Goal: Task Accomplishment & Management: Complete application form

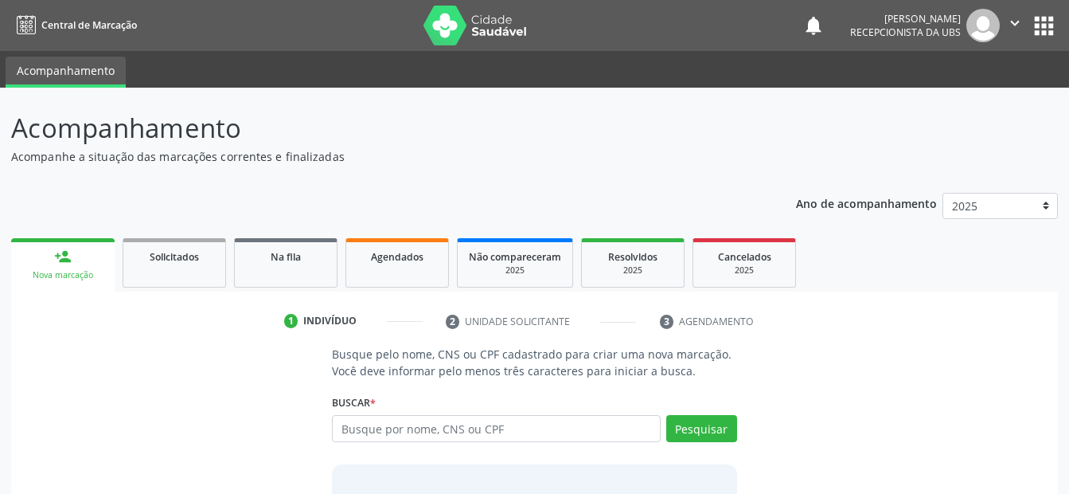
scroll to position [80, 0]
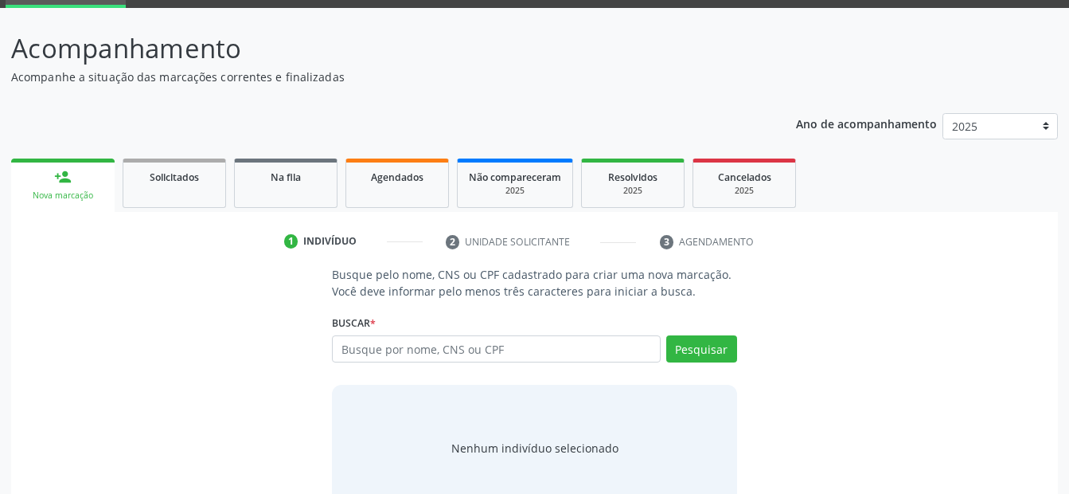
click at [435, 346] on input "text" at bounding box center [496, 348] width 328 height 27
type input "02314388429"
click at [698, 349] on button "Pesquisar" at bounding box center [701, 348] width 71 height 27
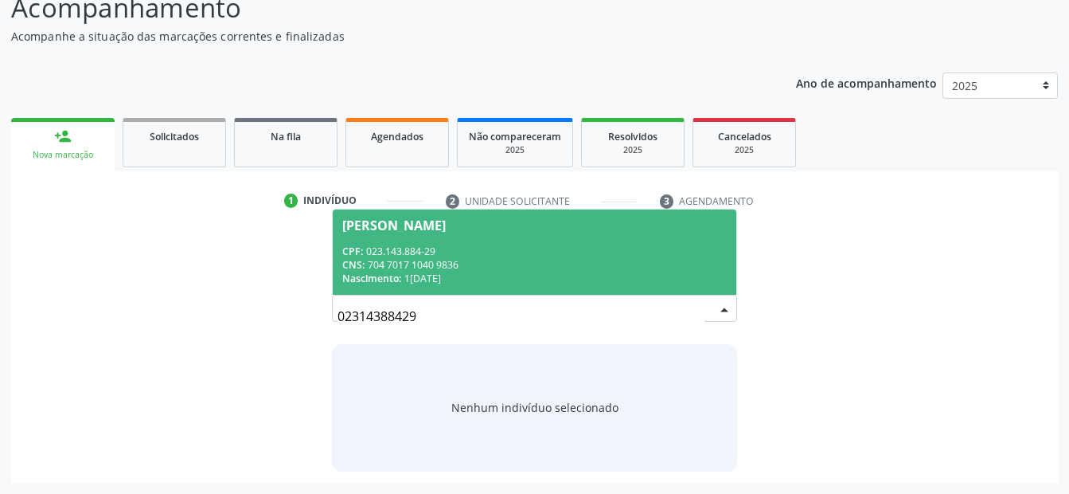
click at [440, 252] on div "CPF: 023.143.884-29" at bounding box center [534, 251] width 384 height 14
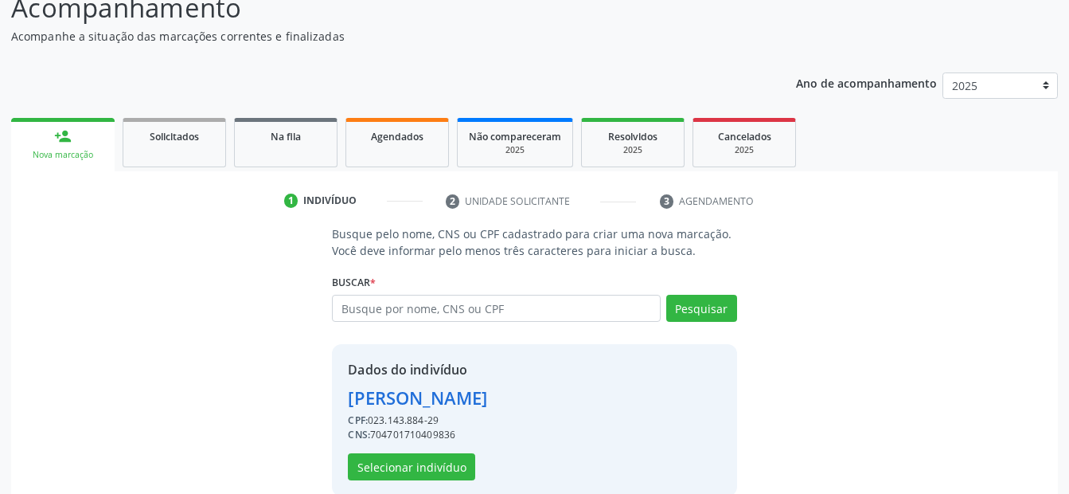
scroll to position [145, 0]
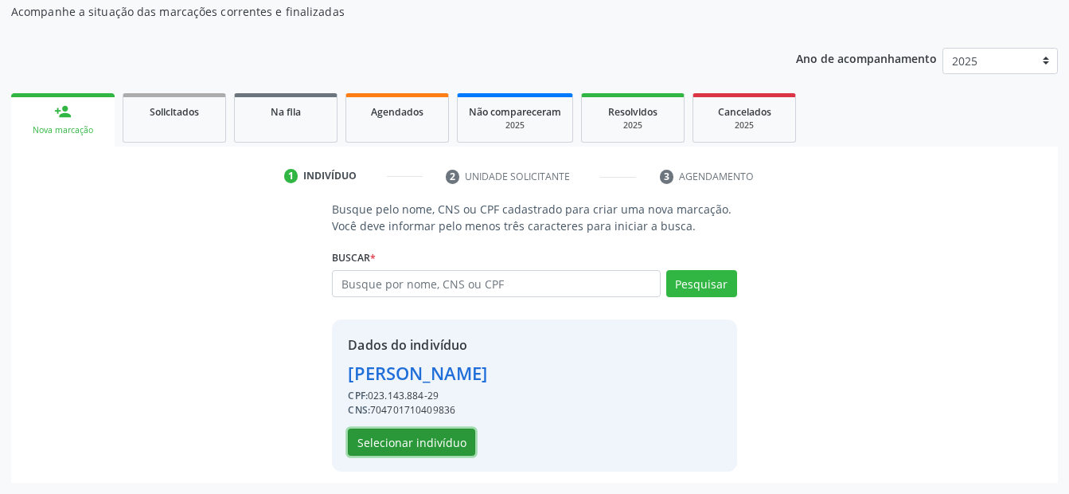
click at [410, 431] on button "Selecionar indivíduo" at bounding box center [411, 441] width 127 height 27
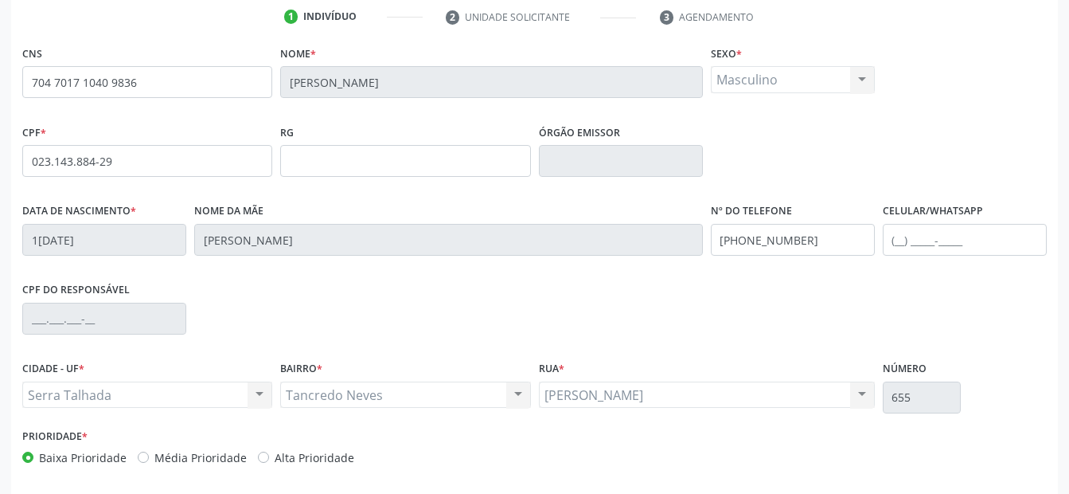
scroll to position [369, 0]
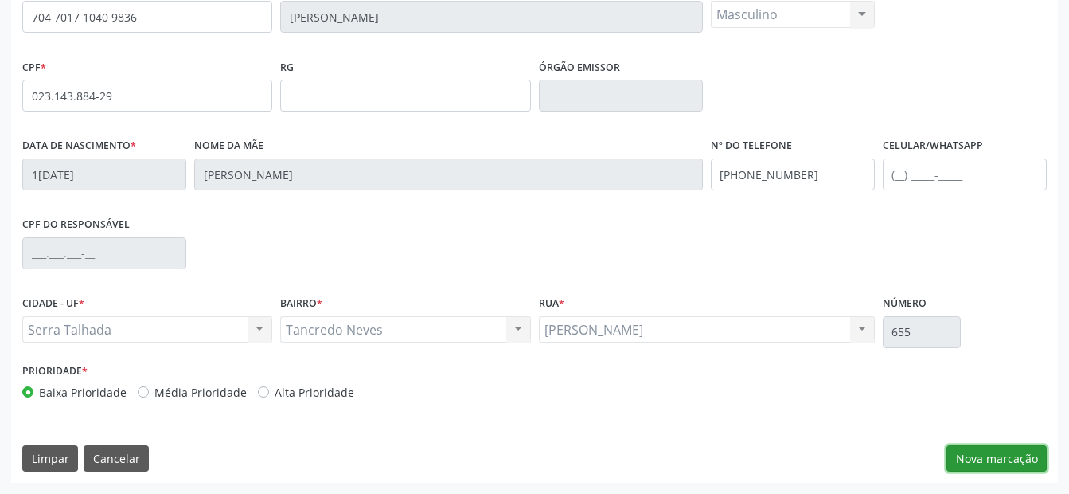
click at [991, 459] on button "Nova marcação" at bounding box center [997, 458] width 100 height 27
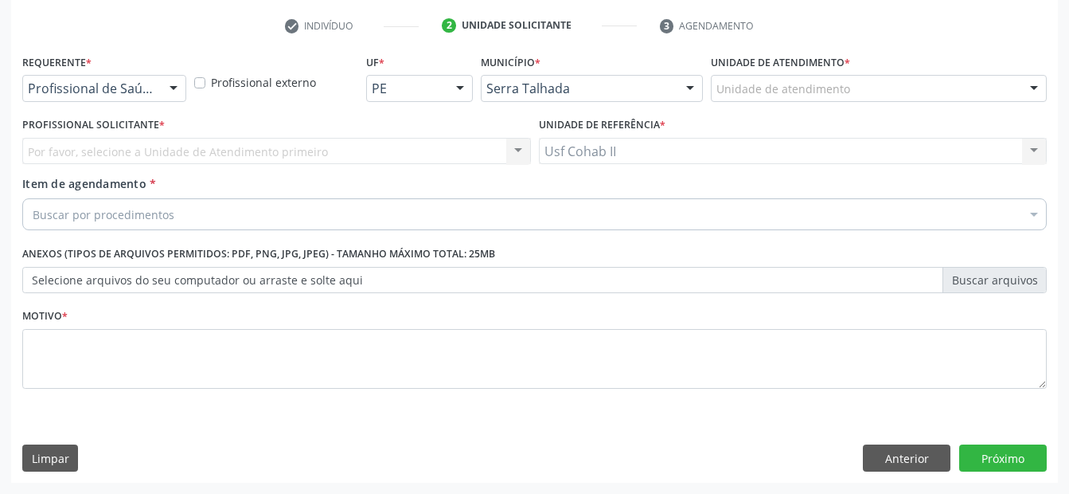
scroll to position [295, 0]
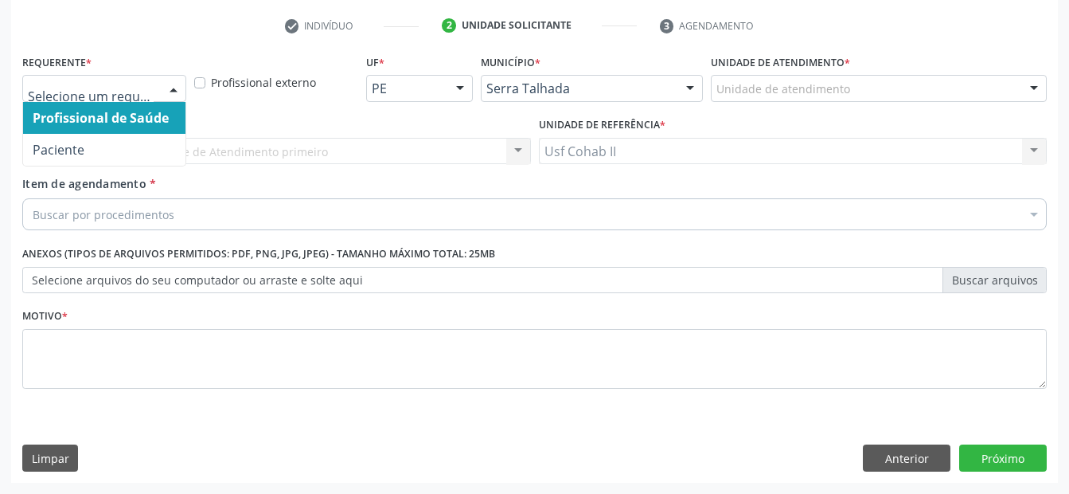
drag, startPoint x: 113, startPoint y: 88, endPoint x: 110, endPoint y: 109, distance: 21.7
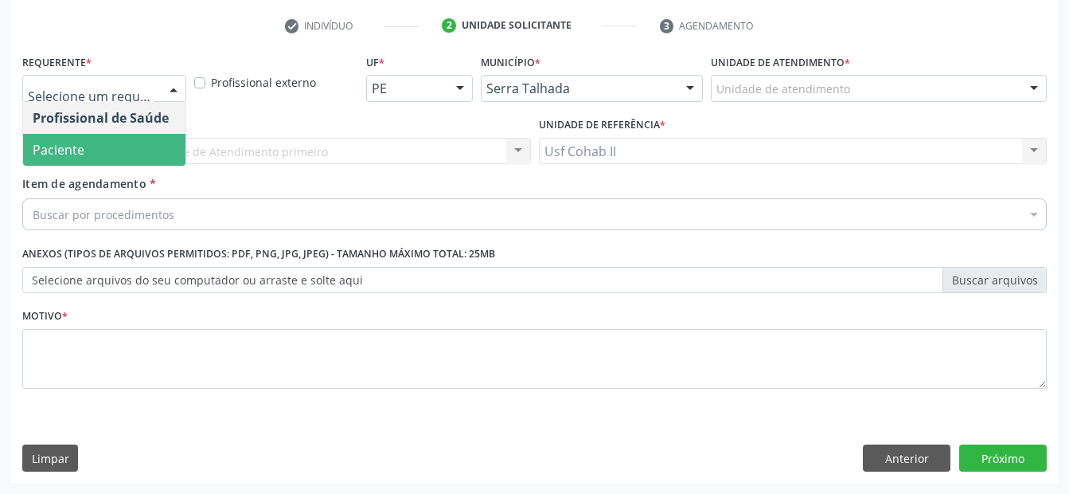
click at [102, 151] on span "Paciente" at bounding box center [104, 150] width 162 height 32
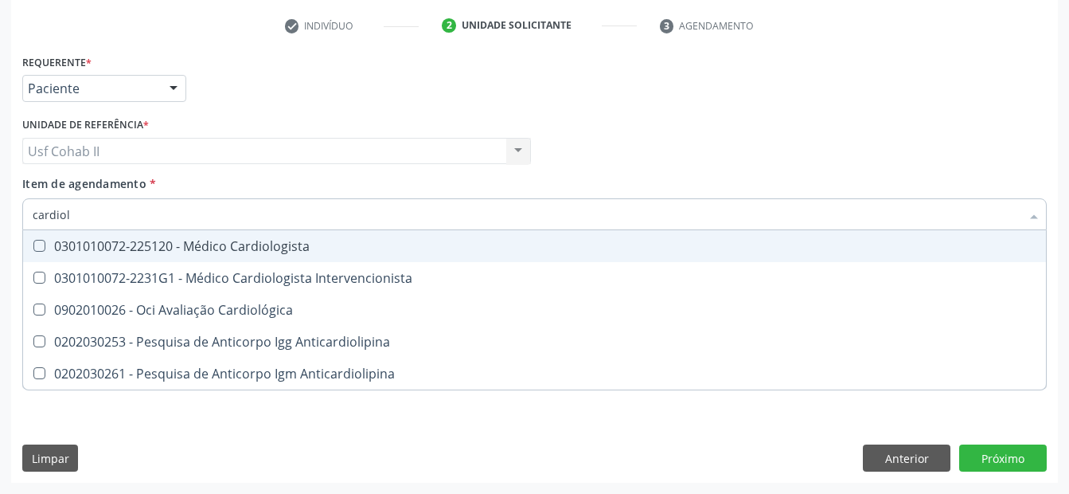
type input "cardiolo"
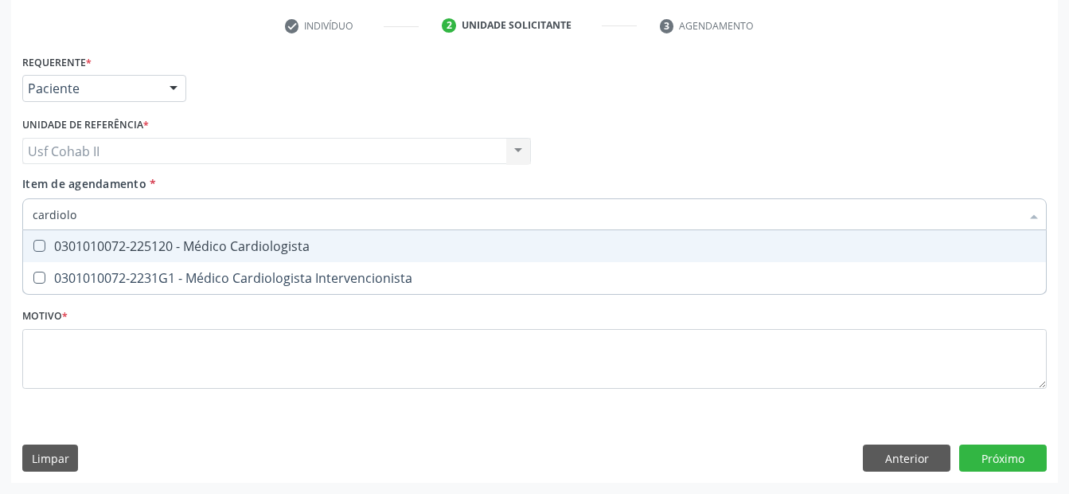
click at [217, 241] on div "0301010072-225120 - Médico Cardiologista" at bounding box center [535, 246] width 1004 height 13
checkbox Cardiologista "true"
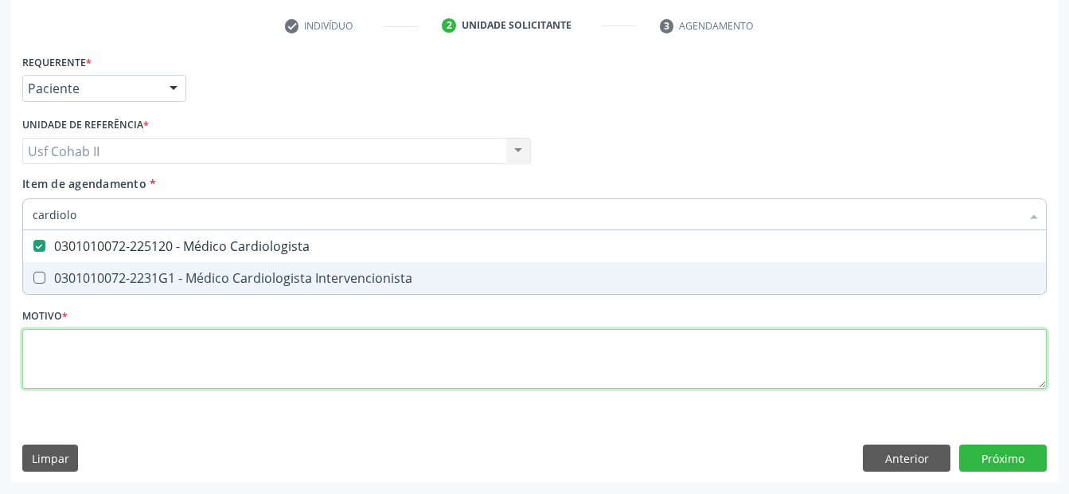
click at [182, 331] on div "Requerente * Paciente Profissional de Saúde Paciente Nenhum resultado encontrad…" at bounding box center [534, 230] width 1025 height 361
checkbox Intervencionista "true"
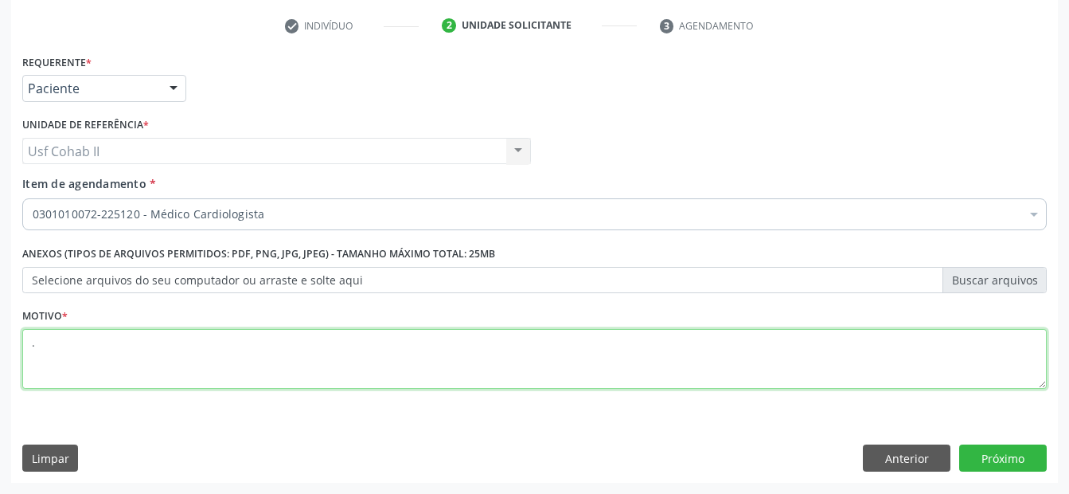
type textarea "."
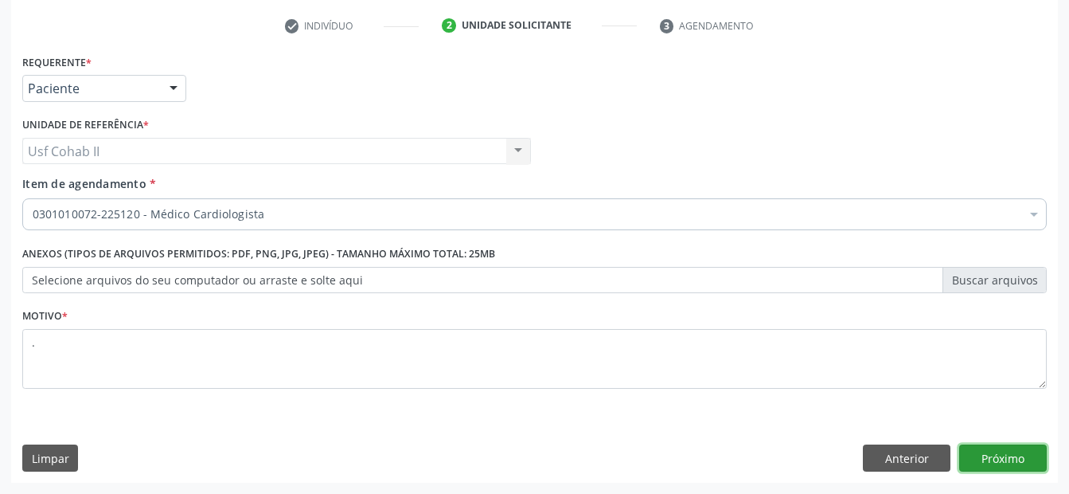
click at [1014, 457] on button "Próximo" at bounding box center [1004, 457] width 88 height 27
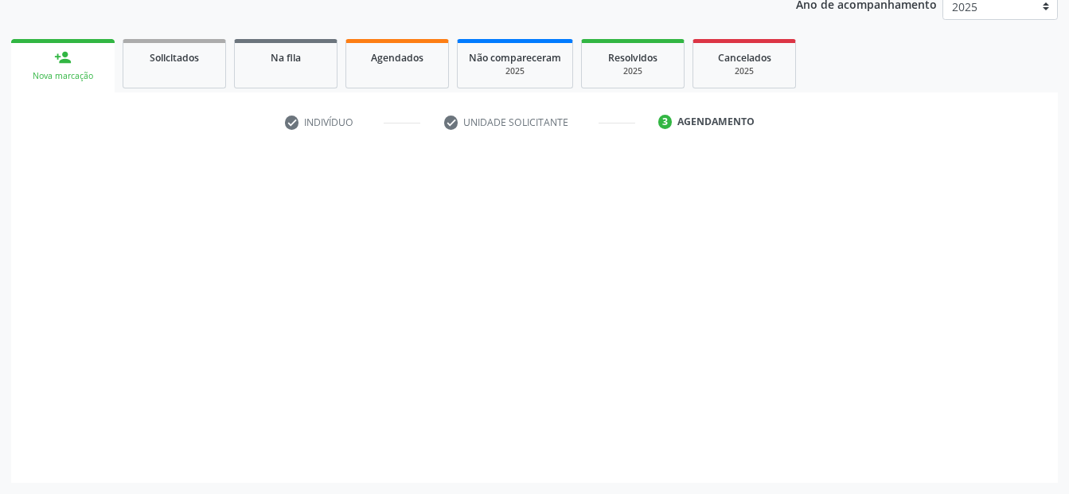
scroll to position [199, 0]
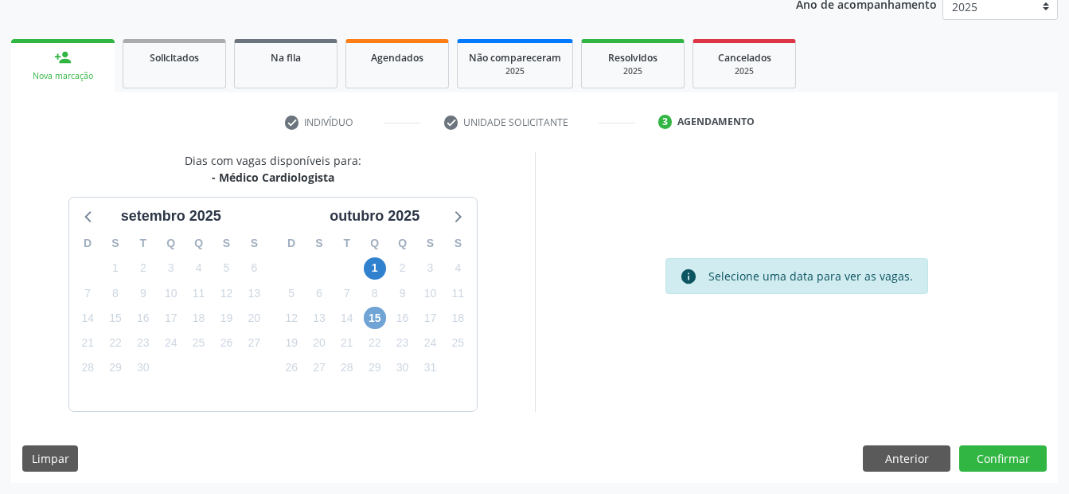
click at [377, 315] on span "15" at bounding box center [375, 318] width 22 height 22
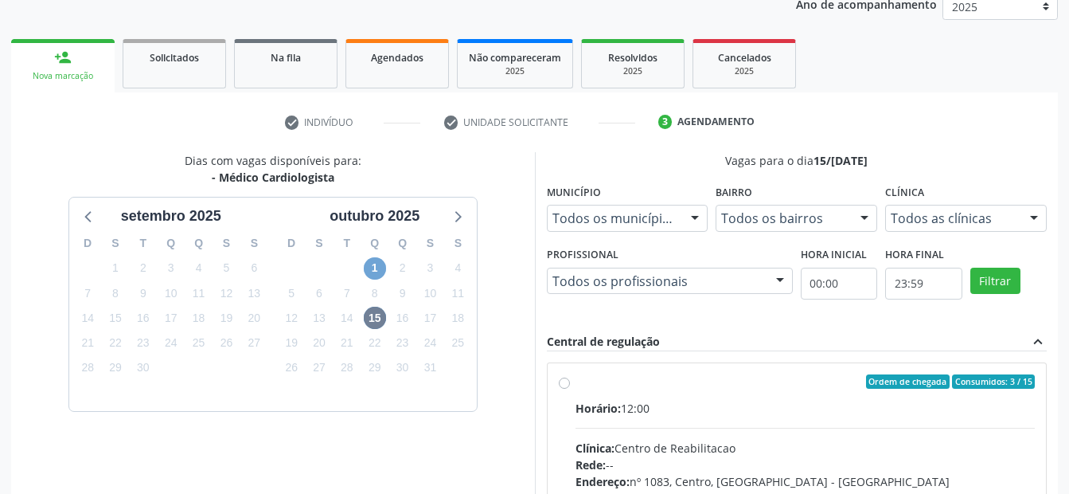
click at [374, 263] on span "1" at bounding box center [375, 268] width 22 height 22
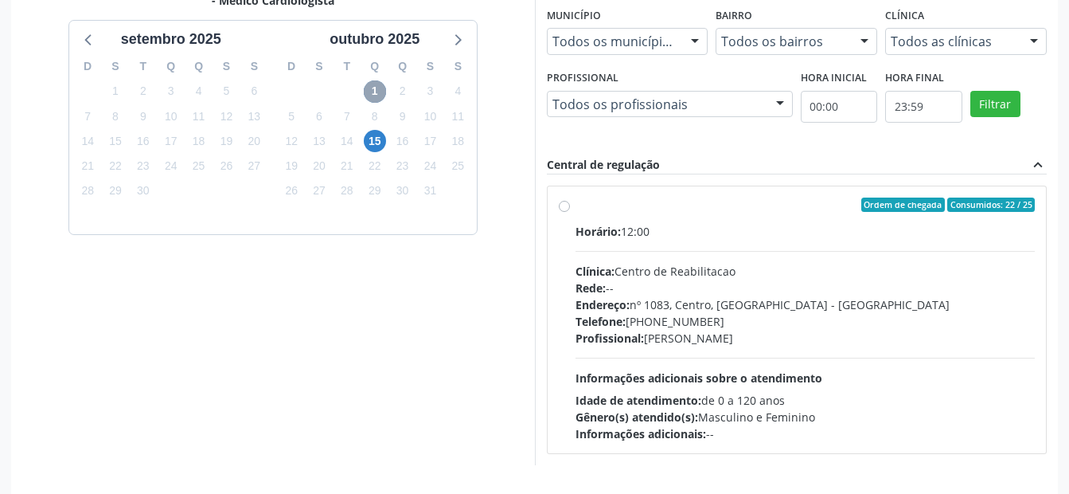
scroll to position [423, 0]
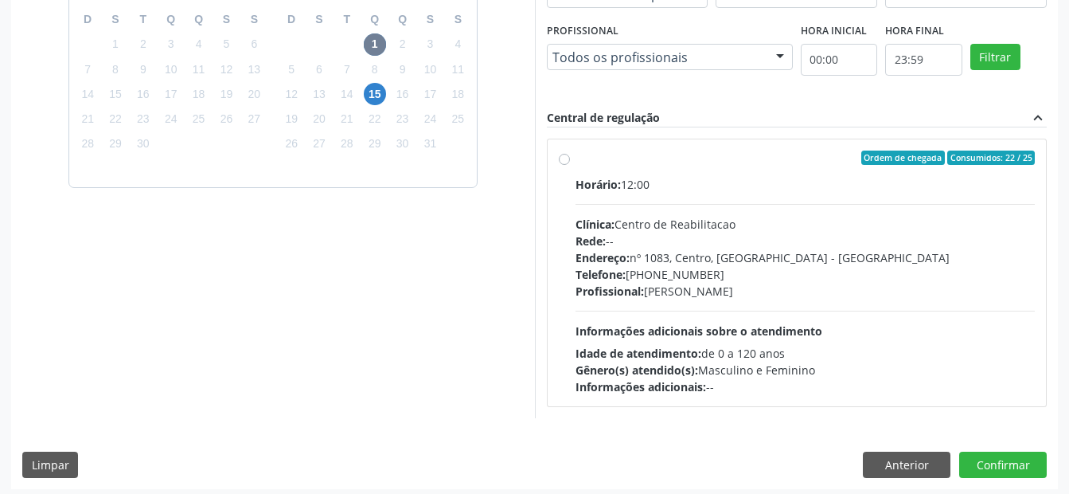
click at [576, 160] on label "Ordem de chegada Consumidos: 22 / 25 Horário: 12:00 Clínica: Centro de Reabilit…" at bounding box center [806, 272] width 460 height 244
click at [563, 160] on input "Ordem de chegada Consumidos: 22 / 25 Horário: 12:00 Clínica: Centro de Reabilit…" at bounding box center [564, 157] width 11 height 14
radio input "true"
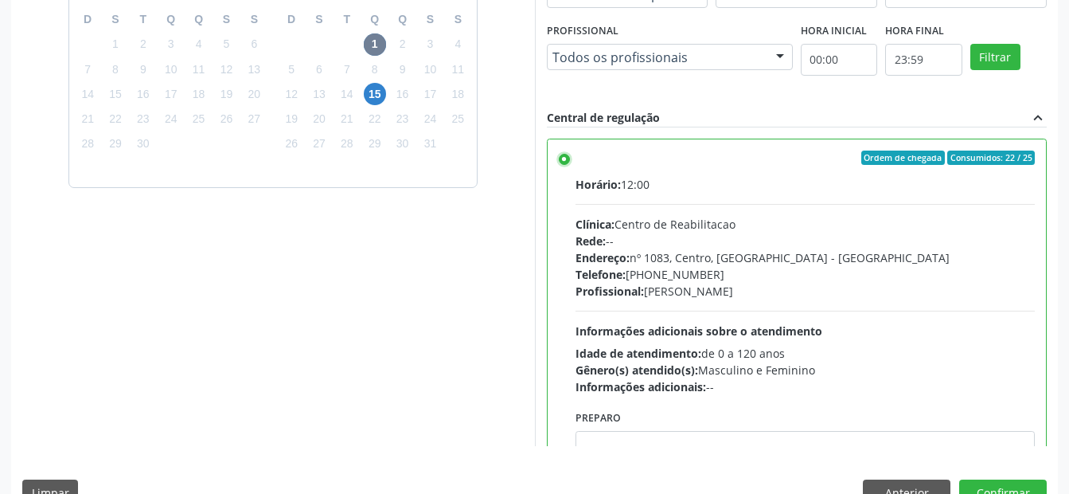
scroll to position [79, 0]
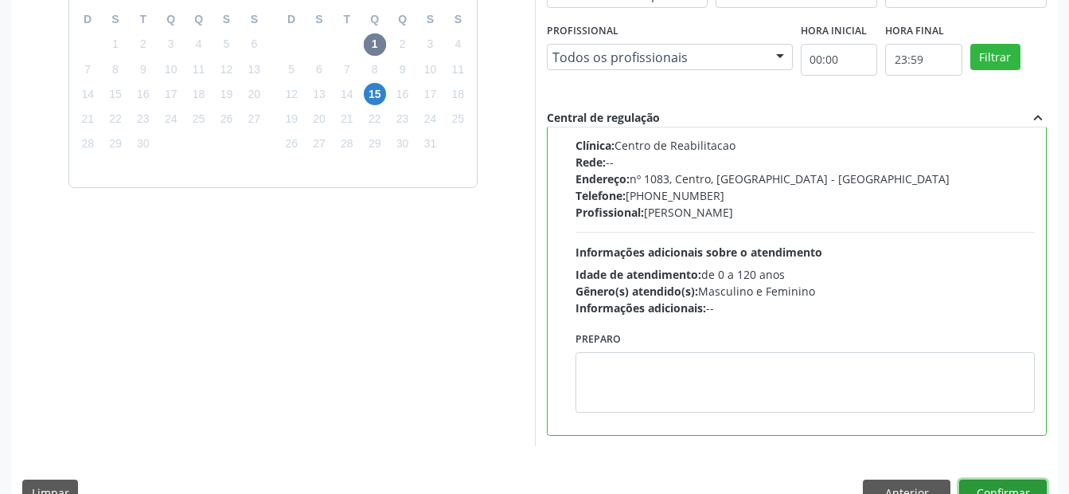
click at [987, 484] on button "Confirmar" at bounding box center [1004, 492] width 88 height 27
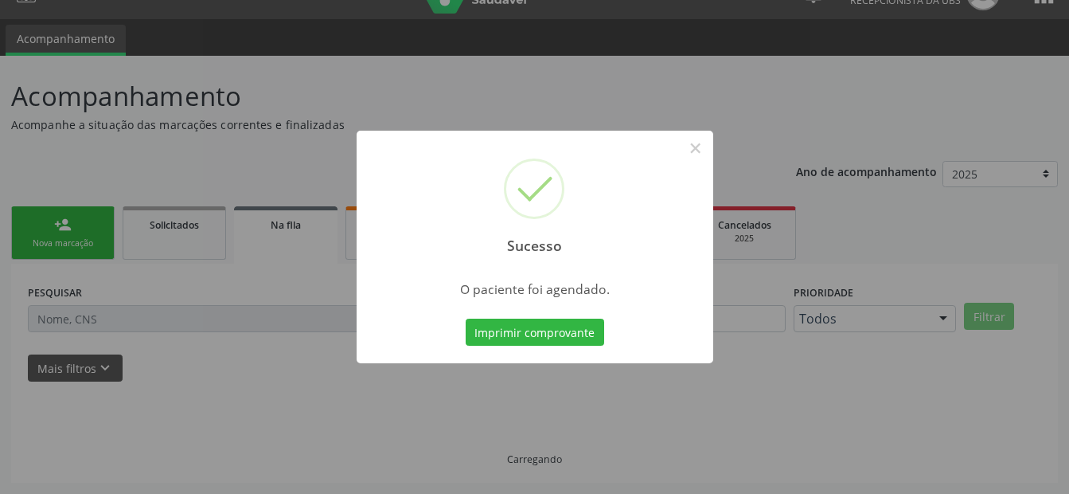
scroll to position [32, 0]
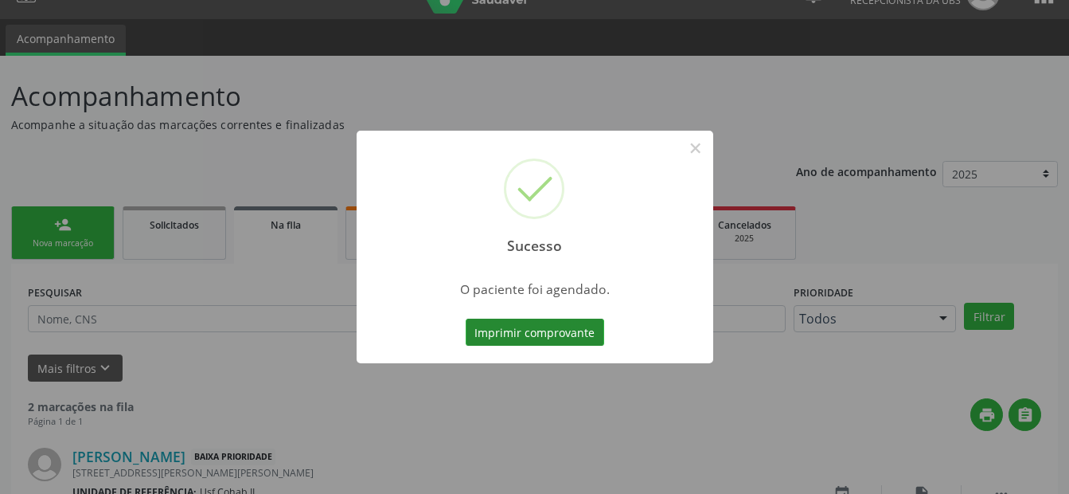
click at [494, 338] on button "Imprimir comprovante" at bounding box center [535, 332] width 139 height 27
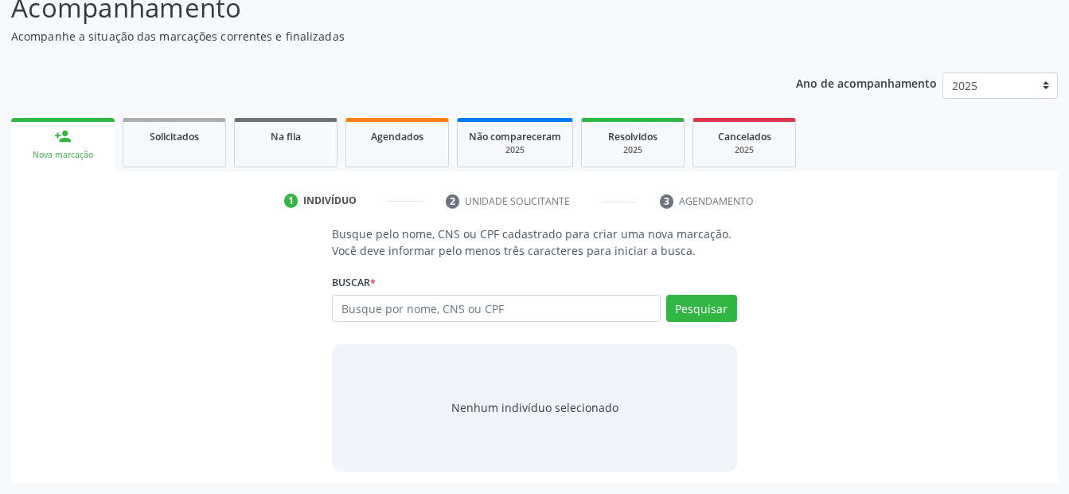
scroll to position [120, 0]
click at [408, 308] on input "text" at bounding box center [496, 308] width 328 height 27
type input "84406771468"
click at [726, 309] on button "Pesquisar" at bounding box center [701, 308] width 71 height 27
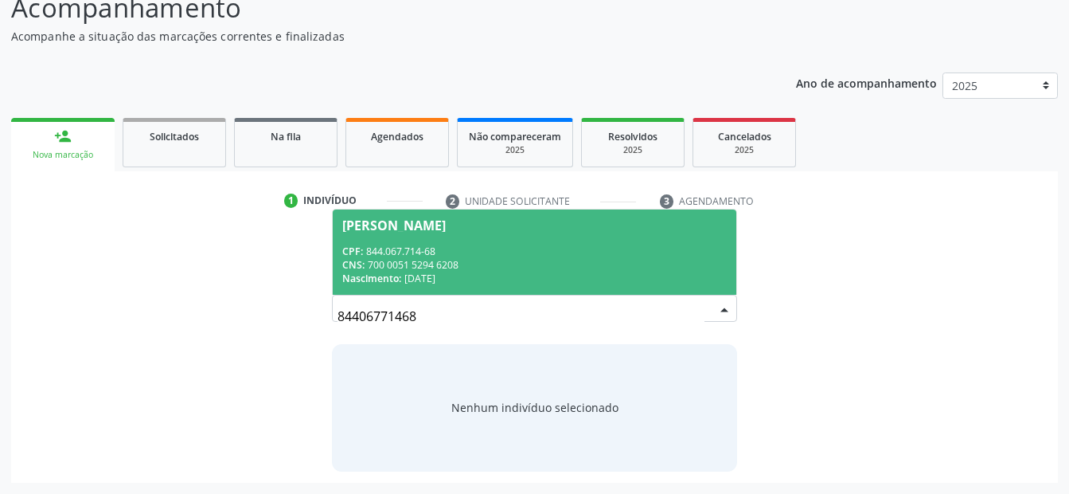
click at [438, 276] on div "Nascimento: 28/01/1971" at bounding box center [534, 279] width 384 height 14
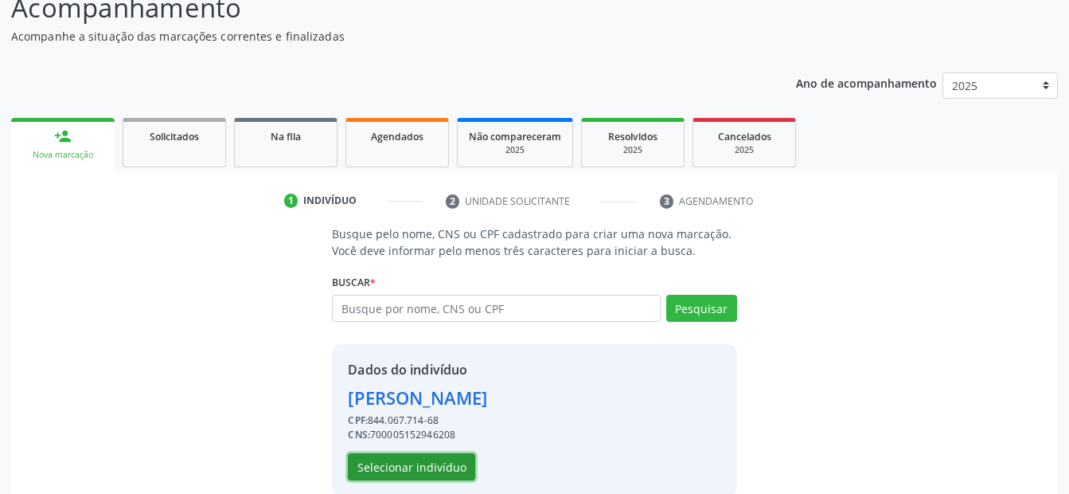
click at [406, 461] on button "Selecionar indivíduo" at bounding box center [411, 466] width 127 height 27
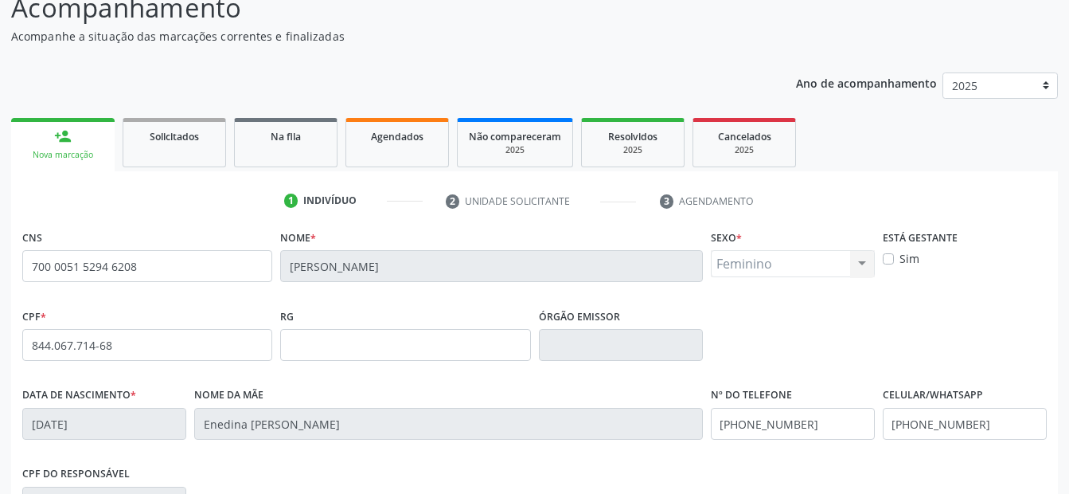
scroll to position [279, 0]
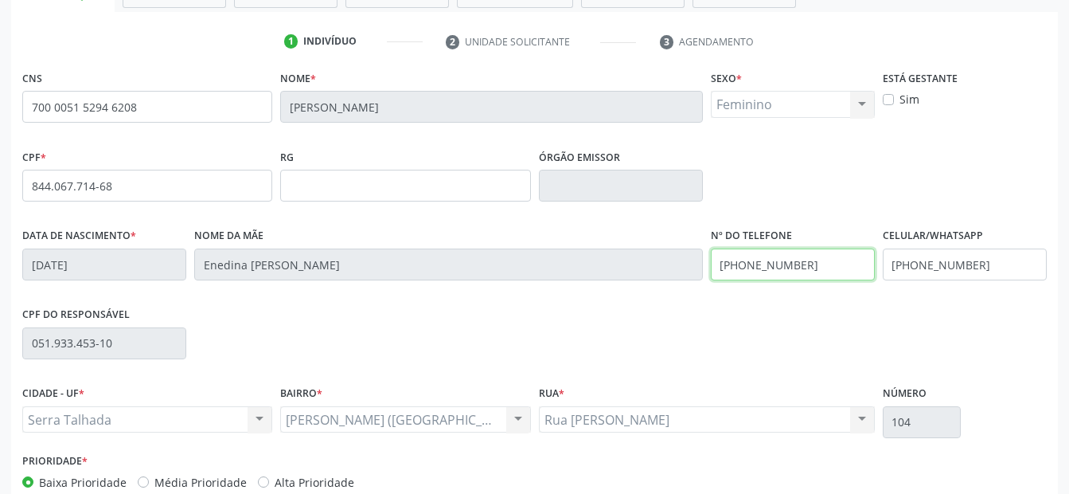
click at [500, 269] on div "Data de nascimento * 28/01/1971 Nome da mãe Enedina Antonia da Rocha Nº do Tele…" at bounding box center [534, 263] width 1033 height 79
type input "("
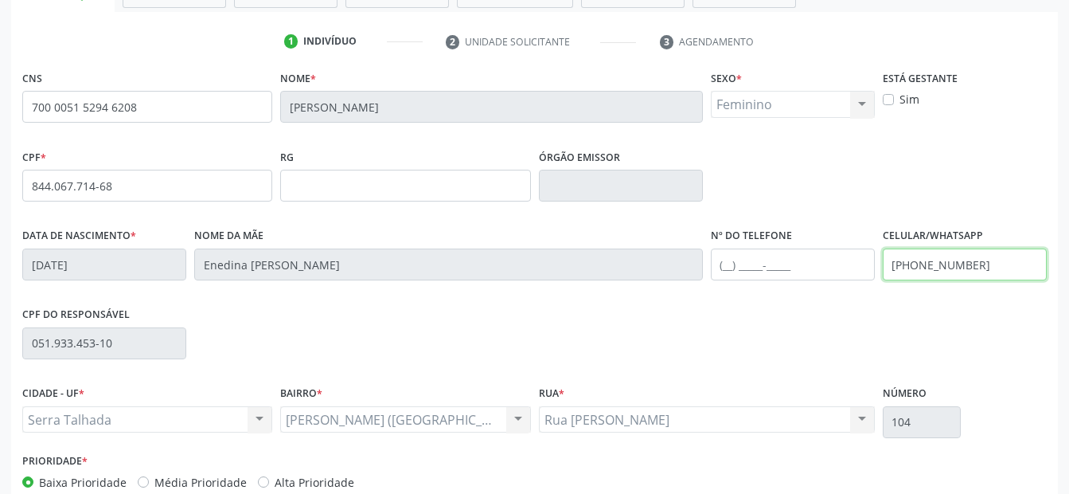
click at [616, 271] on div "Data de nascimento * 28/01/1971 Nome da mãe Enedina Antonia da Rocha Nº do Tele…" at bounding box center [534, 263] width 1033 height 79
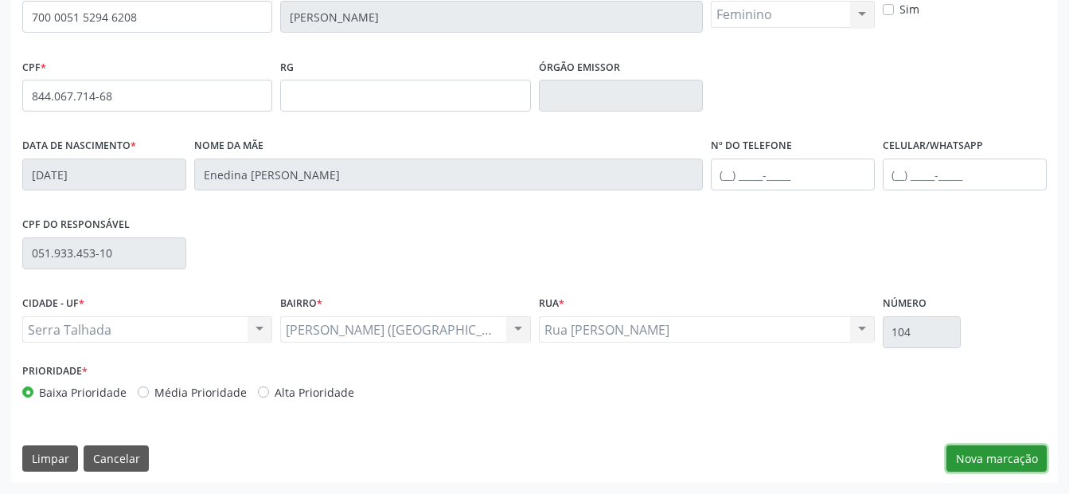
click at [998, 456] on button "Nova marcação" at bounding box center [997, 458] width 100 height 27
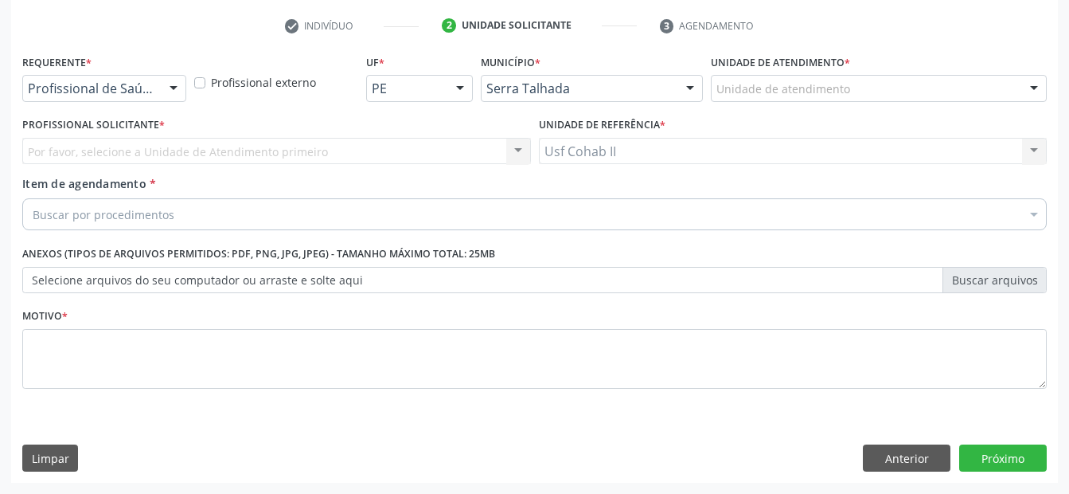
scroll to position [295, 0]
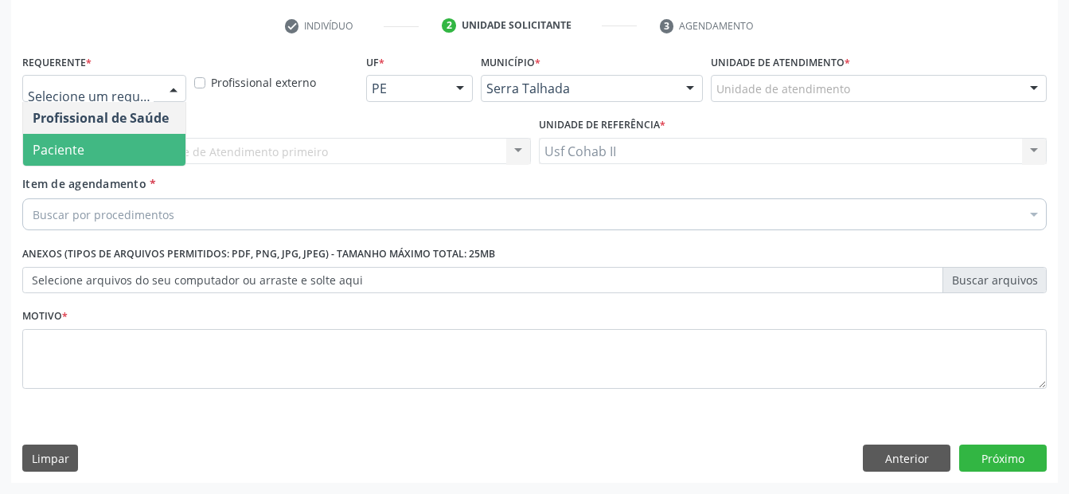
click at [91, 150] on span "Paciente" at bounding box center [104, 150] width 162 height 32
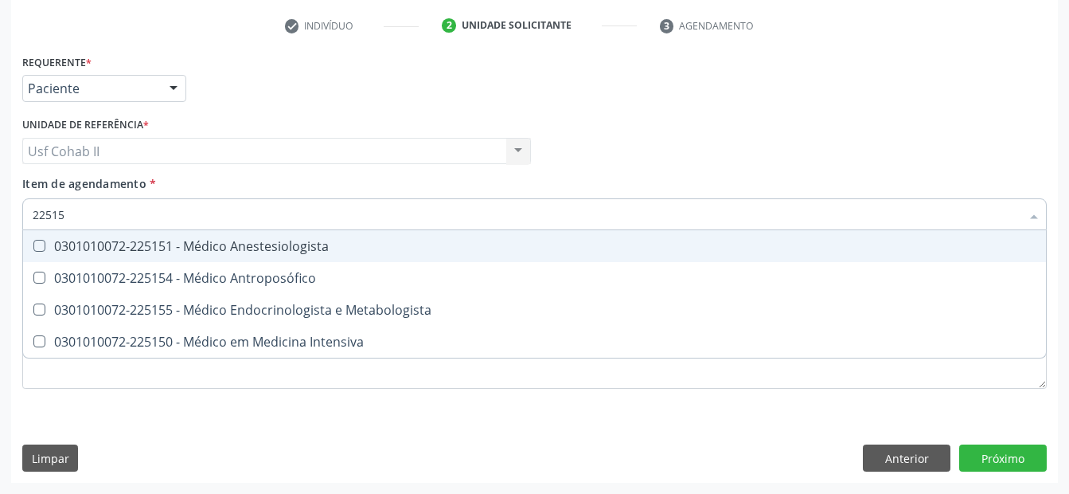
type input "225155"
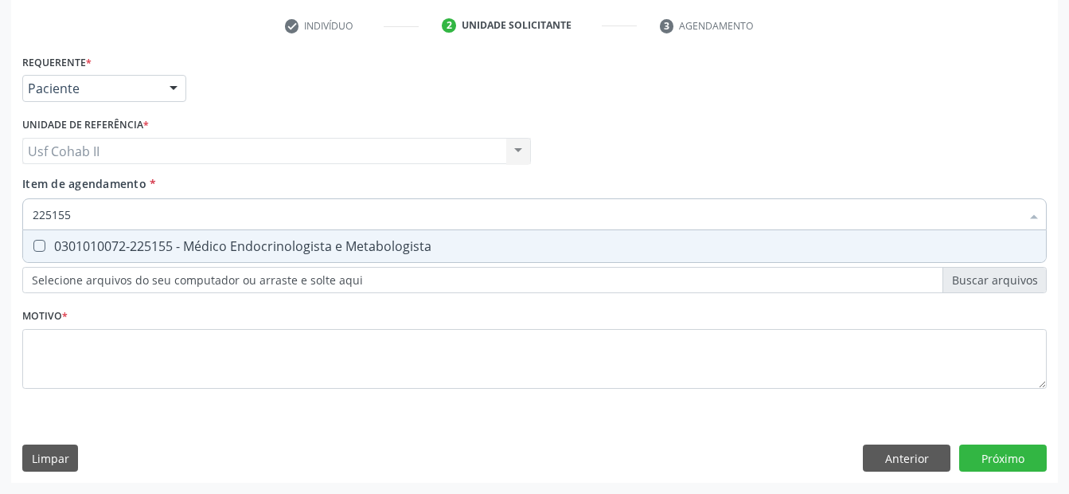
click at [171, 243] on div "0301010072-225155 - Médico Endocrinologista e Metabologista" at bounding box center [535, 246] width 1004 height 13
checkbox Metabologista "true"
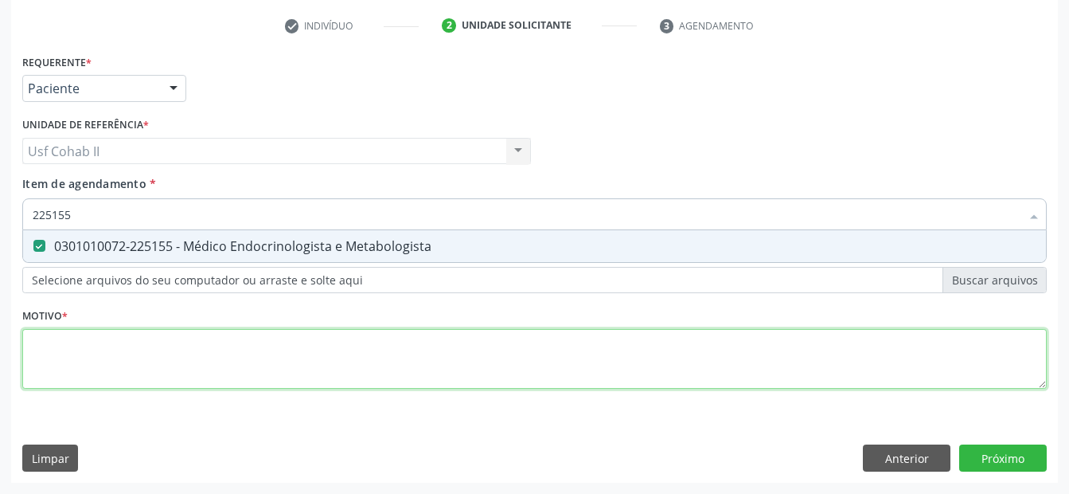
click at [119, 354] on div "Requerente * Paciente Profissional de Saúde Paciente Nenhum resultado encontrad…" at bounding box center [534, 230] width 1025 height 361
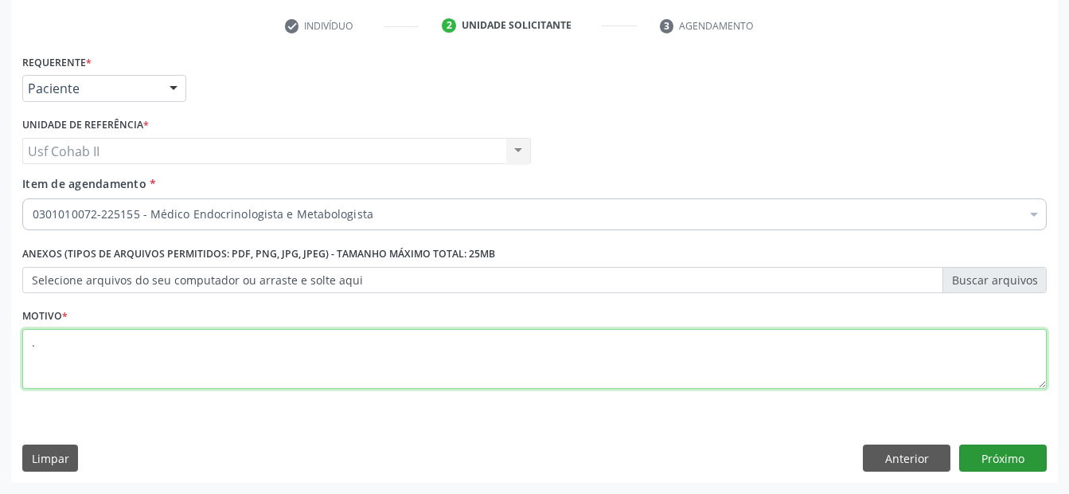
type textarea "."
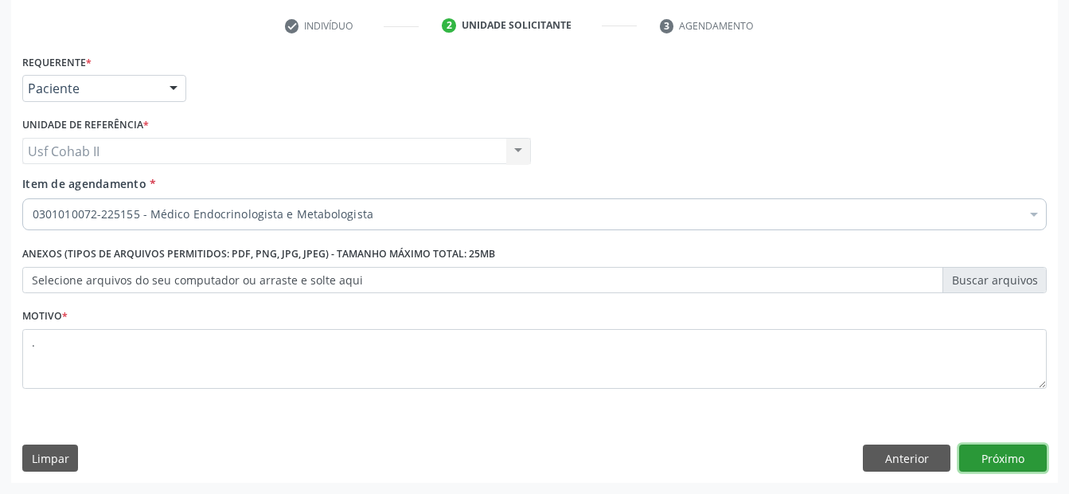
click at [1044, 452] on button "Próximo" at bounding box center [1004, 457] width 88 height 27
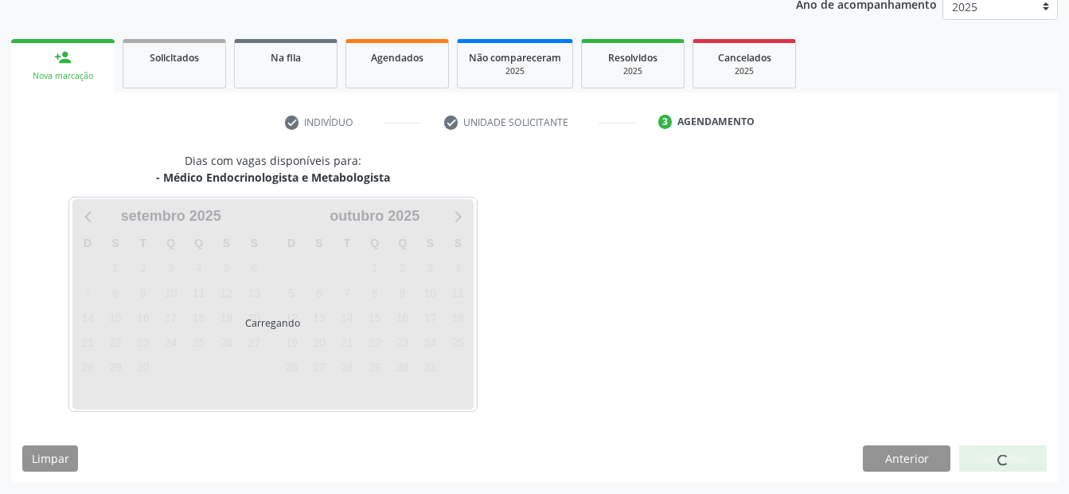
scroll to position [199, 0]
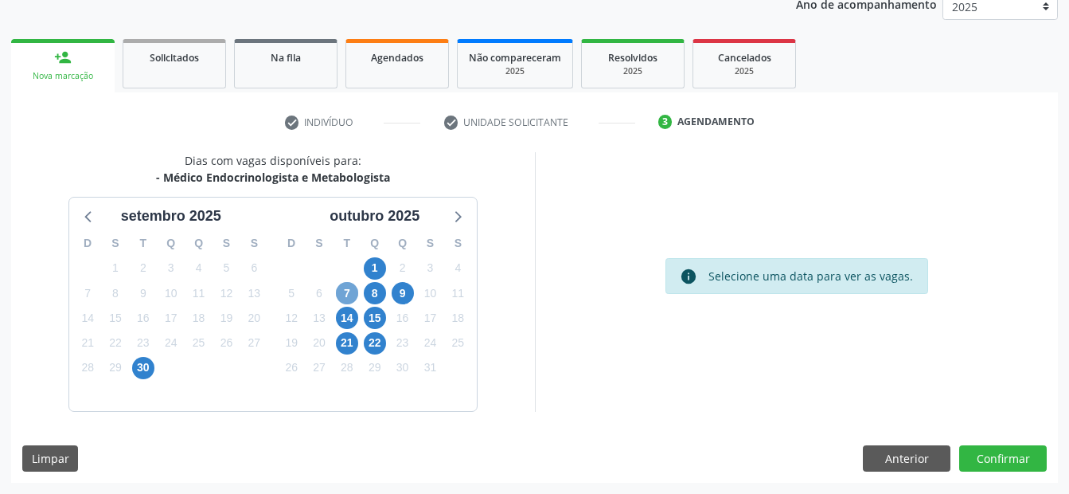
click at [347, 290] on span "7" at bounding box center [347, 293] width 22 height 22
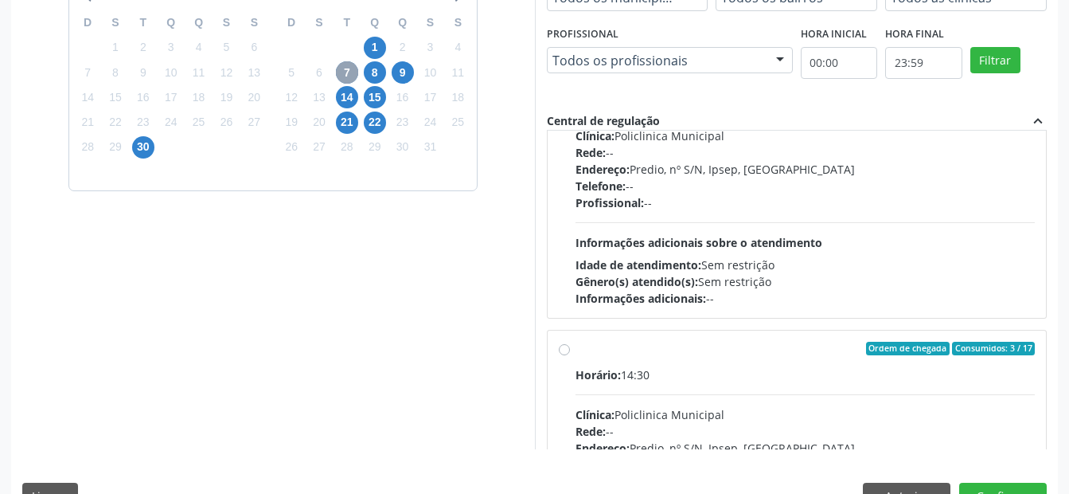
scroll to position [0, 0]
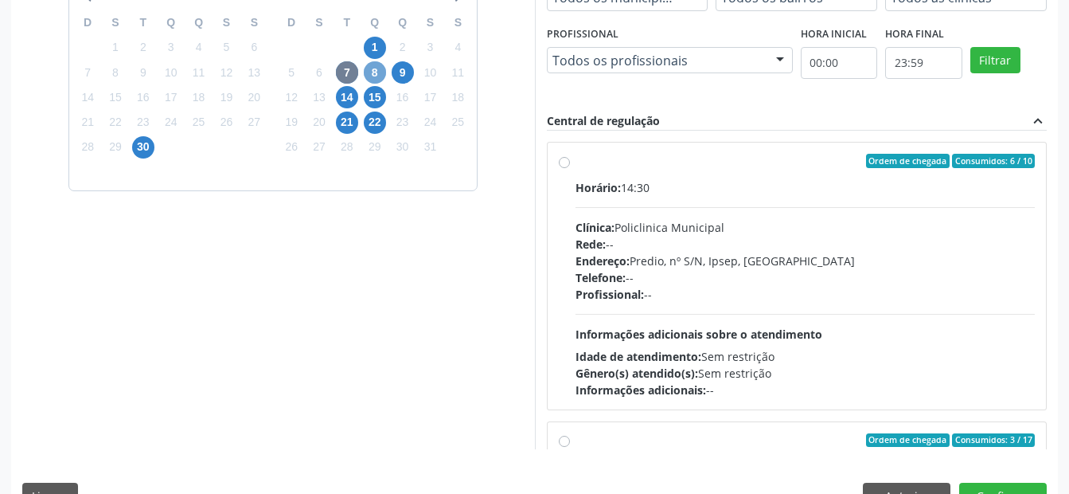
click at [376, 69] on span "8" at bounding box center [375, 72] width 22 height 22
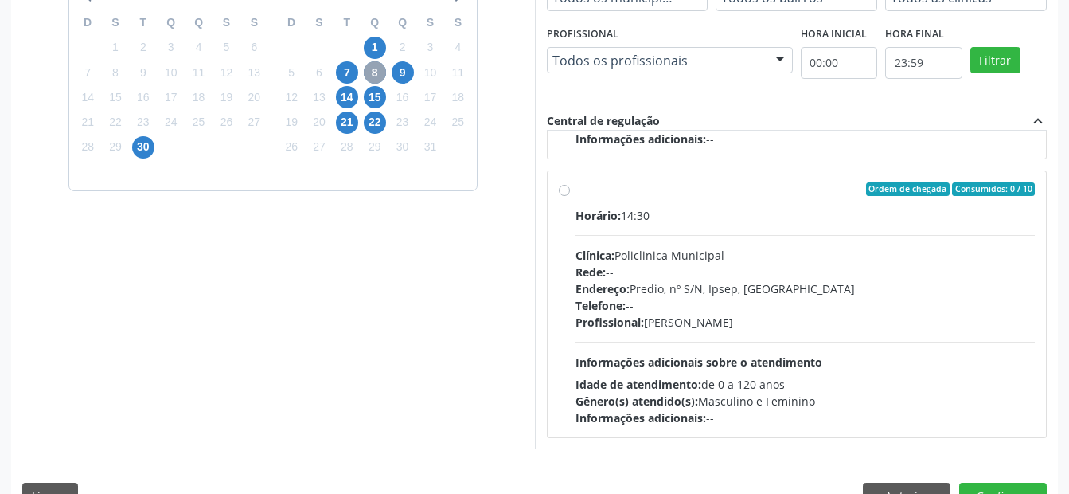
scroll to position [458, 0]
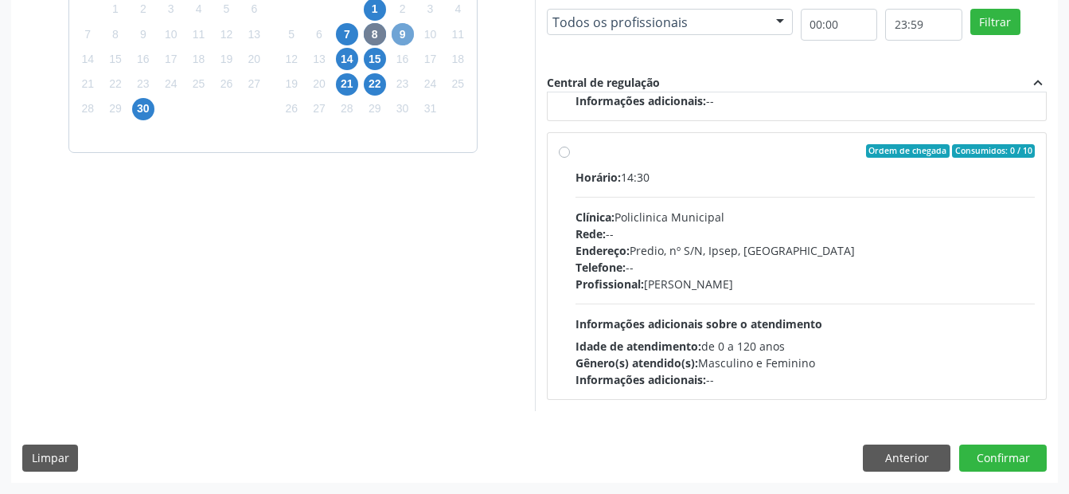
click at [404, 36] on span "9" at bounding box center [403, 34] width 22 height 22
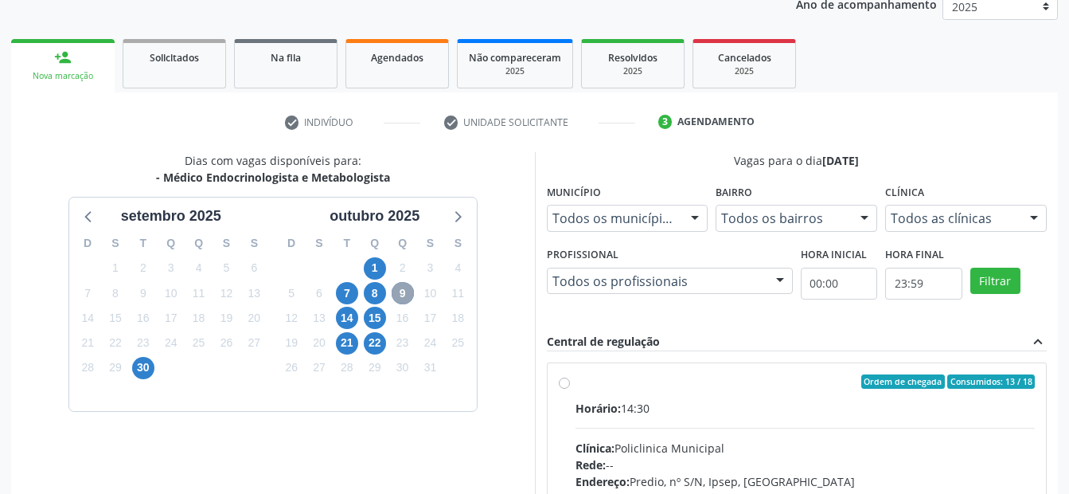
scroll to position [429, 0]
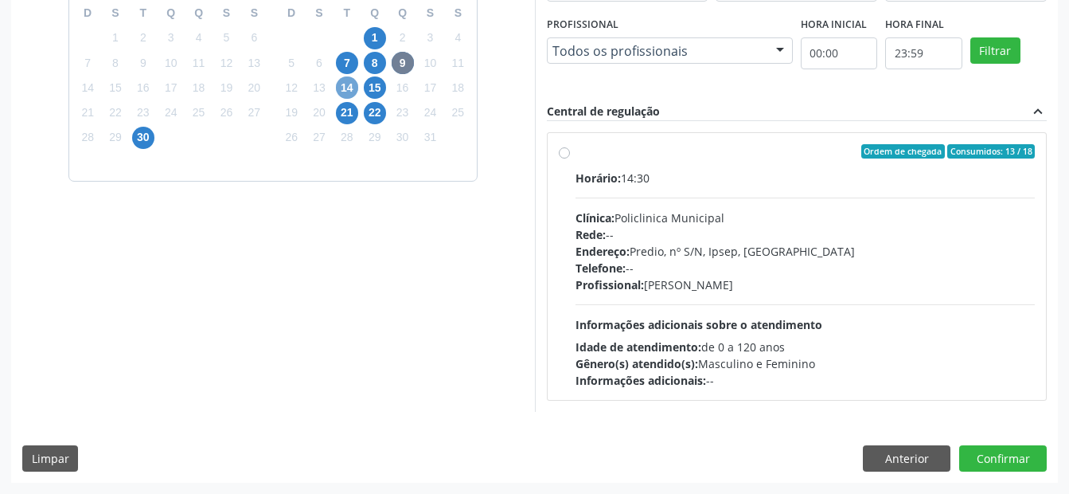
click at [339, 89] on span "14" at bounding box center [347, 87] width 22 height 22
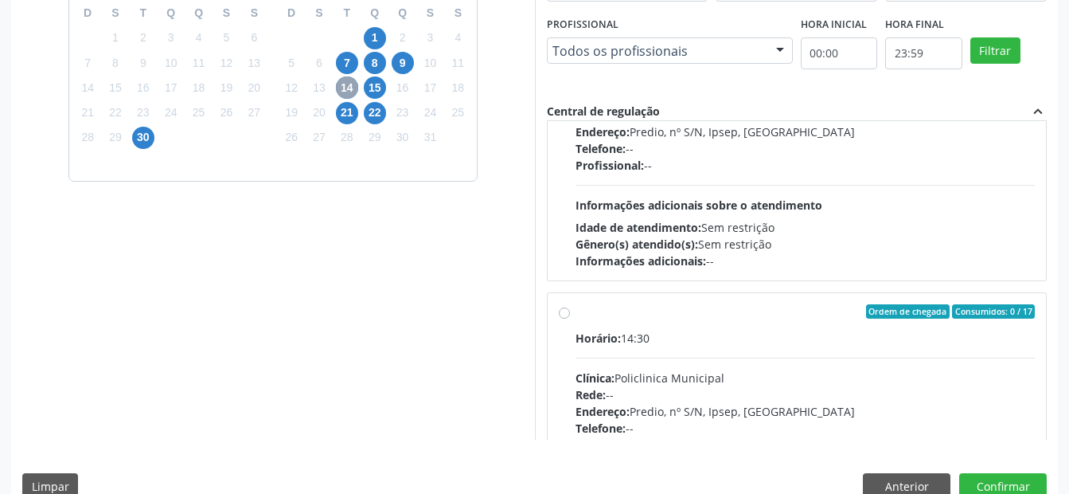
scroll to position [530, 0]
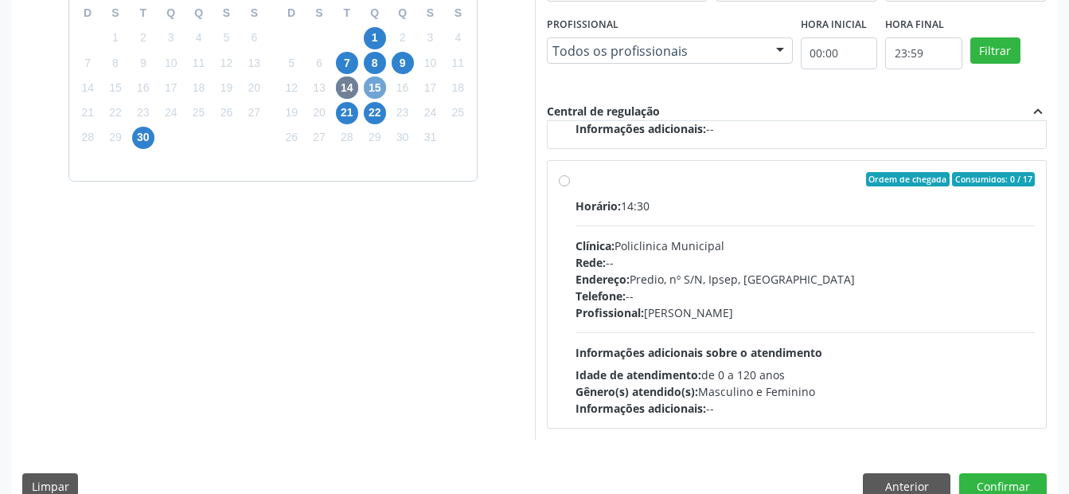
click at [373, 91] on span "15" at bounding box center [375, 87] width 22 height 22
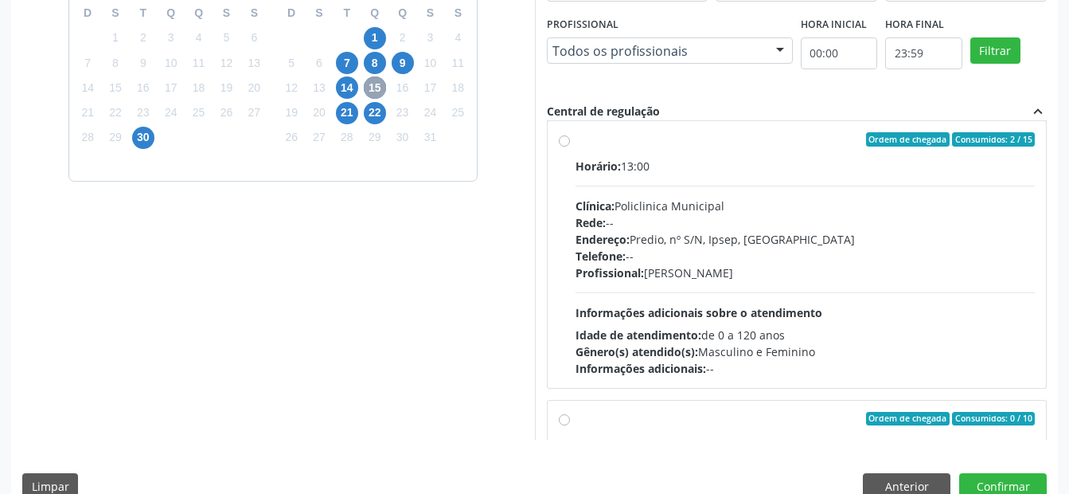
scroll to position [0, 0]
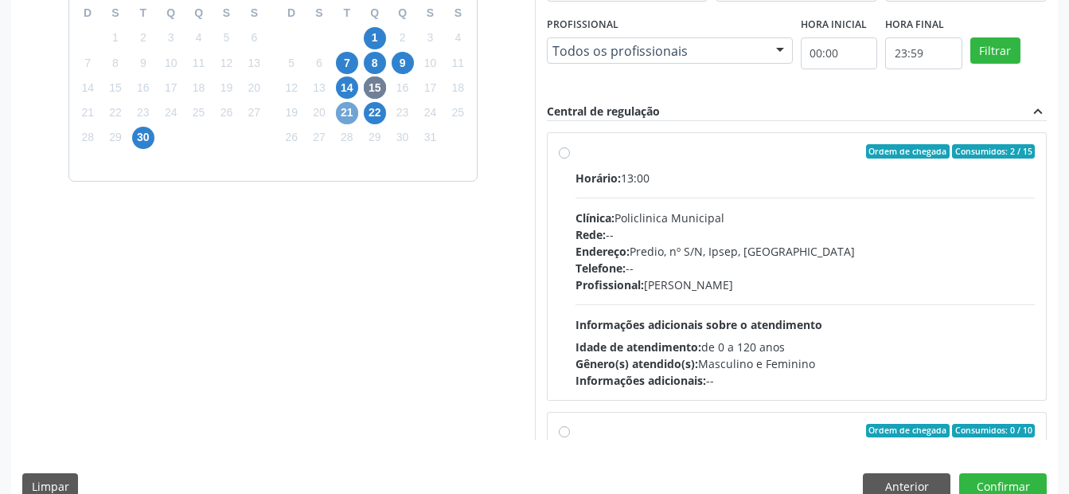
click at [343, 114] on span "21" at bounding box center [347, 113] width 22 height 22
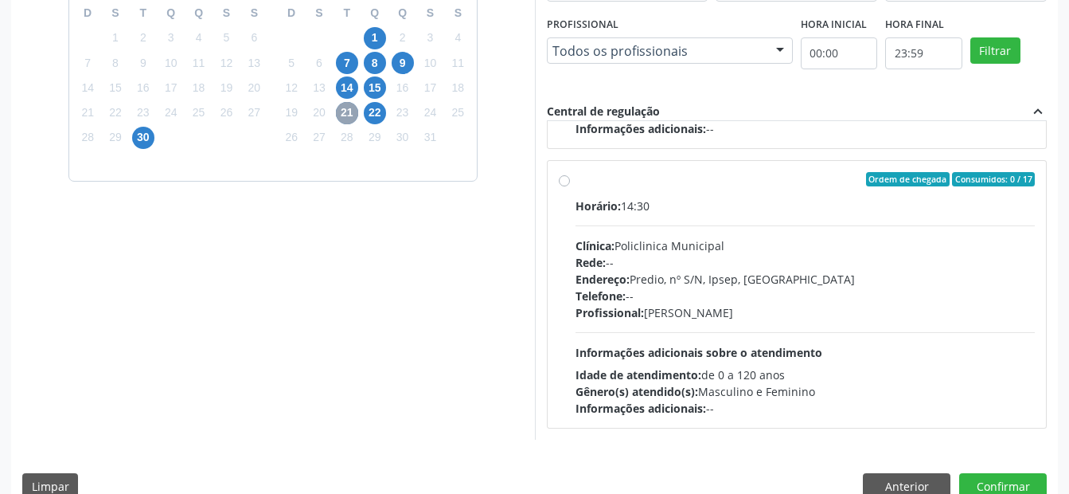
scroll to position [458, 0]
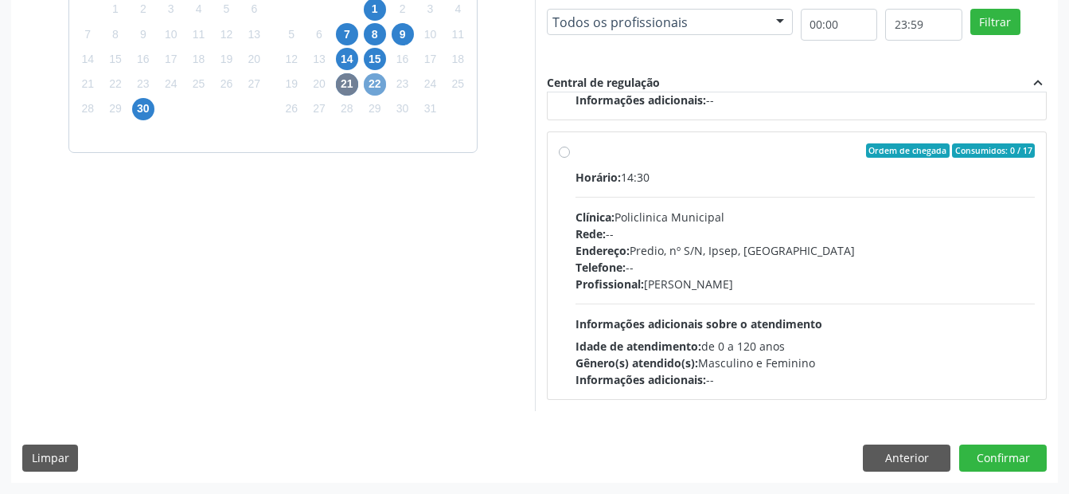
click at [375, 84] on span "22" at bounding box center [375, 84] width 22 height 22
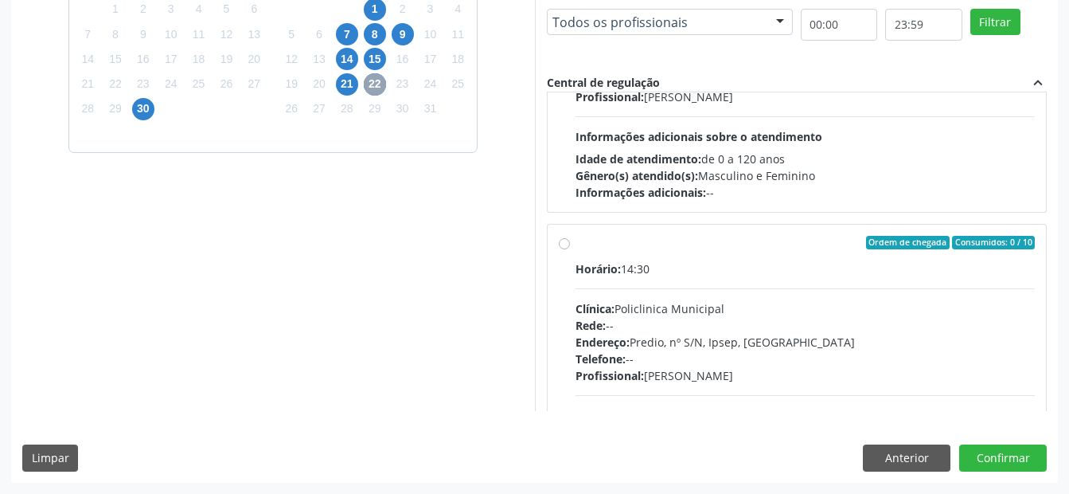
scroll to position [251, 0]
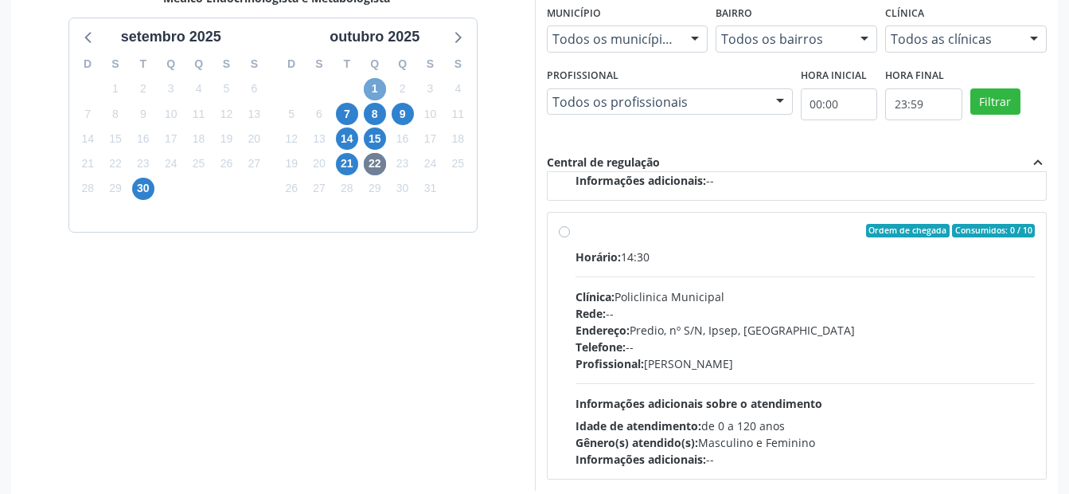
click at [377, 83] on span "1" at bounding box center [375, 89] width 22 height 22
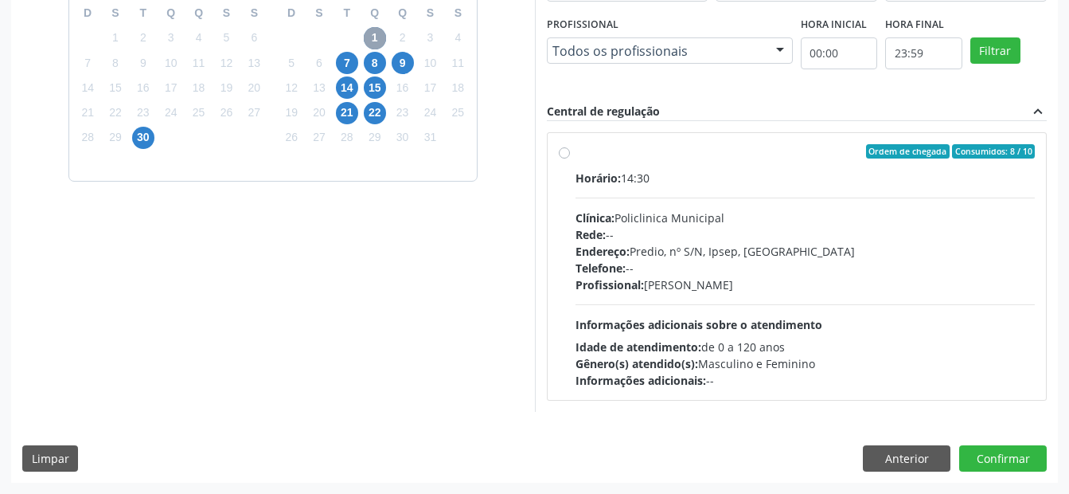
scroll to position [190, 0]
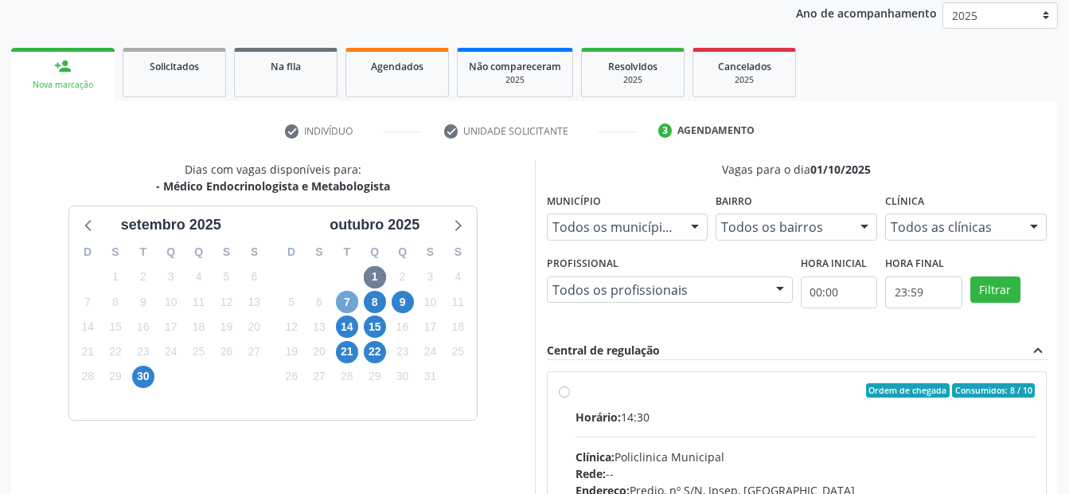
click at [342, 302] on span "7" at bounding box center [347, 302] width 22 height 22
click at [565, 391] on input "Ordem de chegada Consumidos: 6 / 10 Horário: 14:30 Clínica: Policlinica Municip…" at bounding box center [564, 390] width 11 height 14
radio input "true"
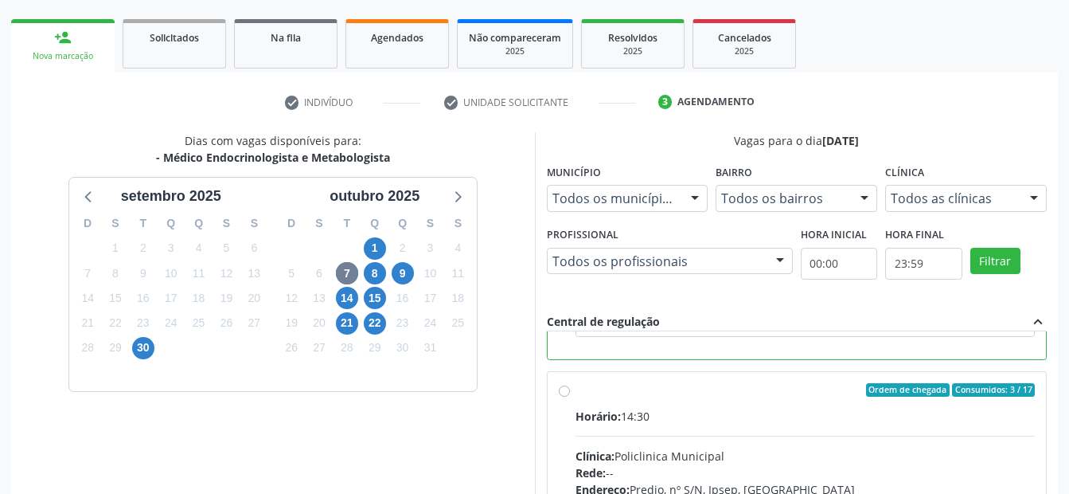
scroll to position [458, 0]
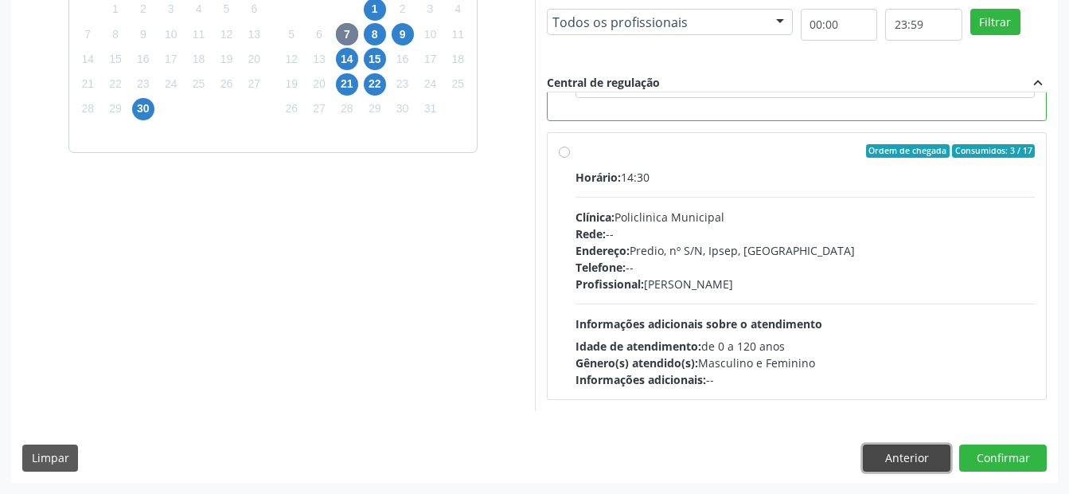
click at [924, 455] on button "Anterior" at bounding box center [907, 457] width 88 height 27
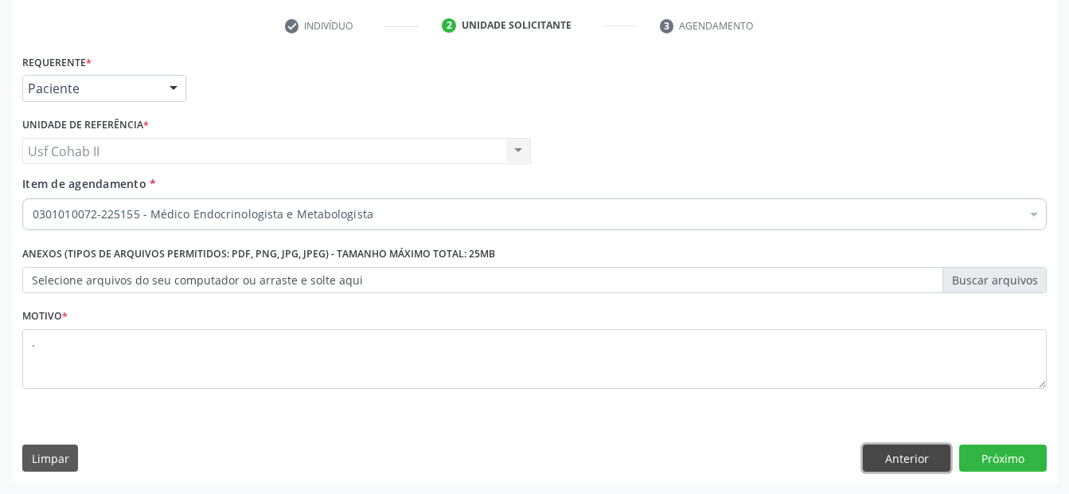
click at [891, 463] on button "Anterior" at bounding box center [907, 457] width 88 height 27
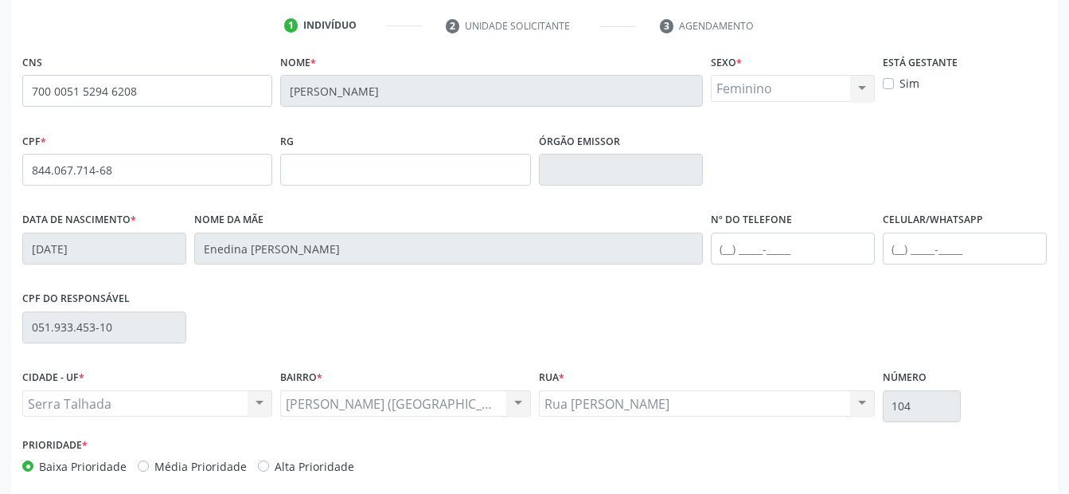
scroll to position [57, 0]
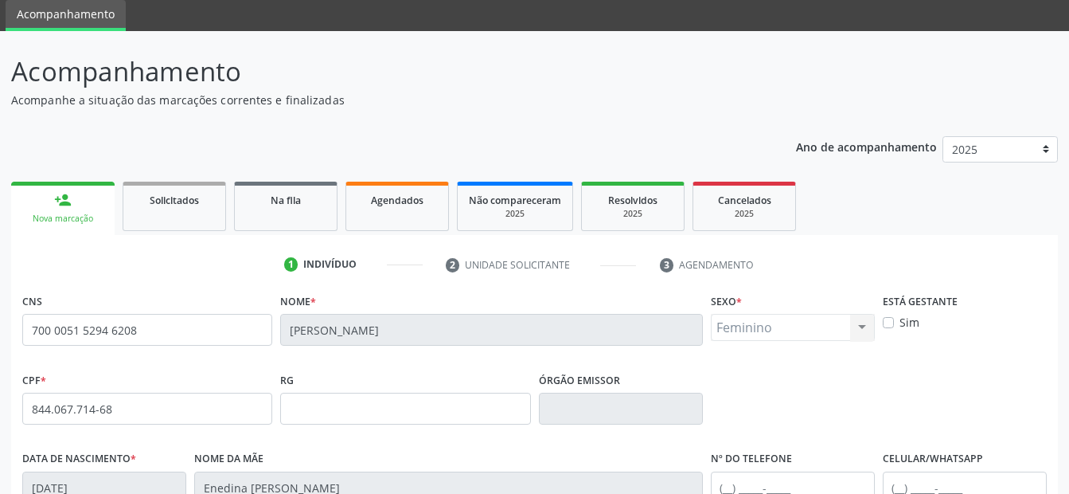
click at [61, 198] on div "person_add" at bounding box center [63, 200] width 18 height 18
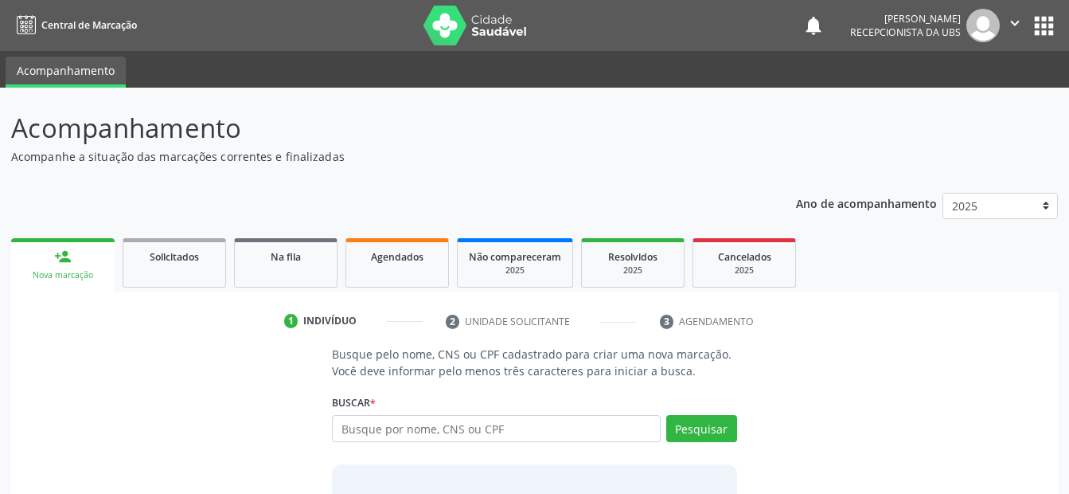
click at [414, 428] on input "text" at bounding box center [496, 428] width 328 height 27
type input "107435244190008"
click at [701, 433] on button "Pesquisar" at bounding box center [701, 428] width 71 height 27
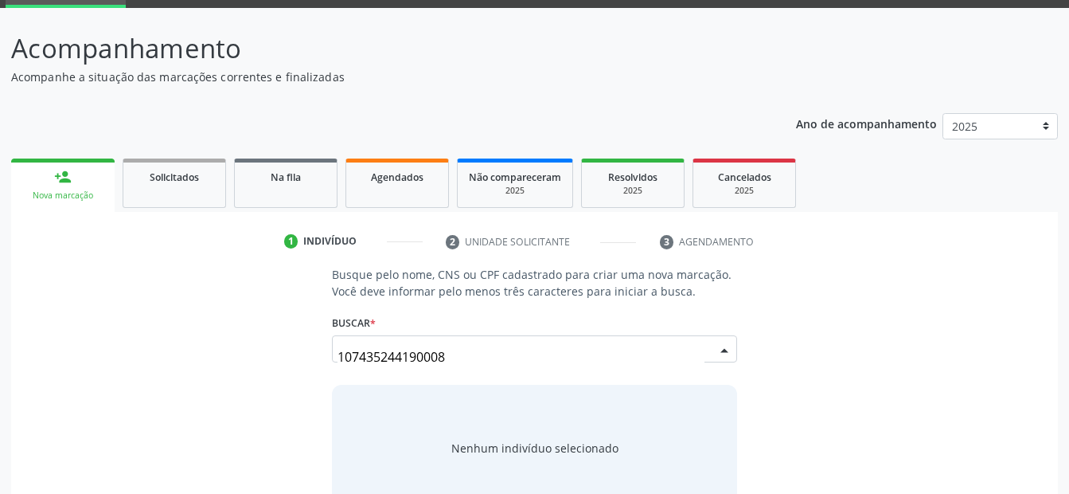
scroll to position [120, 0]
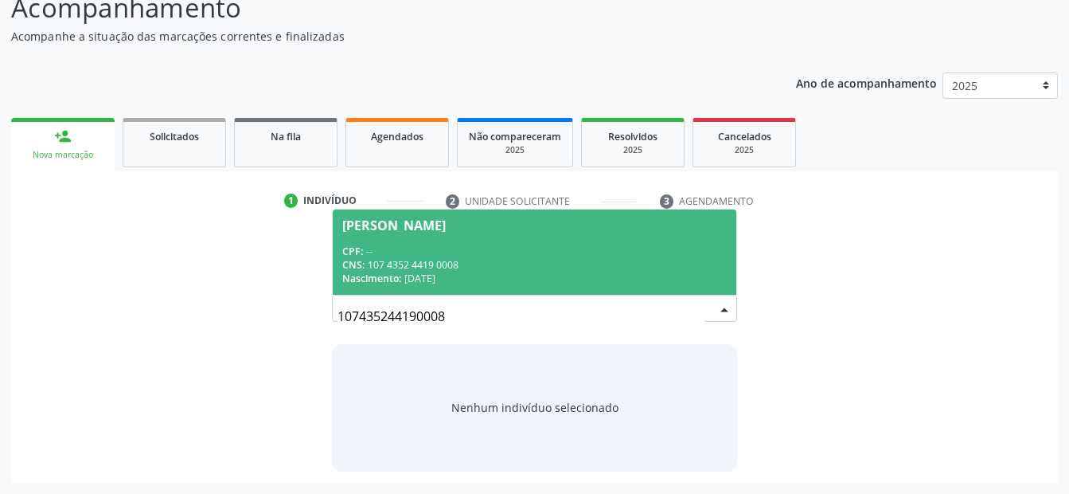
click at [508, 254] on div "CPF: --" at bounding box center [534, 251] width 384 height 14
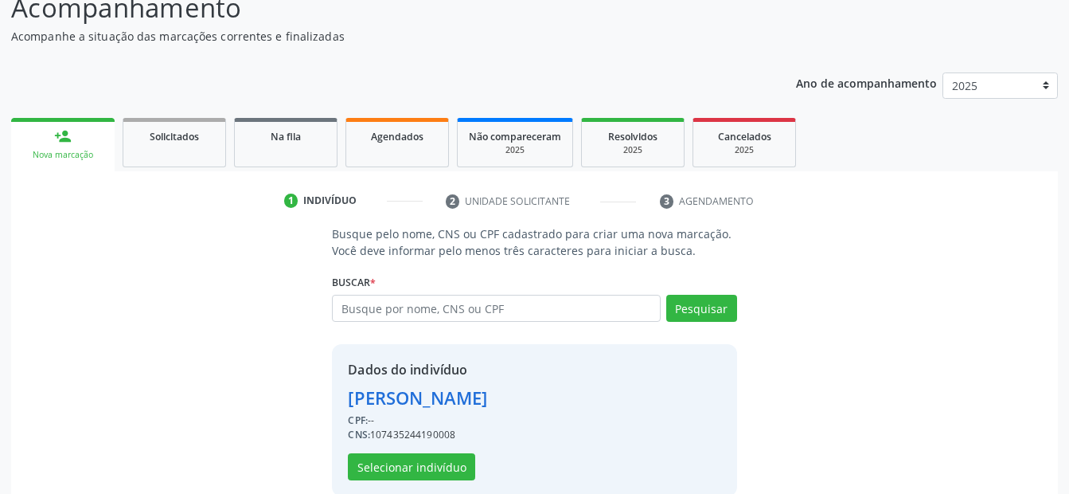
scroll to position [145, 0]
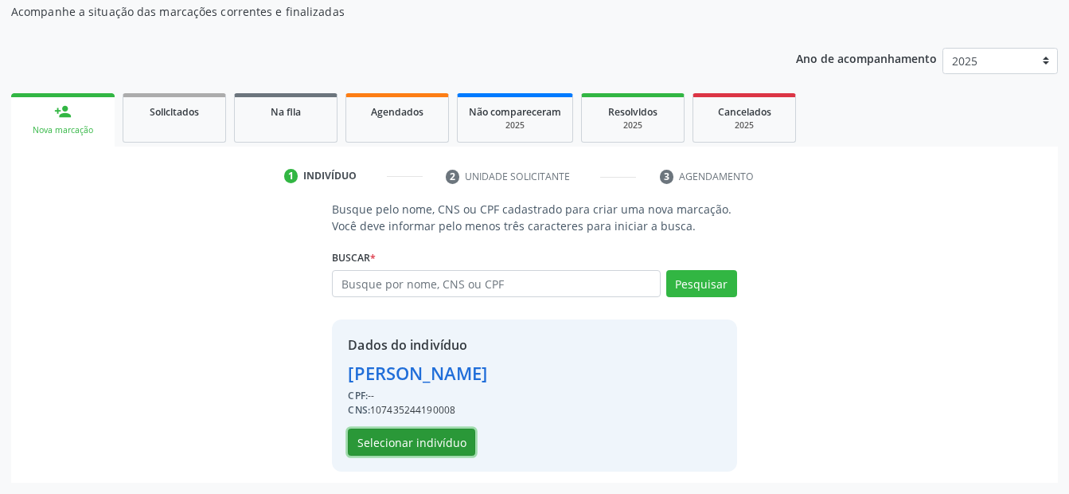
click at [434, 440] on button "Selecionar indivíduo" at bounding box center [411, 441] width 127 height 27
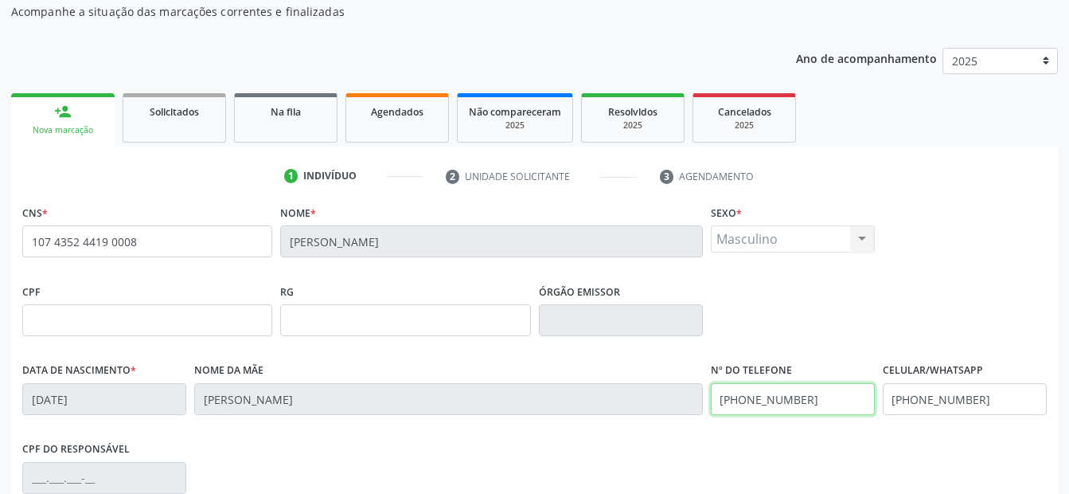
drag, startPoint x: 811, startPoint y: 393, endPoint x: 483, endPoint y: 447, distance: 332.5
click at [484, 446] on div "CNS * 107 4352 4419 0008 [GEOGRAPHIC_DATA] * [PERSON_NAME] * Masculino Masculin…" at bounding box center [534, 418] width 1025 height 435
drag, startPoint x: 932, startPoint y: 407, endPoint x: 701, endPoint y: 441, distance: 234.2
click at [701, 441] on div "CNS * 107 4352 4419 0008 [GEOGRAPHIC_DATA] * [PERSON_NAME] * Masculino Masculin…" at bounding box center [534, 418] width 1025 height 435
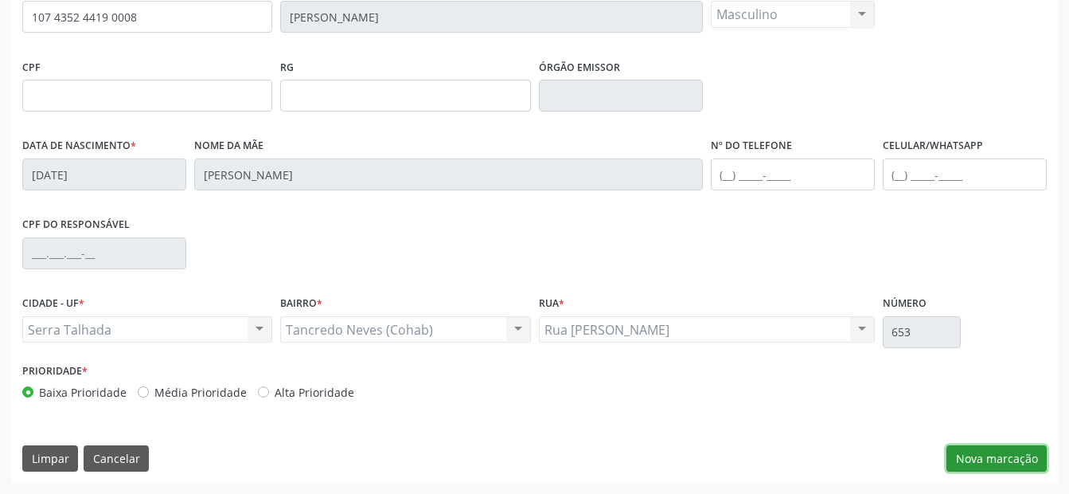
drag, startPoint x: 968, startPoint y: 449, endPoint x: 604, endPoint y: 373, distance: 371.7
click at [964, 448] on button "Nova marcação" at bounding box center [997, 458] width 100 height 27
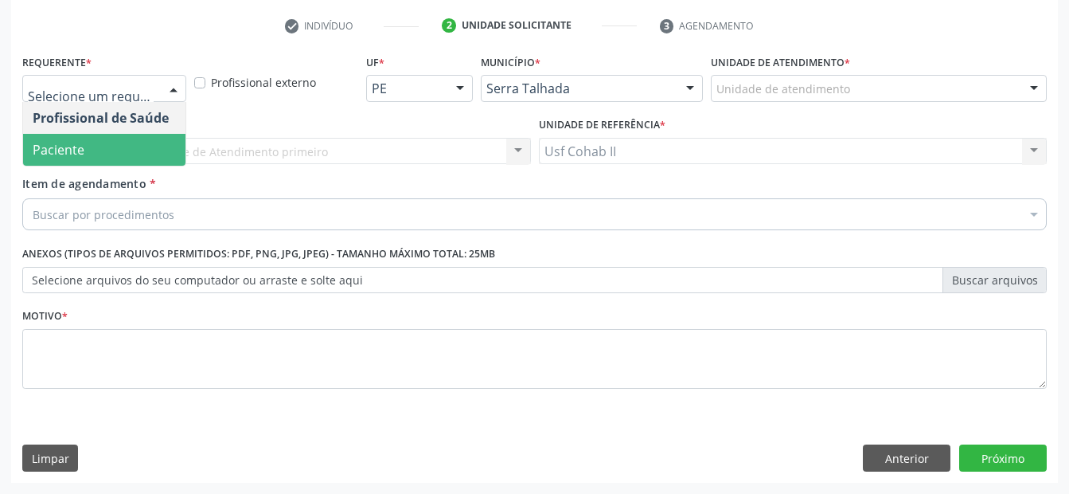
click at [88, 154] on span "Paciente" at bounding box center [104, 150] width 162 height 32
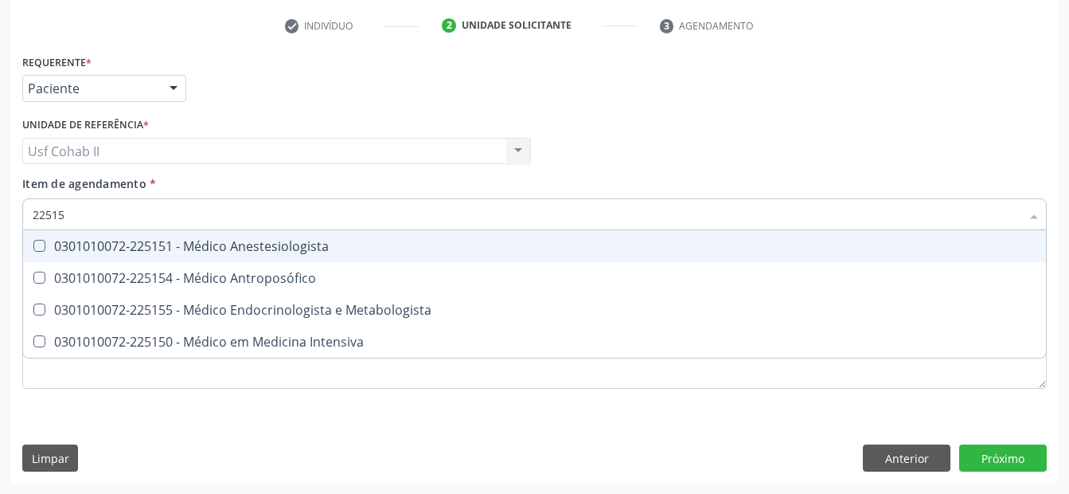
type input "225155"
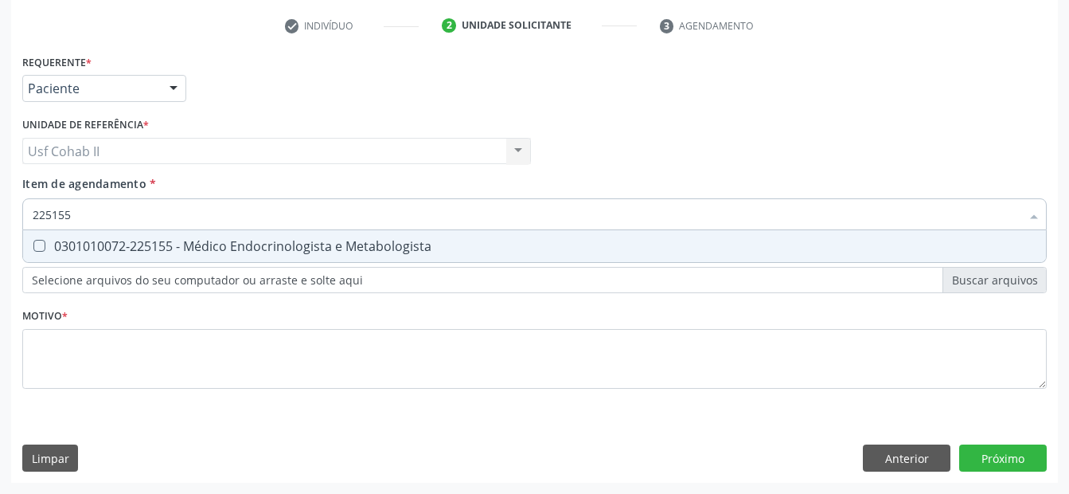
click at [170, 240] on div "0301010072-225155 - Médico Endocrinologista e Metabologista" at bounding box center [535, 246] width 1004 height 13
checkbox Metabologista "true"
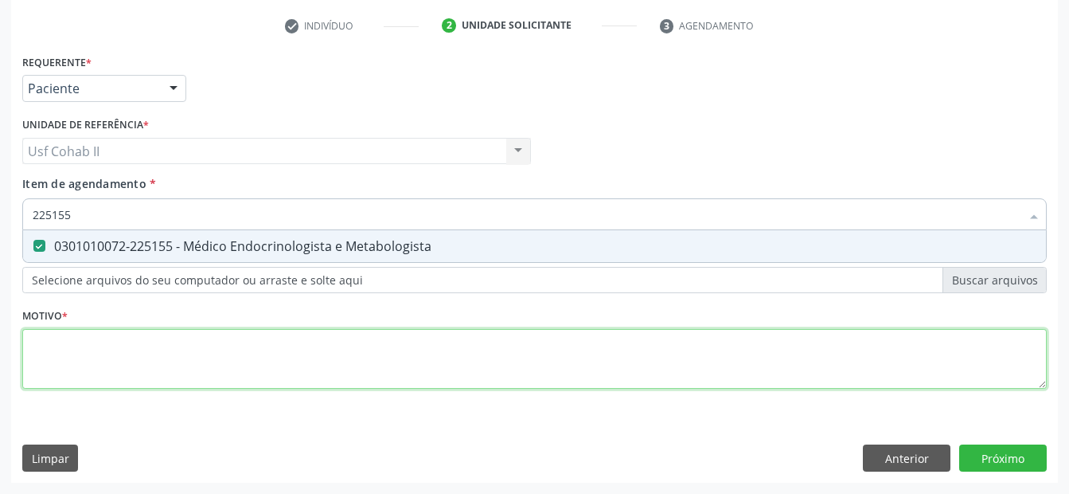
click at [204, 356] on div "Requerente * Paciente Profissional de Saúde Paciente Nenhum resultado encontrad…" at bounding box center [534, 230] width 1025 height 361
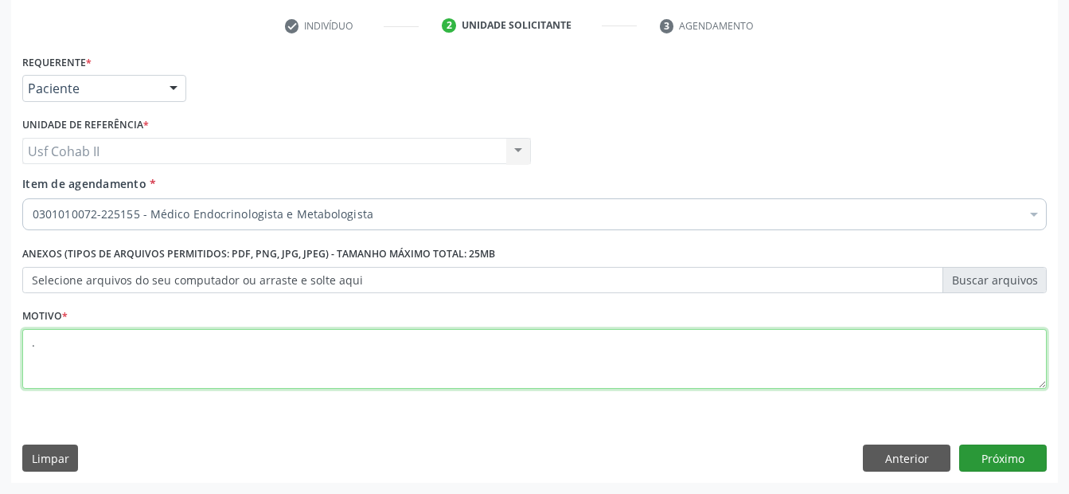
type textarea "."
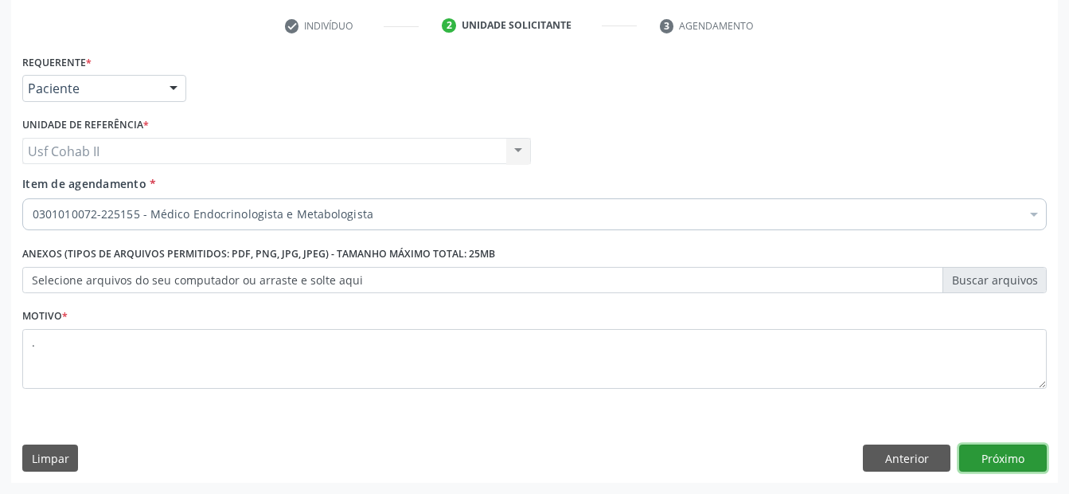
click at [1013, 469] on button "Próximo" at bounding box center [1004, 457] width 88 height 27
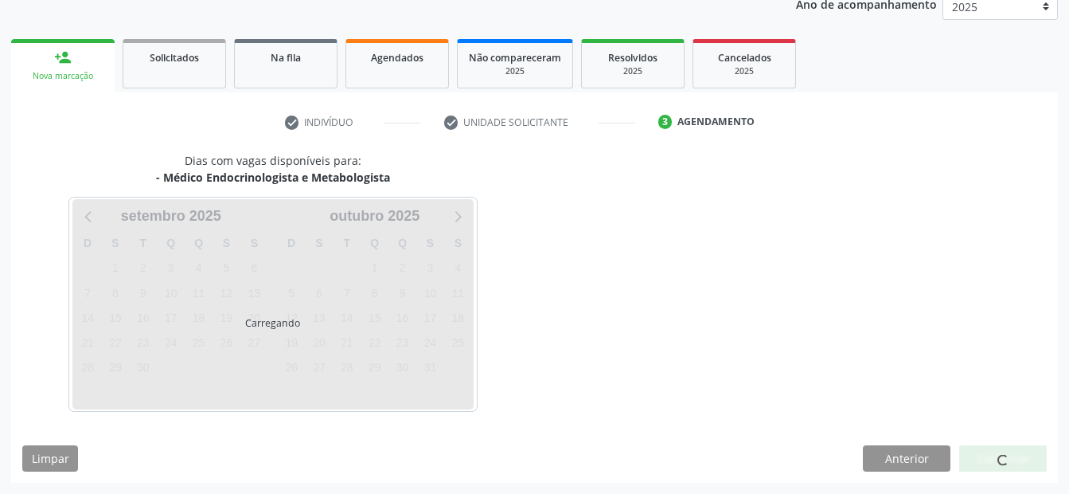
scroll to position [199, 0]
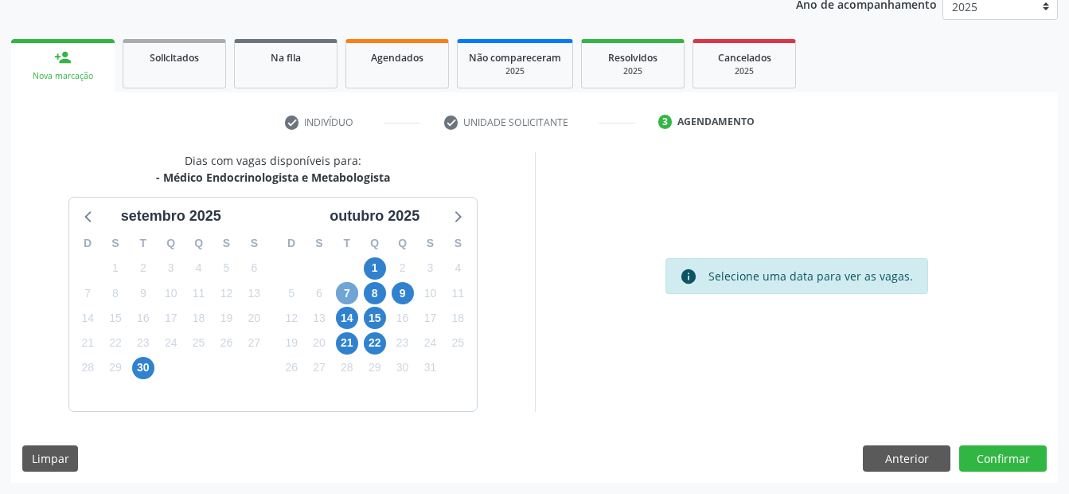
click at [344, 295] on span "7" at bounding box center [347, 293] width 22 height 22
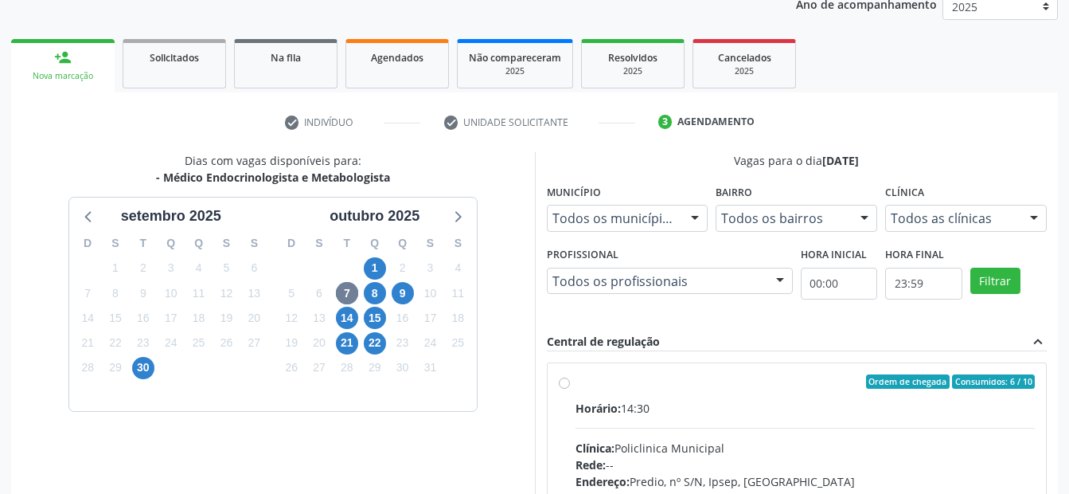
click at [576, 386] on label "Ordem de chegada Consumidos: 6 / 10 Horário: 14:30 Clínica: Policlinica Municip…" at bounding box center [806, 496] width 460 height 244
click at [565, 386] on input "Ordem de chegada Consumidos: 6 / 10 Horário: 14:30 Clínica: Policlinica Municip…" at bounding box center [564, 381] width 11 height 14
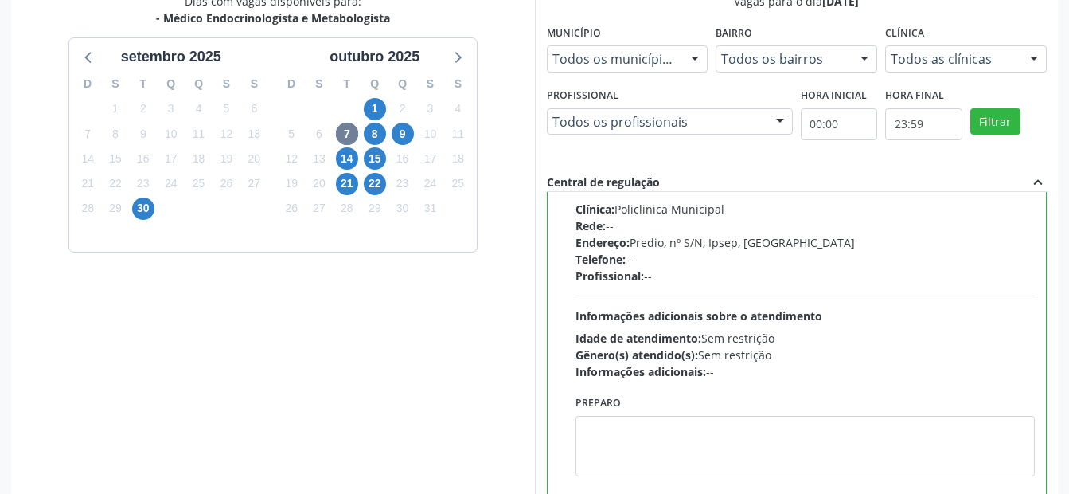
scroll to position [0, 0]
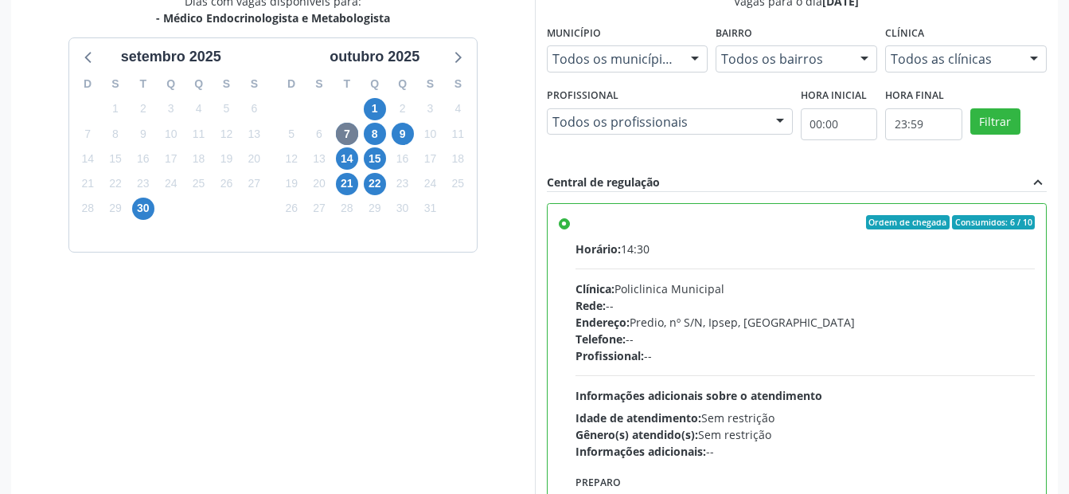
drag, startPoint x: 562, startPoint y: 225, endPoint x: 639, endPoint y: 275, distance: 91.4
click at [576, 225] on label "Ordem de chegada Consumidos: 6 / 10 Horário: 14:30 Clínica: Policlinica Municip…" at bounding box center [806, 337] width 460 height 244
click at [563, 225] on input "Ordem de chegada Consumidos: 6 / 10 Horário: 14:30 Clínica: Policlinica Municip…" at bounding box center [564, 222] width 11 height 14
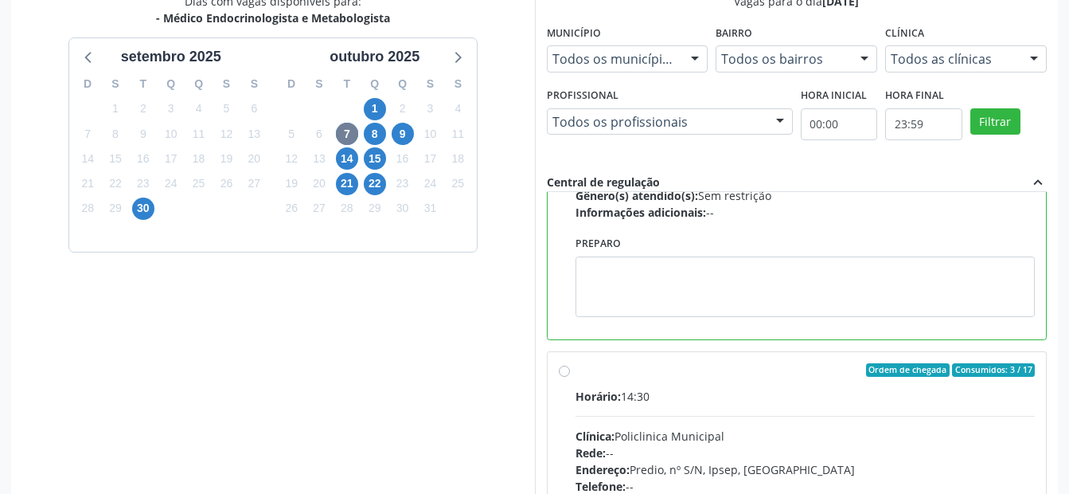
scroll to position [319, 0]
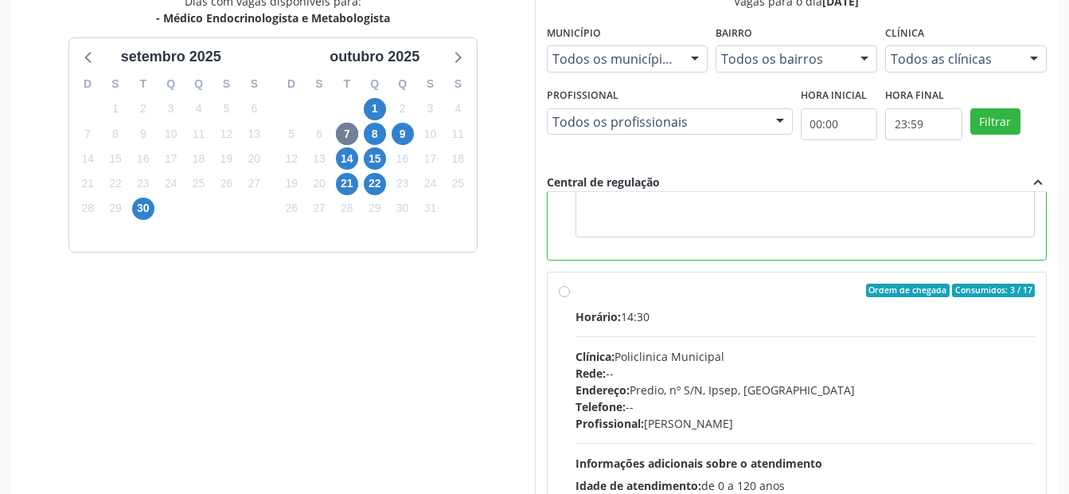
click at [576, 289] on label "Ordem de chegada Consumidos: 3 / 17 Horário: 14:30 Clínica: Policlinica Municip…" at bounding box center [806, 405] width 460 height 244
click at [565, 289] on input "Ordem de chegada Consumidos: 3 / 17 Horário: 14:30 Clínica: Policlinica Municip…" at bounding box center [564, 290] width 11 height 14
radio input "false"
radio input "true"
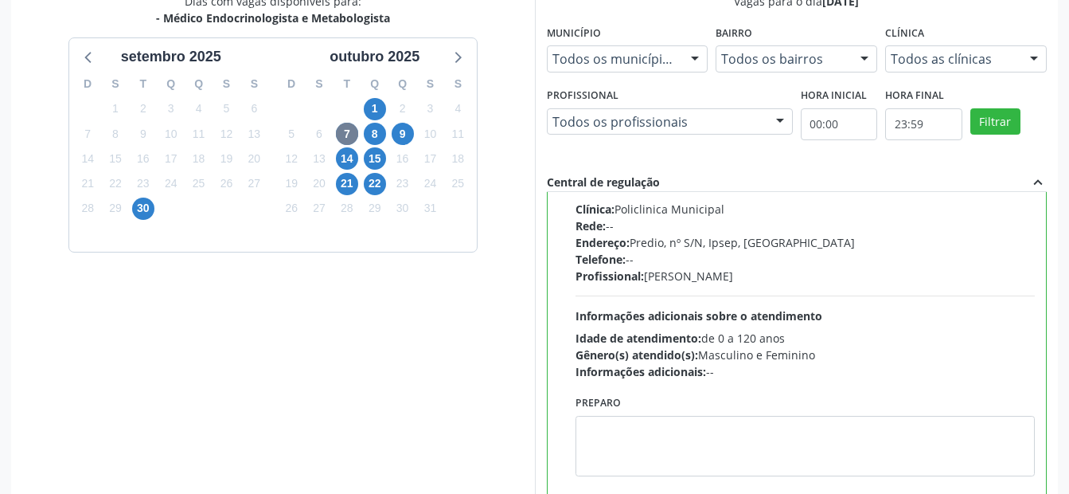
scroll to position [458, 0]
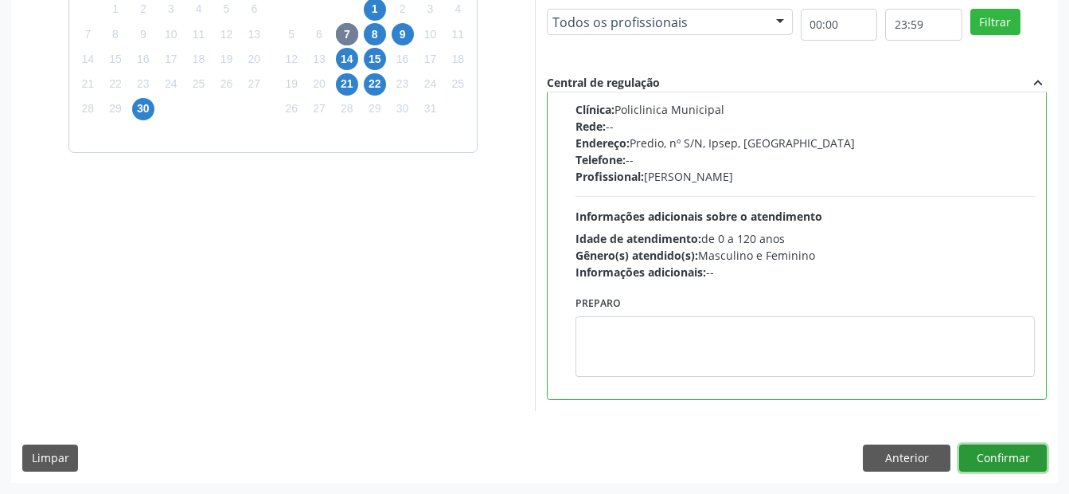
drag, startPoint x: 1008, startPoint y: 454, endPoint x: 860, endPoint y: 390, distance: 161.2
click at [1007, 453] on button "Confirmar" at bounding box center [1004, 457] width 88 height 27
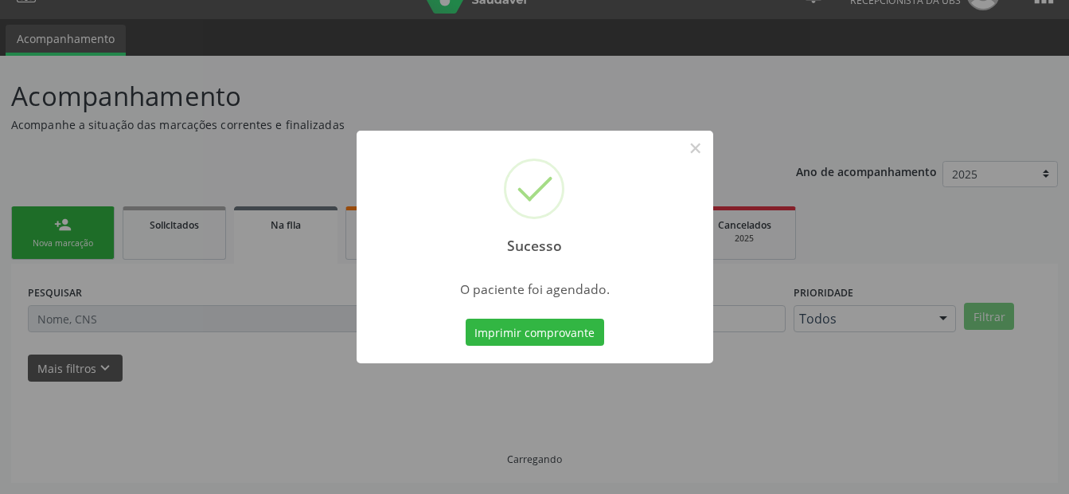
scroll to position [32, 0]
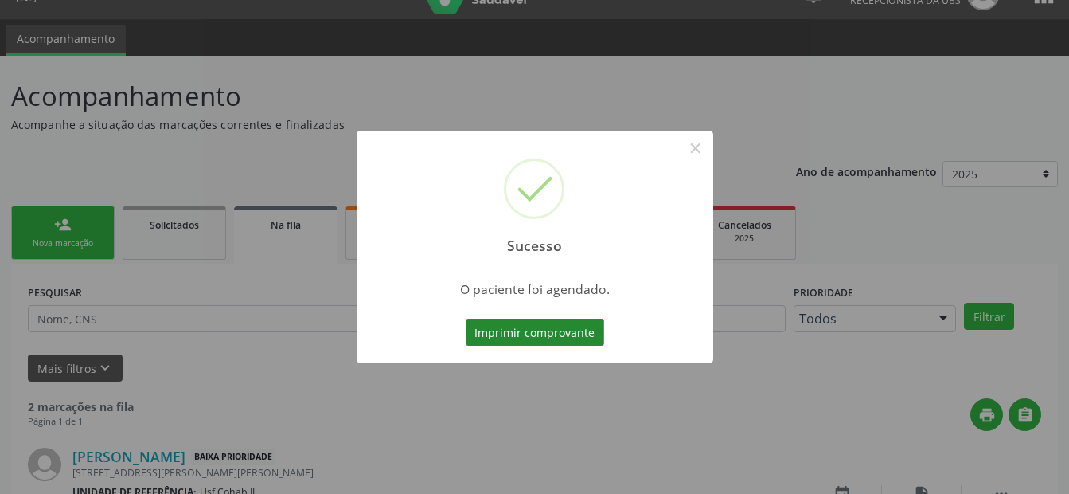
click at [507, 328] on button "Imprimir comprovante" at bounding box center [535, 332] width 139 height 27
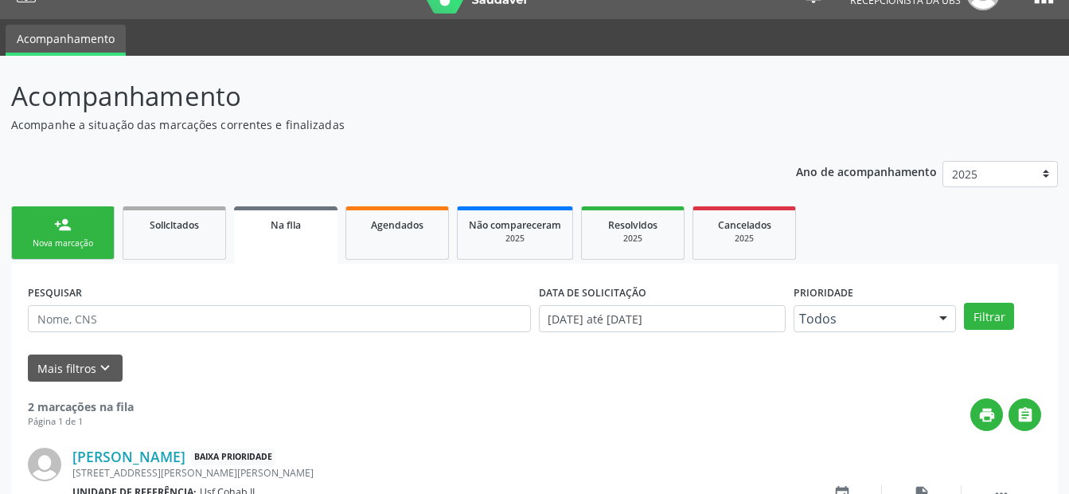
drag, startPoint x: 55, startPoint y: 232, endPoint x: 254, endPoint y: 215, distance: 199.8
click at [55, 232] on div "person_add" at bounding box center [63, 225] width 18 height 18
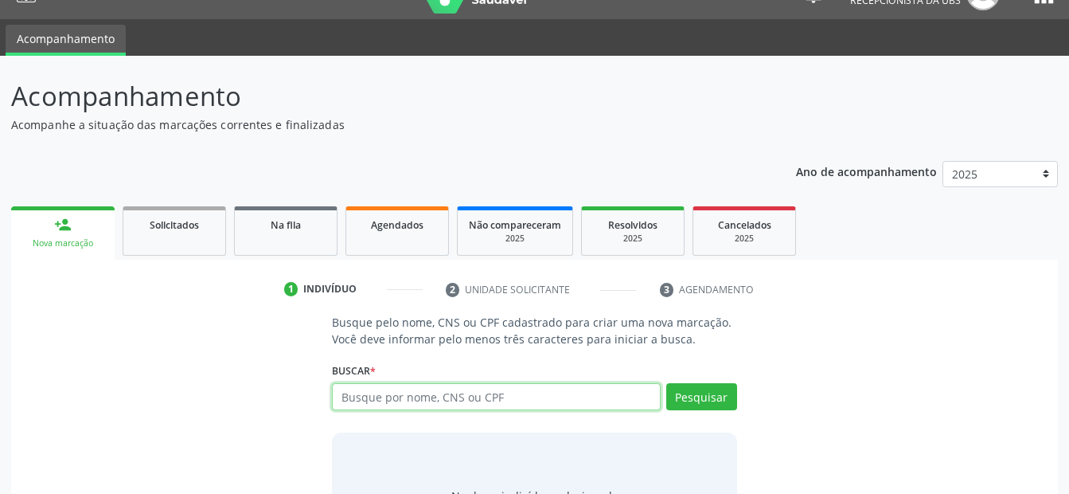
click at [421, 399] on input "text" at bounding box center [496, 396] width 328 height 27
type input "700009543851608"
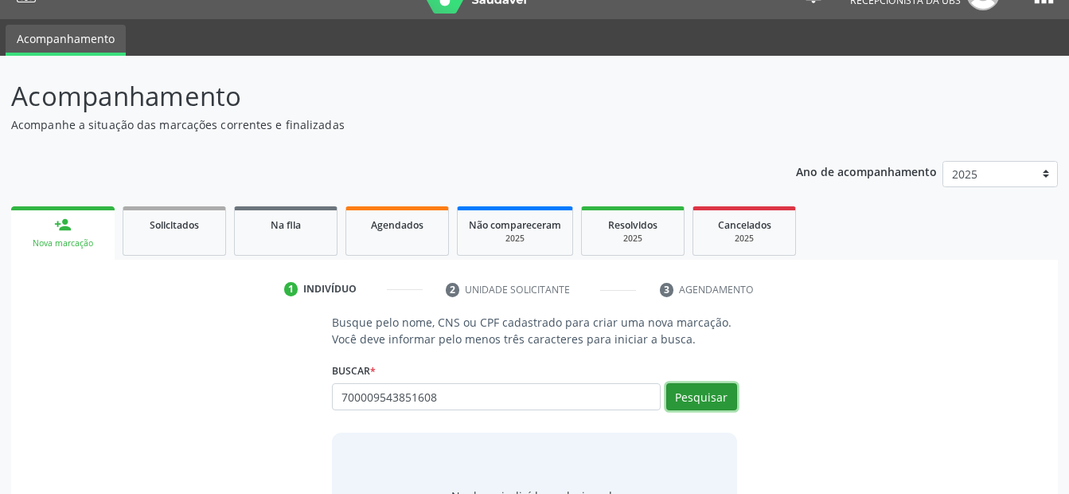
click at [690, 404] on button "Pesquisar" at bounding box center [701, 396] width 71 height 27
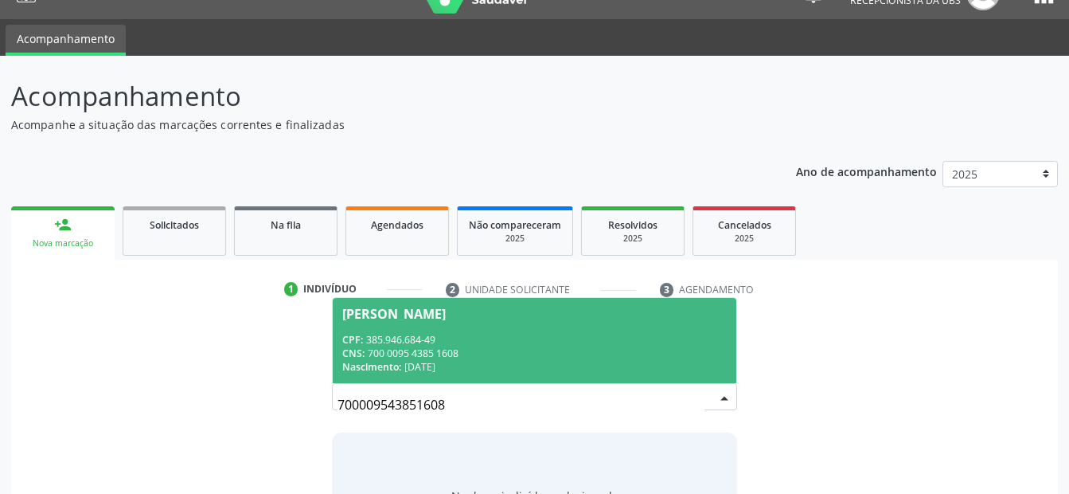
scroll to position [120, 0]
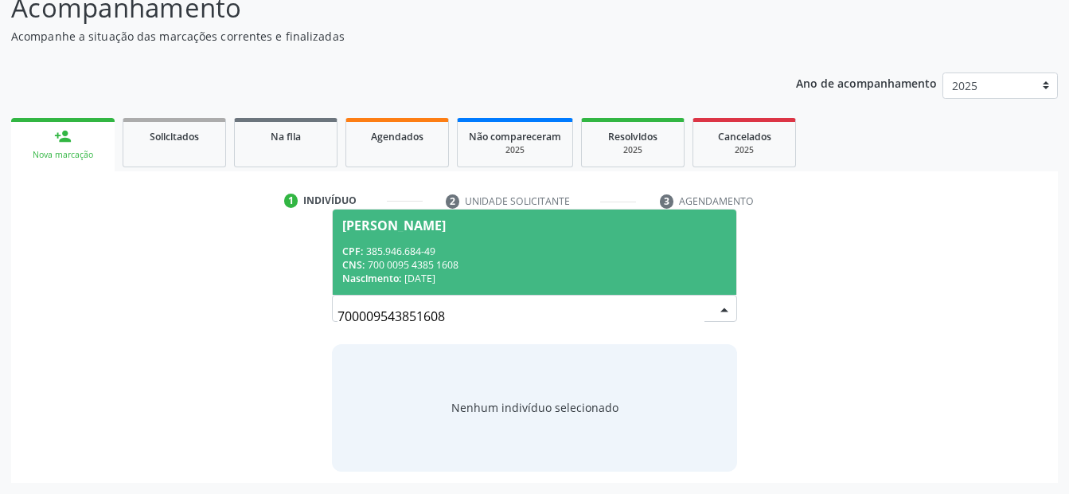
click at [479, 251] on div "CPF: 385.946.684-49" at bounding box center [534, 251] width 384 height 14
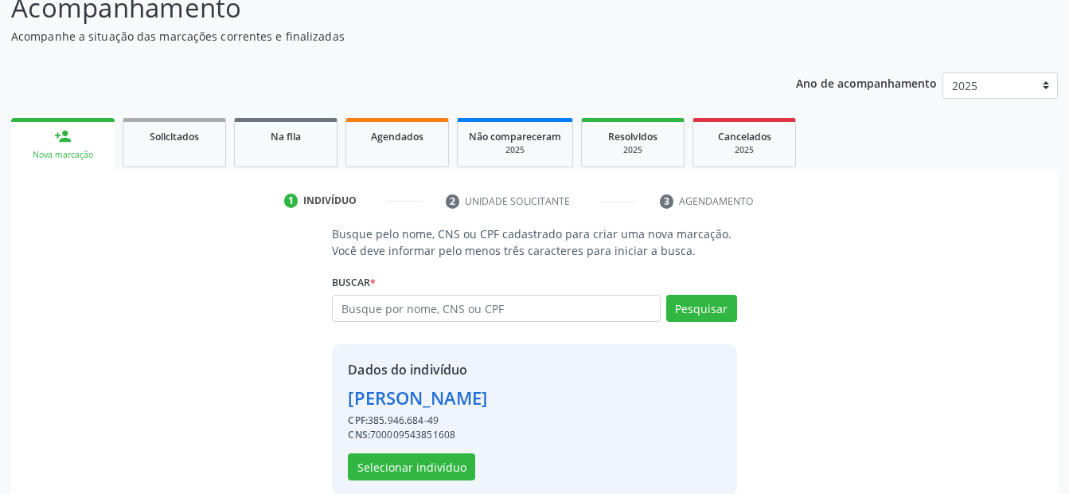
scroll to position [145, 0]
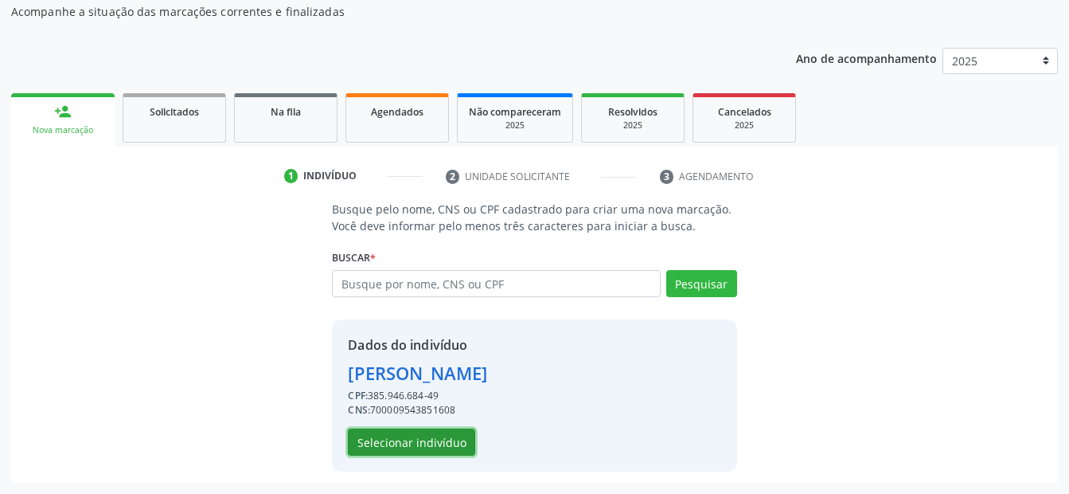
click at [427, 433] on button "Selecionar indivíduo" at bounding box center [411, 441] width 127 height 27
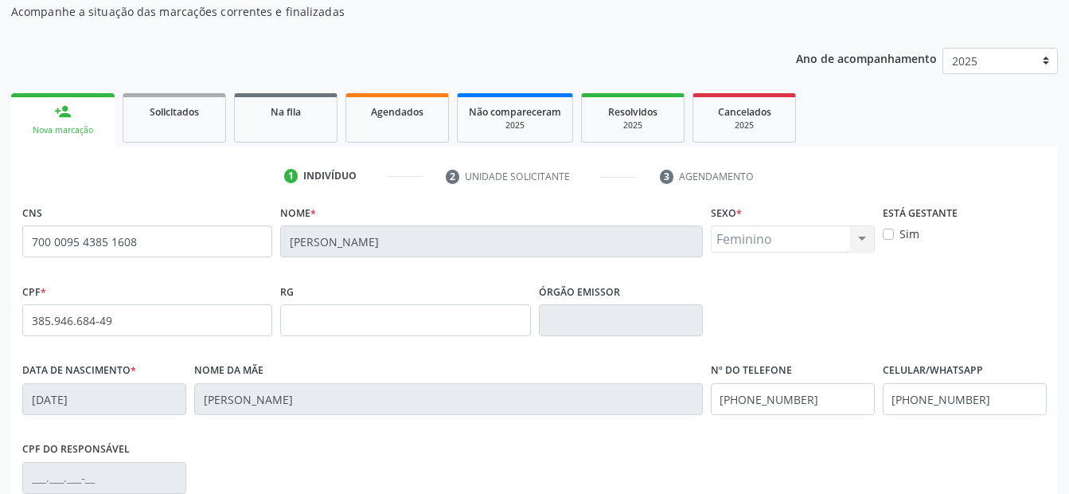
scroll to position [225, 0]
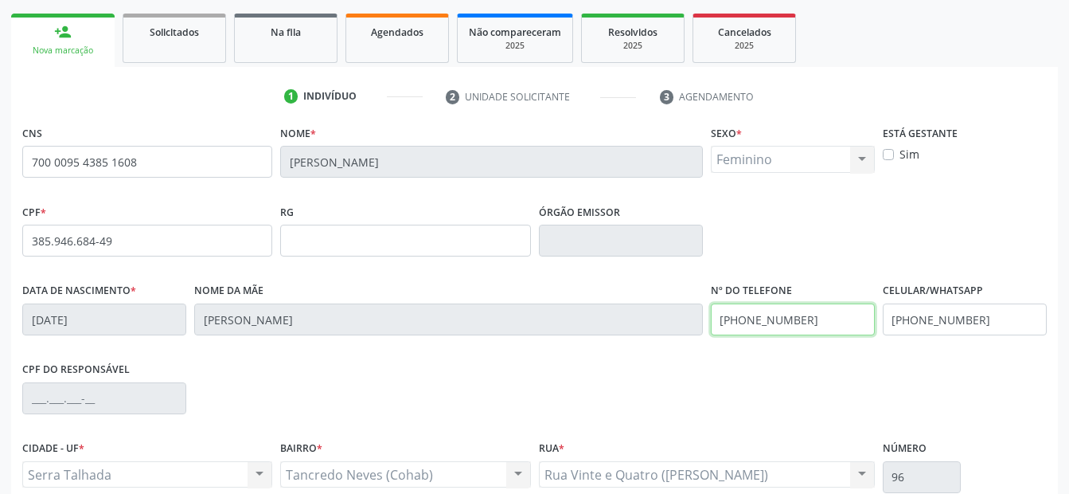
drag, startPoint x: 803, startPoint y: 319, endPoint x: 474, endPoint y: 361, distance: 332.3
click at [474, 361] on div "CNS 700 0095 4385 1608 Nome * Maria Alves de Souza Silva Sexo * Feminino Mascul…" at bounding box center [534, 338] width 1025 height 435
drag, startPoint x: 994, startPoint y: 312, endPoint x: 682, endPoint y: 371, distance: 317.7
click at [682, 371] on div "CNS 700 0095 4385 1608 Nome * Maria Alves de Souza Silva Sexo * Feminino Mascul…" at bounding box center [534, 338] width 1025 height 435
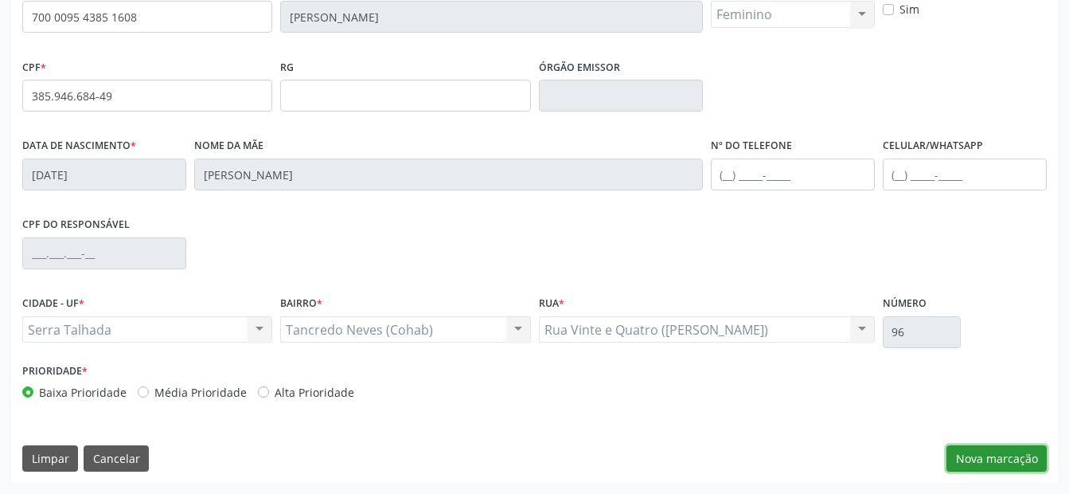
click at [972, 455] on button "Nova marcação" at bounding box center [997, 458] width 100 height 27
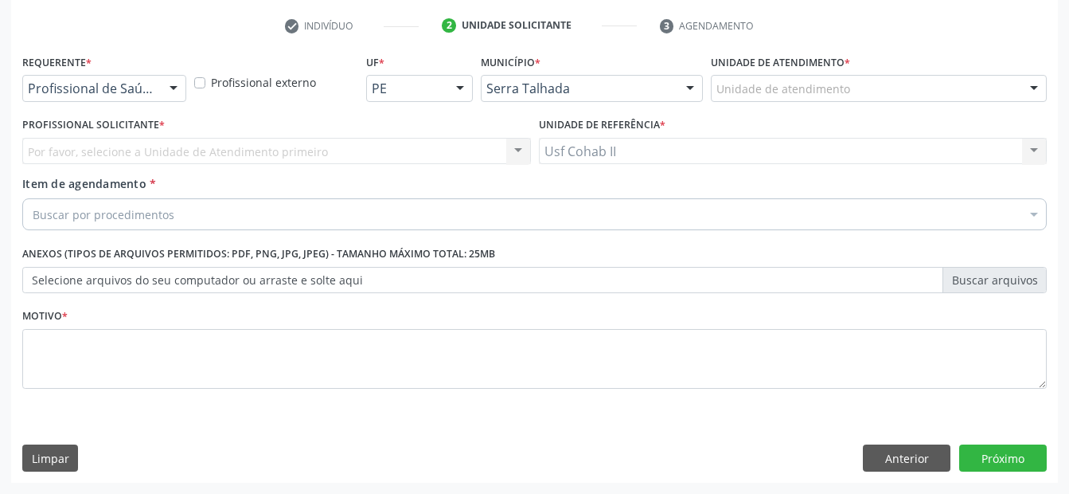
scroll to position [295, 0]
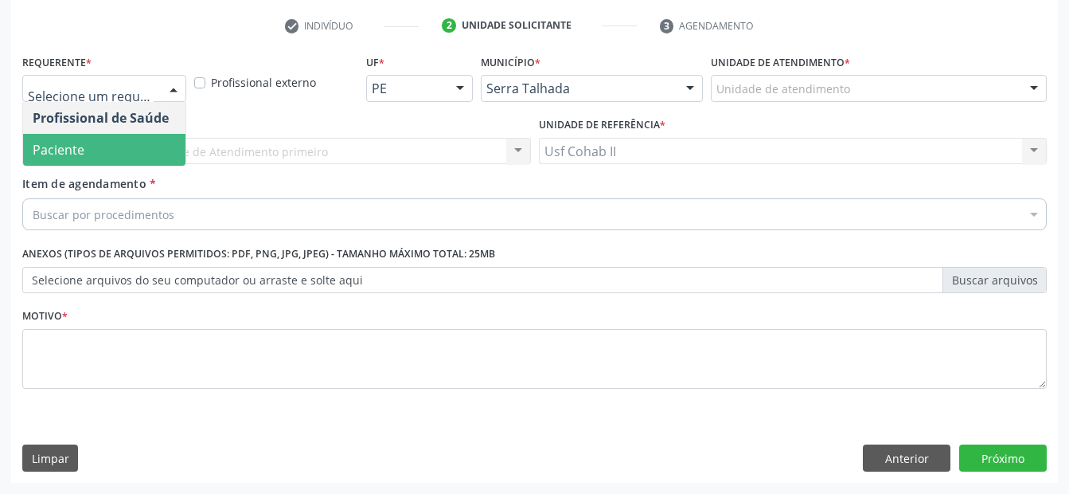
click at [112, 144] on span "Paciente" at bounding box center [104, 150] width 162 height 32
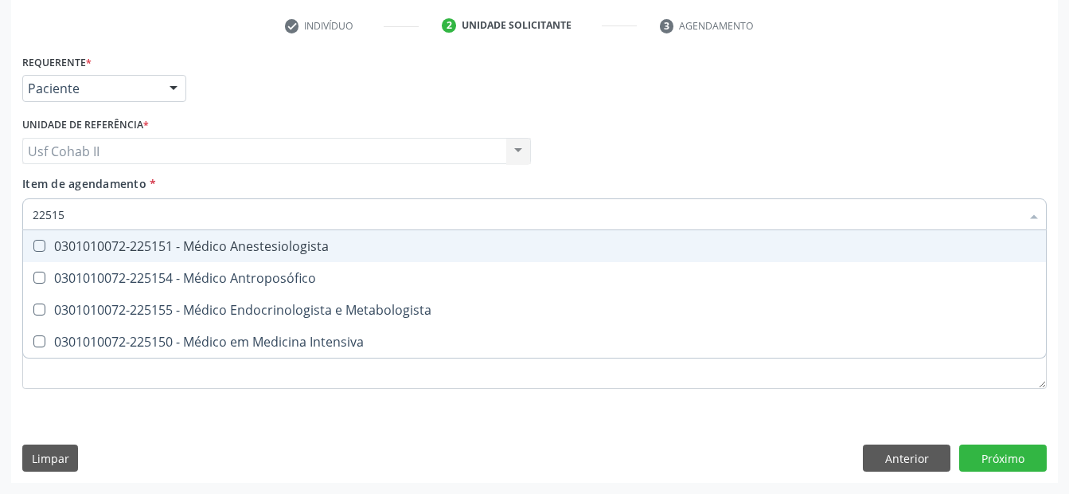
type input "225155"
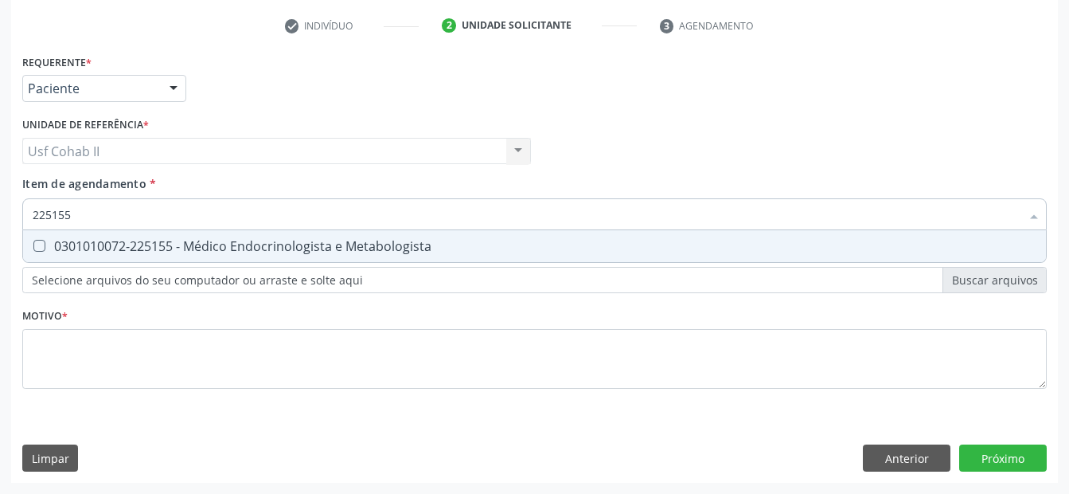
click at [208, 245] on div "0301010072-225155 - Médico Endocrinologista e Metabologista" at bounding box center [535, 246] width 1004 height 13
checkbox Metabologista "true"
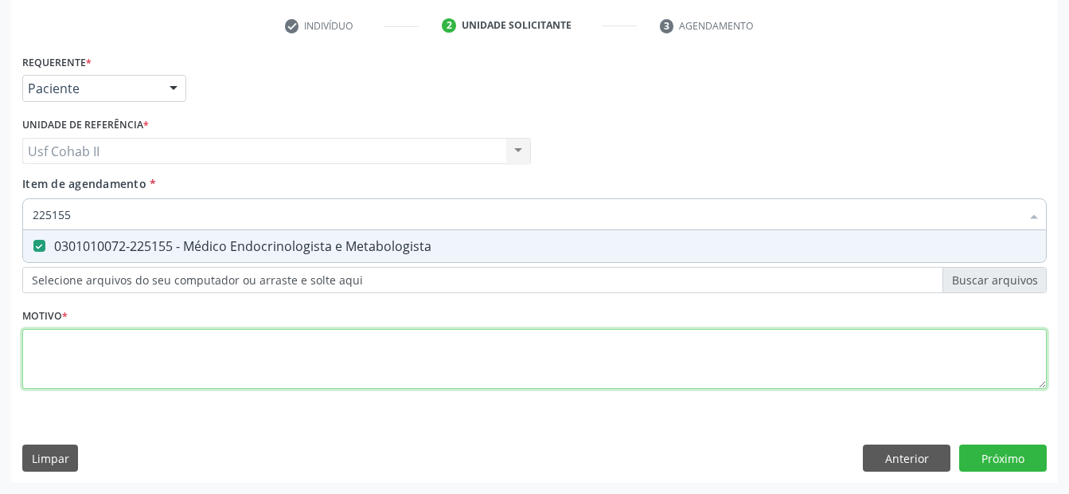
click at [131, 341] on div "Requerente * Paciente Profissional de Saúde Paciente Nenhum resultado encontrad…" at bounding box center [534, 230] width 1025 height 361
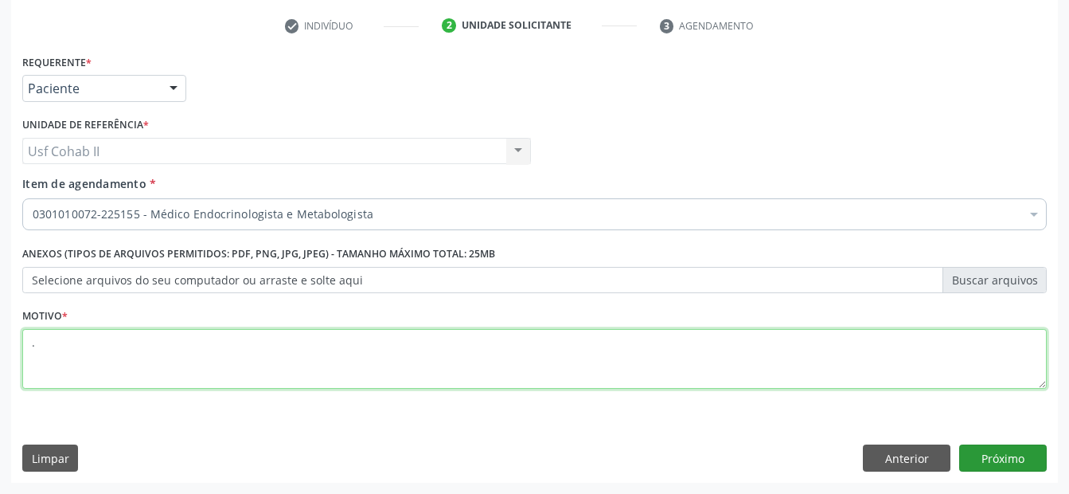
type textarea "."
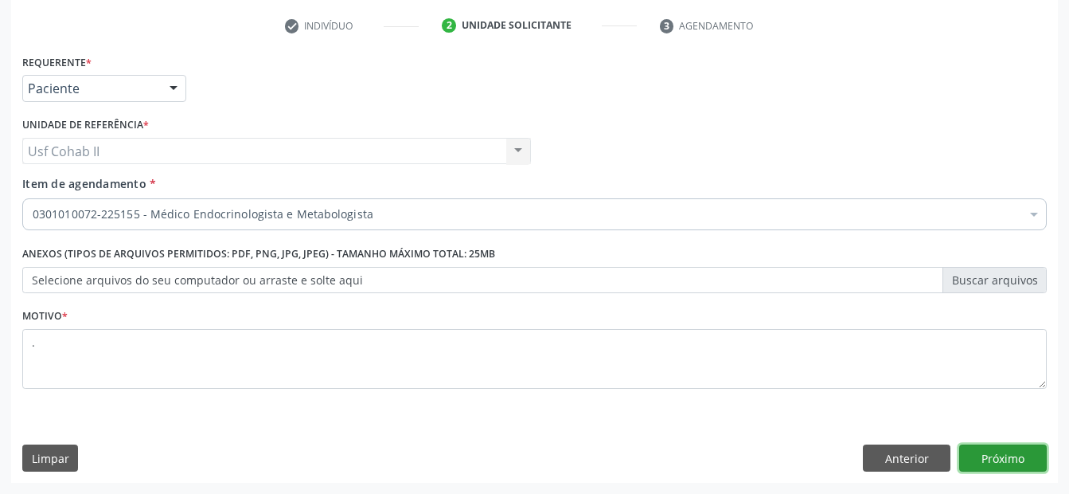
click at [998, 462] on button "Próximo" at bounding box center [1004, 457] width 88 height 27
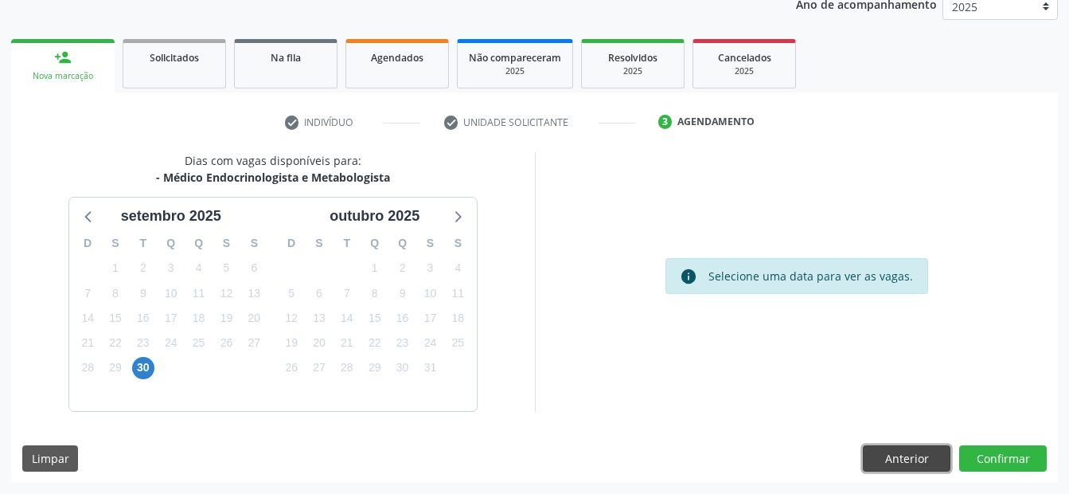
click at [897, 458] on button "Anterior" at bounding box center [907, 458] width 88 height 27
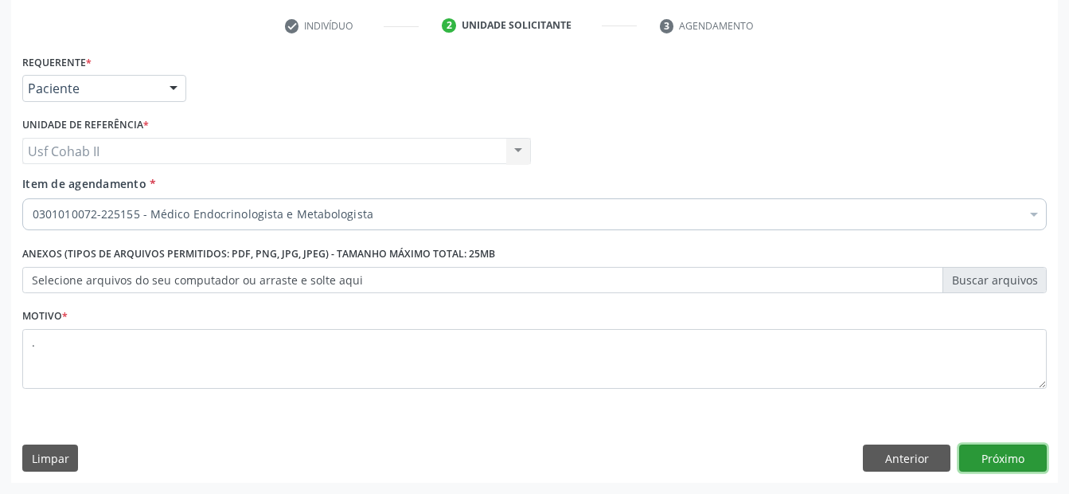
click at [1007, 459] on button "Próximo" at bounding box center [1004, 457] width 88 height 27
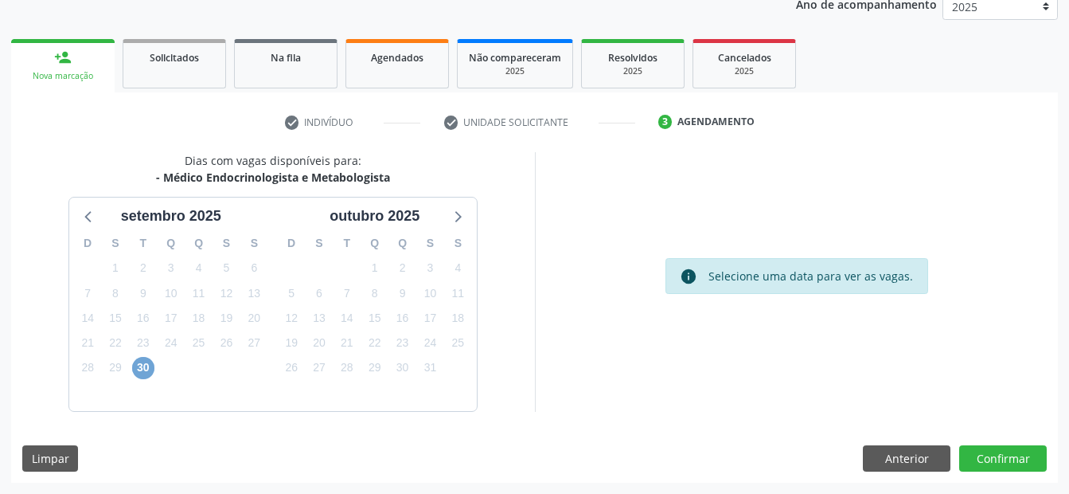
click at [143, 370] on span "30" at bounding box center [143, 368] width 22 height 22
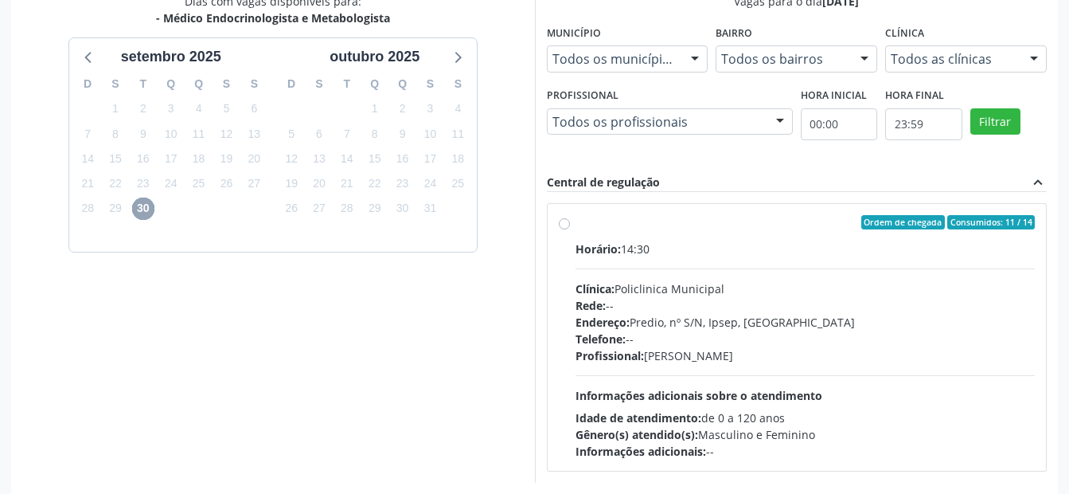
scroll to position [279, 0]
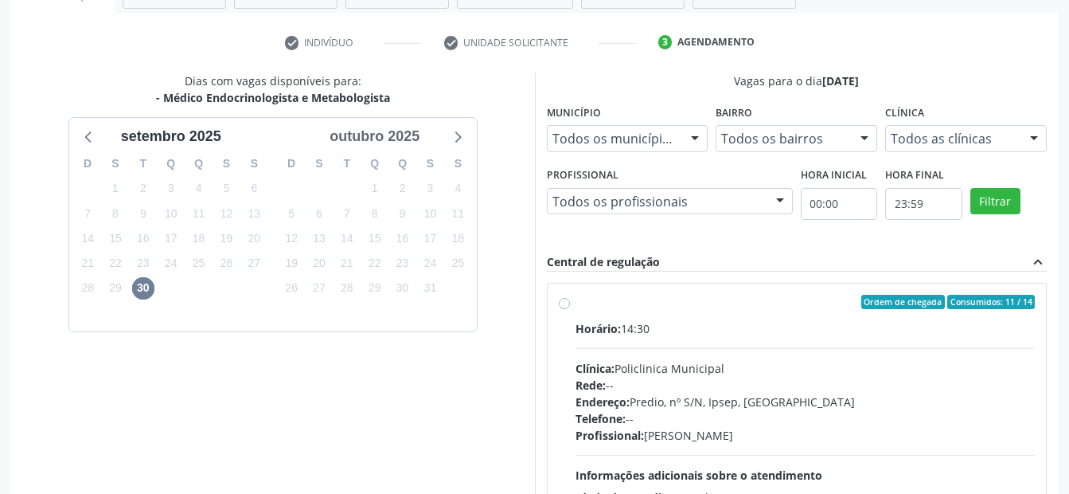
click at [352, 127] on div "outubro 2025" at bounding box center [374, 136] width 103 height 21
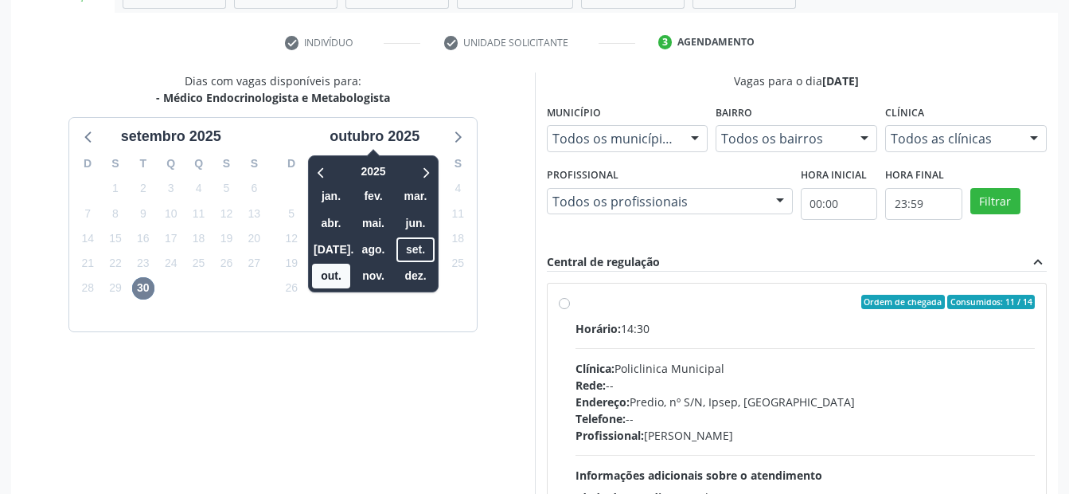
drag, startPoint x: 269, startPoint y: 493, endPoint x: 310, endPoint y: 448, distance: 60.9
click at [272, 487] on div "Dias com vagas disponíveis para: - Médico Endocrinologista e Metabologista sete…" at bounding box center [273, 316] width 524 height 489
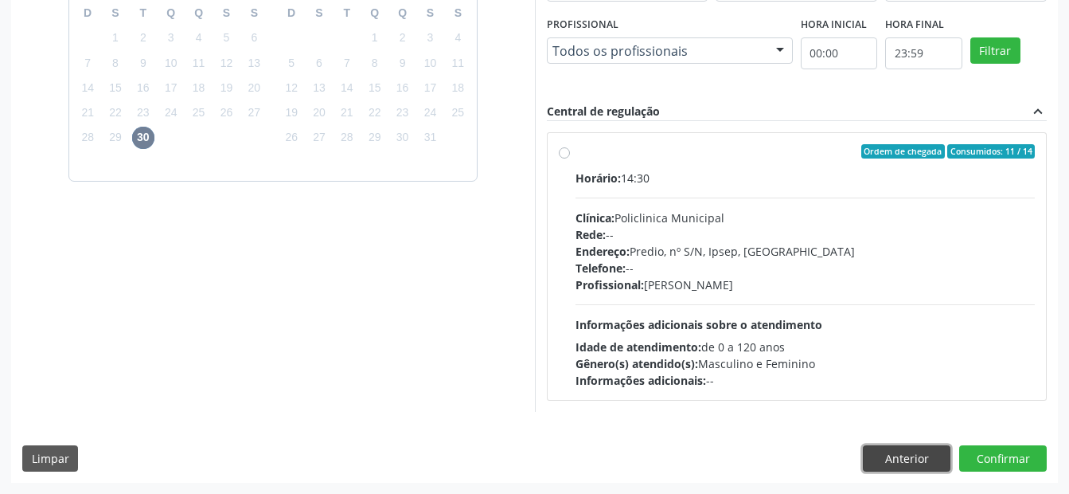
drag, startPoint x: 915, startPoint y: 451, endPoint x: 724, endPoint y: 434, distance: 191.8
click at [910, 452] on button "Anterior" at bounding box center [907, 458] width 88 height 27
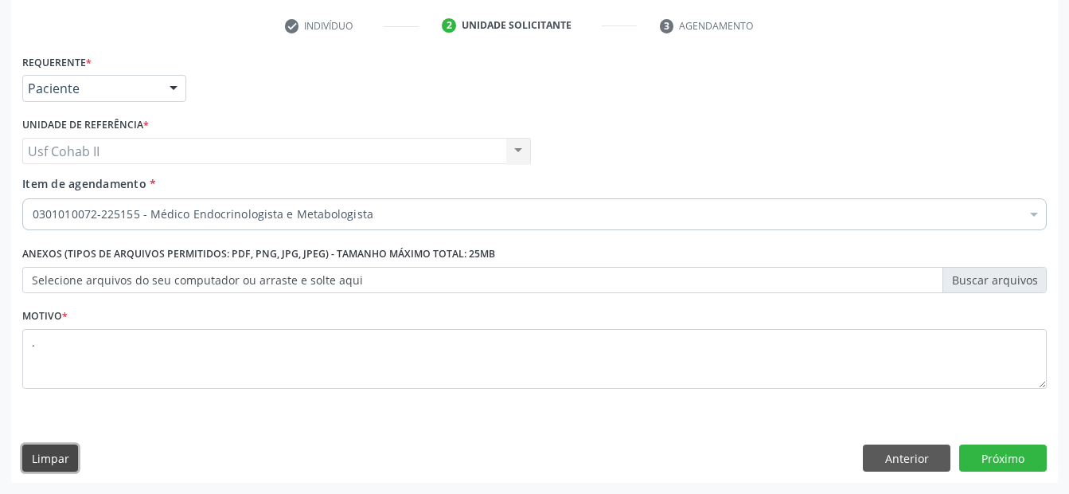
click at [58, 453] on button "Limpar" at bounding box center [50, 457] width 56 height 27
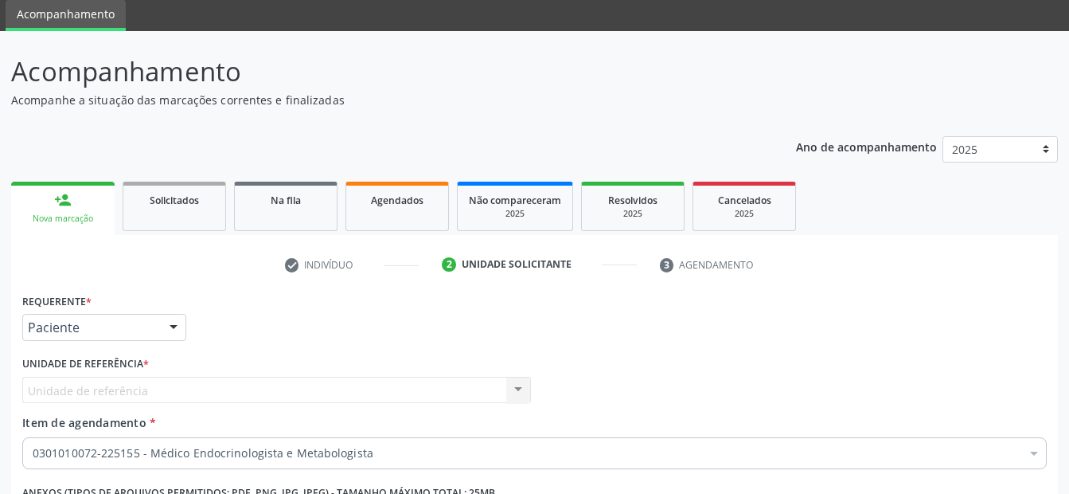
scroll to position [0, 0]
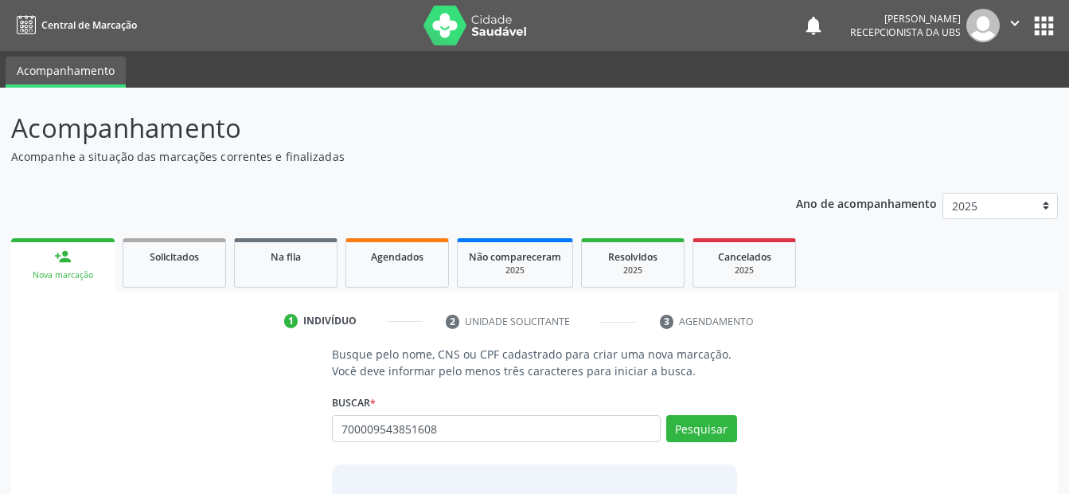
drag, startPoint x: 441, startPoint y: 436, endPoint x: 139, endPoint y: 457, distance: 303.4
click at [139, 457] on div "Busque pelo nome, CNS ou CPF cadastrado para criar uma nova marcação. Você deve…" at bounding box center [534, 468] width 1025 height 245
type input "700009543851608"
click at [713, 430] on button "Pesquisar" at bounding box center [701, 428] width 71 height 27
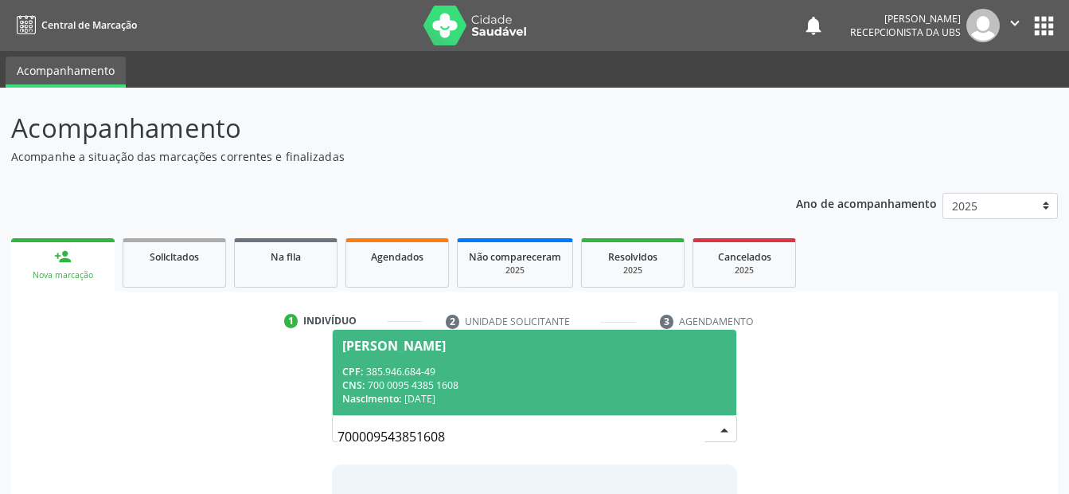
click at [446, 349] on div "[PERSON_NAME]" at bounding box center [394, 345] width 104 height 13
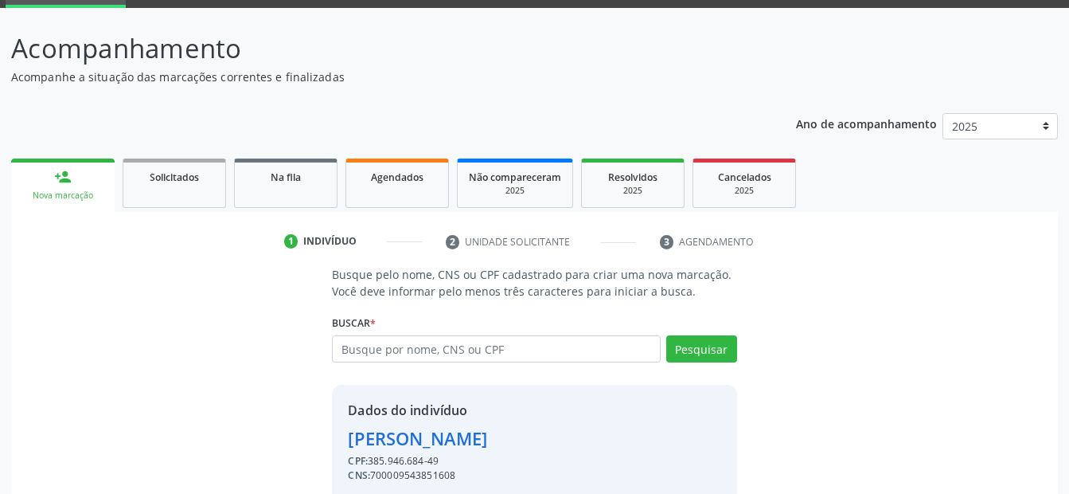
scroll to position [145, 0]
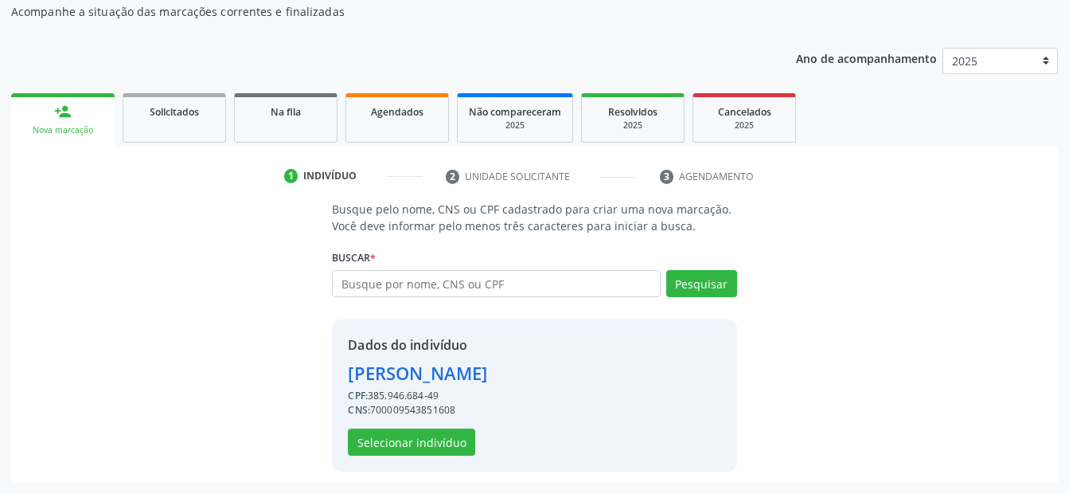
click at [487, 381] on div "[PERSON_NAME]" at bounding box center [417, 373] width 139 height 26
click at [423, 440] on button "Selecionar indivíduo" at bounding box center [411, 441] width 127 height 27
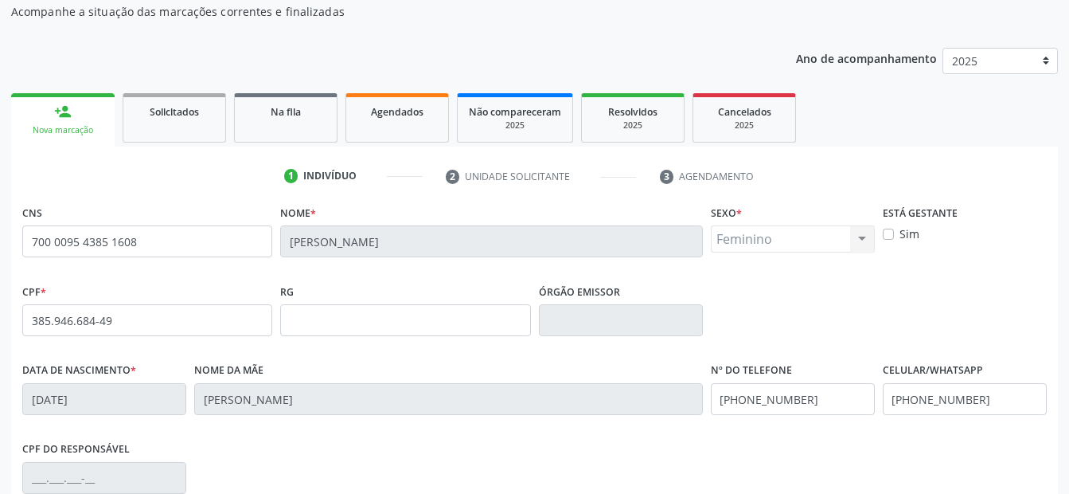
scroll to position [225, 0]
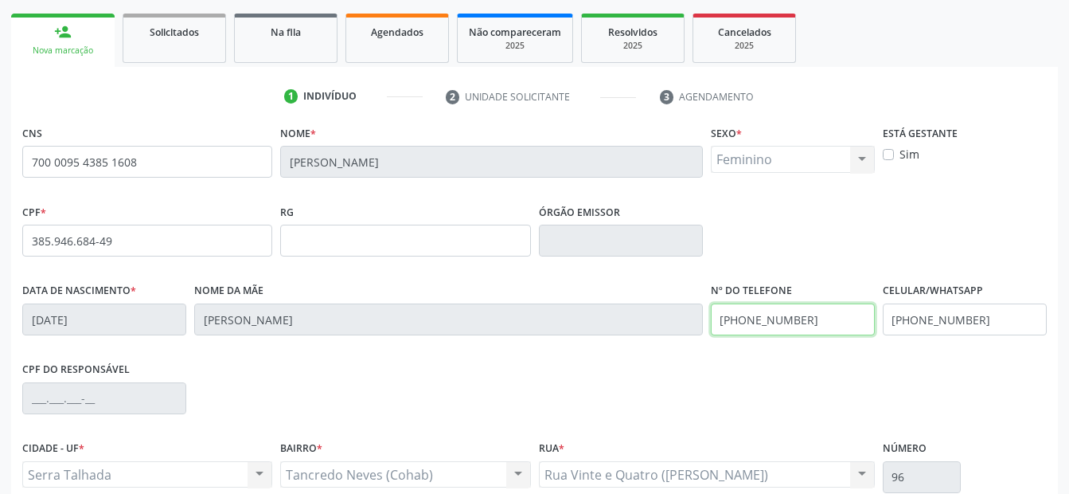
click at [501, 325] on div "Data de nascimento * 08/10/1957 Nome da mãe Maria Jose de Souza Nº do Telefone …" at bounding box center [534, 318] width 1033 height 79
drag, startPoint x: 982, startPoint y: 314, endPoint x: 797, endPoint y: 316, distance: 184.8
click at [797, 316] on div "Data de nascimento * 08/10/1957 Nome da mãe Maria Jose de Souza Nº do Telefone …" at bounding box center [534, 318] width 1033 height 79
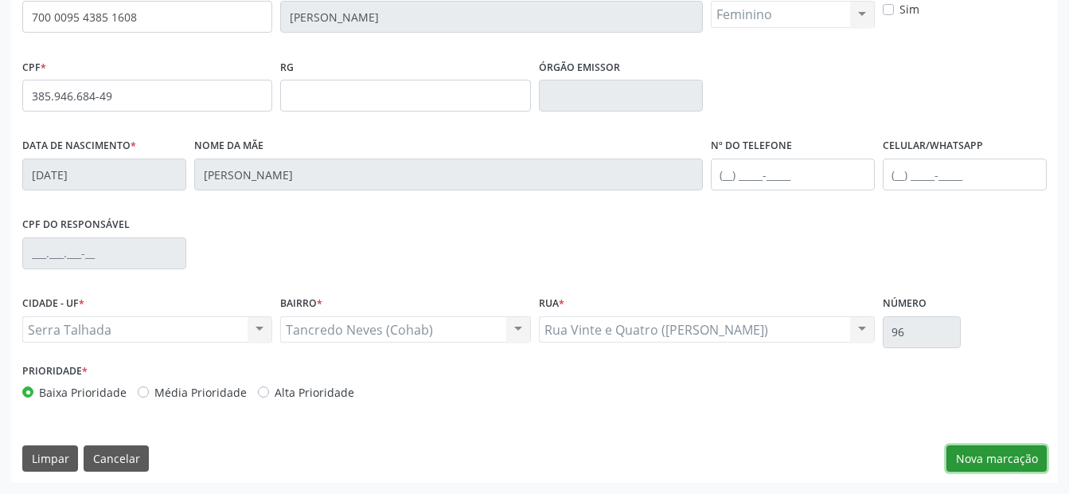
click at [967, 457] on button "Nova marcação" at bounding box center [997, 458] width 100 height 27
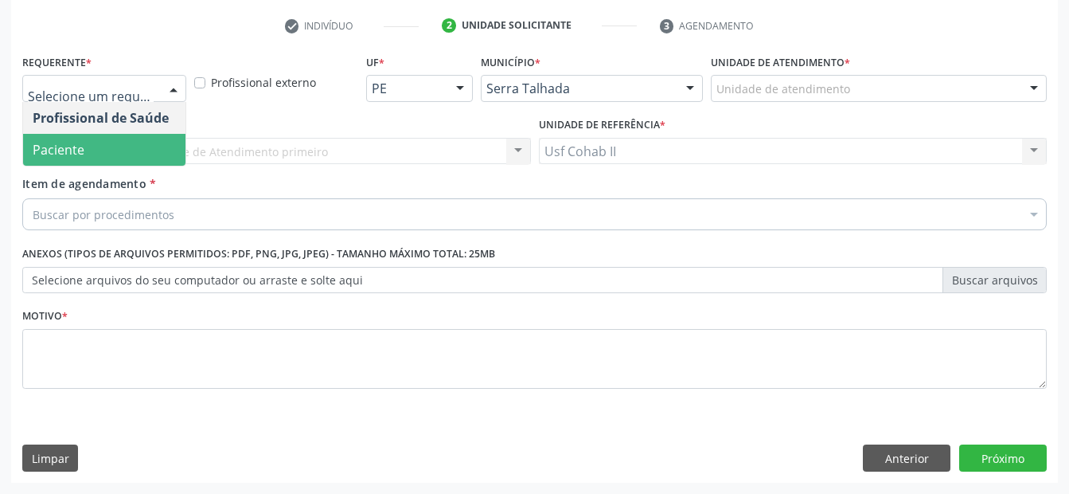
drag, startPoint x: 105, startPoint y: 152, endPoint x: 102, endPoint y: 194, distance: 42.3
click at [104, 152] on span "Paciente" at bounding box center [104, 150] width 162 height 32
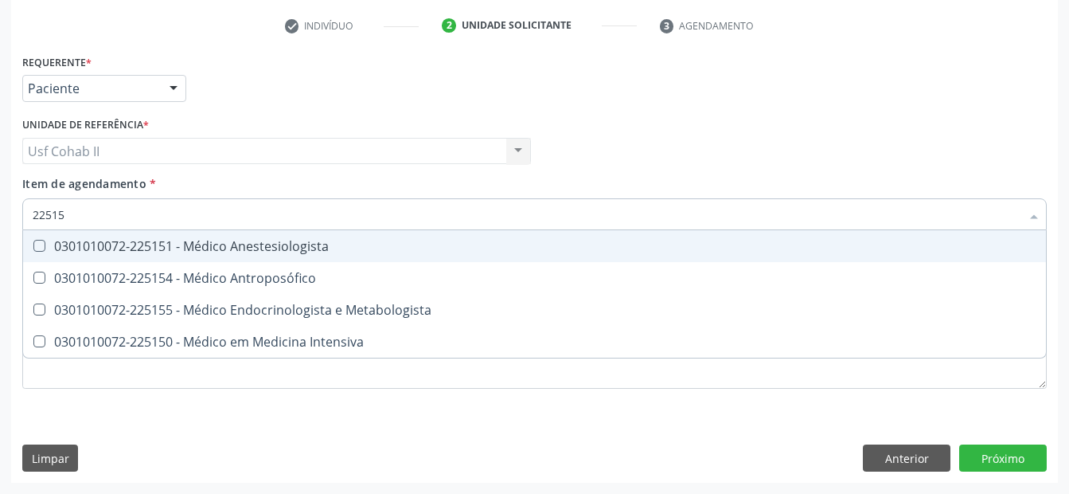
type input "225155"
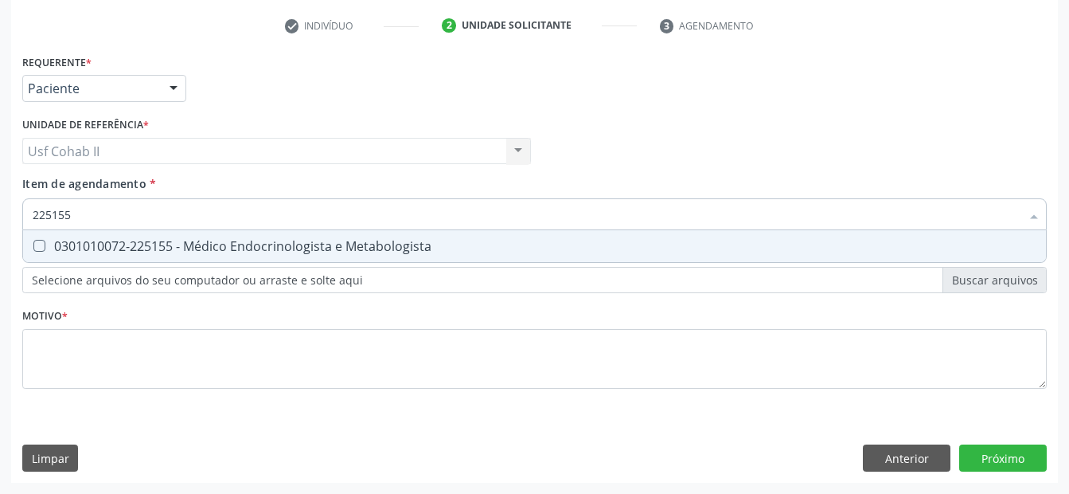
click at [167, 236] on span "0301010072-225155 - Médico Endocrinologista e Metabologista" at bounding box center [534, 246] width 1023 height 32
checkbox Metabologista "true"
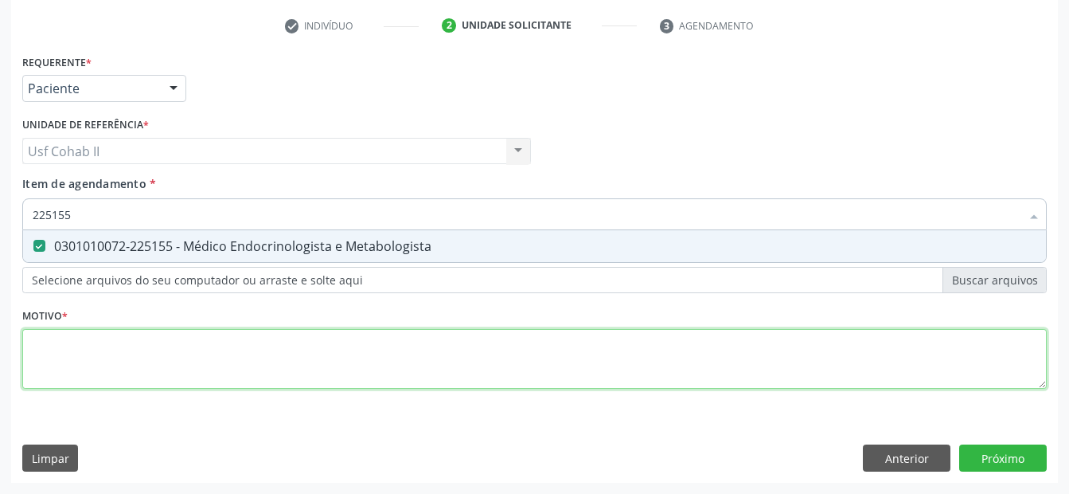
click at [131, 350] on div "Requerente * Paciente Profissional de Saúde Paciente Nenhum resultado encontrad…" at bounding box center [534, 230] width 1025 height 361
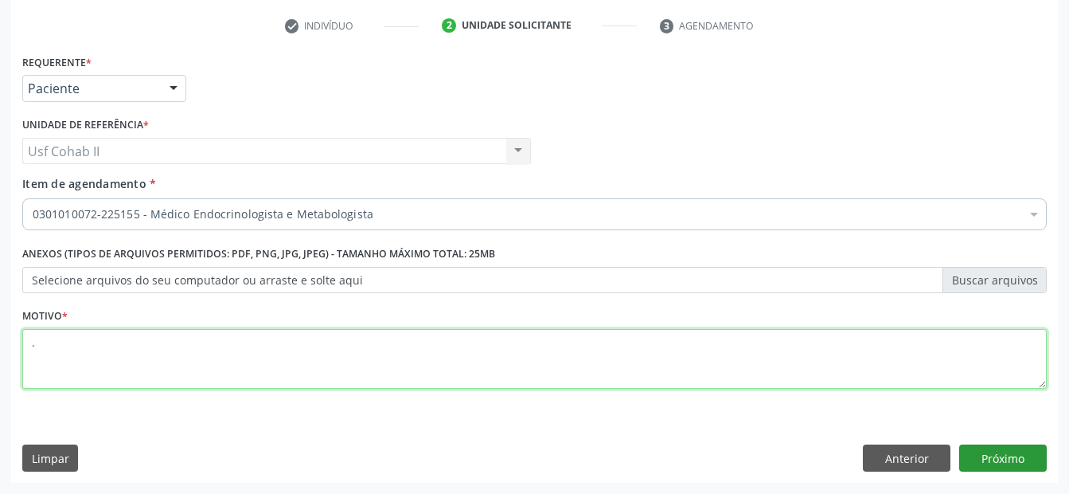
type textarea "."
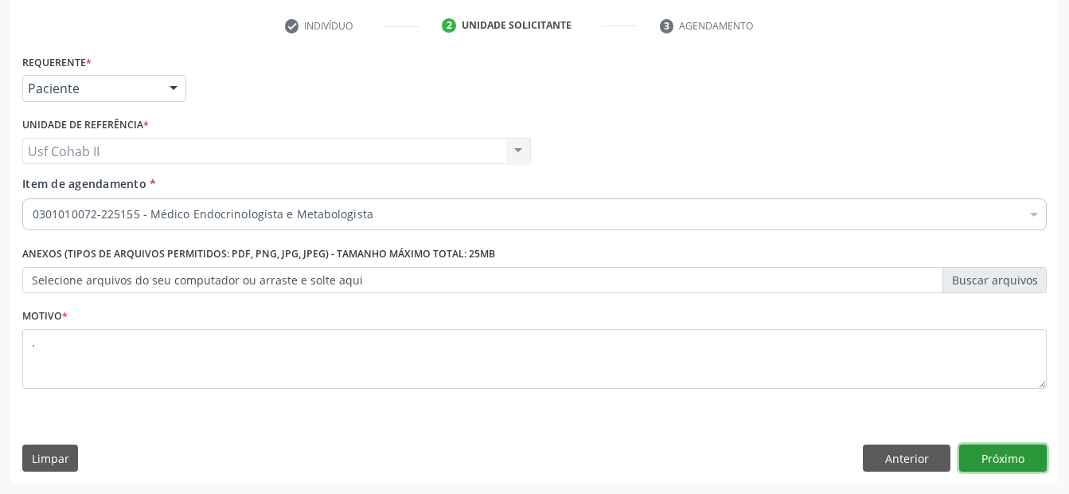
click at [1014, 465] on button "Próximo" at bounding box center [1004, 457] width 88 height 27
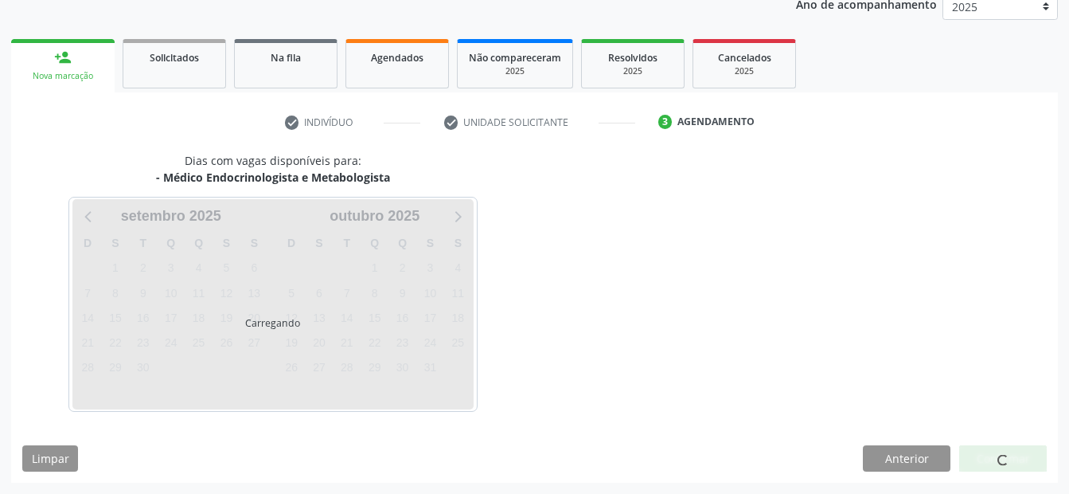
scroll to position [199, 0]
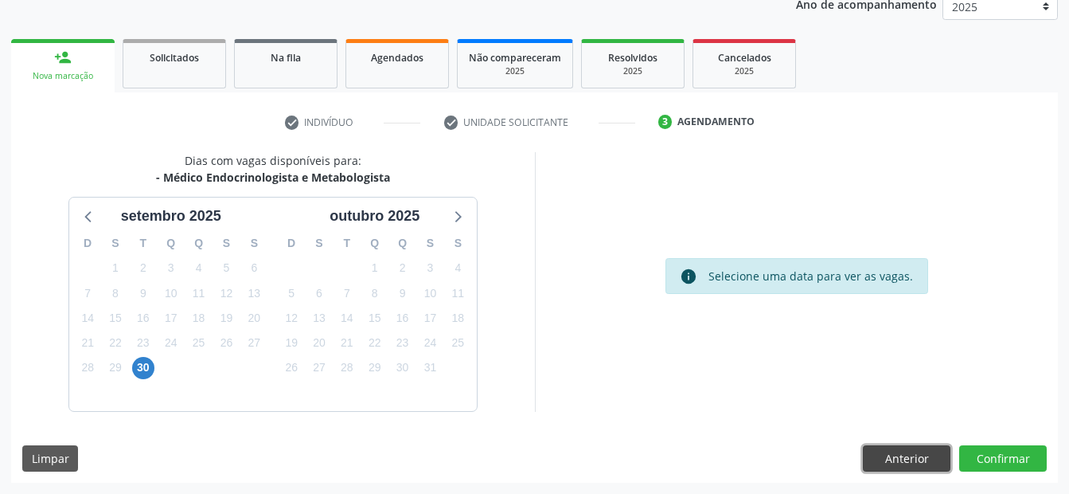
drag, startPoint x: 913, startPoint y: 462, endPoint x: 900, endPoint y: 456, distance: 13.9
click at [909, 460] on button "Anterior" at bounding box center [907, 458] width 88 height 27
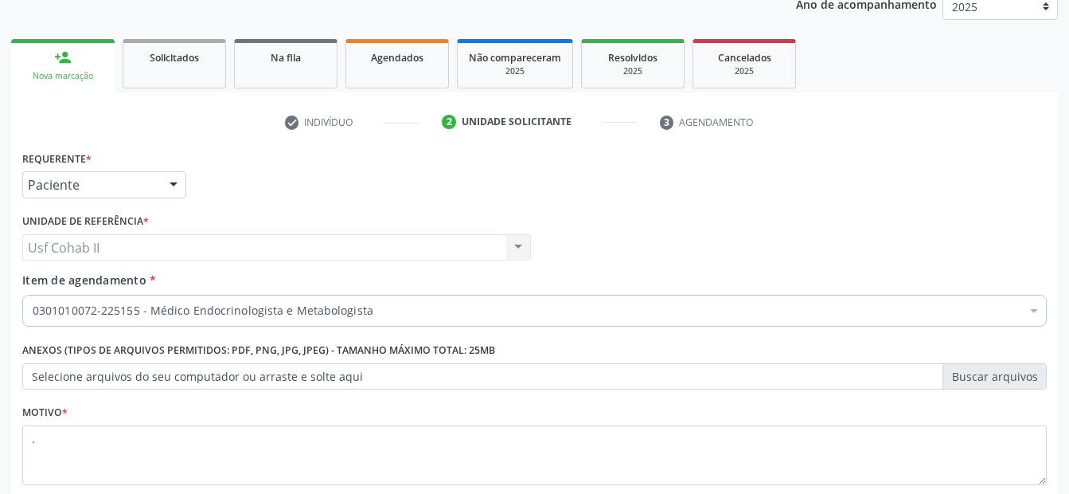
scroll to position [295, 0]
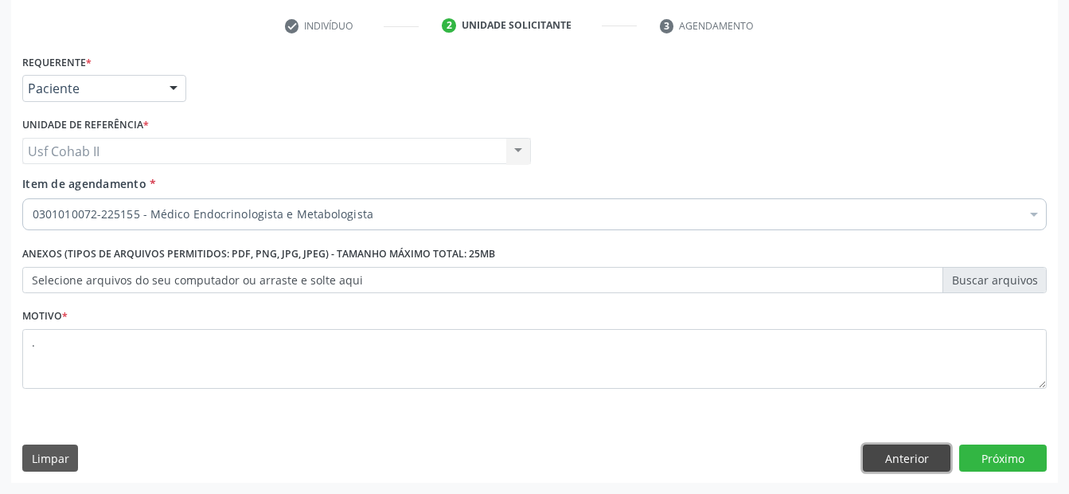
click at [914, 455] on button "Anterior" at bounding box center [907, 457] width 88 height 27
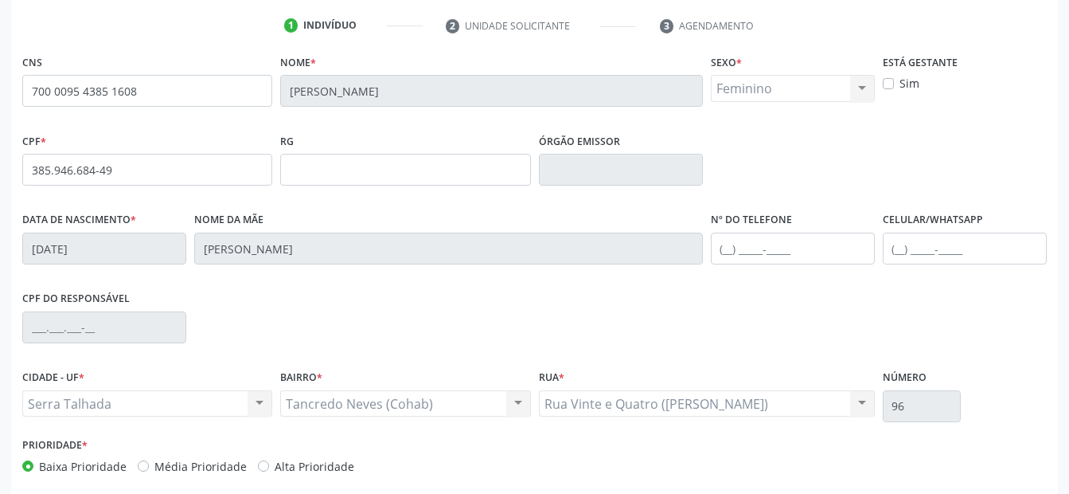
scroll to position [369, 0]
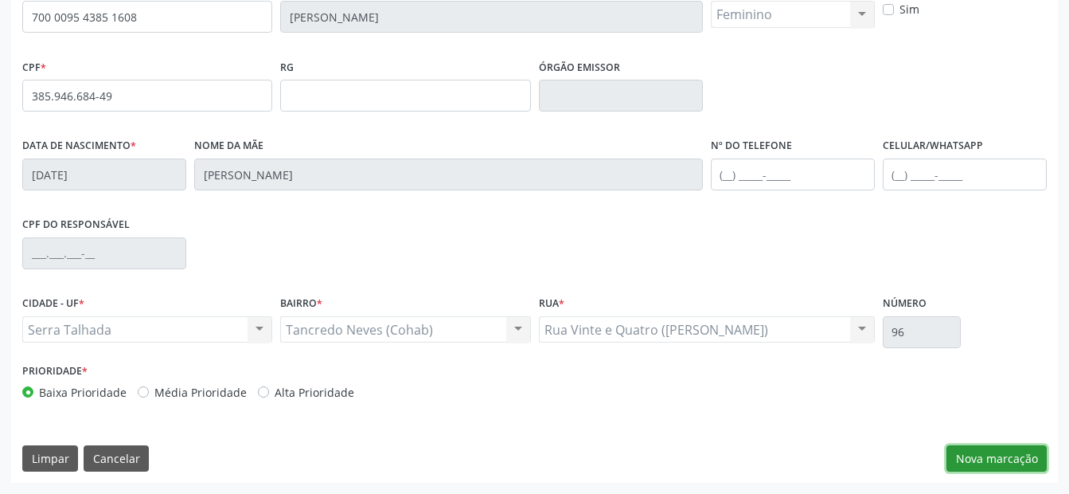
click at [1007, 448] on button "Nova marcação" at bounding box center [997, 458] width 100 height 27
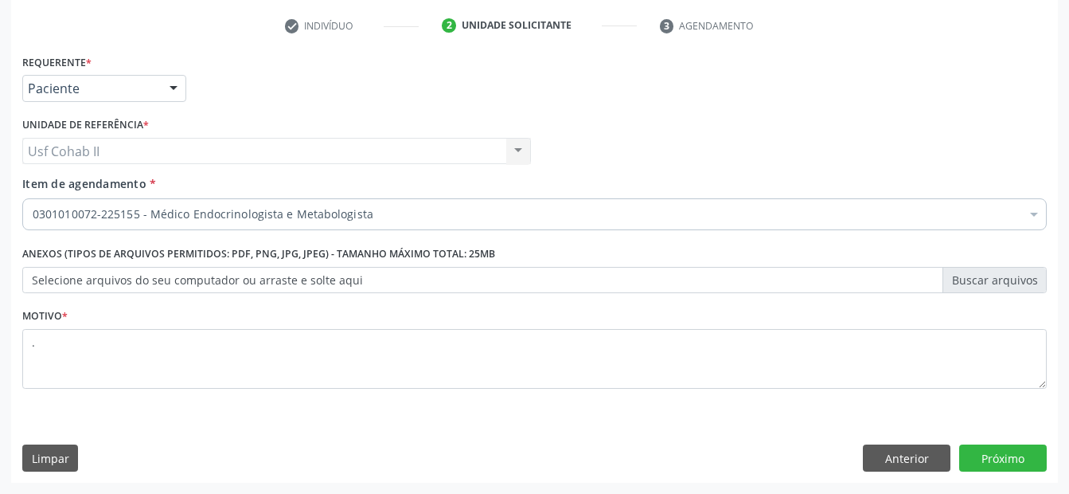
scroll to position [295, 0]
click at [990, 446] on button "Próximo" at bounding box center [1004, 457] width 88 height 27
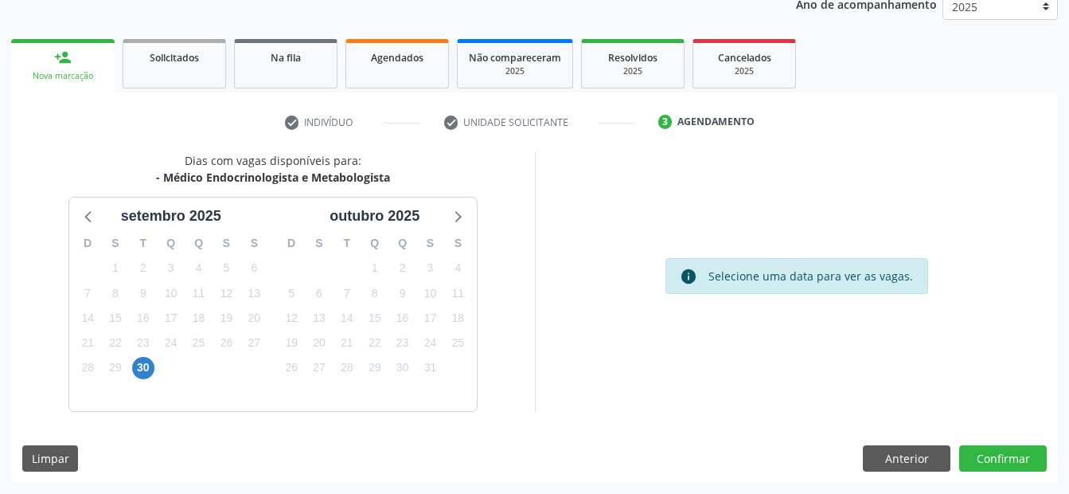
scroll to position [199, 0]
click at [889, 453] on button "Anterior" at bounding box center [907, 458] width 88 height 27
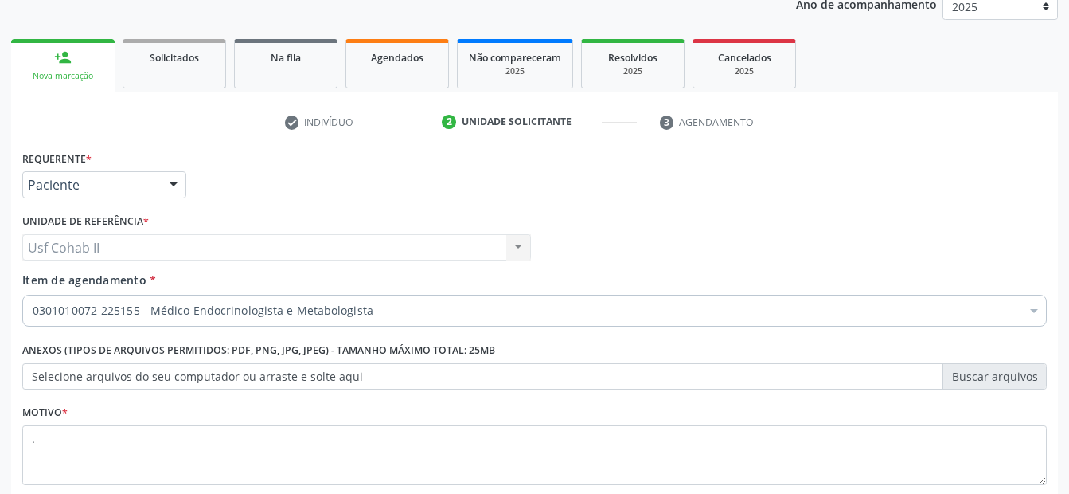
scroll to position [295, 0]
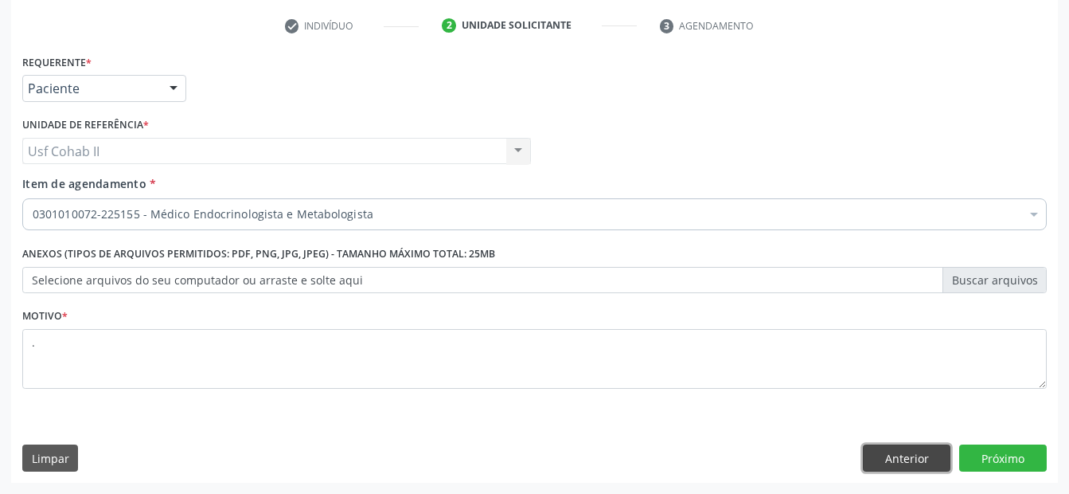
click at [884, 455] on button "Anterior" at bounding box center [907, 457] width 88 height 27
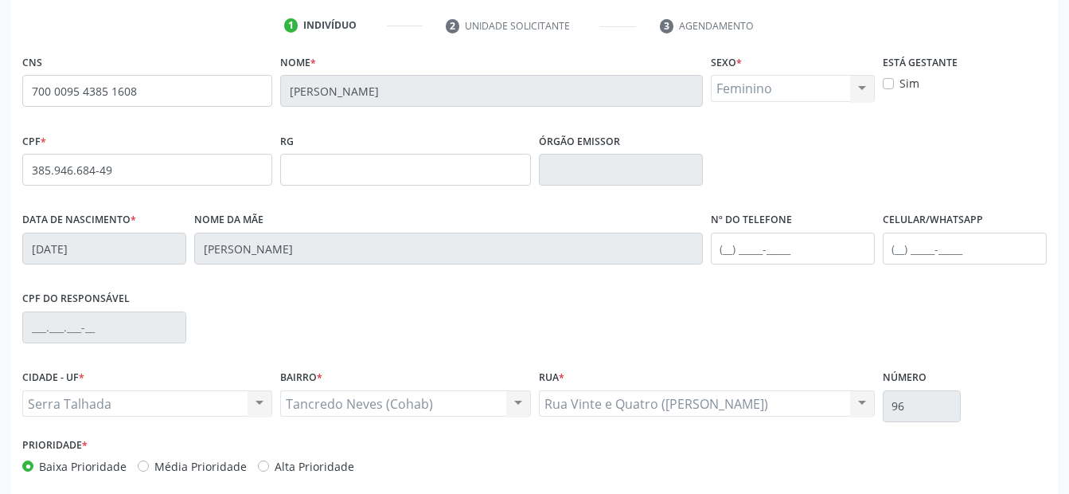
scroll to position [0, 0]
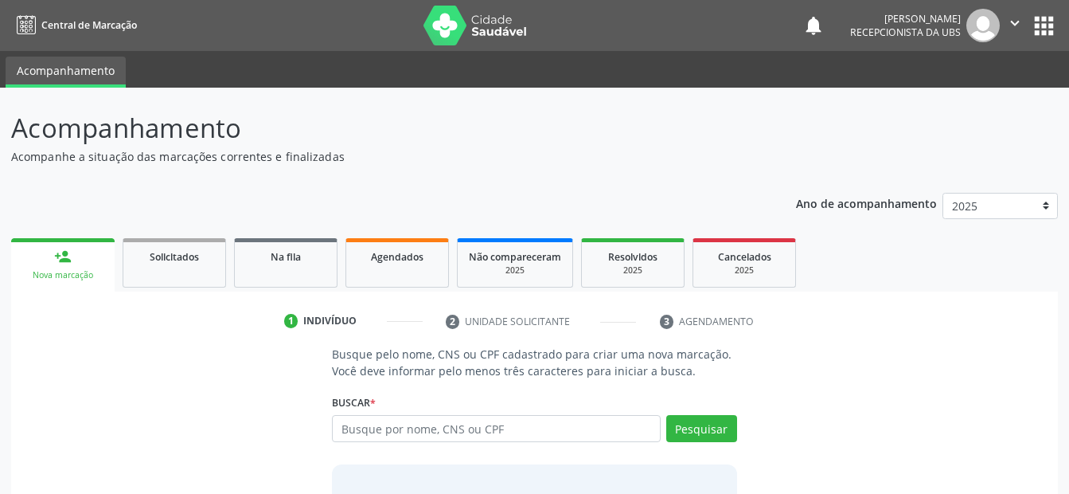
click at [458, 427] on input "text" at bounding box center [496, 428] width 328 height 27
type input "707809617544118"
click at [698, 426] on button "Pesquisar" at bounding box center [701, 428] width 71 height 27
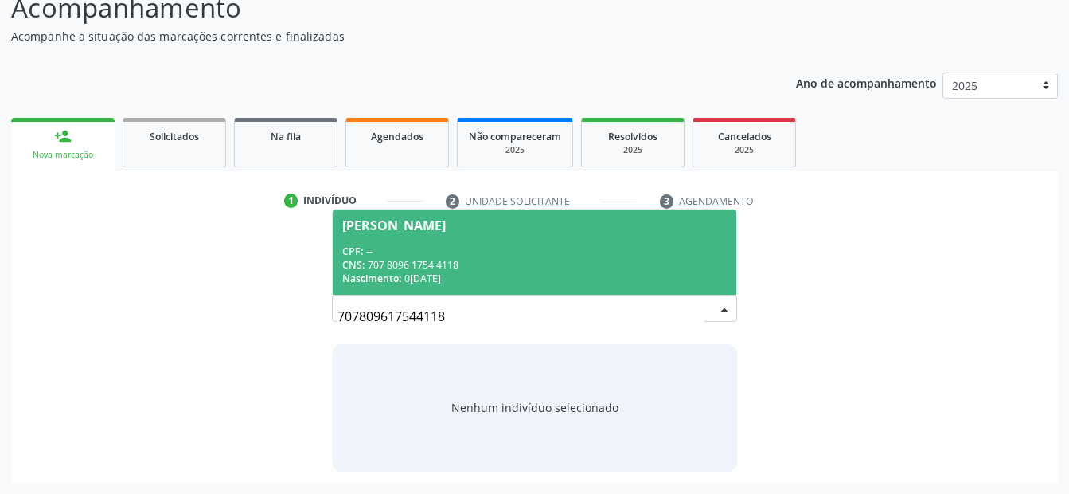
click at [452, 239] on span "[PERSON_NAME] CPF: -- CNS: 707 8096 1754 4118 Nascimento: [DATE]" at bounding box center [534, 251] width 403 height 85
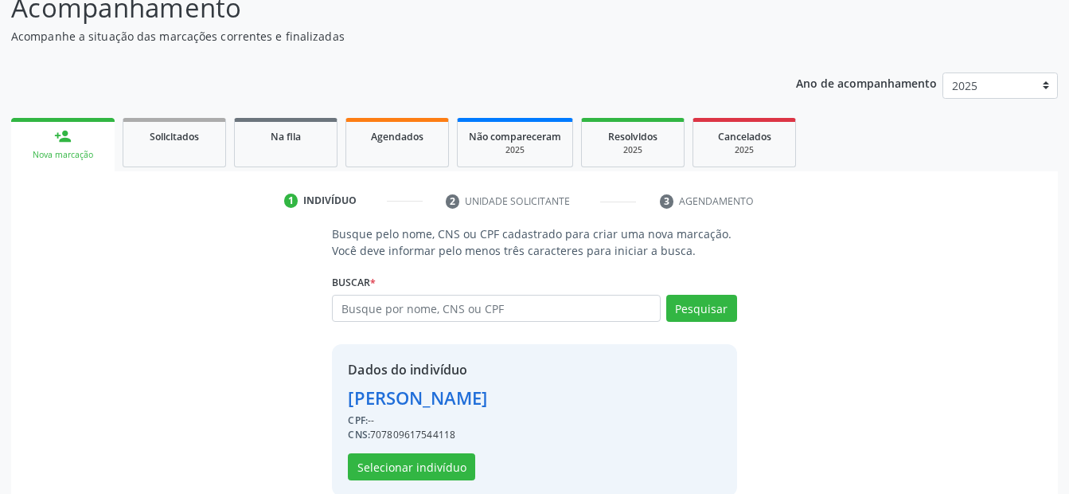
scroll to position [145, 0]
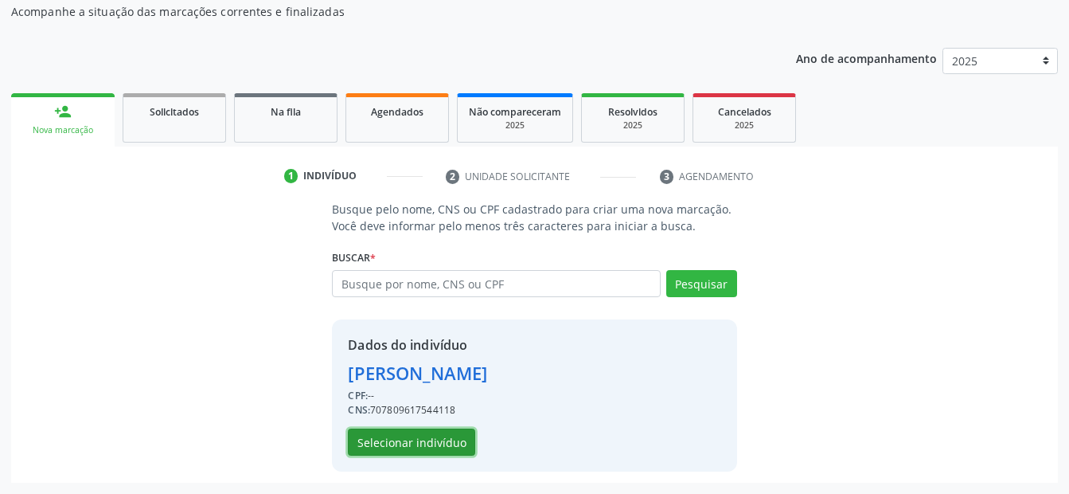
click at [435, 433] on button "Selecionar indivíduo" at bounding box center [411, 441] width 127 height 27
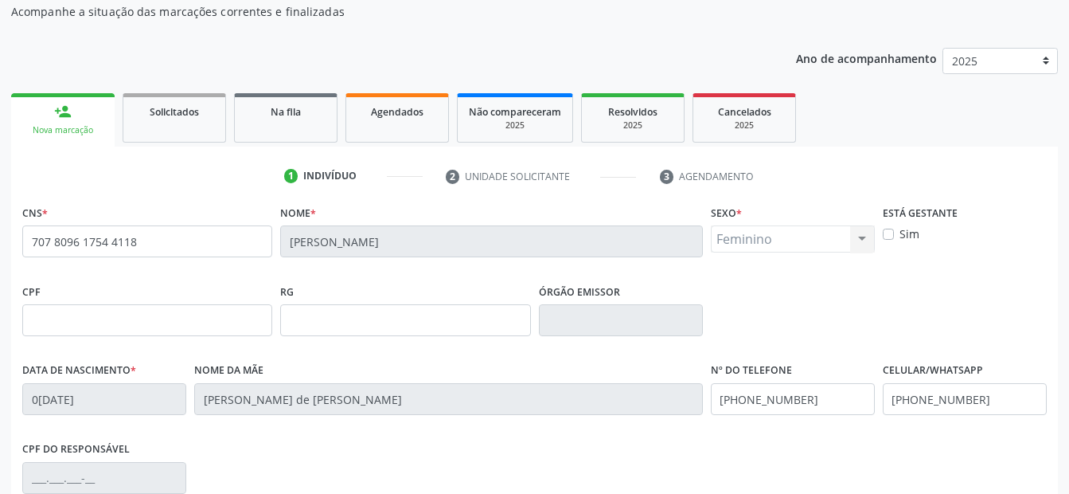
scroll to position [304, 0]
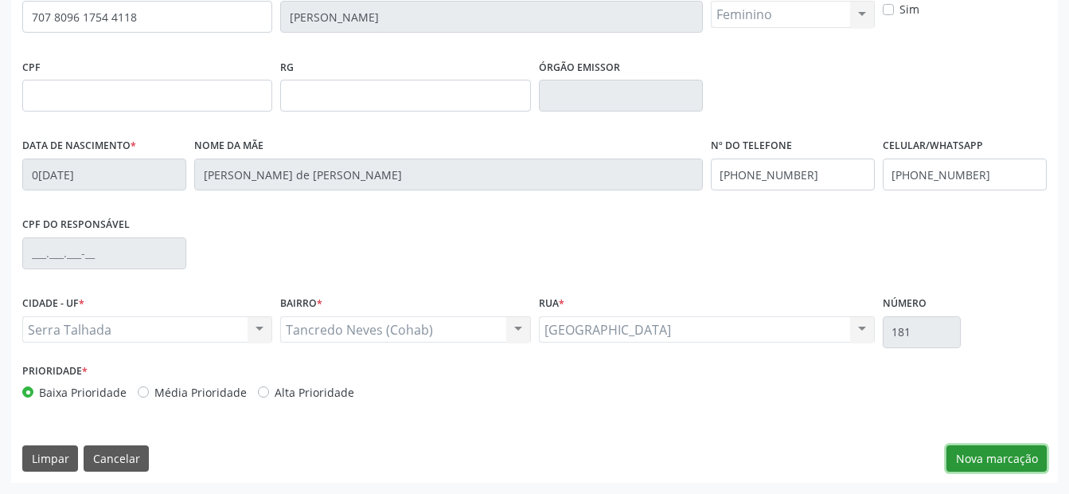
click at [1001, 459] on button "Nova marcação" at bounding box center [997, 458] width 100 height 27
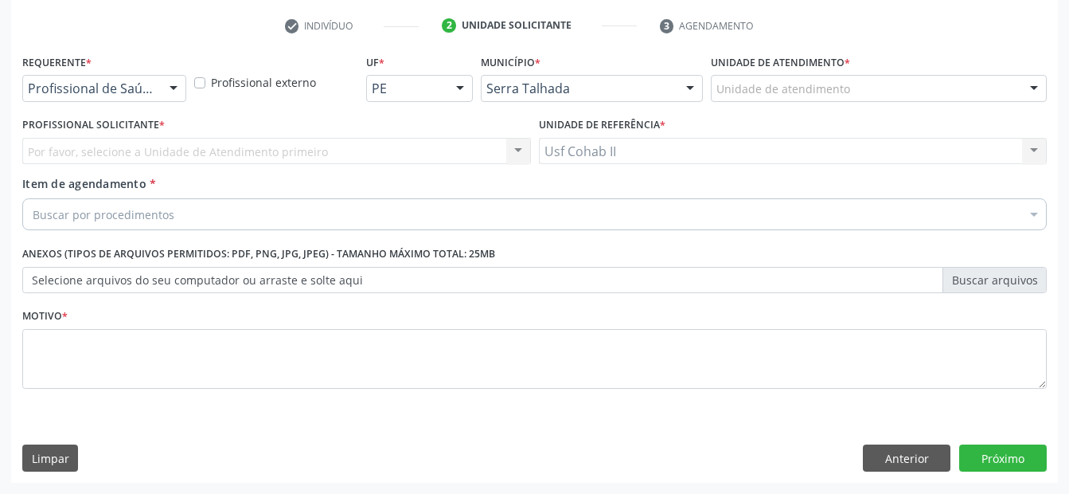
scroll to position [295, 0]
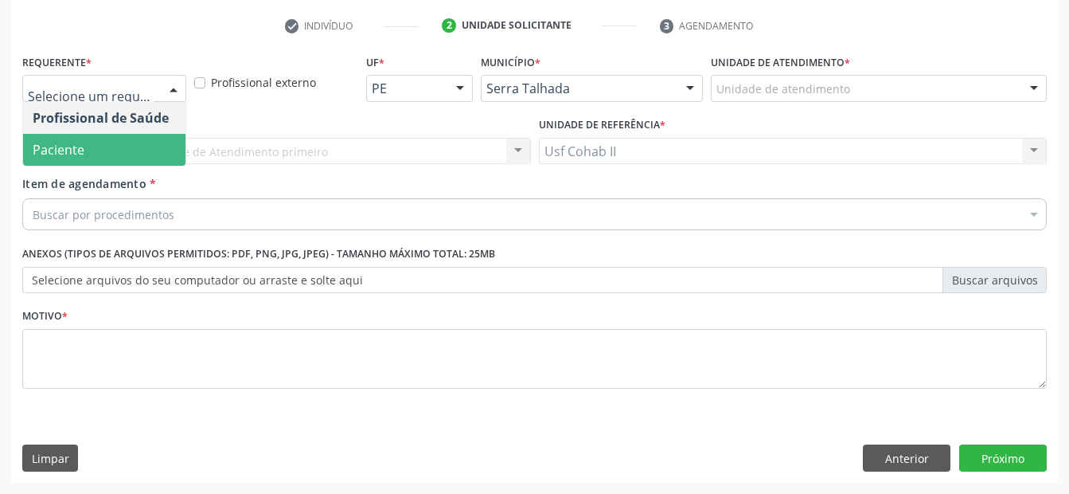
click at [123, 158] on span "Paciente" at bounding box center [104, 150] width 162 height 32
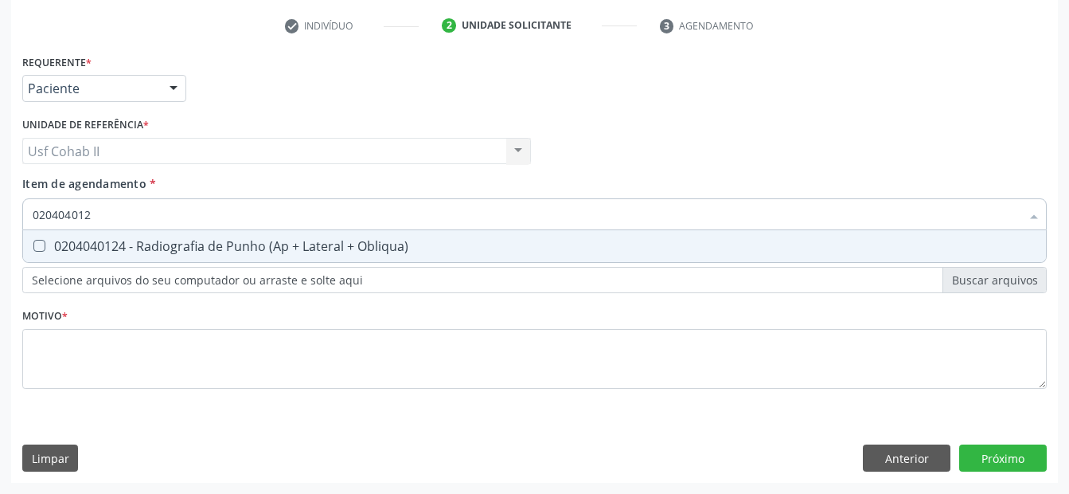
type input "0204040124"
click at [183, 244] on div "0204040124 - Radiografia de Punho (Ap + Lateral + Obliqua)" at bounding box center [535, 246] width 1004 height 13
checkbox Obliqua\) "true"
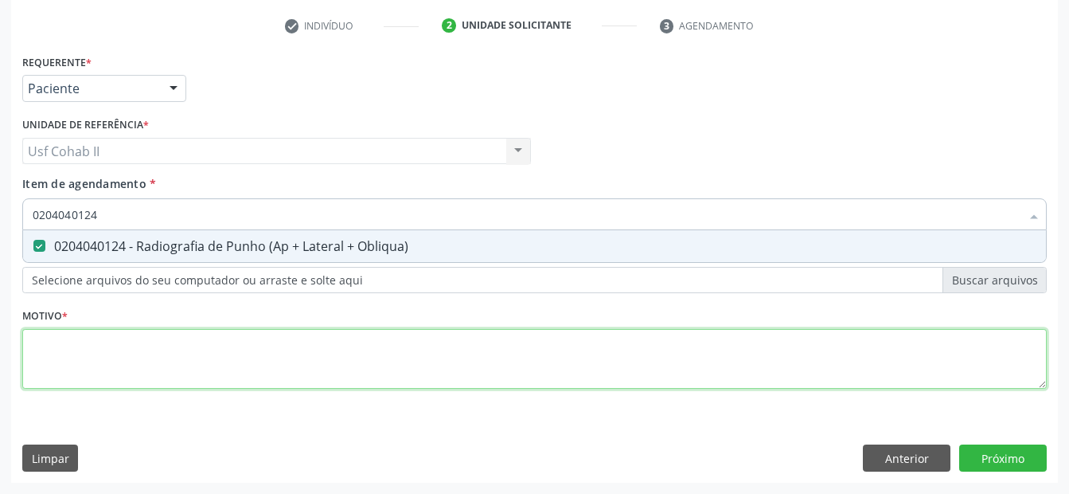
click at [147, 334] on div "Requerente * Paciente Profissional de Saúde Paciente Nenhum resultado encontrad…" at bounding box center [534, 230] width 1025 height 361
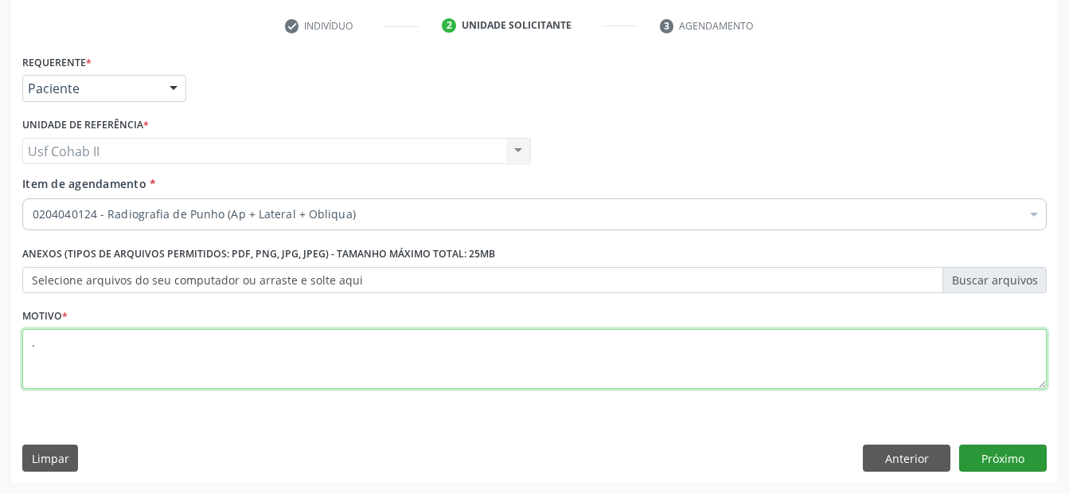
type textarea "."
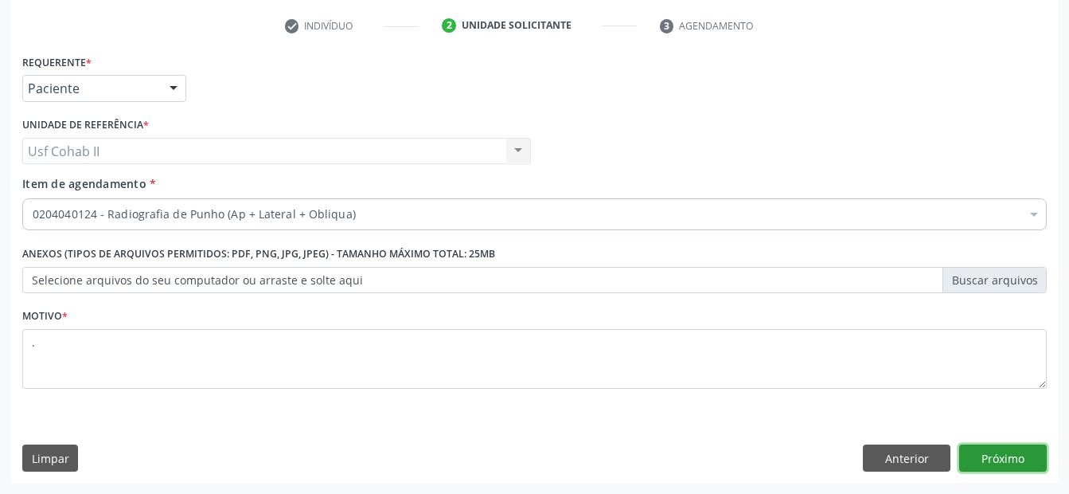
click at [1005, 471] on button "Próximo" at bounding box center [1004, 457] width 88 height 27
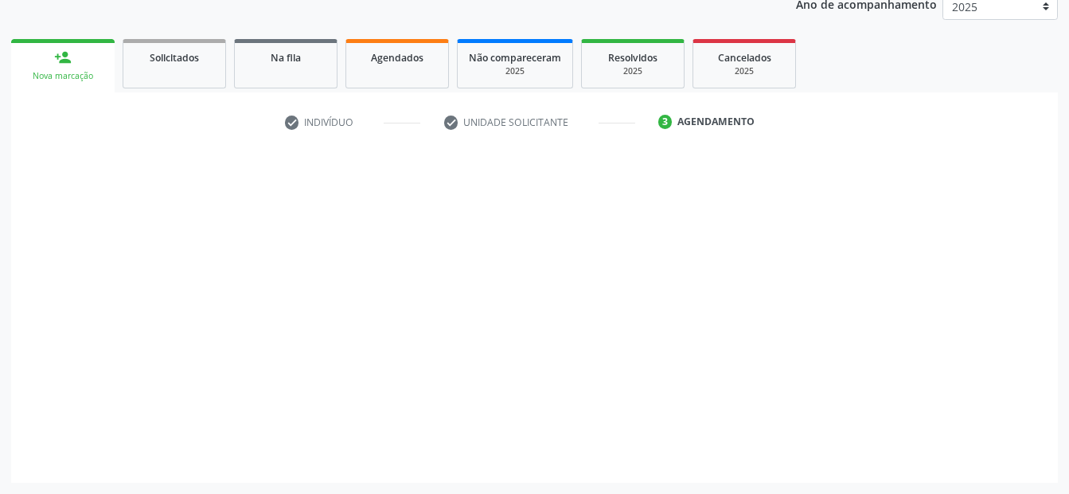
scroll to position [199, 0]
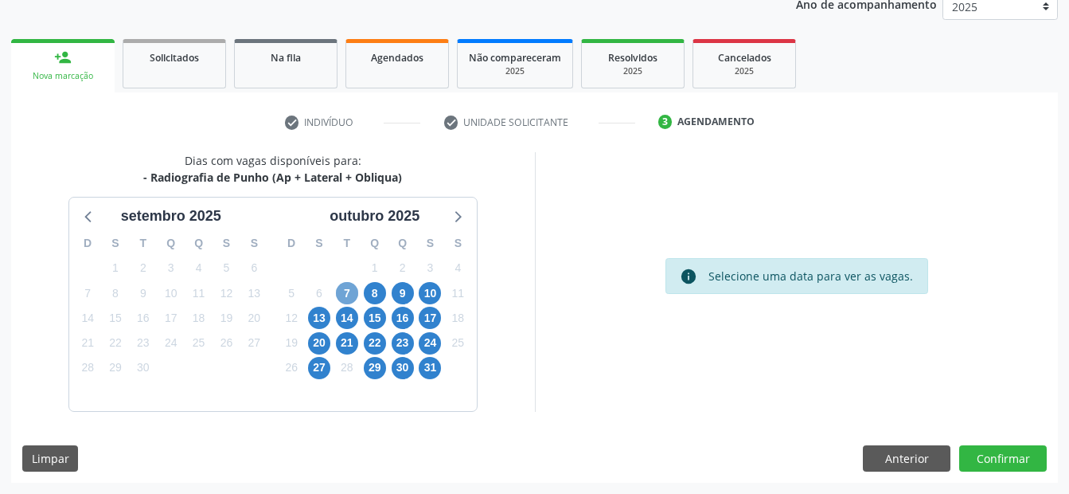
click at [350, 293] on span "7" at bounding box center [347, 293] width 22 height 22
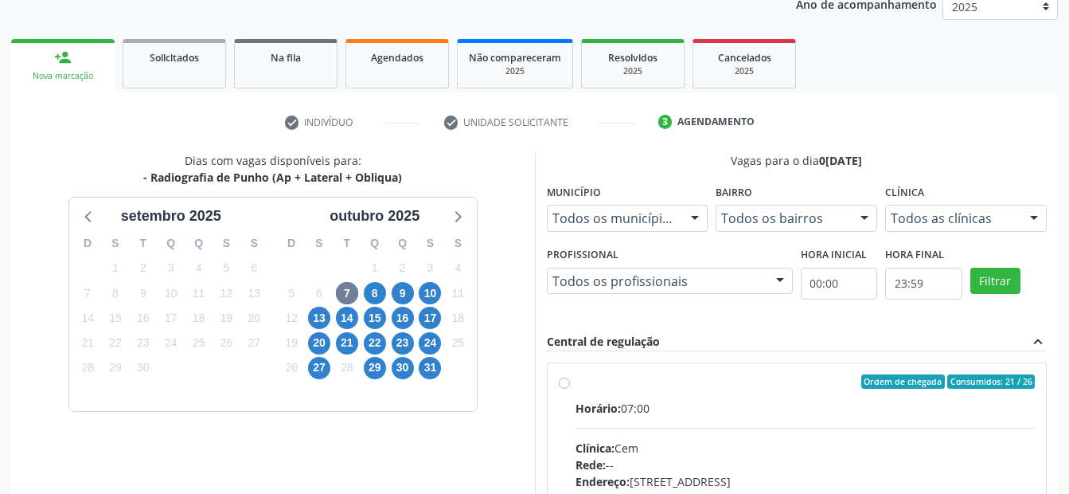
drag, startPoint x: 561, startPoint y: 384, endPoint x: 582, endPoint y: 381, distance: 21.6
click at [576, 383] on label "Ordem de chegada Consumidos: 21 / 26 Horário: 07:00 Clínica: Cem Rede: -- Ender…" at bounding box center [806, 496] width 460 height 244
click at [561, 383] on input "Ordem de chegada Consumidos: 21 / 26 Horário: 07:00 Clínica: Cem Rede: -- Ender…" at bounding box center [564, 381] width 11 height 14
radio input "true"
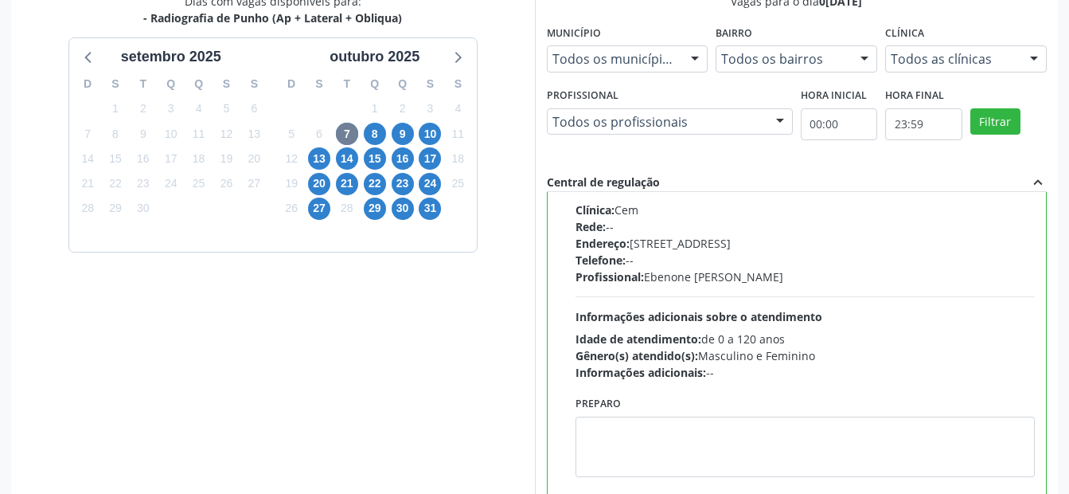
scroll to position [458, 0]
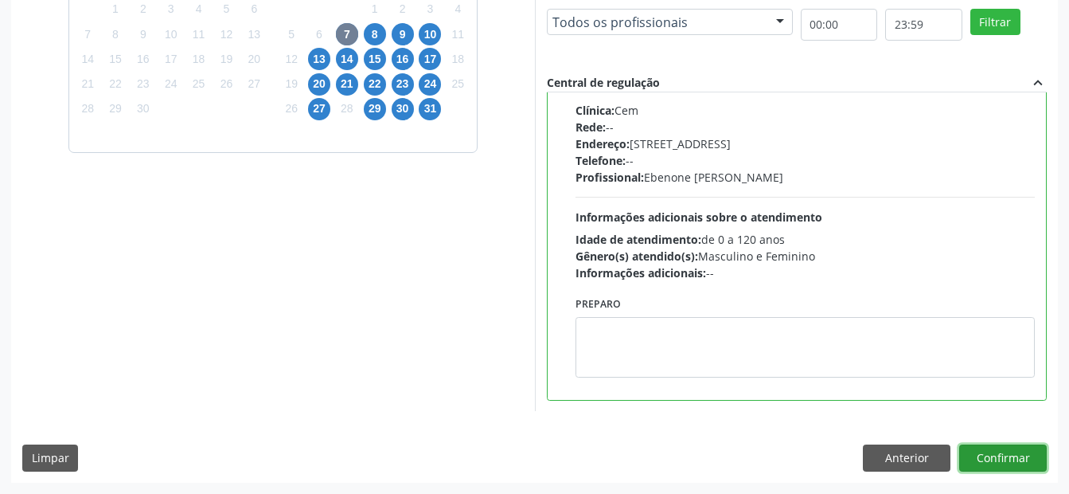
click at [1011, 451] on button "Confirmar" at bounding box center [1004, 457] width 88 height 27
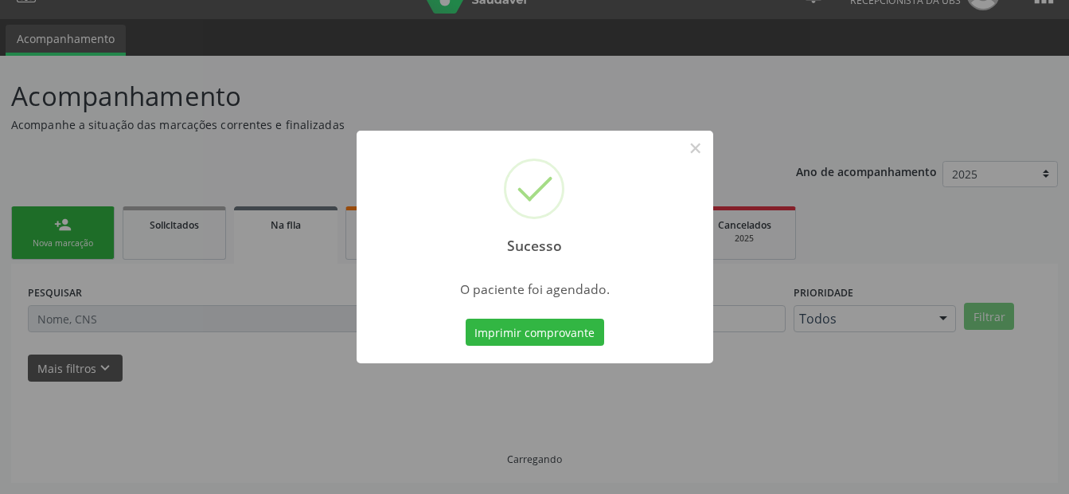
scroll to position [32, 0]
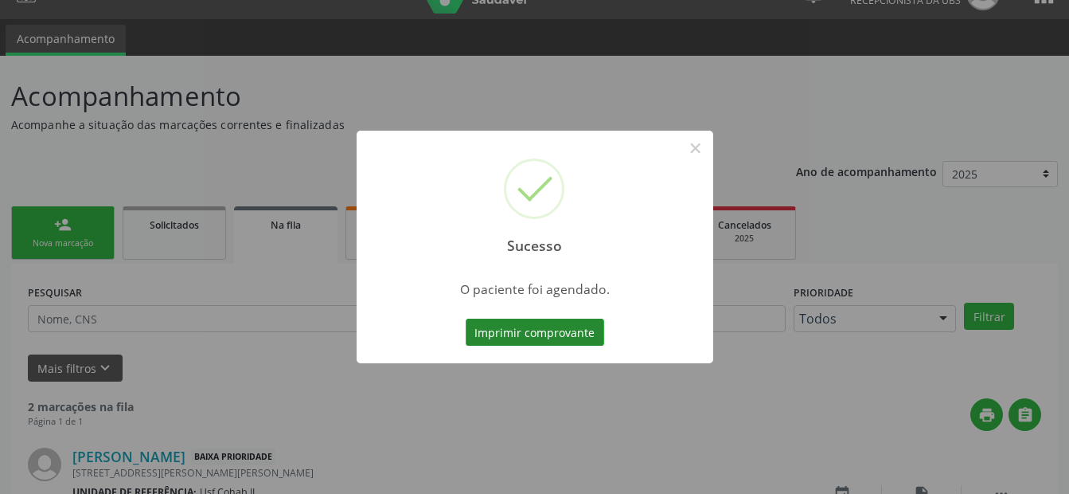
click at [519, 334] on button "Imprimir comprovante" at bounding box center [535, 332] width 139 height 27
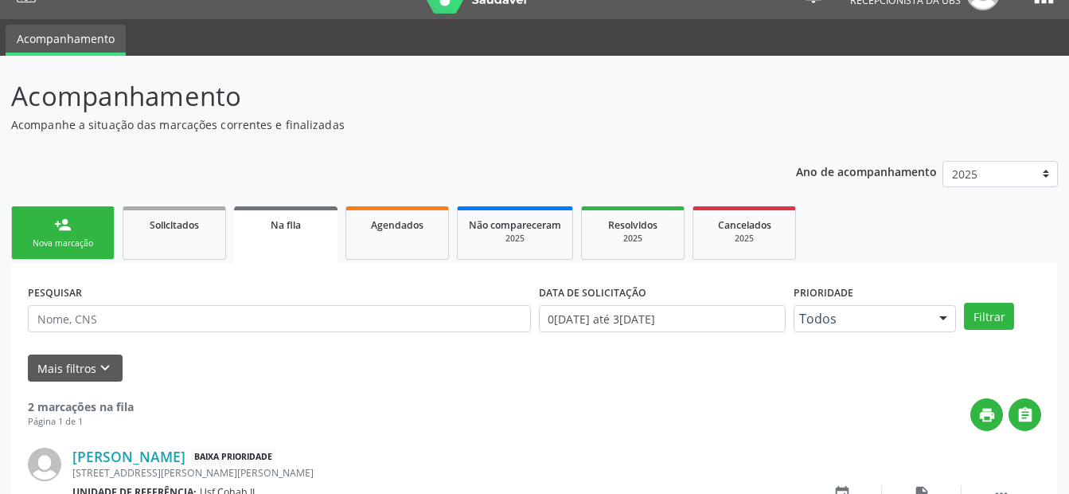
click at [70, 245] on div "Nova marcação" at bounding box center [63, 243] width 80 height 12
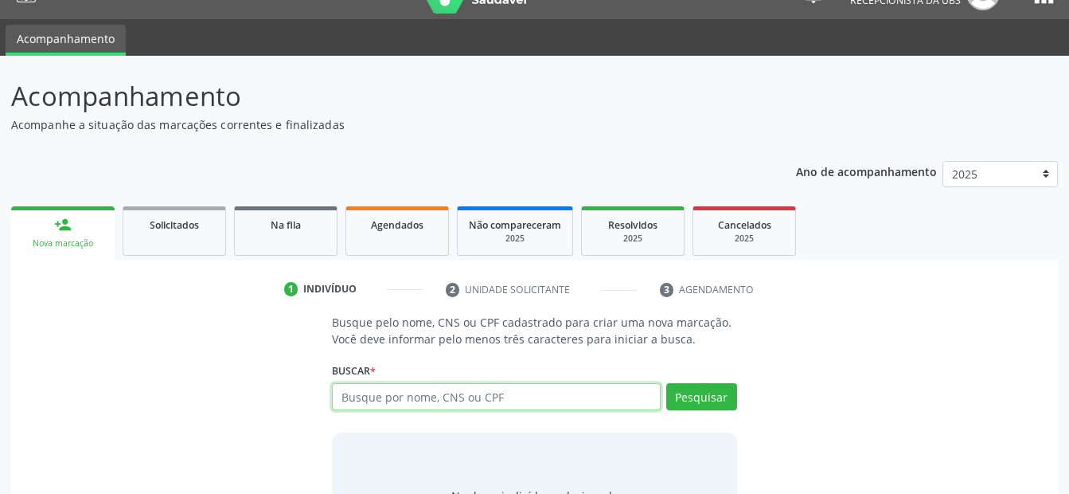
click at [408, 397] on input "text" at bounding box center [496, 396] width 328 height 27
type input "162526712590002"
click at [737, 402] on div "Busque pelo nome, CNS ou CPF cadastrado para criar uma nova marcação. Você deve…" at bounding box center [534, 436] width 427 height 245
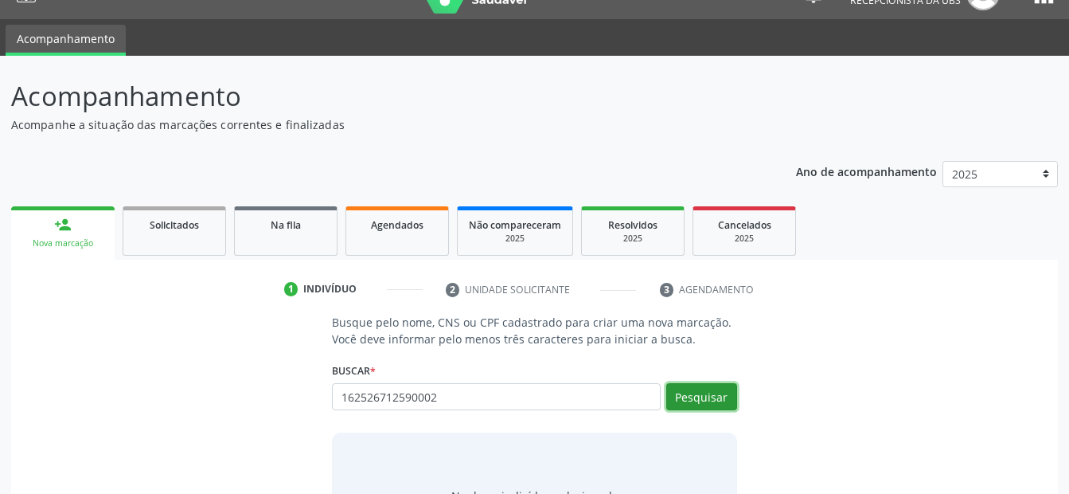
click at [723, 397] on button "Pesquisar" at bounding box center [701, 396] width 71 height 27
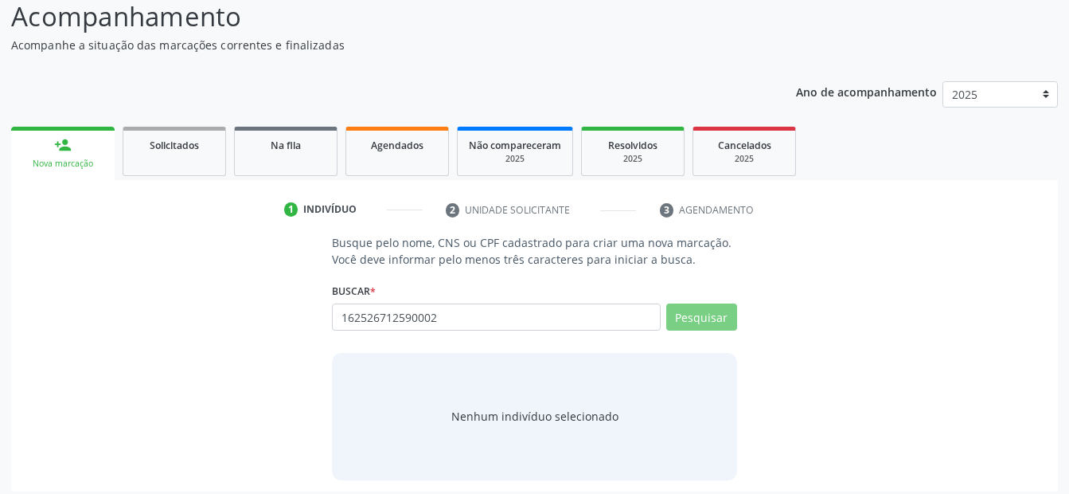
scroll to position [120, 0]
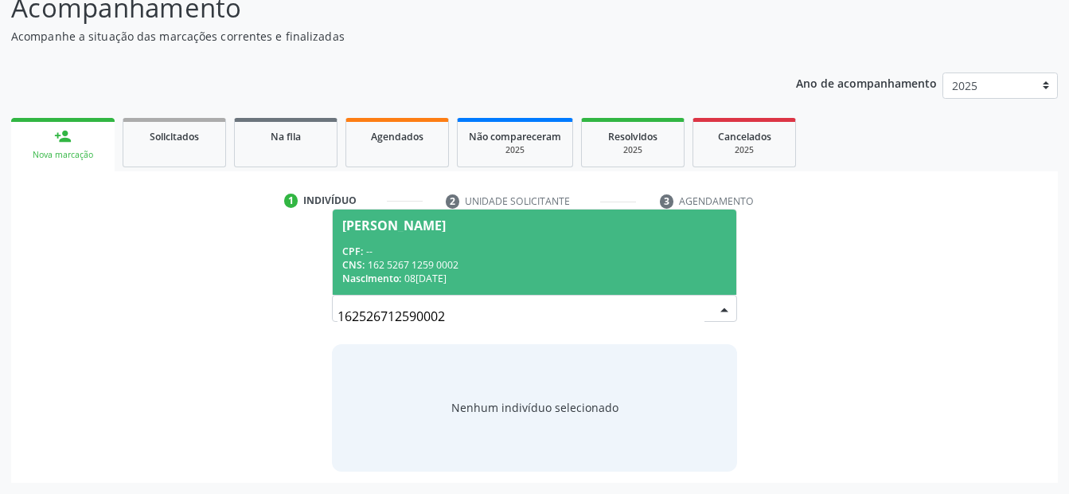
click at [455, 240] on span "Joaquim Antonio da Rocha CPF: -- CNS: 162 5267 1259 0002 Nascimento: 08/04/1950" at bounding box center [534, 251] width 403 height 85
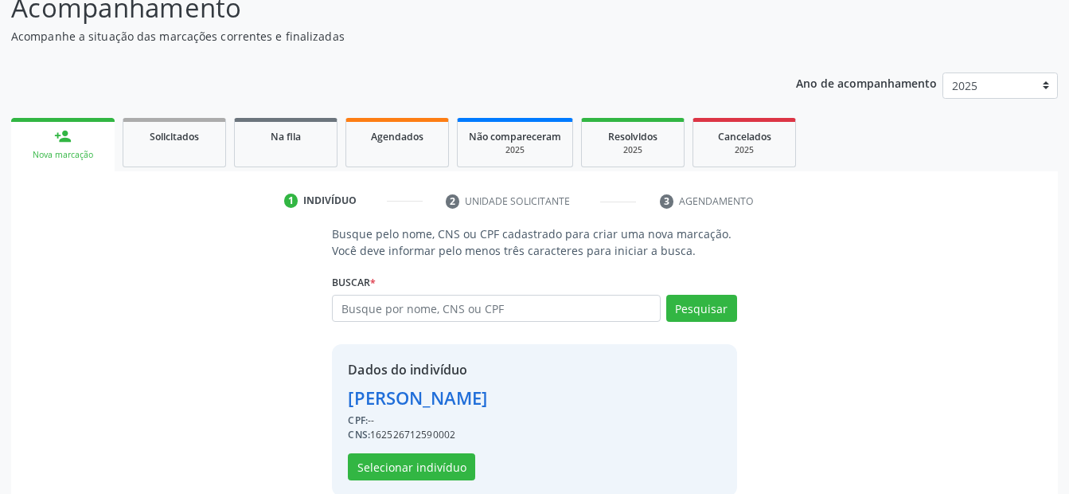
scroll to position [145, 0]
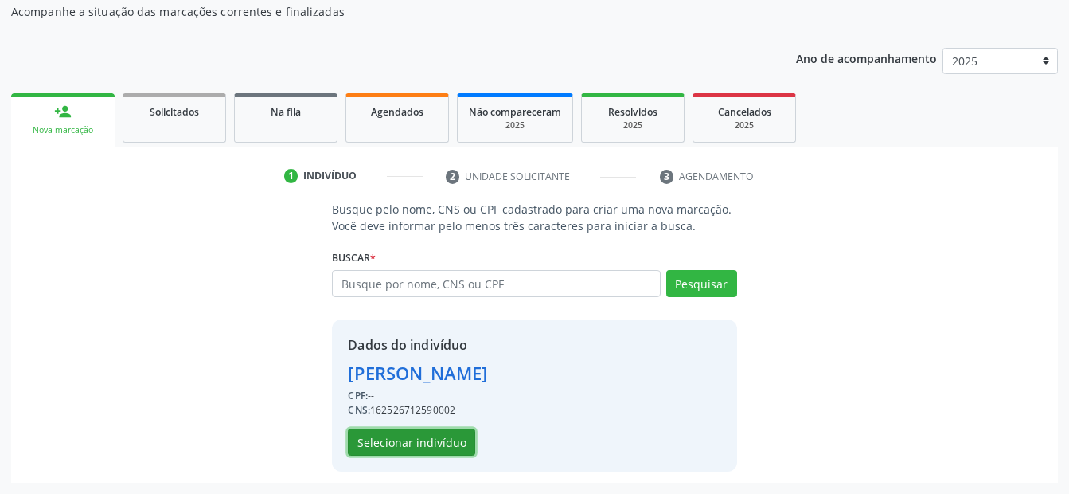
click at [418, 443] on button "Selecionar indivíduo" at bounding box center [411, 441] width 127 height 27
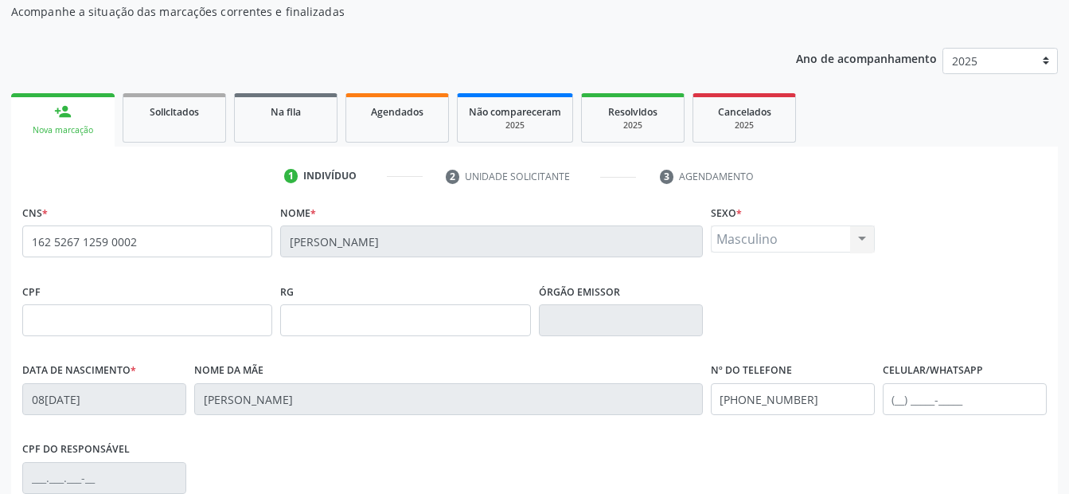
scroll to position [225, 0]
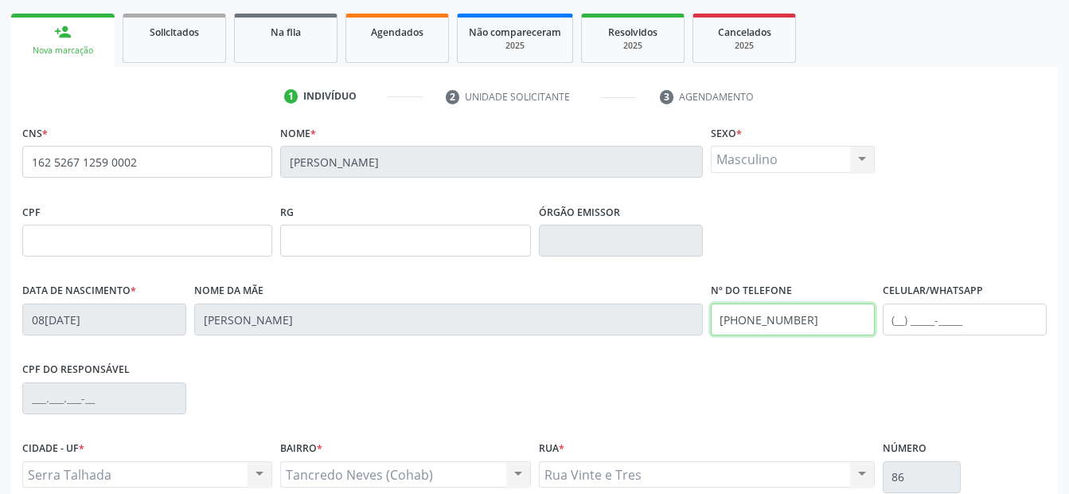
drag, startPoint x: 819, startPoint y: 316, endPoint x: 484, endPoint y: 348, distance: 336.0
click at [484, 349] on div "Data de nascimento * 08/04/1950 Nome da mãe Luiza Maria da Rocha Nº do Telefone…" at bounding box center [534, 318] width 1033 height 79
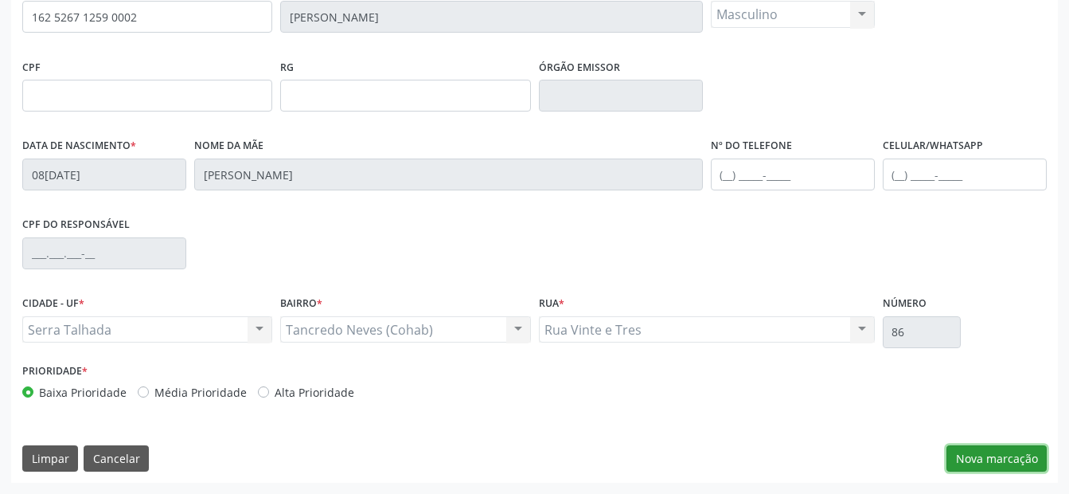
drag, startPoint x: 973, startPoint y: 459, endPoint x: 921, endPoint y: 432, distance: 58.0
click at [972, 458] on button "Nova marcação" at bounding box center [997, 458] width 100 height 27
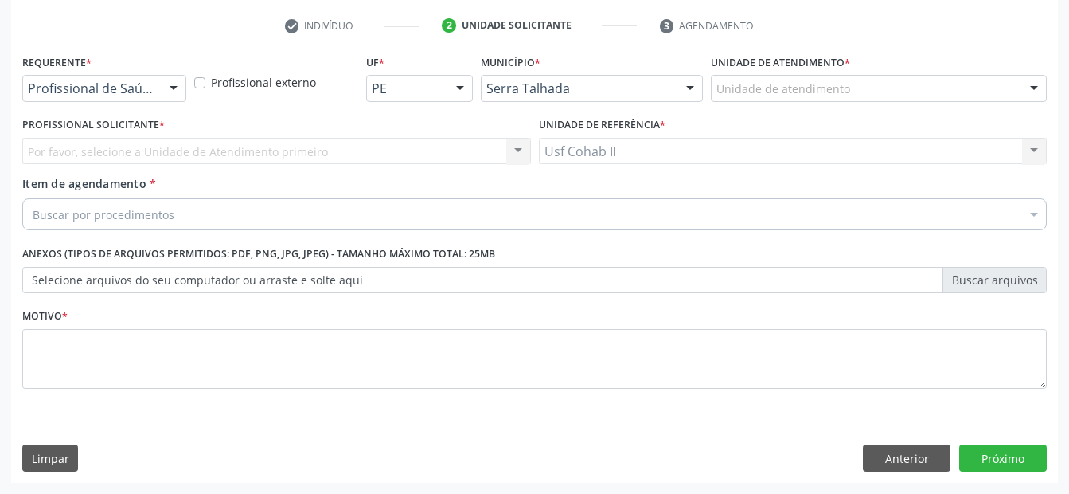
scroll to position [295, 0]
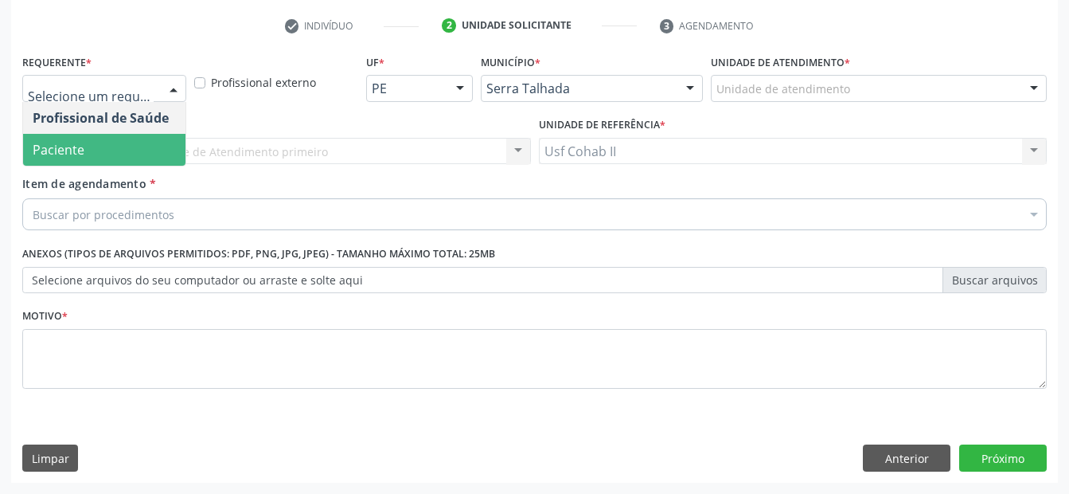
click at [114, 146] on span "Paciente" at bounding box center [104, 150] width 162 height 32
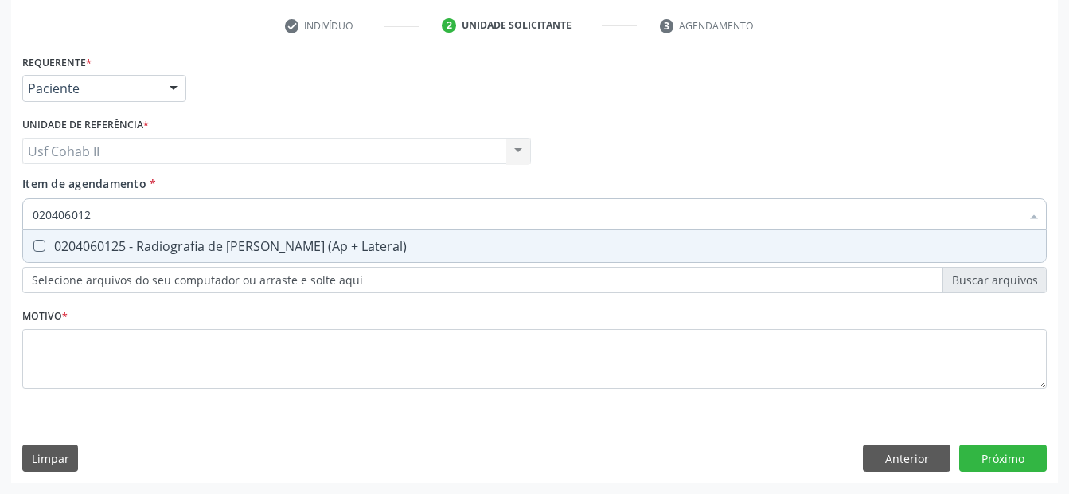
type input "0204060125"
click at [170, 240] on div "0204060125 - Radiografia de Joelho (Ap + Lateral)" at bounding box center [535, 246] width 1004 height 13
checkbox Lateral\) "true"
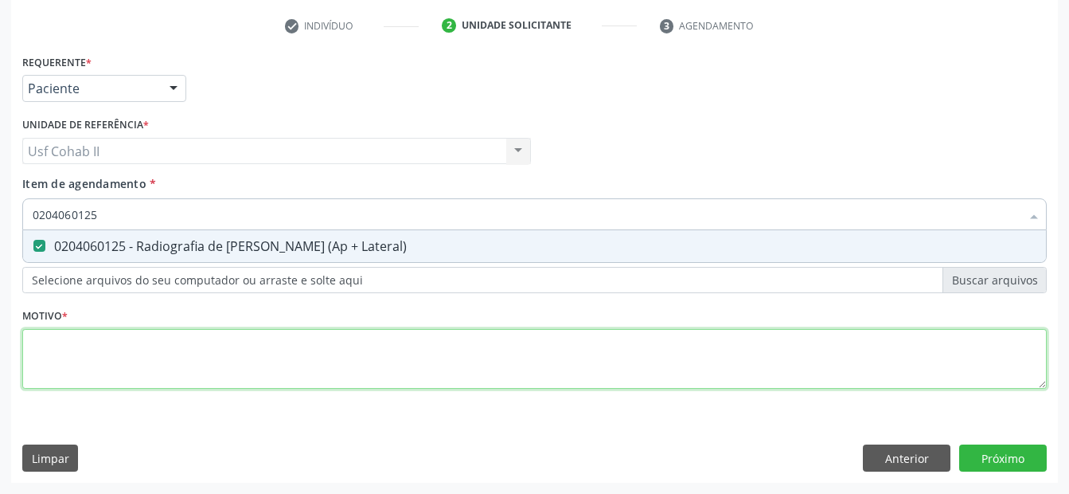
click at [126, 350] on div "Requerente * Paciente Profissional de Saúde Paciente Nenhum resultado encontrad…" at bounding box center [534, 230] width 1025 height 361
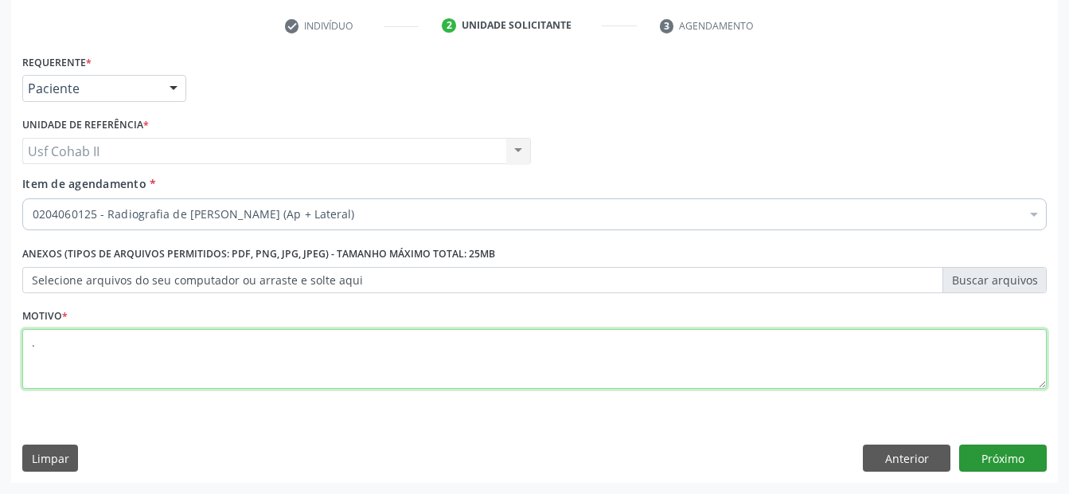
type textarea "."
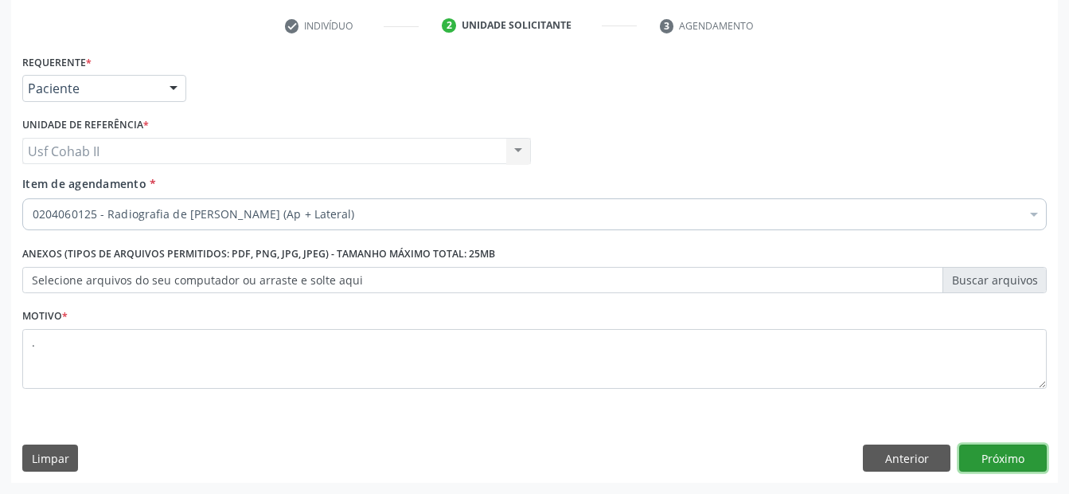
click at [1024, 457] on button "Próximo" at bounding box center [1004, 457] width 88 height 27
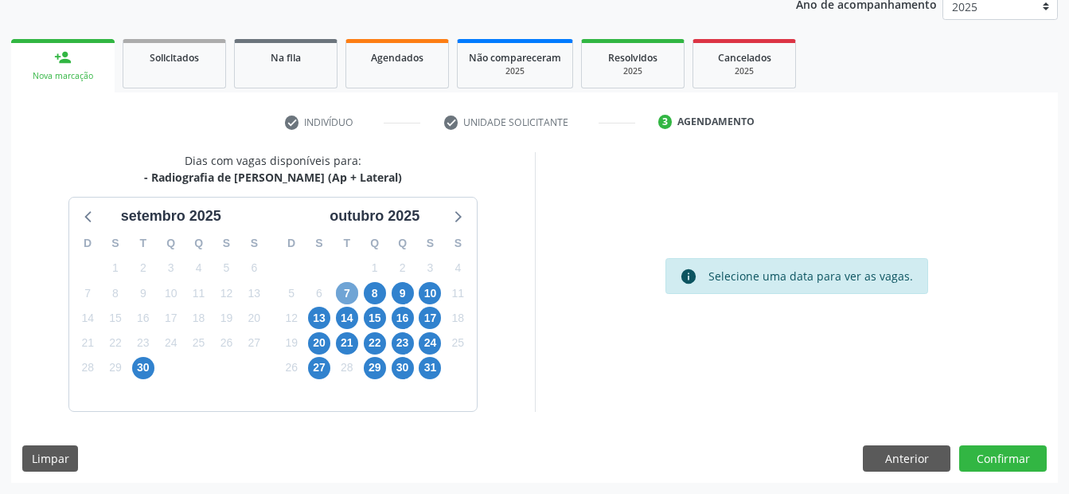
click at [347, 295] on span "7" at bounding box center [347, 293] width 22 height 22
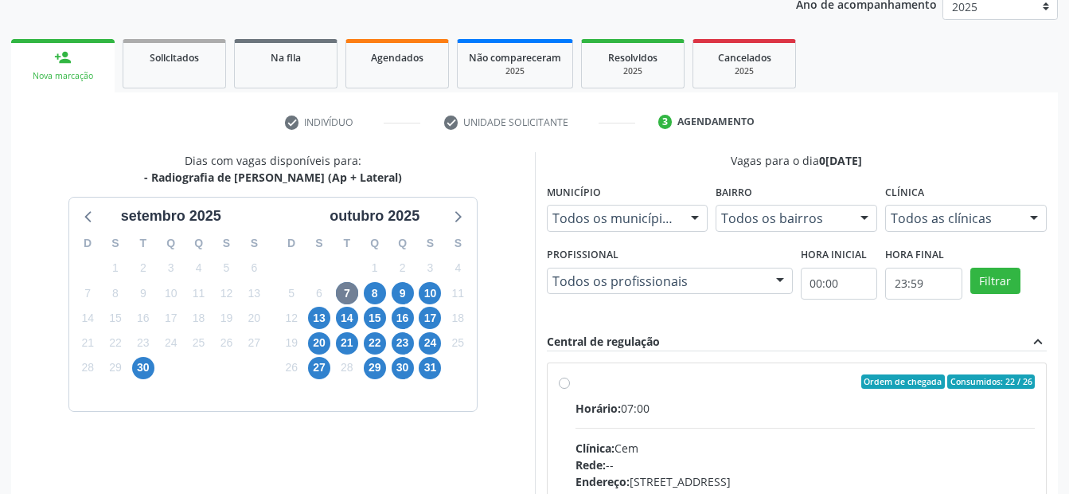
click at [576, 381] on label "Ordem de chegada Consumidos: 22 / 26 Horário: 07:00 Clínica: Cem Rede: -- Ender…" at bounding box center [806, 496] width 460 height 244
click at [569, 381] on input "Ordem de chegada Consumidos: 22 / 26 Horário: 07:00 Clínica: Cem Rede: -- Ender…" at bounding box center [564, 381] width 11 height 14
radio input "true"
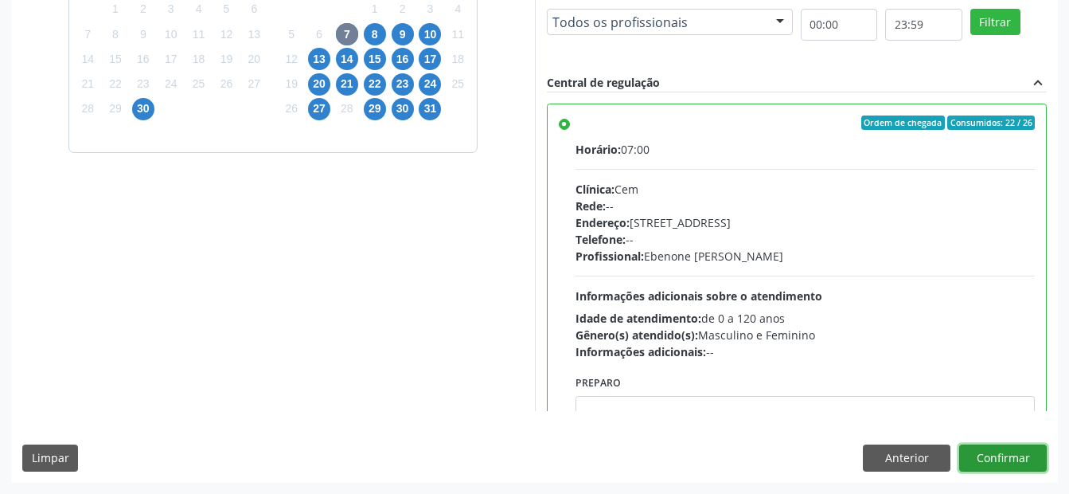
click at [1011, 457] on button "Confirmar" at bounding box center [1004, 457] width 88 height 27
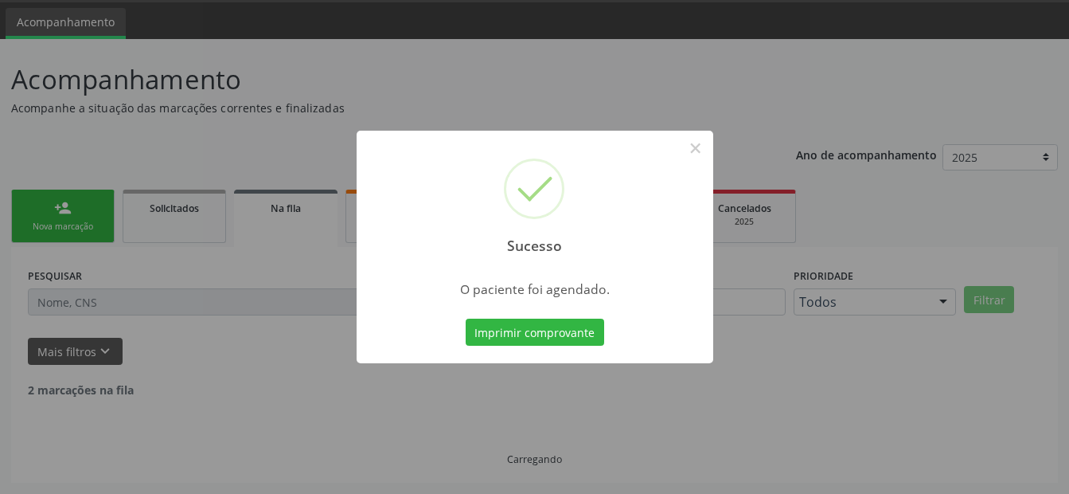
scroll to position [32, 0]
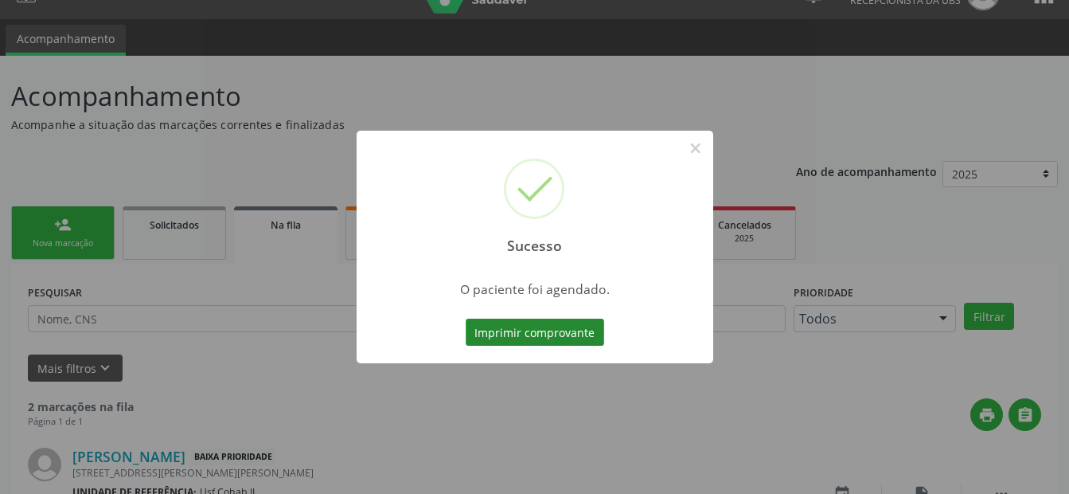
click at [534, 334] on button "Imprimir comprovante" at bounding box center [535, 332] width 139 height 27
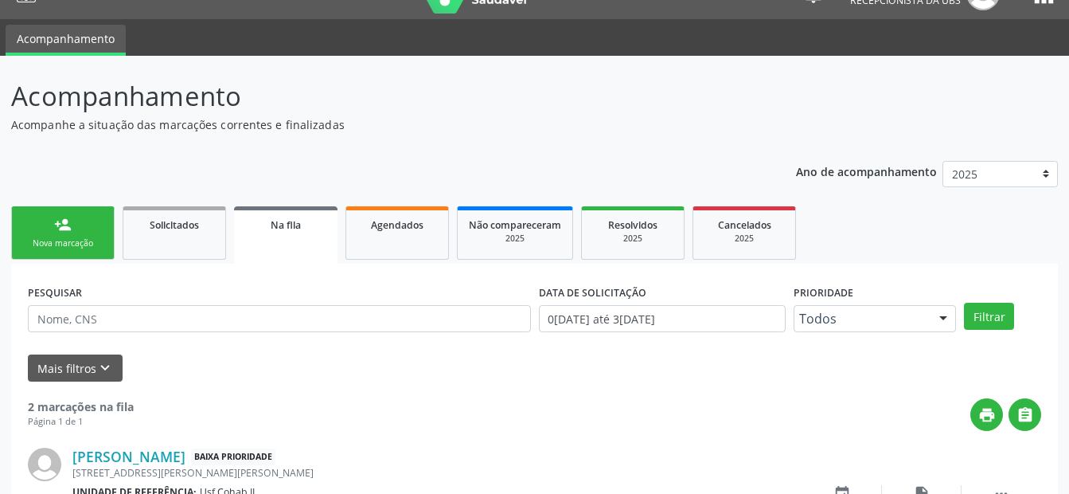
click at [81, 224] on link "person_add Nova marcação" at bounding box center [63, 232] width 104 height 53
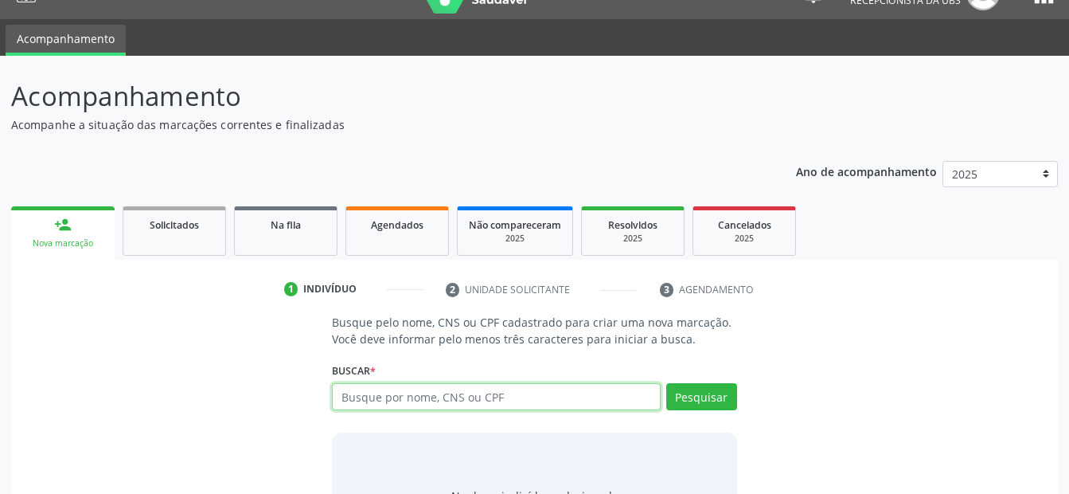
click at [437, 397] on input "text" at bounding box center [496, 396] width 328 height 27
type input "7047045533285040"
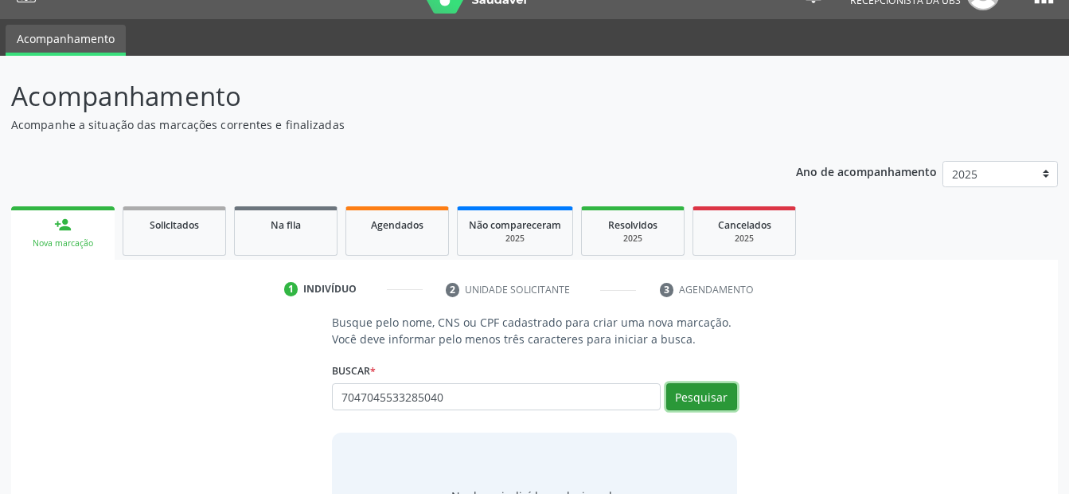
click at [687, 401] on button "Pesquisar" at bounding box center [701, 396] width 71 height 27
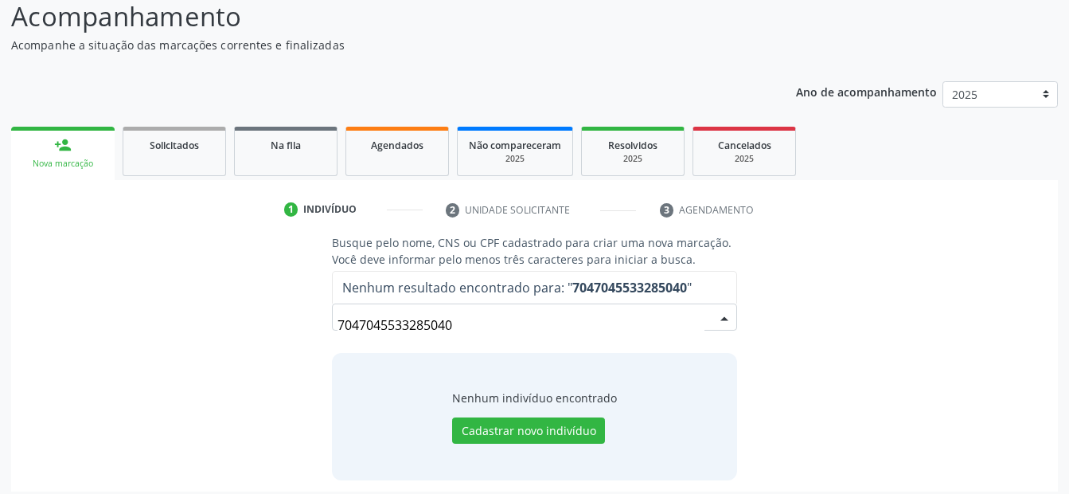
drag, startPoint x: 485, startPoint y: 325, endPoint x: 200, endPoint y: 334, distance: 285.2
click at [200, 334] on div "Busque pelo nome, CNS ou CPF cadastrado para criar uma nova marcação. Você deve…" at bounding box center [534, 356] width 1025 height 245
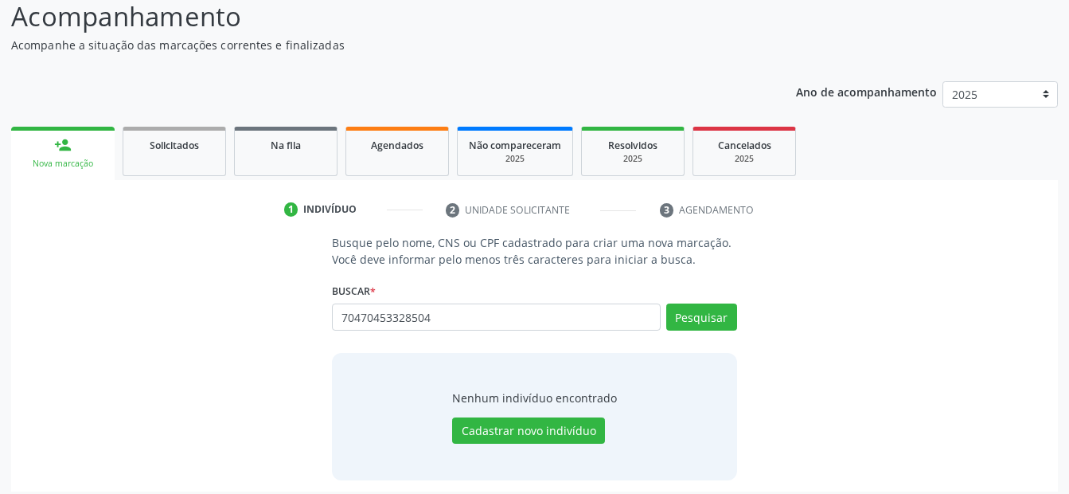
type input "704704533285040"
drag, startPoint x: 465, startPoint y: 326, endPoint x: 244, endPoint y: 322, distance: 220.6
click at [245, 323] on div "Busque pelo nome, CNS ou CPF cadastrado para criar uma nova marcação. Você deve…" at bounding box center [534, 356] width 1025 height 245
type input "maria viviane silva cava"
click at [690, 314] on button "Pesquisar" at bounding box center [701, 316] width 71 height 27
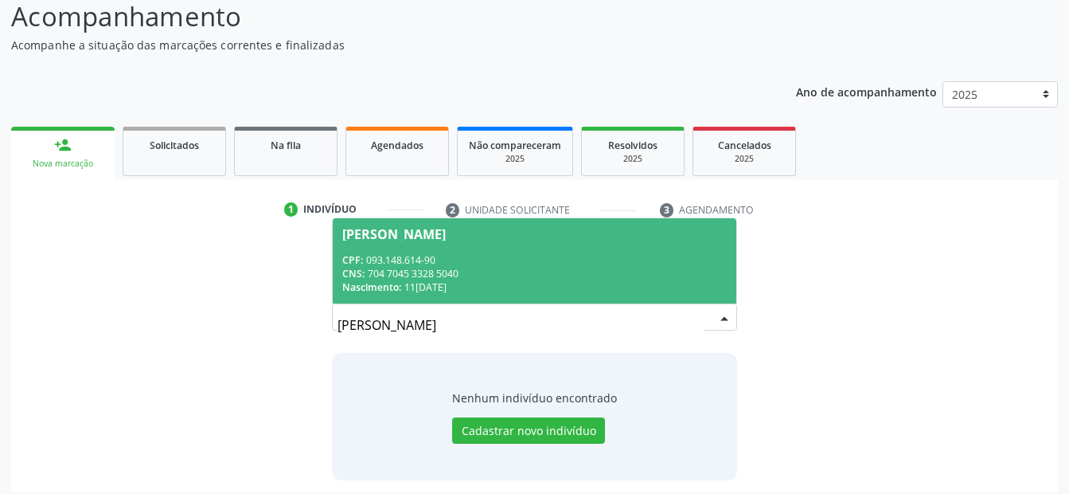
click at [419, 268] on div "CNS: 704 7045 3328 5040" at bounding box center [534, 274] width 384 height 14
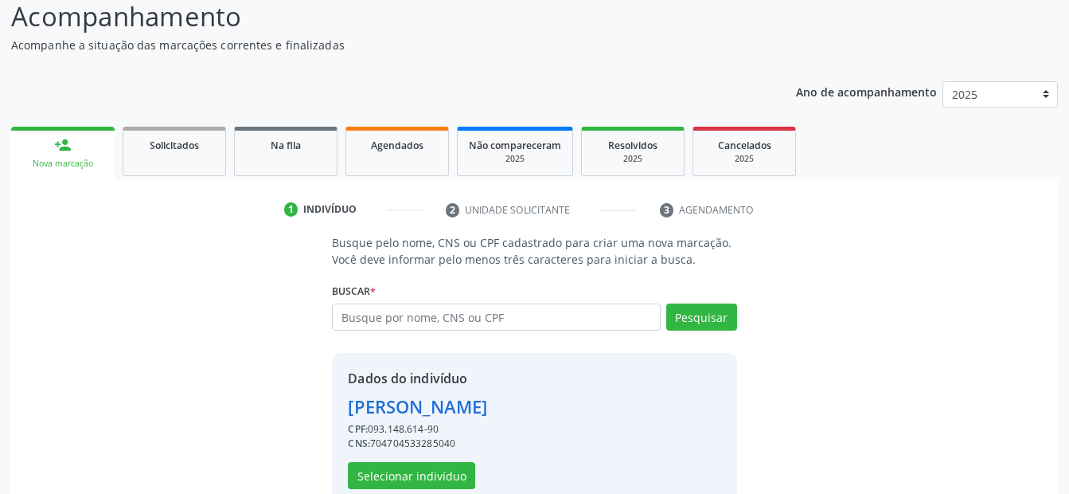
scroll to position [145, 0]
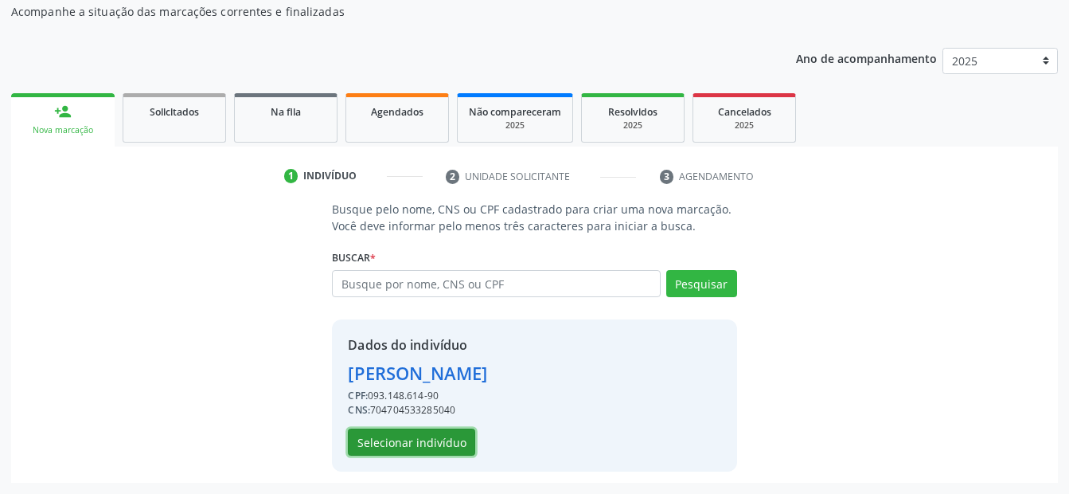
click at [432, 441] on button "Selecionar indivíduo" at bounding box center [411, 441] width 127 height 27
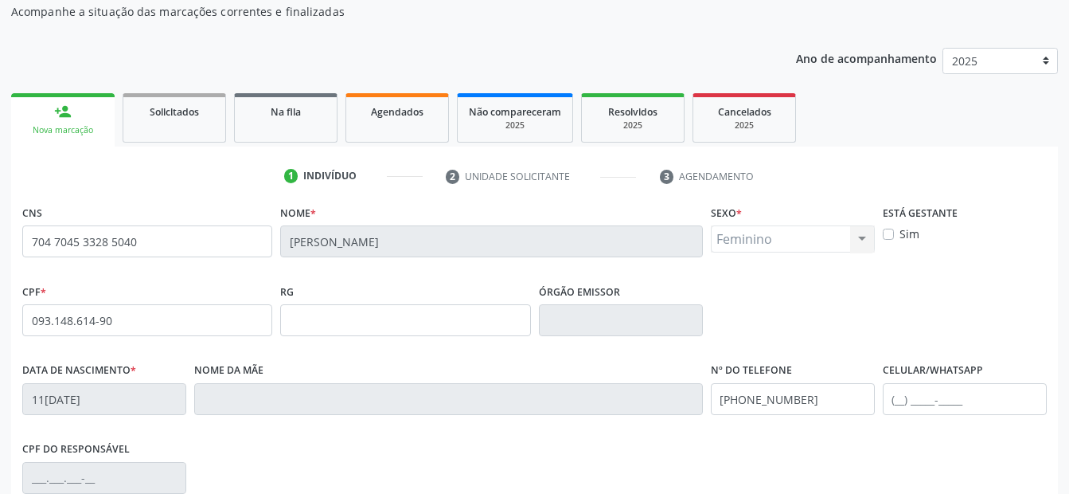
scroll to position [225, 0]
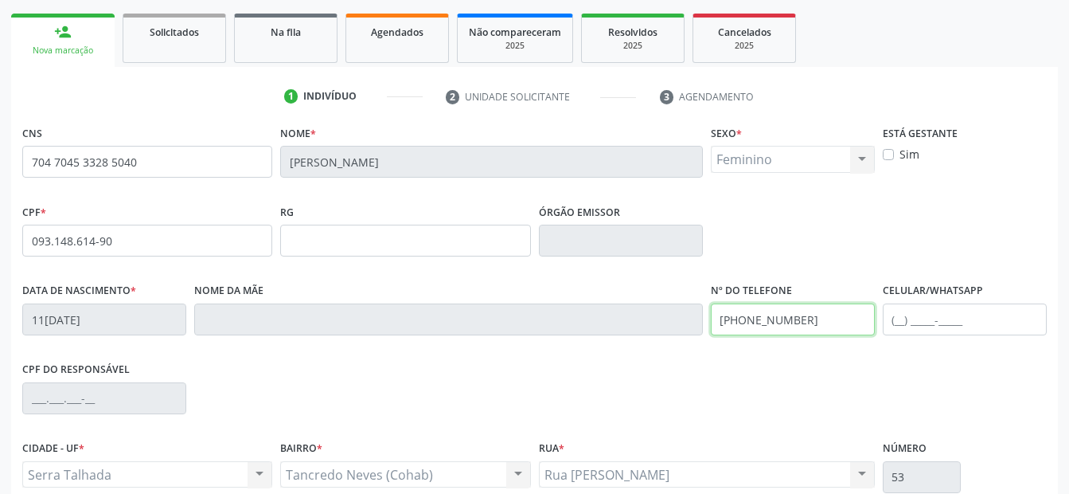
click at [614, 328] on div "Data de nascimento * 11/04/1993 Nome da mãe Nº do Telefone (87) 8838-6165 Celul…" at bounding box center [534, 318] width 1033 height 79
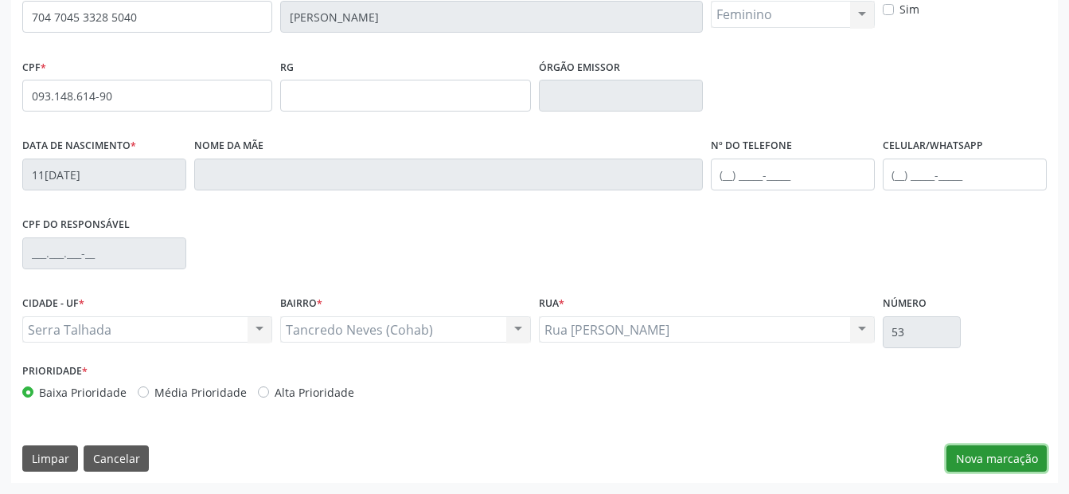
click at [989, 454] on button "Nova marcação" at bounding box center [997, 458] width 100 height 27
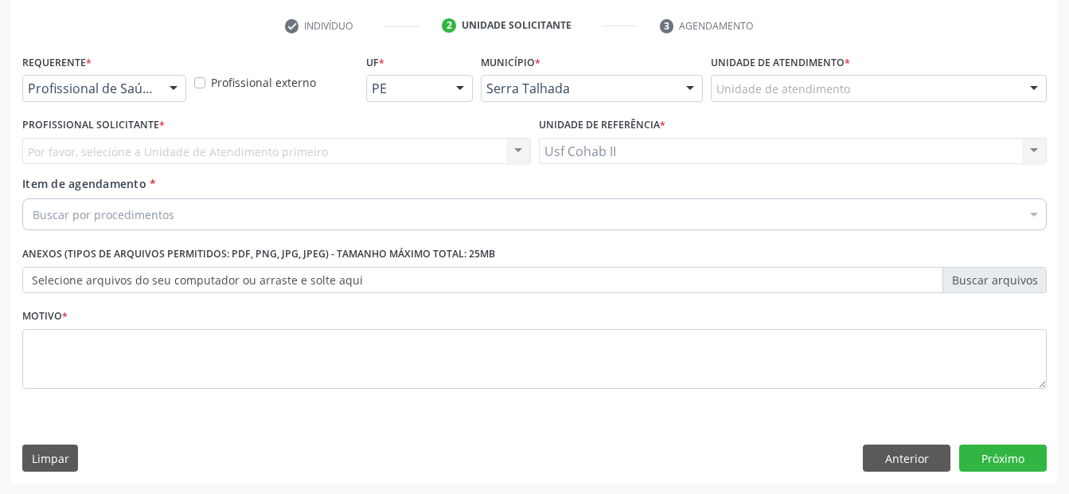
scroll to position [295, 0]
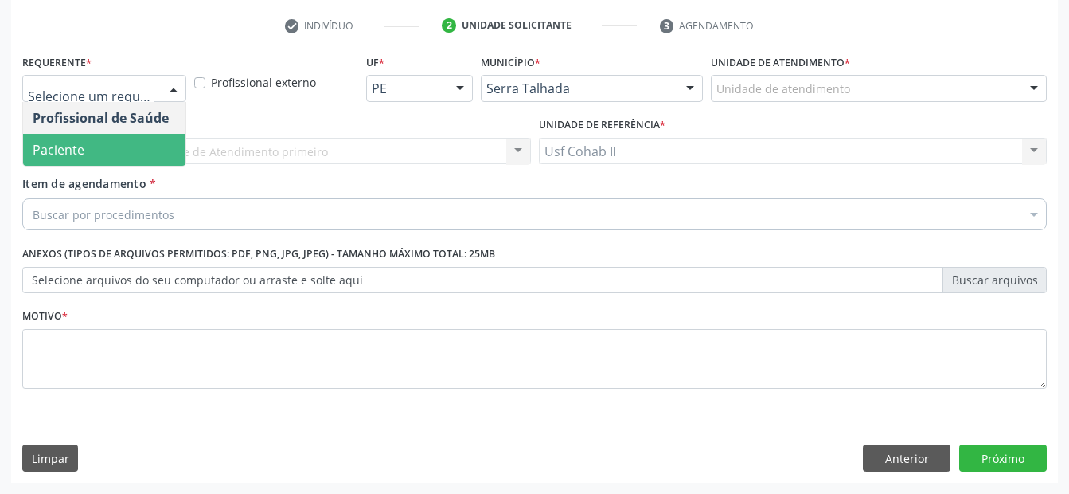
click at [84, 154] on span "Paciente" at bounding box center [104, 150] width 162 height 32
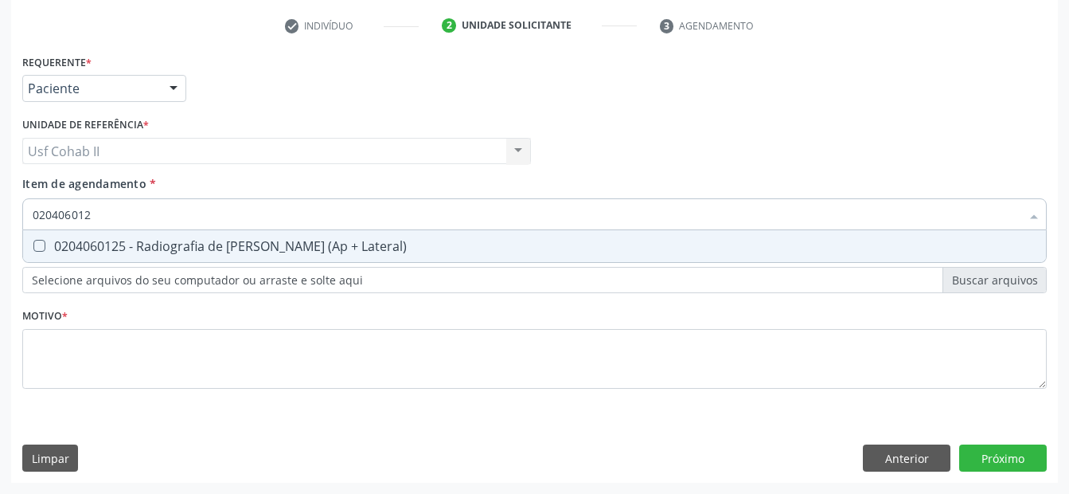
type input "0204060125"
click at [111, 241] on div "0204060125 - Radiografia de Joelho (Ap + Lateral)" at bounding box center [535, 246] width 1004 height 13
checkbox Lateral\) "true"
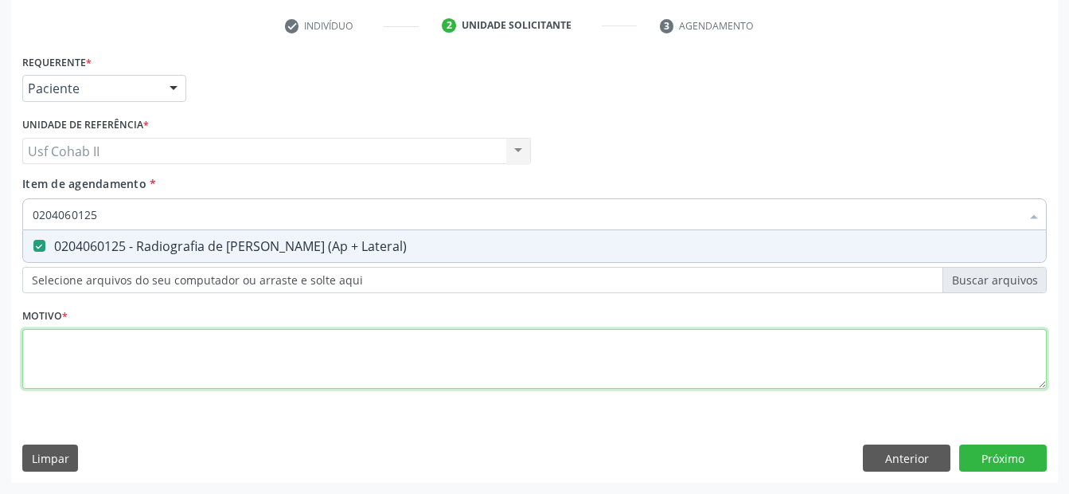
click at [101, 342] on div "Requerente * Paciente Profissional de Saúde Paciente Nenhum resultado encontrad…" at bounding box center [534, 230] width 1025 height 361
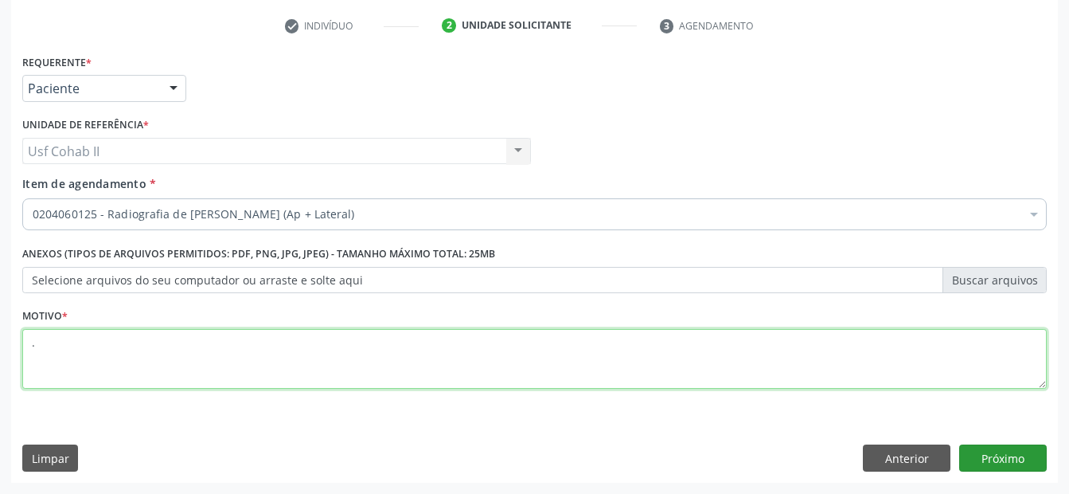
type textarea "."
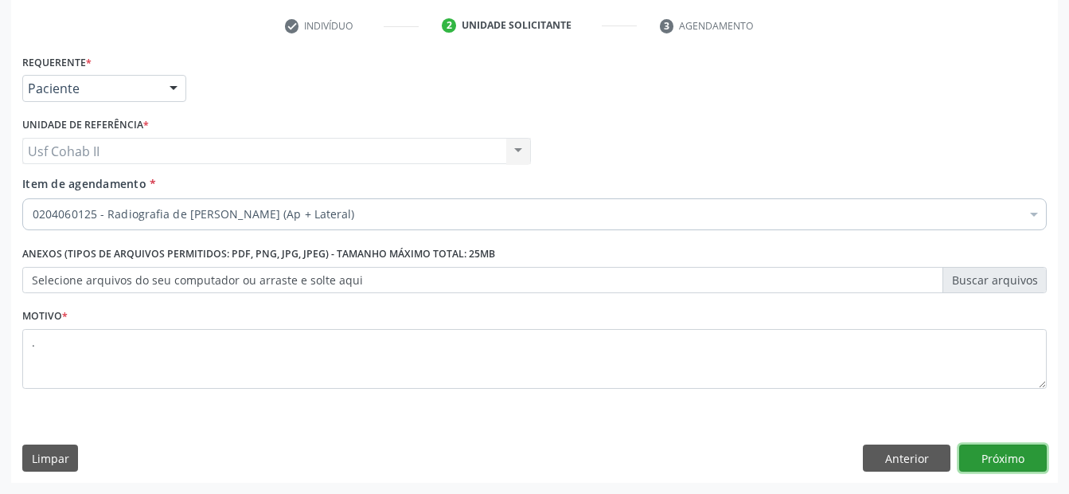
click at [990, 457] on button "Próximo" at bounding box center [1004, 457] width 88 height 27
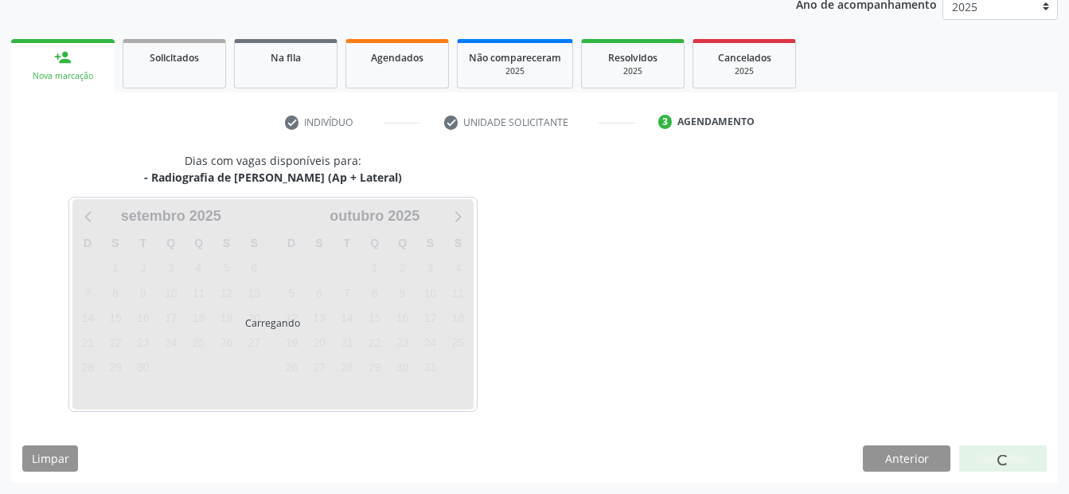
scroll to position [199, 0]
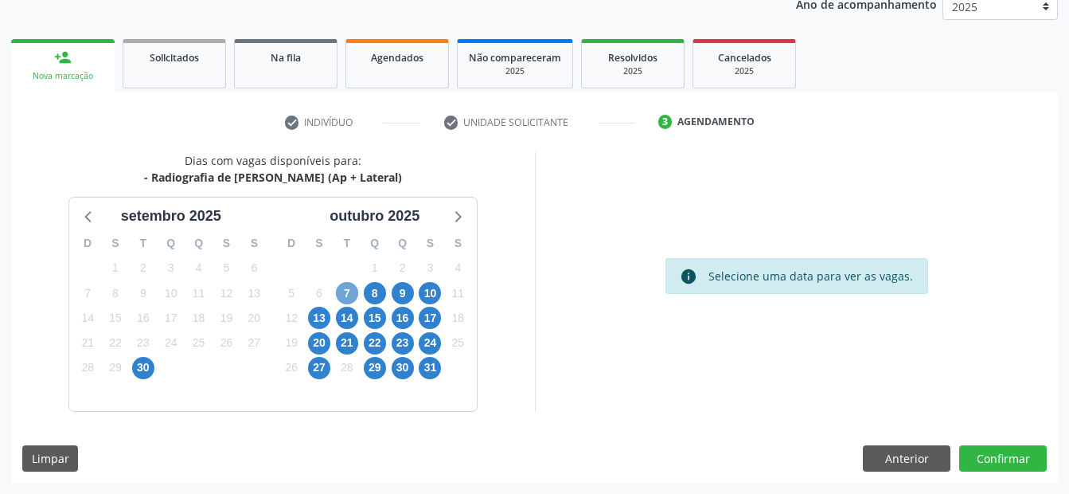
click at [357, 290] on span "7" at bounding box center [347, 293] width 22 height 22
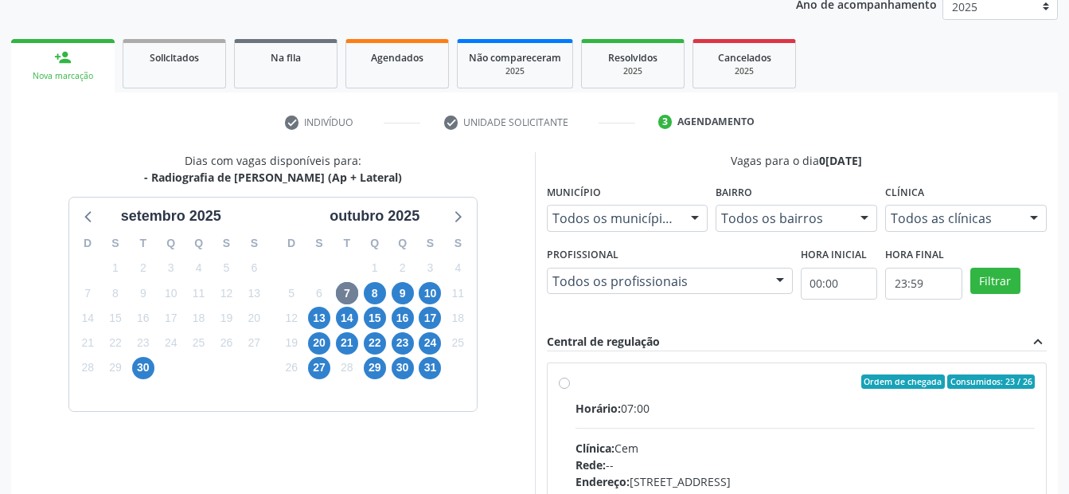
click at [576, 383] on label "Ordem de chegada Consumidos: 23 / 26 Horário: 07:00 Clínica: Cem Rede: -- Ender…" at bounding box center [806, 496] width 460 height 244
click at [567, 383] on input "Ordem de chegada Consumidos: 23 / 26 Horário: 07:00 Clínica: Cem Rede: -- Ender…" at bounding box center [564, 381] width 11 height 14
radio input "true"
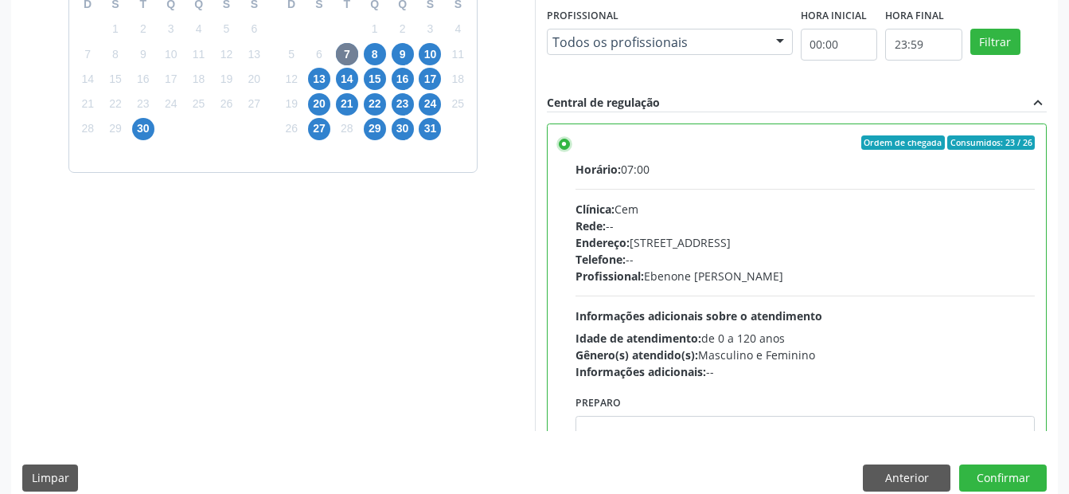
scroll to position [458, 0]
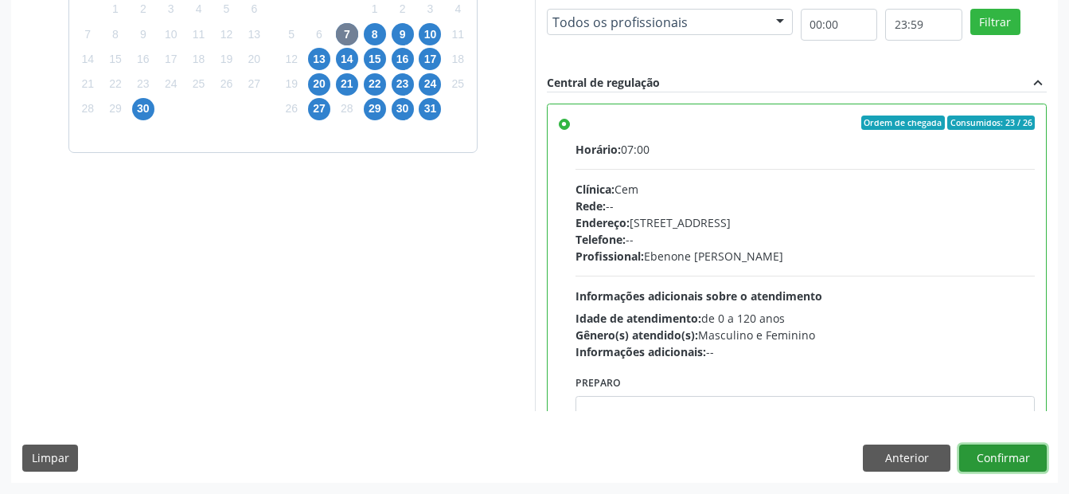
click at [979, 448] on button "Confirmar" at bounding box center [1004, 457] width 88 height 27
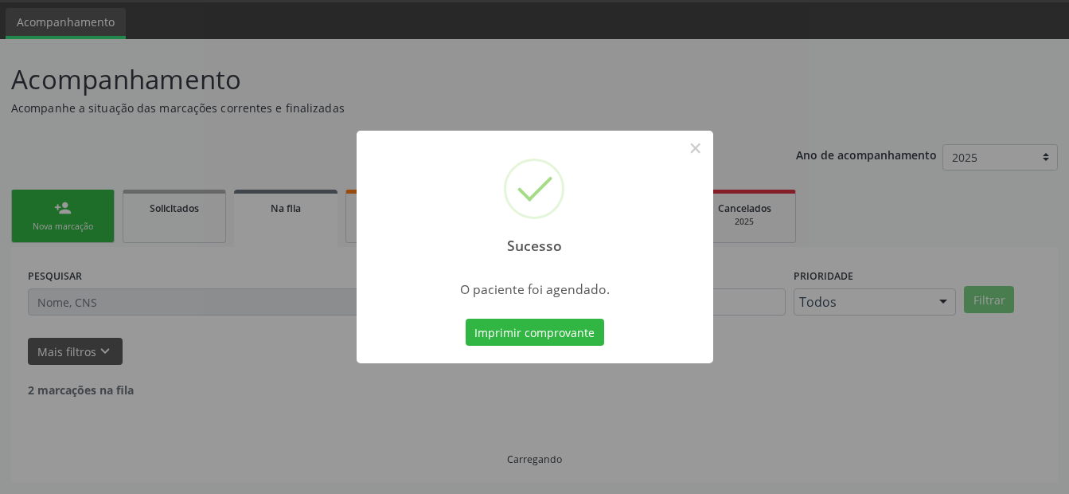
scroll to position [32, 0]
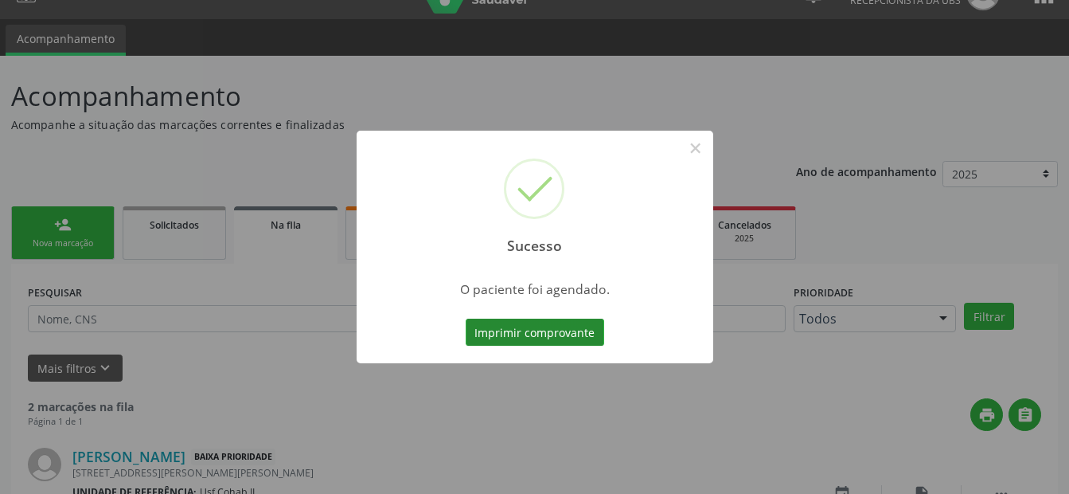
click at [528, 328] on button "Imprimir comprovante" at bounding box center [535, 332] width 139 height 27
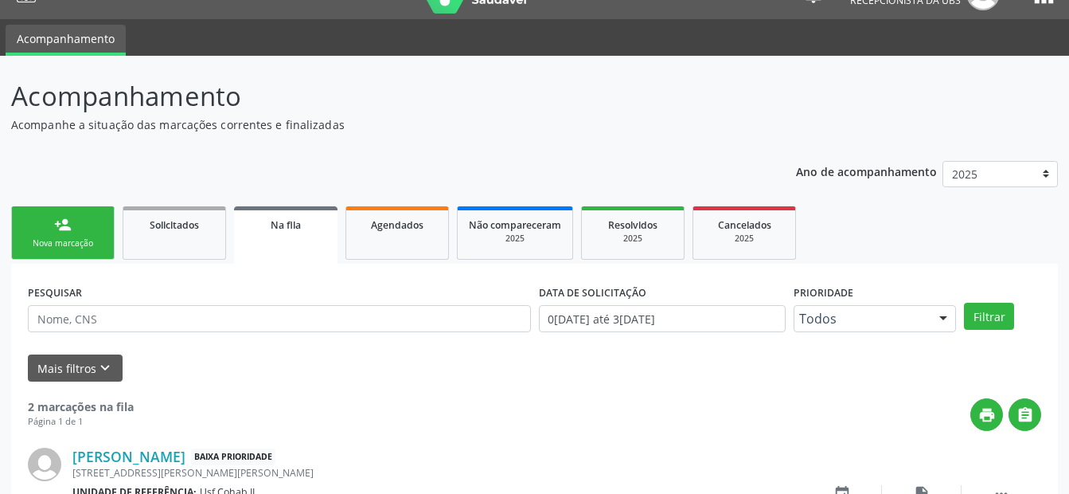
click at [61, 217] on div "person_add" at bounding box center [63, 225] width 18 height 18
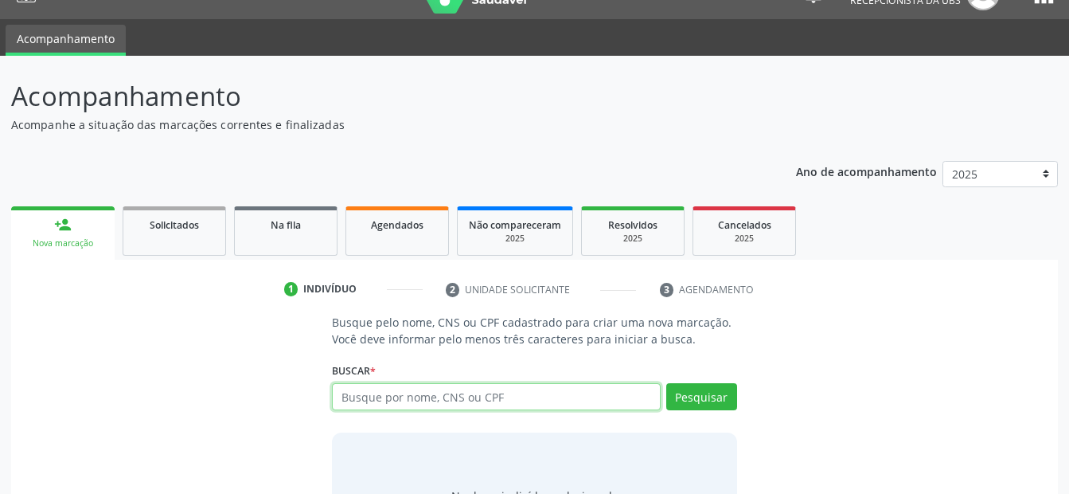
click at [459, 400] on input "text" at bounding box center [496, 396] width 328 height 27
type input "164261589500009"
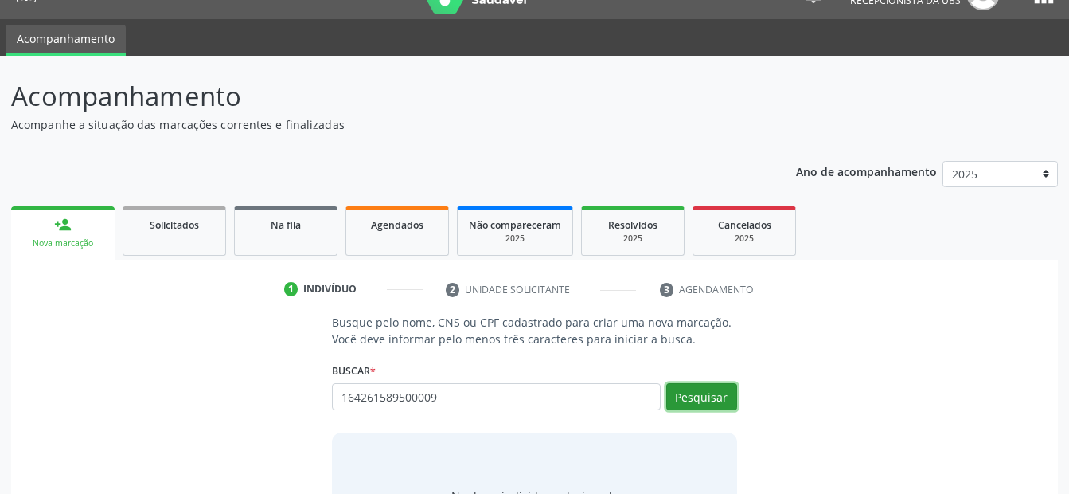
click at [727, 391] on button "Pesquisar" at bounding box center [701, 396] width 71 height 27
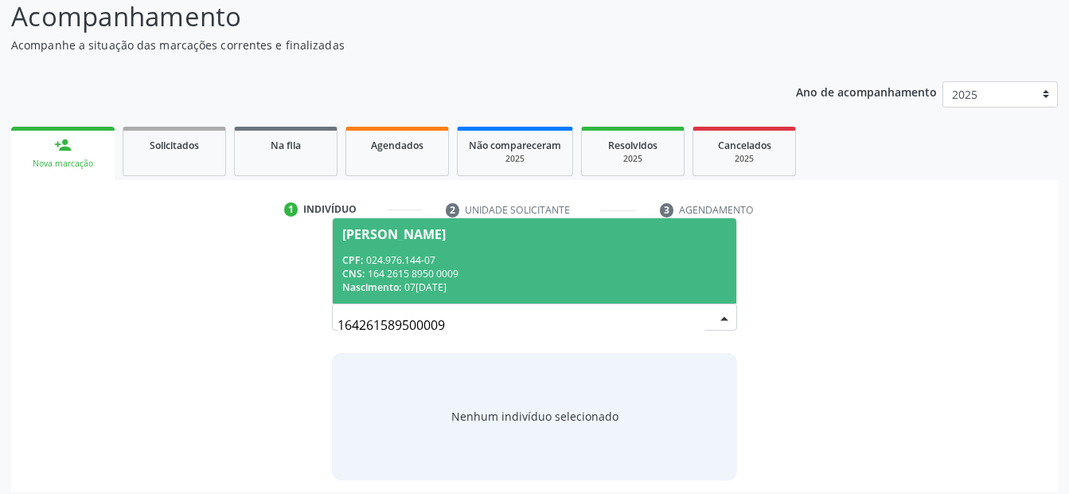
click at [517, 264] on div "CPF: 024.976.144-07" at bounding box center [534, 260] width 384 height 14
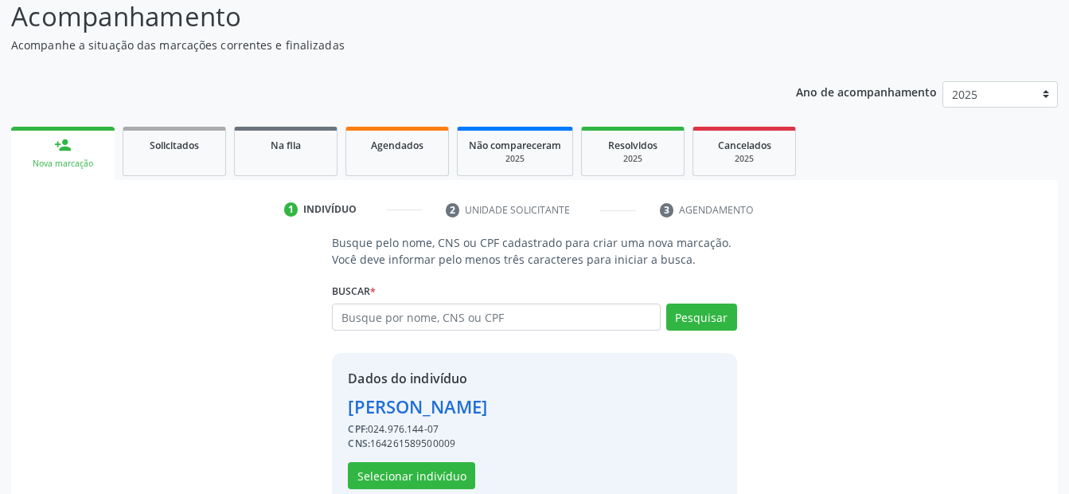
scroll to position [145, 0]
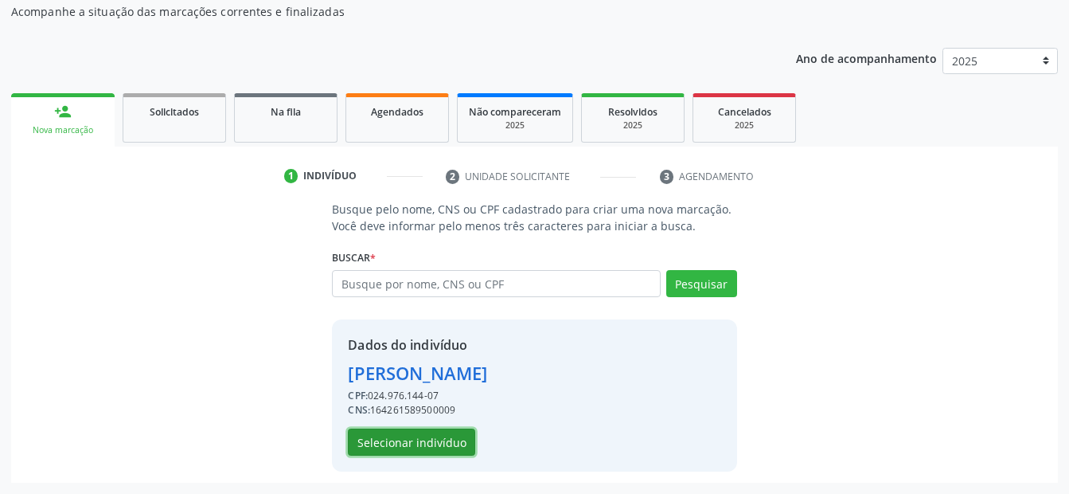
click at [423, 442] on button "Selecionar indivíduo" at bounding box center [411, 441] width 127 height 27
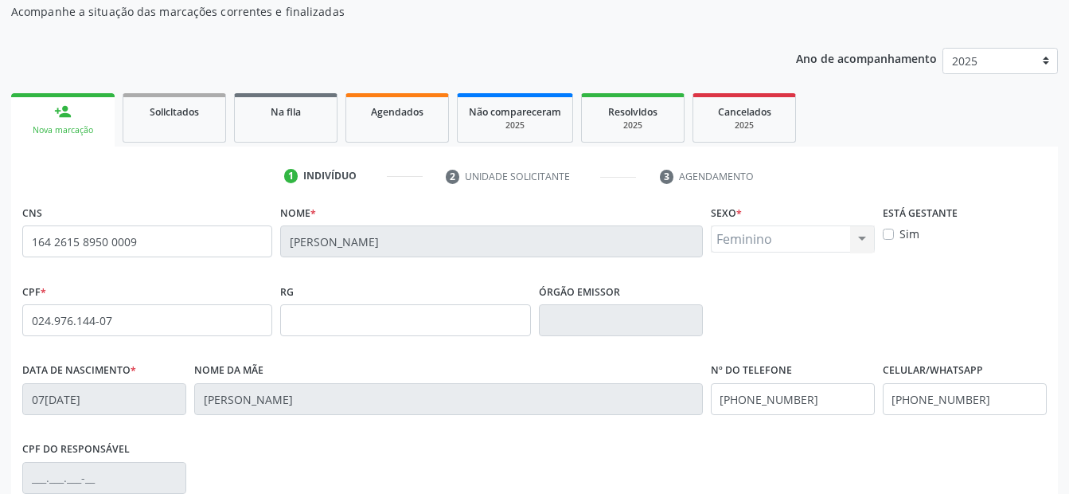
scroll to position [225, 0]
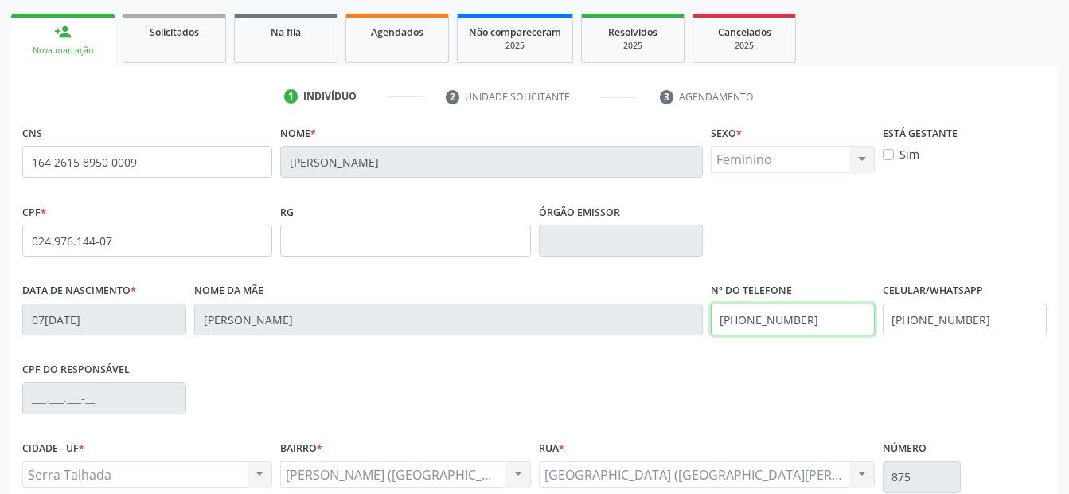
click at [436, 320] on div "Data de nascimento * 07/02/1958 Nome da mãe Maria Alves de Medeiros Nº do Telef…" at bounding box center [534, 318] width 1033 height 79
drag, startPoint x: 1017, startPoint y: 328, endPoint x: 754, endPoint y: 335, distance: 262.9
click at [754, 335] on div "Data de nascimento * 07/02/1958 Nome da mãe Maria Alves de Medeiros Nº do Telef…" at bounding box center [534, 318] width 1033 height 79
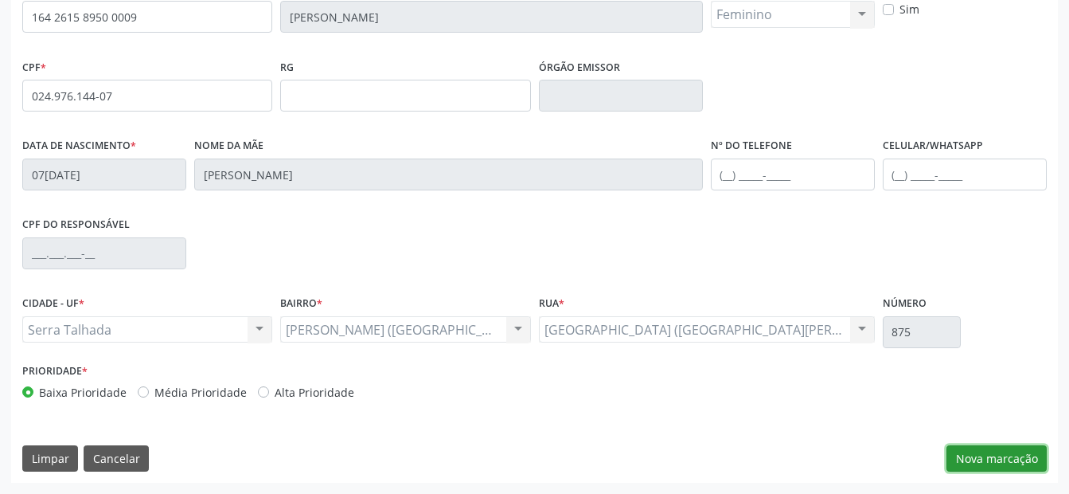
drag, startPoint x: 990, startPoint y: 458, endPoint x: 513, endPoint y: 300, distance: 502.4
click at [943, 436] on div "CNS 164 2615 8950 0009 Nome * Maria Jose de Medeiros da Silva Sexo * Feminino M…" at bounding box center [534, 229] width 1047 height 506
click at [980, 451] on button "Nova marcação" at bounding box center [997, 458] width 100 height 27
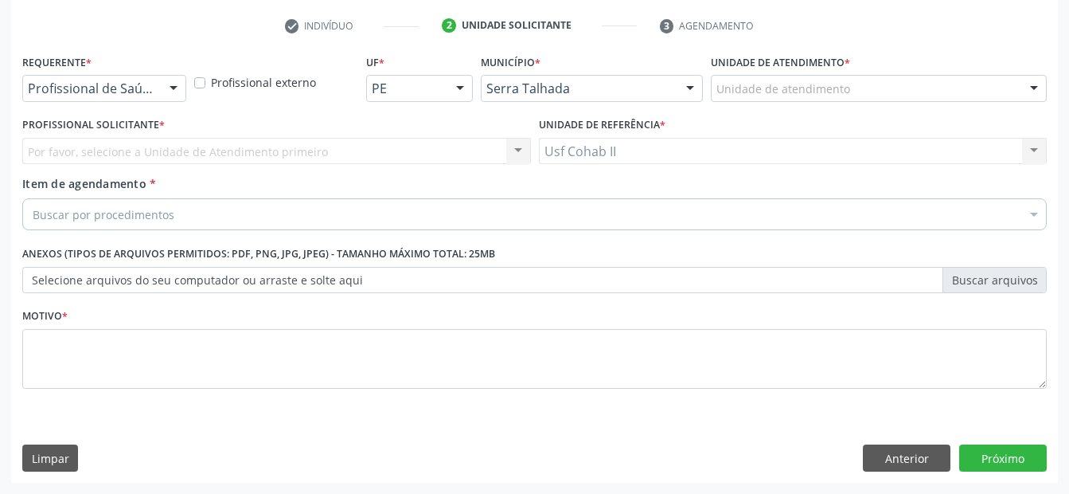
scroll to position [295, 0]
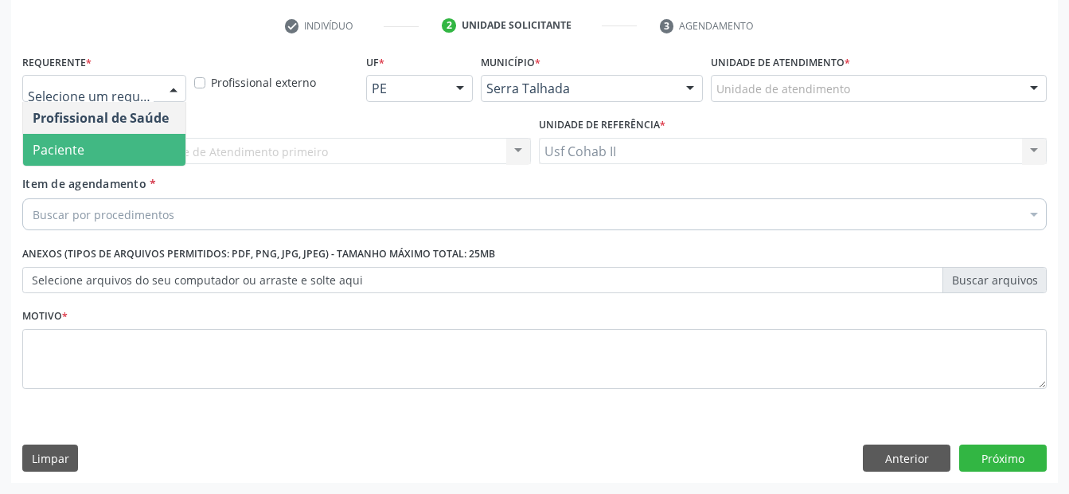
click at [95, 154] on span "Paciente" at bounding box center [104, 150] width 162 height 32
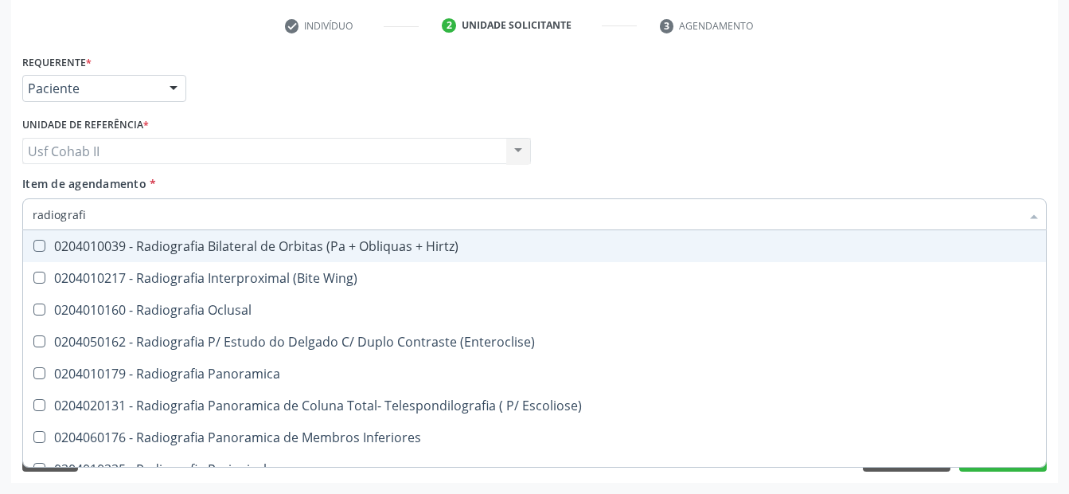
type input "radiografia"
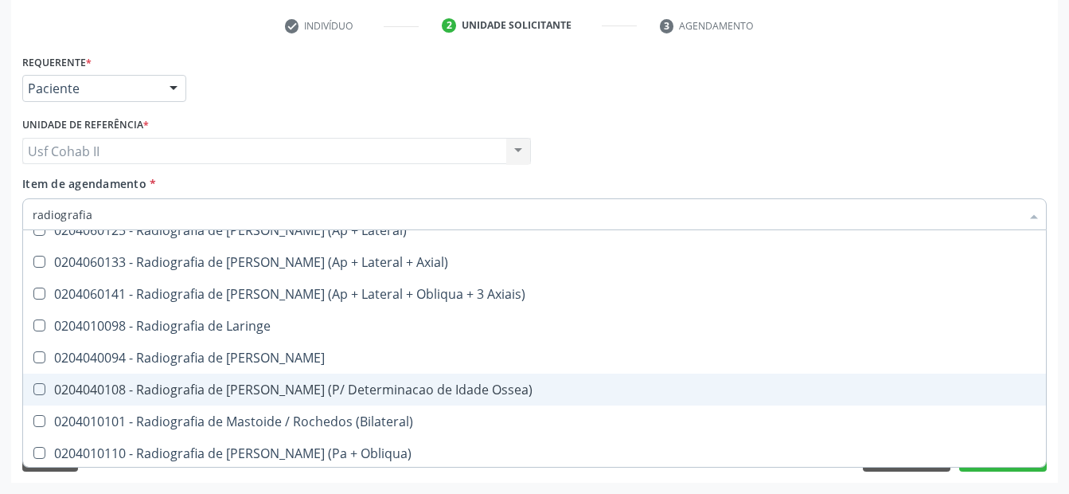
scroll to position [1593, 0]
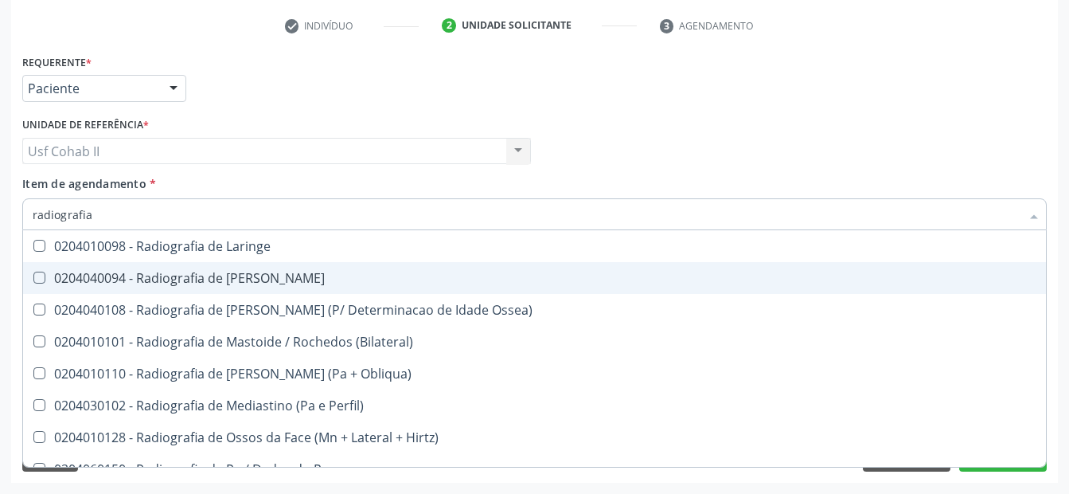
click at [248, 279] on div "0204040094 - Radiografia de Mao" at bounding box center [535, 278] width 1004 height 13
checkbox Mao "true"
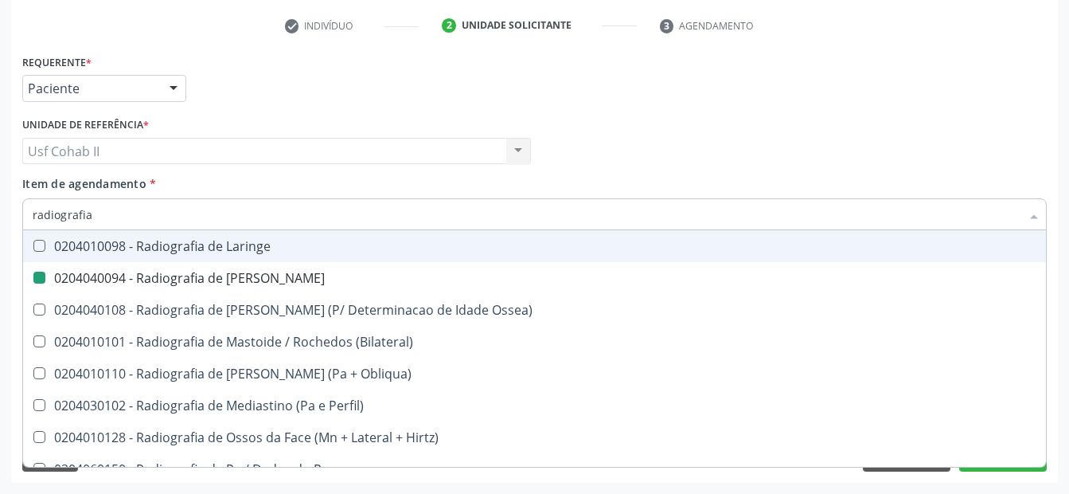
click at [627, 121] on div "Profissional Solicitante Por favor, selecione a Unidade de Atendimento primeiro…" at bounding box center [534, 144] width 1033 height 62
checkbox Wing\) "true"
checkbox Mao "false"
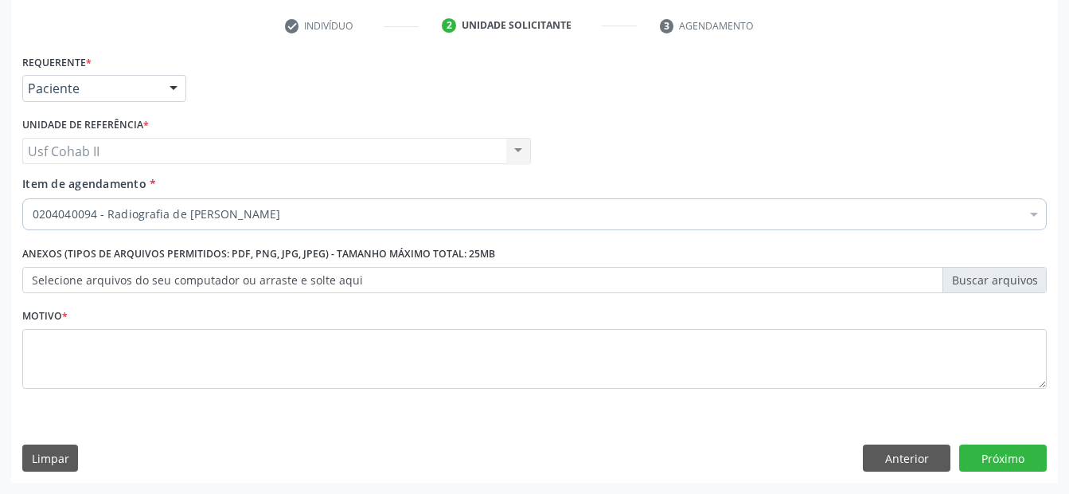
scroll to position [0, 0]
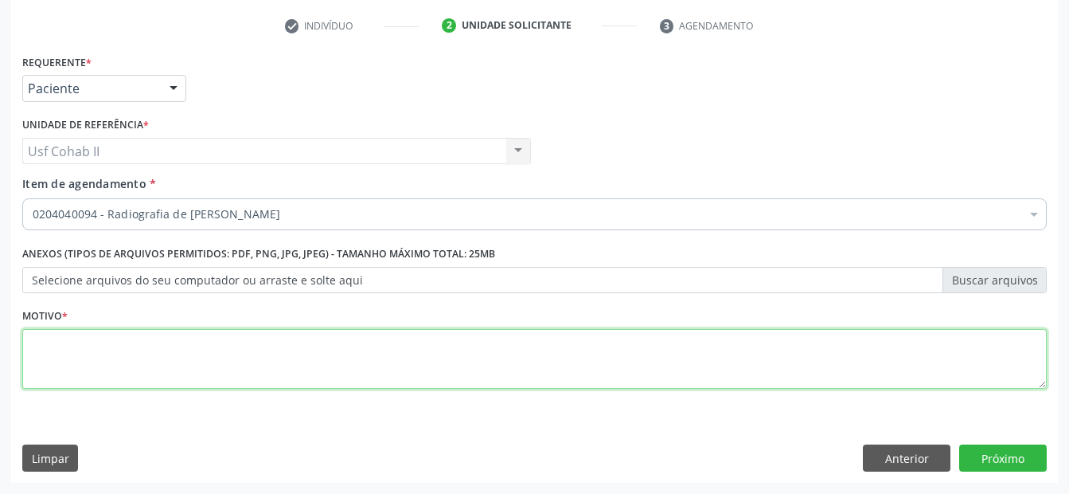
click at [448, 358] on textarea at bounding box center [534, 359] width 1025 height 61
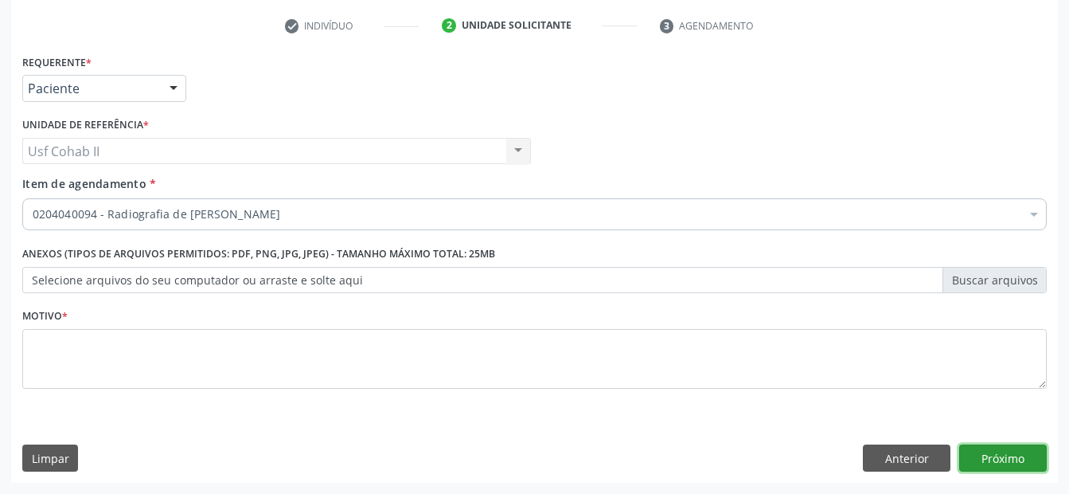
click at [1025, 456] on button "Próximo" at bounding box center [1004, 457] width 88 height 27
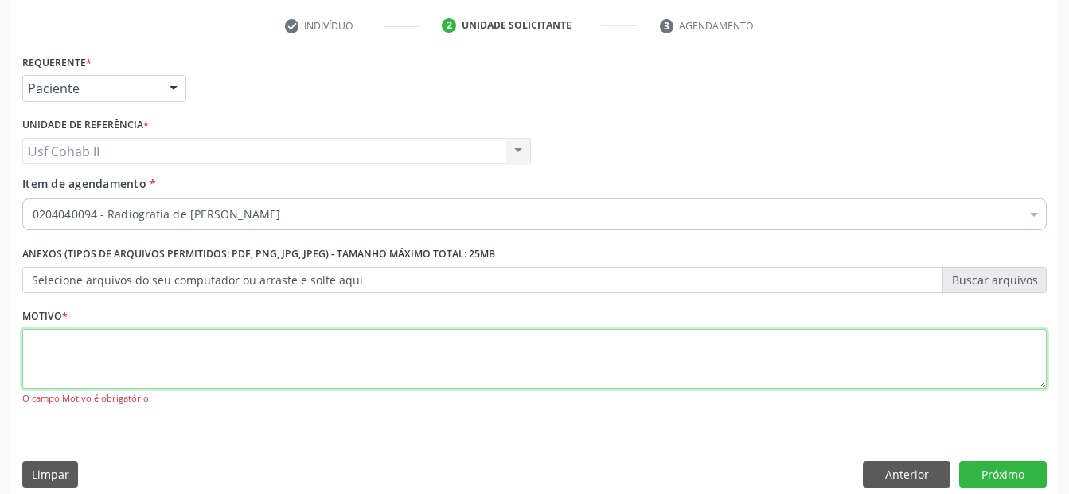
click at [317, 354] on textarea at bounding box center [534, 359] width 1025 height 61
type textarea "."
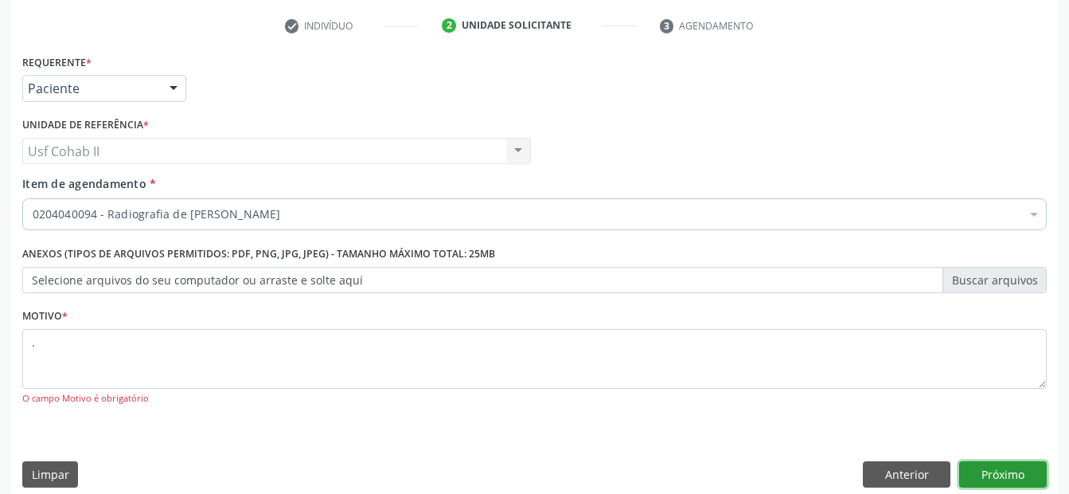
click at [983, 472] on button "Próximo" at bounding box center [1004, 474] width 88 height 27
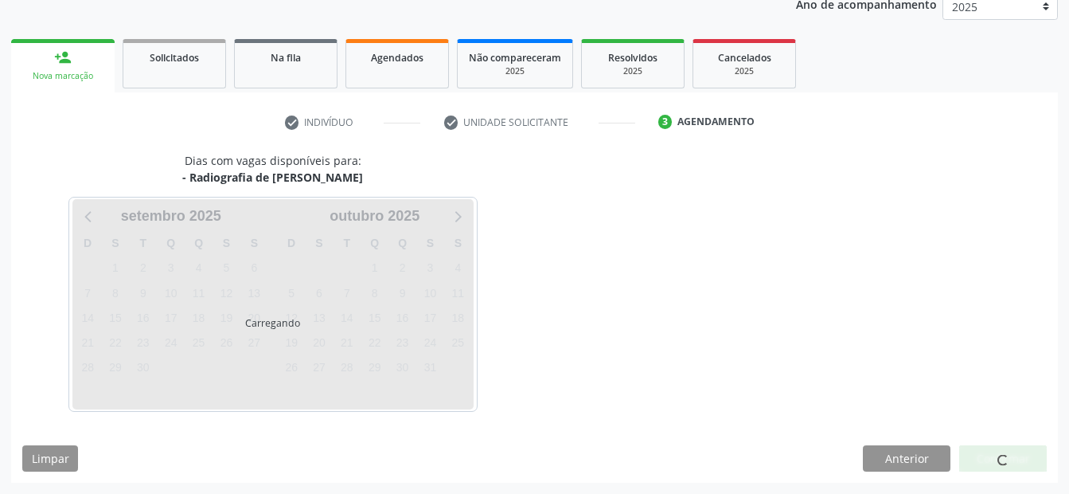
scroll to position [199, 0]
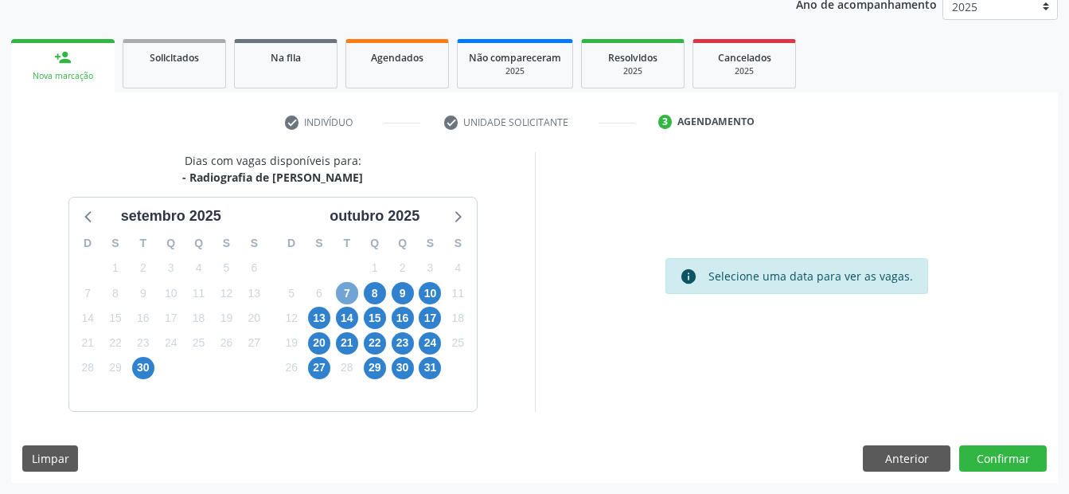
click at [354, 295] on span "7" at bounding box center [347, 293] width 22 height 22
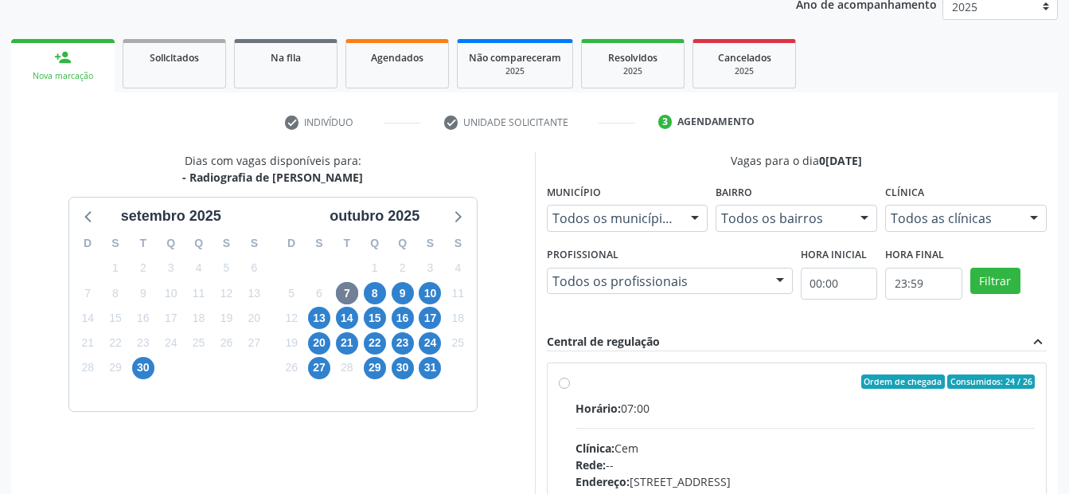
drag, startPoint x: 561, startPoint y: 385, endPoint x: 618, endPoint y: 364, distance: 60.5
click at [576, 385] on label "Ordem de chegada Consumidos: 24 / 26 Horário: 07:00 Clínica: Cem Rede: -- Ender…" at bounding box center [806, 496] width 460 height 244
click at [561, 385] on input "Ordem de chegada Consumidos: 24 / 26 Horário: 07:00 Clínica: Cem Rede: -- Ender…" at bounding box center [564, 381] width 11 height 14
radio input "true"
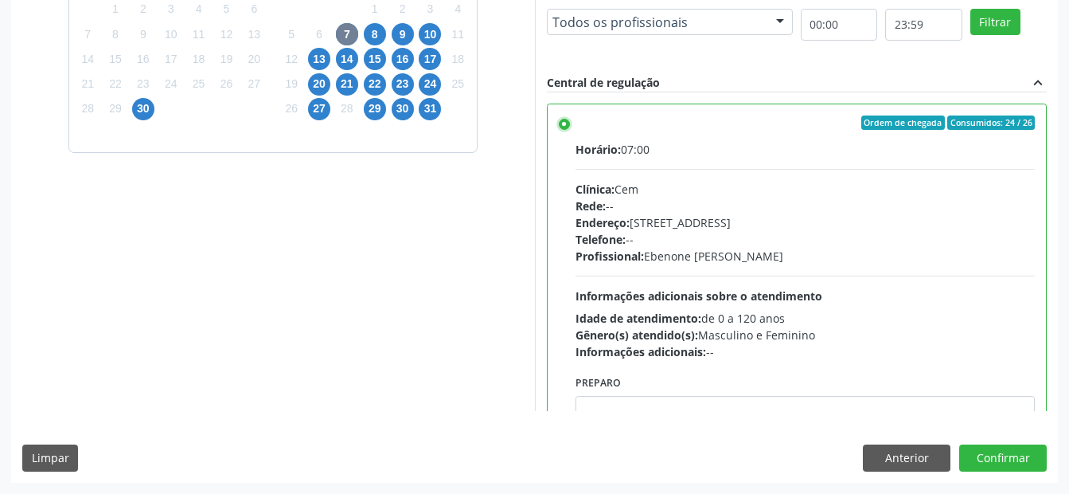
scroll to position [79, 0]
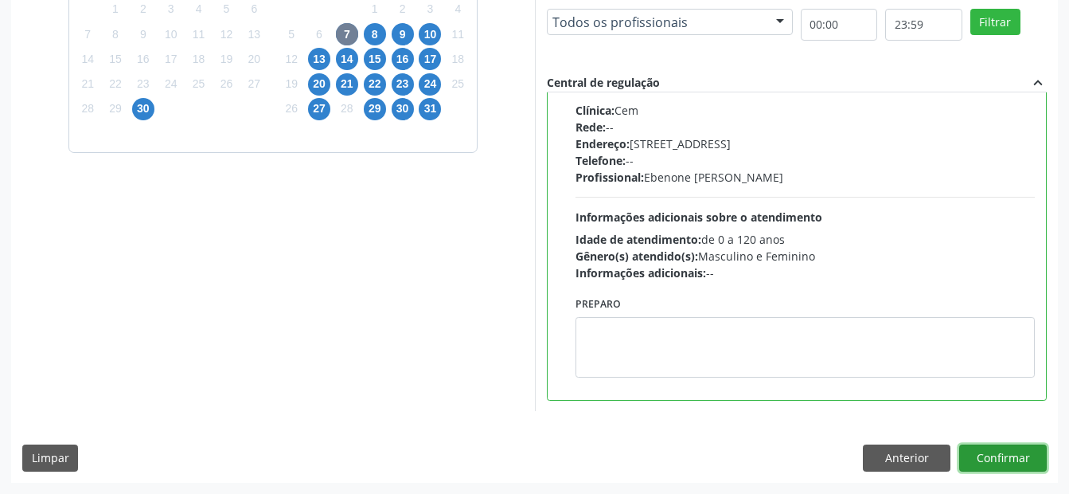
drag, startPoint x: 1018, startPoint y: 455, endPoint x: 575, endPoint y: 274, distance: 478.5
click at [1016, 455] on button "Confirmar" at bounding box center [1004, 457] width 88 height 27
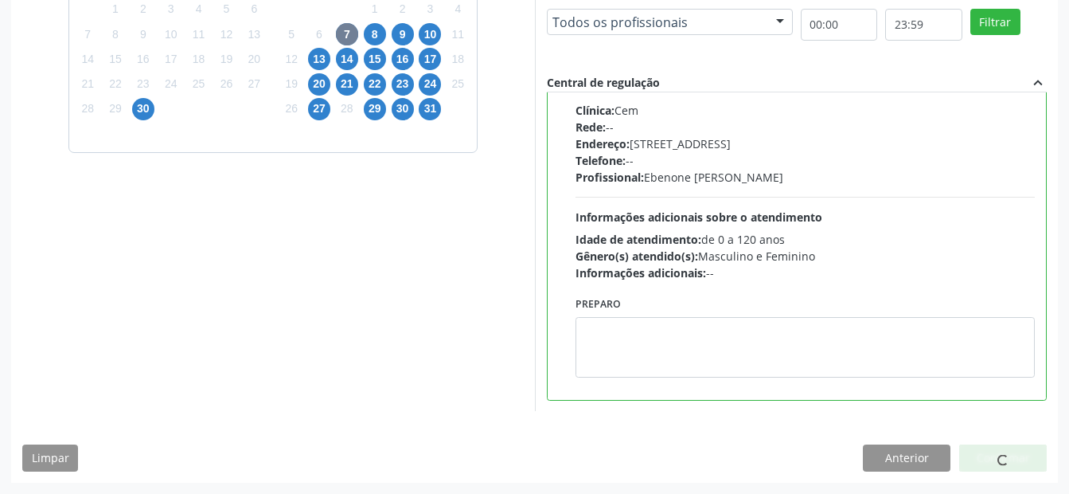
scroll to position [32, 0]
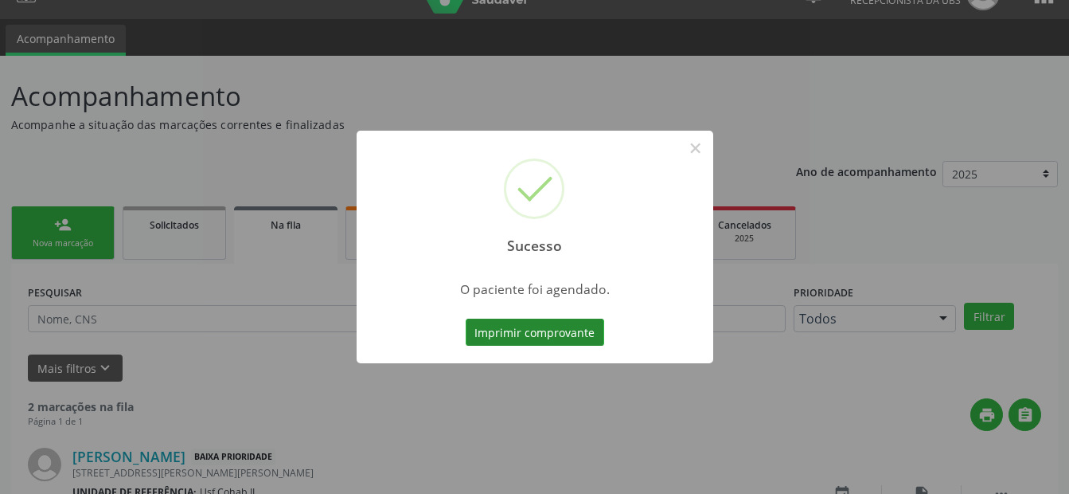
click at [520, 333] on button "Imprimir comprovante" at bounding box center [535, 332] width 139 height 27
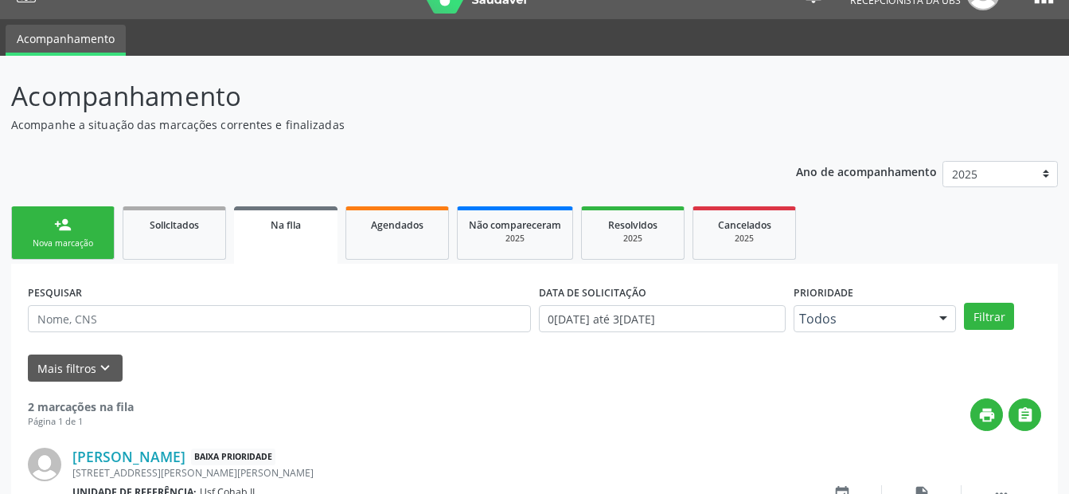
scroll to position [191, 0]
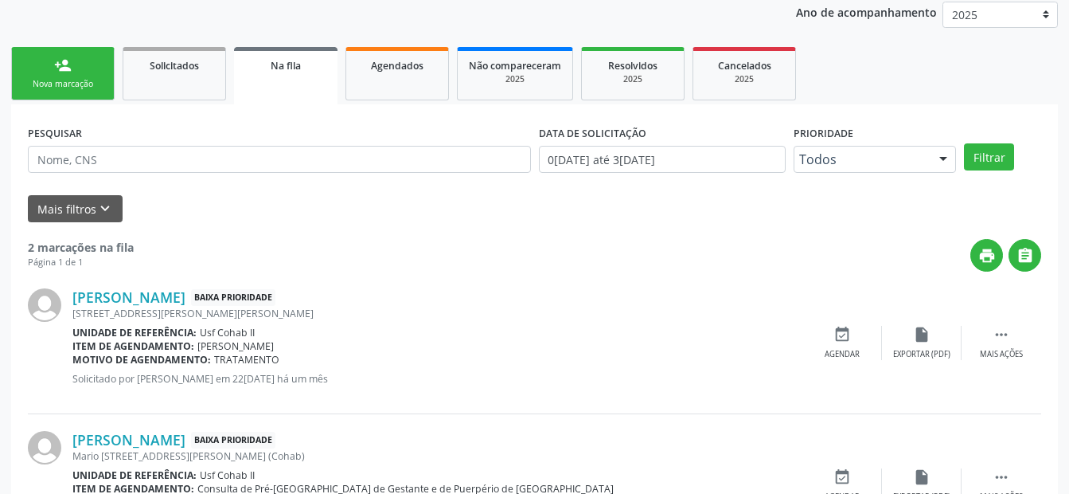
click at [39, 66] on link "person_add Nova marcação" at bounding box center [63, 73] width 104 height 53
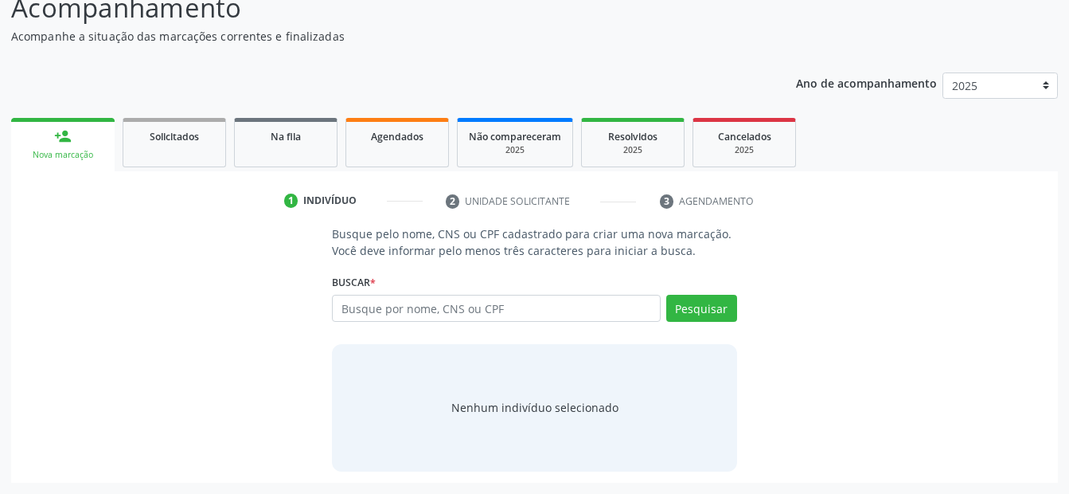
scroll to position [120, 0]
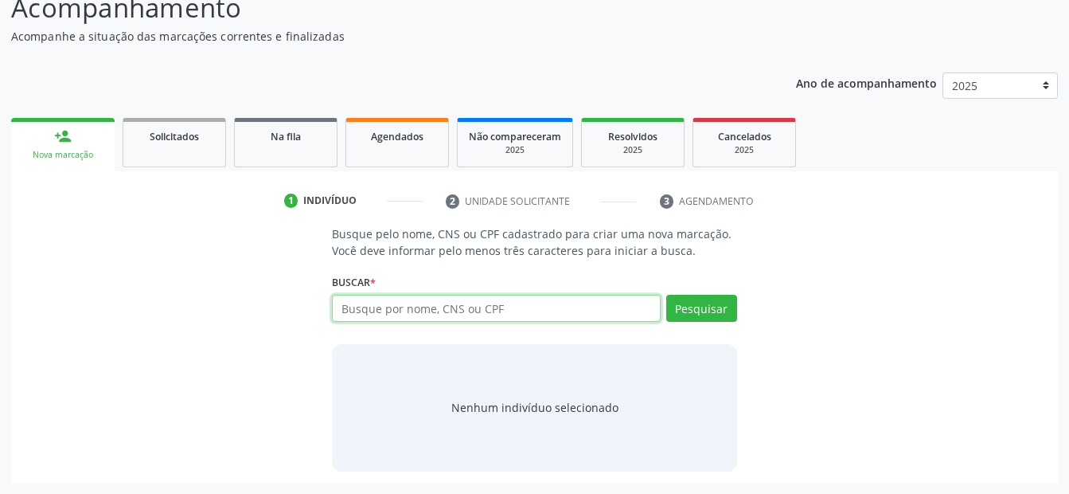
click at [508, 311] on input "text" at bounding box center [496, 308] width 328 height 27
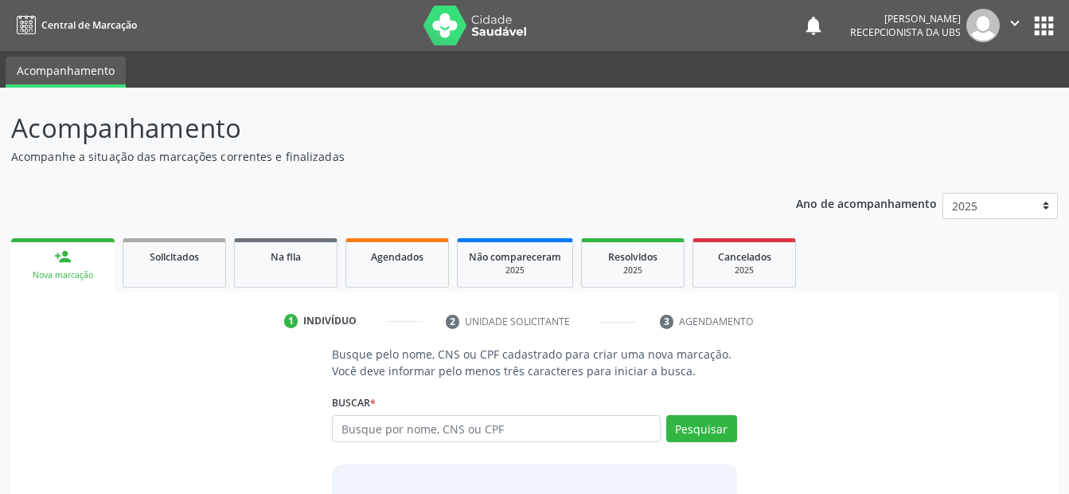
scroll to position [120, 0]
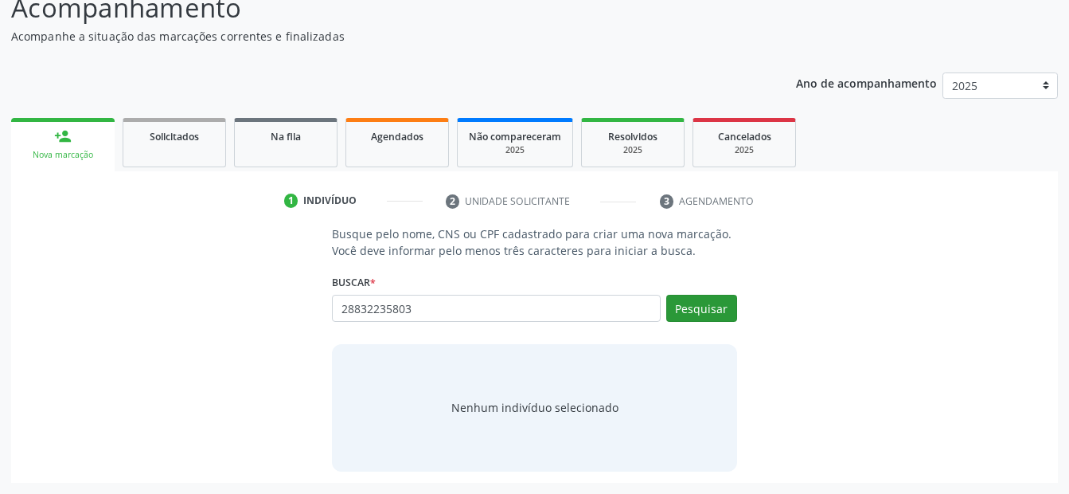
type input "28832235803"
click at [720, 299] on button "Pesquisar" at bounding box center [701, 308] width 71 height 27
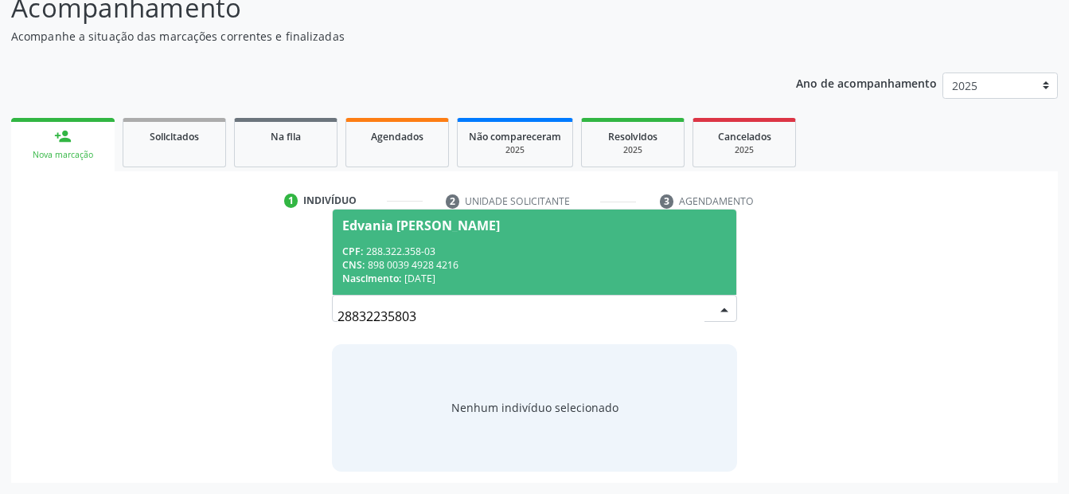
click at [459, 245] on div "CPF: 288.322.358-03" at bounding box center [534, 251] width 384 height 14
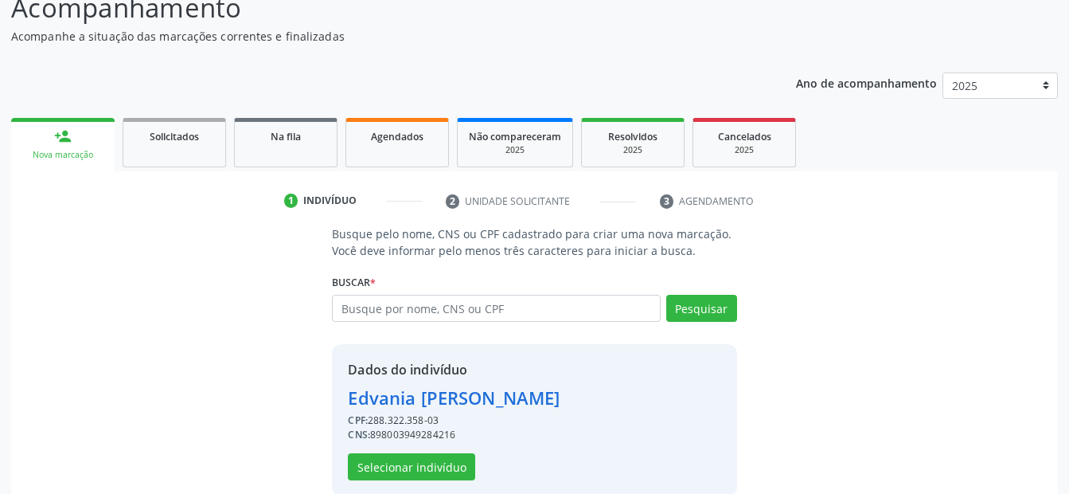
scroll to position [145, 0]
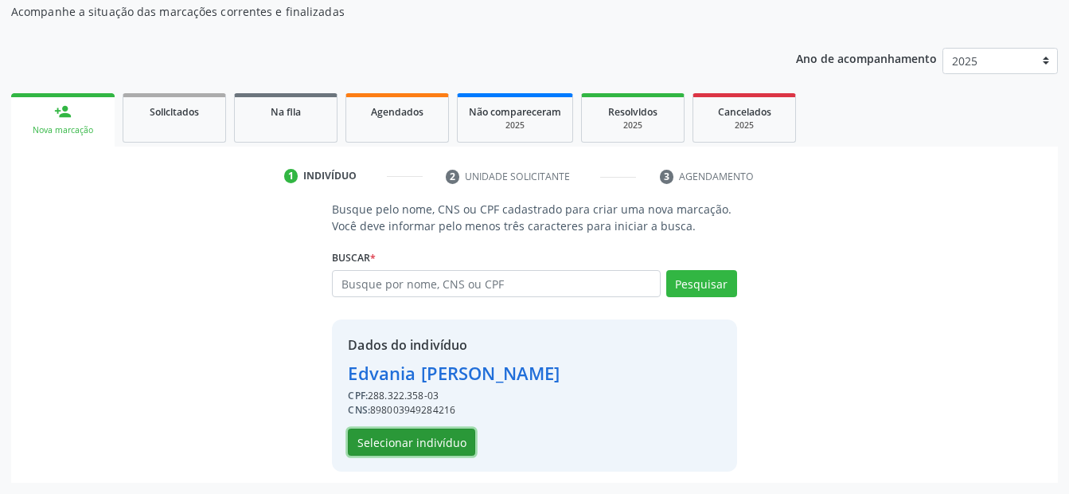
click at [424, 440] on button "Selecionar indivíduo" at bounding box center [411, 441] width 127 height 27
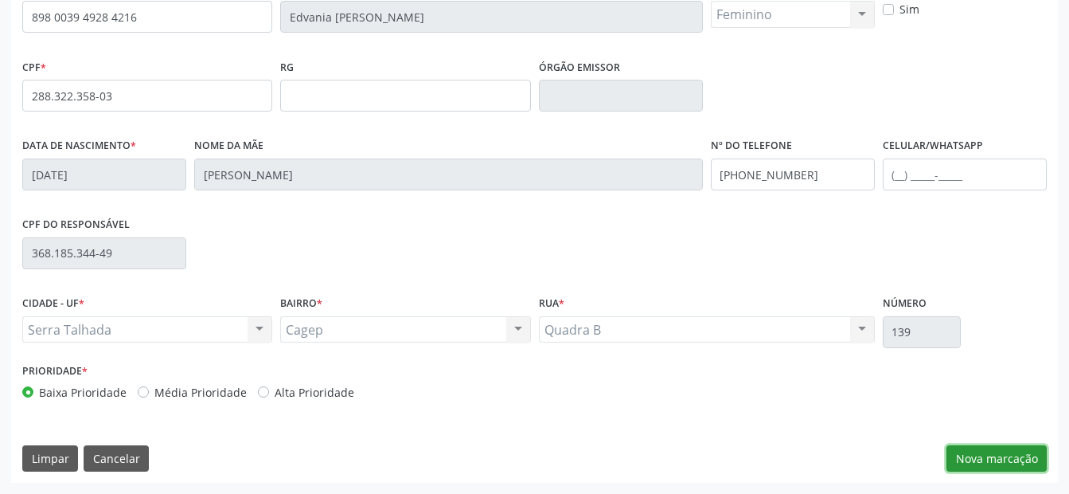
drag, startPoint x: 992, startPoint y: 461, endPoint x: 759, endPoint y: 336, distance: 264.7
click at [992, 460] on button "Nova marcação" at bounding box center [997, 458] width 100 height 27
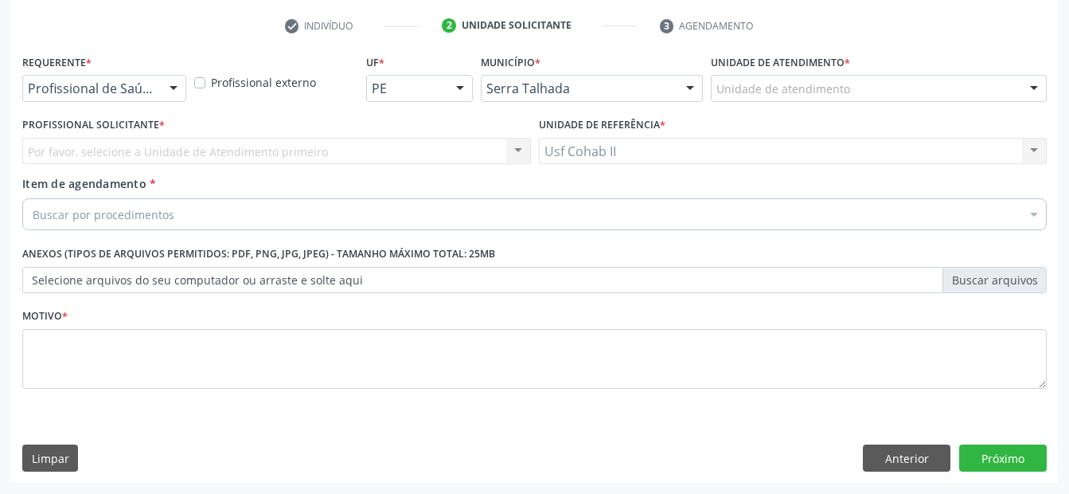
scroll to position [295, 0]
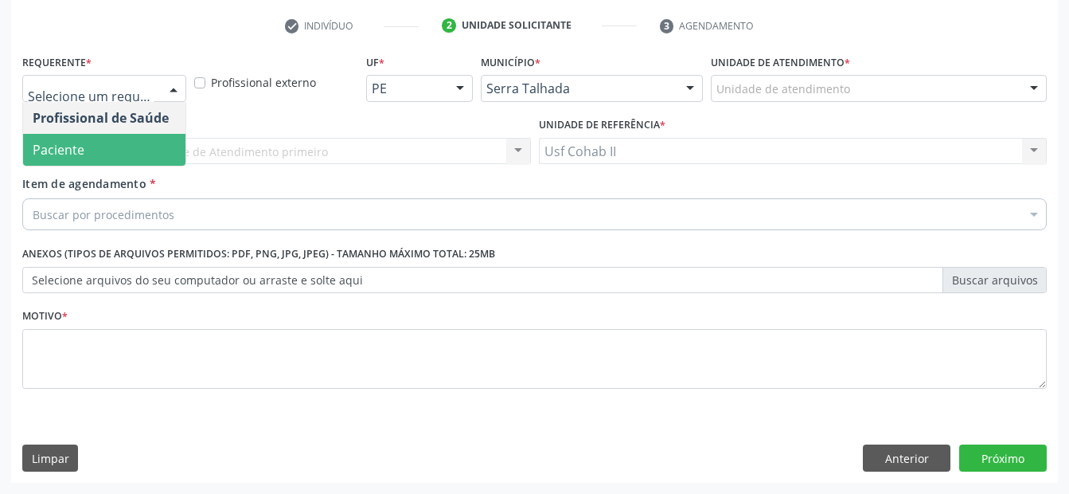
click at [100, 160] on span "Paciente" at bounding box center [104, 150] width 162 height 32
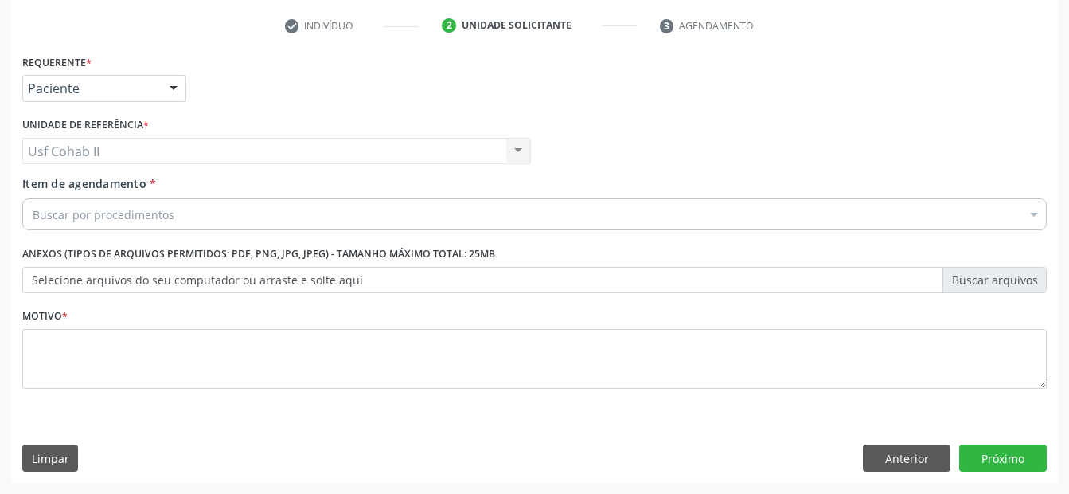
drag, startPoint x: 102, startPoint y: 210, endPoint x: 113, endPoint y: 206, distance: 11.8
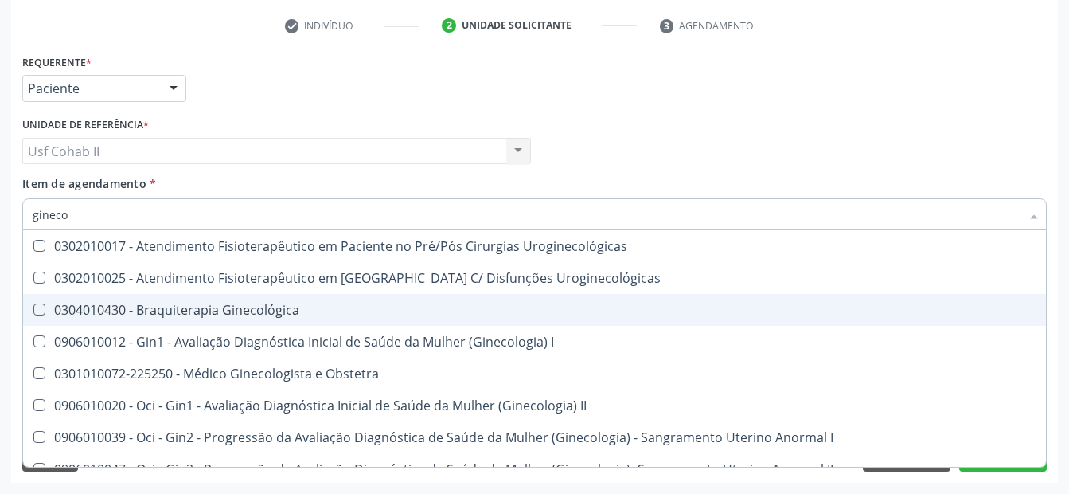
type input "ginecol"
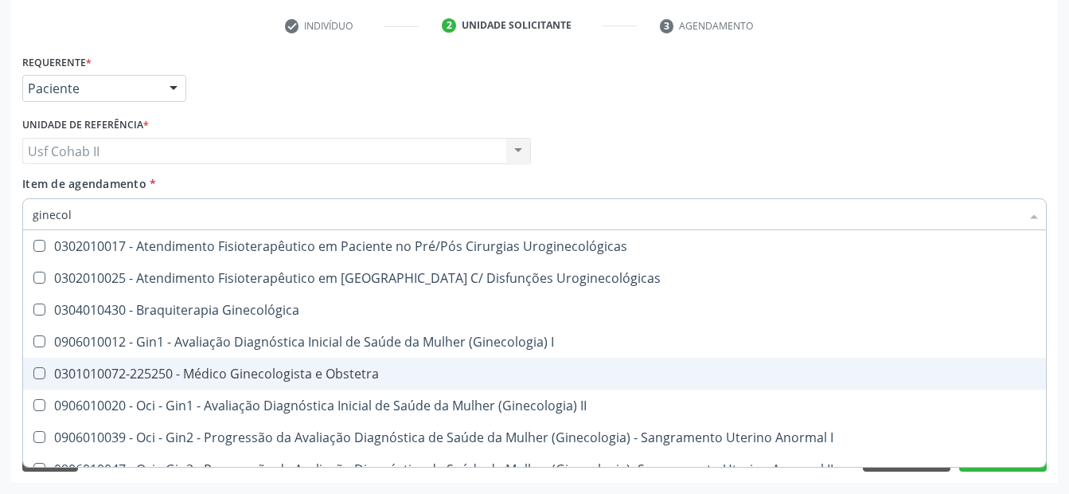
click at [348, 373] on div "0301010072-225250 - Médico Ginecologista e Obstetra" at bounding box center [541, 373] width 1016 height 13
checkbox Obstetra "true"
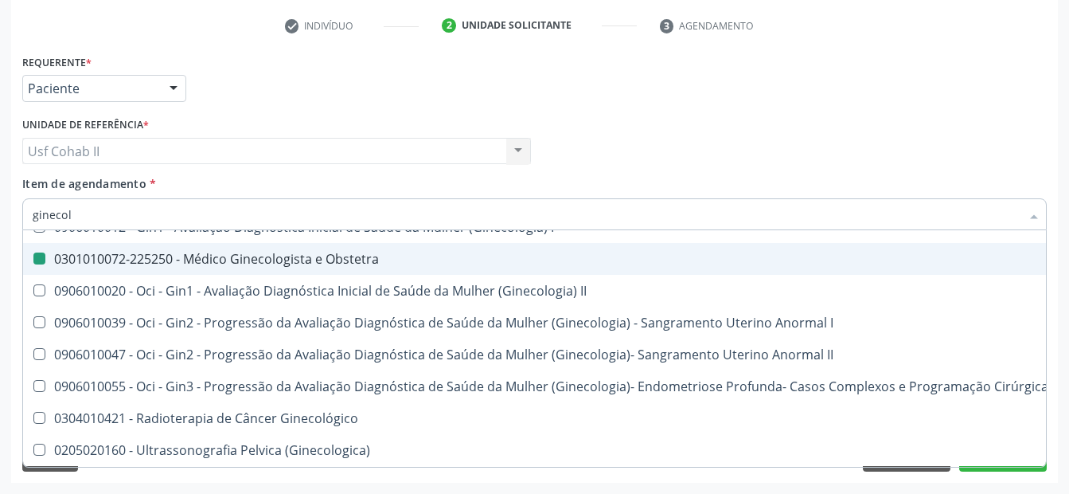
click at [600, 136] on div "Profissional Solicitante Por favor, selecione a Unidade de Atendimento primeiro…" at bounding box center [534, 144] width 1033 height 62
checkbox Uroginecológicas "true"
checkbox Obstetra "false"
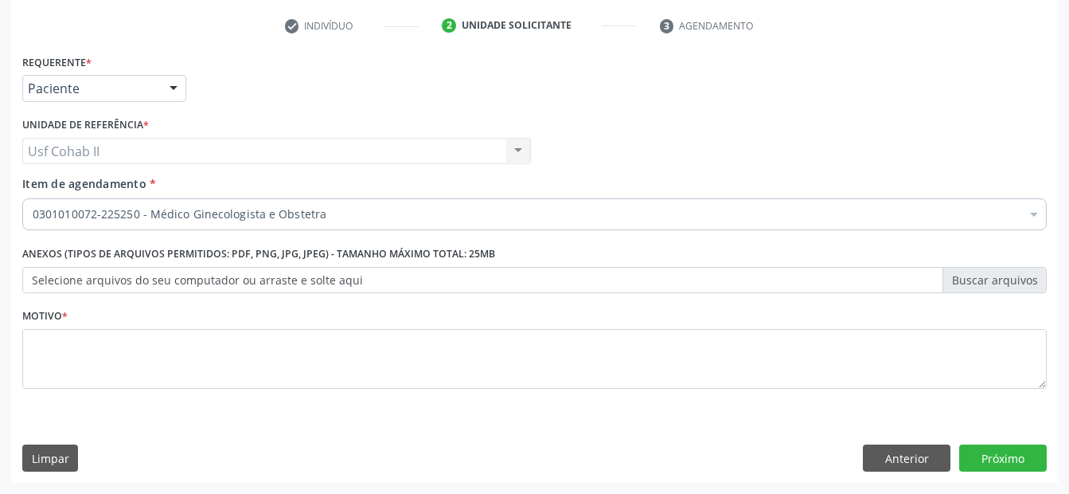
scroll to position [80, 0]
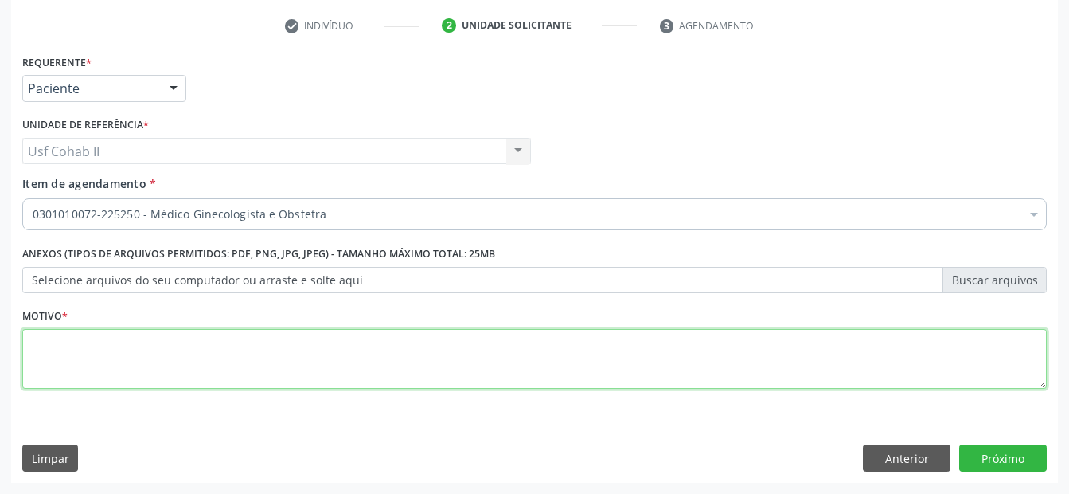
click at [635, 358] on textarea at bounding box center [534, 359] width 1025 height 61
type textarea "."
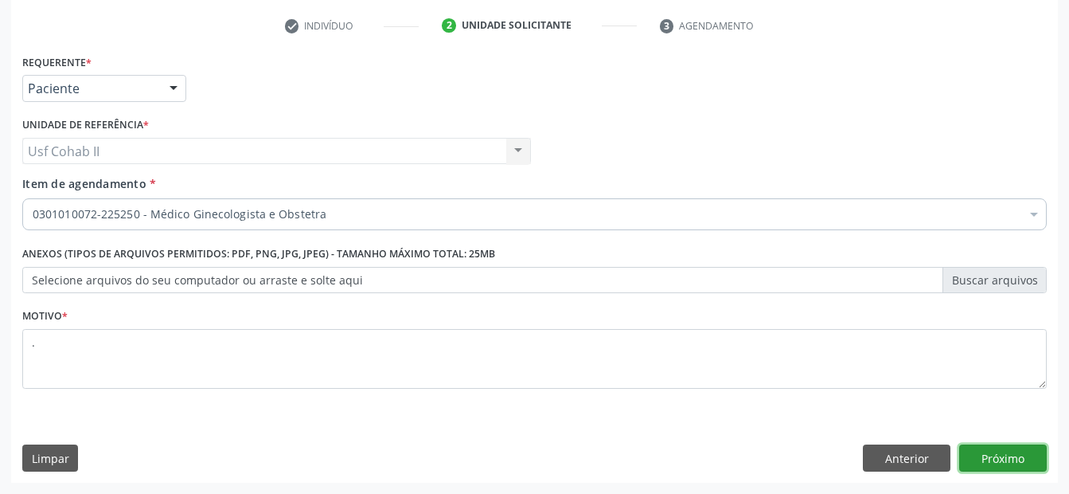
click at [975, 446] on button "Próximo" at bounding box center [1004, 457] width 88 height 27
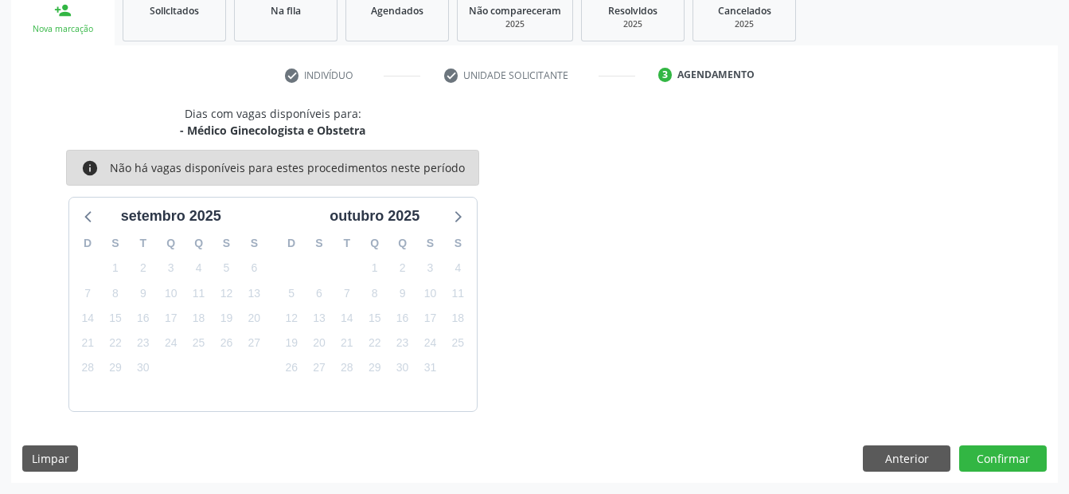
scroll to position [7, 0]
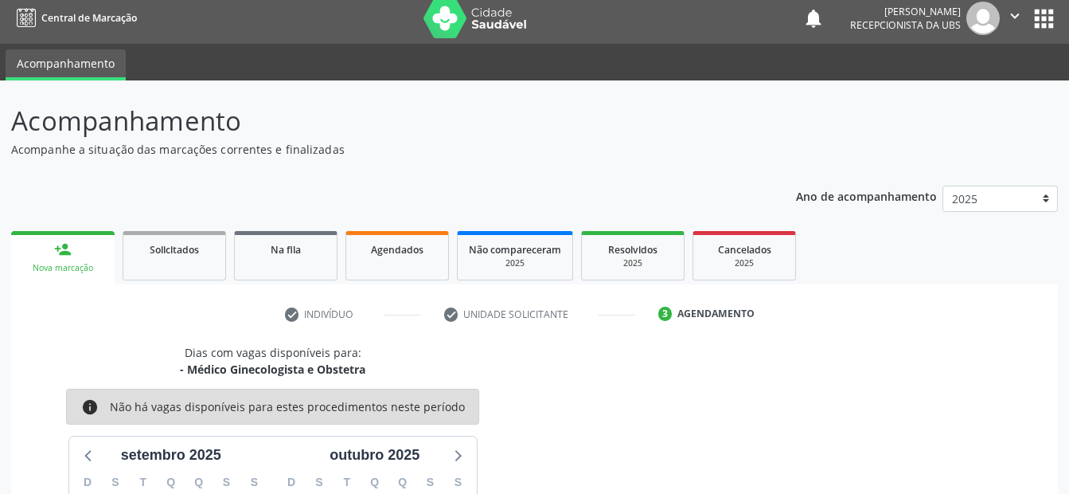
click at [59, 257] on div "person_add" at bounding box center [63, 249] width 18 height 18
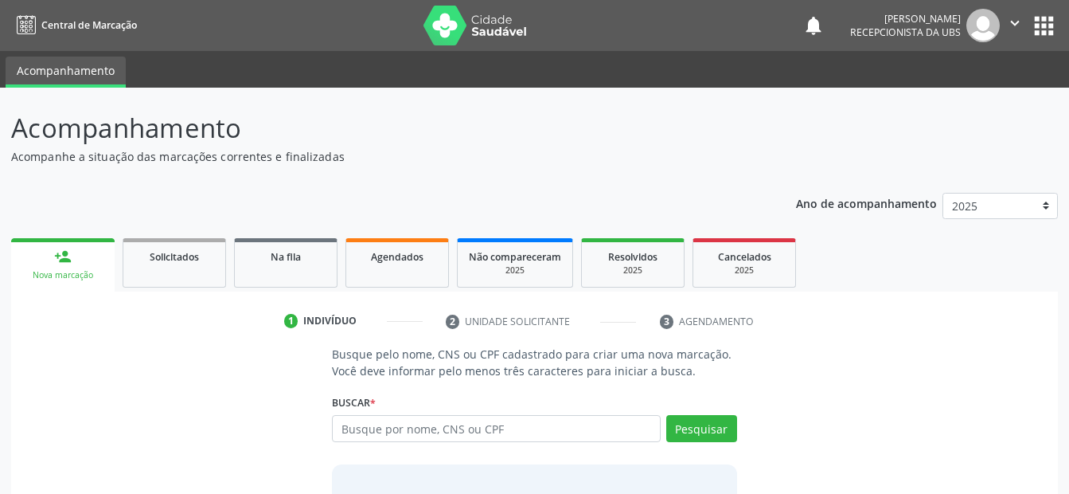
click at [429, 428] on input "text" at bounding box center [496, 428] width 328 height 27
type input "68953739420"
click at [728, 431] on button "Pesquisar" at bounding box center [701, 428] width 71 height 27
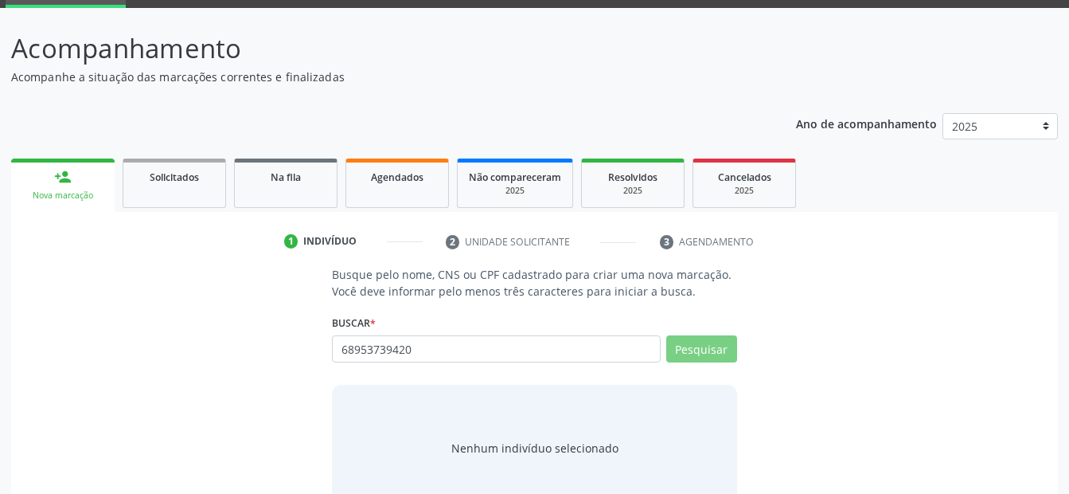
scroll to position [120, 0]
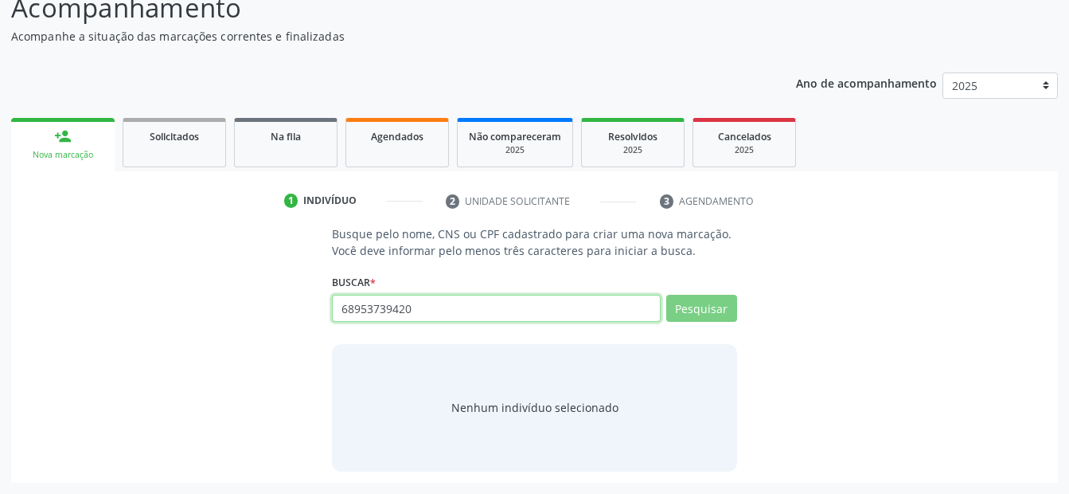
click at [532, 310] on input "68953739420" at bounding box center [496, 308] width 328 height 27
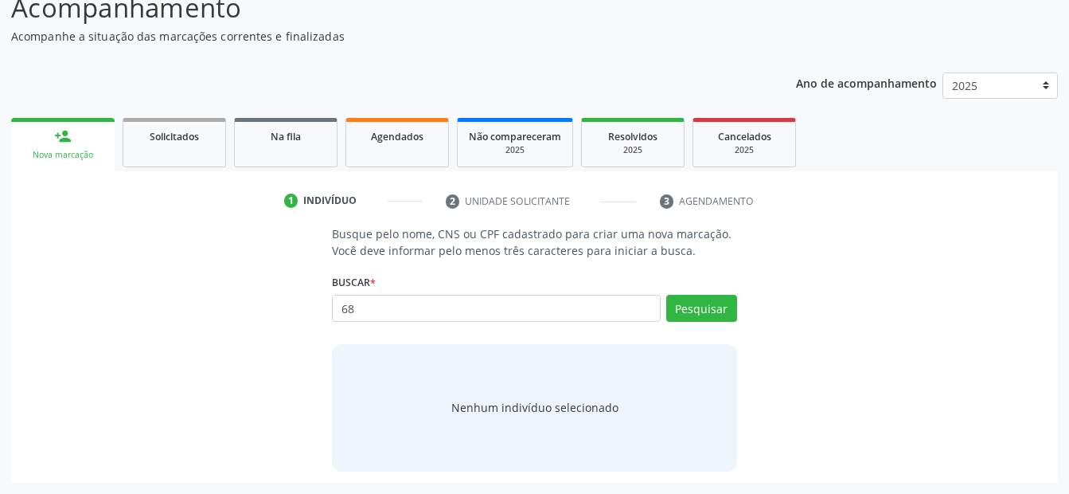
type input "6"
type input "[PERSON_NAME]"
click at [702, 304] on button "Pesquisar" at bounding box center [701, 308] width 71 height 27
type input "[PERSON_NAME]"
click at [232, 315] on div "Busque pelo nome, CNS ou CPF cadastrado para criar uma nova marcação. Você deve…" at bounding box center [534, 347] width 1025 height 245
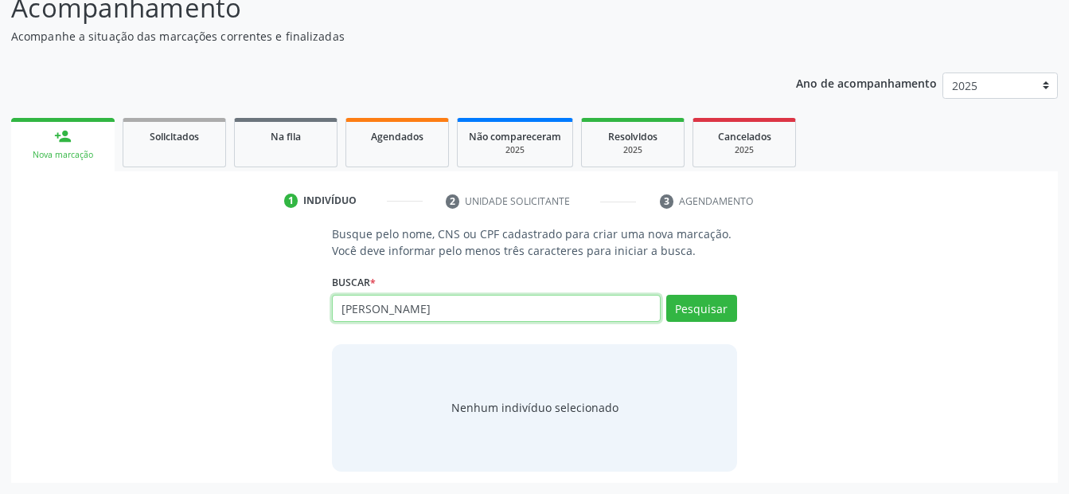
drag, startPoint x: 455, startPoint y: 303, endPoint x: 89, endPoint y: 348, distance: 369.0
click at [90, 348] on div "Busque pelo nome, CNS ou CPF cadastrado para criar uma nova marcação. Você deve…" at bounding box center [534, 347] width 1025 height 245
type input "68953739420"
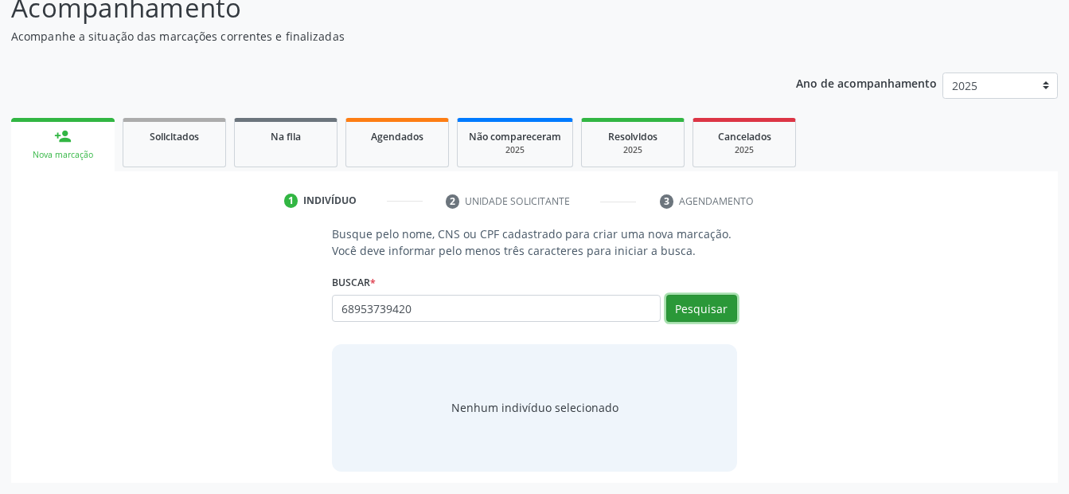
click at [700, 311] on button "Pesquisar" at bounding box center [701, 308] width 71 height 27
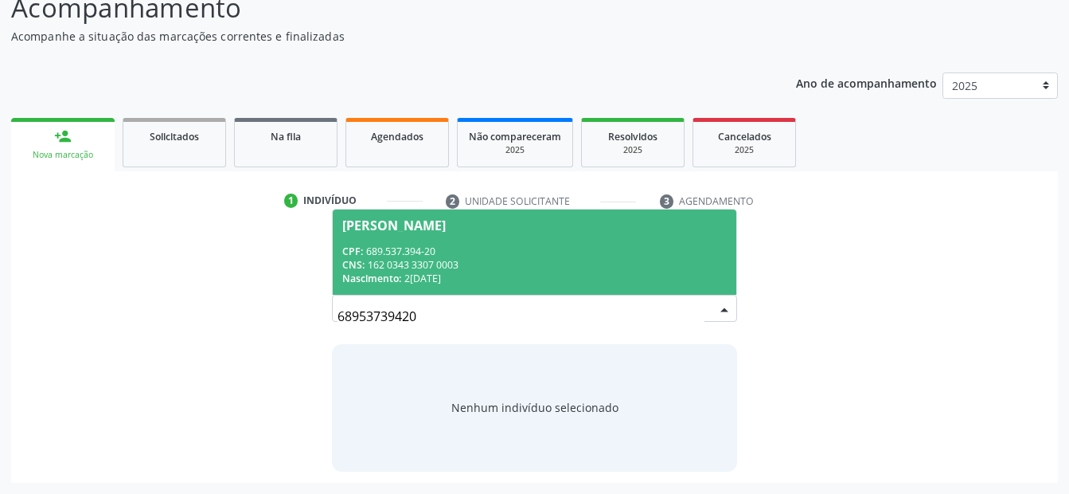
click at [415, 243] on span "Joana Darc Ferreira Leite CPF: 689.537.394-20 CNS: 162 0343 3307 0003 Nasciment…" at bounding box center [534, 251] width 403 height 85
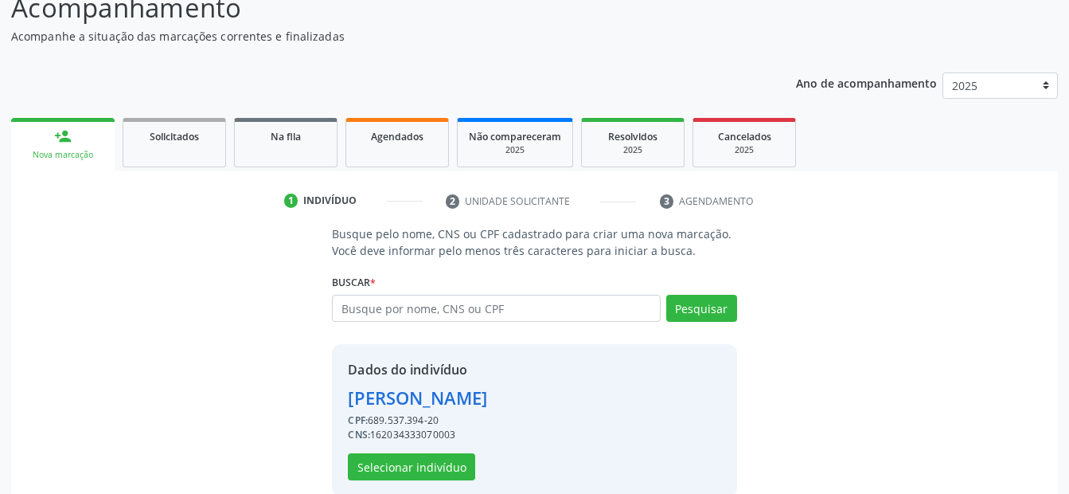
scroll to position [145, 0]
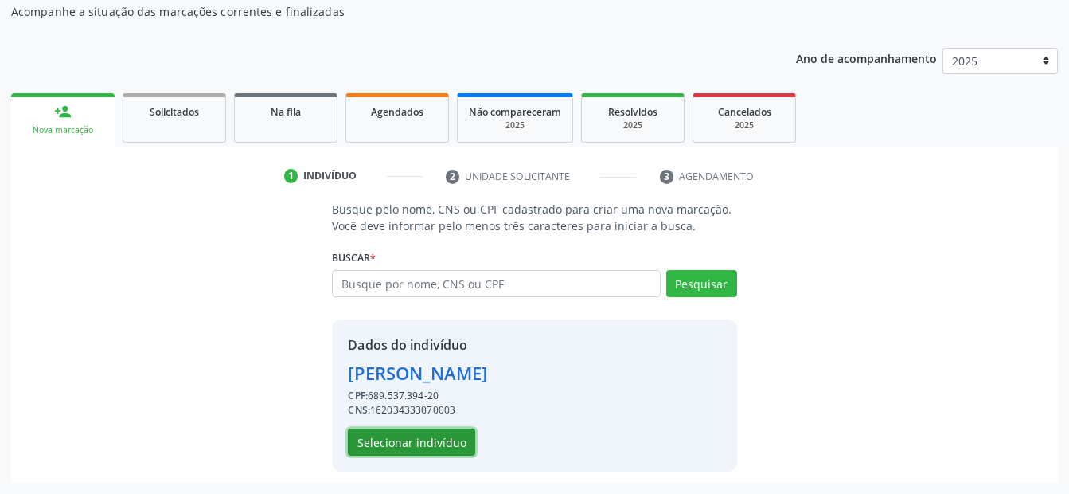
click at [443, 445] on button "Selecionar indivíduo" at bounding box center [411, 441] width 127 height 27
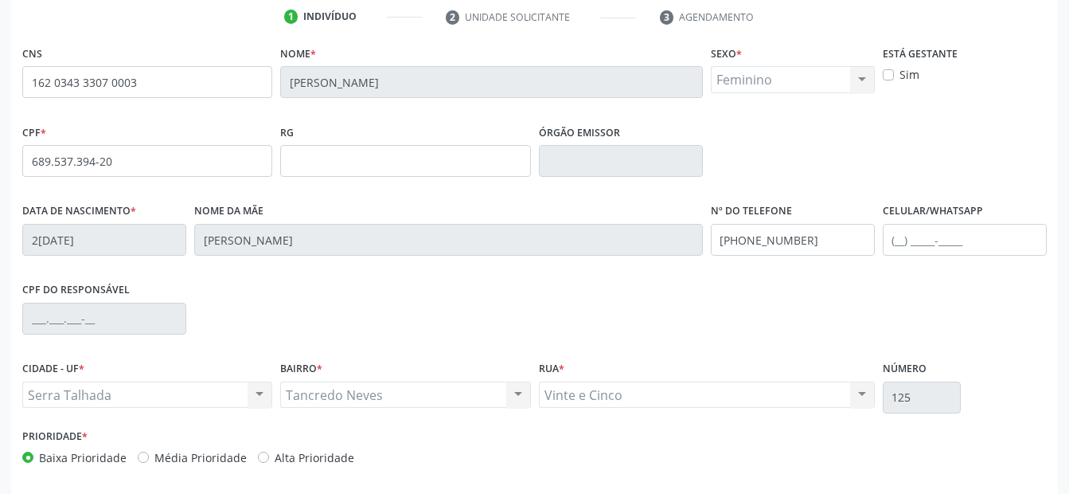
scroll to position [369, 0]
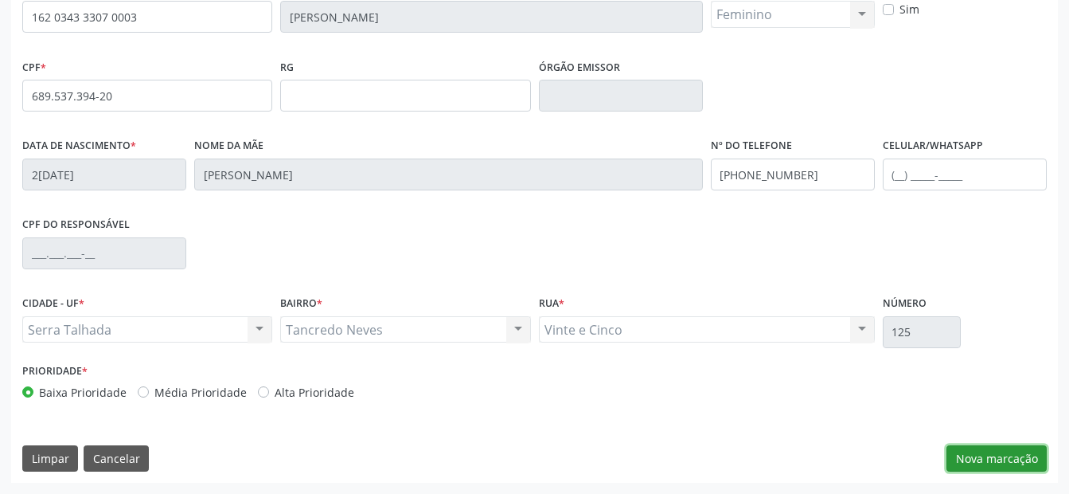
drag, startPoint x: 1000, startPoint y: 446, endPoint x: 740, endPoint y: 375, distance: 269.9
click at [995, 443] on div "CNS 162 0343 3307 0003 Nome * Joana Darc Ferreira Leite Sexo * Feminino Masculi…" at bounding box center [534, 229] width 1047 height 506
drag, startPoint x: 1003, startPoint y: 456, endPoint x: 939, endPoint y: 423, distance: 72.7
click at [999, 453] on button "Nova marcação" at bounding box center [997, 458] width 100 height 27
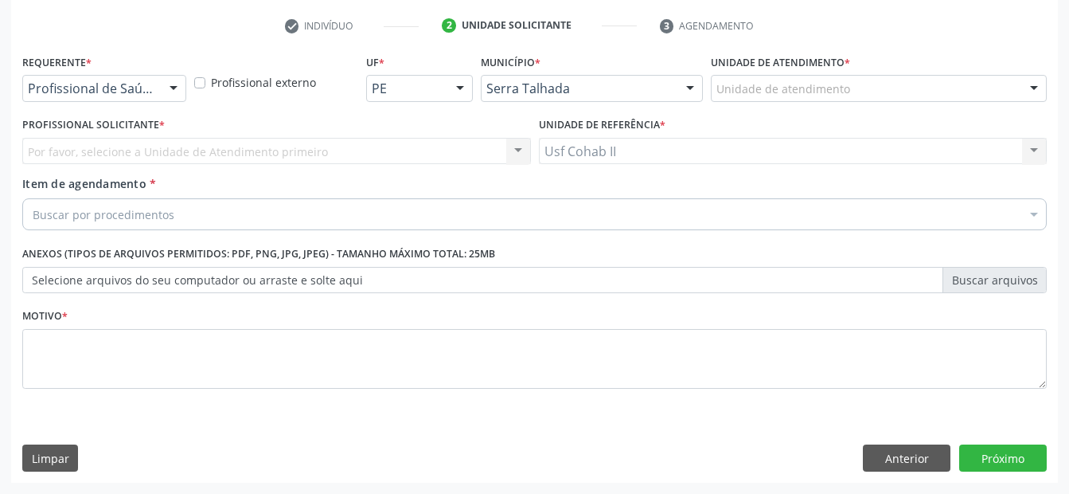
scroll to position [295, 0]
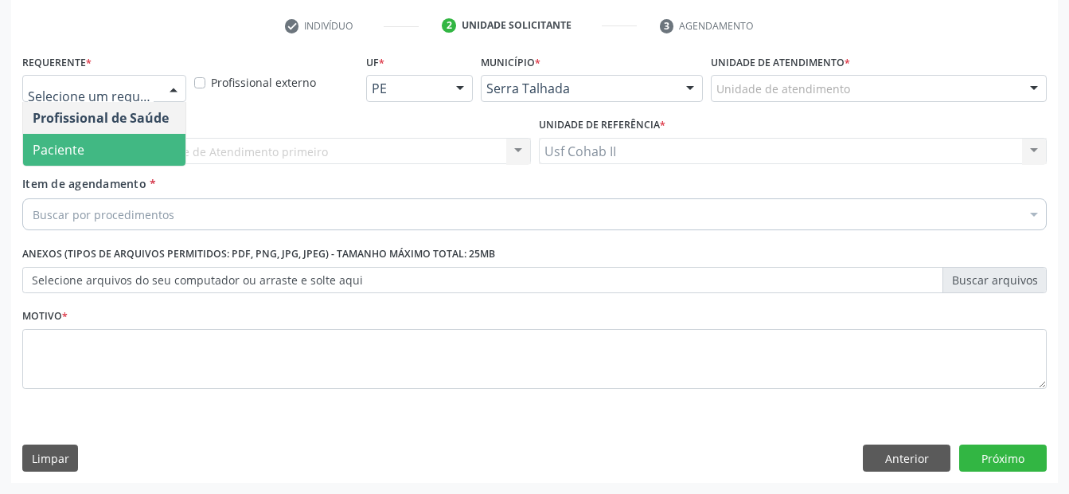
click at [131, 153] on span "Paciente" at bounding box center [104, 150] width 162 height 32
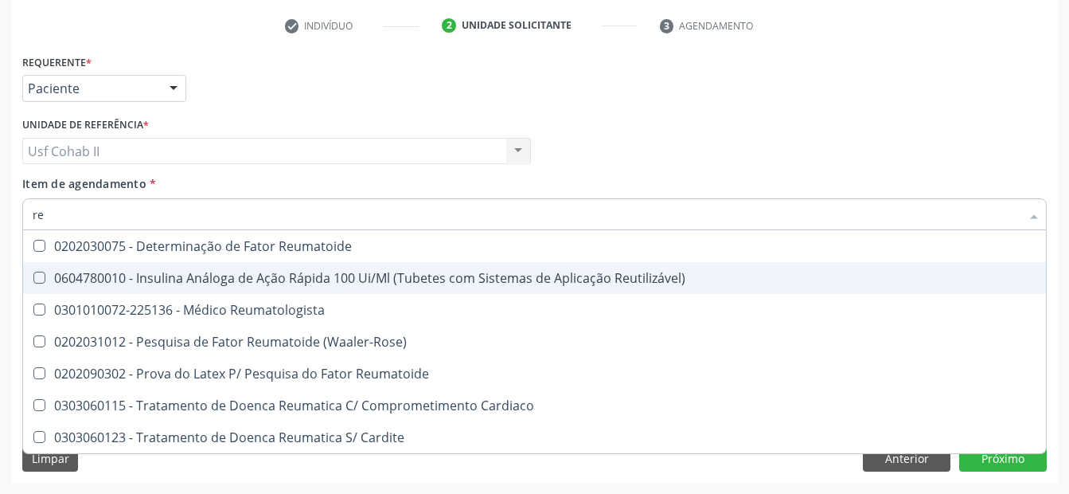
type input "r"
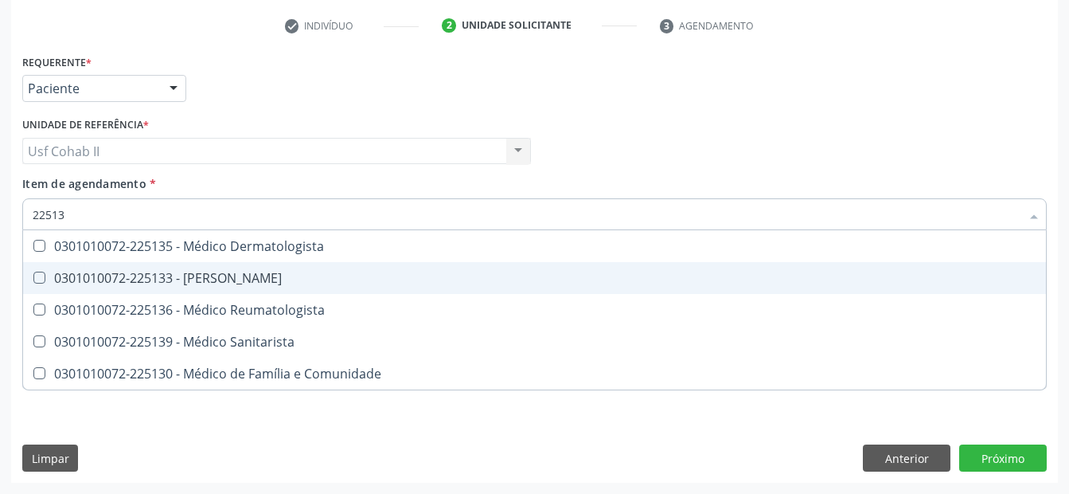
type input "225136"
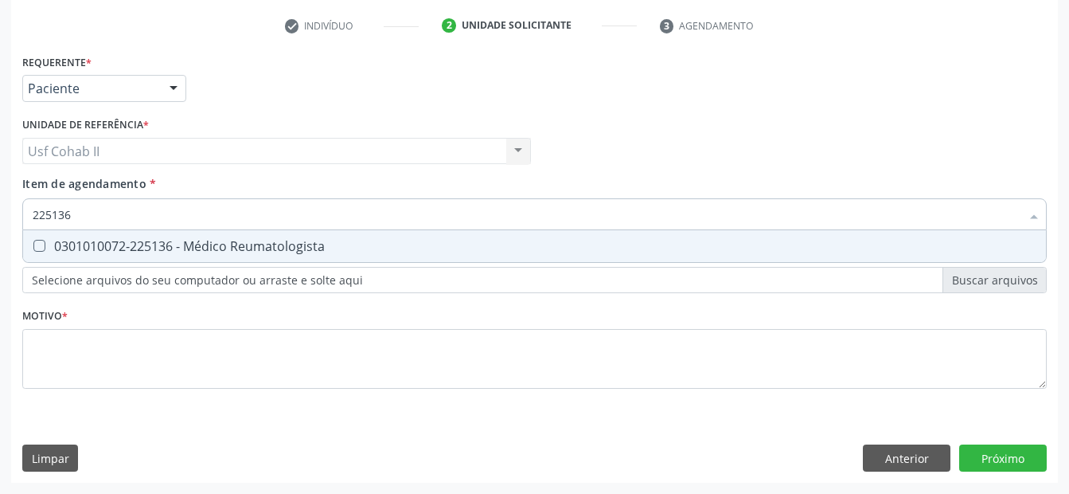
click at [224, 241] on div "0301010072-225136 - Médico Reumatologista" at bounding box center [535, 246] width 1004 height 13
checkbox Reumatologista "true"
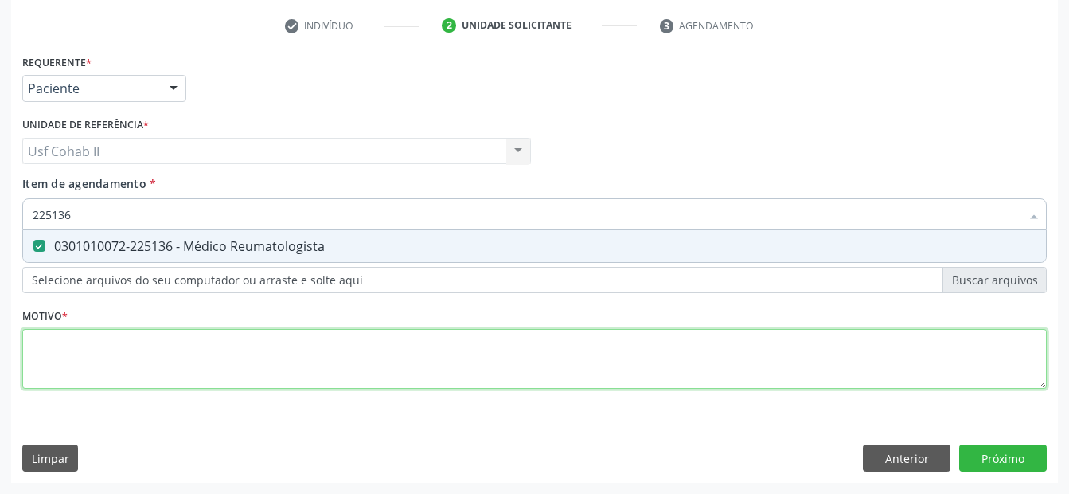
click at [178, 353] on div "Requerente * Paciente Profissional de Saúde Paciente Nenhum resultado encontrad…" at bounding box center [534, 230] width 1025 height 361
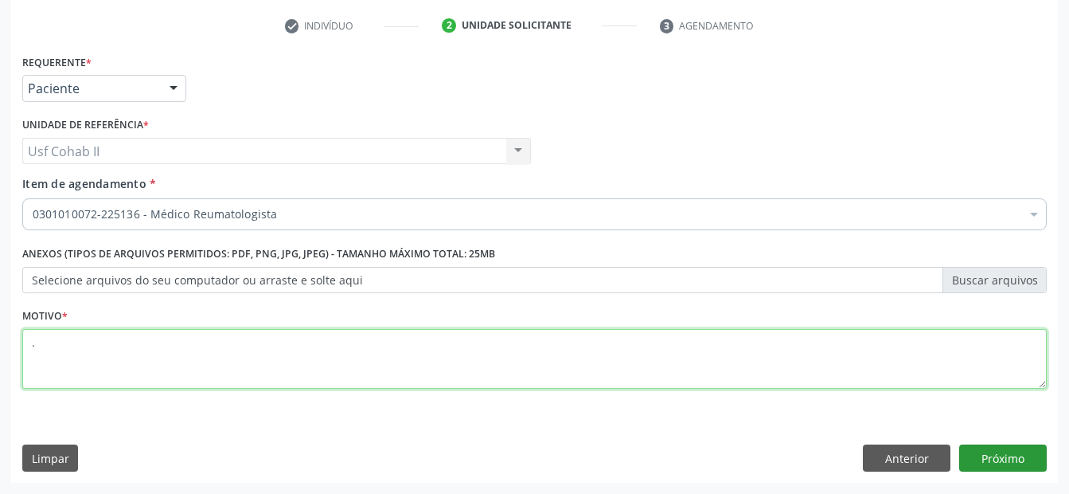
type textarea "."
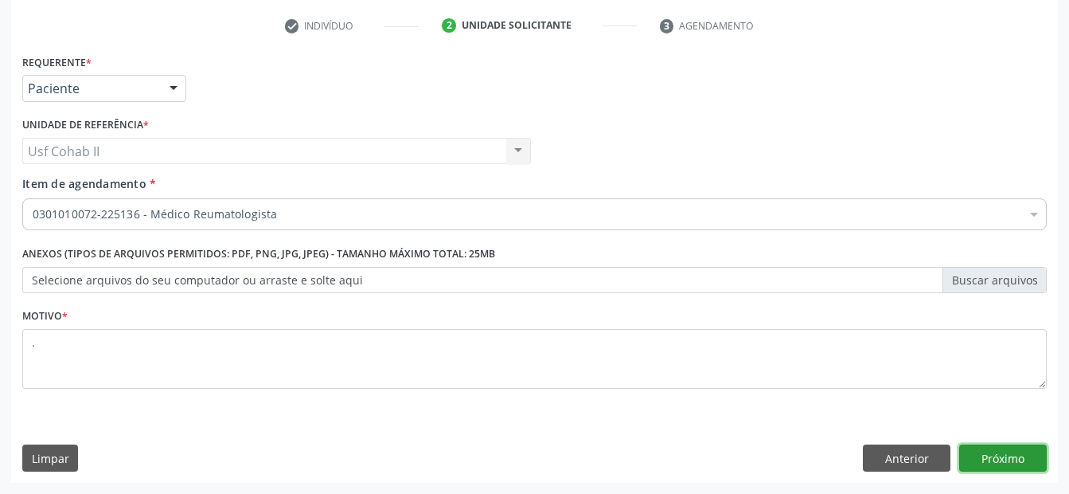
click at [971, 463] on button "Próximo" at bounding box center [1004, 457] width 88 height 27
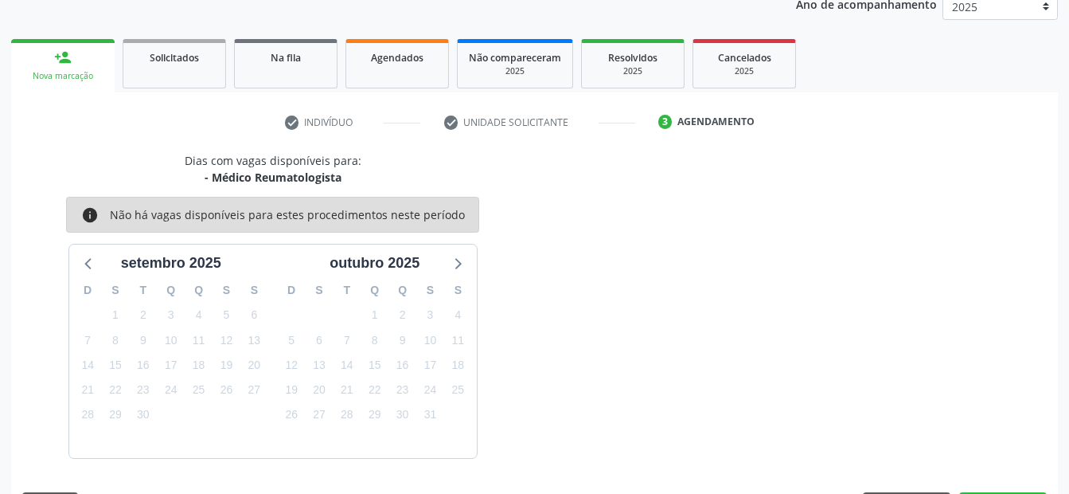
scroll to position [246, 0]
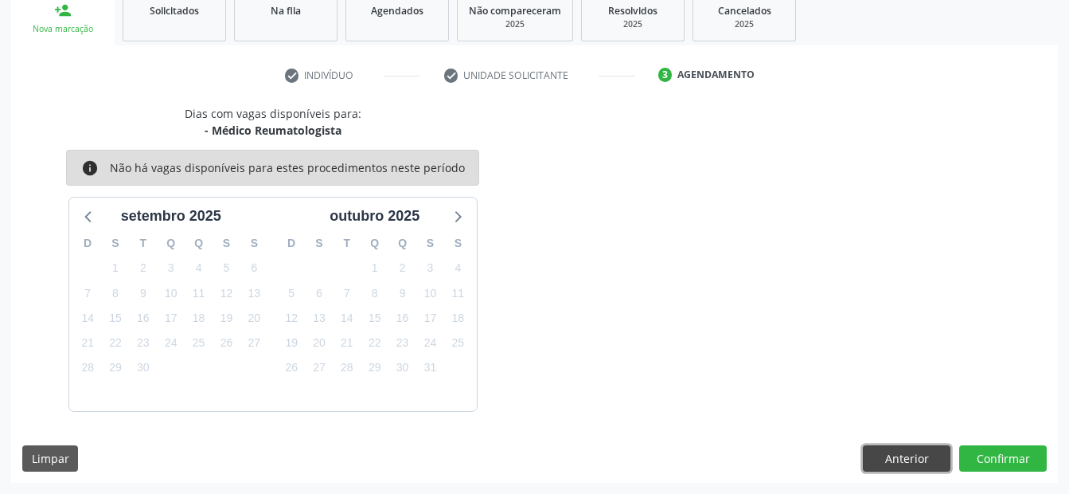
click at [893, 451] on button "Anterior" at bounding box center [907, 458] width 88 height 27
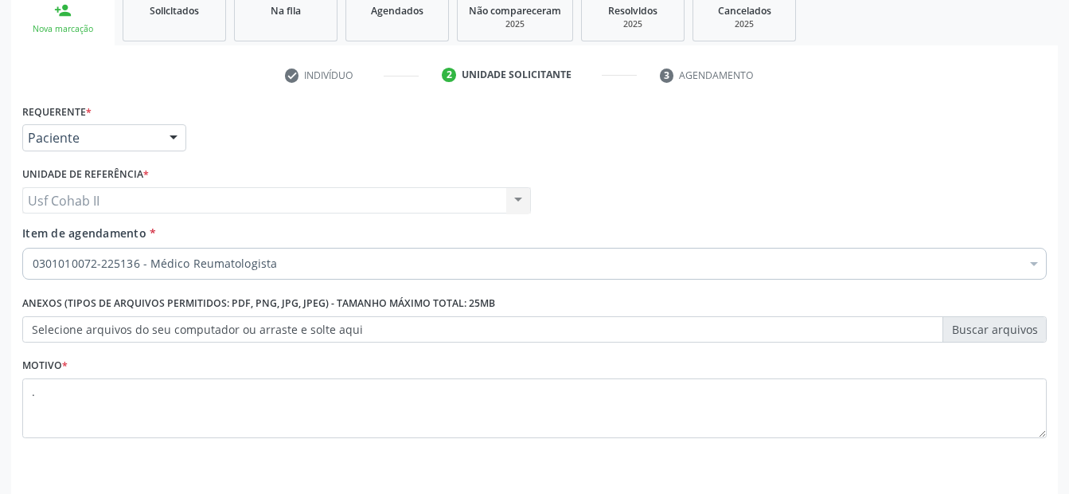
scroll to position [295, 0]
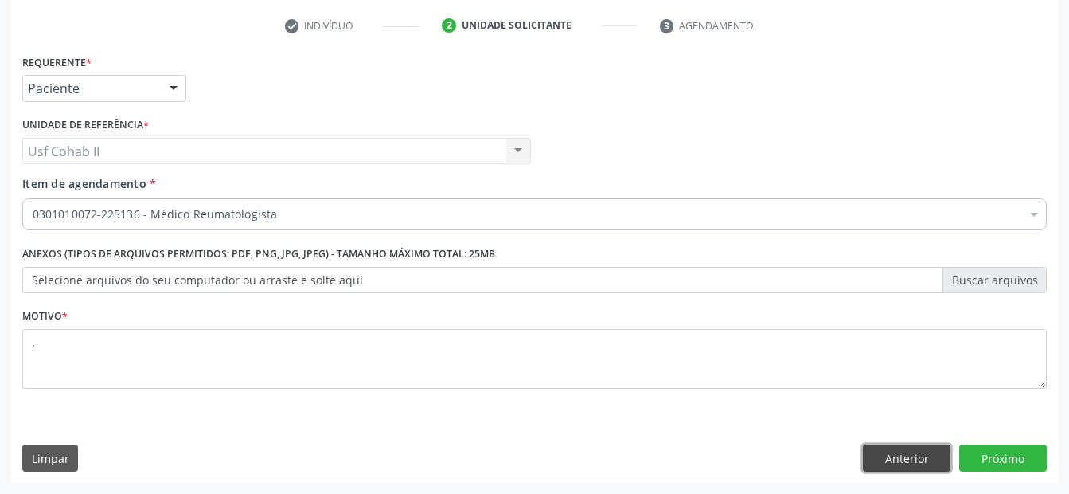
click at [910, 455] on button "Anterior" at bounding box center [907, 457] width 88 height 27
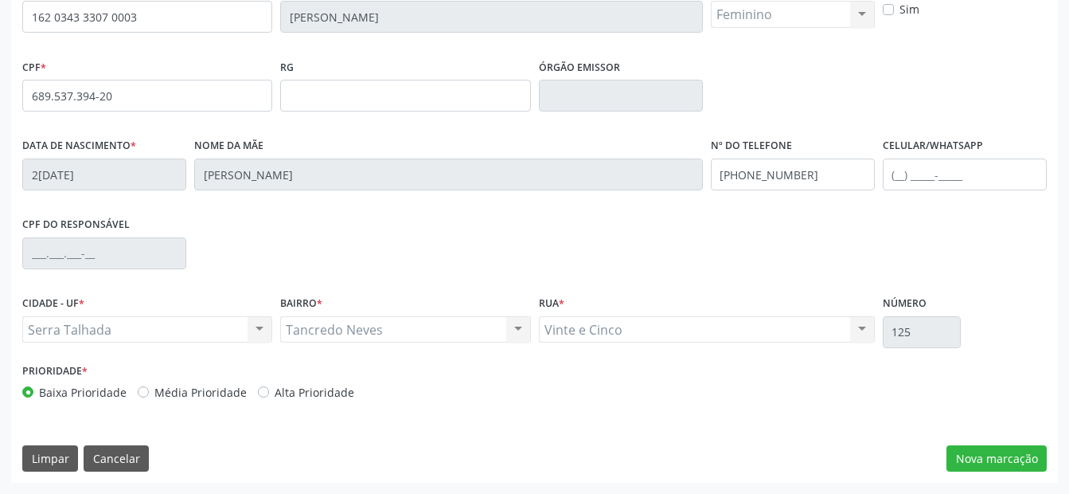
scroll to position [0, 0]
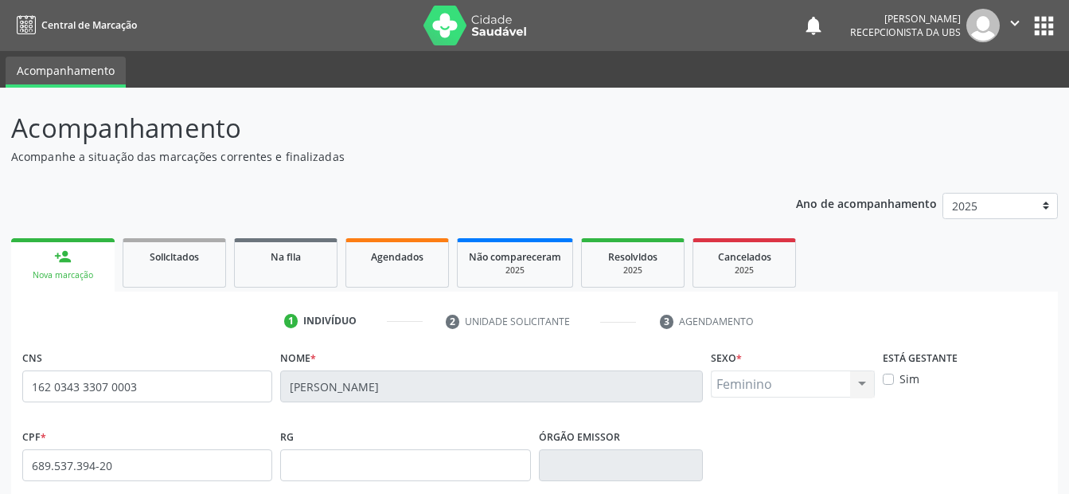
click at [58, 262] on div "person_add" at bounding box center [63, 257] width 18 height 18
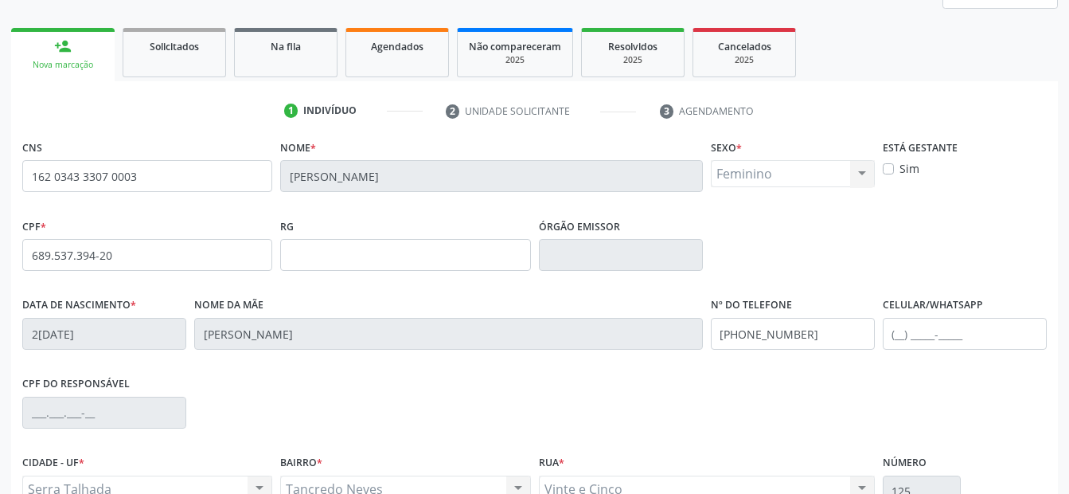
scroll to position [369, 0]
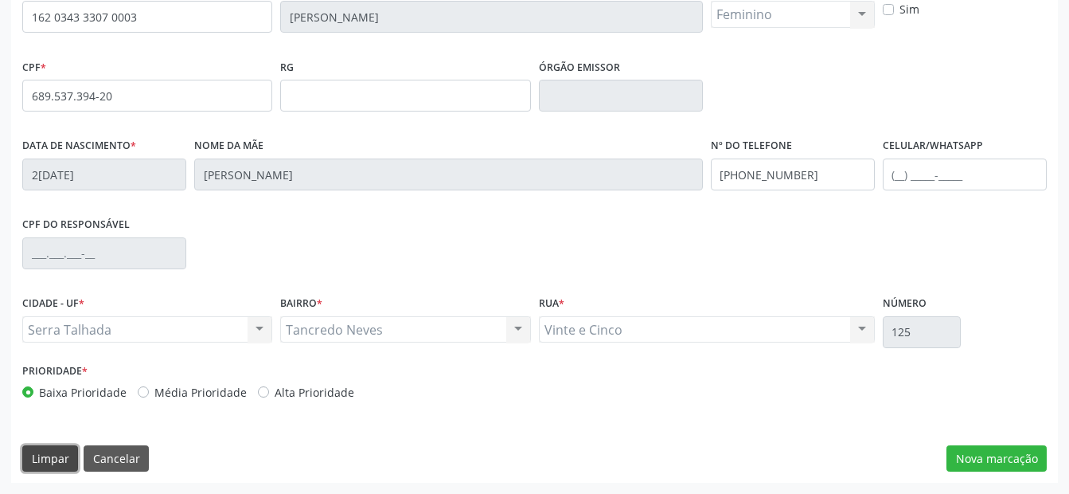
click at [67, 458] on button "Limpar" at bounding box center [50, 458] width 56 height 27
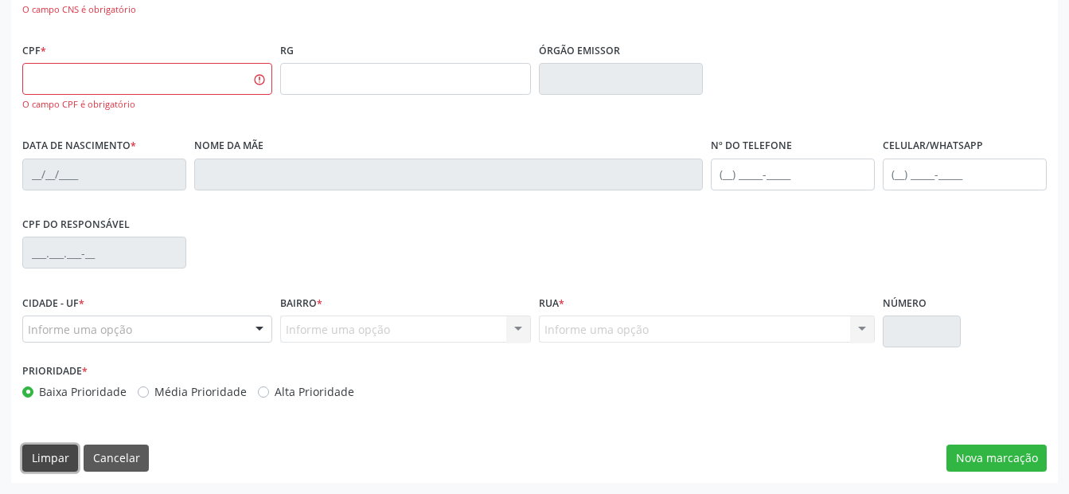
click at [43, 456] on button "Limpar" at bounding box center [50, 457] width 56 height 27
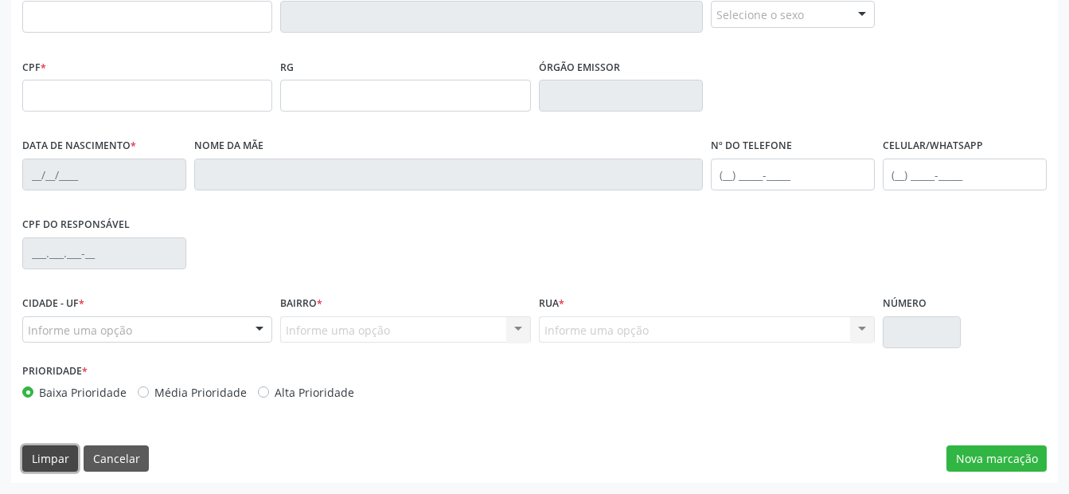
scroll to position [0, 0]
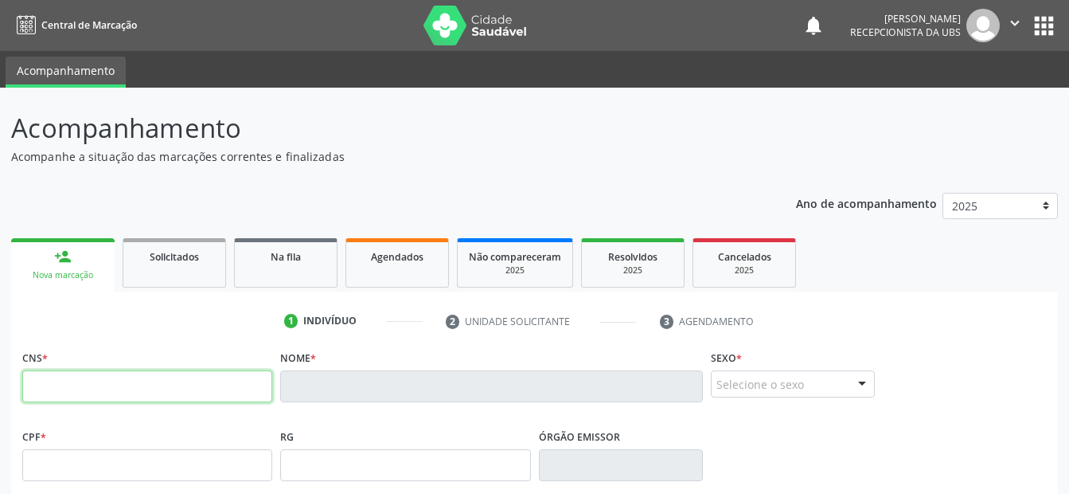
click at [120, 392] on input "text" at bounding box center [147, 386] width 250 height 32
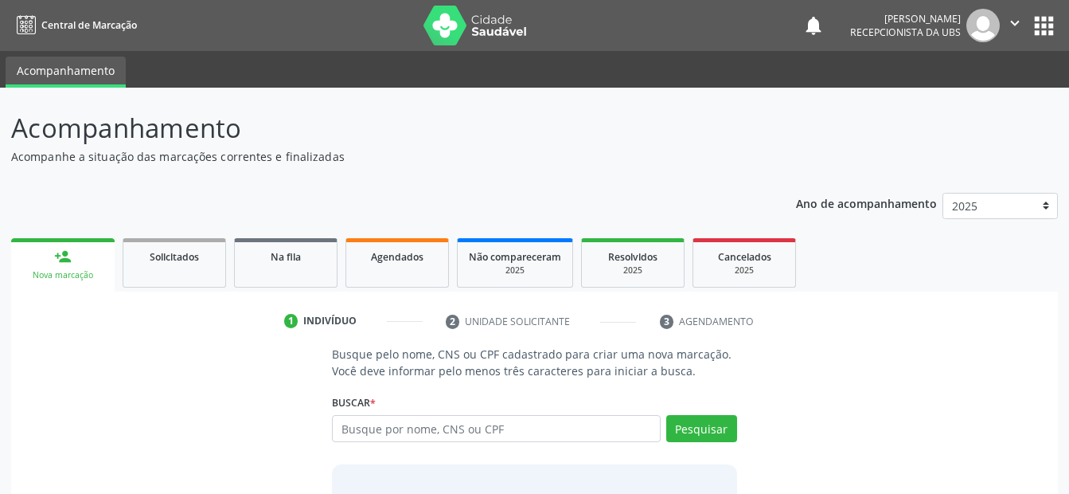
click at [432, 428] on input "text" at bounding box center [496, 428] width 328 height 27
type input "209136065230001"
click at [699, 425] on button "Pesquisar" at bounding box center [701, 428] width 71 height 27
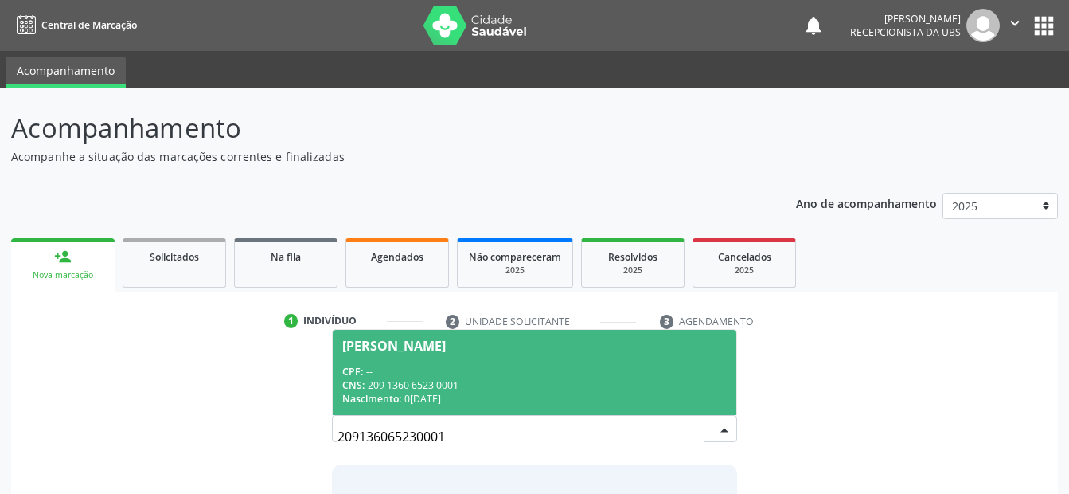
click at [504, 362] on span "Amanda de Melo Silva CPF: -- CNS: 209 1360 6523 0001 Nascimento: 03/03/1998" at bounding box center [534, 372] width 403 height 85
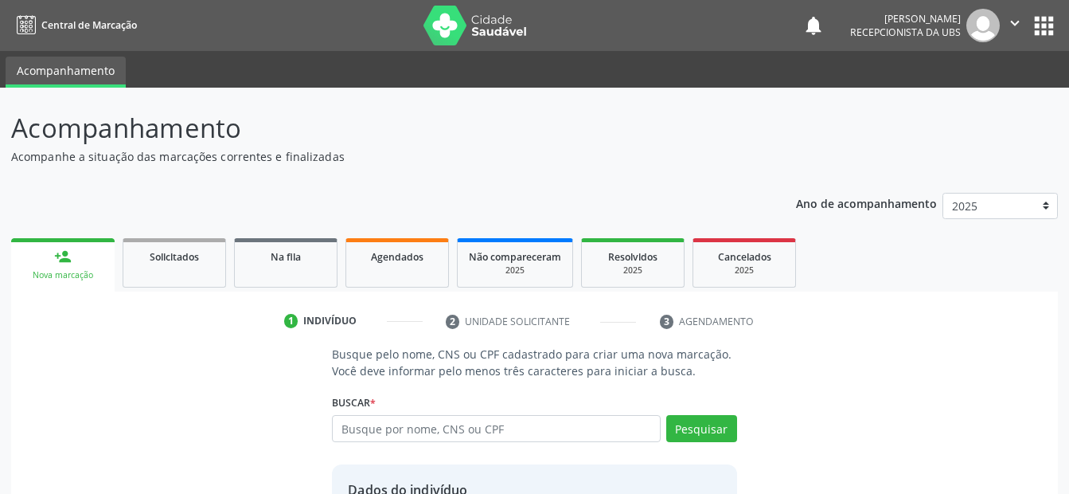
scroll to position [145, 0]
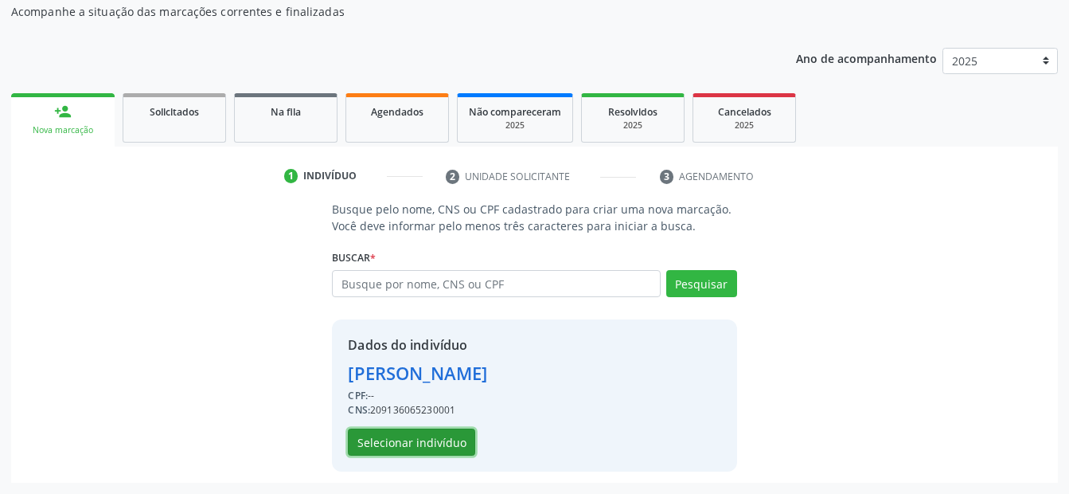
click at [441, 437] on button "Selecionar indivíduo" at bounding box center [411, 441] width 127 height 27
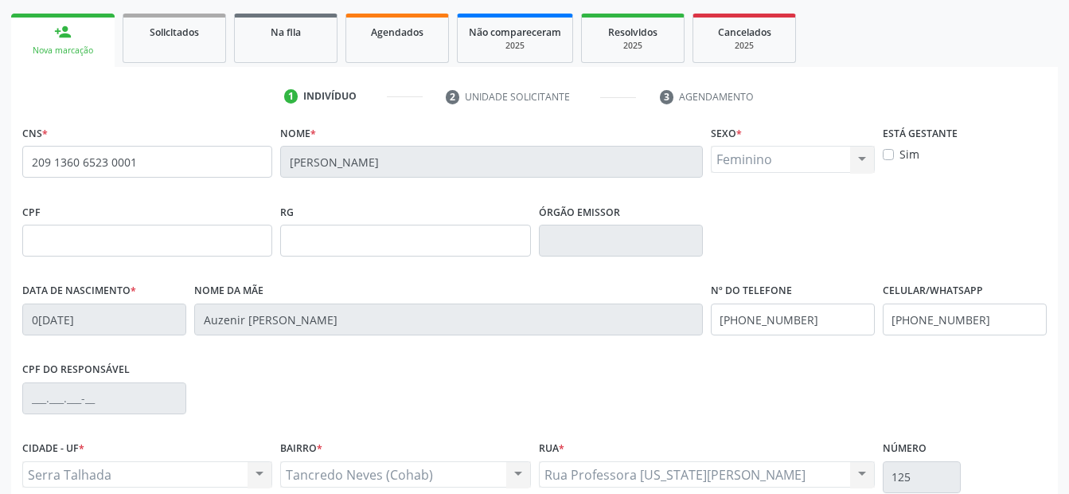
scroll to position [304, 0]
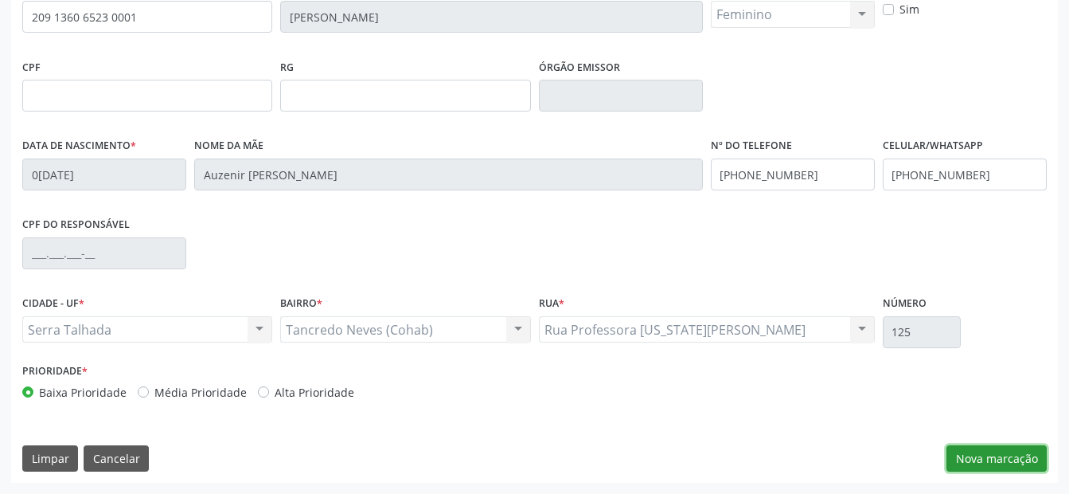
click at [976, 448] on button "Nova marcação" at bounding box center [997, 458] width 100 height 27
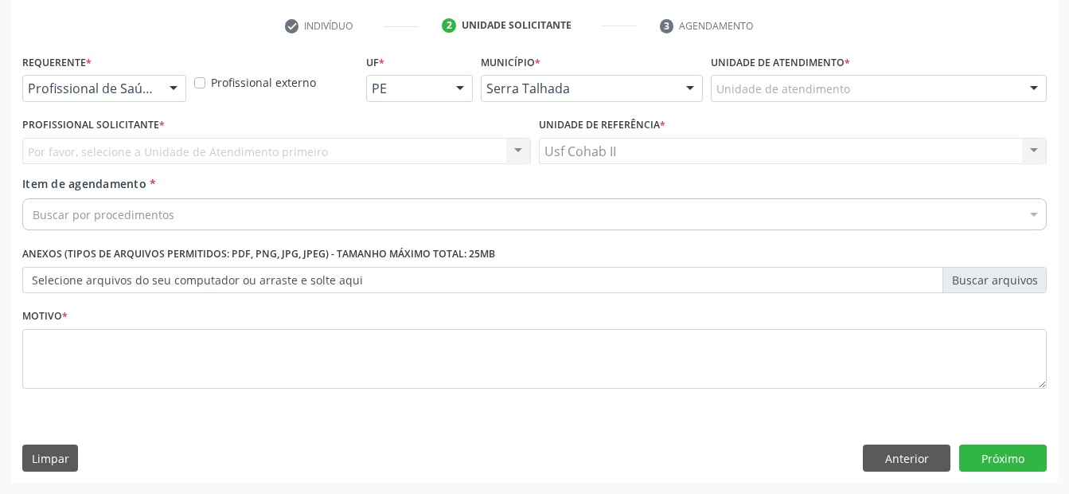
scroll to position [295, 0]
click at [160, 95] on div "Profissional de Saúde" at bounding box center [104, 88] width 164 height 27
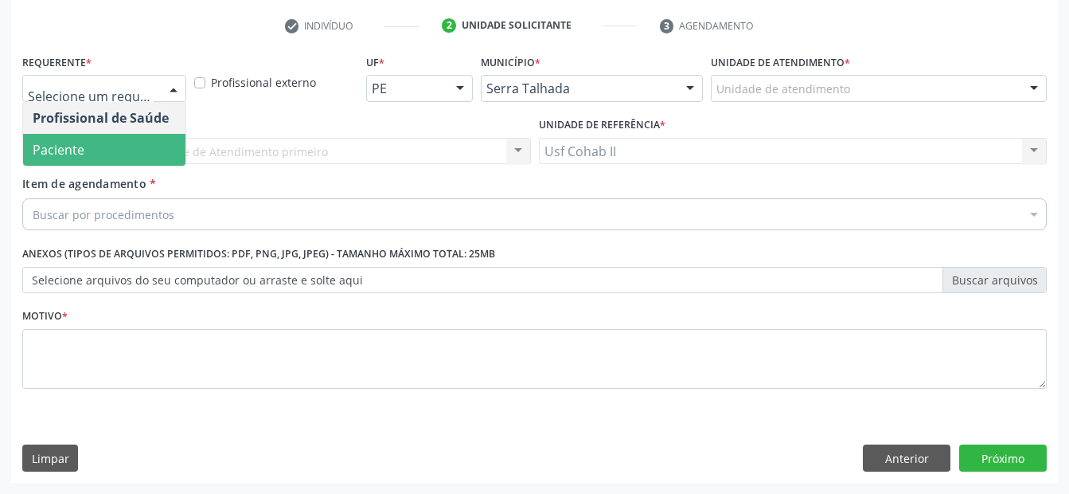
drag, startPoint x: 135, startPoint y: 151, endPoint x: 136, endPoint y: 214, distance: 62.9
click at [135, 153] on span "Paciente" at bounding box center [104, 150] width 162 height 32
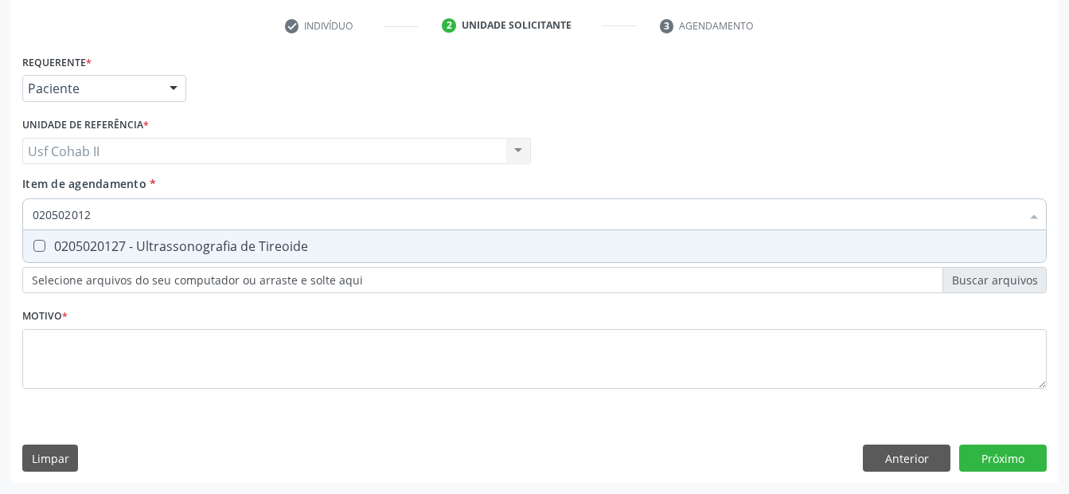
type input "0205020127"
click at [199, 240] on div "0205020127 - Ultrassonografia de Tireoide" at bounding box center [535, 246] width 1004 height 13
checkbox Tireoide "true"
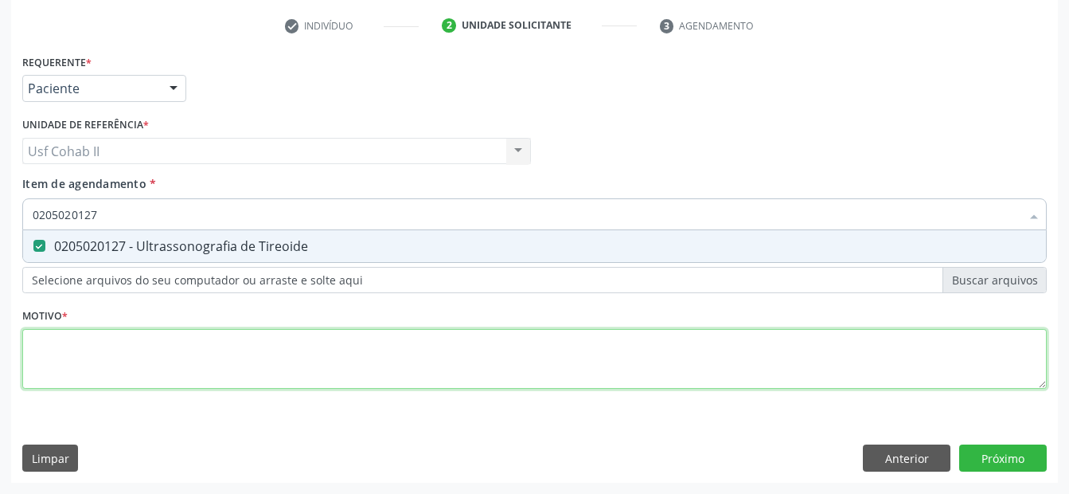
click at [157, 339] on div "Requerente * Paciente Profissional de Saúde Paciente Nenhum resultado encontrad…" at bounding box center [534, 230] width 1025 height 361
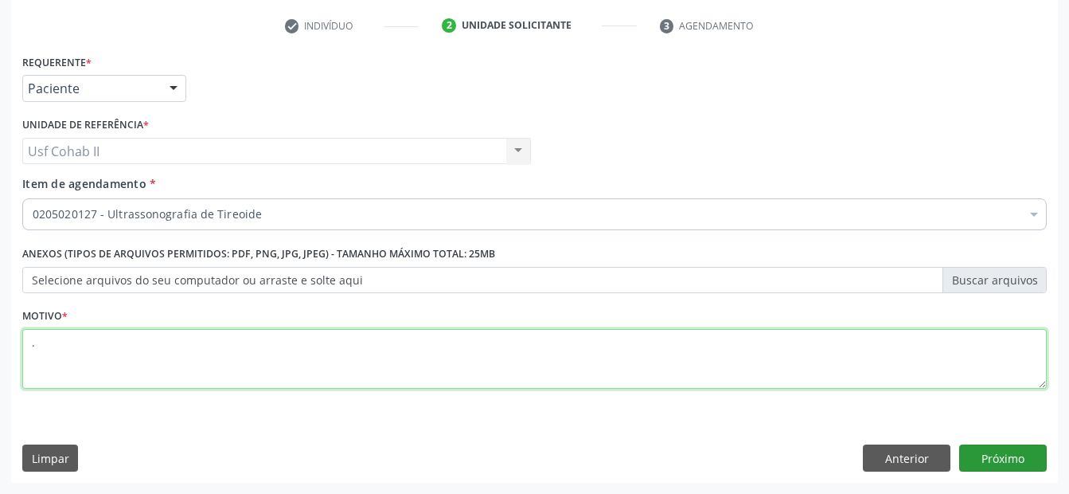
type textarea "."
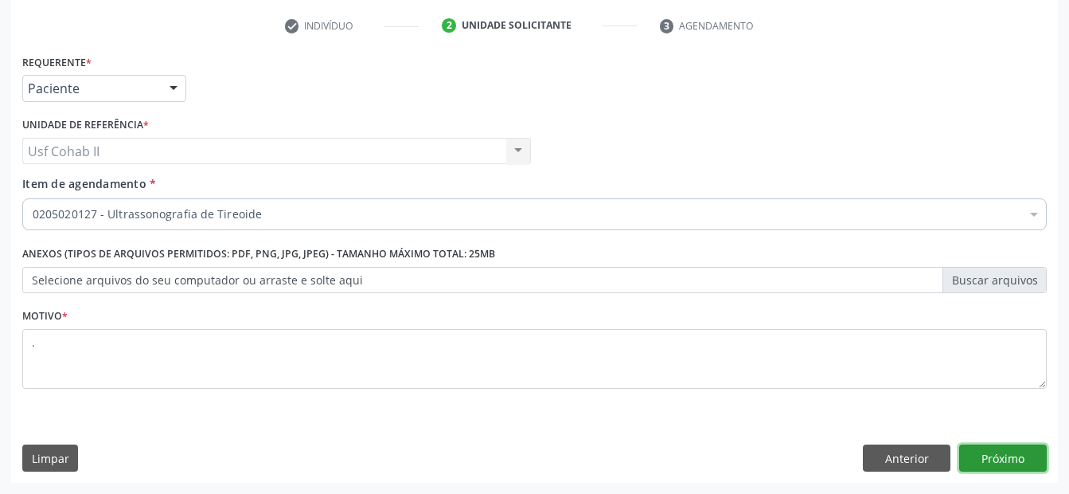
click at [1022, 451] on button "Próximo" at bounding box center [1004, 457] width 88 height 27
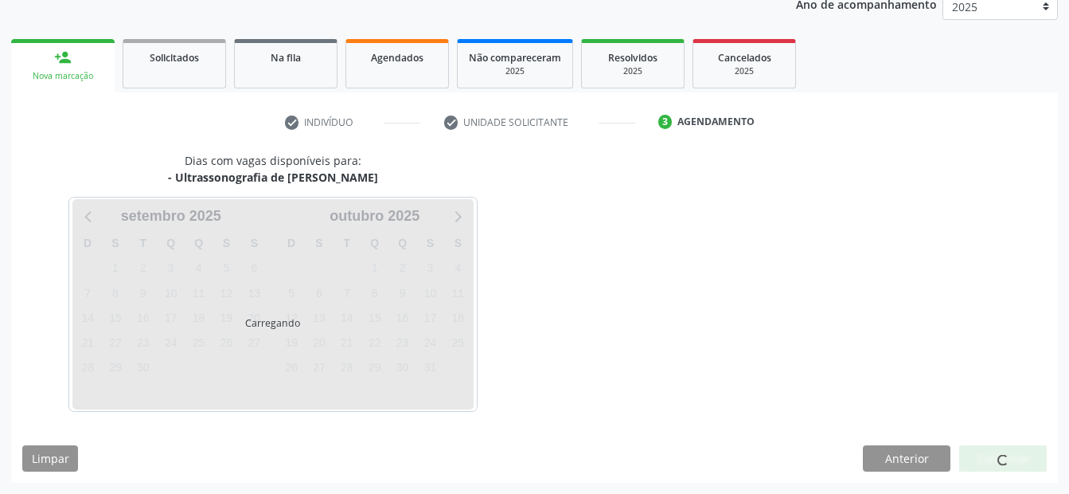
scroll to position [199, 0]
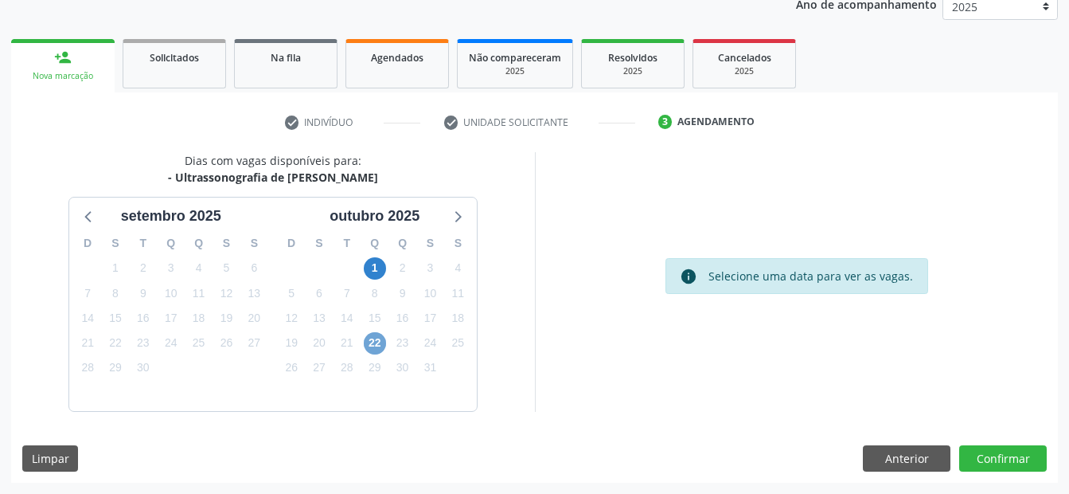
click at [377, 342] on span "22" at bounding box center [375, 343] width 22 height 22
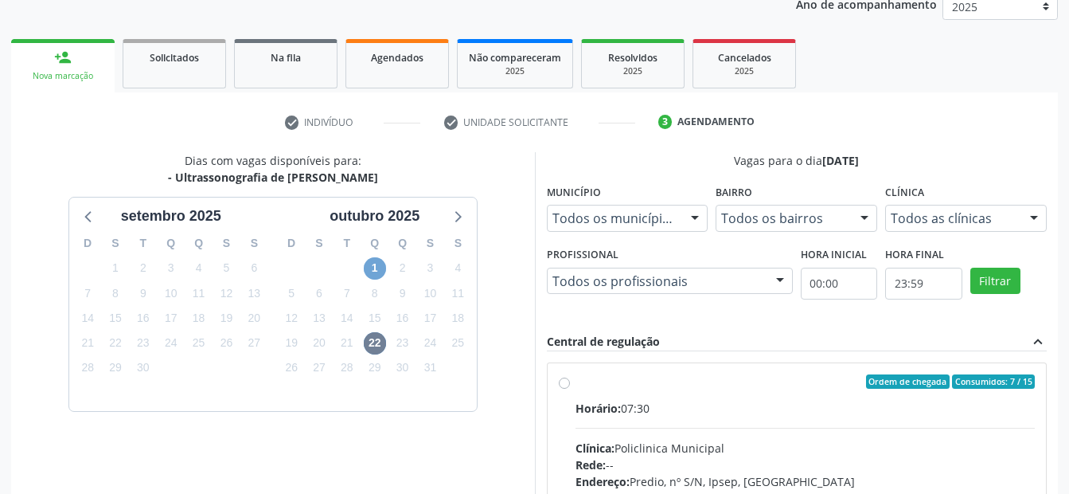
click at [373, 271] on span "1" at bounding box center [375, 268] width 22 height 22
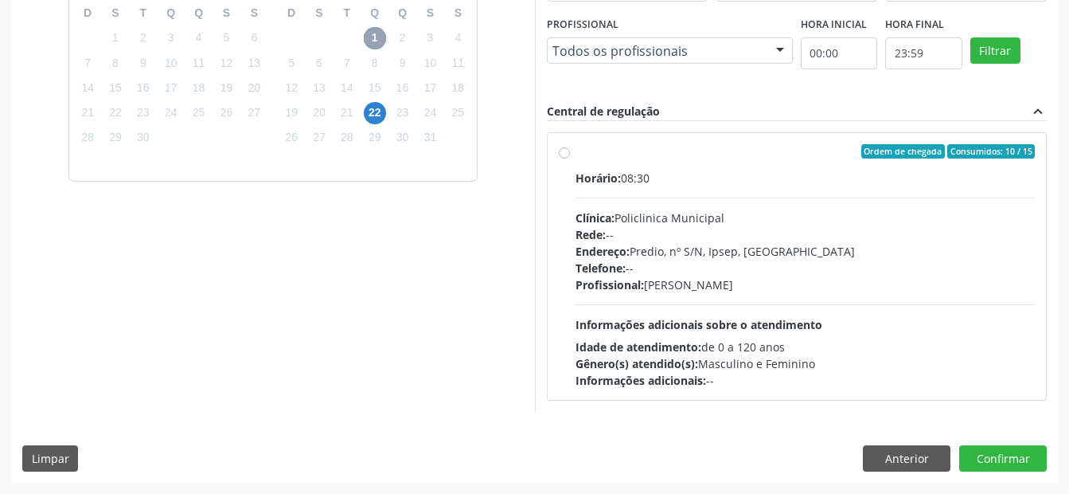
scroll to position [270, 0]
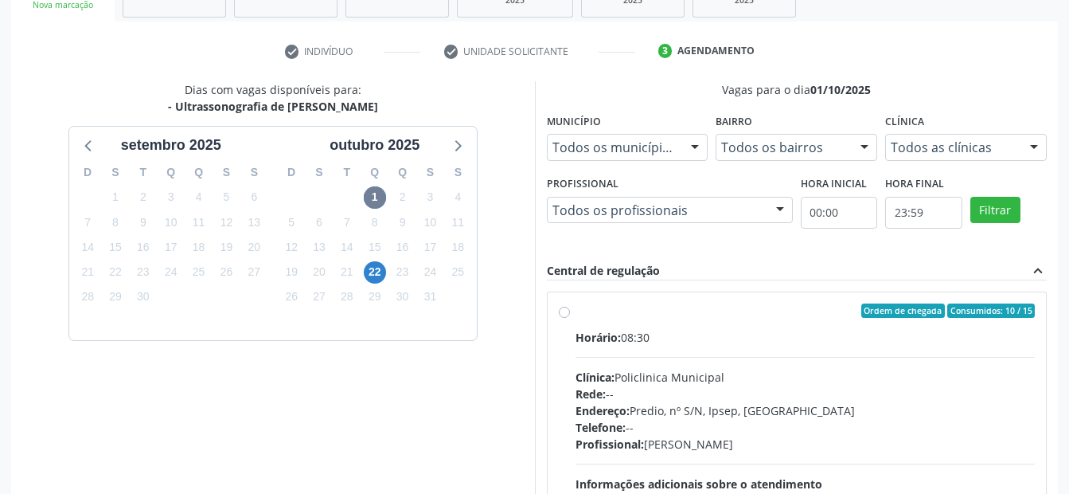
click at [576, 311] on label "Ordem de chegada Consumidos: 10 / 15 Horário: 08:30 Clínica: Policlinica Munici…" at bounding box center [806, 425] width 460 height 244
click at [565, 311] on input "Ordem de chegada Consumidos: 10 / 15 Horário: 08:30 Clínica: Policlinica Munici…" at bounding box center [564, 310] width 11 height 14
radio input "true"
click at [373, 271] on span "22" at bounding box center [375, 272] width 22 height 22
click at [576, 315] on label "Ordem de chegada Consumidos: 7 / 15 Horário: 07:30 Clínica: Policlinica Municip…" at bounding box center [806, 425] width 460 height 244
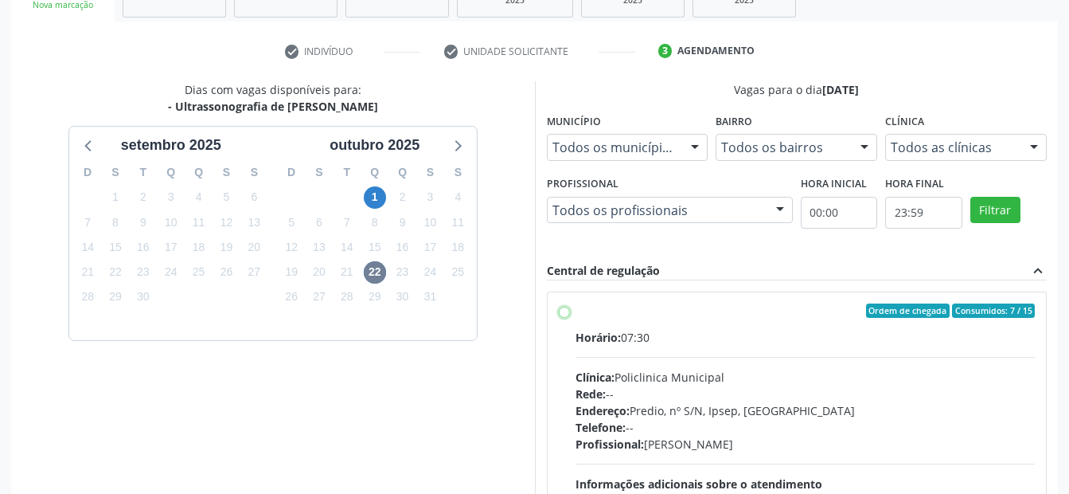
click at [564, 315] on input "Ordem de chegada Consumidos: 7 / 15 Horário: 07:30 Clínica: Policlinica Municip…" at bounding box center [564, 310] width 11 height 14
radio input "true"
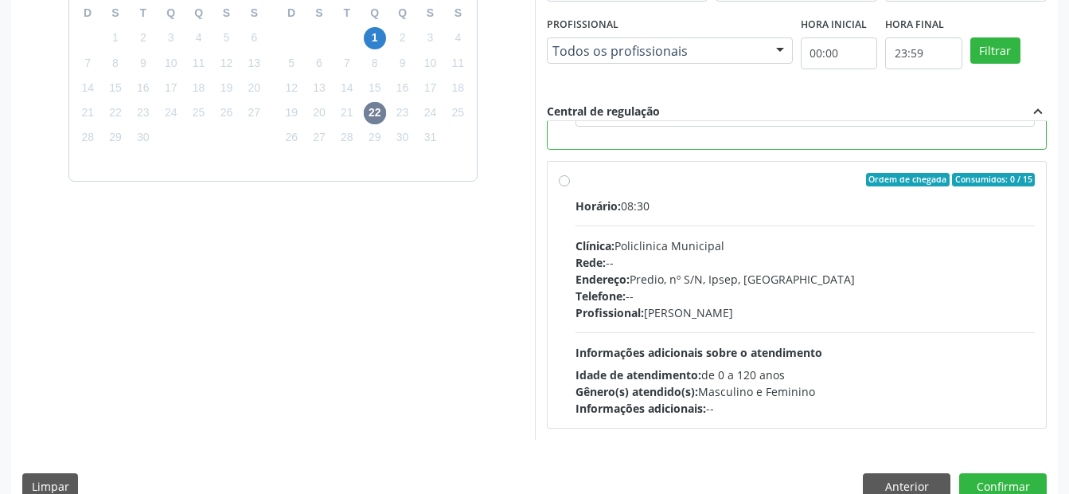
scroll to position [458, 0]
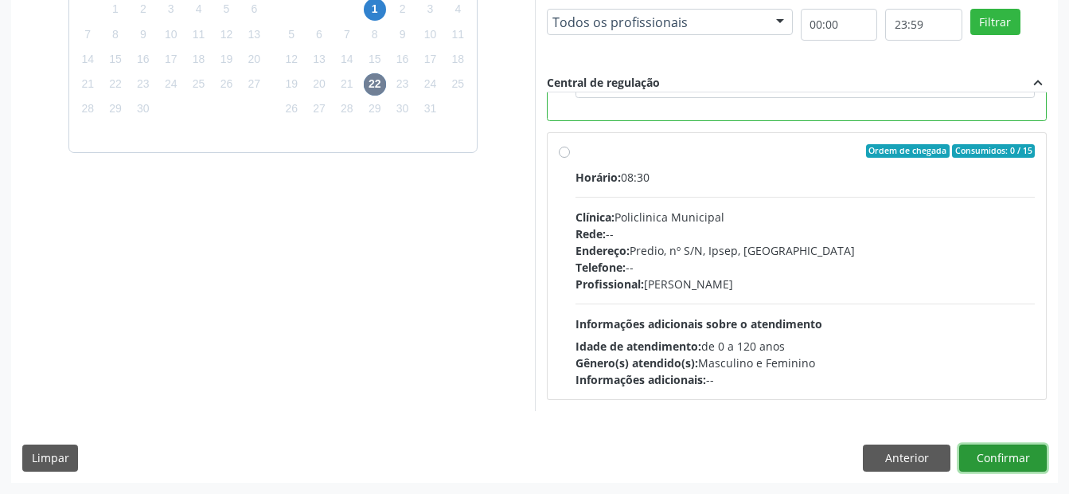
drag, startPoint x: 1017, startPoint y: 467, endPoint x: 907, endPoint y: 411, distance: 123.6
click at [1015, 465] on button "Confirmar" at bounding box center [1004, 457] width 88 height 27
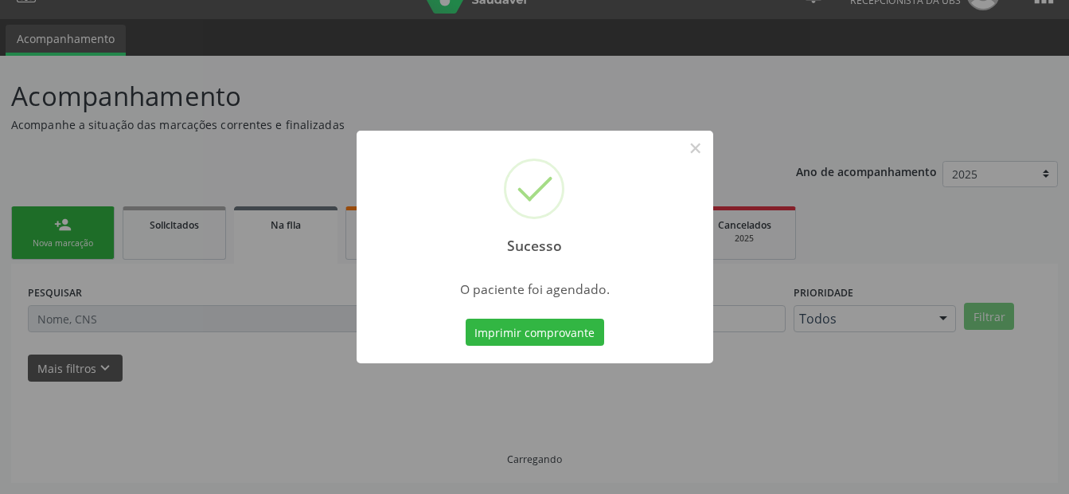
scroll to position [32, 0]
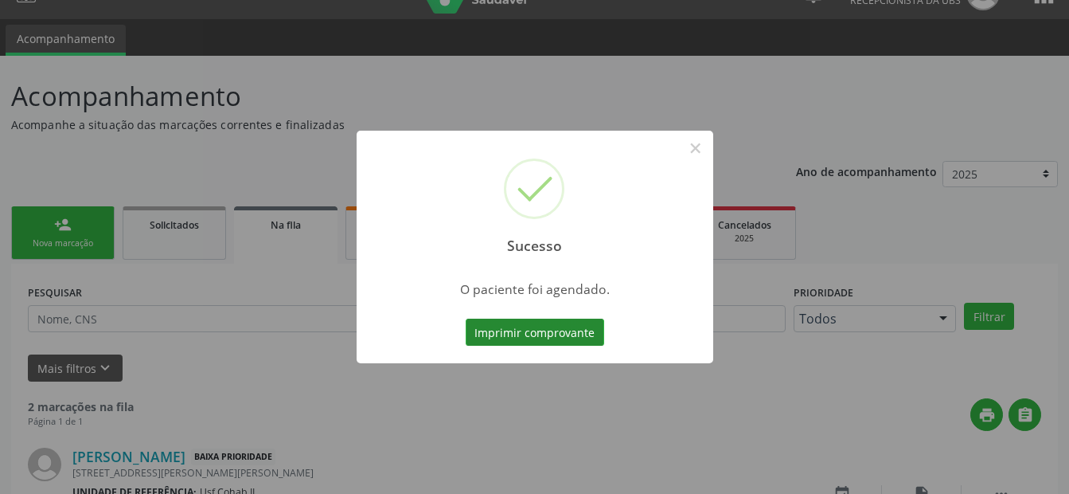
click at [514, 329] on button "Imprimir comprovante" at bounding box center [535, 332] width 139 height 27
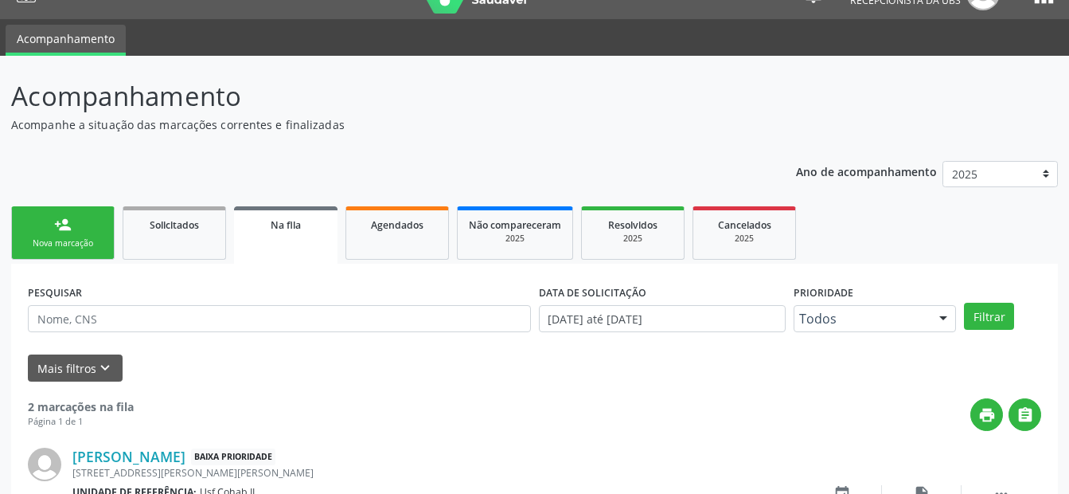
click at [73, 230] on link "person_add Nova marcação" at bounding box center [63, 232] width 104 height 53
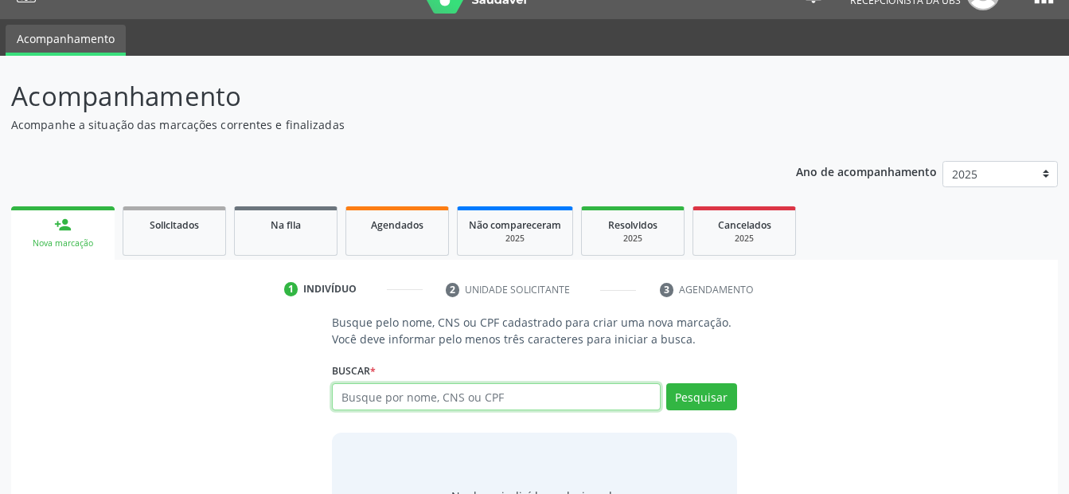
click at [412, 393] on input "text" at bounding box center [496, 396] width 328 height 27
type input "700005015615005"
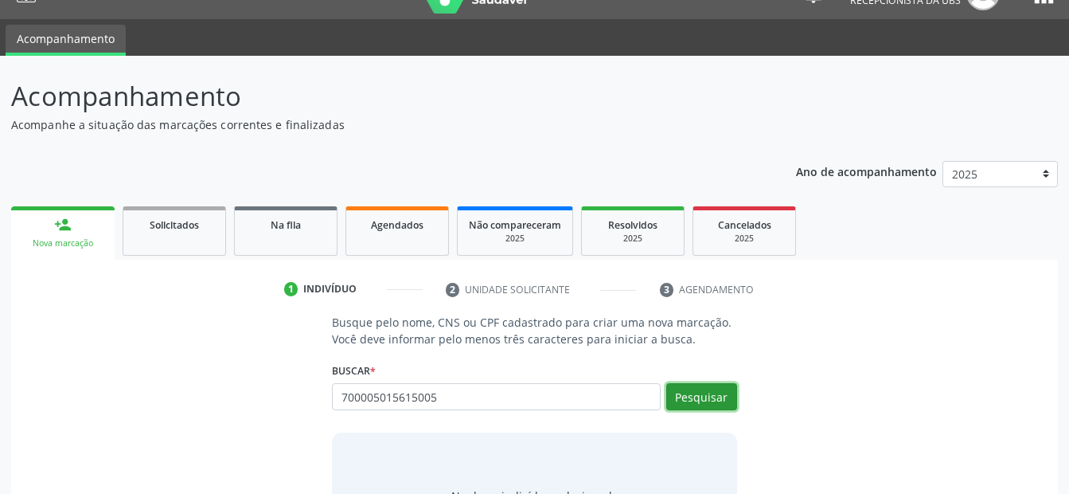
click at [721, 403] on button "Pesquisar" at bounding box center [701, 396] width 71 height 27
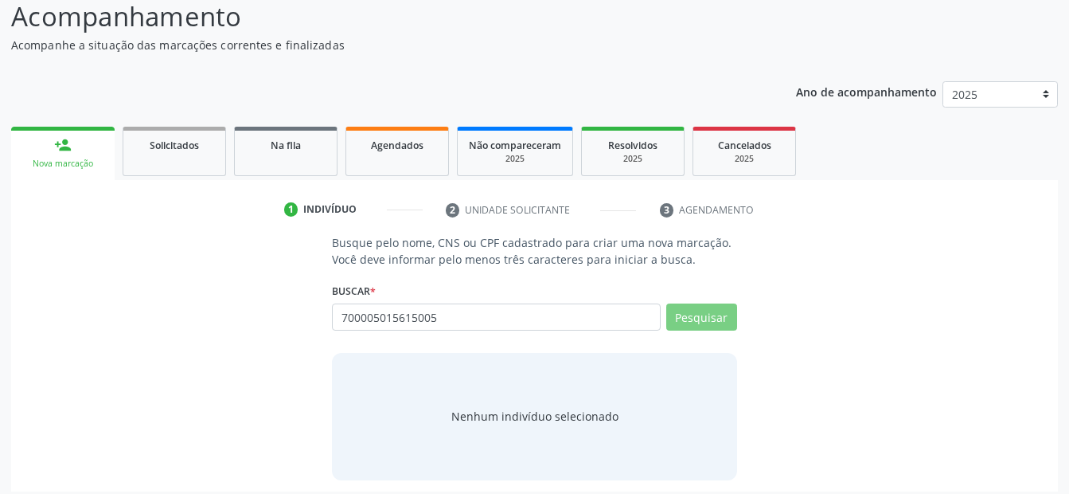
scroll to position [120, 0]
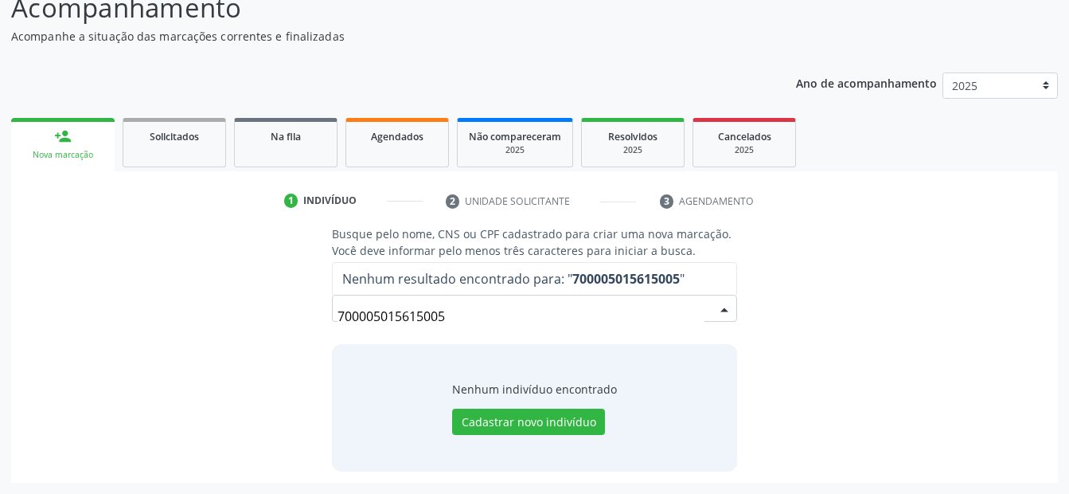
drag, startPoint x: 488, startPoint y: 311, endPoint x: 67, endPoint y: 388, distance: 428.1
click at [77, 387] on div "Busque pelo nome, CNS ou CPF cadastrado para criar uma nova marcação. Você deve…" at bounding box center [534, 347] width 1025 height 245
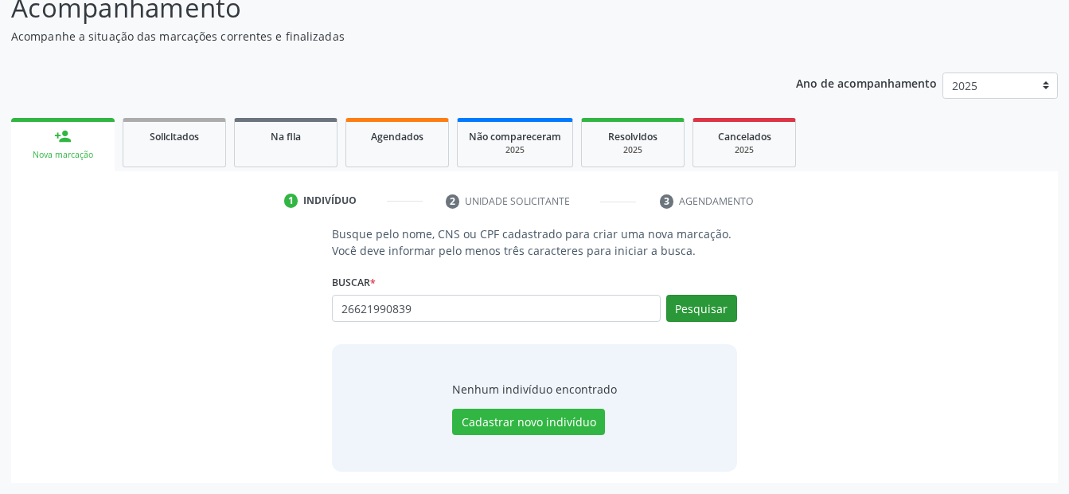
type input "26621990839"
click at [701, 300] on button "Pesquisar" at bounding box center [701, 308] width 71 height 27
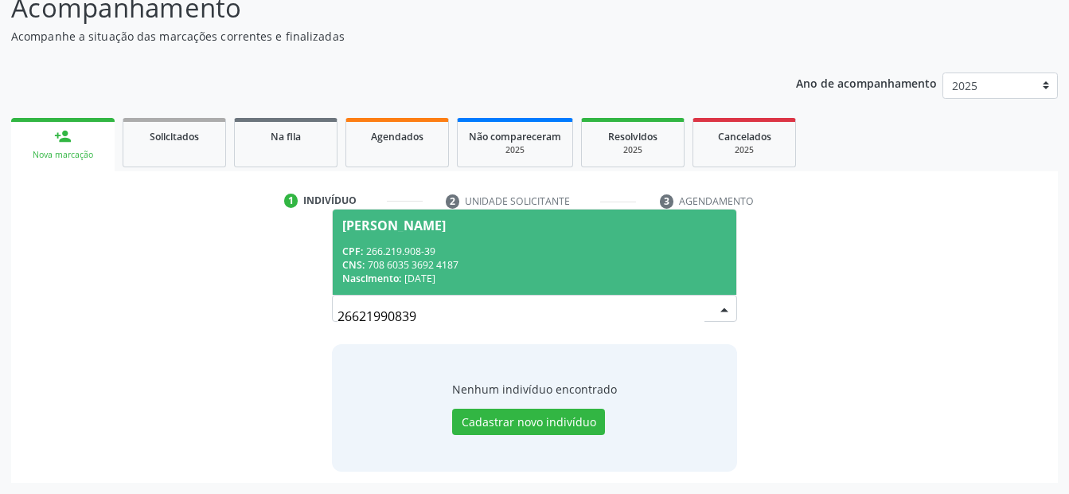
click at [465, 244] on div "CPF: 266.219.908-39" at bounding box center [534, 251] width 384 height 14
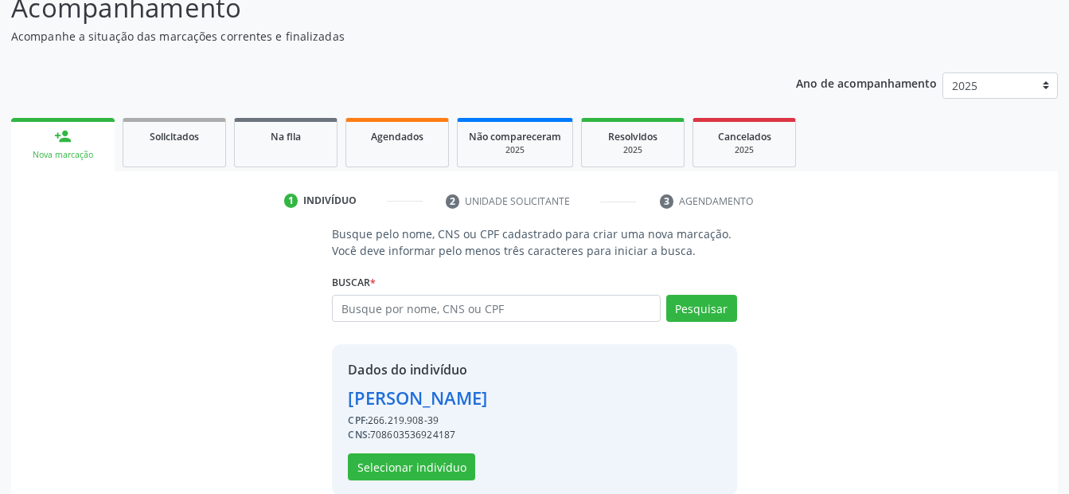
scroll to position [145, 0]
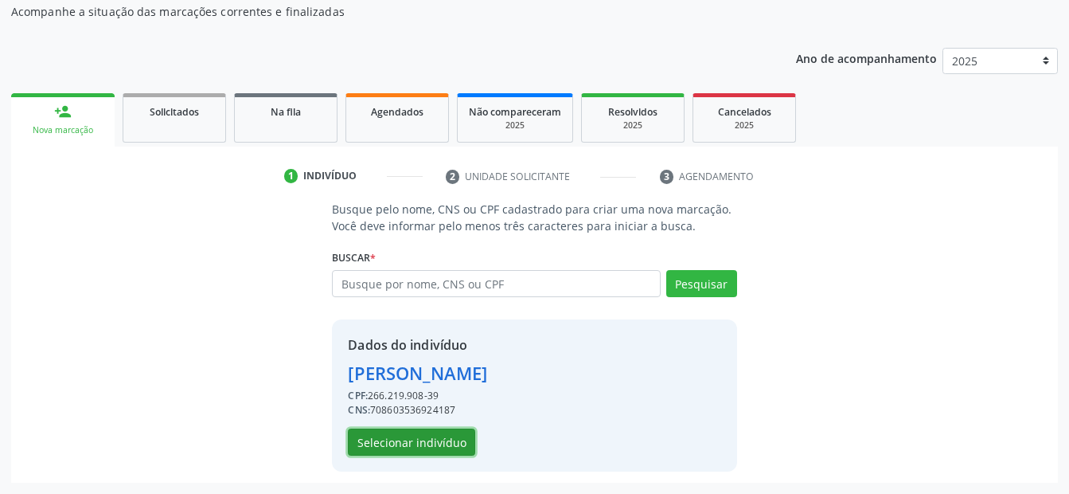
click at [432, 441] on button "Selecionar indivíduo" at bounding box center [411, 441] width 127 height 27
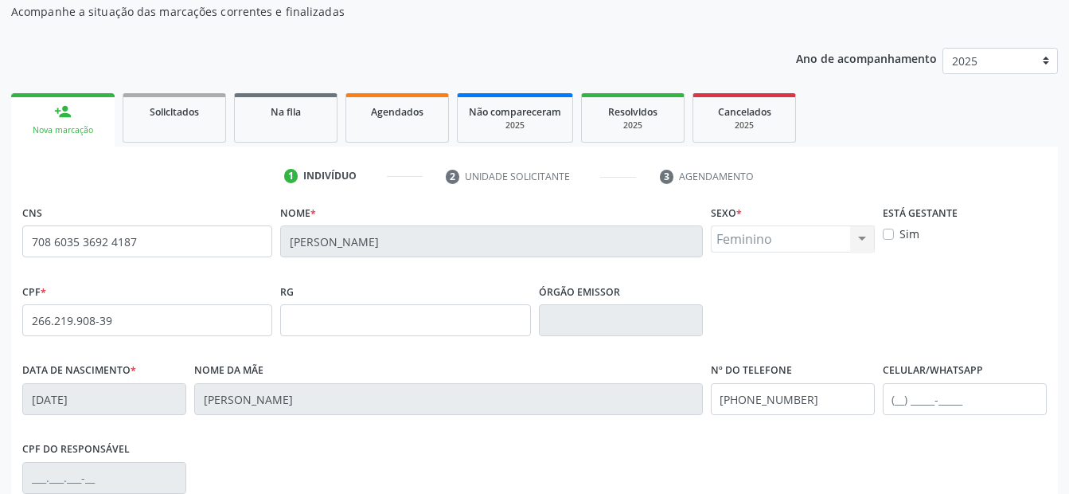
scroll to position [225, 0]
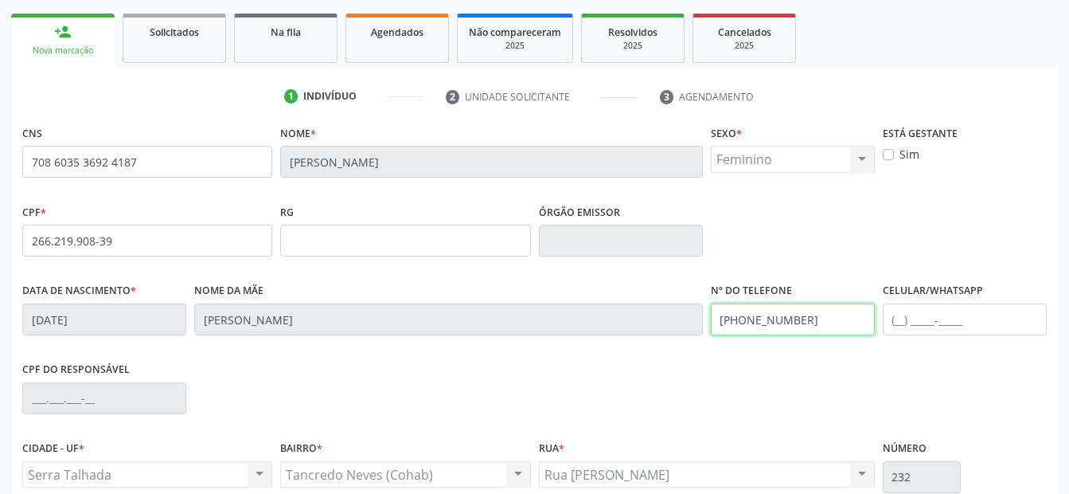
click at [819, 320] on input "(11) 96828-5814" at bounding box center [793, 319] width 164 height 32
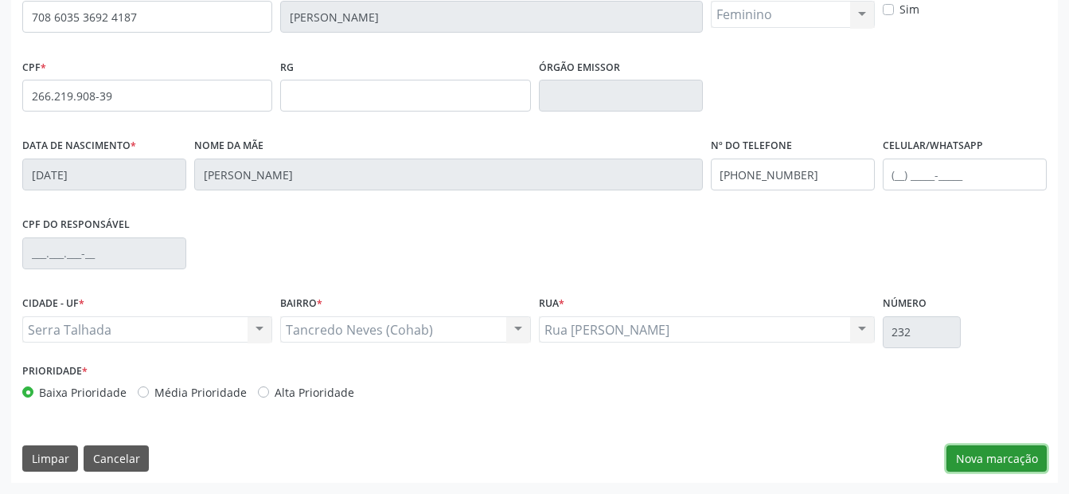
drag, startPoint x: 983, startPoint y: 456, endPoint x: 689, endPoint y: 377, distance: 304.2
click at [982, 455] on button "Nova marcação" at bounding box center [997, 458] width 100 height 27
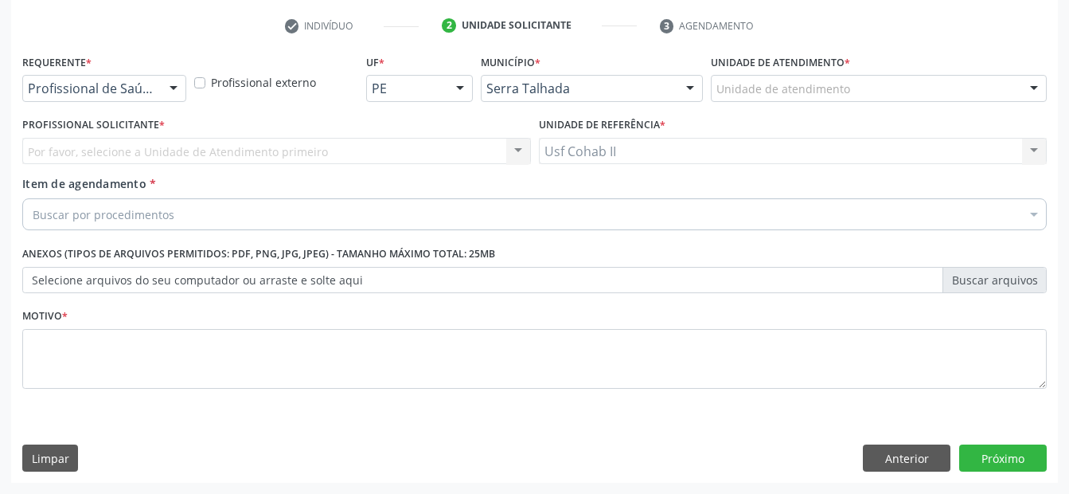
scroll to position [295, 0]
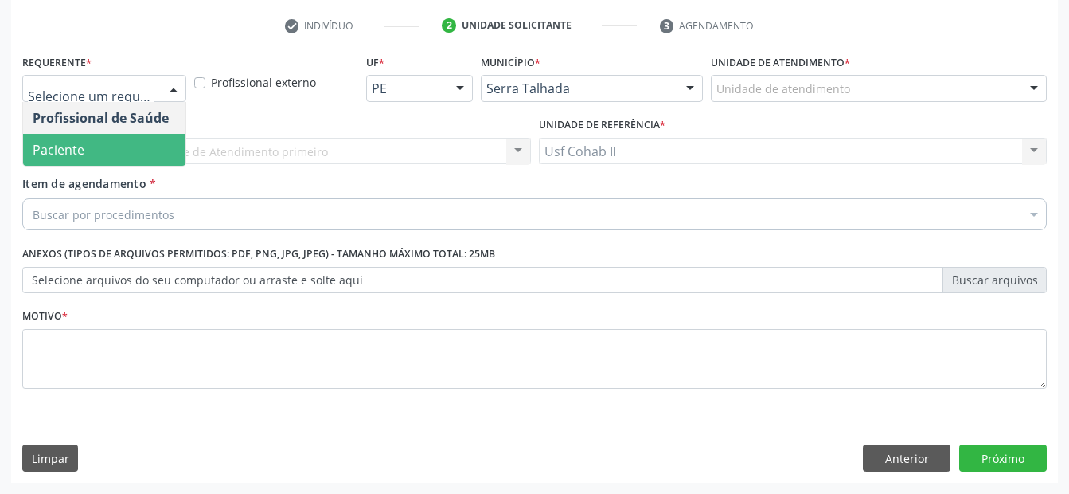
drag, startPoint x: 104, startPoint y: 149, endPoint x: 98, endPoint y: 174, distance: 25.5
click at [103, 148] on span "Paciente" at bounding box center [104, 150] width 162 height 32
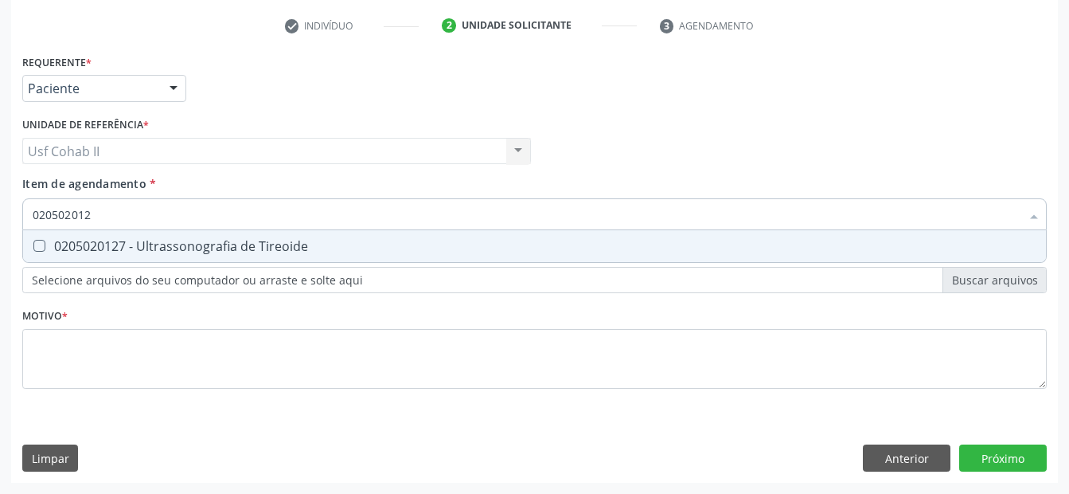
type input "0205020127"
click at [176, 246] on div "0205020127 - Ultrassonografia de Tireoide" at bounding box center [535, 246] width 1004 height 13
checkbox Tireoide "true"
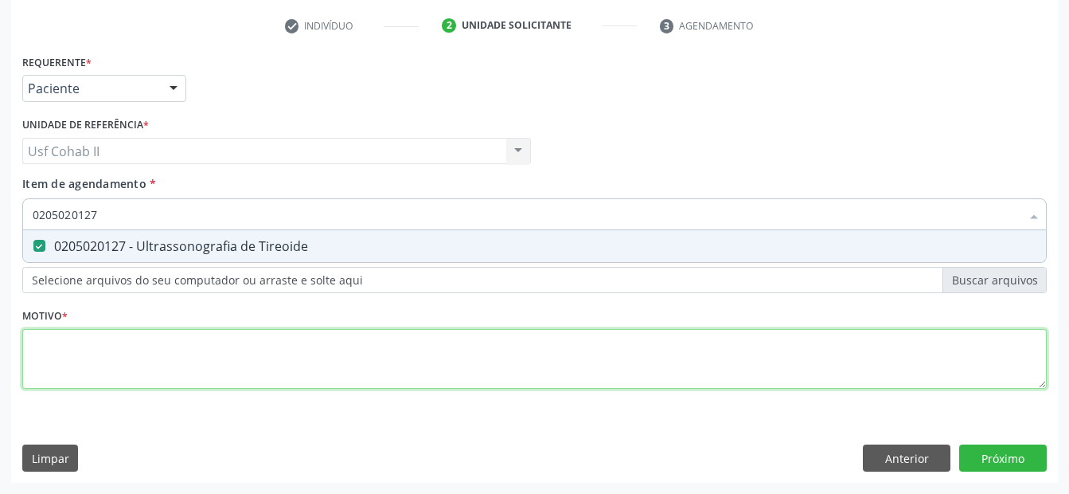
click at [131, 338] on div "Requerente * Paciente Profissional de Saúde Paciente Nenhum resultado encontrad…" at bounding box center [534, 230] width 1025 height 361
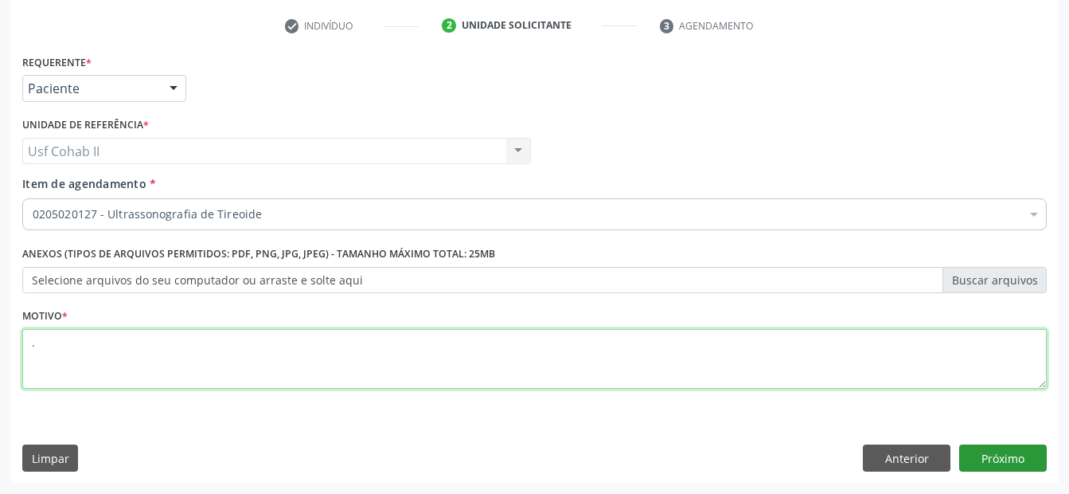
type textarea "."
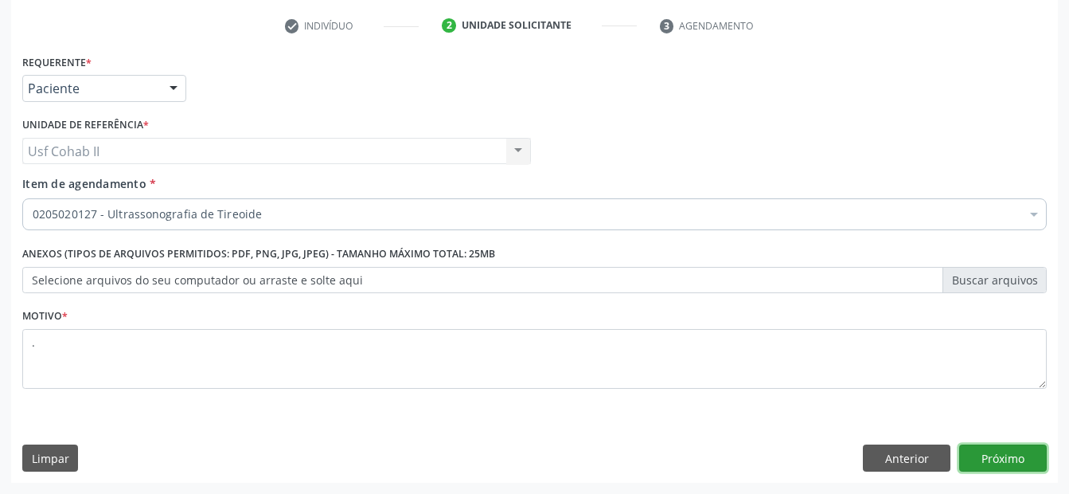
click at [998, 459] on button "Próximo" at bounding box center [1004, 457] width 88 height 27
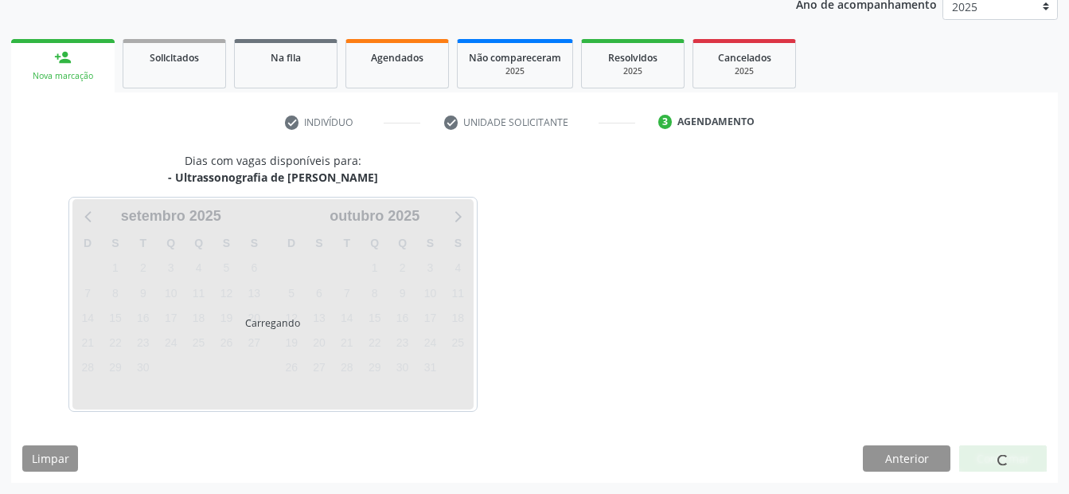
scroll to position [199, 0]
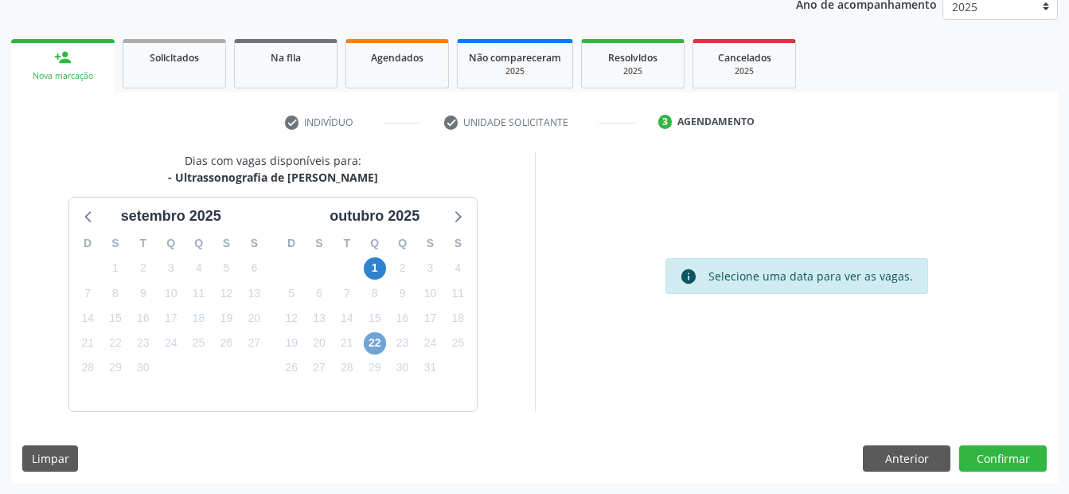
drag, startPoint x: 377, startPoint y: 343, endPoint x: 482, endPoint y: 326, distance: 105.8
click at [378, 343] on span "22" at bounding box center [375, 343] width 22 height 22
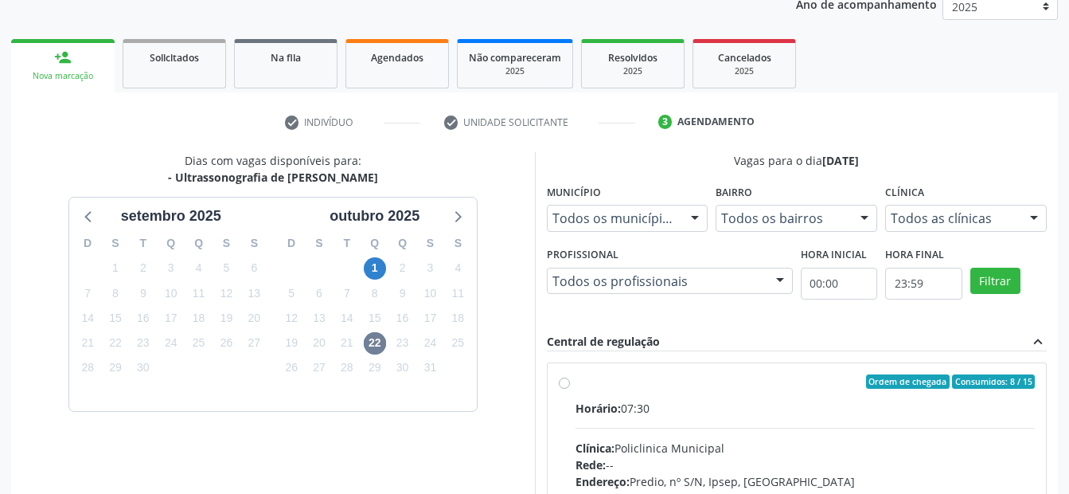
click at [576, 383] on label "Ordem de chegada Consumidos: 8 / 15 Horário: 07:30 Clínica: Policlinica Municip…" at bounding box center [806, 496] width 460 height 244
click at [567, 383] on input "Ordem de chegada Consumidos: 8 / 15 Horário: 07:30 Clínica: Policlinica Municip…" at bounding box center [564, 381] width 11 height 14
radio input "true"
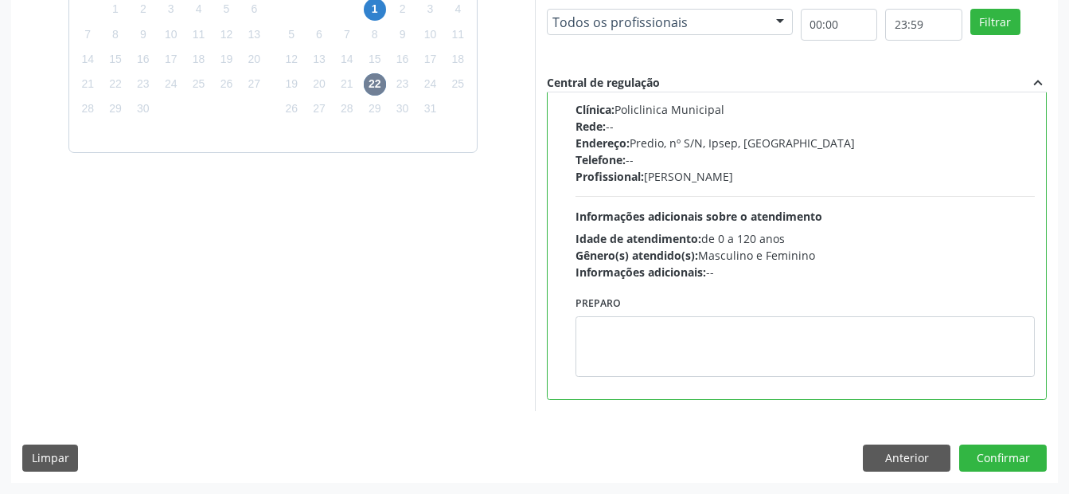
scroll to position [319, 0]
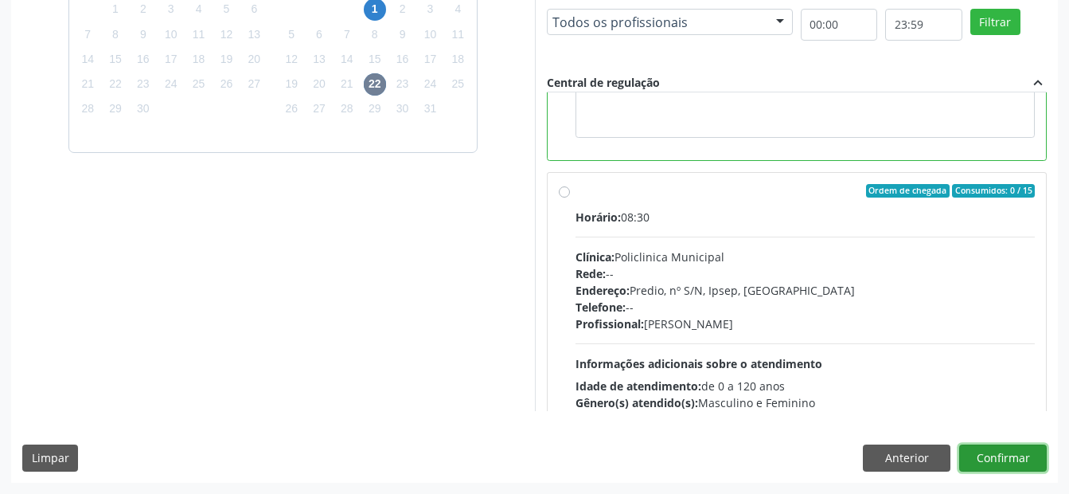
drag, startPoint x: 1005, startPoint y: 460, endPoint x: 692, endPoint y: 321, distance: 342.6
click at [1000, 456] on button "Confirmar" at bounding box center [1004, 457] width 88 height 27
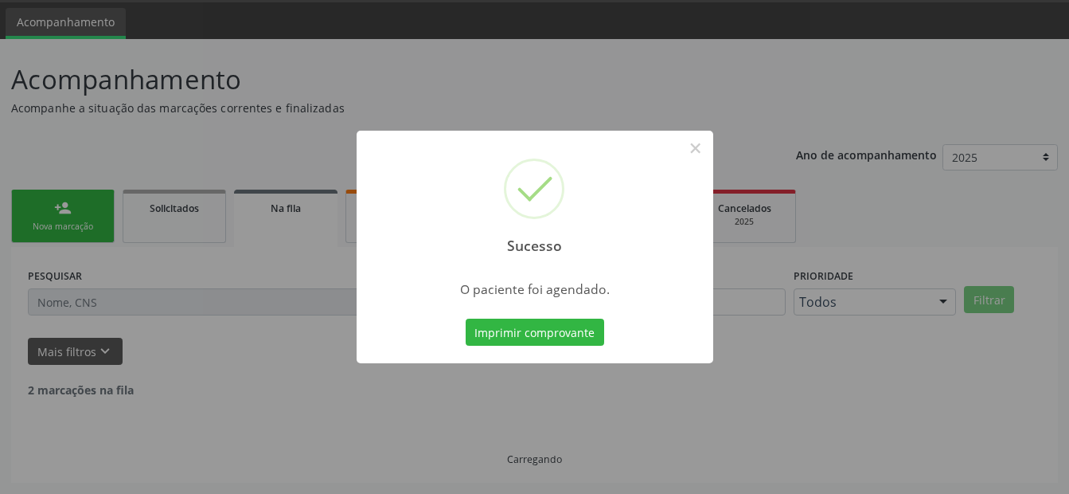
scroll to position [32, 0]
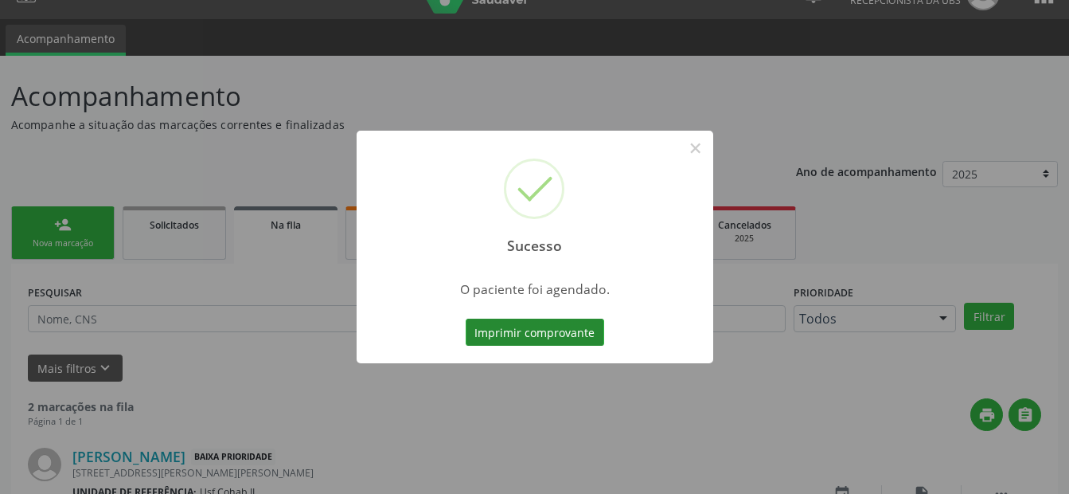
click at [527, 323] on button "Imprimir comprovante" at bounding box center [535, 332] width 139 height 27
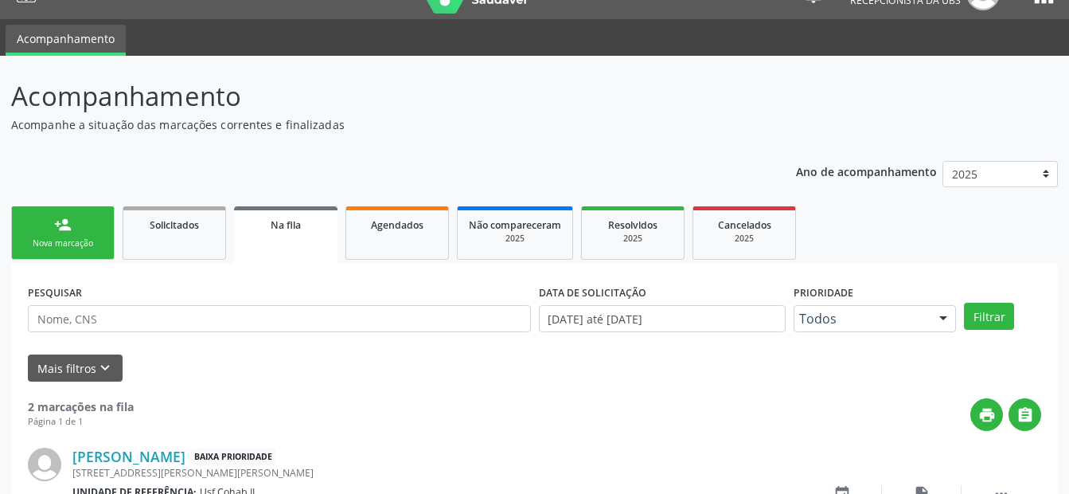
scroll to position [191, 0]
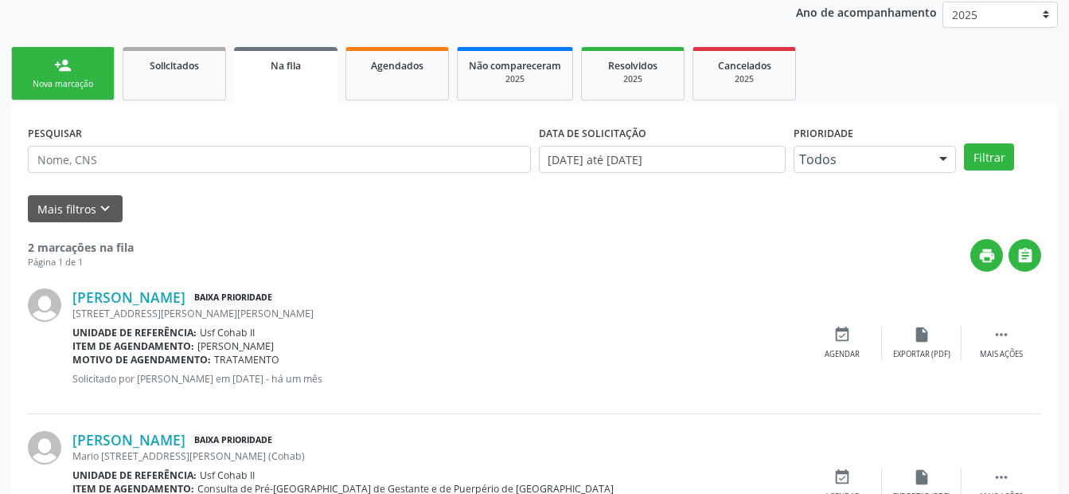
click at [65, 68] on div "person_add" at bounding box center [63, 66] width 18 height 18
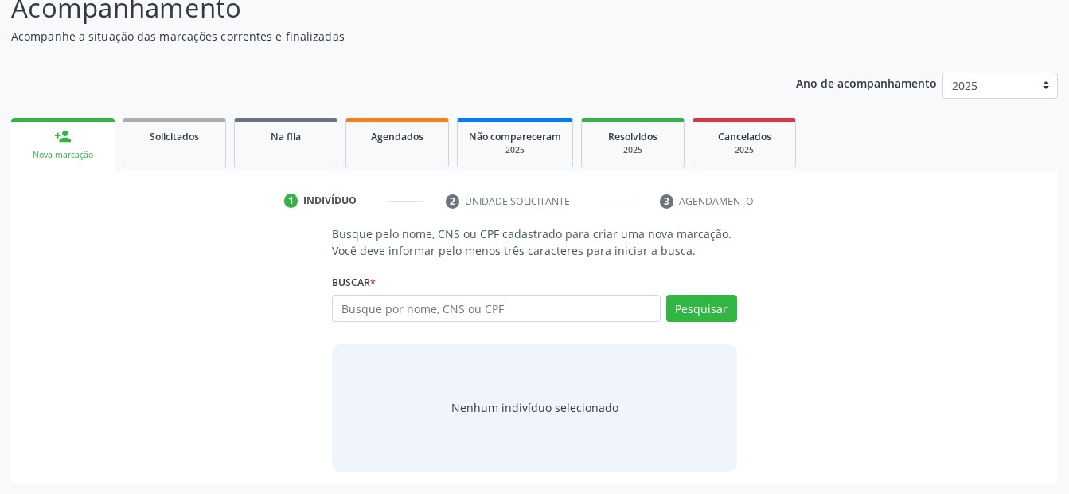
scroll to position [120, 0]
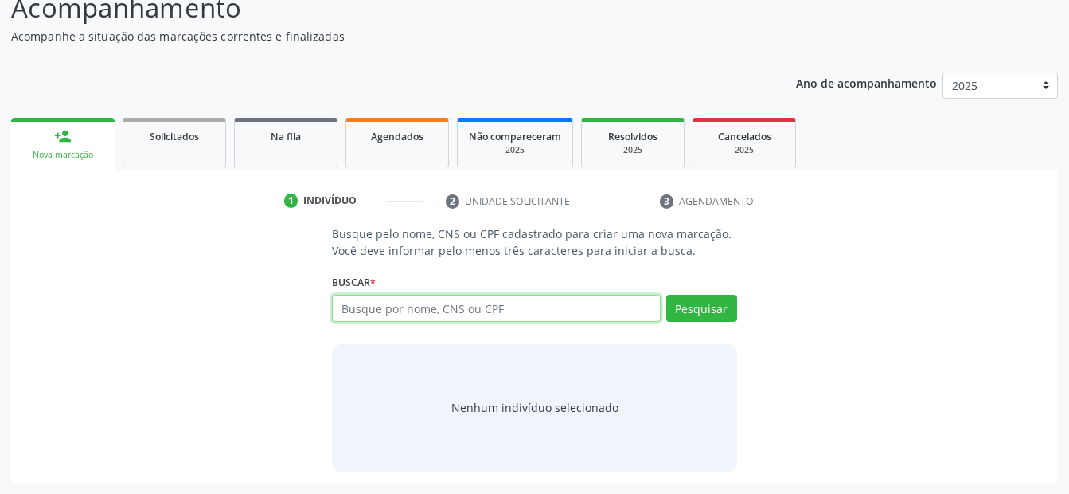
click at [404, 313] on input "text" at bounding box center [496, 308] width 328 height 27
type input "700400473718147"
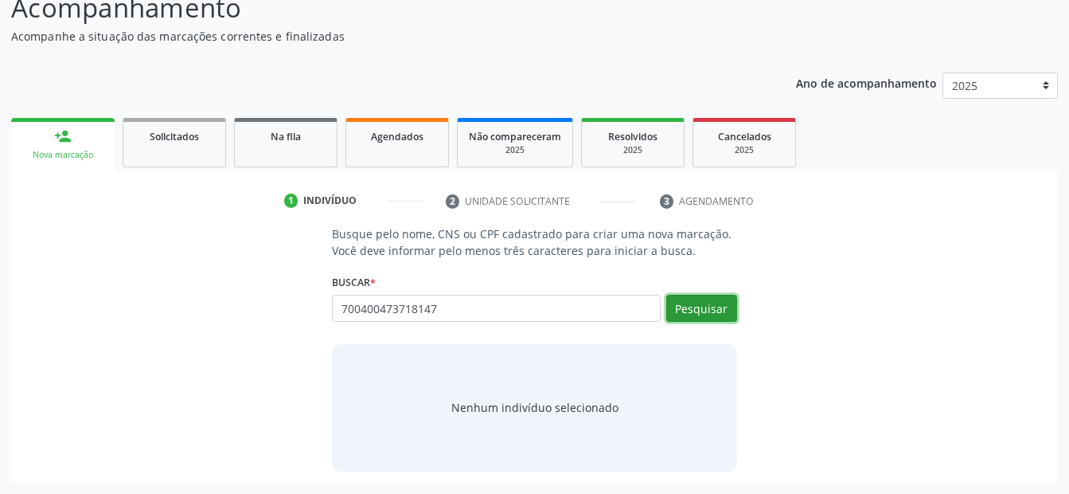
click at [700, 311] on button "Pesquisar" at bounding box center [701, 308] width 71 height 27
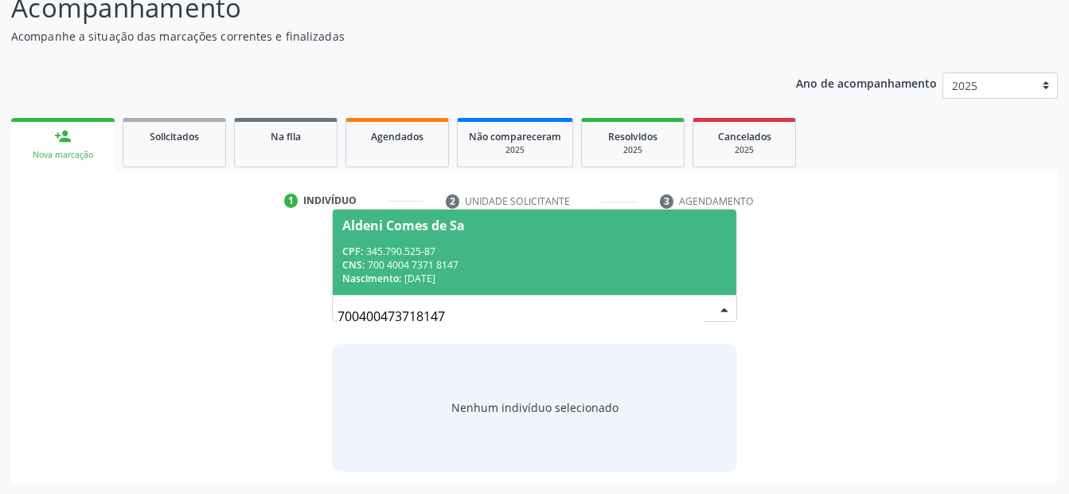
click at [464, 249] on div "CPF: 345.790.525-87" at bounding box center [534, 251] width 384 height 14
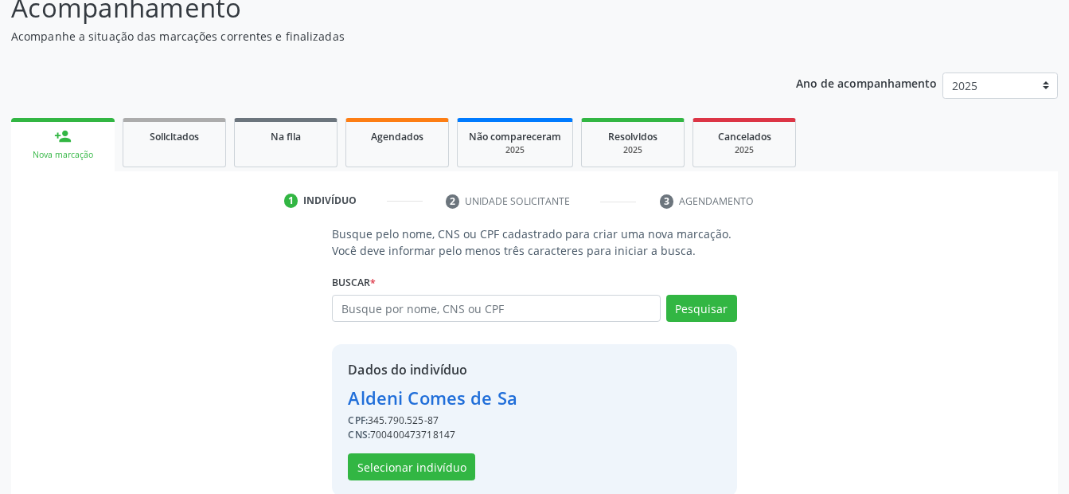
scroll to position [145, 0]
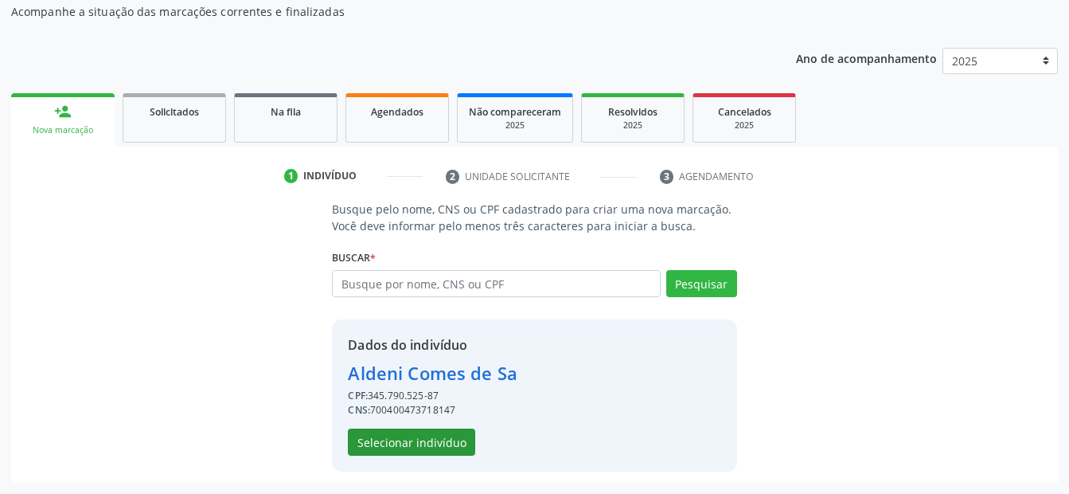
drag, startPoint x: 428, startPoint y: 456, endPoint x: 422, endPoint y: 440, distance: 17.2
click at [428, 453] on div "Dados do indivíduo Aldeni Comes de Sa CPF: 345.790.525-87 CNS: 700400473718147 …" at bounding box center [534, 395] width 405 height 152
click at [427, 436] on button "Selecionar indivíduo" at bounding box center [411, 441] width 127 height 27
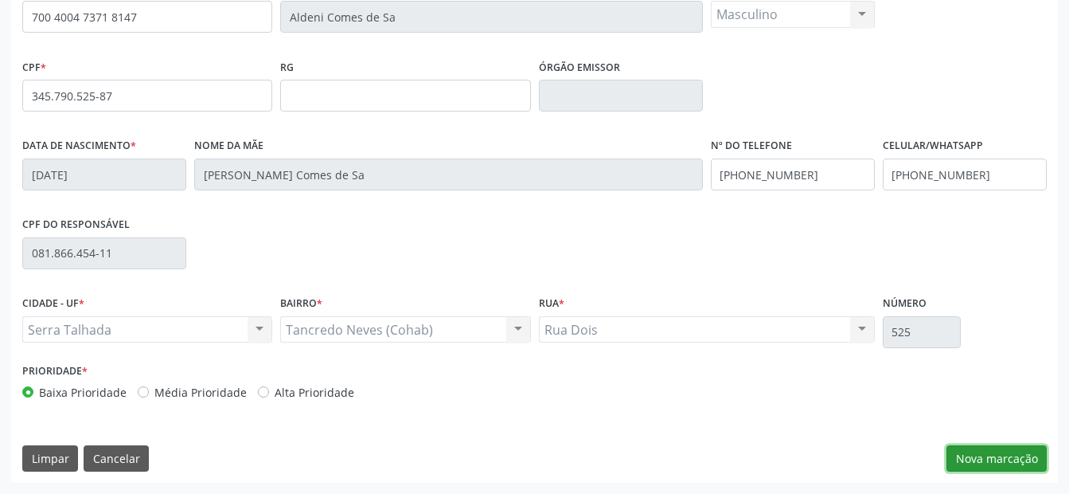
drag, startPoint x: 1008, startPoint y: 456, endPoint x: 909, endPoint y: 434, distance: 101.2
click at [1005, 455] on button "Nova marcação" at bounding box center [997, 458] width 100 height 27
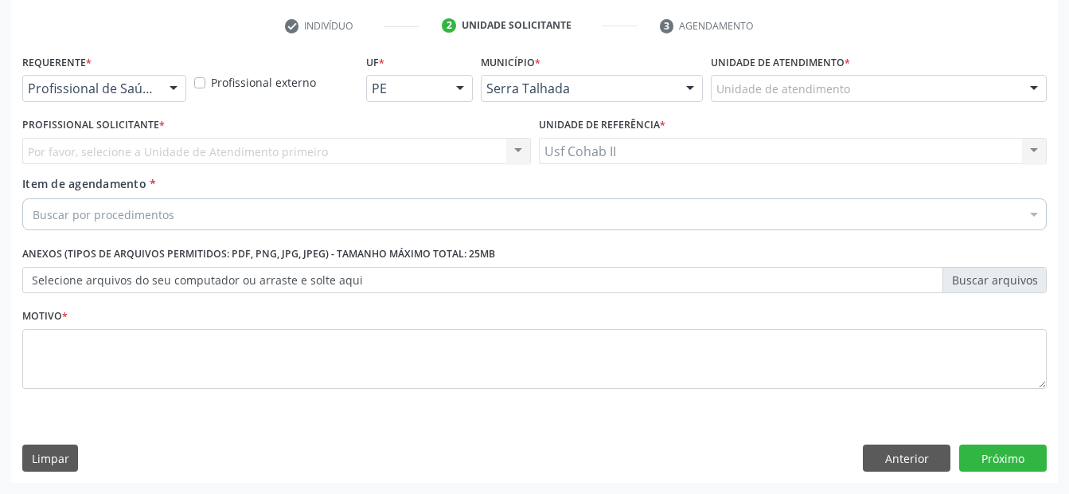
scroll to position [295, 0]
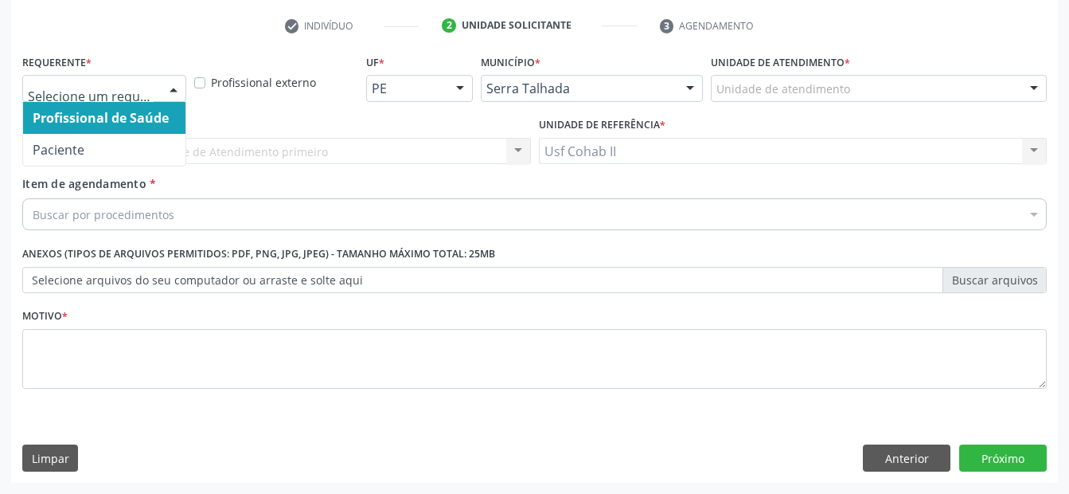
drag, startPoint x: 155, startPoint y: 90, endPoint x: 148, endPoint y: 119, distance: 29.5
click at [154, 89] on div at bounding box center [104, 88] width 164 height 27
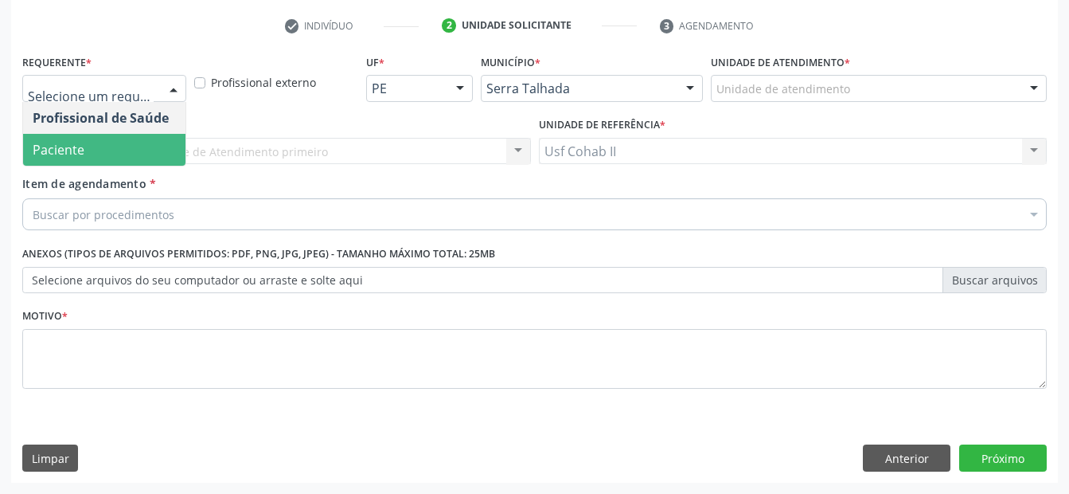
drag, startPoint x: 138, startPoint y: 153, endPoint x: 131, endPoint y: 180, distance: 27.8
click at [135, 155] on span "Paciente" at bounding box center [104, 150] width 162 height 32
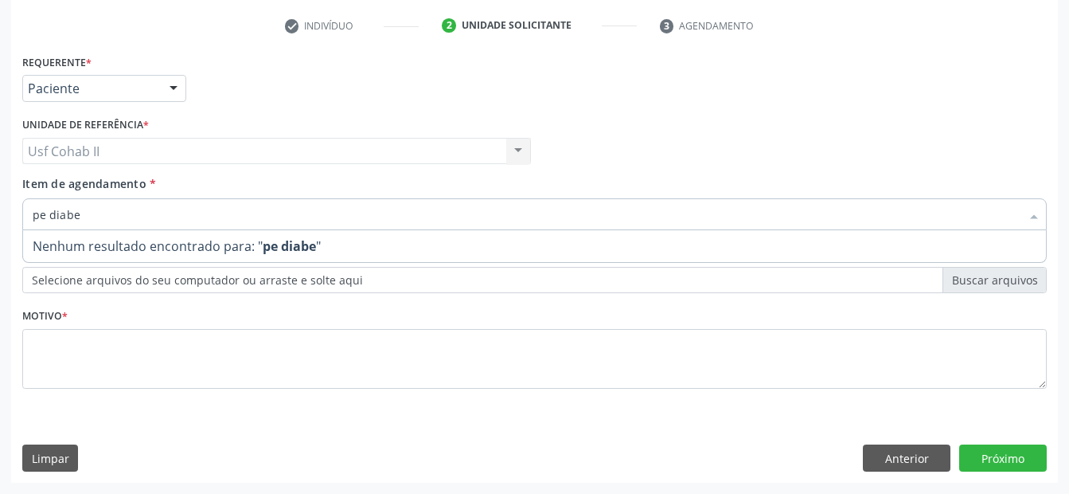
drag, startPoint x: 147, startPoint y: 213, endPoint x: -3, endPoint y: 232, distance: 151.7
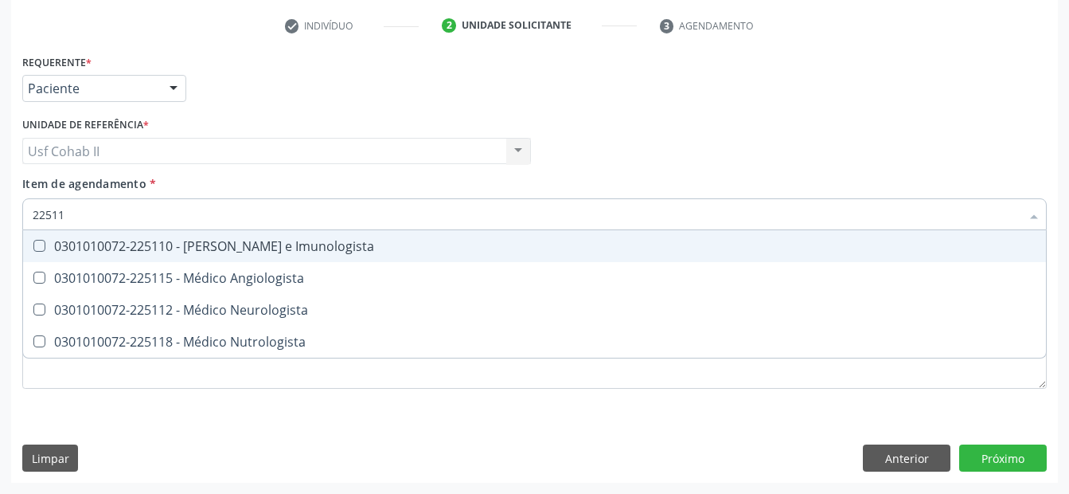
type input "225115"
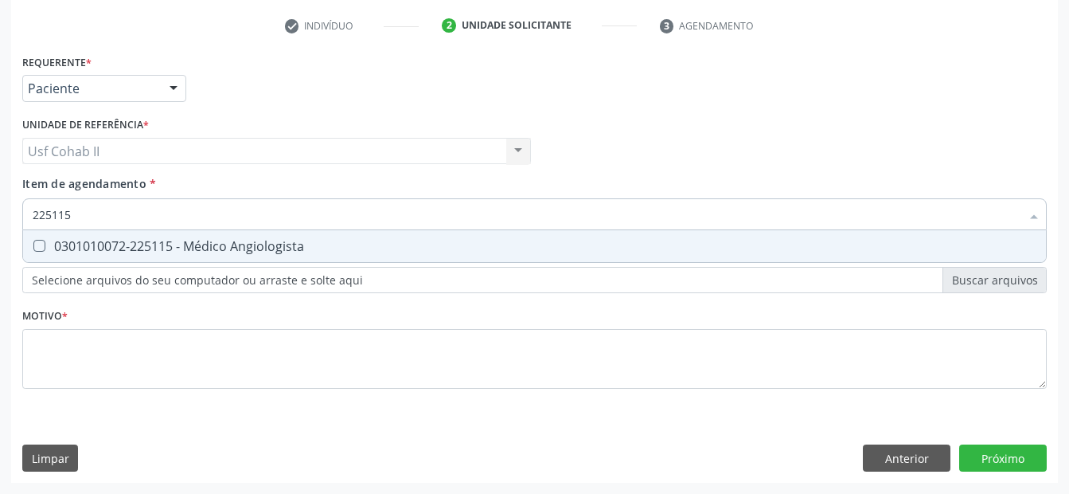
click at [214, 240] on div "0301010072-225115 - Médico Angiologista" at bounding box center [535, 246] width 1004 height 13
checkbox Angiologista "true"
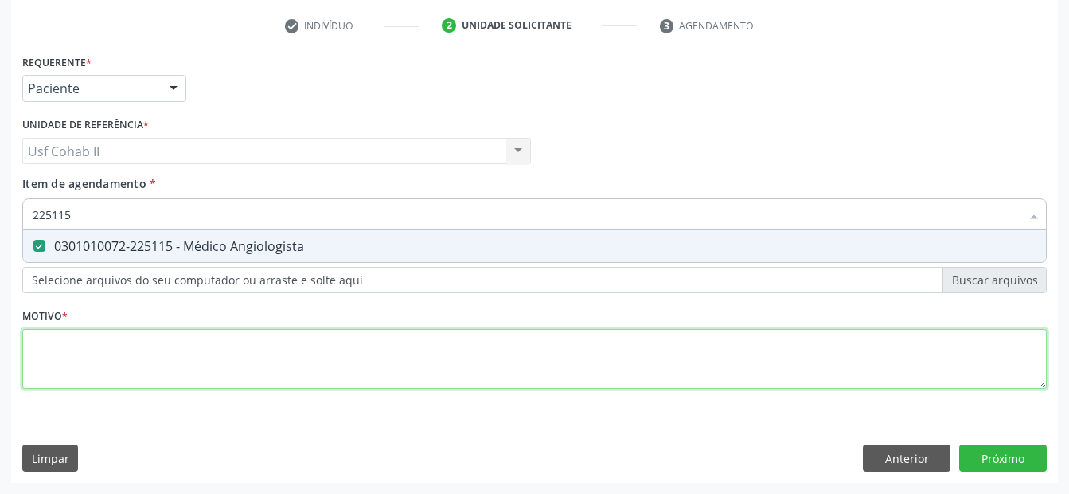
click at [166, 354] on div "Requerente * Paciente Profissional de Saúde Paciente Nenhum resultado encontrad…" at bounding box center [534, 230] width 1025 height 361
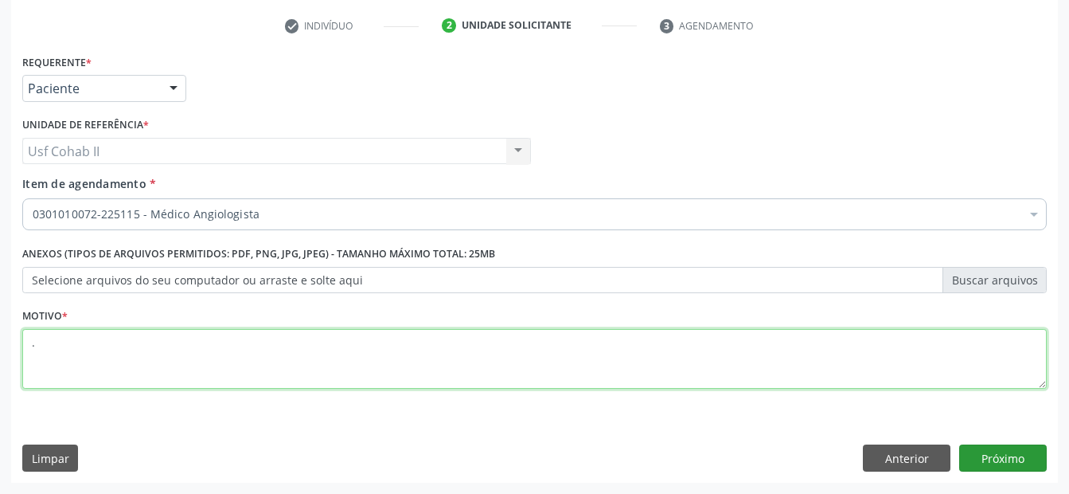
type textarea "."
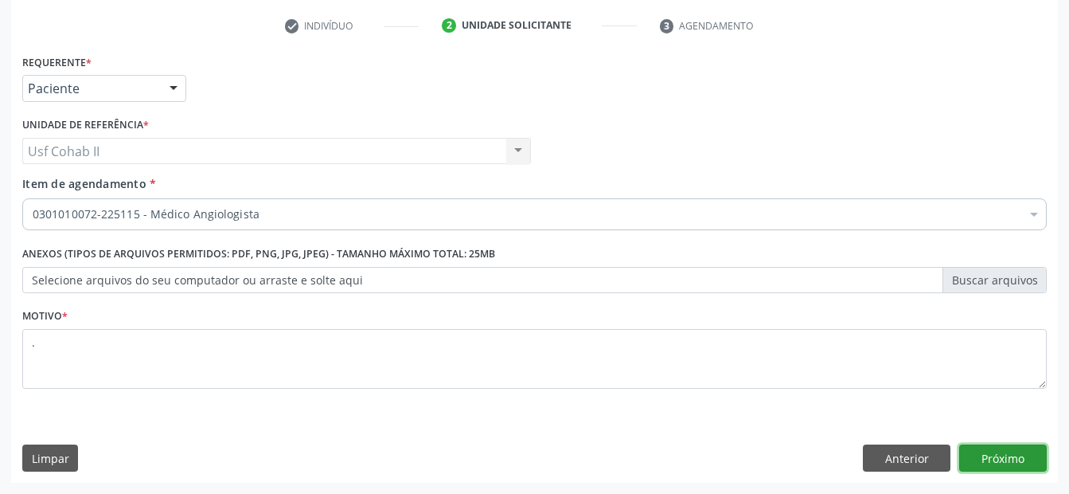
click at [1002, 461] on button "Próximo" at bounding box center [1004, 457] width 88 height 27
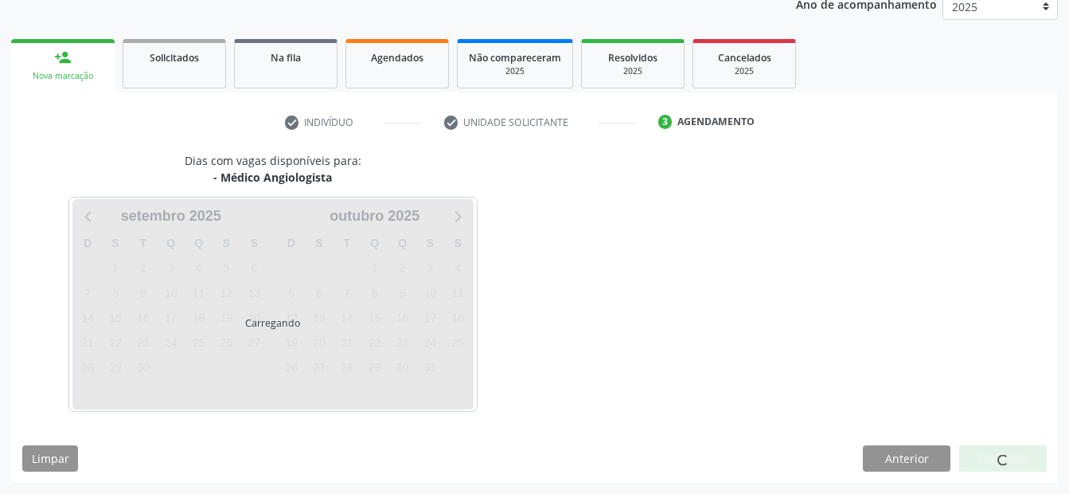
scroll to position [199, 0]
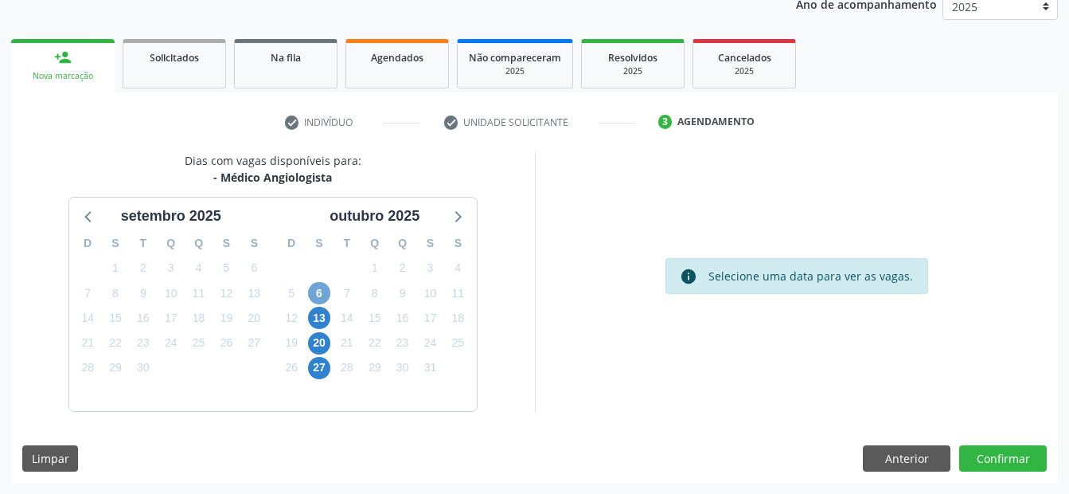
click at [316, 293] on span "6" at bounding box center [319, 293] width 22 height 22
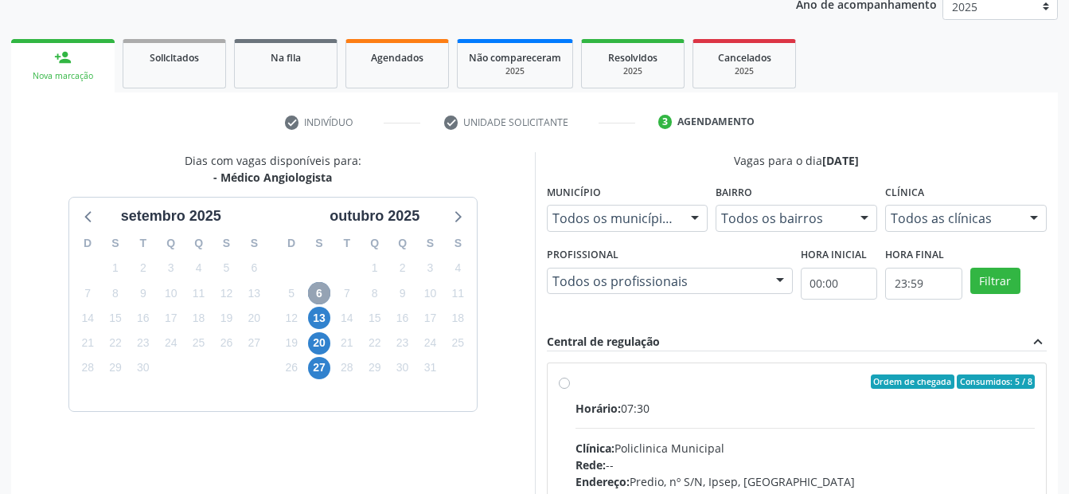
scroll to position [279, 0]
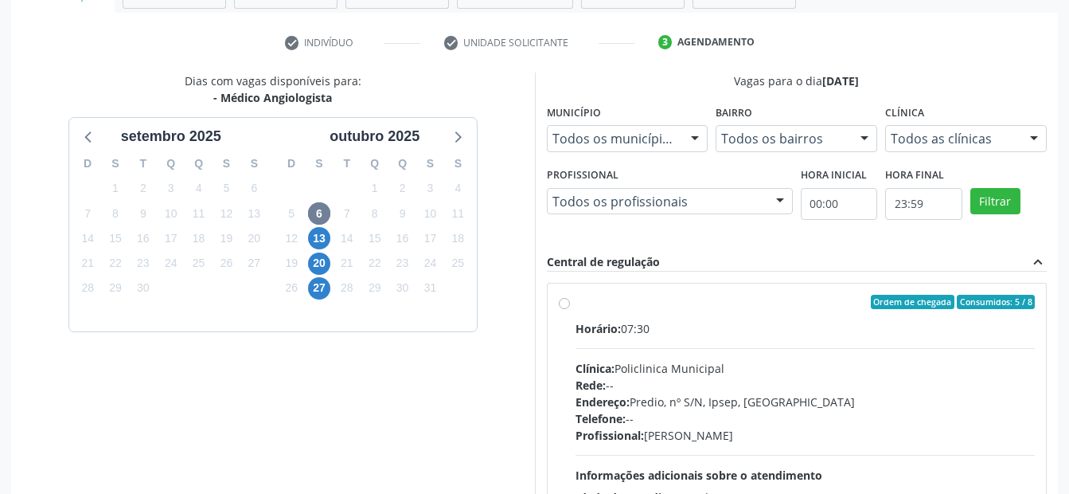
click at [576, 304] on label "Ordem de chegada Consumidos: 5 / 8 Horário: 07:30 Clínica: Policlinica Municipa…" at bounding box center [806, 417] width 460 height 244
click at [563, 304] on input "Ordem de chegada Consumidos: 5 / 8 Horário: 07:30 Clínica: Policlinica Municipa…" at bounding box center [564, 302] width 11 height 14
radio input "true"
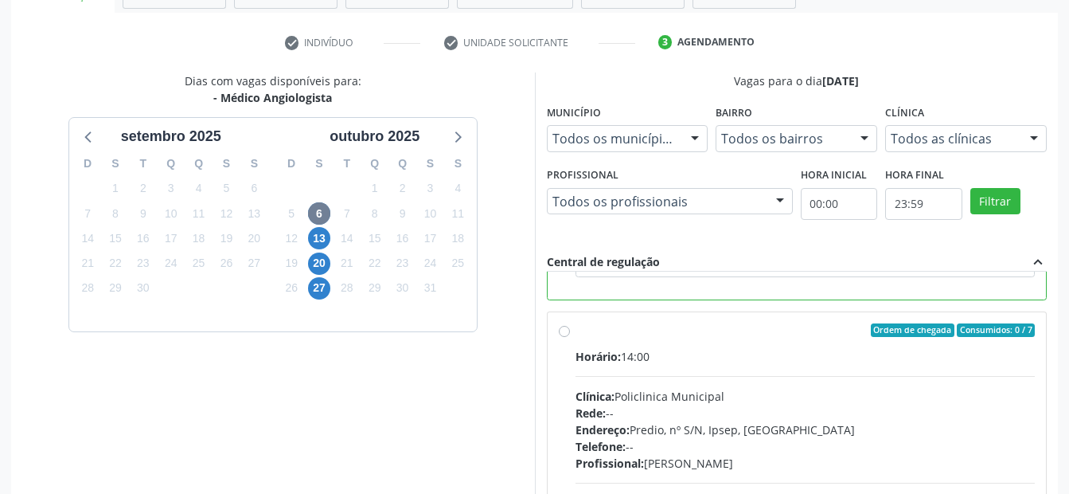
scroll to position [458, 0]
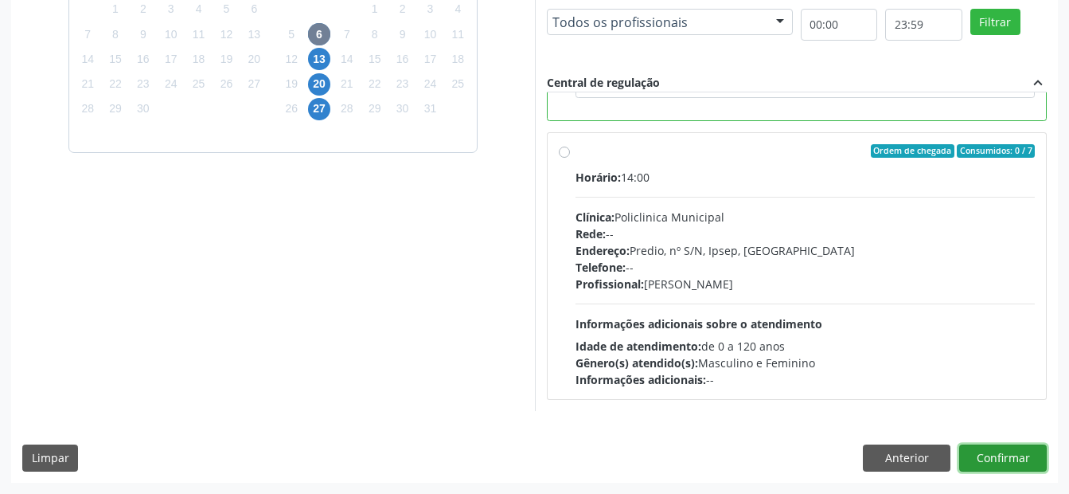
drag, startPoint x: 1032, startPoint y: 452, endPoint x: 1012, endPoint y: 436, distance: 25.5
click at [1031, 451] on button "Confirmar" at bounding box center [1004, 457] width 88 height 27
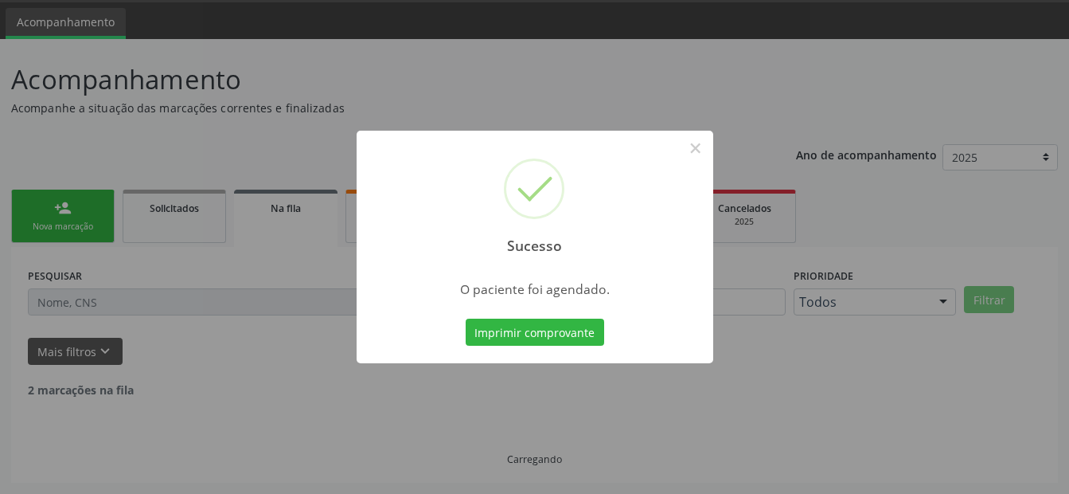
scroll to position [32, 0]
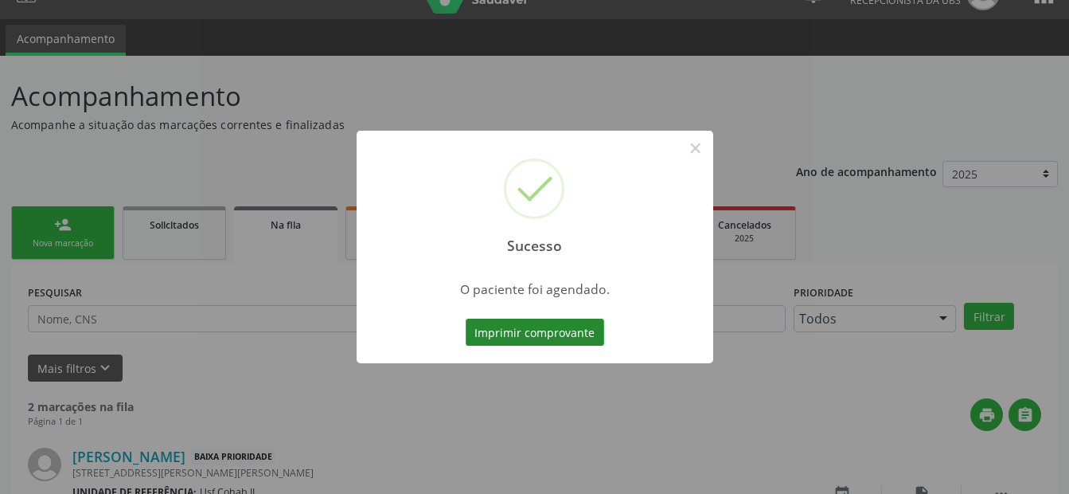
click at [561, 330] on button "Imprimir comprovante" at bounding box center [535, 332] width 139 height 27
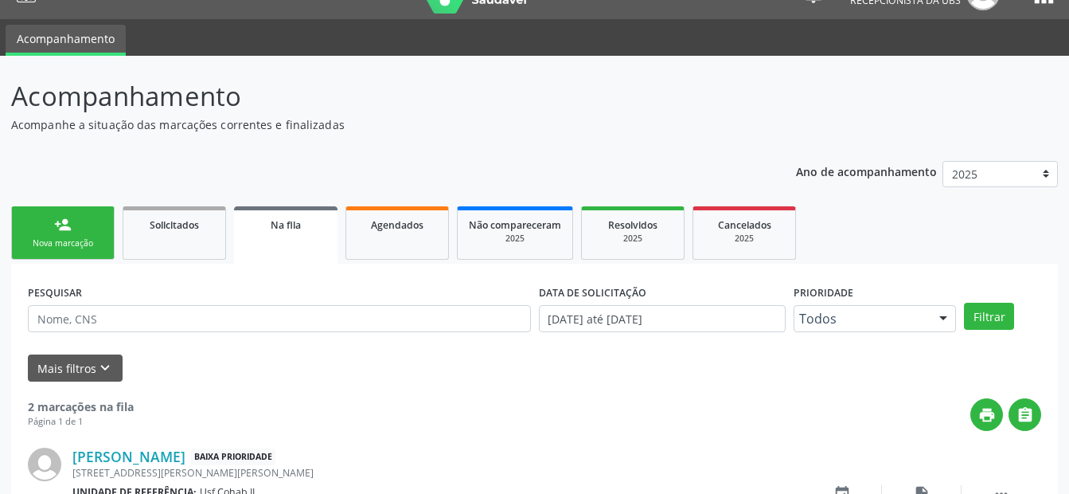
click at [41, 228] on link "person_add Nova marcação" at bounding box center [63, 232] width 104 height 53
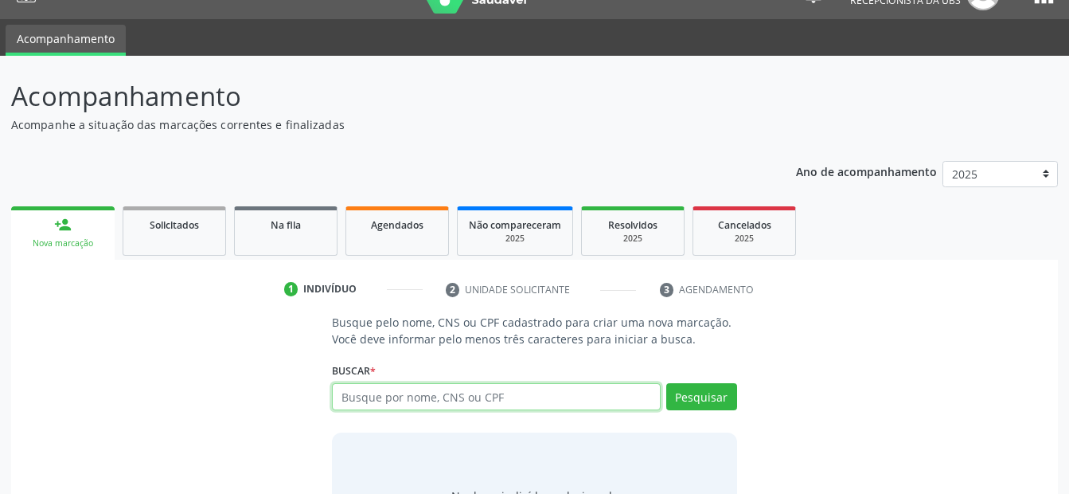
click at [416, 405] on input "text" at bounding box center [496, 396] width 328 height 27
type input "702505308684630"
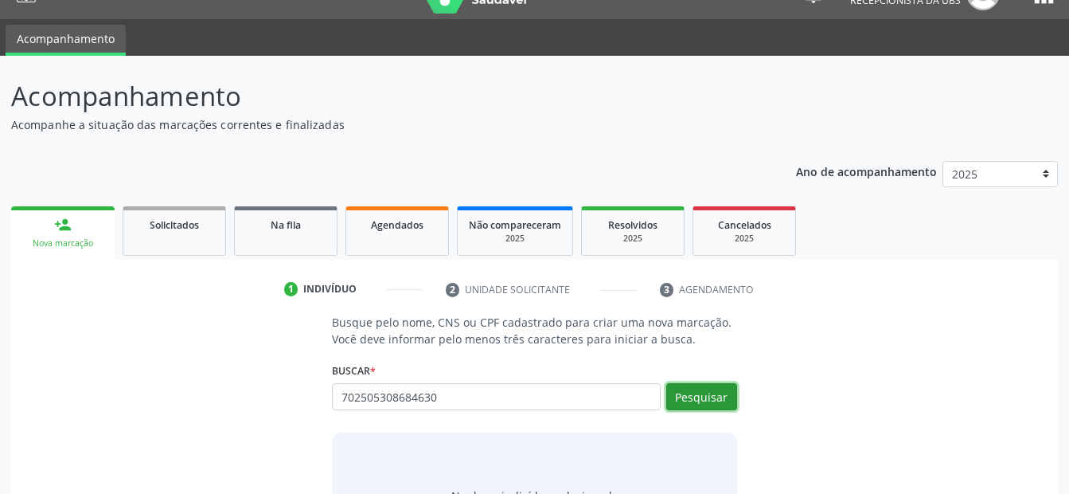
click at [693, 394] on button "Pesquisar" at bounding box center [701, 396] width 71 height 27
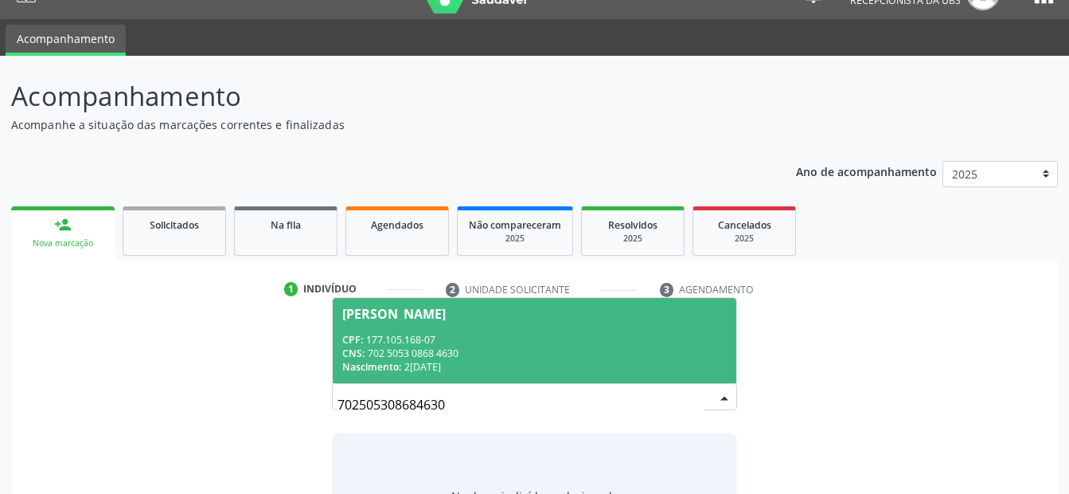
click at [466, 320] on span "Etelvina Fernandes da Silva CPF: 177.105.168-07 CNS: 702 5053 0868 4630 Nascime…" at bounding box center [534, 340] width 403 height 85
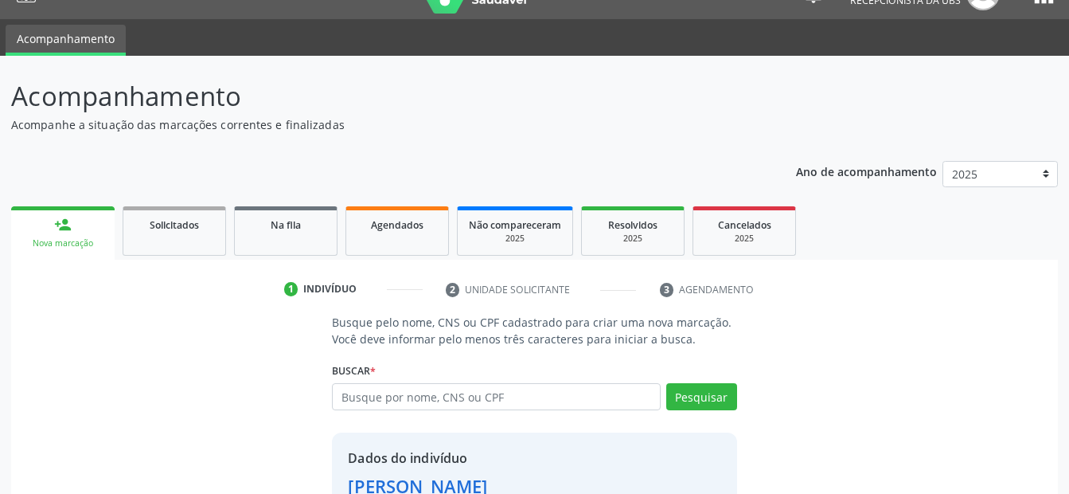
scroll to position [145, 0]
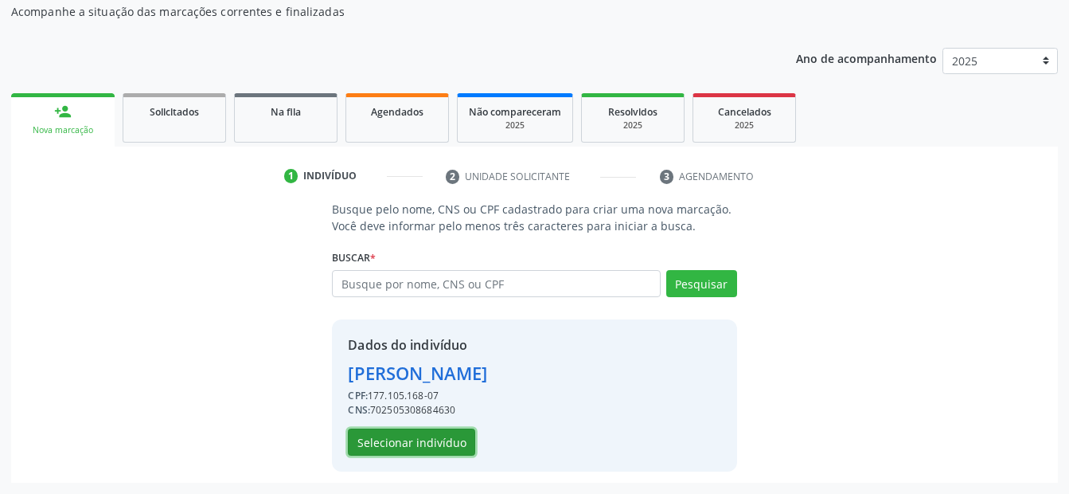
click at [425, 444] on button "Selecionar indivíduo" at bounding box center [411, 441] width 127 height 27
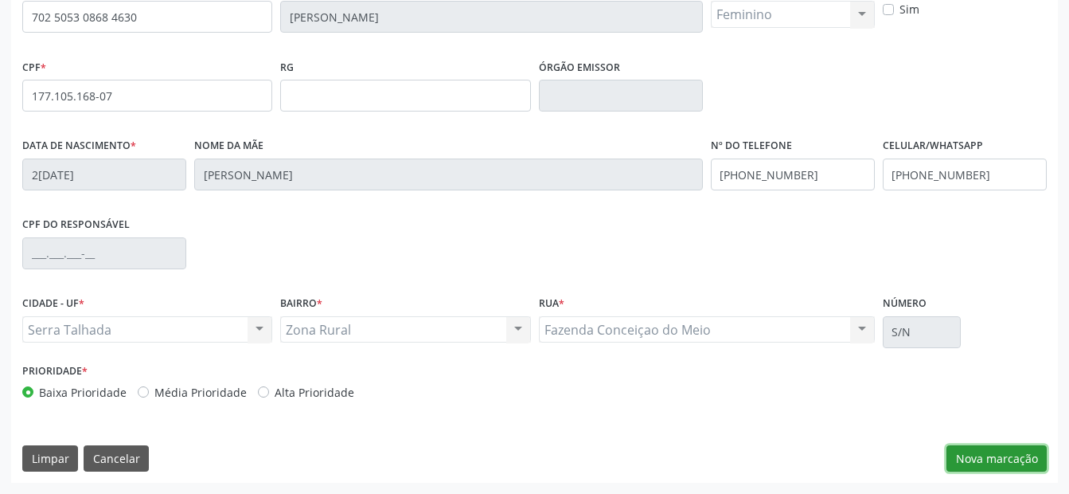
drag, startPoint x: 989, startPoint y: 464, endPoint x: 522, endPoint y: 273, distance: 505.0
click at [988, 463] on button "Nova marcação" at bounding box center [997, 458] width 100 height 27
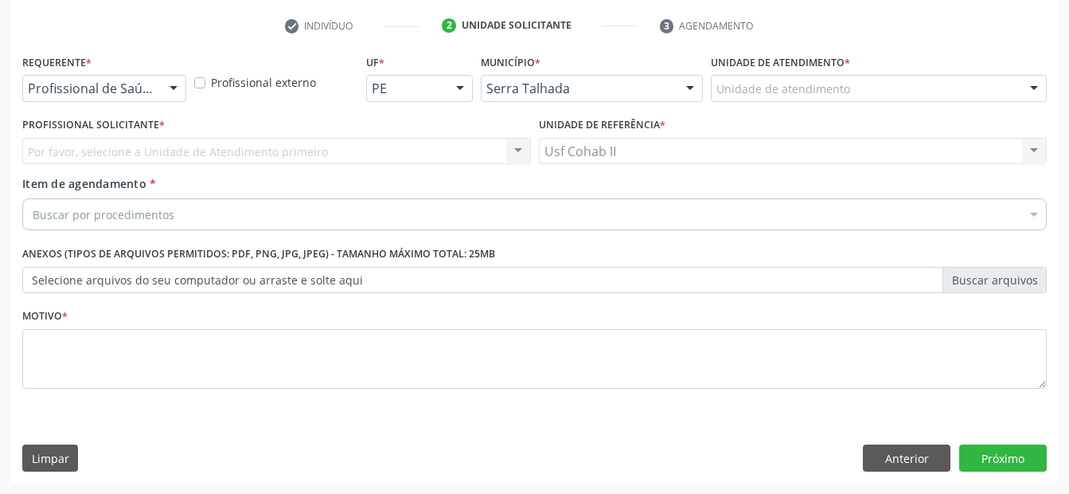
click at [92, 97] on div "Profissional de Saúde" at bounding box center [104, 88] width 164 height 27
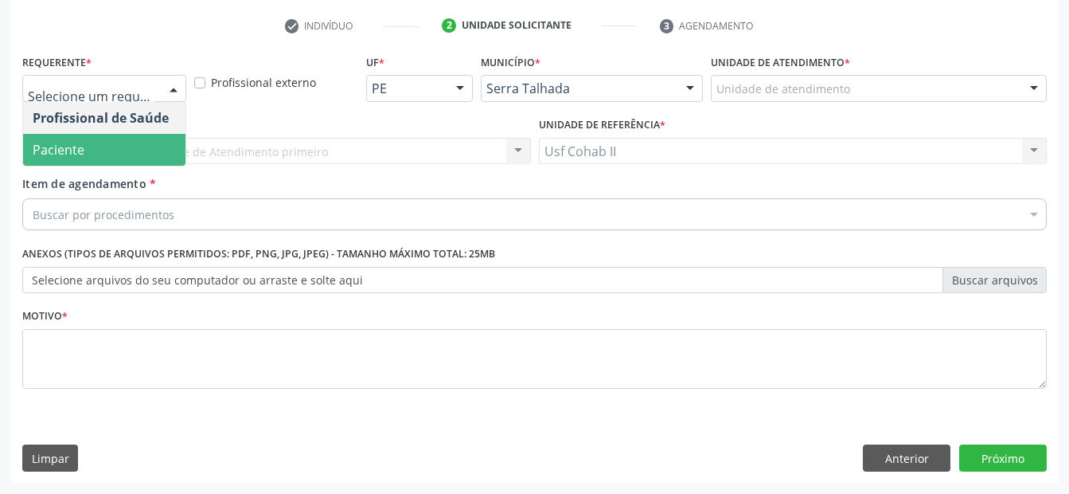
drag, startPoint x: 98, startPoint y: 147, endPoint x: 98, endPoint y: 206, distance: 59.7
click at [98, 147] on span "Paciente" at bounding box center [104, 150] width 162 height 32
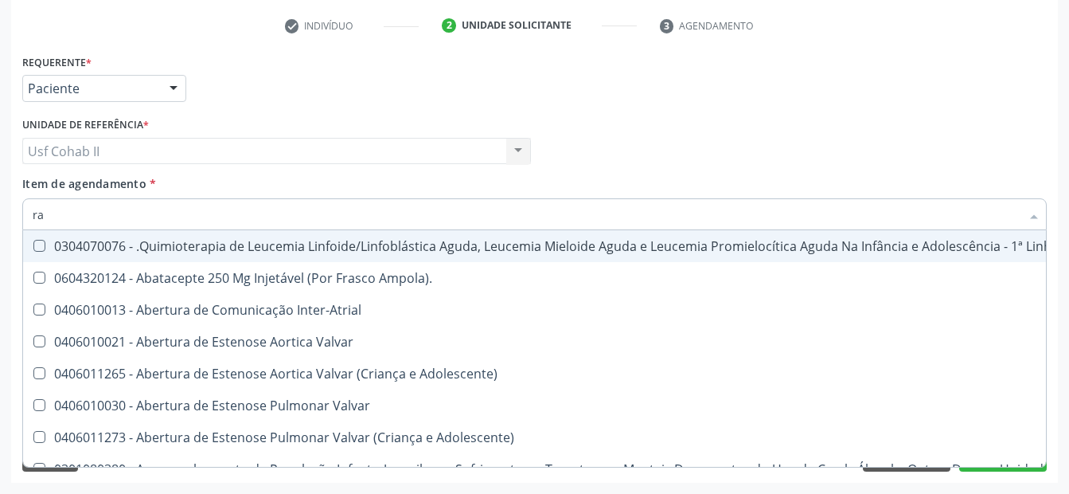
type input "r"
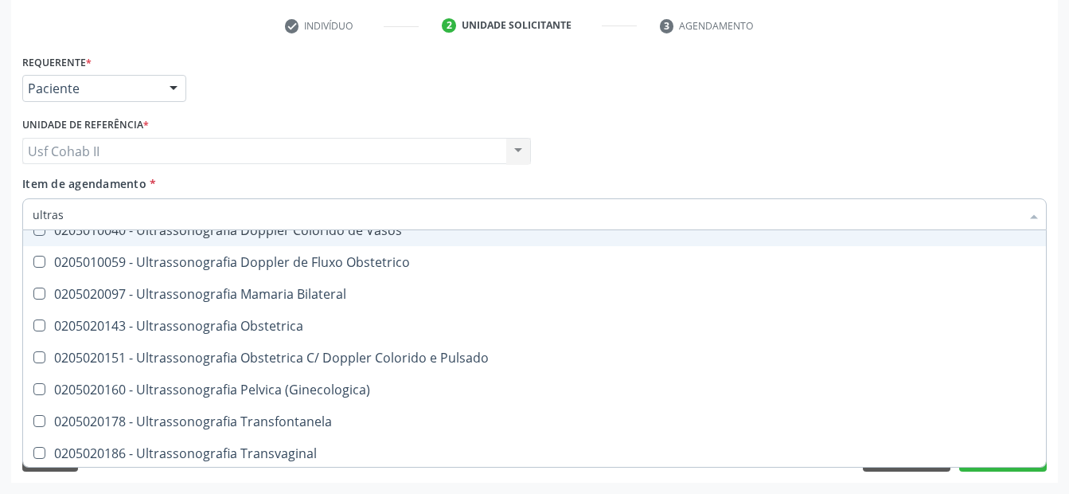
drag, startPoint x: 127, startPoint y: 217, endPoint x: -3, endPoint y: 223, distance: 130.7
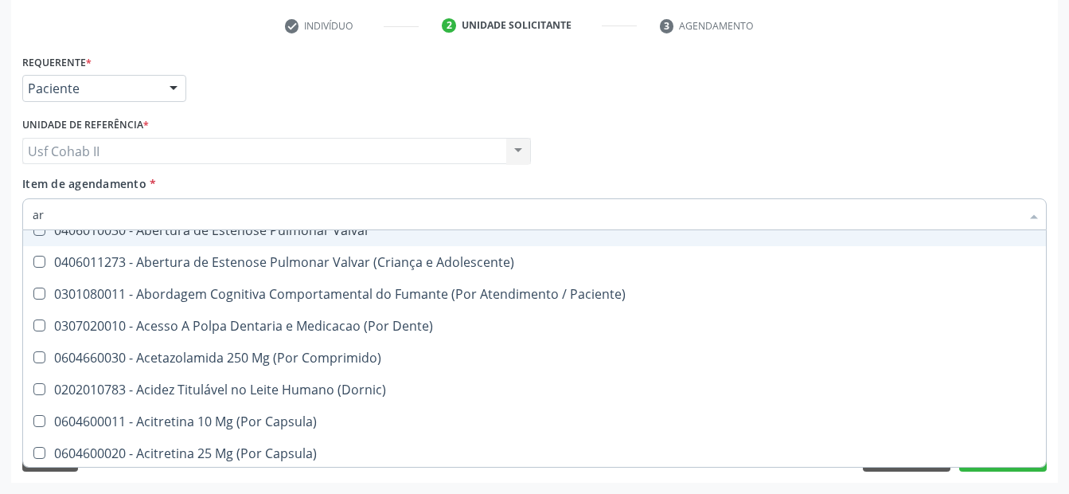
type input "art"
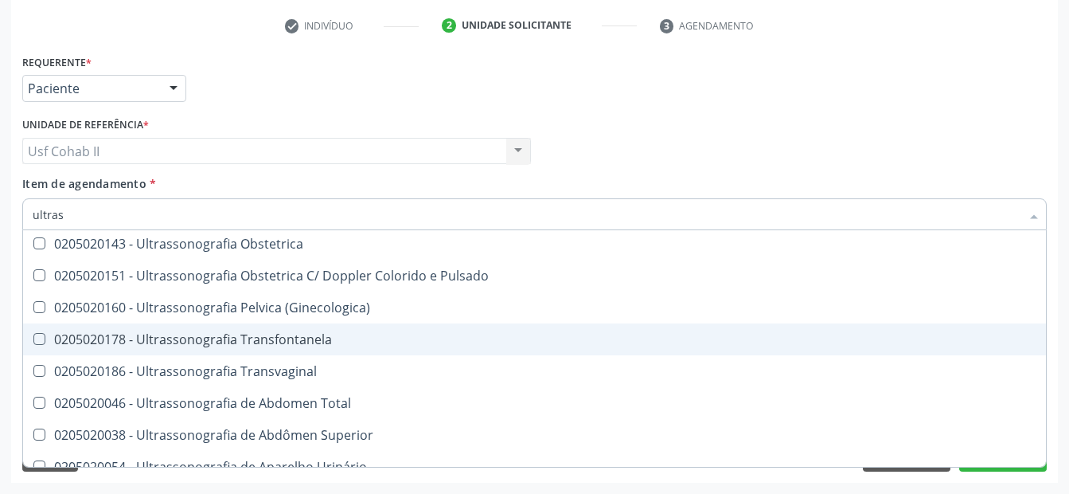
scroll to position [401, 0]
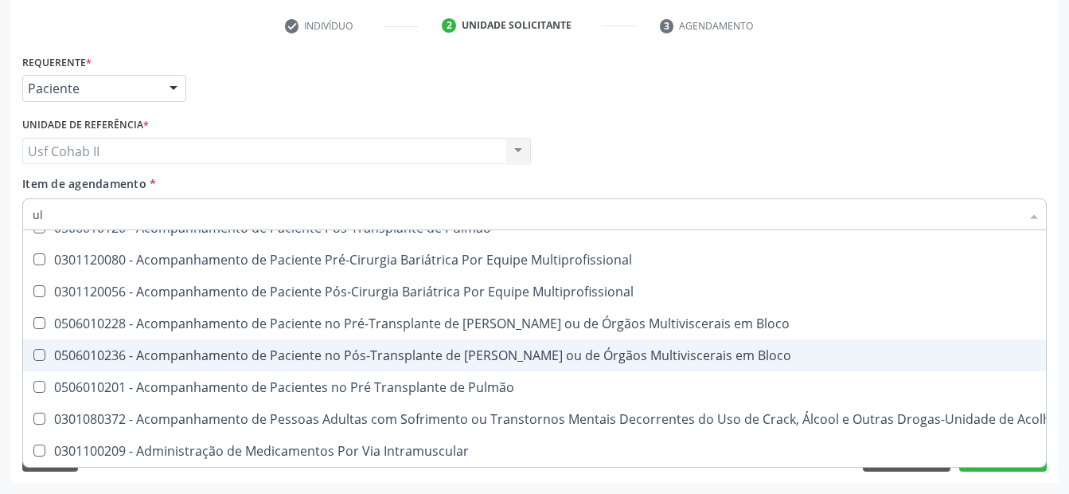
type input "u"
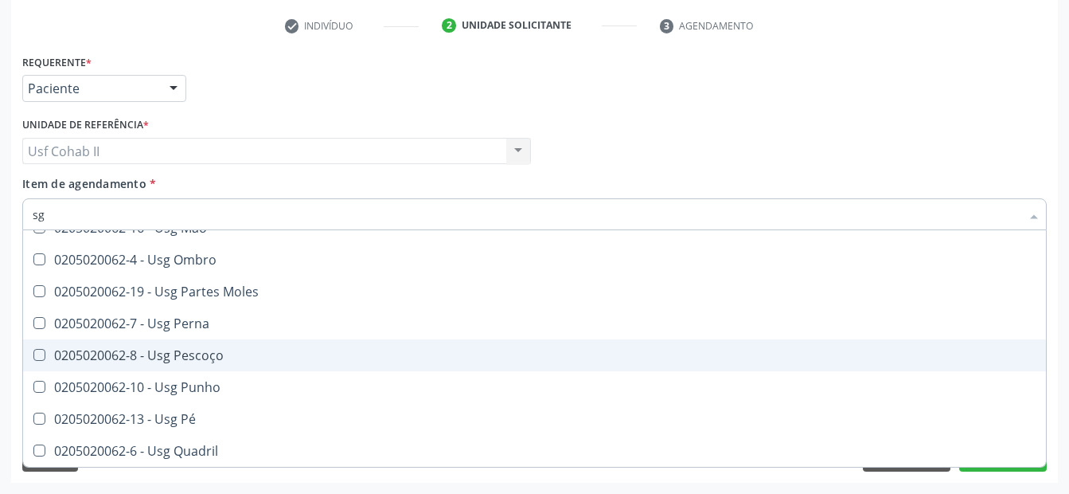
type input "s"
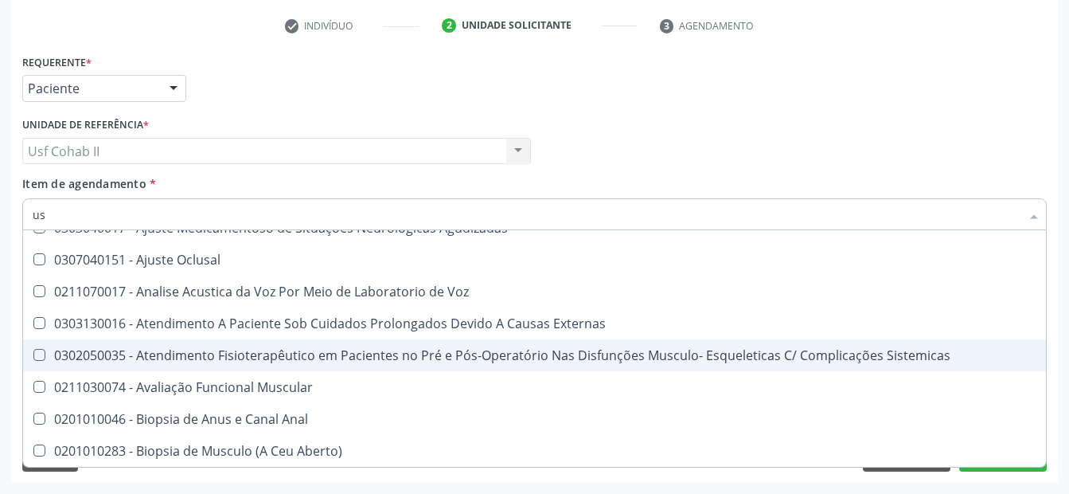
type input "usg"
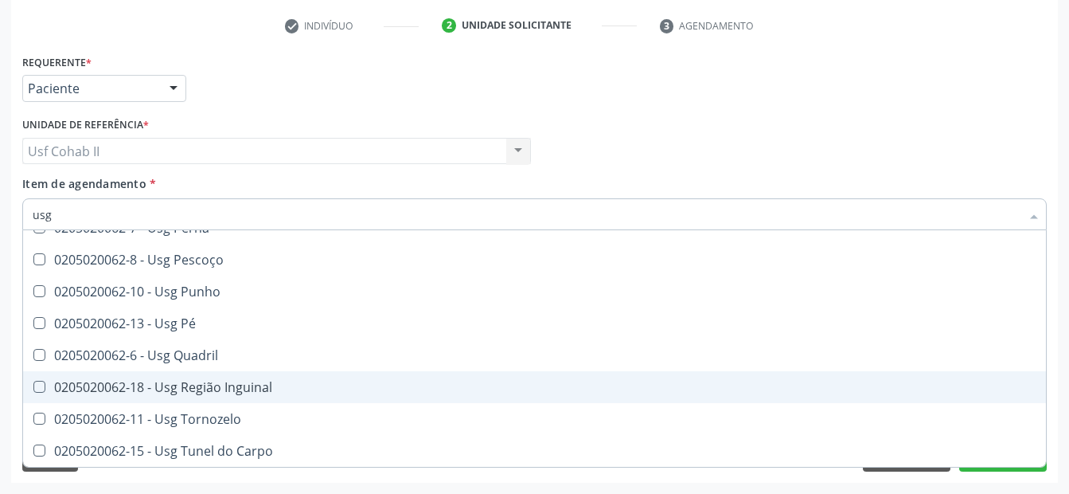
scroll to position [289, 0]
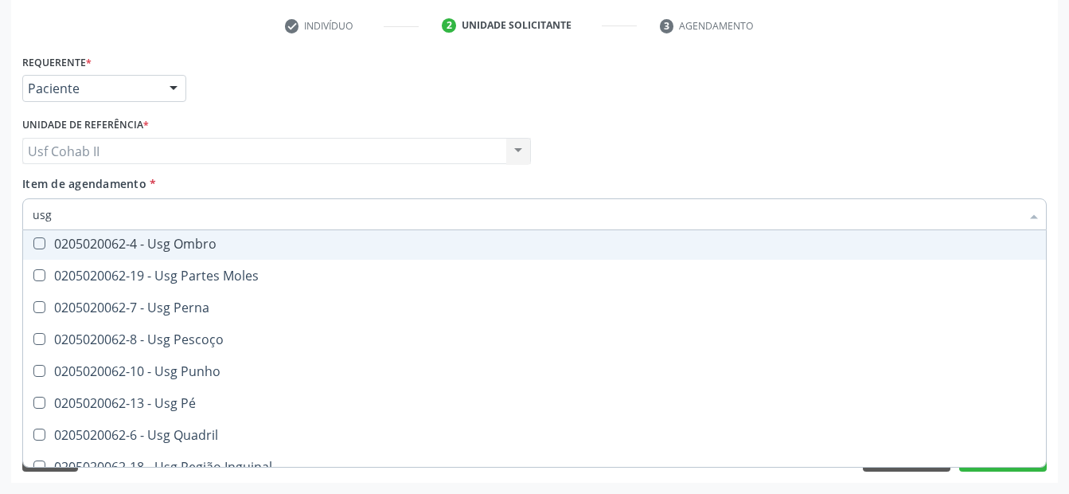
click at [208, 250] on div "0205020062-4 - Usg Ombro" at bounding box center [535, 243] width 1004 height 13
checkbox Ombro "true"
click at [731, 105] on div "Requerente * Paciente Profissional de Saúde Paciente Nenhum resultado encontrad…" at bounding box center [534, 81] width 1033 height 62
checkbox Braço "true"
checkbox Ombro "false"
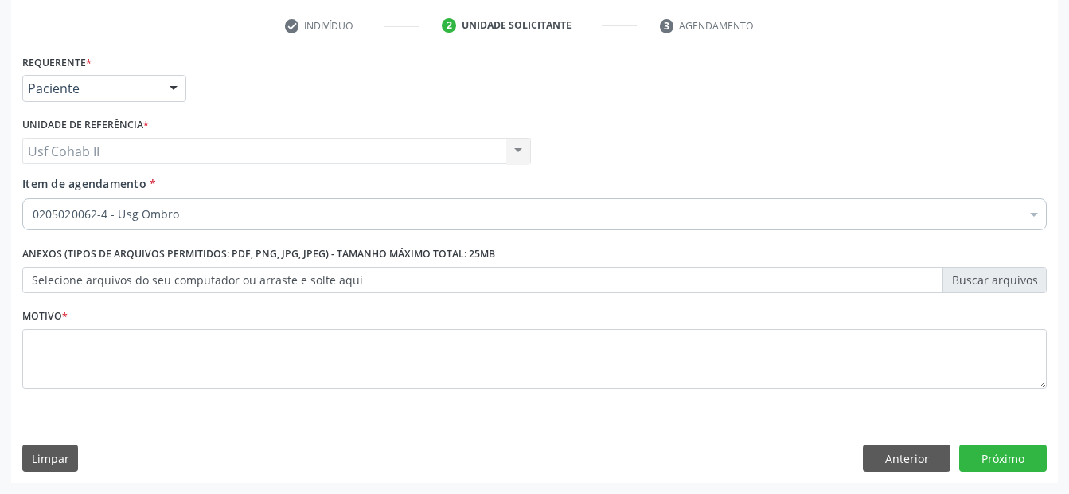
scroll to position [0, 0]
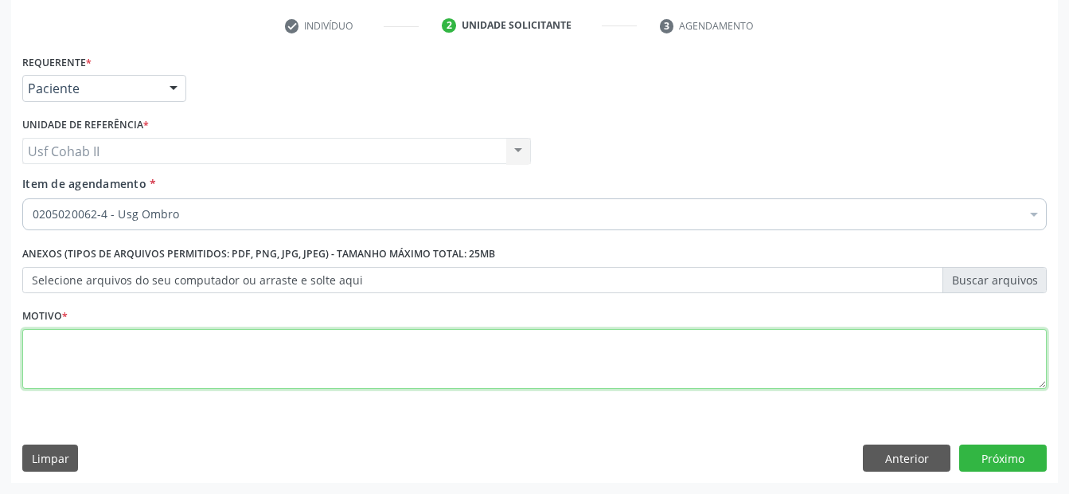
click at [219, 348] on textarea at bounding box center [534, 359] width 1025 height 61
type textarea "."
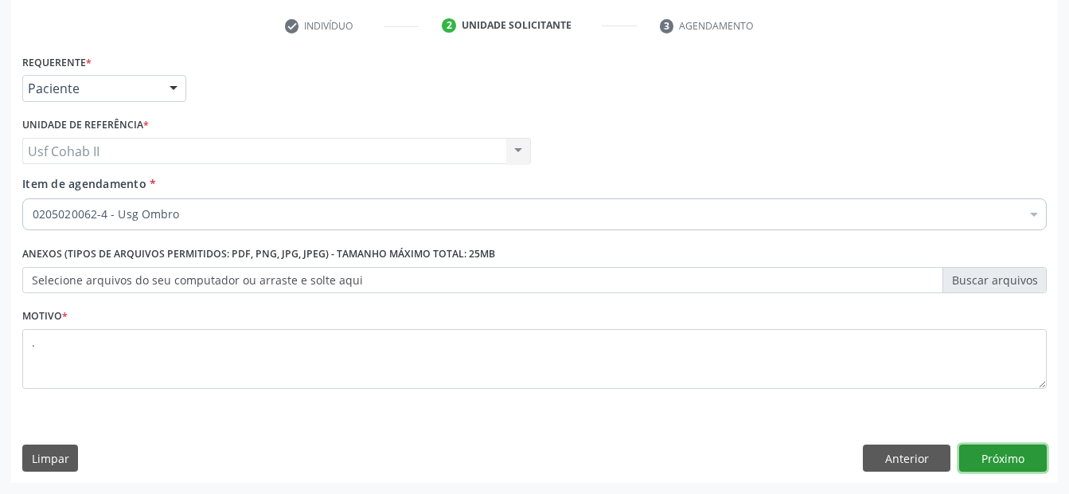
click at [1005, 458] on button "Próximo" at bounding box center [1004, 457] width 88 height 27
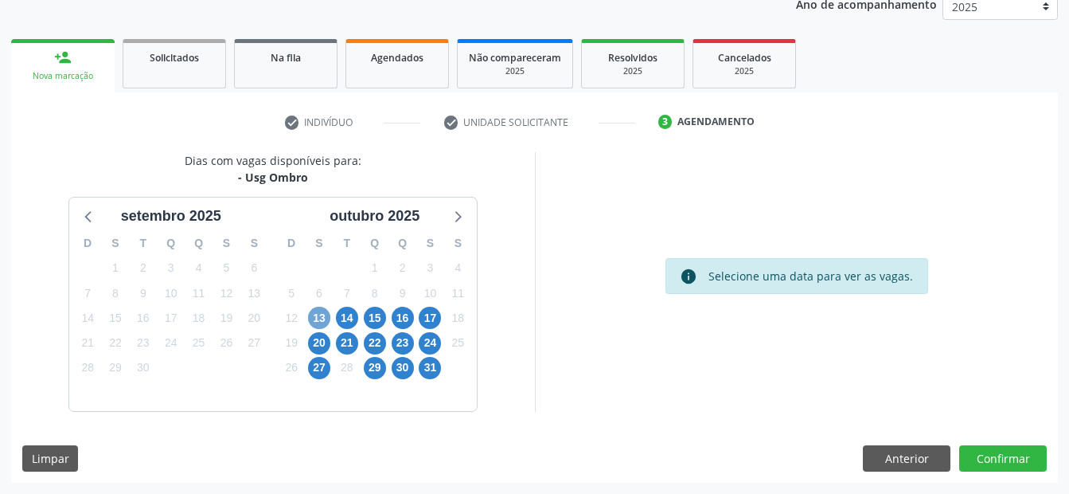
click at [325, 318] on span "13" at bounding box center [319, 318] width 22 height 22
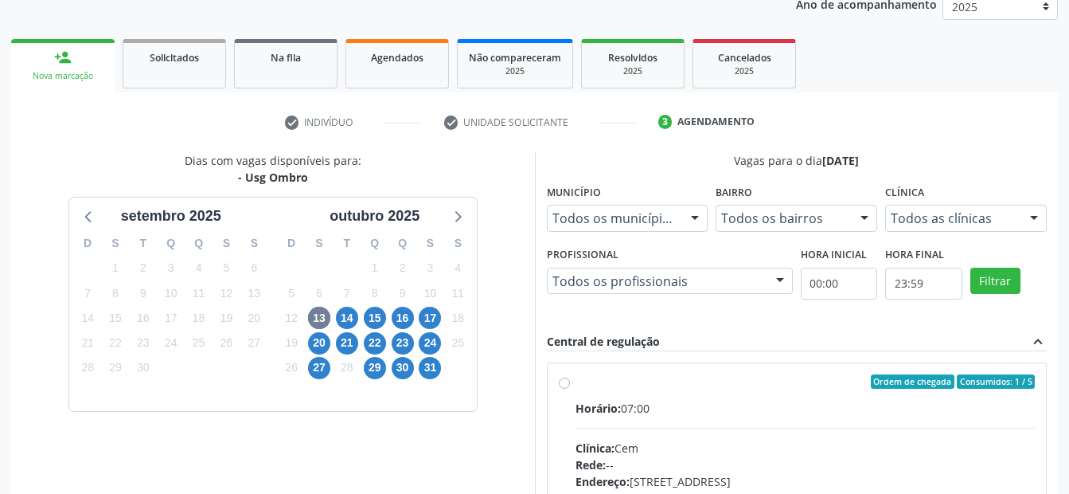
click at [576, 381] on label "Ordem de chegada Consumidos: 1 / 5 Horário: 07:00 Clínica: Cem Rede: -- Endereç…" at bounding box center [806, 496] width 460 height 244
click at [566, 381] on input "Ordem de chegada Consumidos: 1 / 5 Horário: 07:00 Clínica: Cem Rede: -- Endereç…" at bounding box center [564, 381] width 11 height 14
radio input "true"
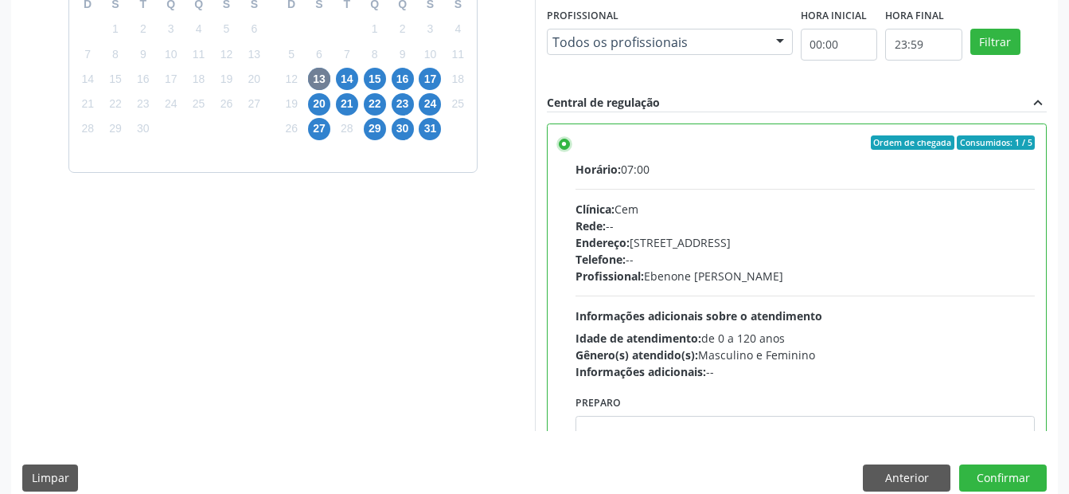
scroll to position [79, 0]
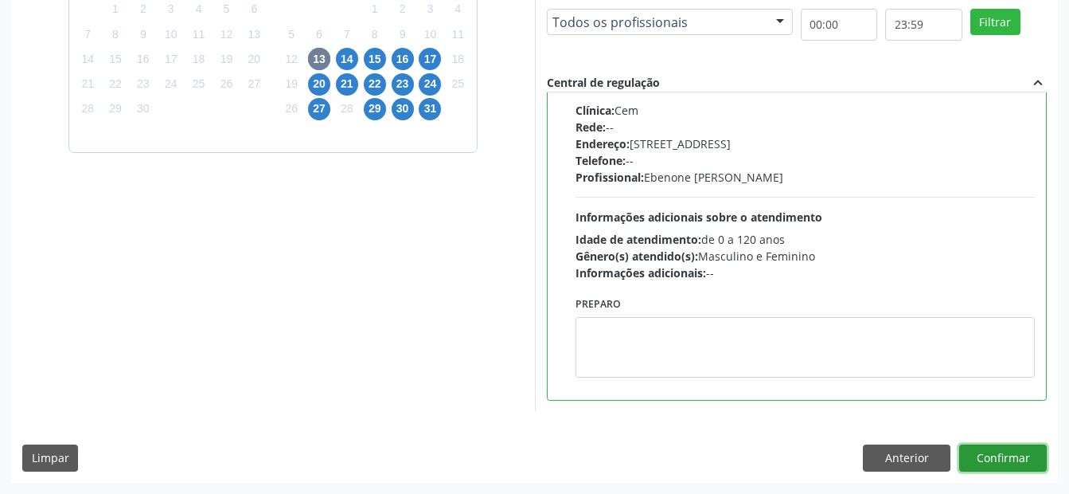
click at [982, 450] on button "Confirmar" at bounding box center [1004, 457] width 88 height 27
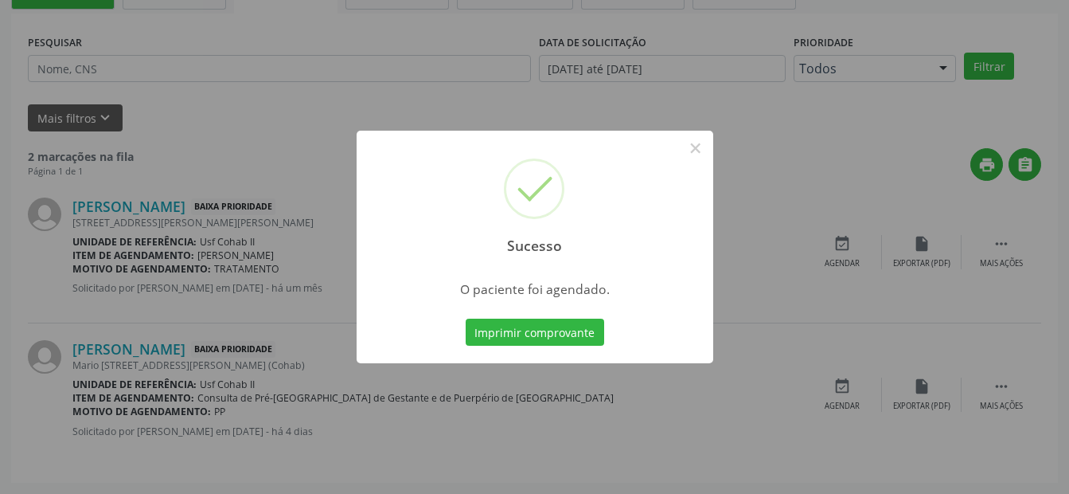
scroll to position [32, 0]
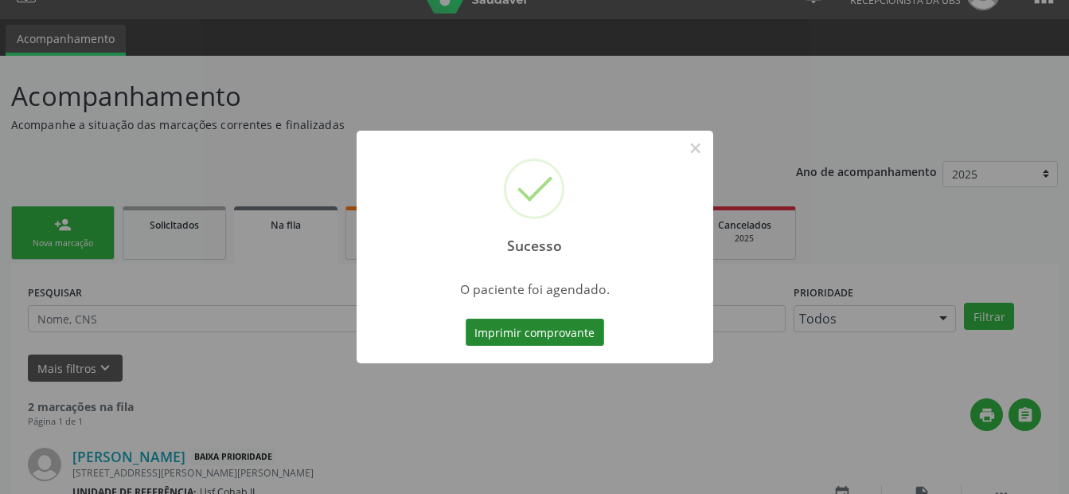
click at [583, 342] on button "Imprimir comprovante" at bounding box center [535, 332] width 139 height 27
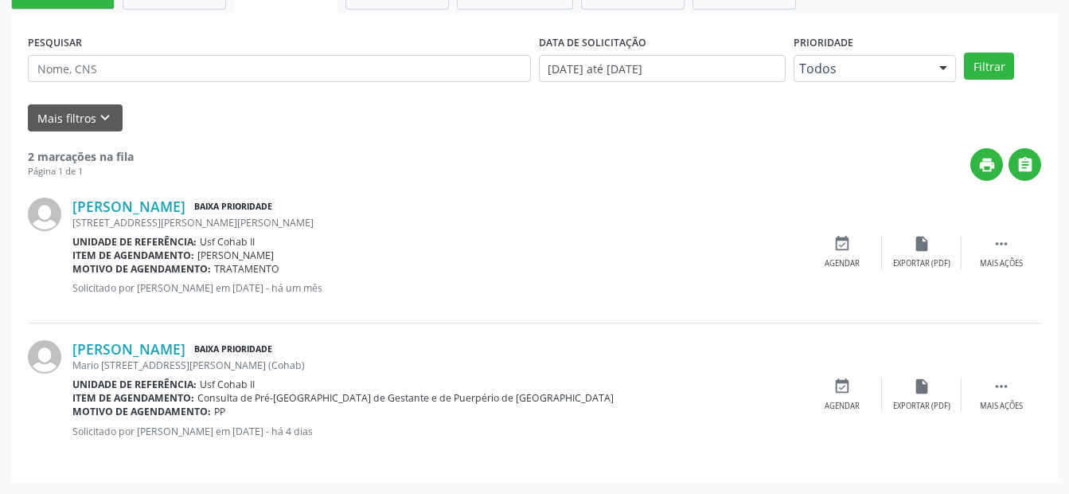
scroll to position [0, 0]
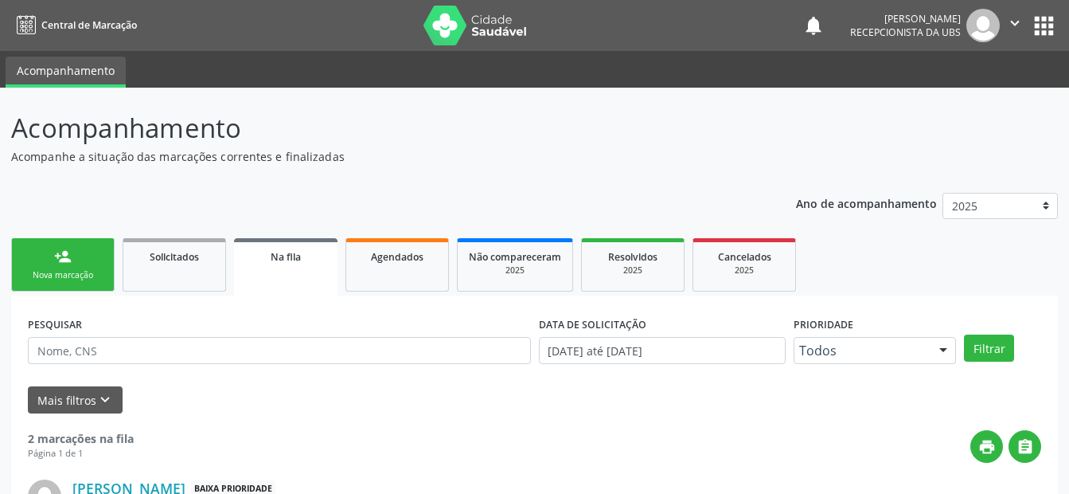
click at [41, 266] on link "person_add Nova marcação" at bounding box center [63, 264] width 104 height 53
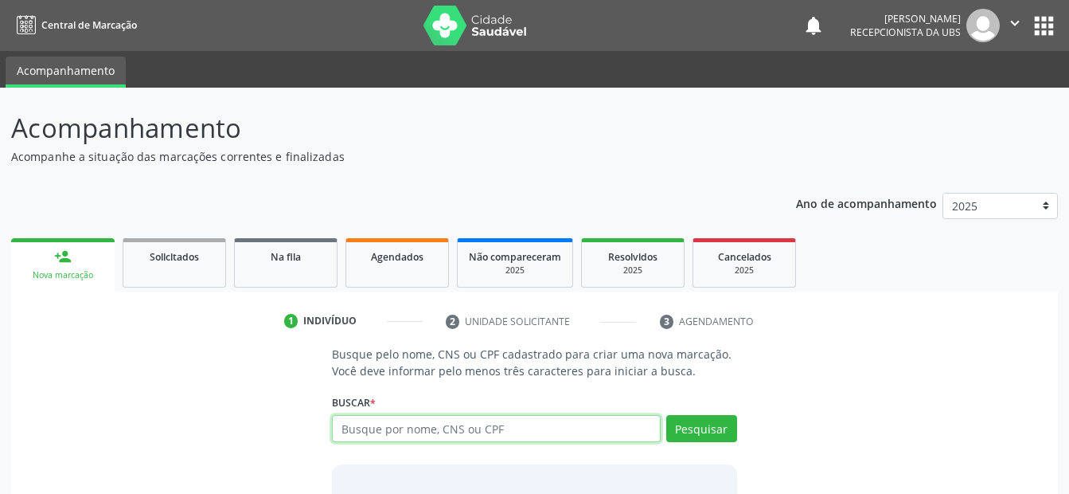
click at [490, 428] on input "text" at bounding box center [496, 428] width 328 height 27
type input "kethen ge"
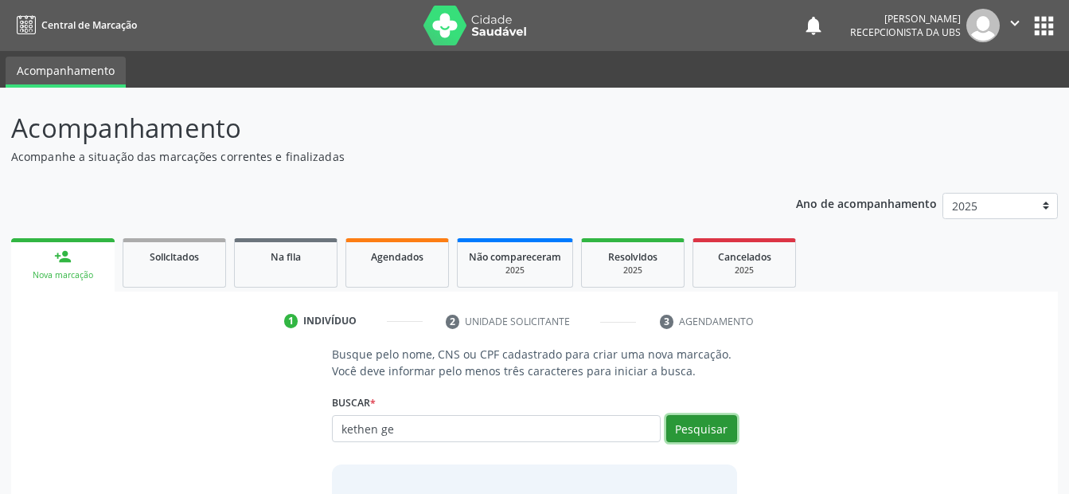
click at [704, 422] on button "Pesquisar" at bounding box center [701, 428] width 71 height 27
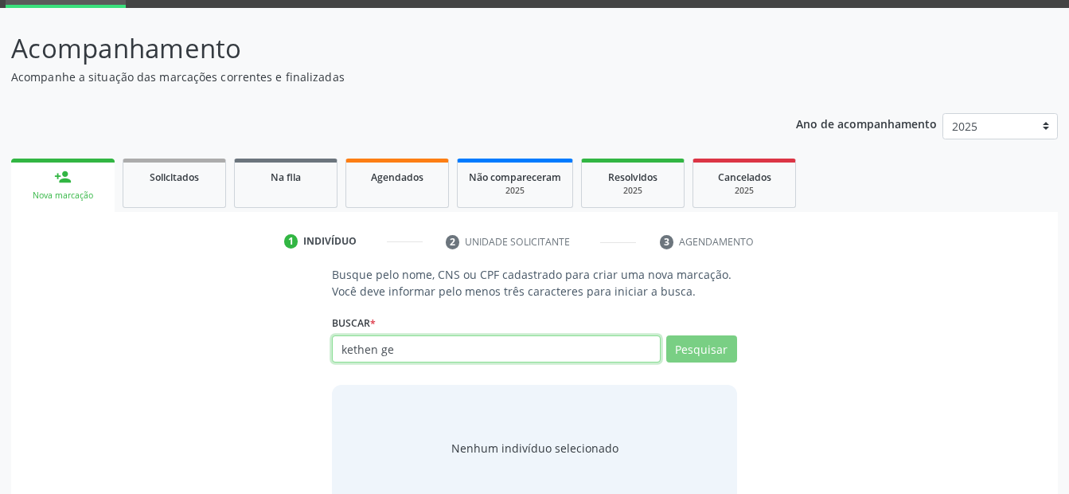
drag, startPoint x: 398, startPoint y: 352, endPoint x: 141, endPoint y: 376, distance: 258.3
click at [141, 376] on div "Busque pelo nome, CNS ou CPF cadastrado para criar uma nova marcação. Você deve…" at bounding box center [534, 388] width 1025 height 245
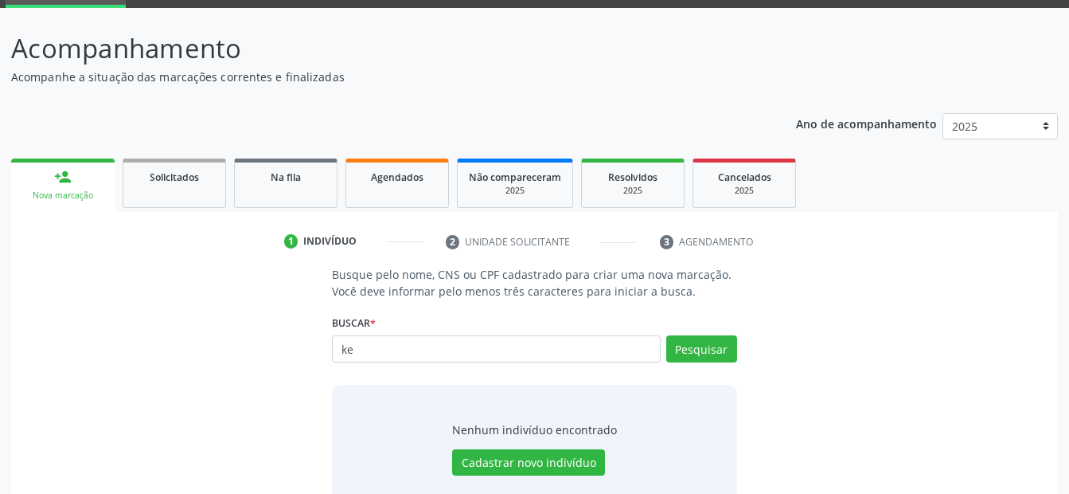
type input "k"
type input "704702790819638"
click at [710, 351] on button "Pesquisar" at bounding box center [701, 348] width 71 height 27
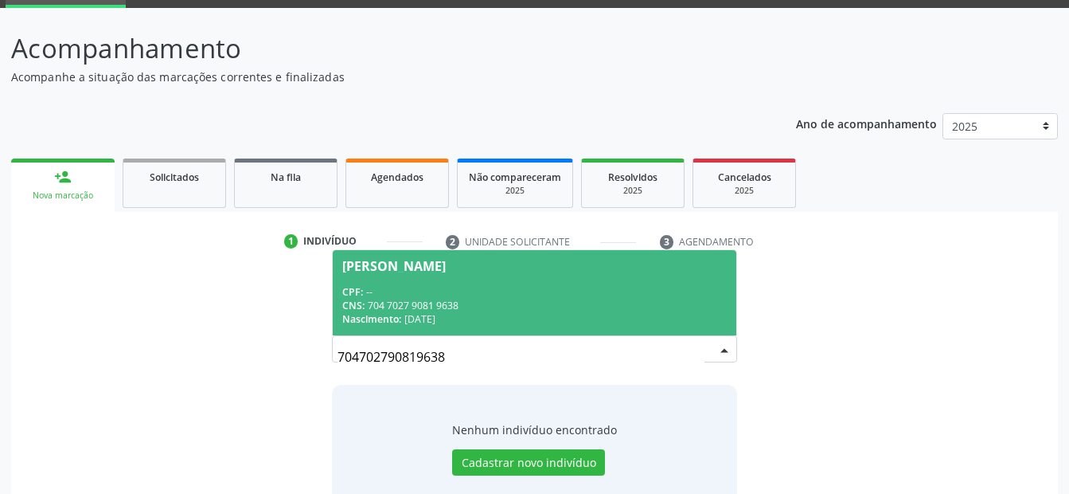
click at [467, 283] on span "David Samuel da Silva Nascimento CPF: -- CNS: 704 7027 9081 9638 Nascimento: 10…" at bounding box center [534, 292] width 403 height 85
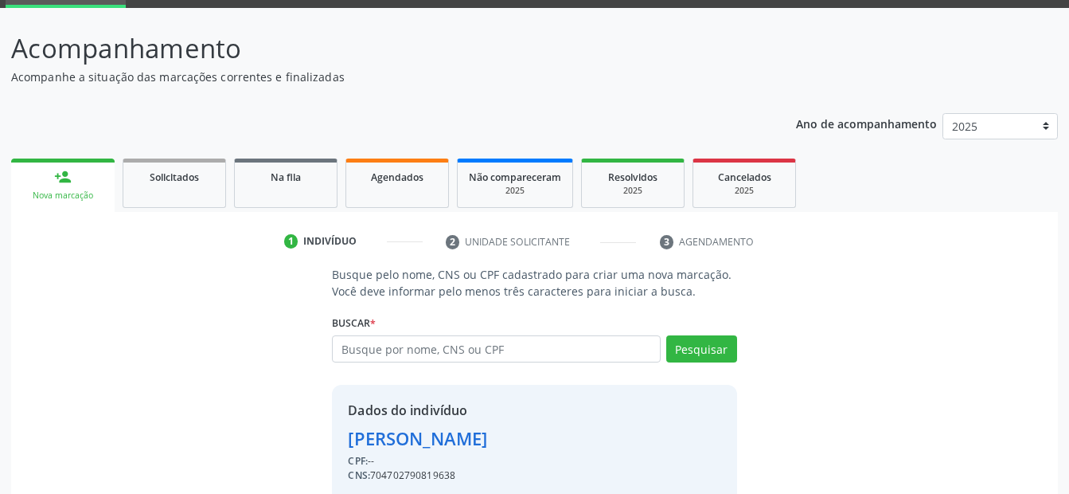
scroll to position [145, 0]
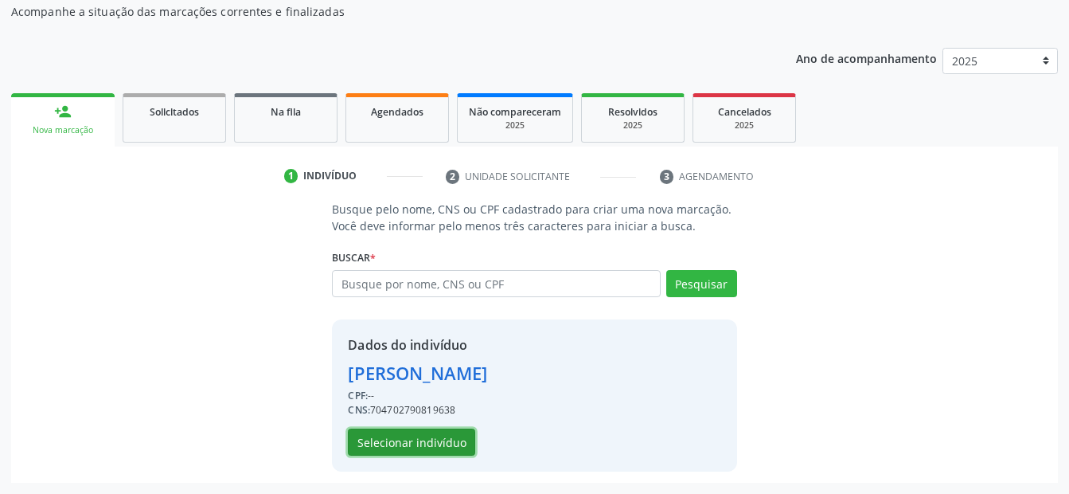
click at [436, 445] on button "Selecionar indivíduo" at bounding box center [411, 441] width 127 height 27
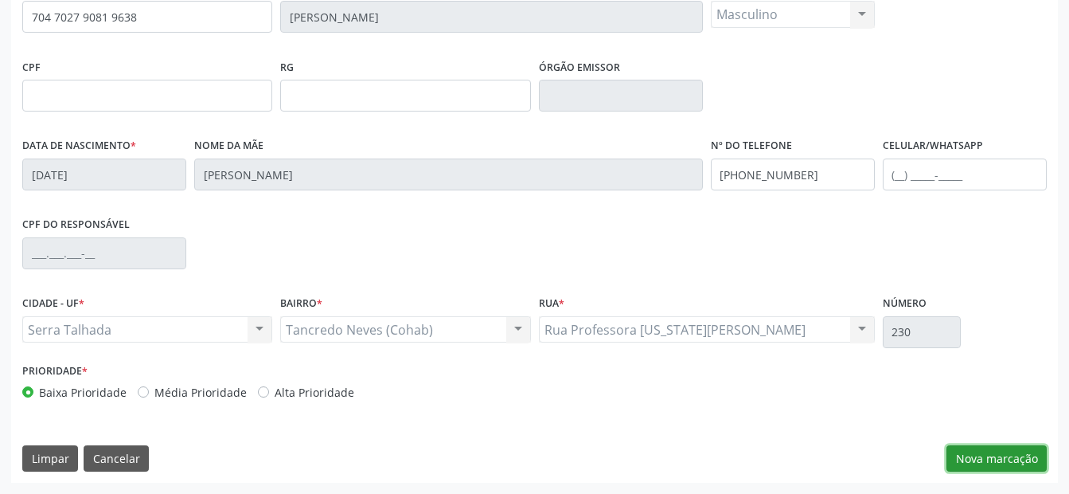
click at [1021, 462] on button "Nova marcação" at bounding box center [997, 458] width 100 height 27
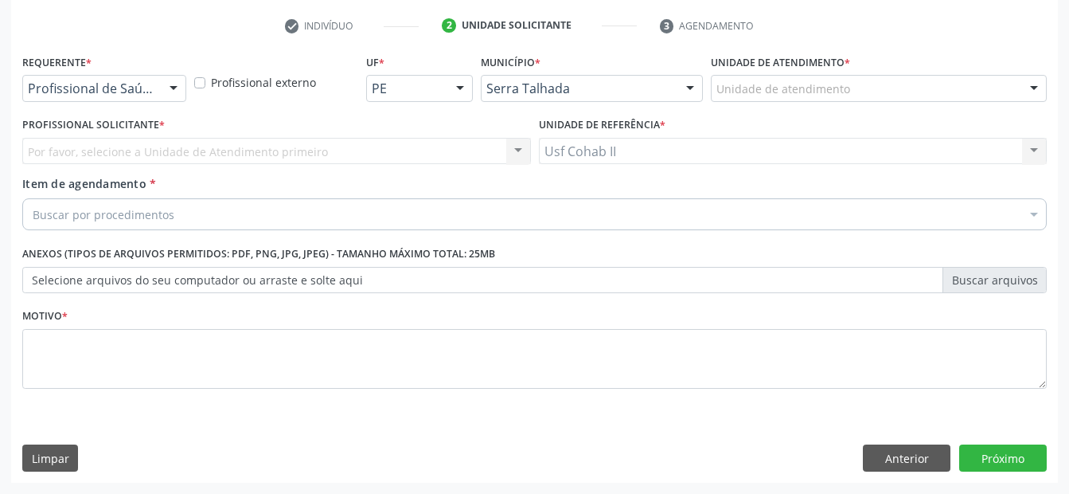
scroll to position [295, 0]
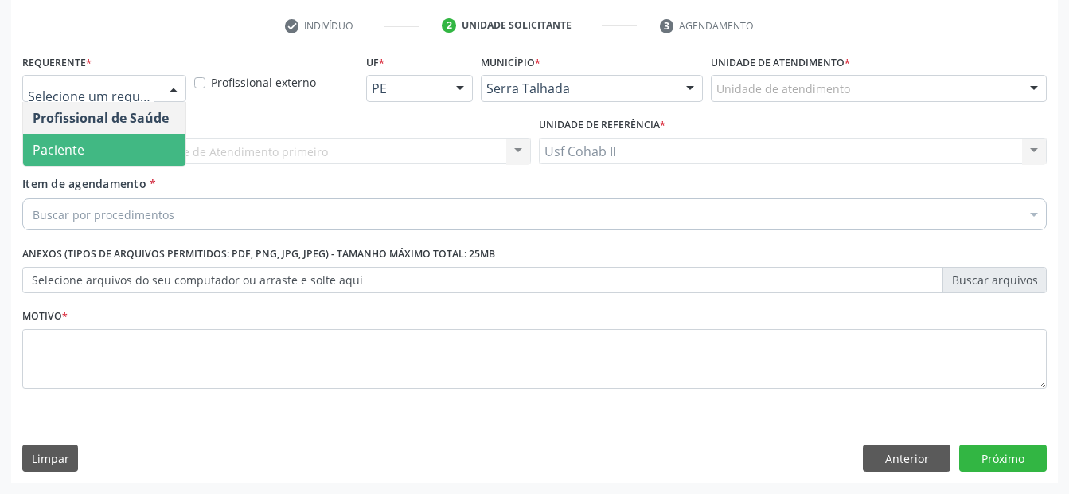
click at [127, 155] on span "Paciente" at bounding box center [104, 150] width 162 height 32
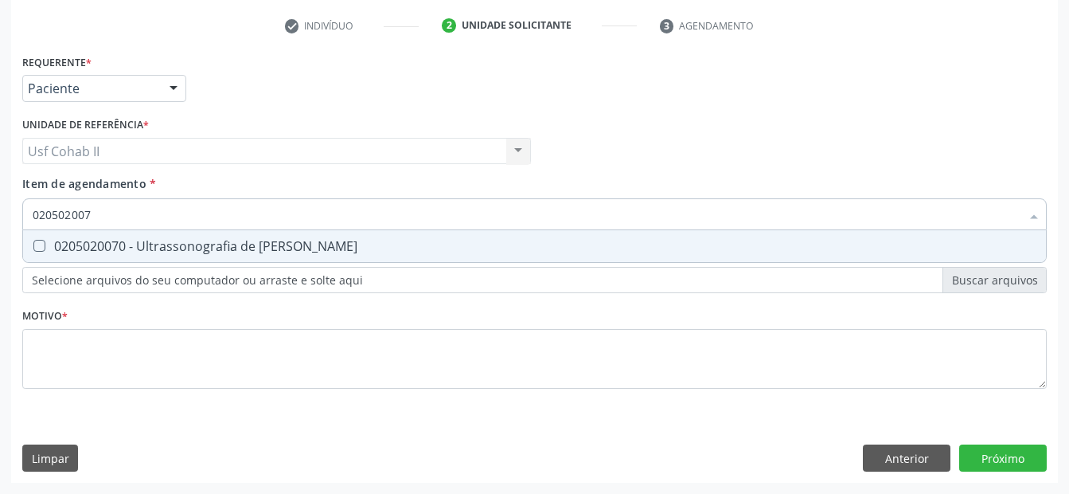
type input "0205020070"
click at [199, 251] on div "0205020070 - Ultrassonografia de [PERSON_NAME]" at bounding box center [535, 246] width 1004 height 13
checkbox Escrotal "true"
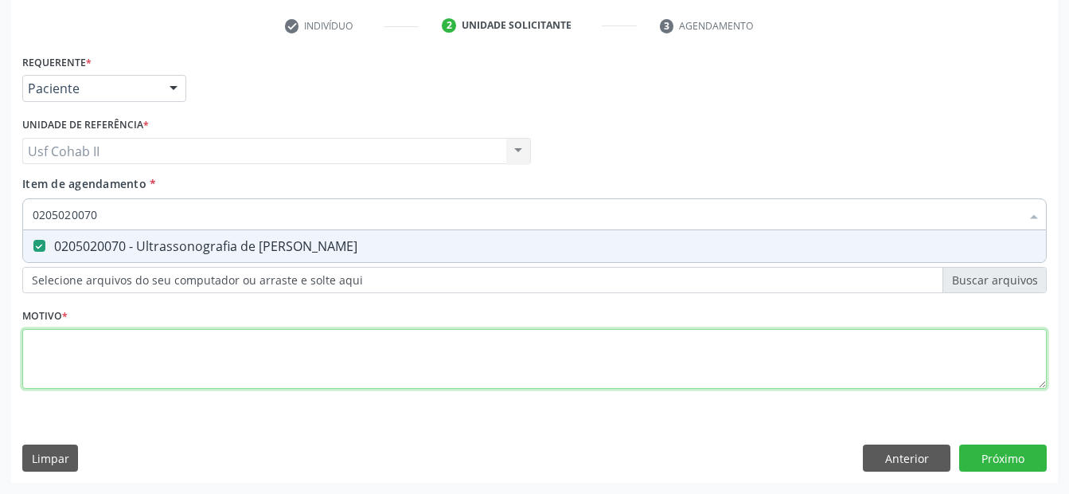
click at [174, 333] on div "Requerente * Paciente Profissional de Saúde Paciente Nenhum resultado encontrad…" at bounding box center [534, 230] width 1025 height 361
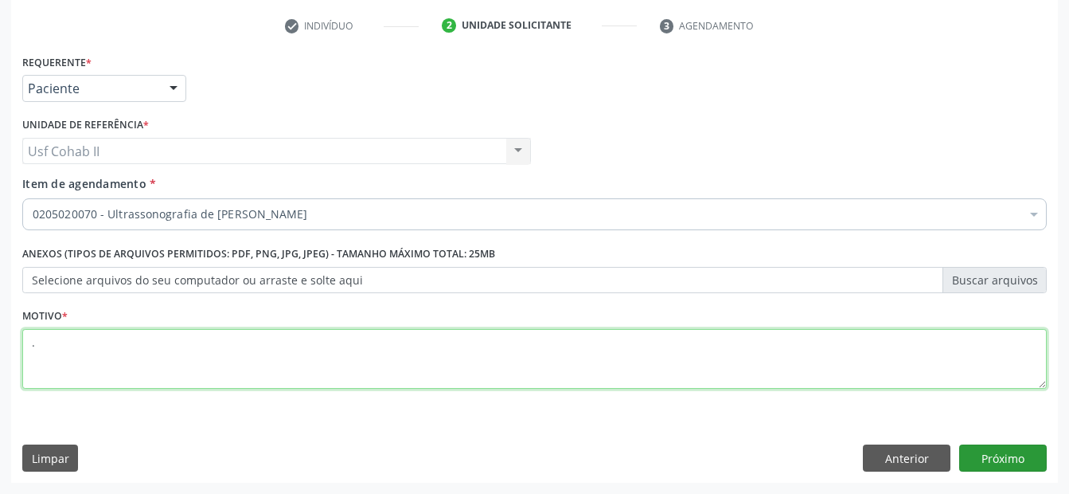
type textarea "."
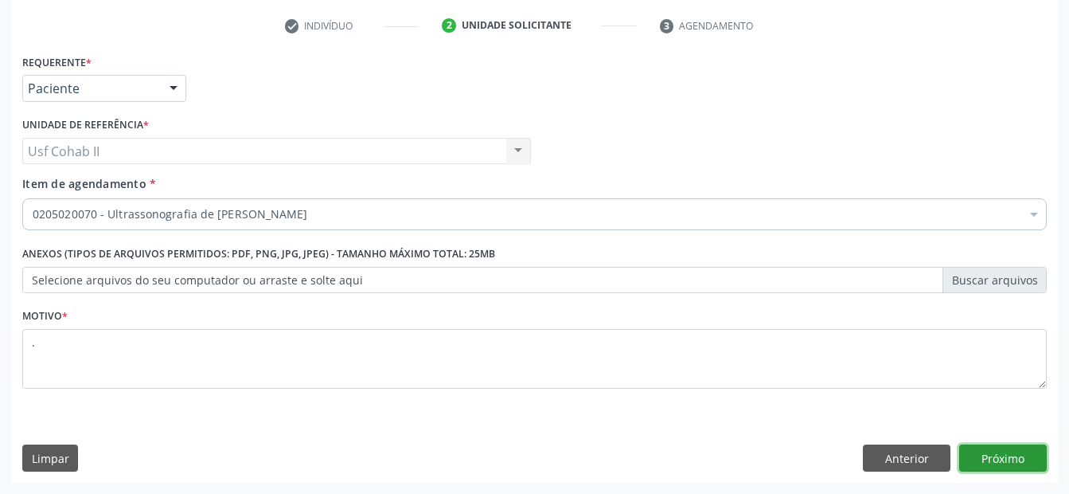
click at [1006, 452] on button "Próximo" at bounding box center [1004, 457] width 88 height 27
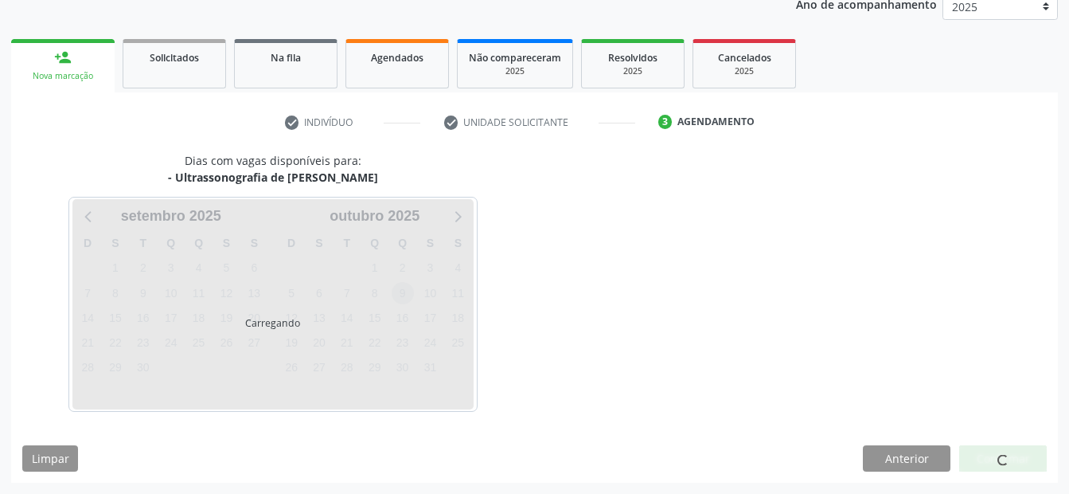
scroll to position [246, 0]
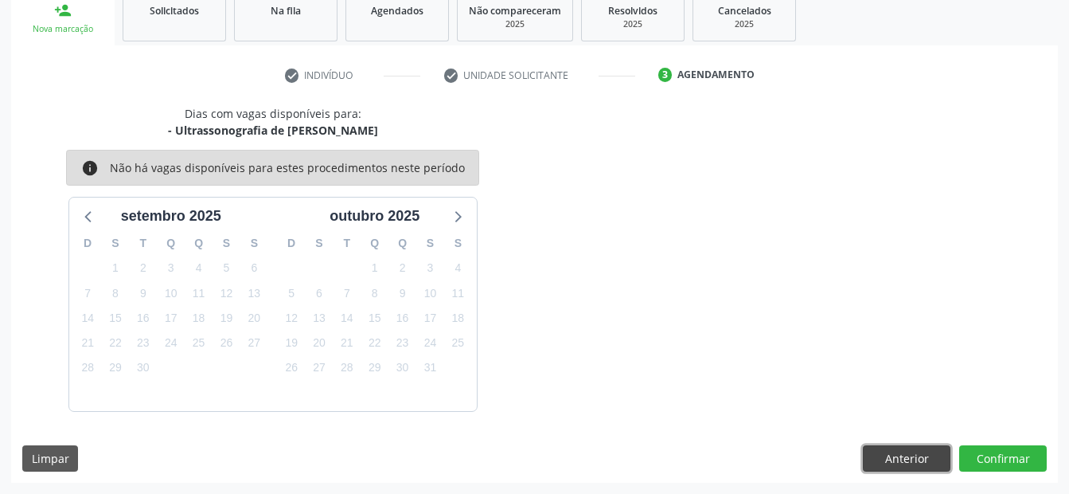
click at [874, 462] on button "Anterior" at bounding box center [907, 458] width 88 height 27
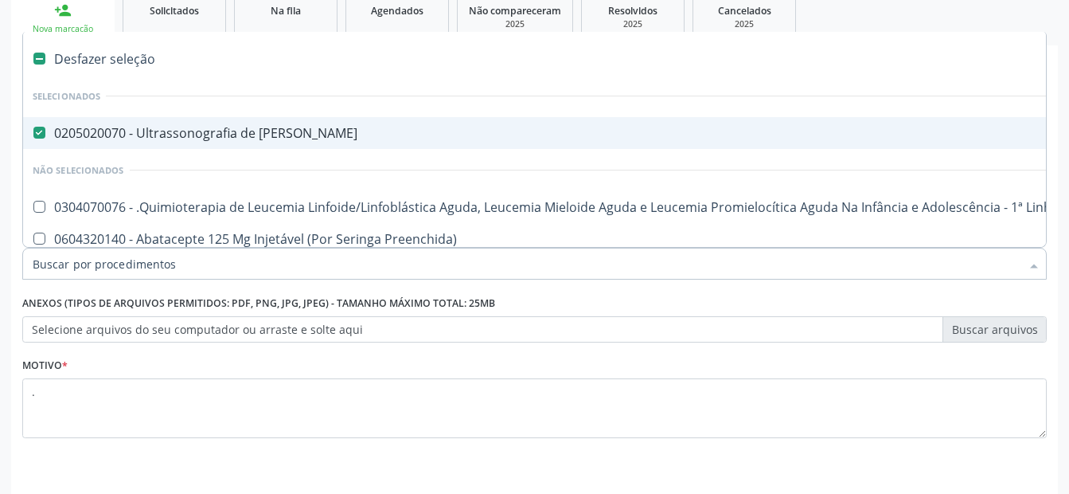
drag, startPoint x: 315, startPoint y: 261, endPoint x: -3, endPoint y: 285, distance: 318.6
click at [102, 133] on div "0205020070 - Ultrassonografia de [PERSON_NAME]" at bounding box center [653, 133] width 1240 height 13
checkbox Escrotal "false"
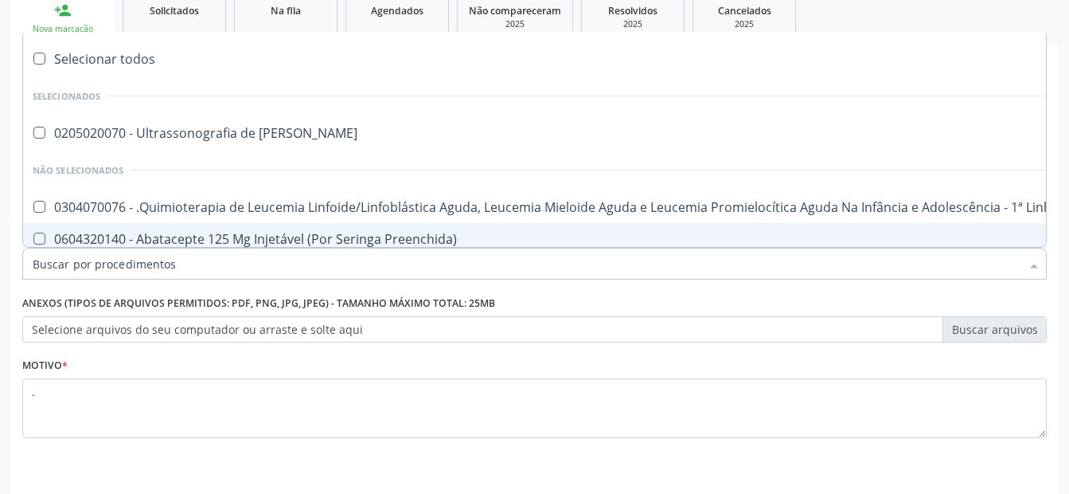
click at [72, 260] on input "Item de agendamento *" at bounding box center [527, 264] width 988 height 32
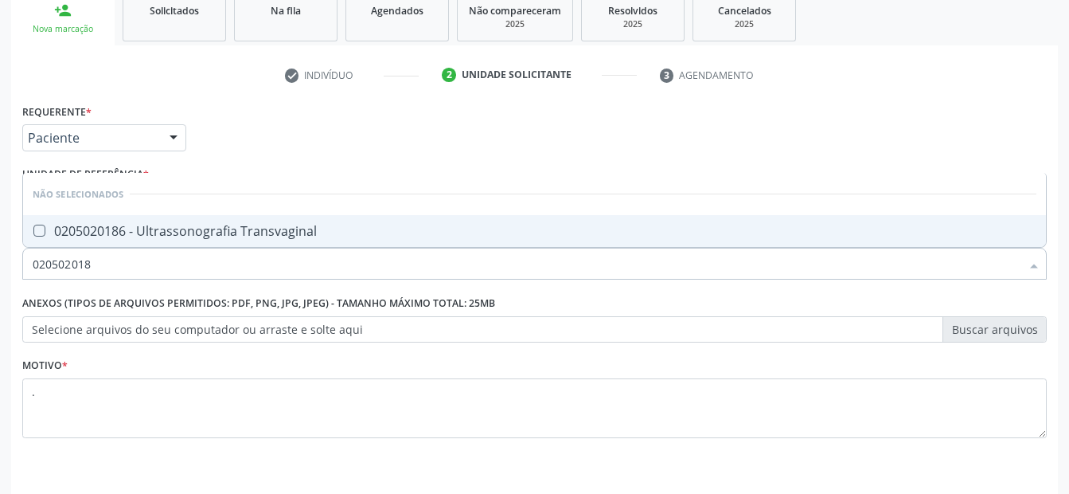
type input "0205020186"
click at [329, 233] on div "0205020186 - Ultrassonografia Transvaginal" at bounding box center [535, 231] width 1004 height 13
checkbox Transvaginal "true"
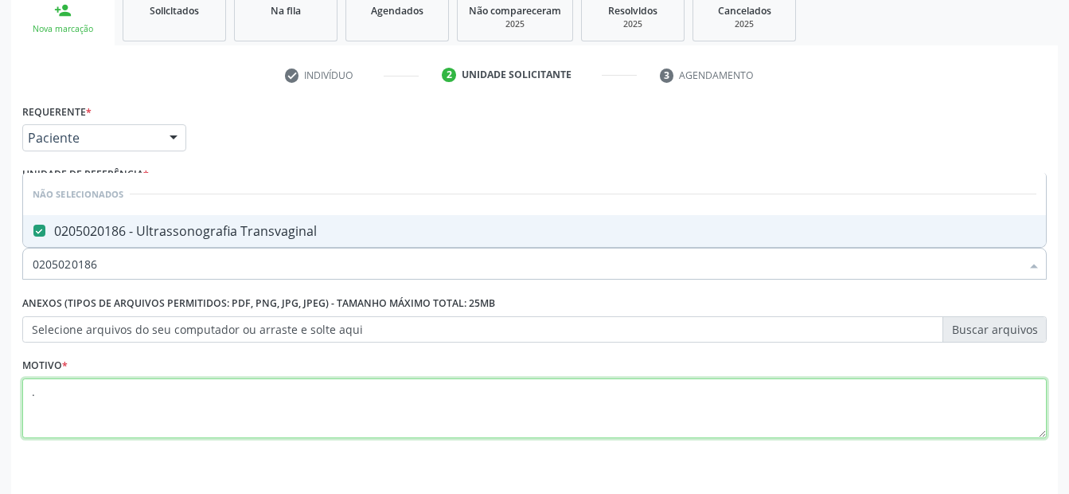
click at [329, 407] on textarea "." at bounding box center [534, 408] width 1025 height 61
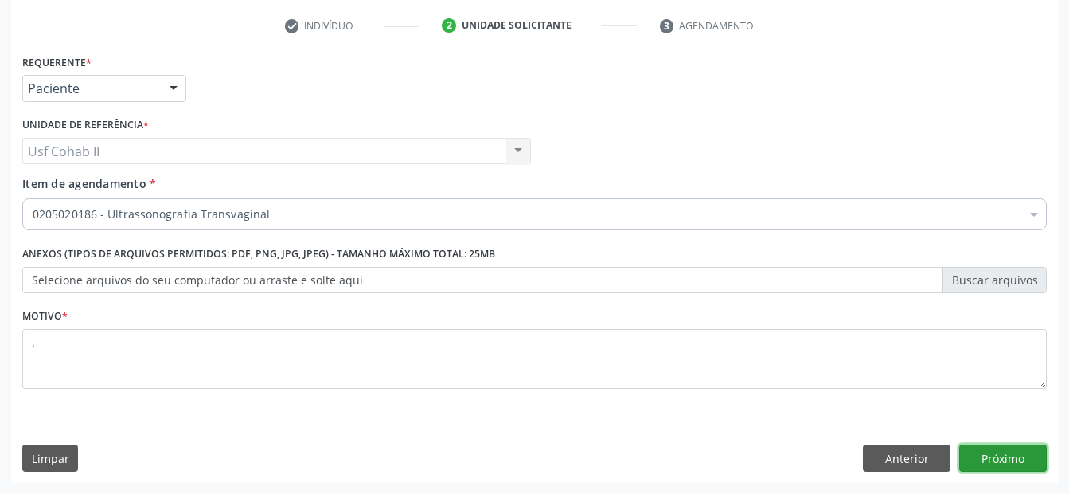
click at [1031, 460] on button "Próximo" at bounding box center [1004, 457] width 88 height 27
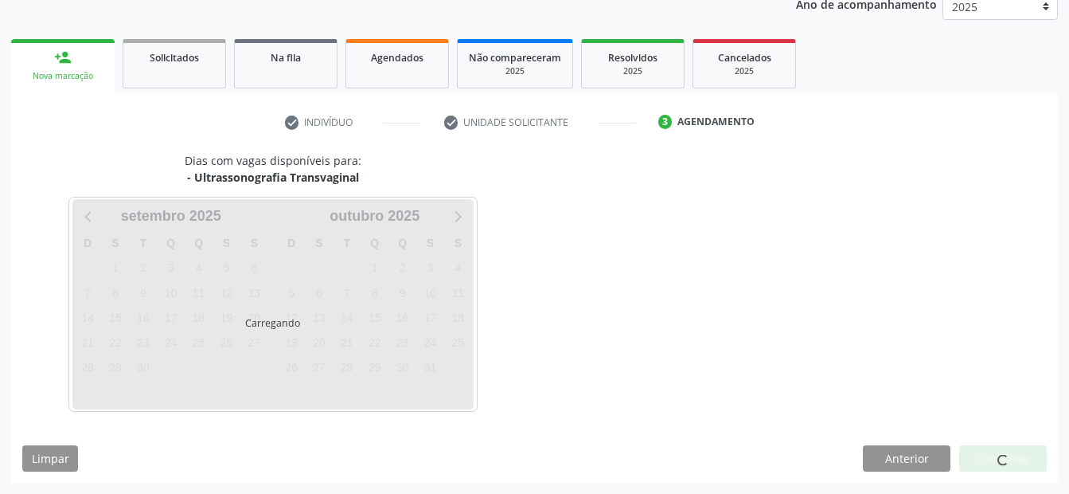
scroll to position [199, 0]
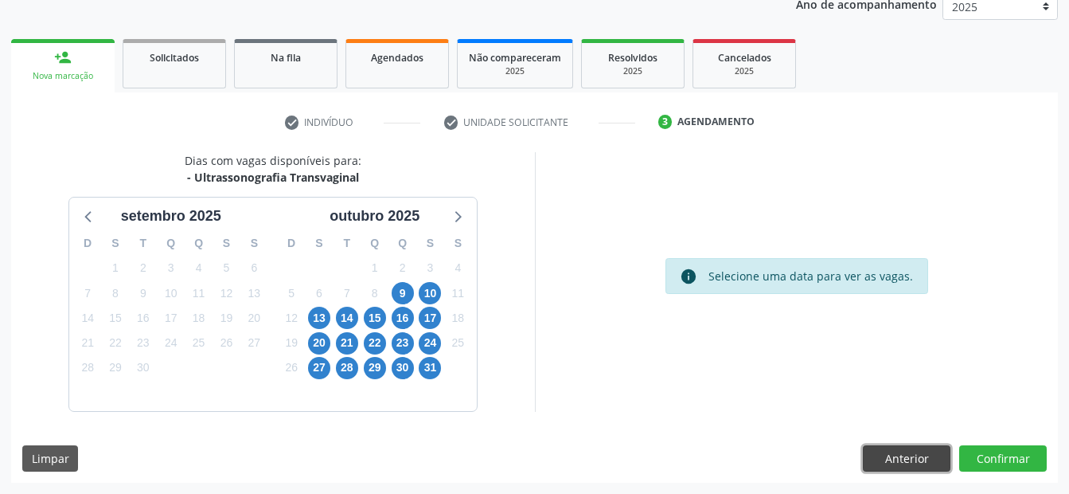
click at [934, 450] on button "Anterior" at bounding box center [907, 458] width 88 height 27
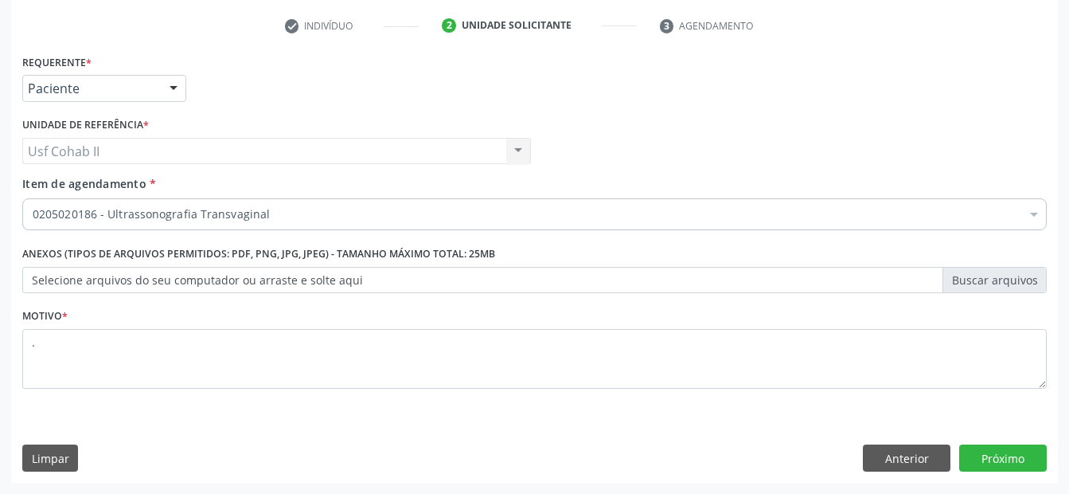
scroll to position [0, 0]
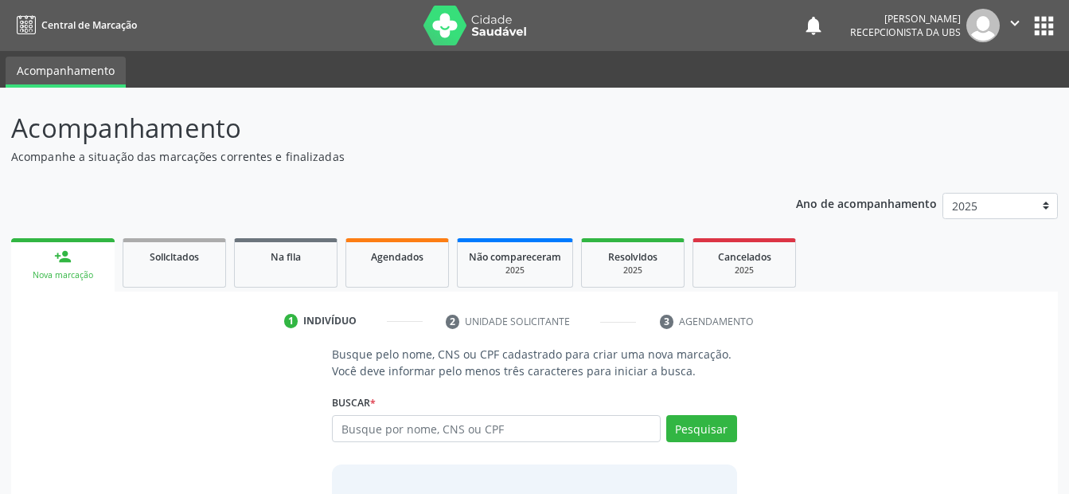
click at [366, 423] on input "text" at bounding box center [496, 428] width 328 height 27
type input "898003467387197"
click at [699, 432] on button "Pesquisar" at bounding box center [701, 428] width 71 height 27
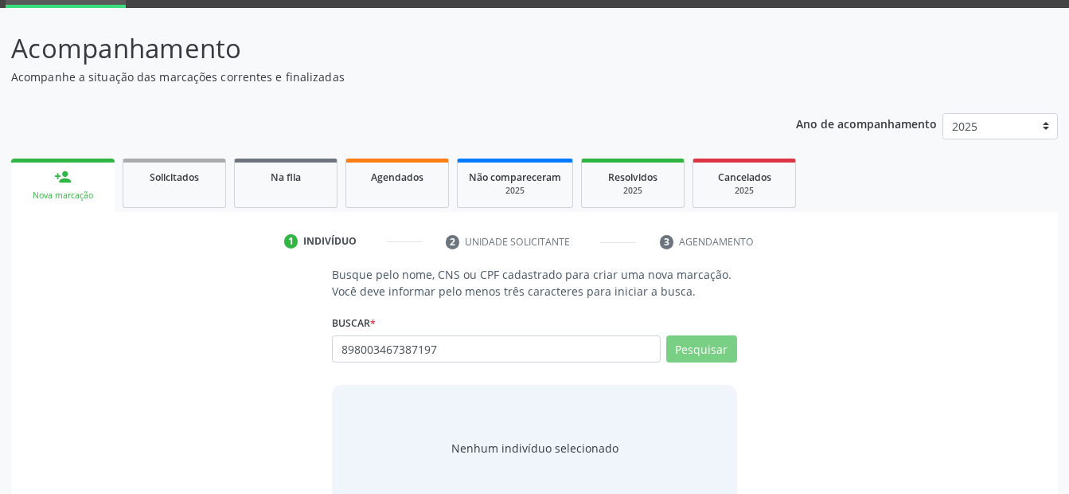
scroll to position [120, 0]
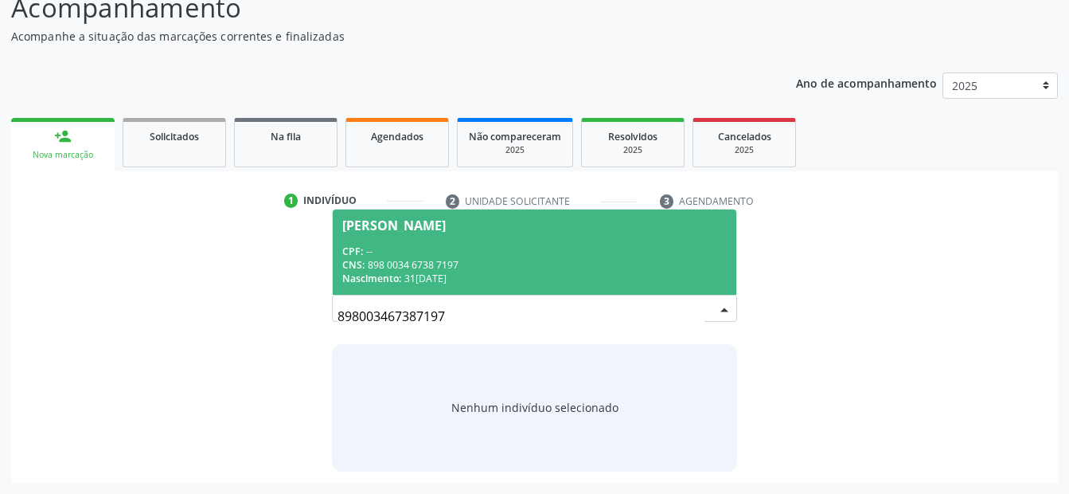
click at [588, 264] on div "CNS: 898 0034 6738 7197" at bounding box center [534, 265] width 384 height 14
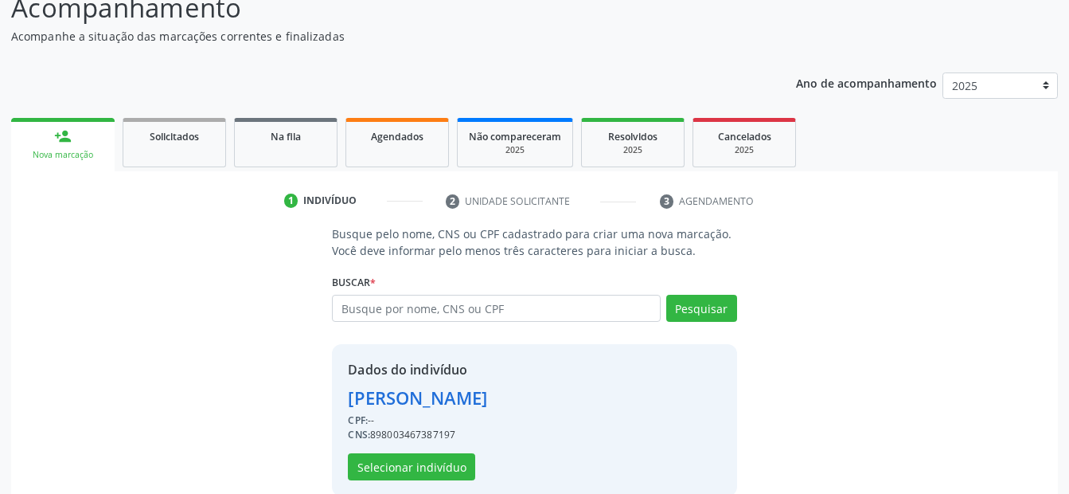
scroll to position [145, 0]
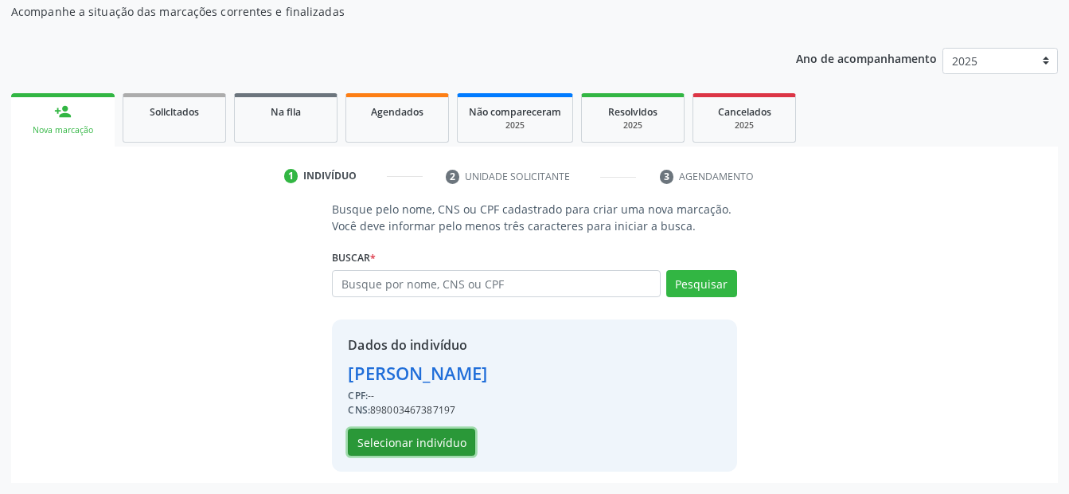
click at [438, 436] on button "Selecionar indivíduo" at bounding box center [411, 441] width 127 height 27
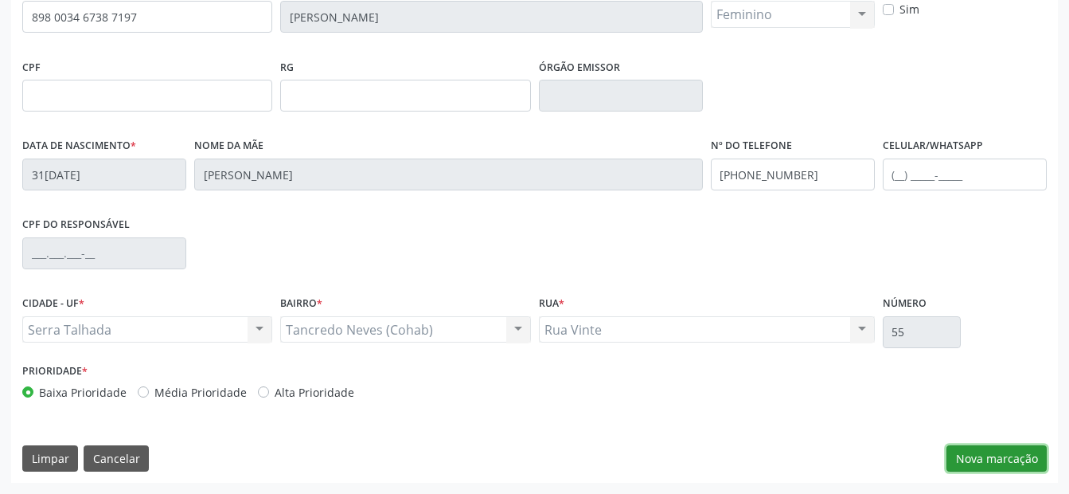
click at [999, 454] on button "Nova marcação" at bounding box center [997, 458] width 100 height 27
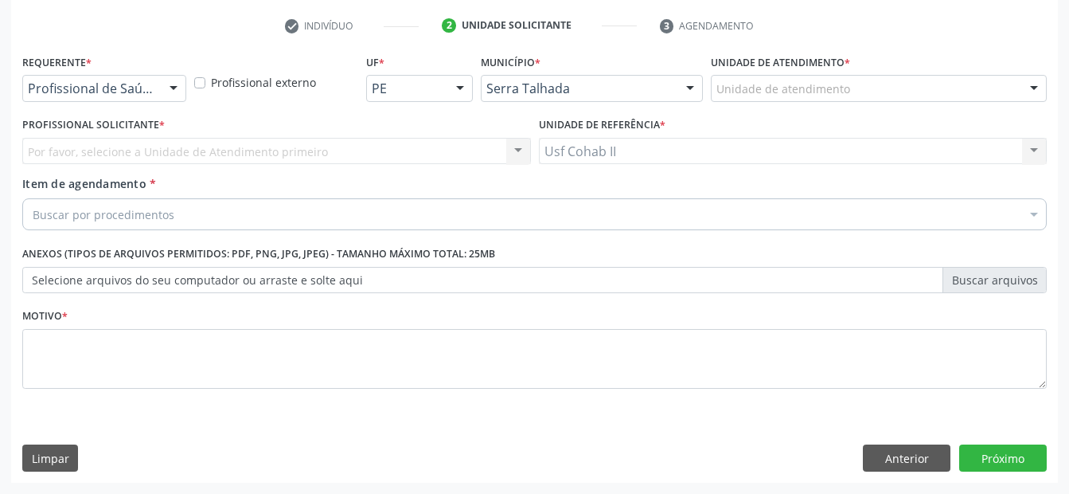
click at [118, 80] on div "Profissional de Saúde" at bounding box center [104, 88] width 164 height 27
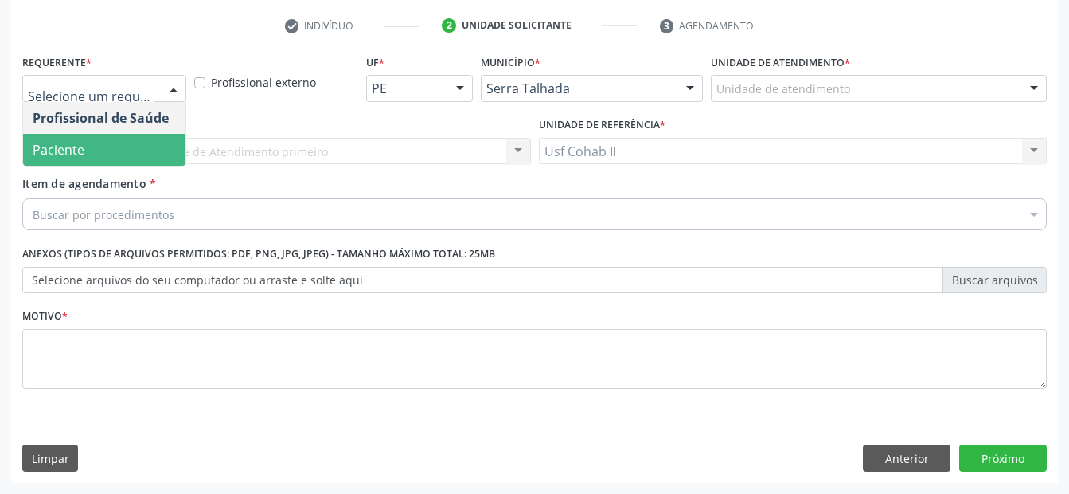
click at [118, 164] on span "Paciente" at bounding box center [104, 150] width 162 height 32
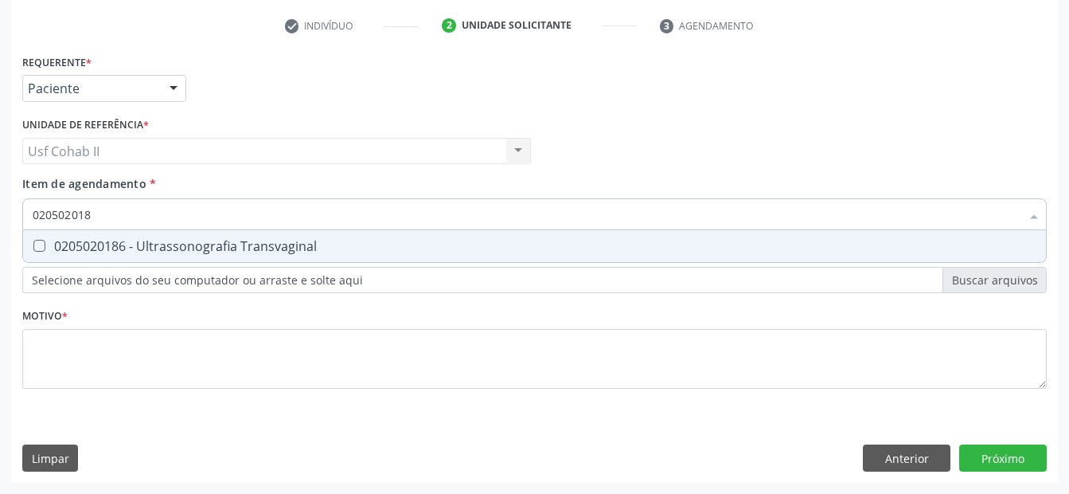
type input "0205020186"
drag, startPoint x: 132, startPoint y: 252, endPoint x: 127, endPoint y: 320, distance: 67.9
click at [132, 252] on div "0205020186 - Ultrassonografia Transvaginal" at bounding box center [535, 246] width 1004 height 13
checkbox Transvaginal "true"
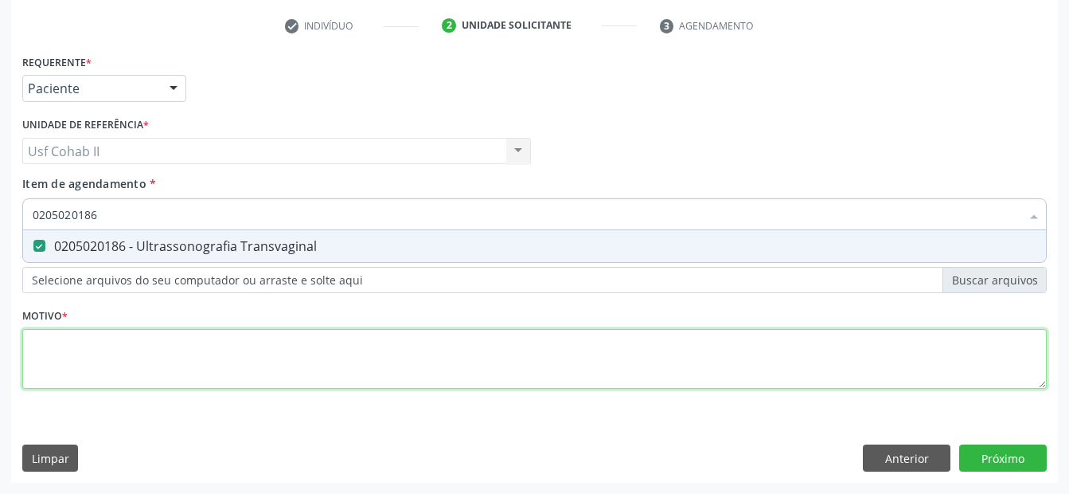
click at [123, 346] on div "Requerente * Paciente Profissional de Saúde Paciente Nenhum resultado encontrad…" at bounding box center [534, 230] width 1025 height 361
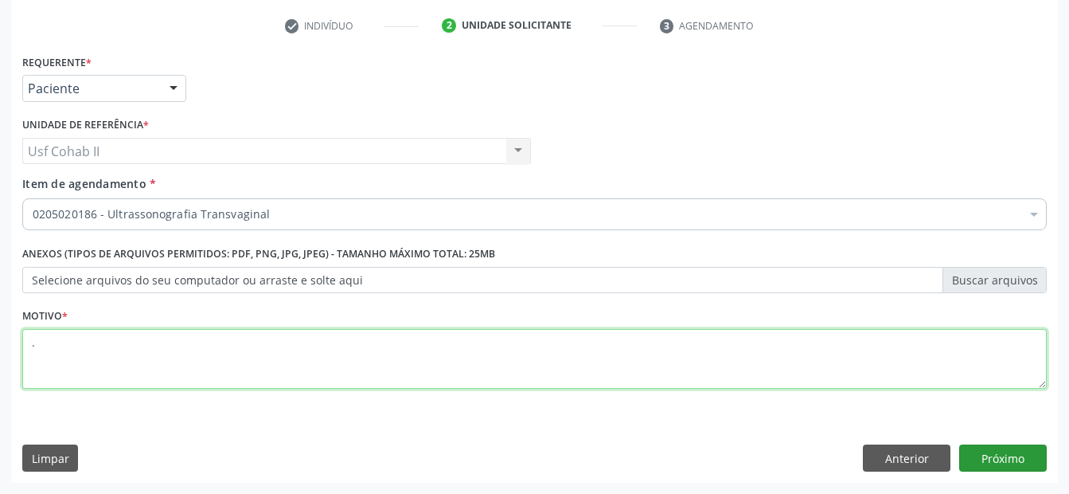
type textarea "."
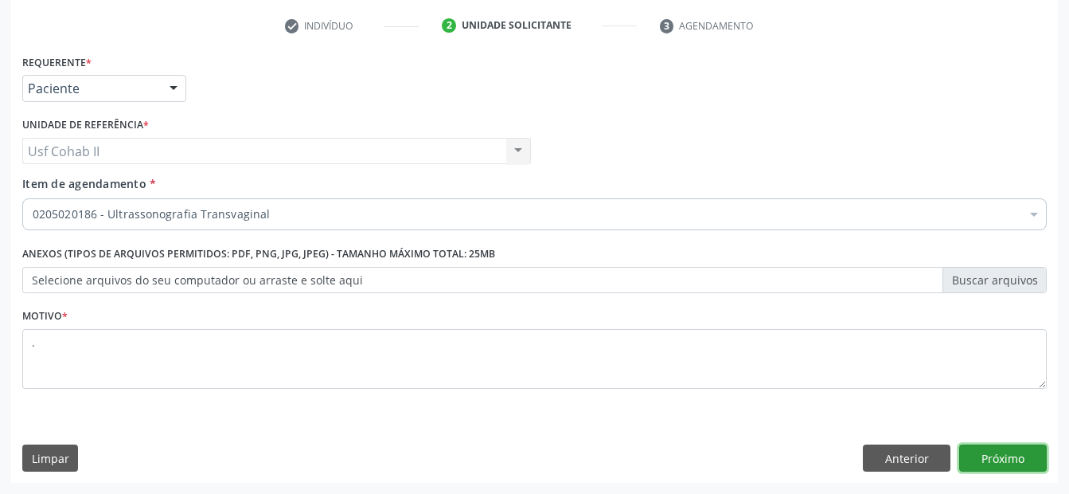
click at [1004, 451] on button "Próximo" at bounding box center [1004, 457] width 88 height 27
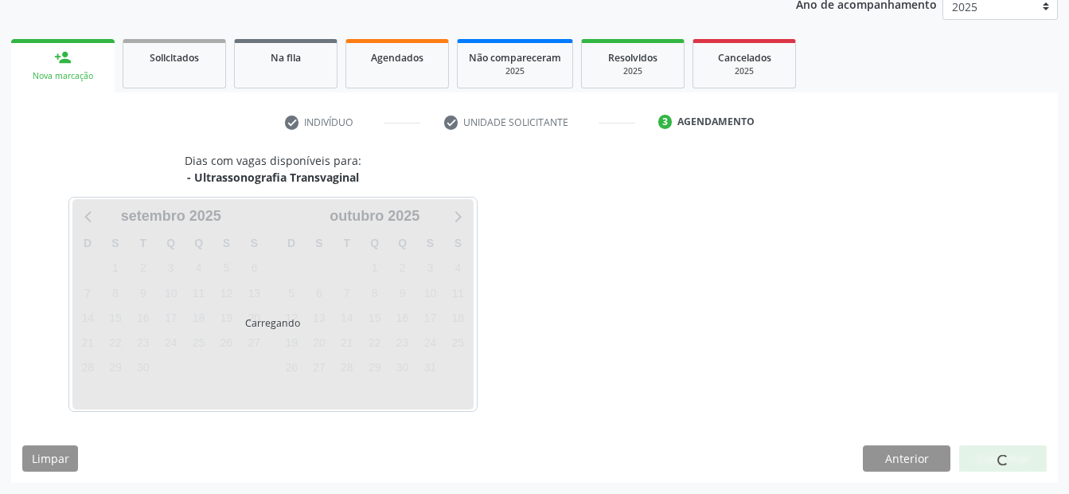
scroll to position [199, 0]
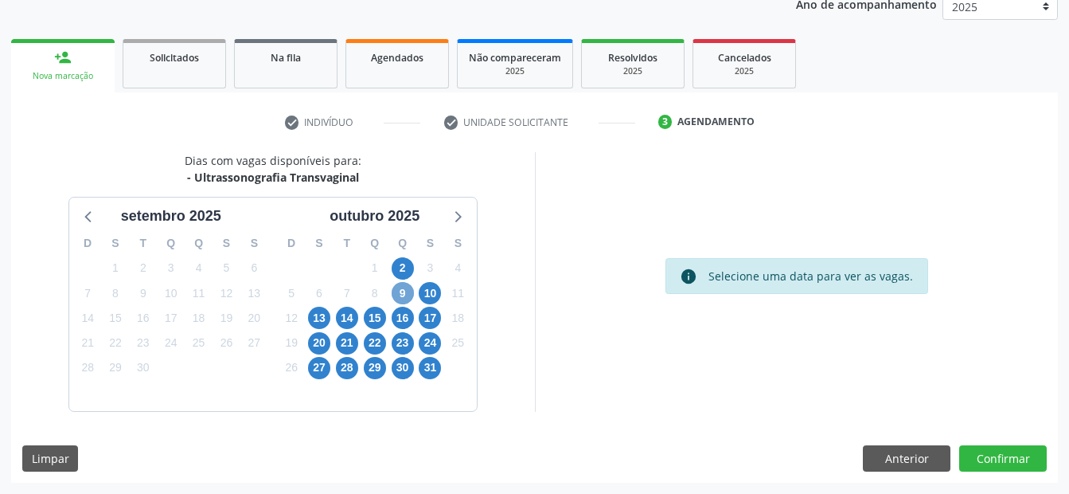
click at [405, 295] on span "9" at bounding box center [403, 293] width 22 height 22
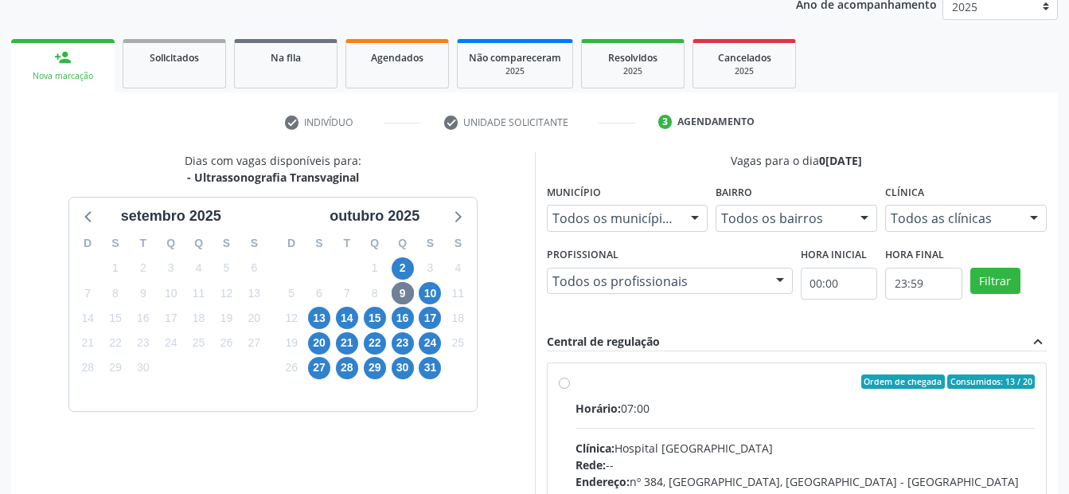
click at [576, 382] on label "Ordem de chegada Consumidos: 13 / 20 Horário: 07:00 Clínica: Hospital Sao Franc…" at bounding box center [806, 496] width 460 height 244
click at [567, 382] on input "Ordem de chegada Consumidos: 13 / 20 Horário: 07:00 Clínica: Hospital Sao Franc…" at bounding box center [564, 381] width 11 height 14
radio input "true"
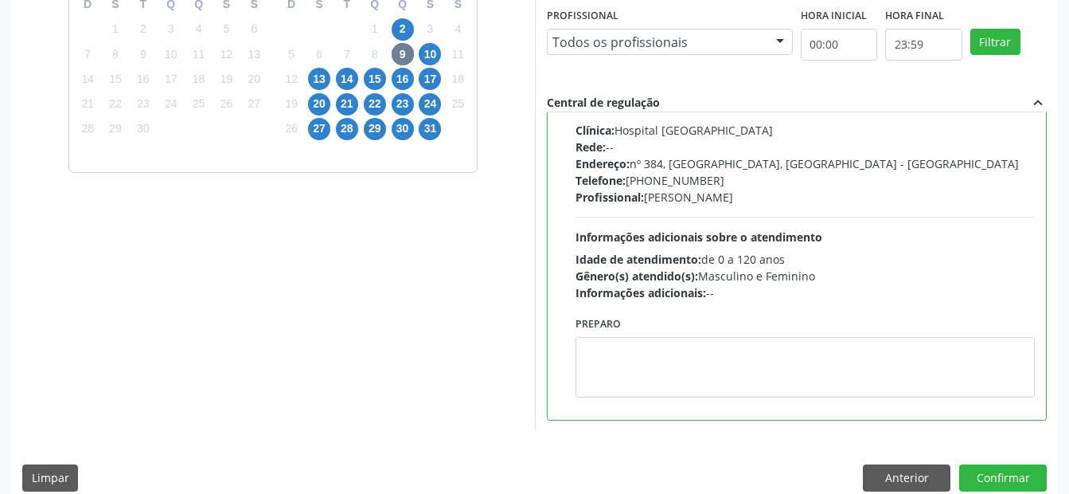
scroll to position [458, 0]
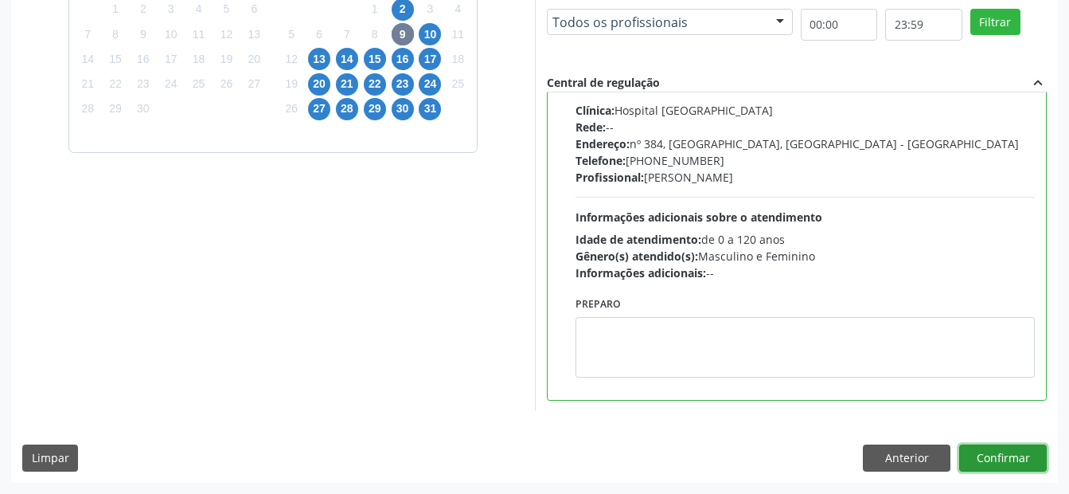
click at [1018, 449] on button "Confirmar" at bounding box center [1004, 457] width 88 height 27
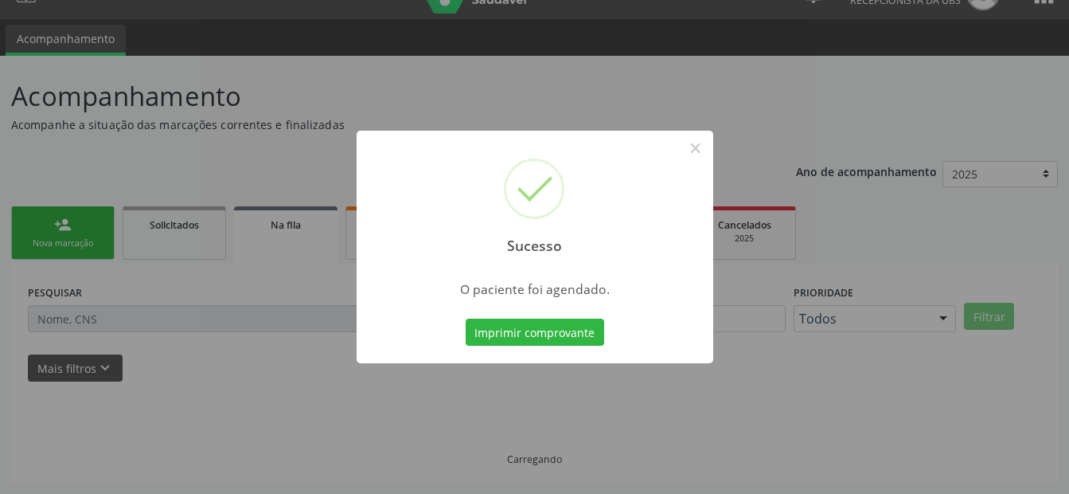
scroll to position [32, 0]
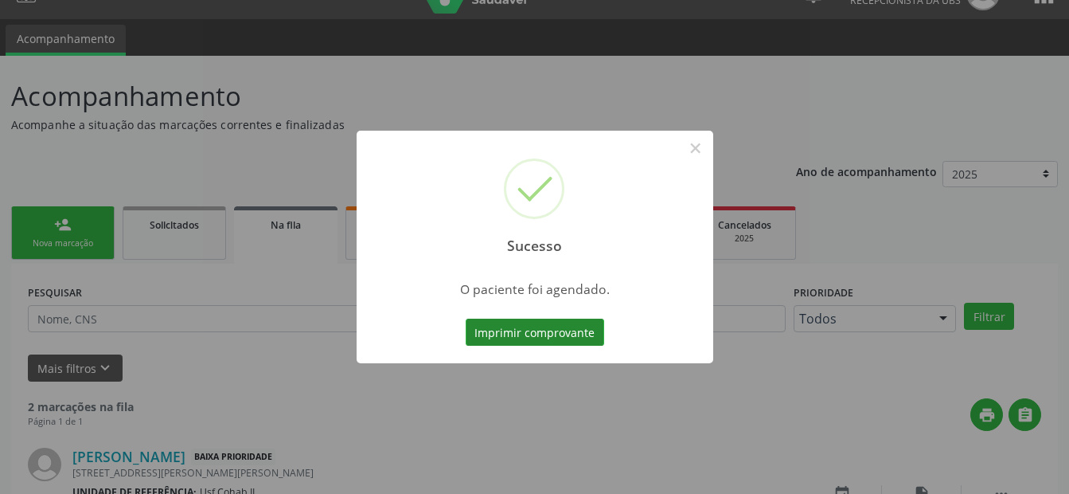
click at [503, 333] on button "Imprimir comprovante" at bounding box center [535, 332] width 139 height 27
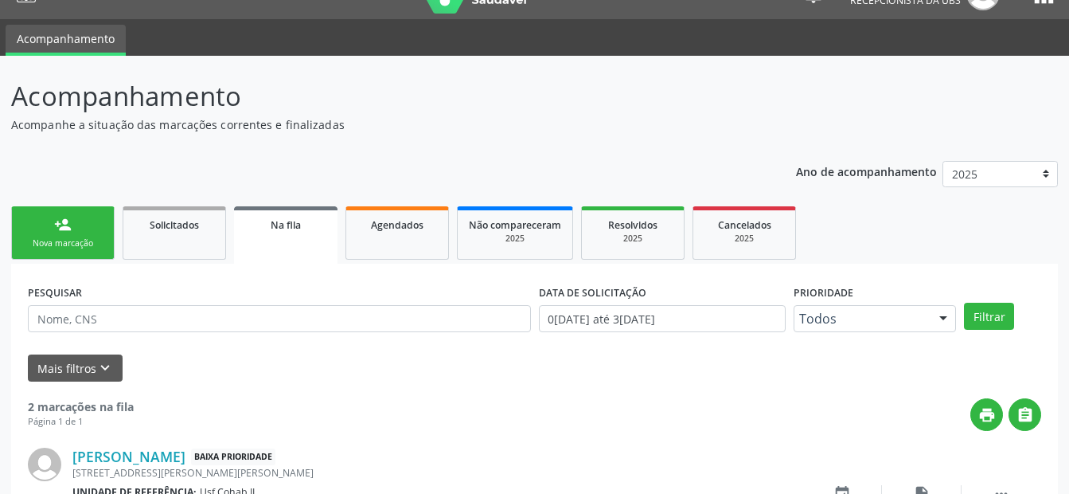
click at [68, 229] on div "person_add" at bounding box center [63, 225] width 18 height 18
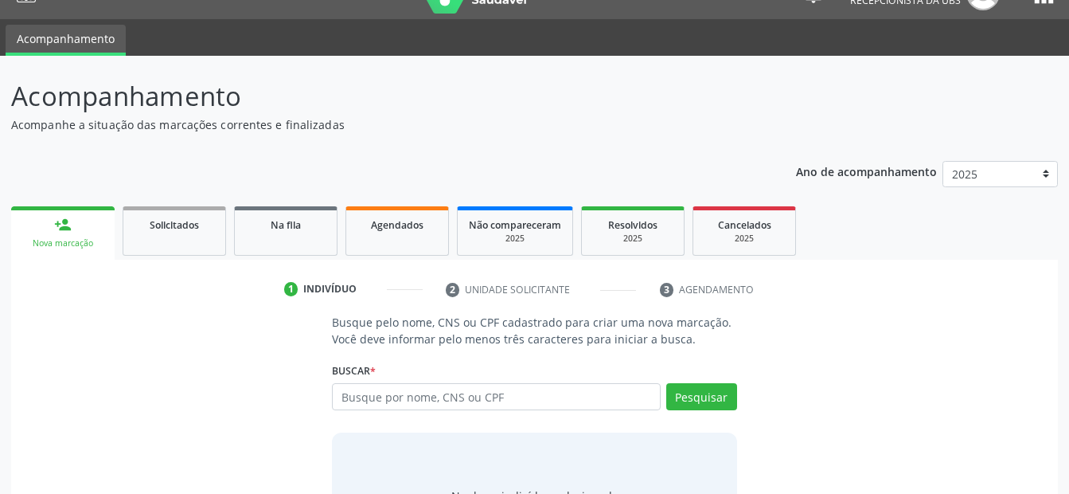
scroll to position [120, 0]
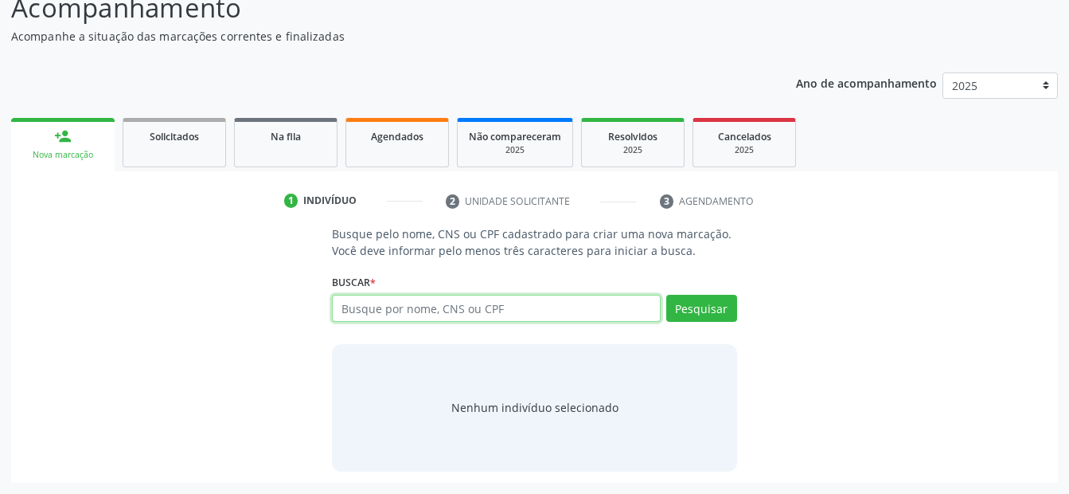
click at [440, 311] on input "text" at bounding box center [496, 308] width 328 height 27
click at [438, 309] on input "text" at bounding box center [496, 308] width 328 height 27
type input "700105972590011"
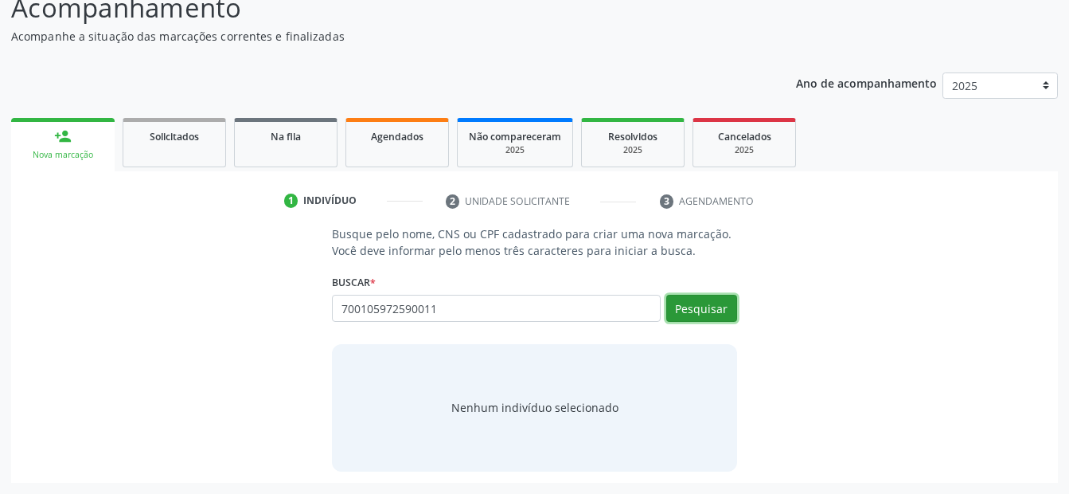
click at [698, 315] on button "Pesquisar" at bounding box center [701, 308] width 71 height 27
type input "7001059725"
drag, startPoint x: 475, startPoint y: 309, endPoint x: 249, endPoint y: 322, distance: 225.7
click at [256, 322] on div "Busque pelo nome, CNS ou CPF cadastrado para criar uma nova marcação. Você deve…" at bounding box center [534, 347] width 1025 height 245
type input "12187066436"
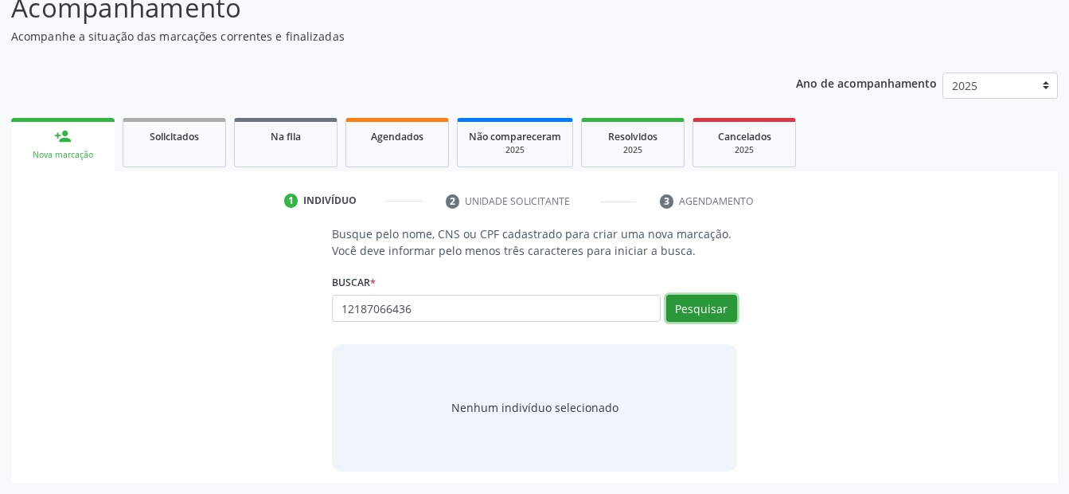
click at [721, 310] on button "Pesquisar" at bounding box center [701, 308] width 71 height 27
type input "12187066436"
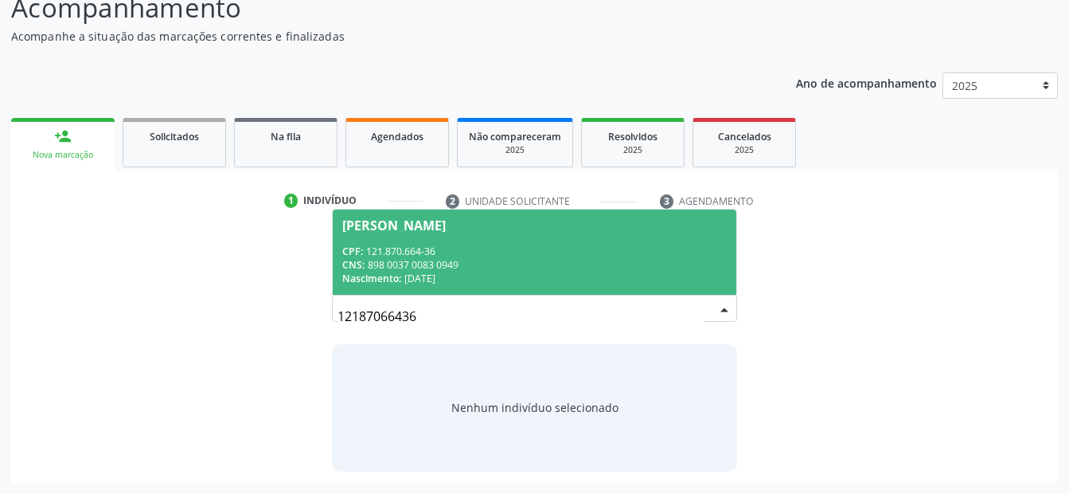
click at [398, 259] on div "CNS: 898 0037 0083 0949" at bounding box center [534, 265] width 384 height 14
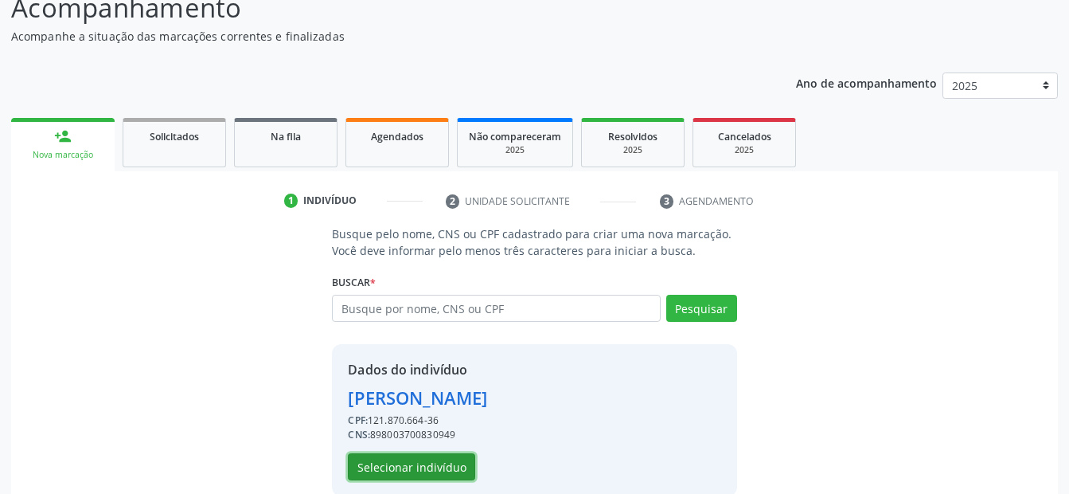
click at [425, 460] on button "Selecionar indivíduo" at bounding box center [411, 466] width 127 height 27
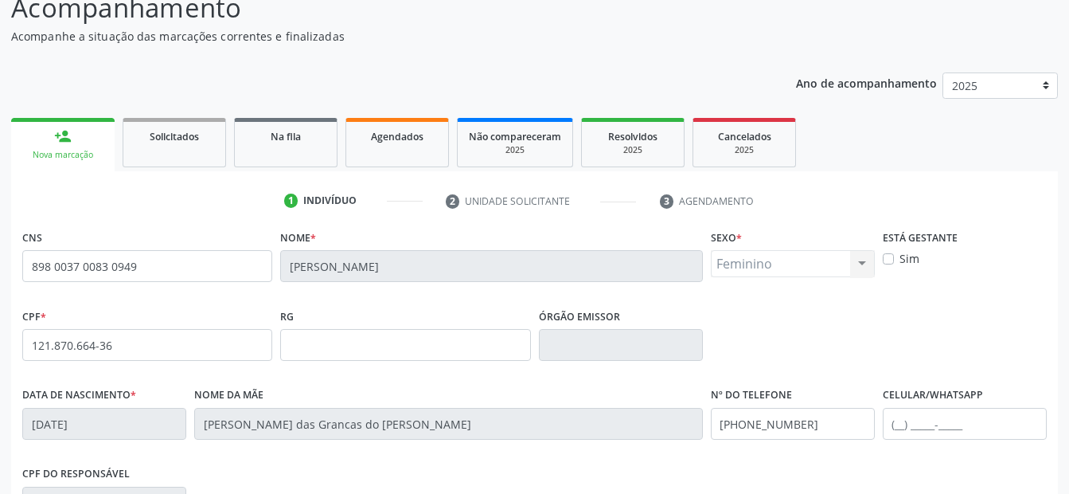
scroll to position [200, 0]
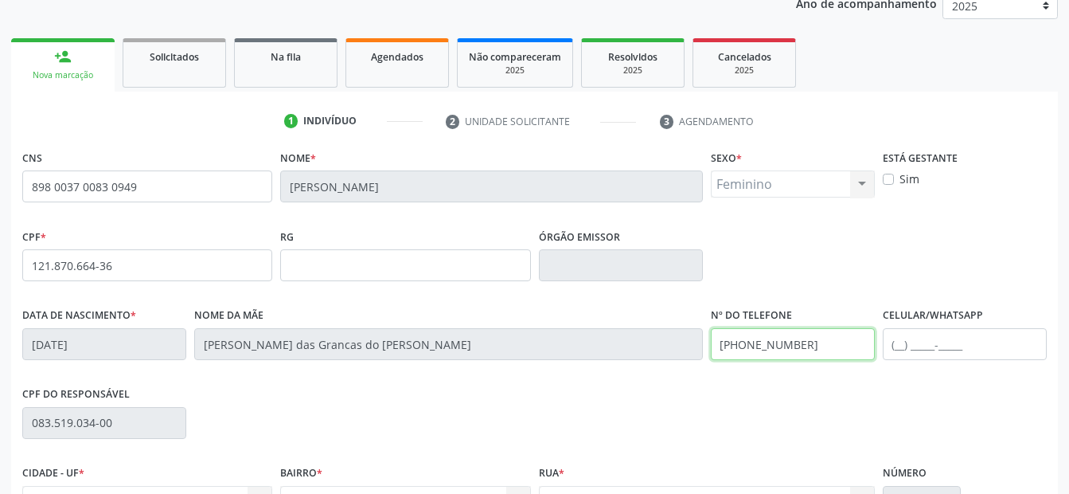
drag, startPoint x: 683, startPoint y: 373, endPoint x: 657, endPoint y: 372, distance: 26.3
click at [659, 373] on div "Data de nascimento * 20/09/2011 Nome da mãe Maria das Grancas do Nascimento Lim…" at bounding box center [534, 342] width 1033 height 79
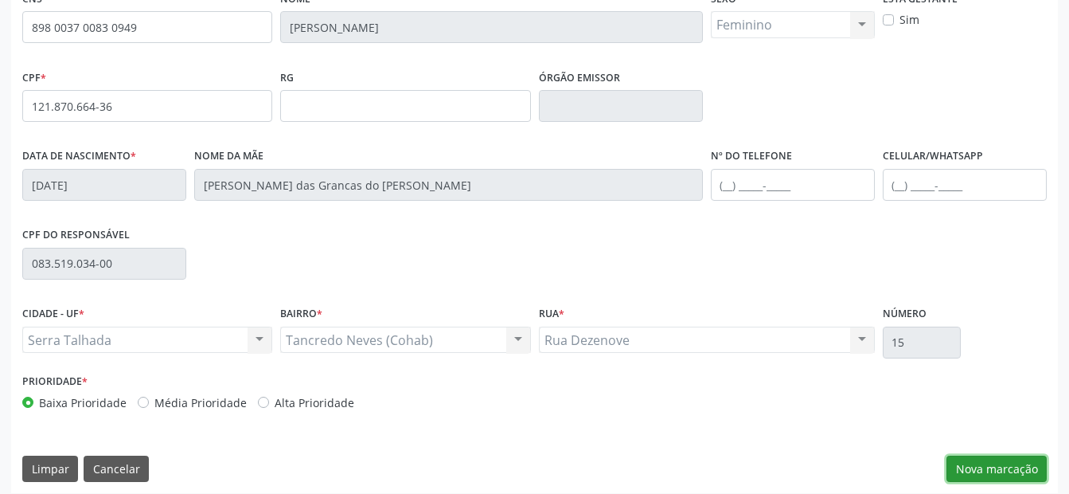
click at [982, 455] on button "Nova marcação" at bounding box center [997, 468] width 100 height 27
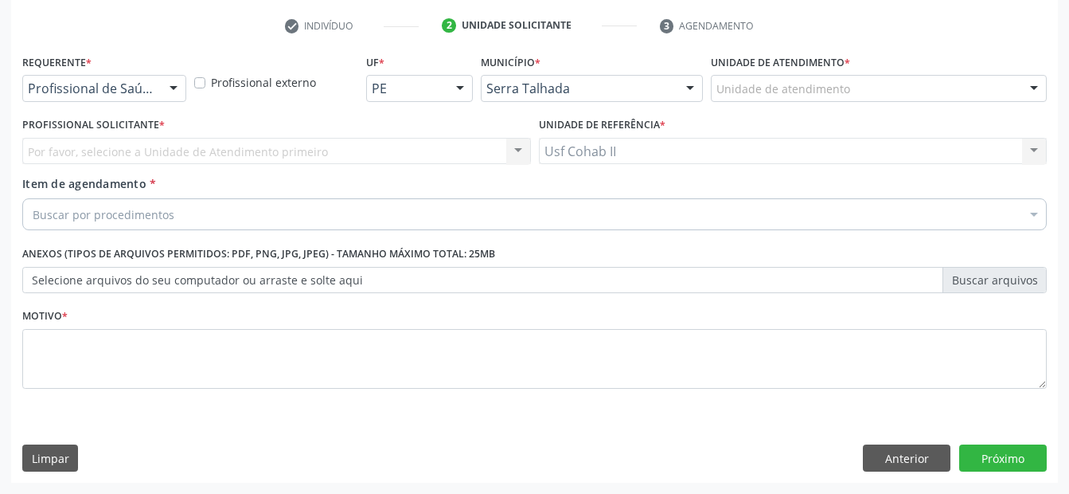
scroll to position [295, 0]
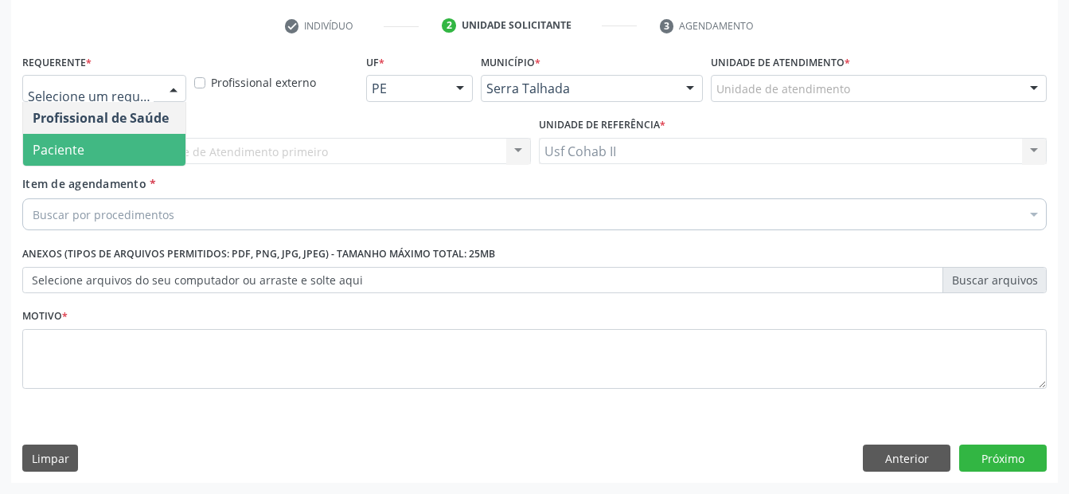
click at [80, 143] on span "Paciente" at bounding box center [59, 150] width 52 height 18
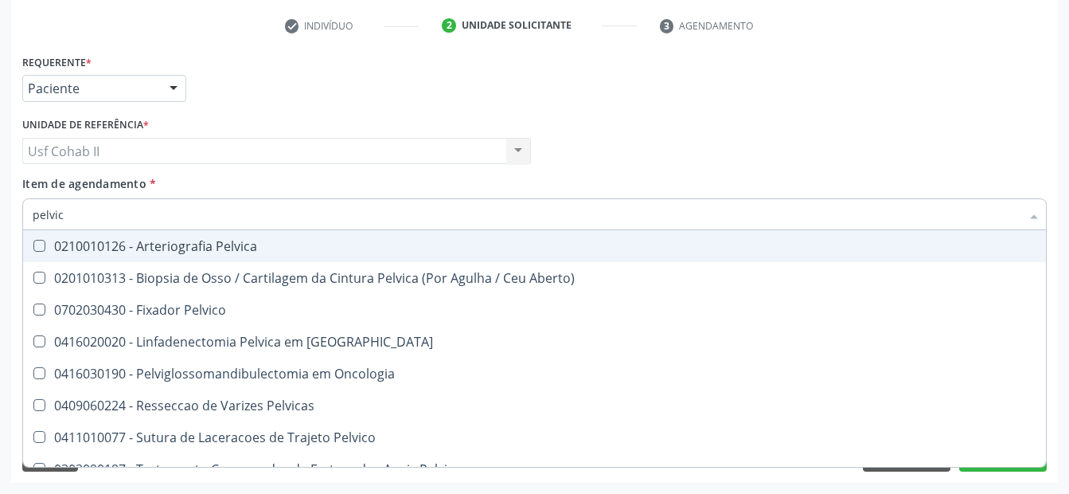
type input "pelvica"
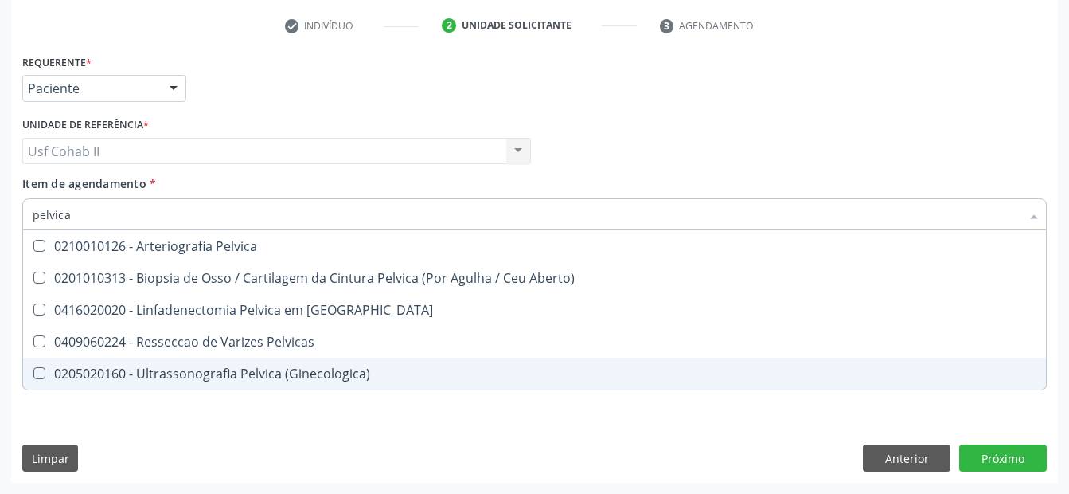
click at [231, 376] on div "0205020160 - Ultrassonografia Pelvica (Ginecologica)" at bounding box center [535, 373] width 1004 height 13
checkbox \(Ginecologica\) "true"
click at [207, 433] on div "Requerente * Paciente Profissional de Saúde Paciente Nenhum resultado encontrad…" at bounding box center [534, 266] width 1047 height 432
checkbox Aberto\) "true"
checkbox \(Ginecologica\) "false"
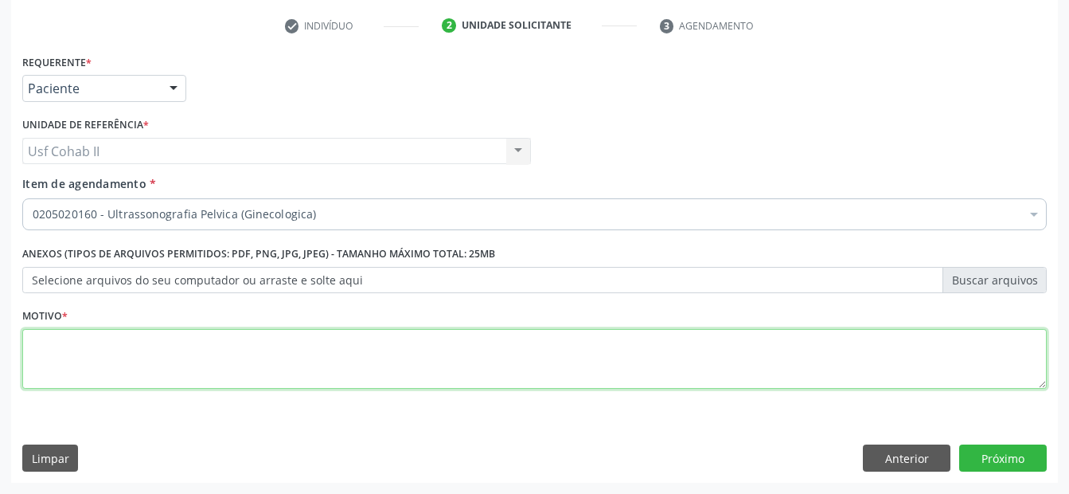
click at [292, 356] on textarea at bounding box center [534, 359] width 1025 height 61
type textarea "."
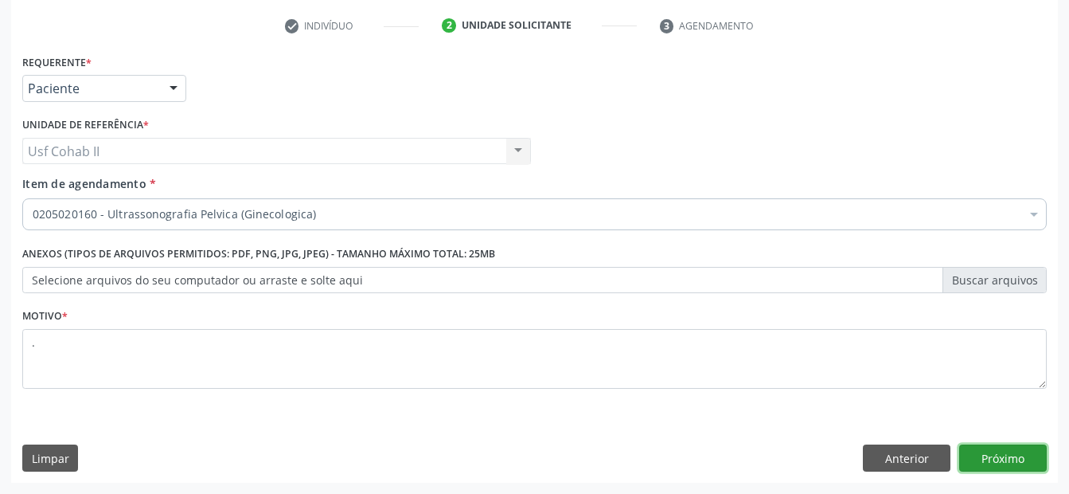
click at [994, 452] on button "Próximo" at bounding box center [1004, 457] width 88 height 27
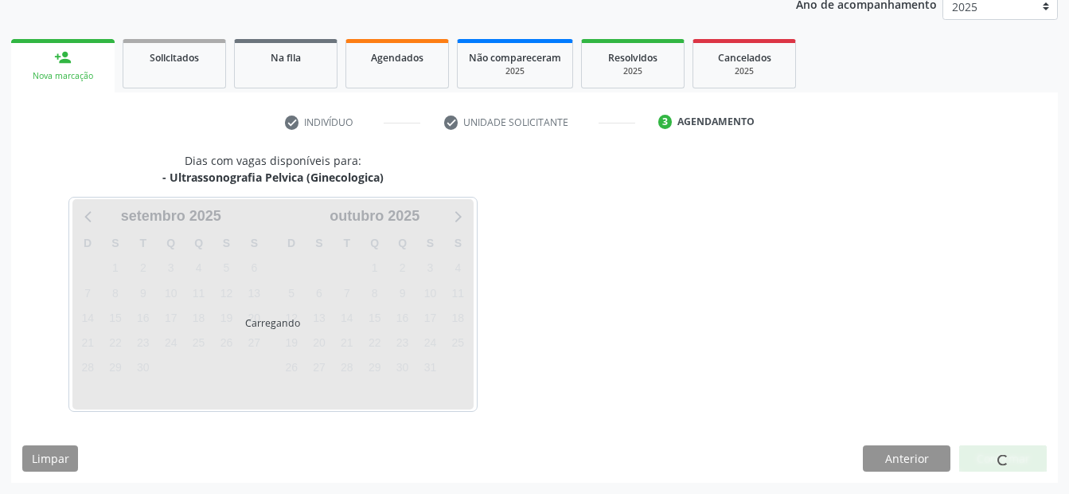
scroll to position [199, 0]
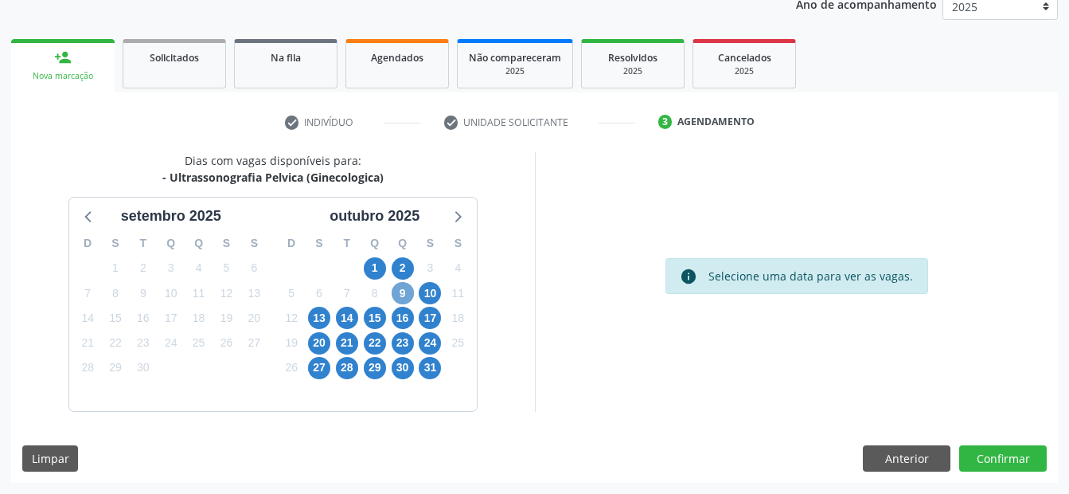
click at [399, 291] on span "9" at bounding box center [403, 293] width 22 height 22
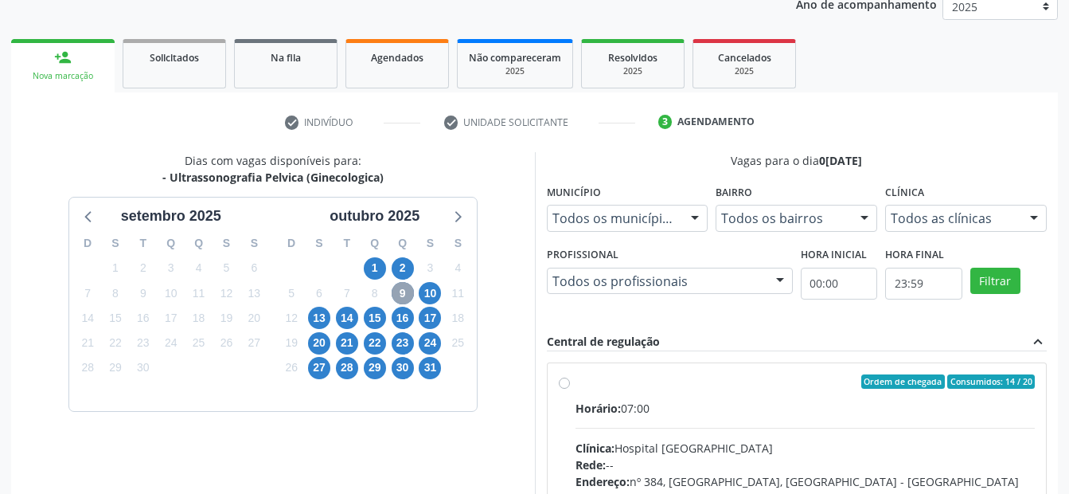
scroll to position [279, 0]
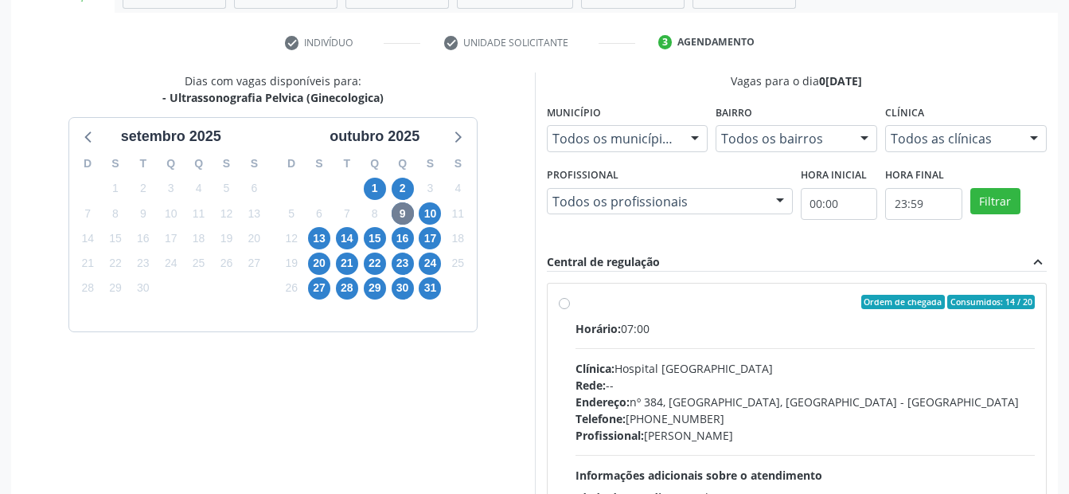
click at [576, 304] on label "Ordem de chegada Consumidos: 14 / 20 Horário: 07:00 Clínica: Hospital Sao Franc…" at bounding box center [806, 417] width 460 height 244
click at [562, 304] on input "Ordem de chegada Consumidos: 14 / 20 Horário: 07:00 Clínica: Hospital Sao Franc…" at bounding box center [564, 302] width 11 height 14
radio input "true"
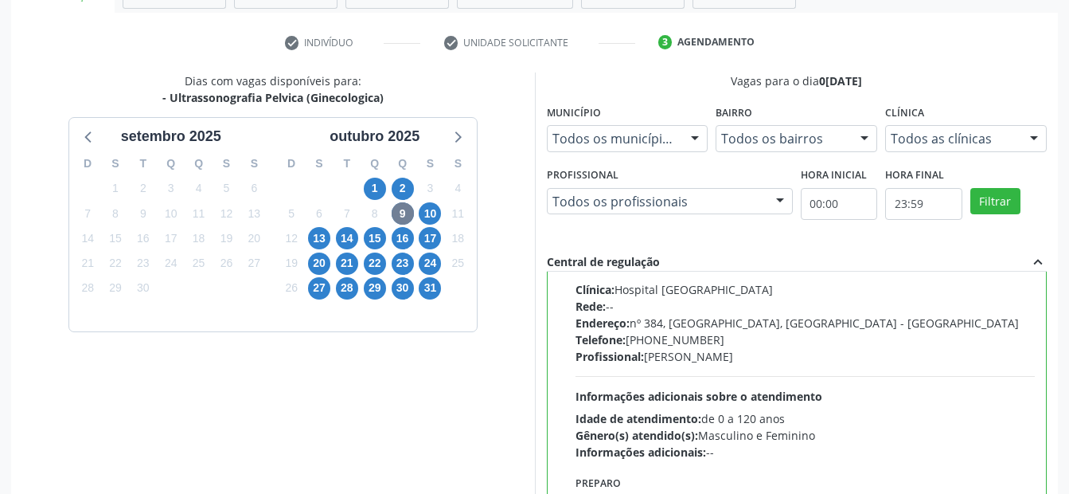
scroll to position [458, 0]
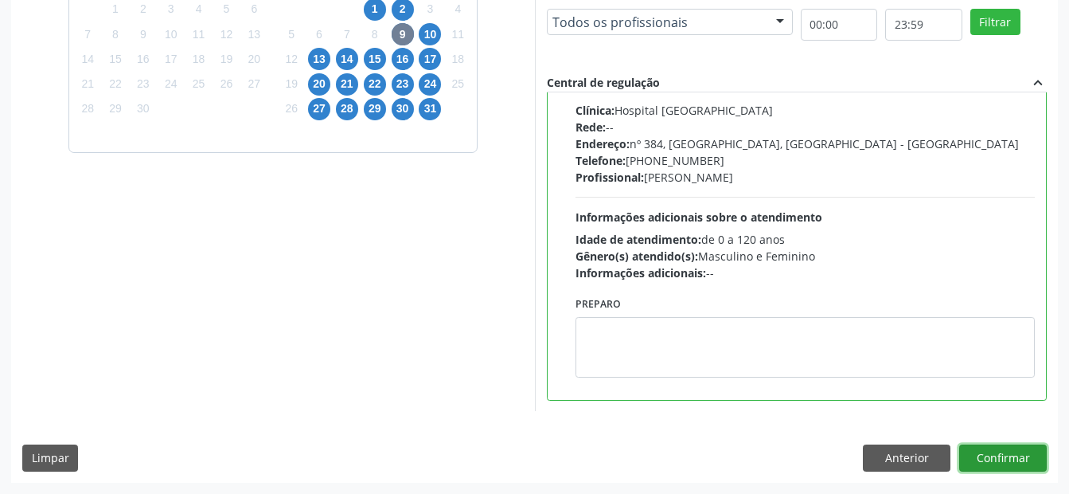
drag, startPoint x: 1026, startPoint y: 467, endPoint x: 730, endPoint y: 369, distance: 311.5
click at [1015, 461] on button "Confirmar" at bounding box center [1004, 457] width 88 height 27
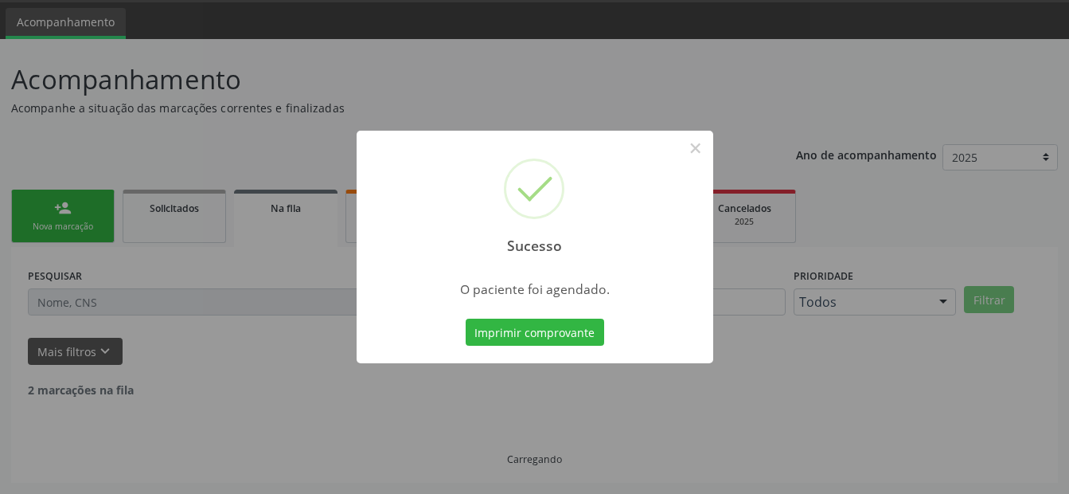
scroll to position [32, 0]
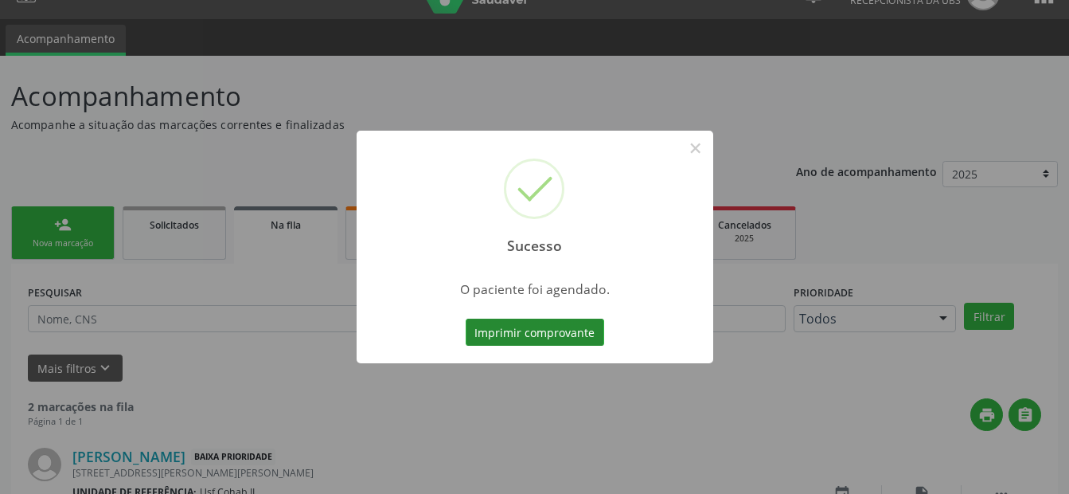
click at [562, 329] on button "Imprimir comprovante" at bounding box center [535, 332] width 139 height 27
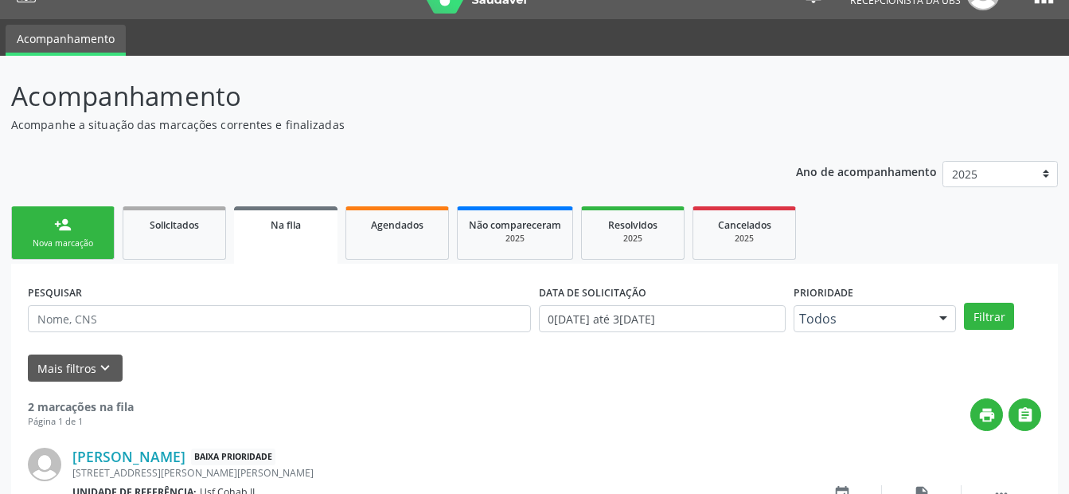
click at [52, 239] on div "Nova marcação" at bounding box center [63, 243] width 80 height 12
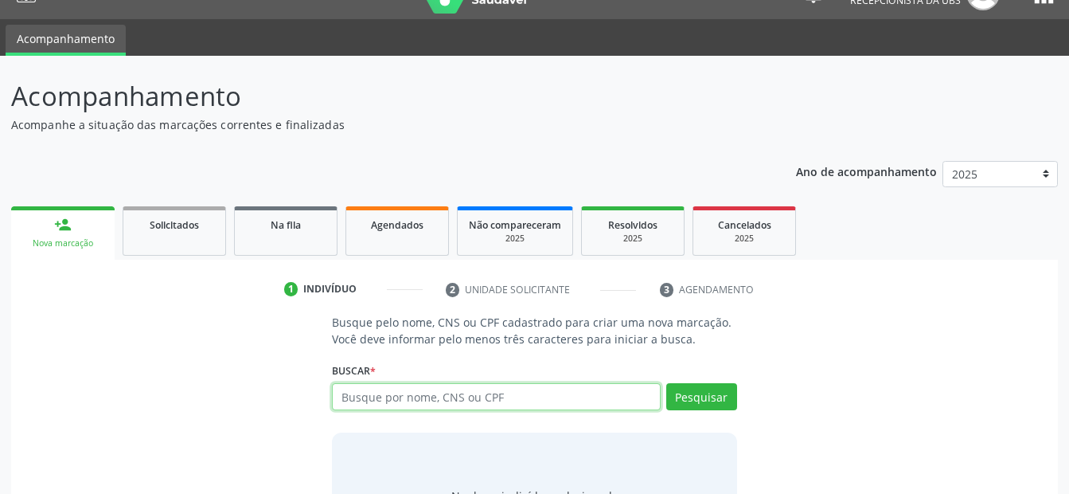
click at [427, 397] on input "text" at bounding box center [496, 396] width 328 height 27
type input "15165089479"
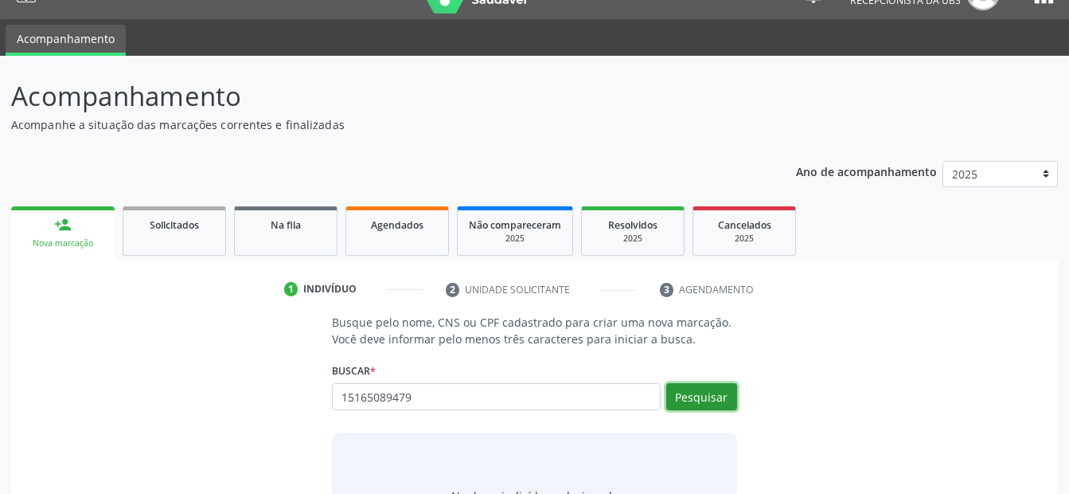
click at [717, 393] on button "Pesquisar" at bounding box center [701, 396] width 71 height 27
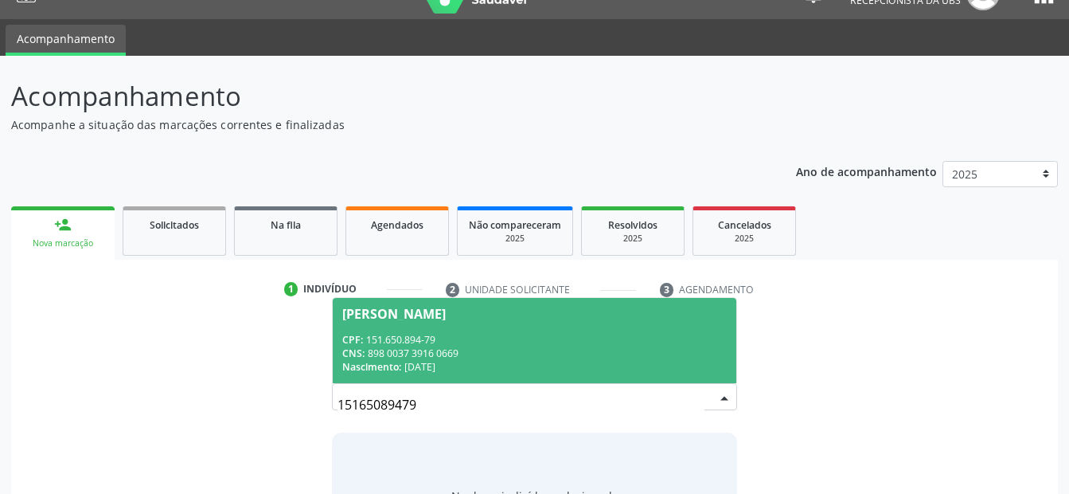
click at [513, 344] on div "CPF: 151.650.894-79" at bounding box center [534, 340] width 384 height 14
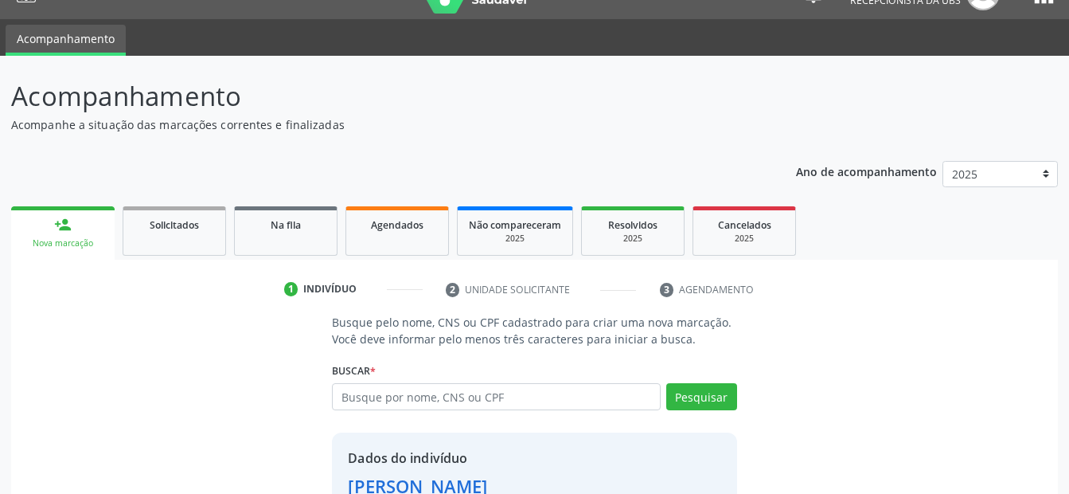
scroll to position [145, 0]
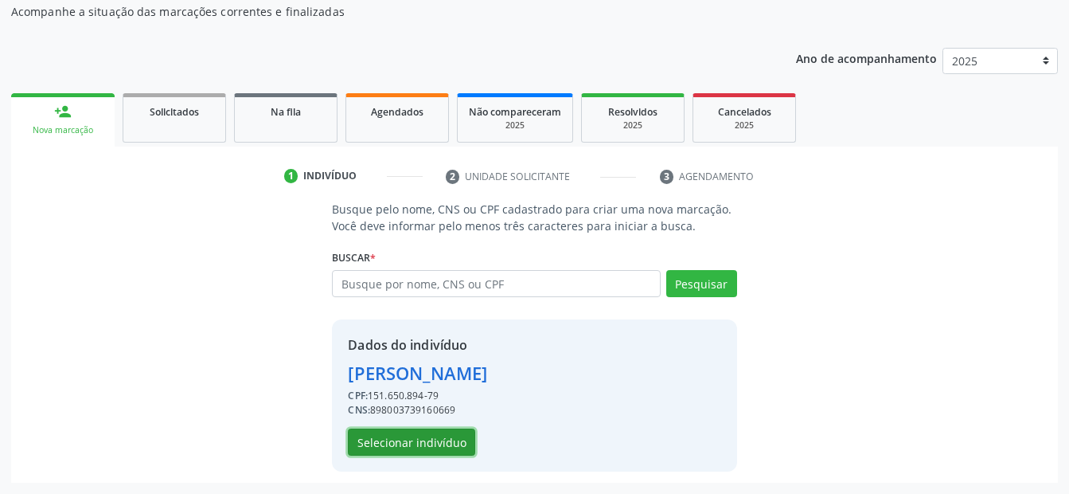
click at [434, 438] on button "Selecionar indivíduo" at bounding box center [411, 441] width 127 height 27
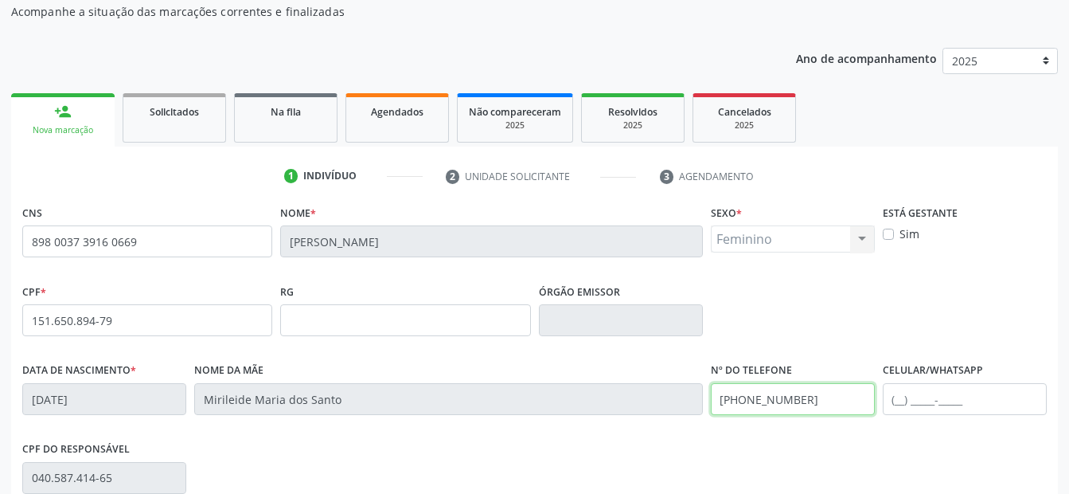
click at [530, 399] on div "Data de nascimento * 10/07/2007 Nome da mãe Mirileide Maria dos Santo Nº do Tel…" at bounding box center [534, 397] width 1033 height 79
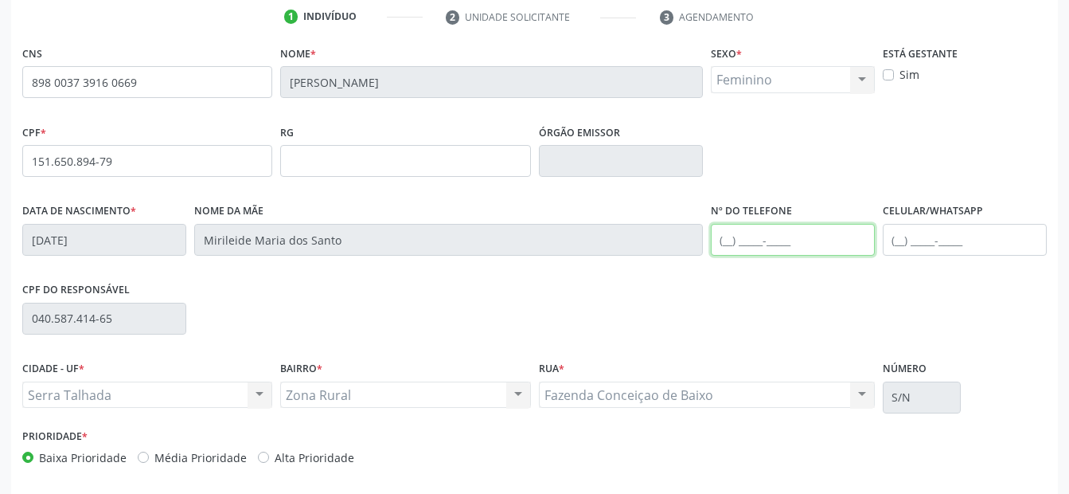
scroll to position [369, 0]
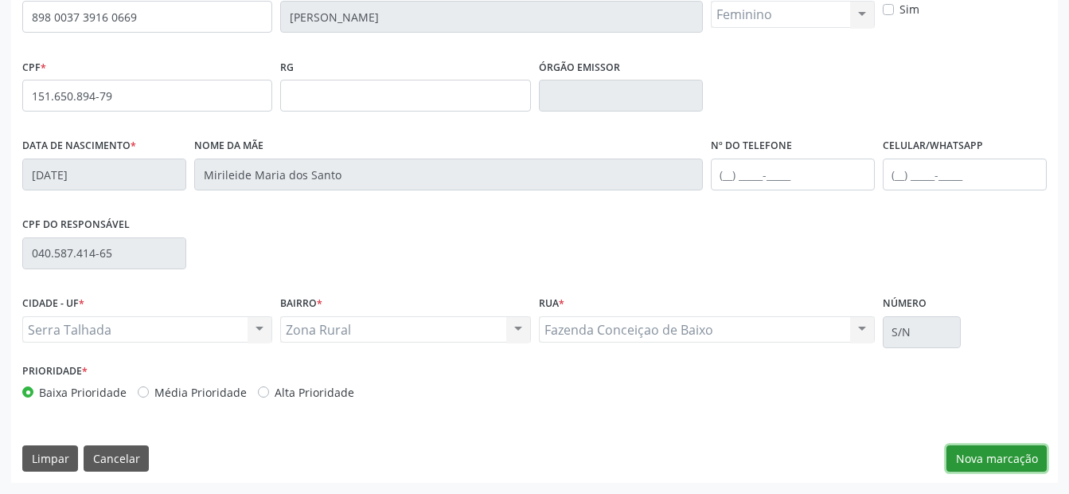
drag, startPoint x: 988, startPoint y: 452, endPoint x: 837, endPoint y: 412, distance: 156.4
click at [983, 448] on button "Nova marcação" at bounding box center [997, 458] width 100 height 27
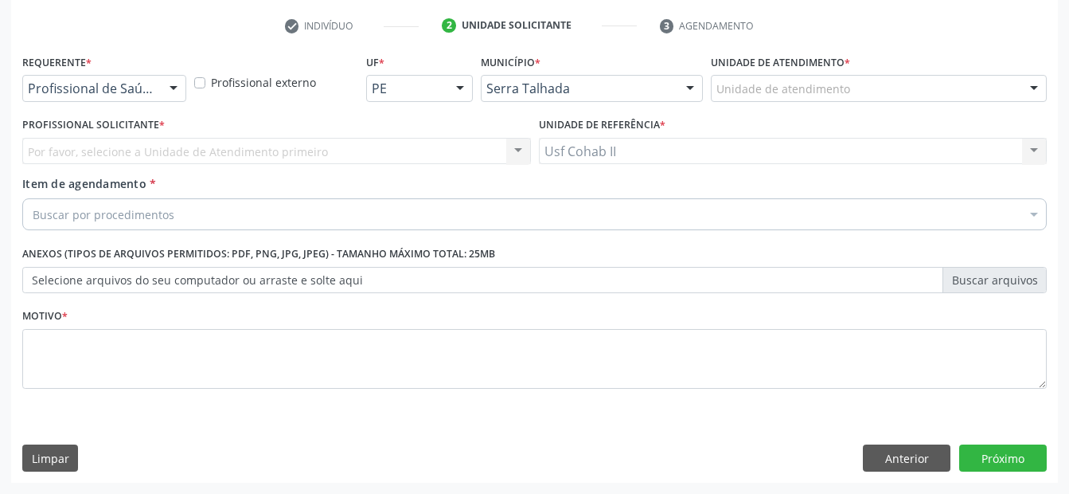
scroll to position [295, 0]
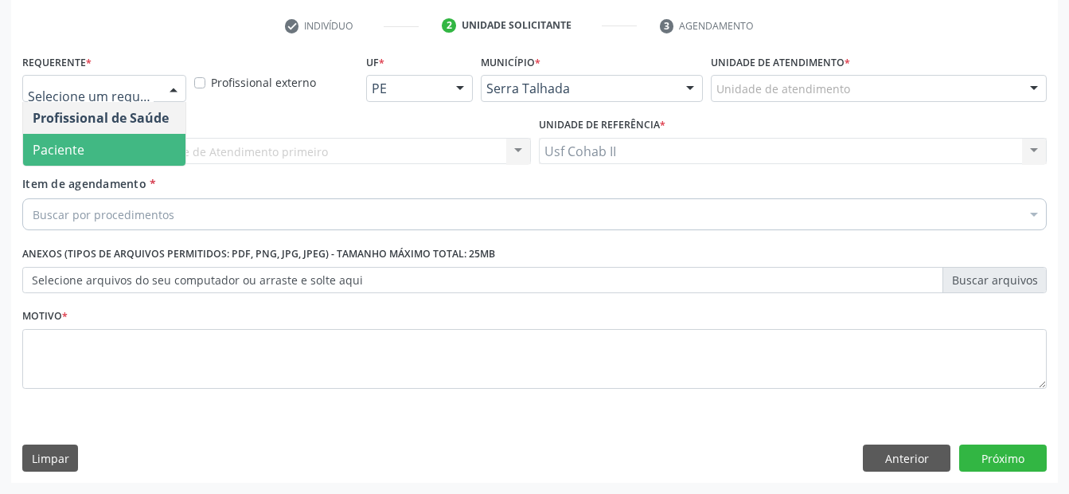
click at [101, 147] on span "Paciente" at bounding box center [104, 150] width 162 height 32
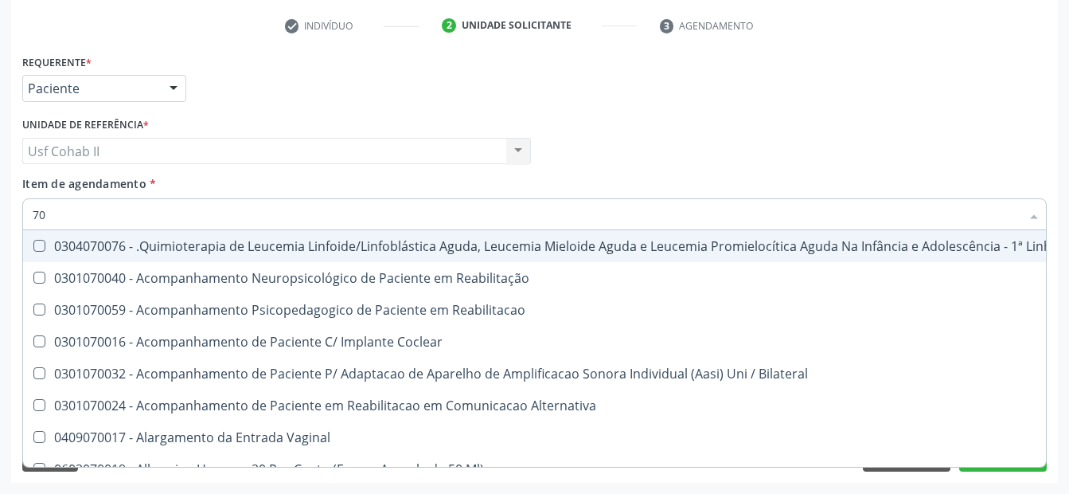
type input "7"
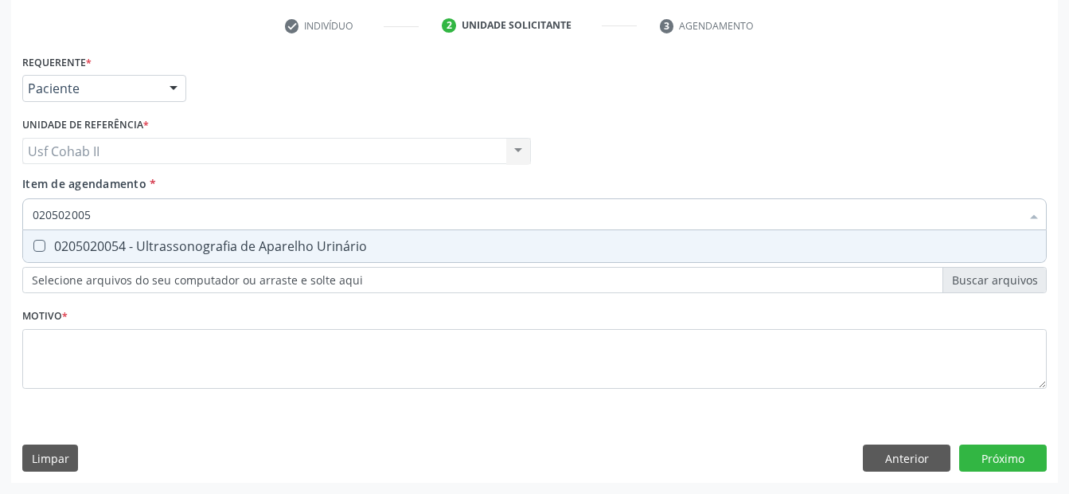
type input "0205020054"
click at [201, 244] on div "0205020054 - Ultrassonografia de Aparelho Urinário" at bounding box center [535, 246] width 1004 height 13
checkbox Urinário "true"
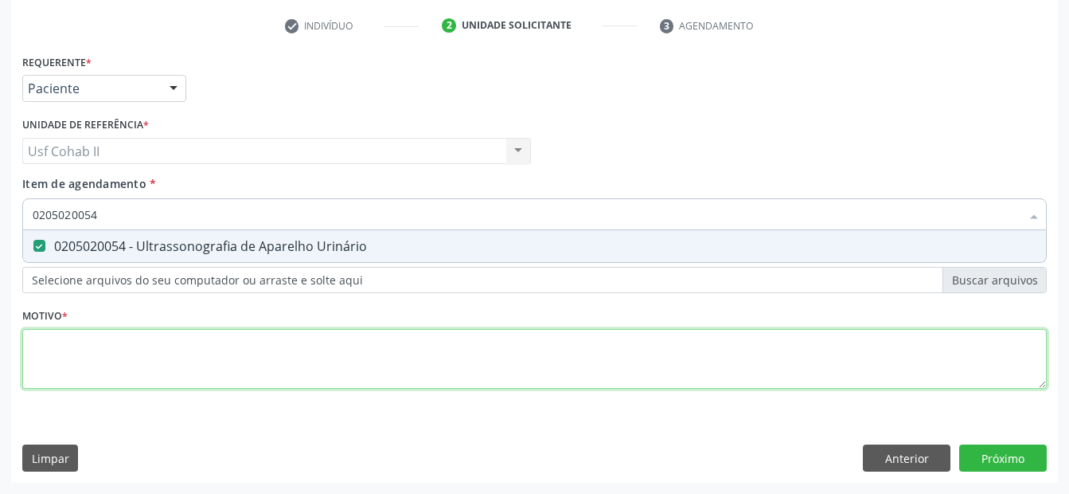
click at [132, 365] on div "Requerente * Paciente Profissional de Saúde Paciente Nenhum resultado encontrad…" at bounding box center [534, 230] width 1025 height 361
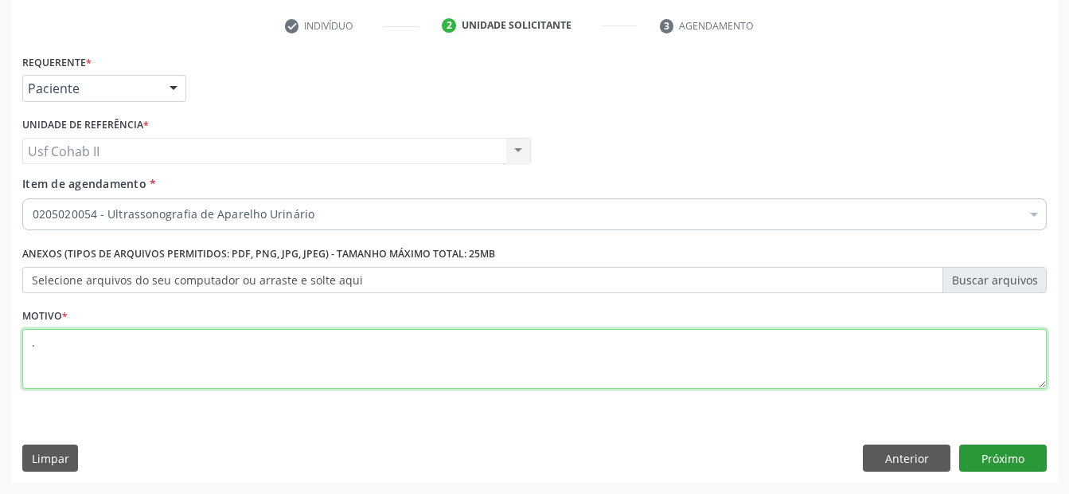
type textarea "."
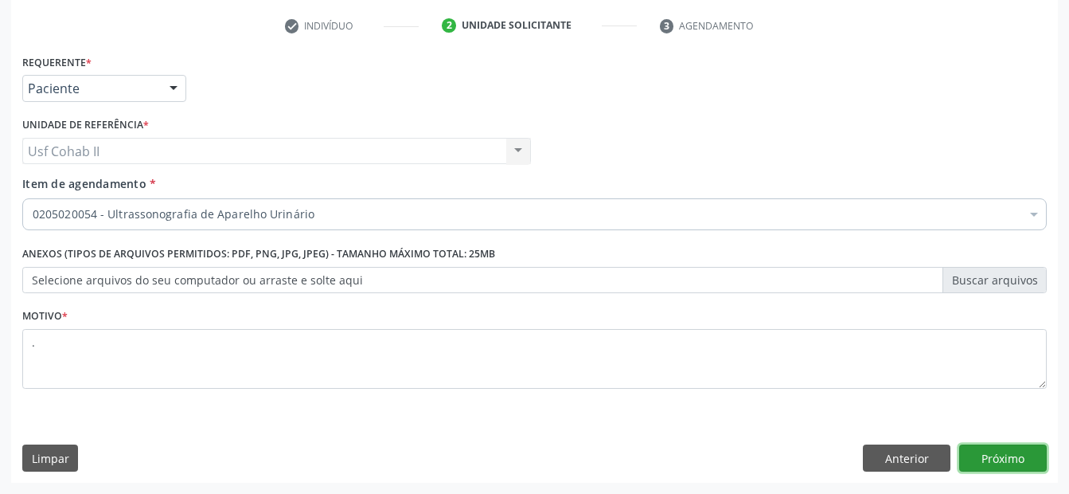
click at [989, 451] on button "Próximo" at bounding box center [1004, 457] width 88 height 27
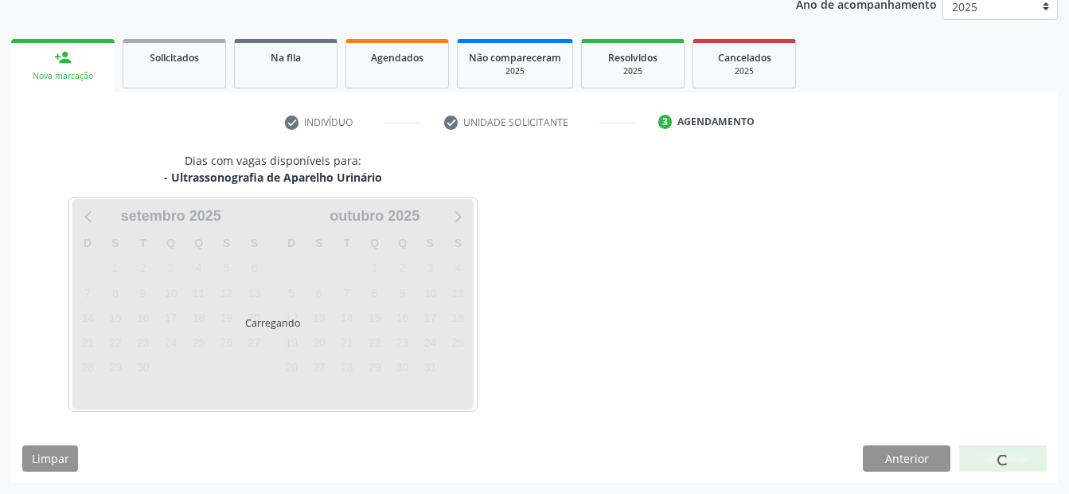
scroll to position [199, 0]
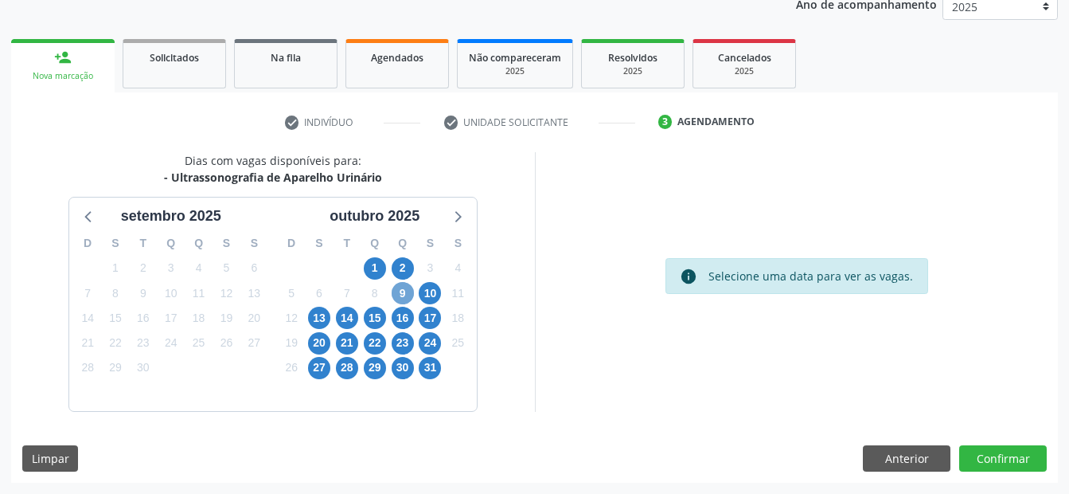
click at [401, 299] on span "9" at bounding box center [403, 293] width 22 height 22
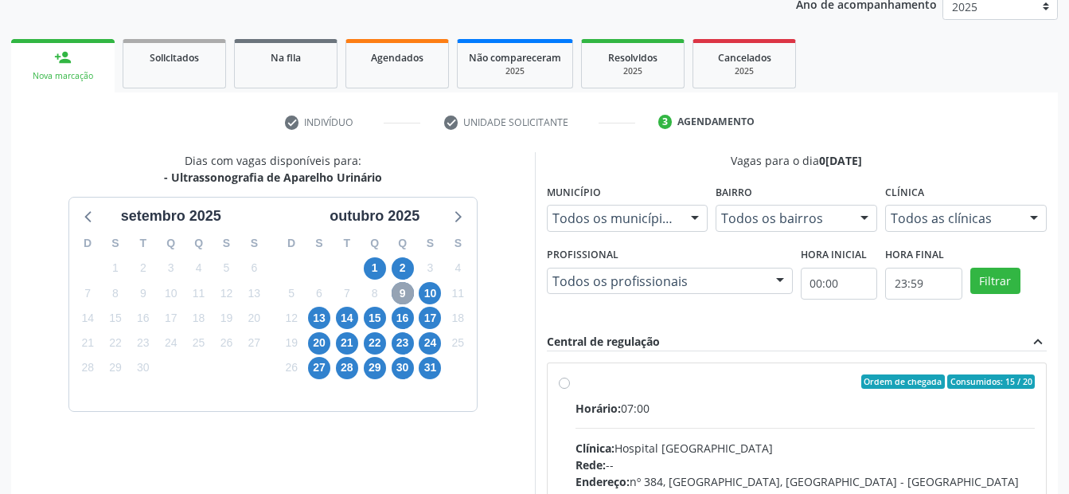
scroll to position [279, 0]
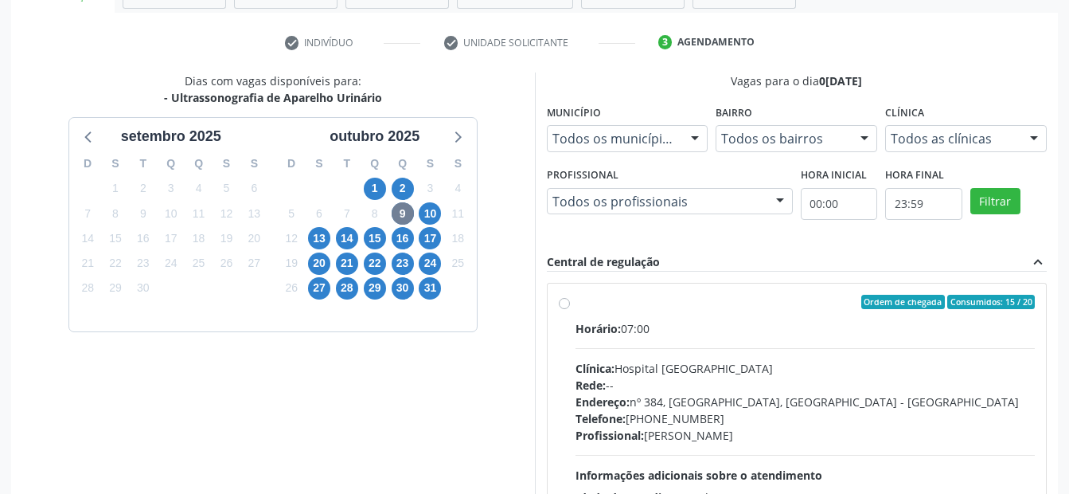
click at [576, 297] on label "Ordem de chegada Consumidos: 15 / 20 Horário: 07:00 Clínica: Hospital Sao Franc…" at bounding box center [806, 417] width 460 height 244
click at [562, 297] on input "Ordem de chegada Consumidos: 15 / 20 Horário: 07:00 Clínica: Hospital Sao Franc…" at bounding box center [564, 302] width 11 height 14
radio input "true"
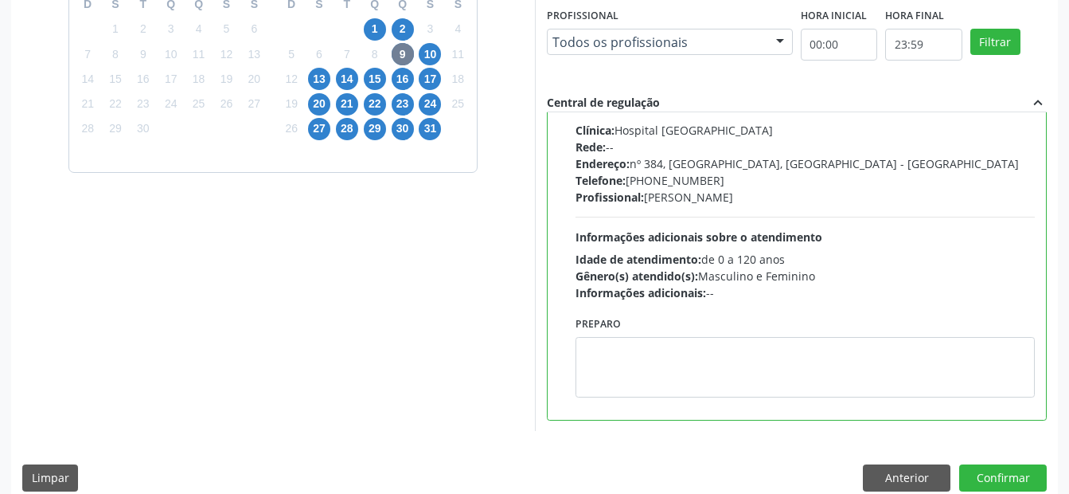
scroll to position [458, 0]
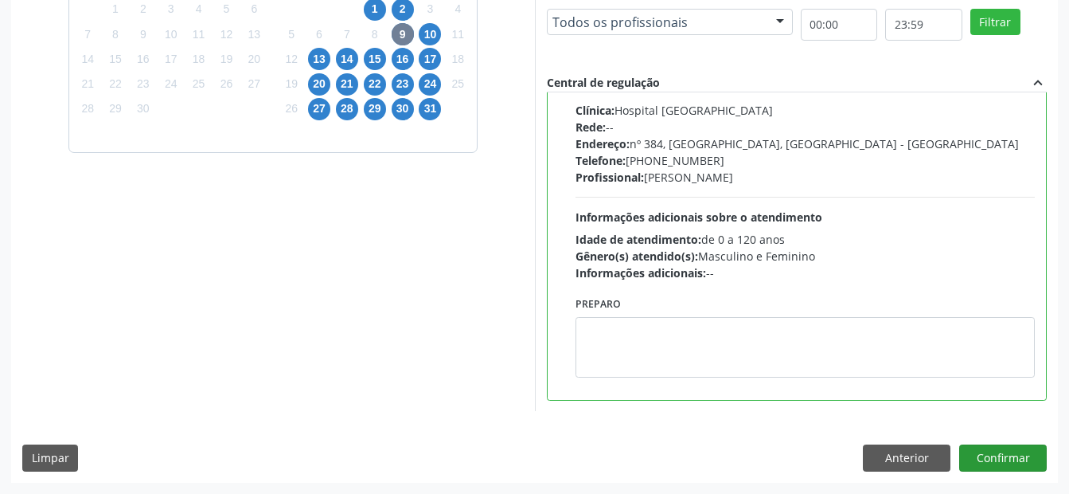
drag, startPoint x: 1009, startPoint y: 436, endPoint x: 1010, endPoint y: 453, distance: 17.6
click at [1009, 443] on div "Dias com vagas disponíveis para: - Ultrassonografia de Aparelho Urinário setemb…" at bounding box center [534, 187] width 1047 height 588
click at [1010, 453] on button "Confirmar" at bounding box center [1004, 457] width 88 height 27
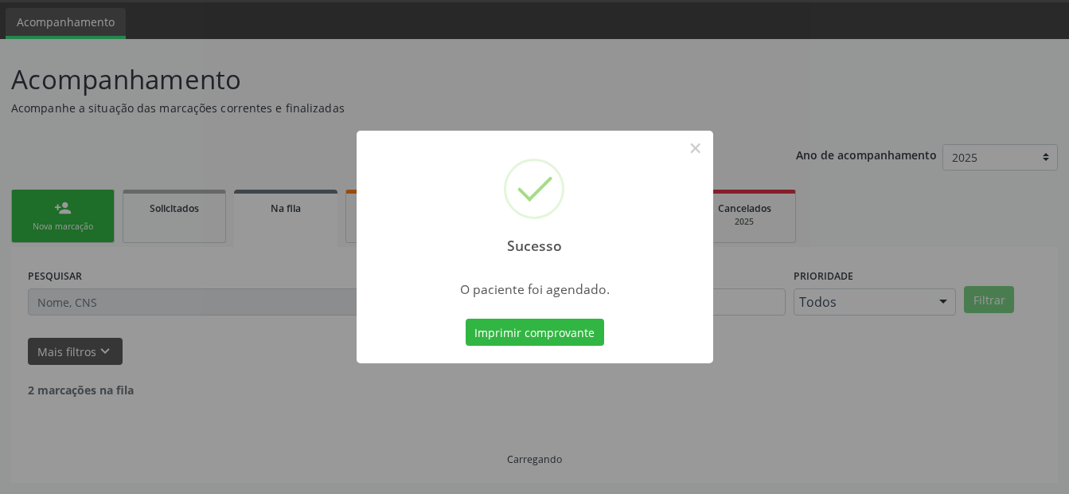
scroll to position [32, 0]
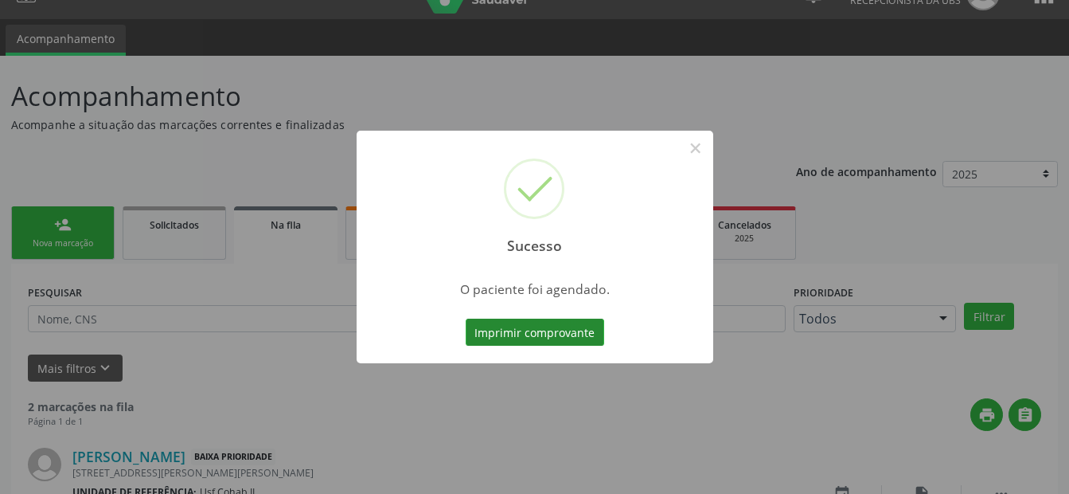
click at [480, 338] on button "Imprimir comprovante" at bounding box center [535, 332] width 139 height 27
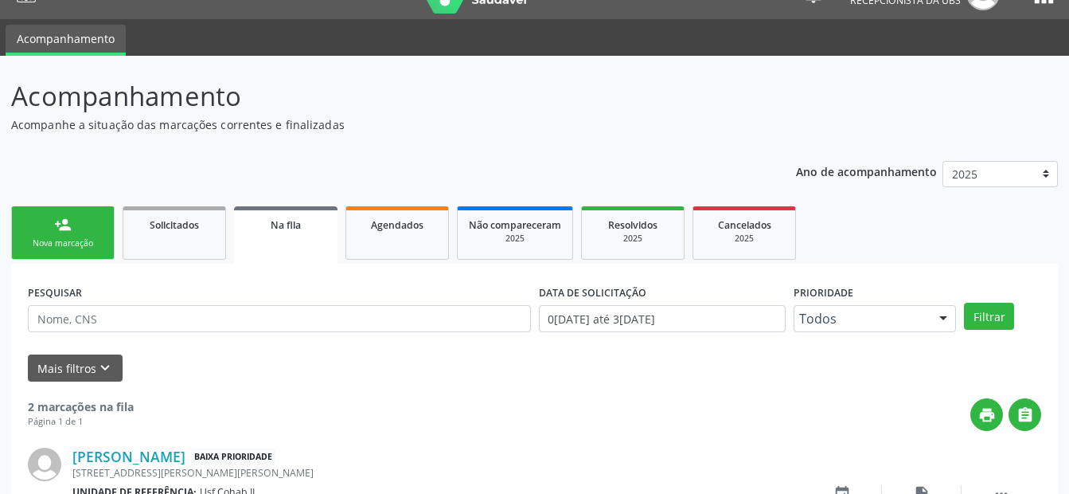
click at [82, 237] on div "Nova marcação" at bounding box center [63, 243] width 80 height 12
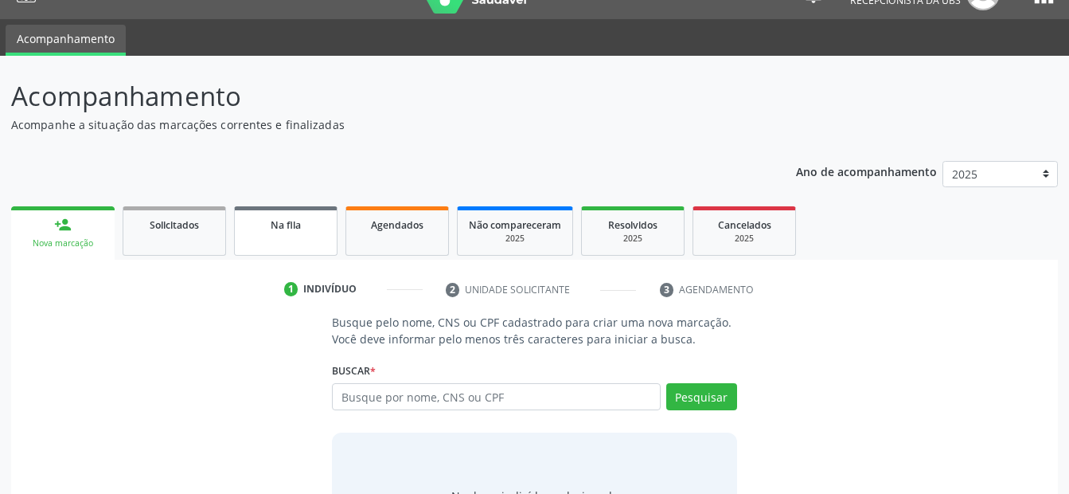
scroll to position [120, 0]
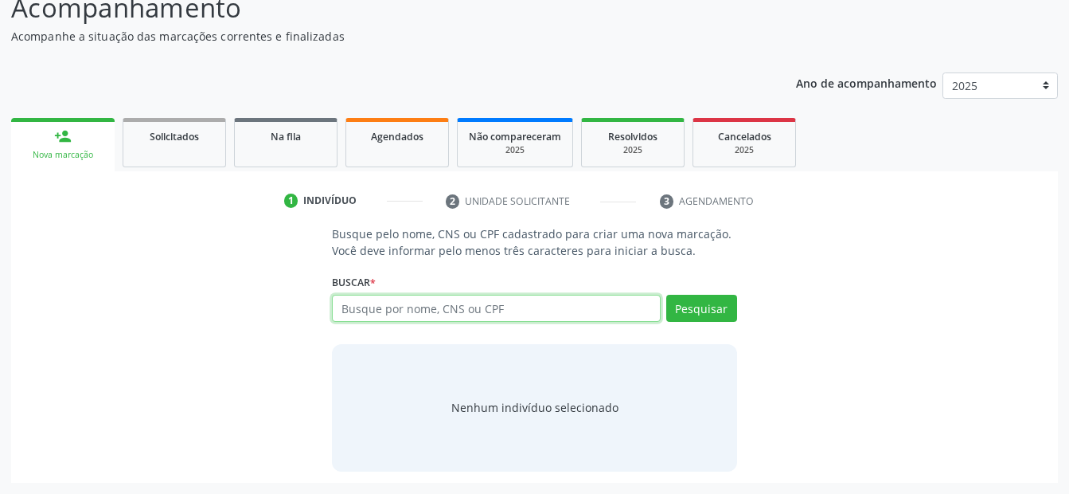
click at [377, 302] on input "text" at bounding box center [496, 308] width 328 height 27
type input "709005876975611"
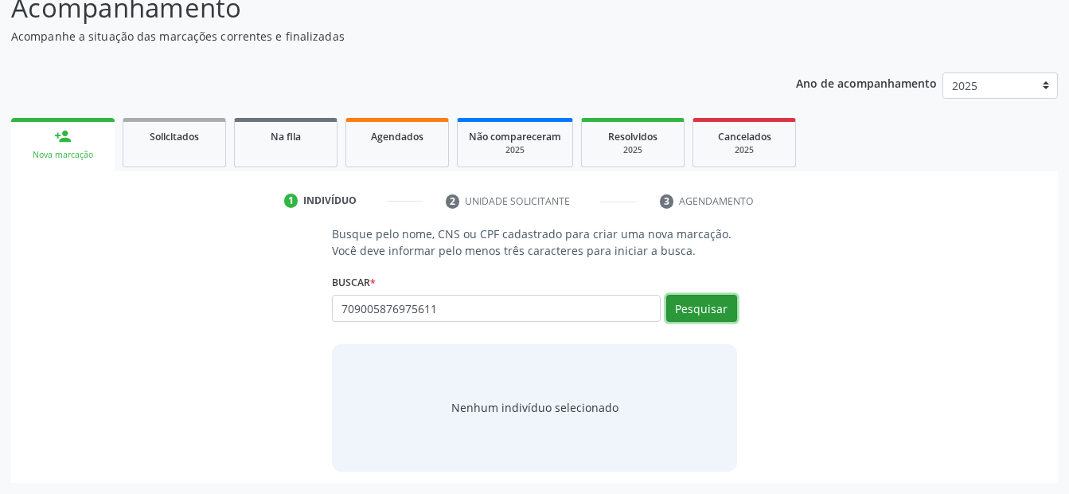
click at [681, 303] on button "Pesquisar" at bounding box center [701, 308] width 71 height 27
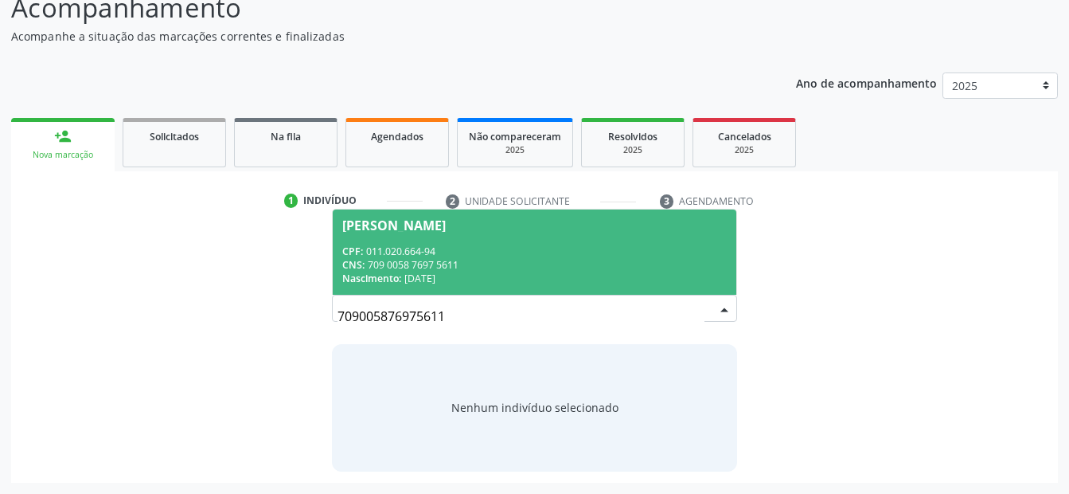
click at [401, 272] on span "Nascimento:" at bounding box center [371, 279] width 59 height 14
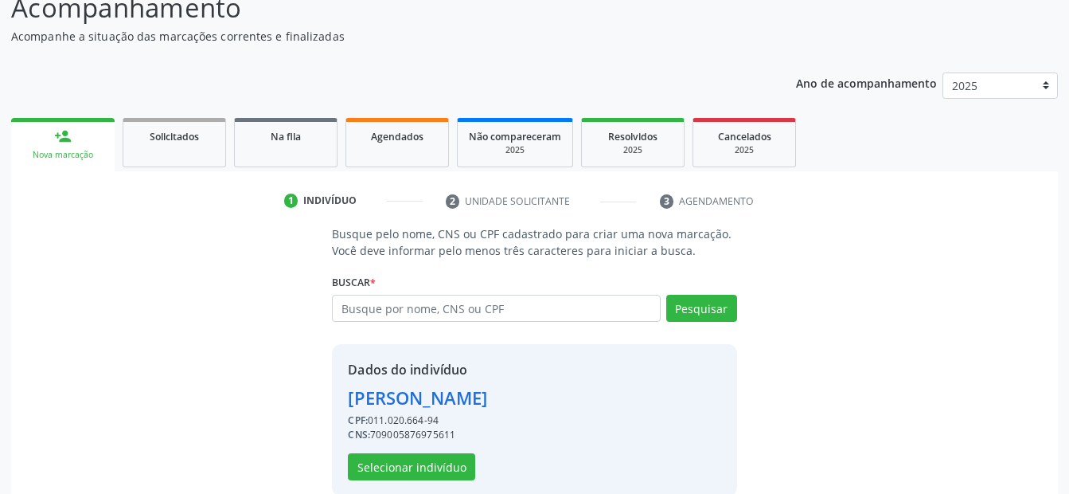
scroll to position [145, 0]
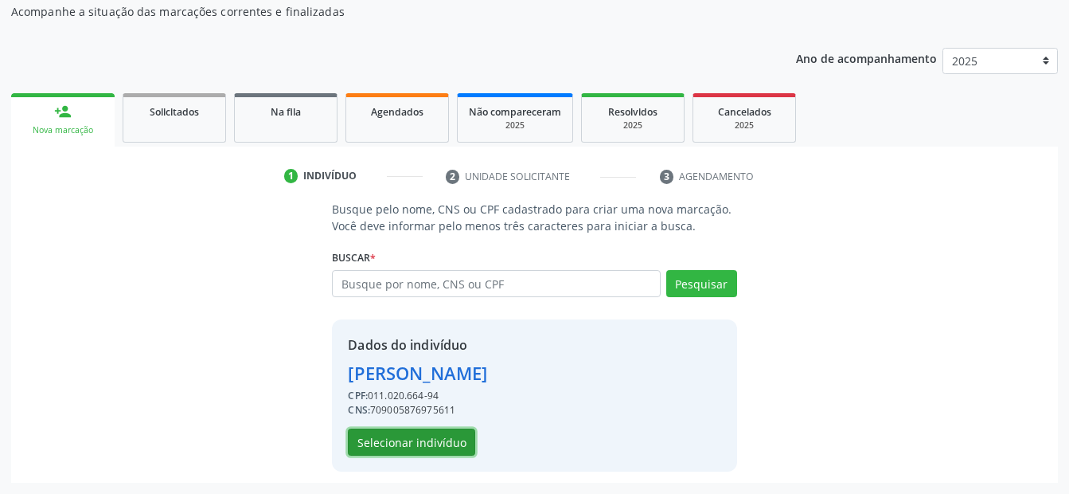
click at [423, 434] on button "Selecionar indivíduo" at bounding box center [411, 441] width 127 height 27
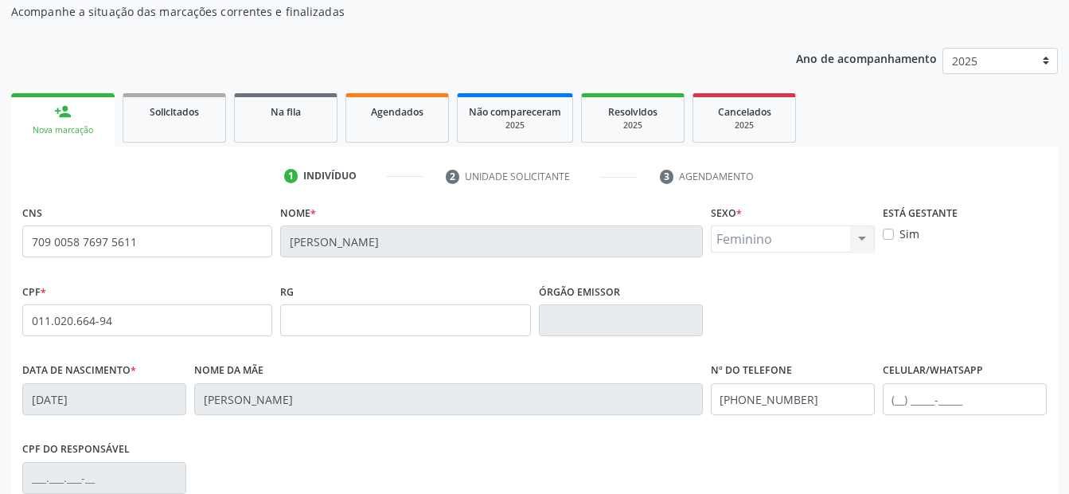
scroll to position [304, 0]
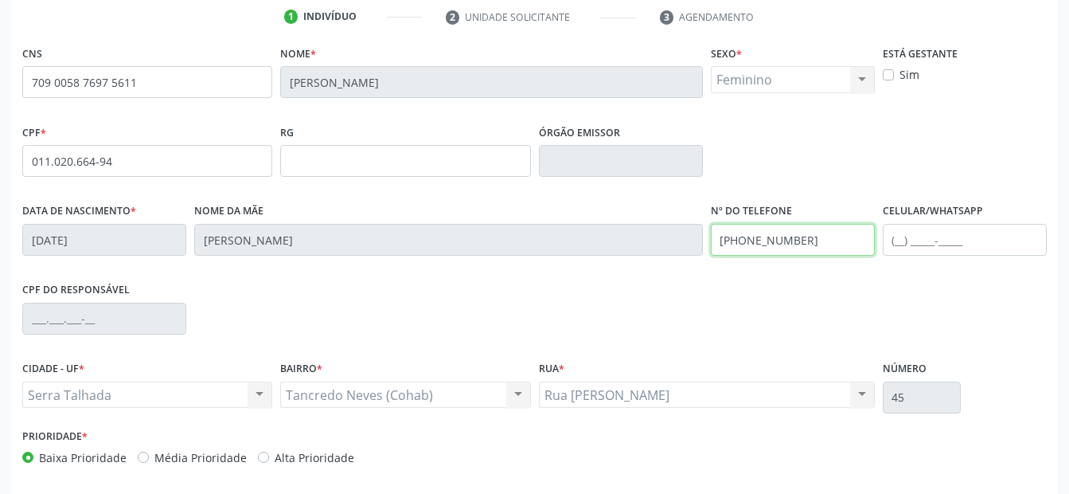
click at [482, 236] on div "Data de nascimento * 21/04/1978 Nome da mãe Sofia Maria de Sa Nº do Telefone (8…" at bounding box center [534, 238] width 1033 height 79
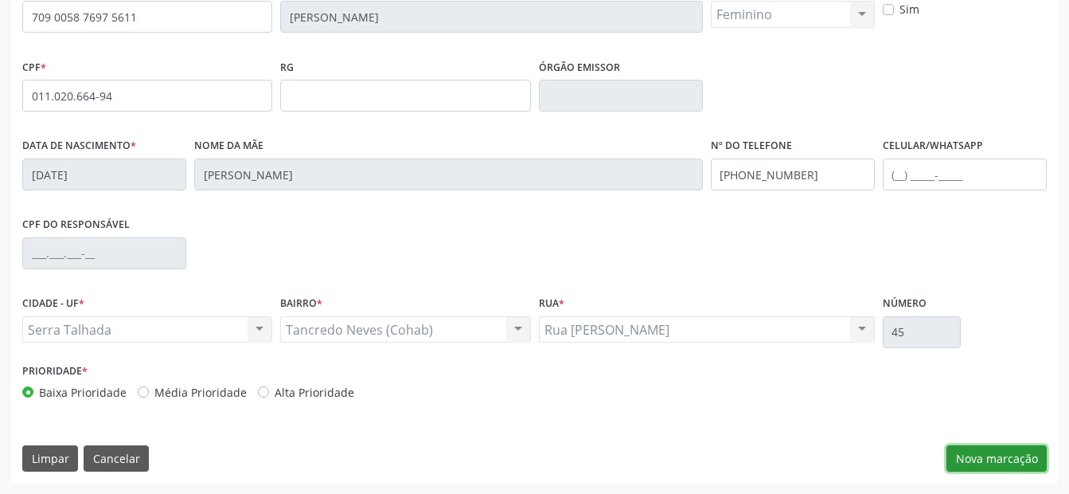
click at [968, 459] on button "Nova marcação" at bounding box center [997, 458] width 100 height 27
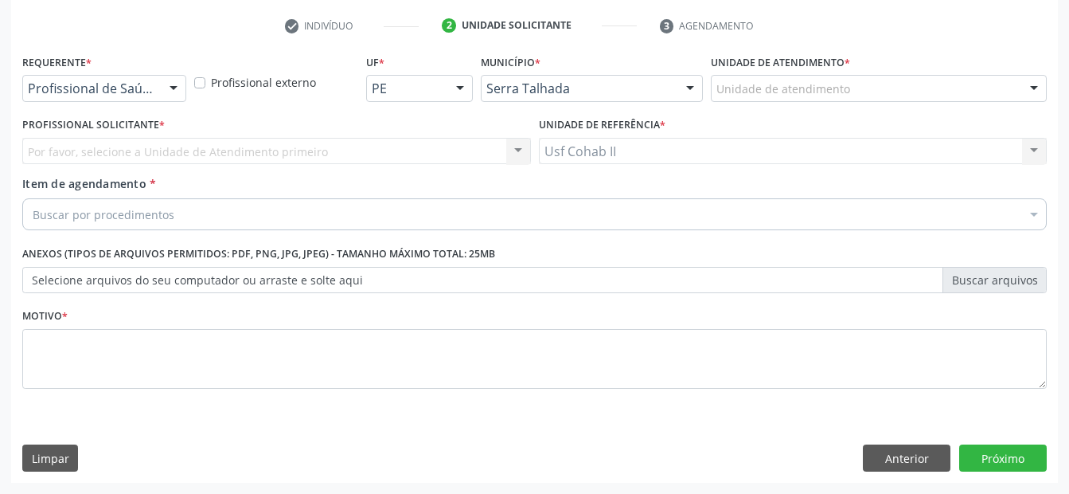
scroll to position [295, 0]
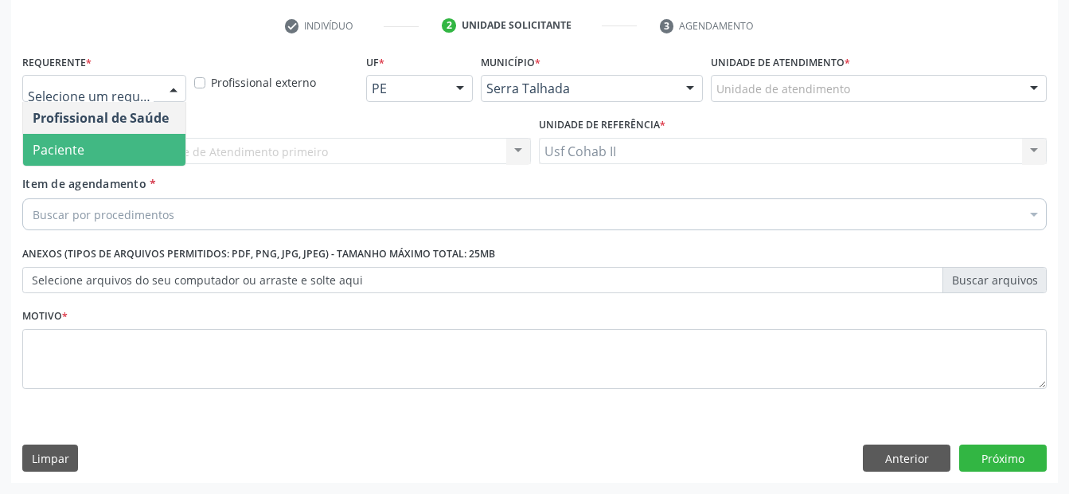
click at [130, 158] on span "Paciente" at bounding box center [104, 150] width 162 height 32
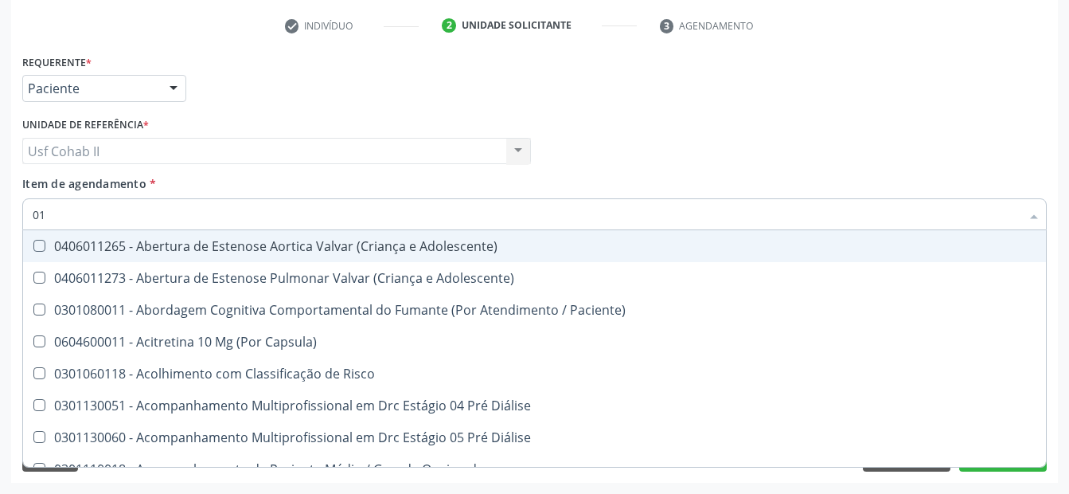
type input "0"
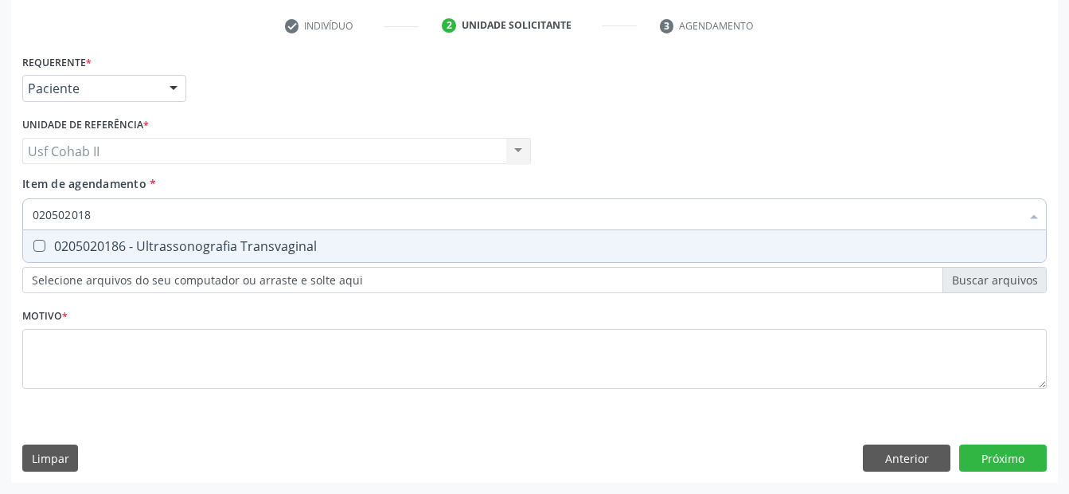
type input "0205020186"
click at [150, 255] on span "0205020186 - Ultrassonografia Transvaginal" at bounding box center [534, 246] width 1023 height 32
checkbox Transvaginal "true"
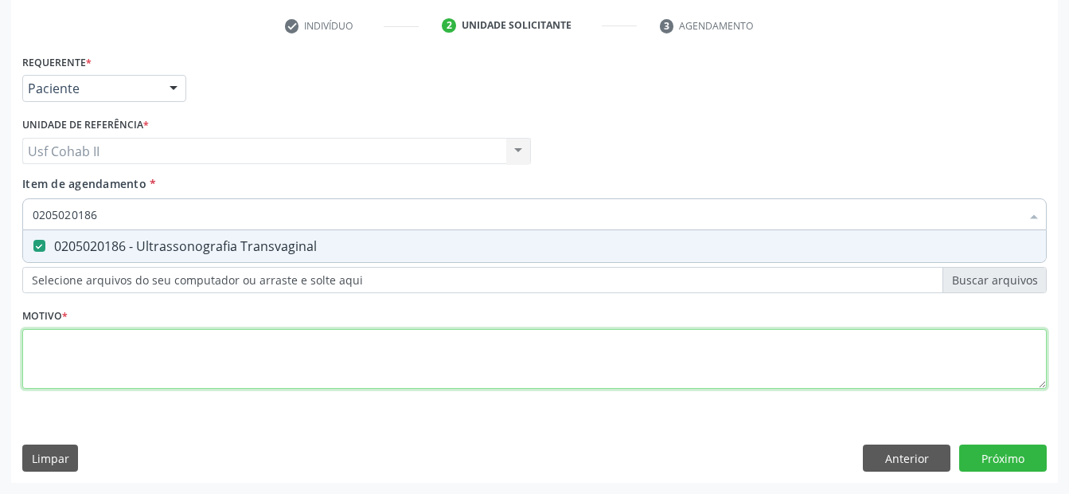
click at [116, 352] on div "Requerente * Paciente Profissional de Saúde Paciente Nenhum resultado encontrad…" at bounding box center [534, 230] width 1025 height 361
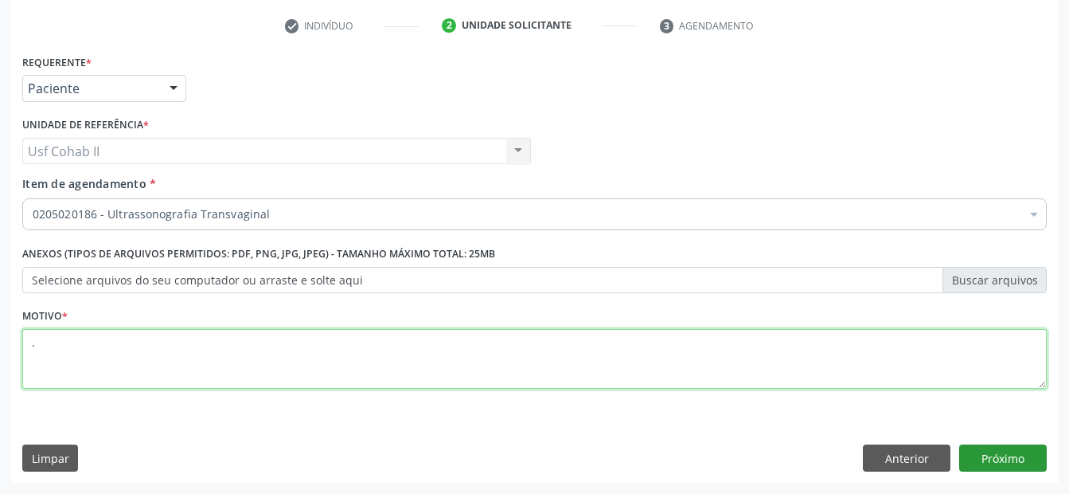
type textarea "."
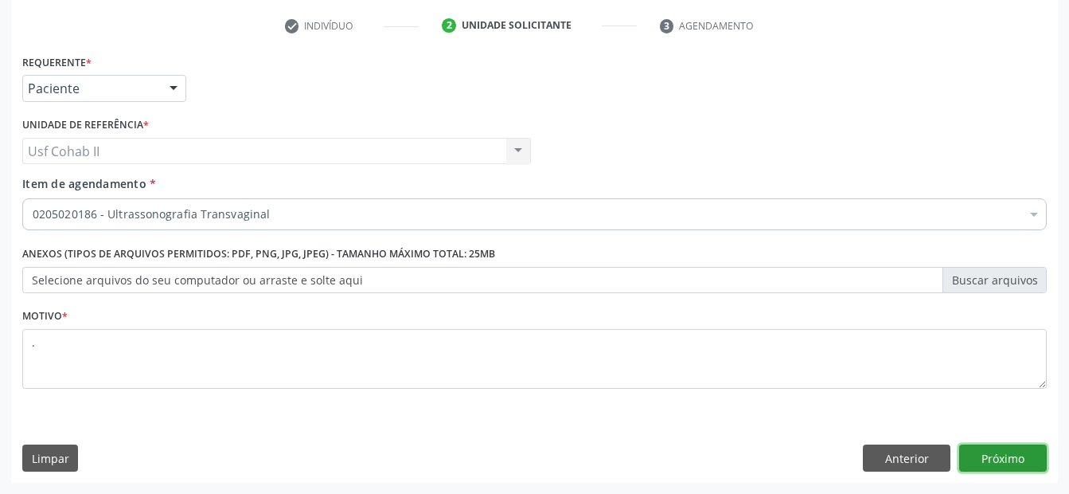
click at [1020, 458] on button "Próximo" at bounding box center [1004, 457] width 88 height 27
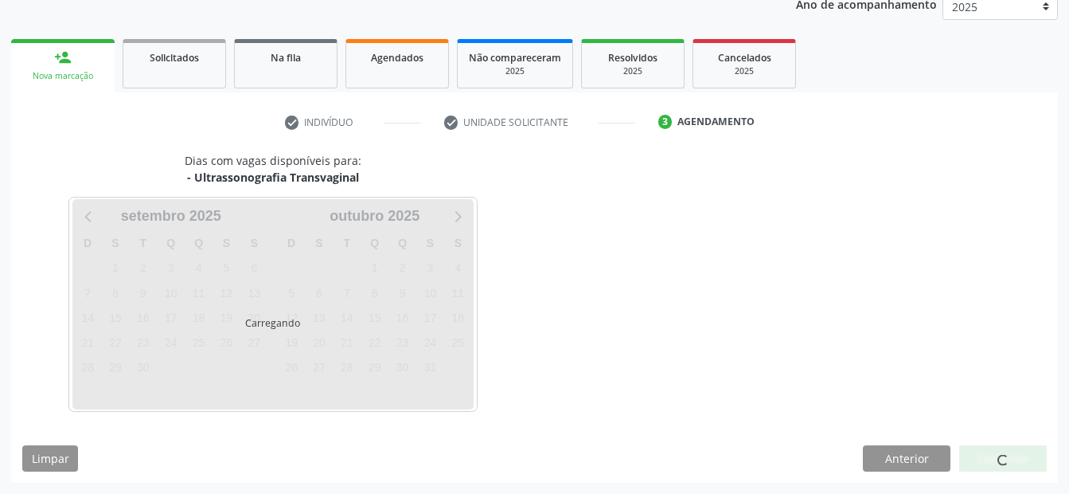
scroll to position [199, 0]
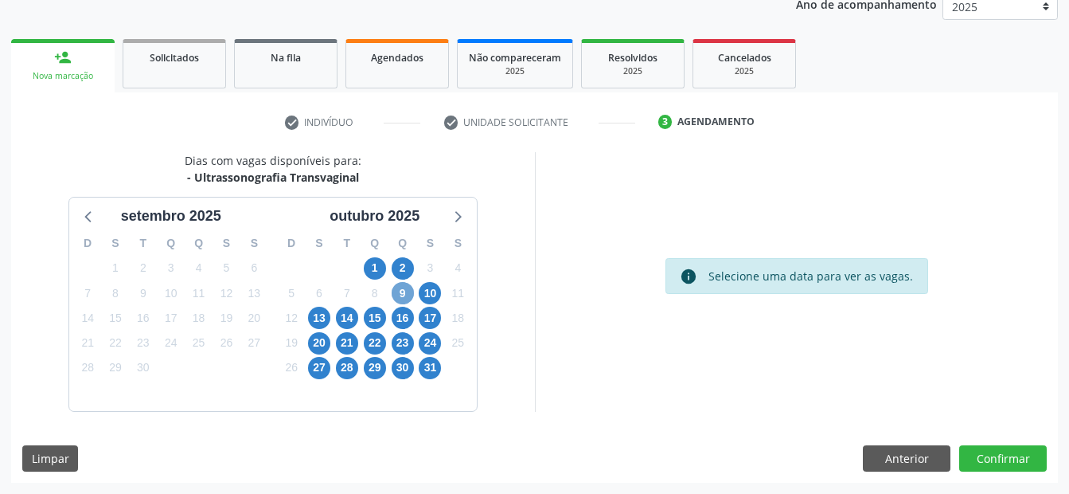
click at [406, 290] on span "9" at bounding box center [403, 293] width 22 height 22
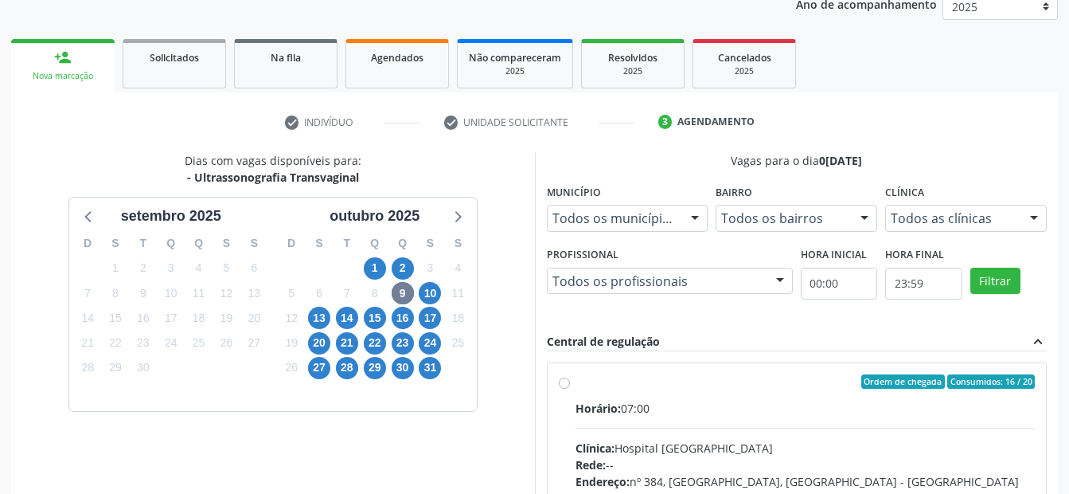
click at [576, 384] on label "Ordem de chegada Consumidos: 16 / 20 Horário: 07:00 Clínica: Hospital Sao Franc…" at bounding box center [806, 496] width 460 height 244
click at [569, 384] on input "Ordem de chegada Consumidos: 16 / 20 Horário: 07:00 Clínica: Hospital Sao Franc…" at bounding box center [564, 381] width 11 height 14
radio input "true"
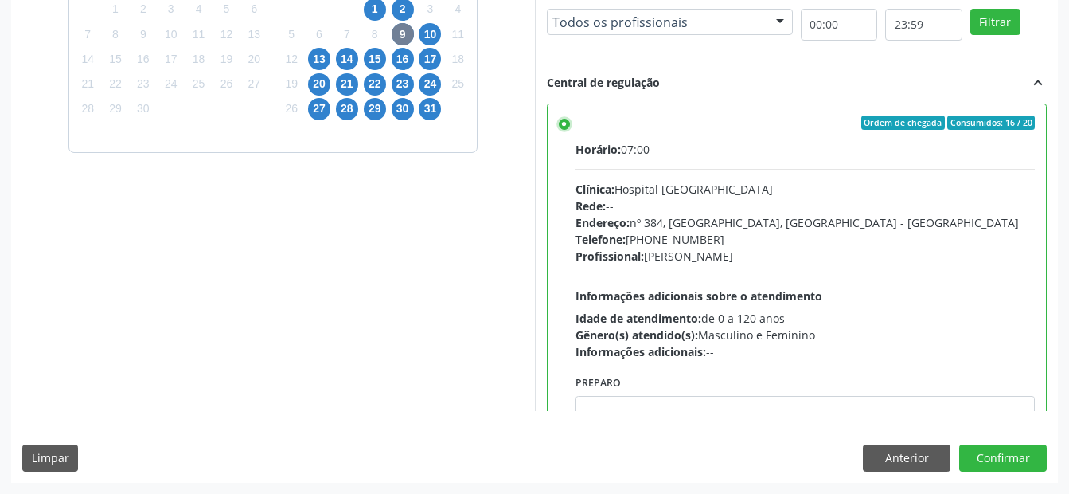
scroll to position [79, 0]
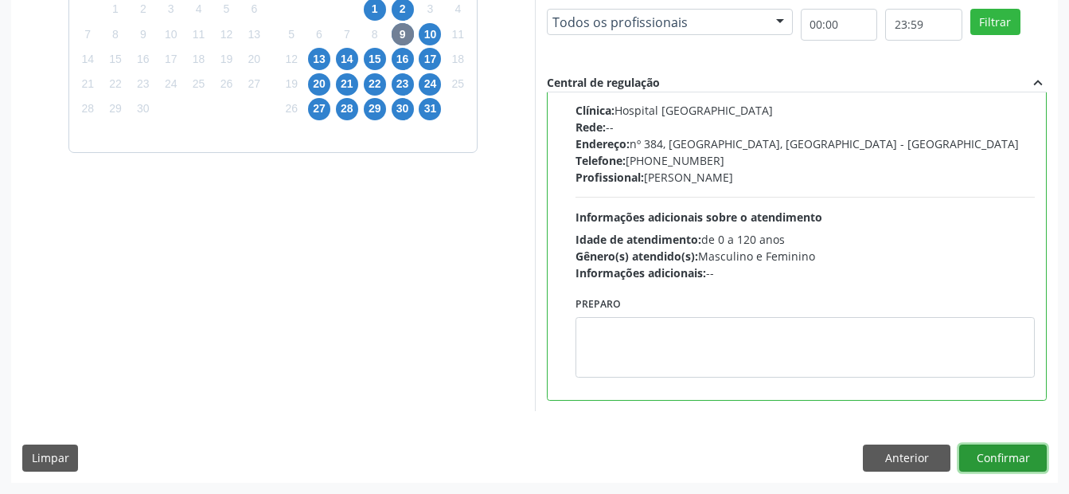
click at [998, 446] on button "Confirmar" at bounding box center [1004, 457] width 88 height 27
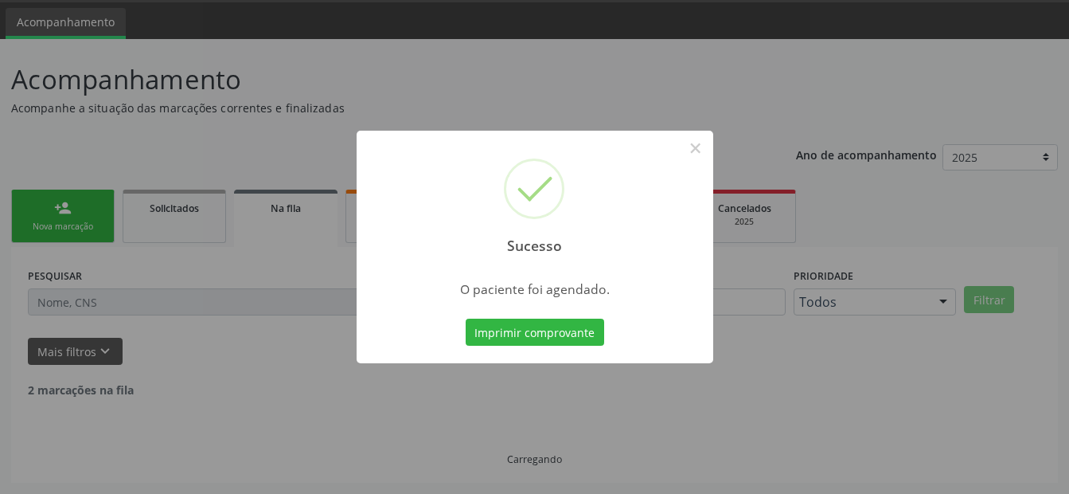
scroll to position [32, 0]
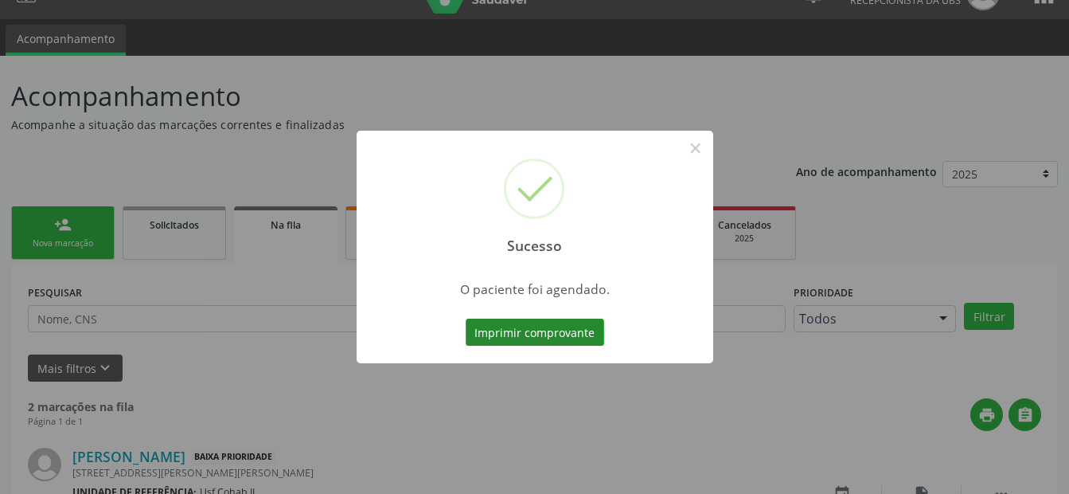
click at [494, 329] on button "Imprimir comprovante" at bounding box center [535, 332] width 139 height 27
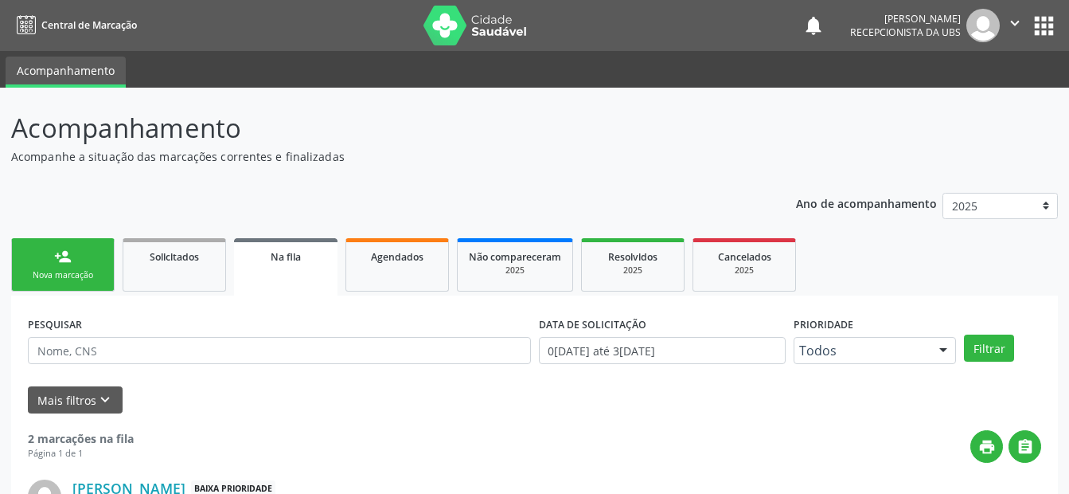
scroll to position [32, 0]
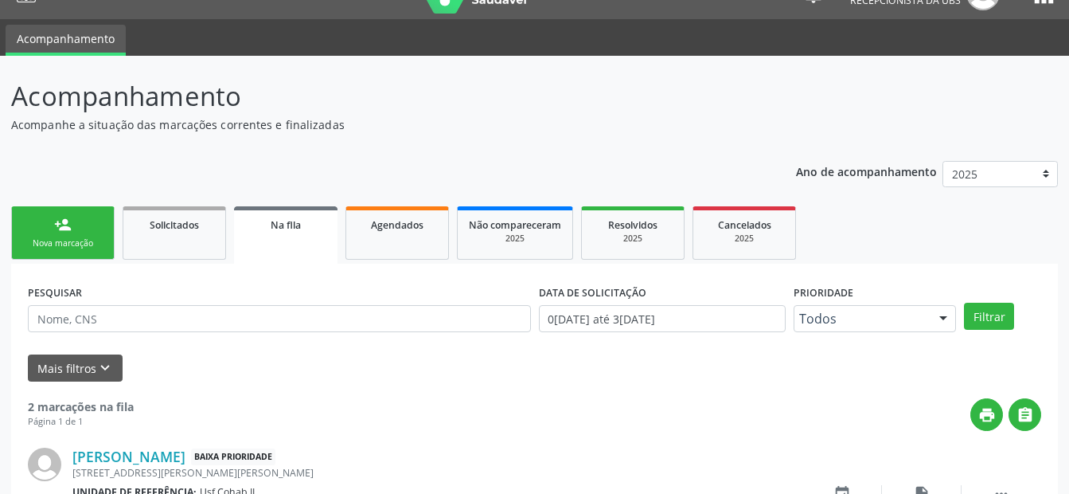
click at [62, 229] on div "person_add" at bounding box center [63, 225] width 18 height 18
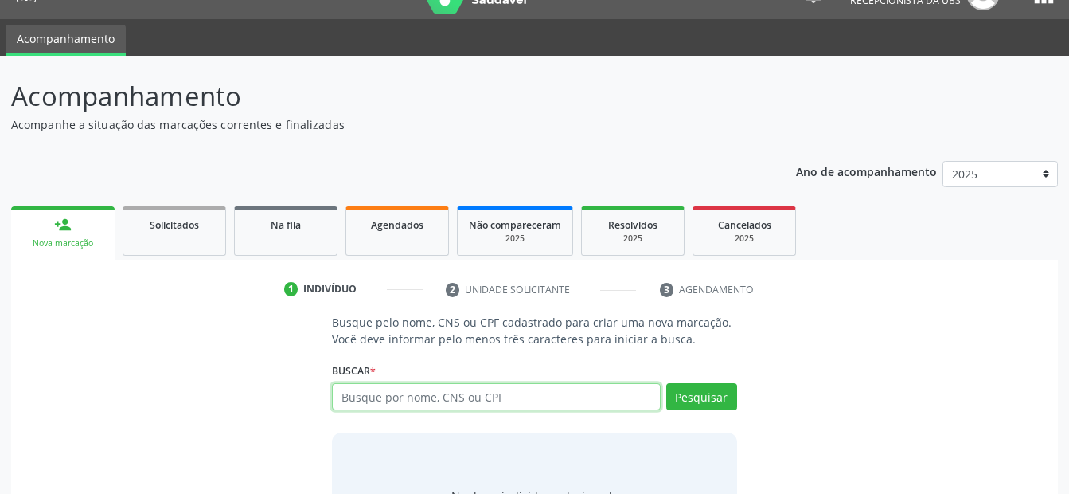
click at [388, 396] on input "text" at bounding box center [496, 396] width 328 height 27
type input "708607033636282"
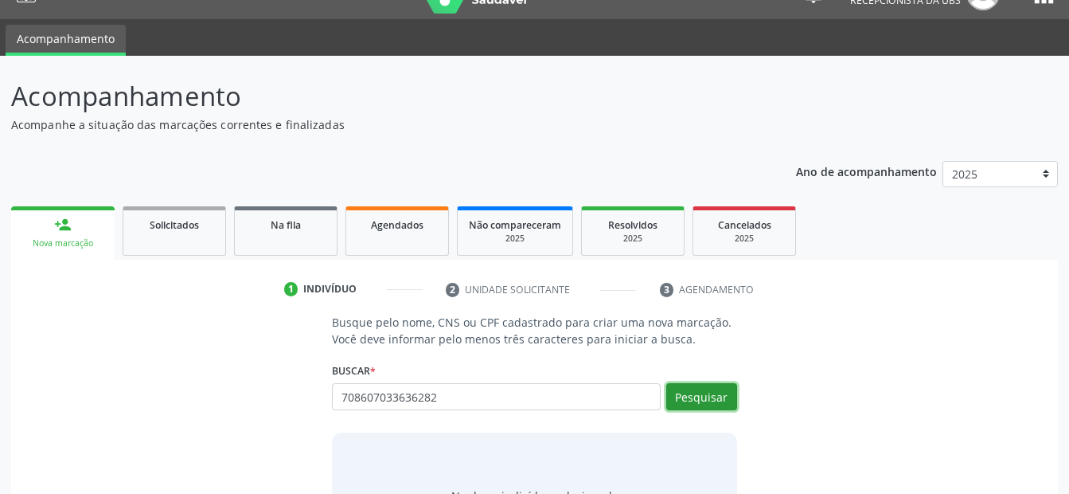
click at [686, 397] on button "Pesquisar" at bounding box center [701, 396] width 71 height 27
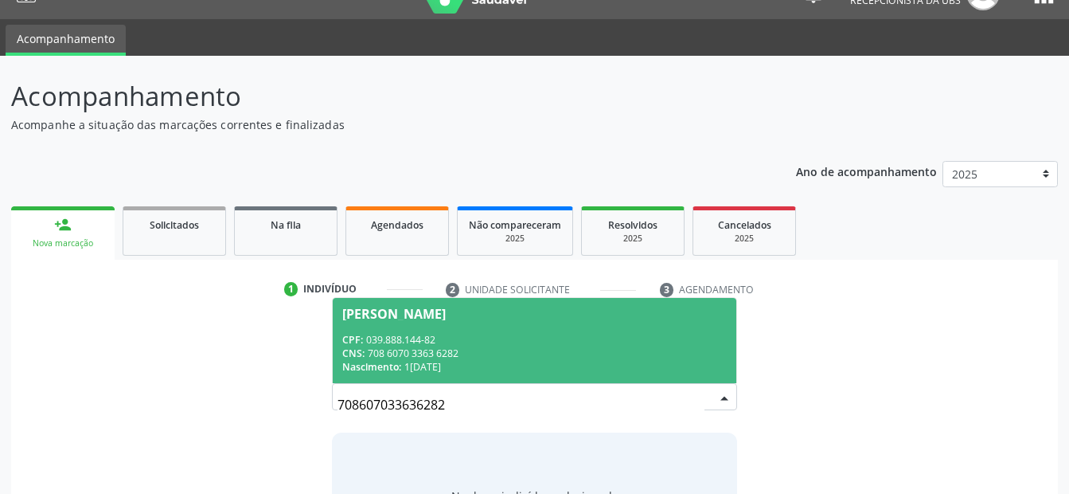
click at [548, 339] on div "CPF: 039.888.144-82" at bounding box center [534, 340] width 384 height 14
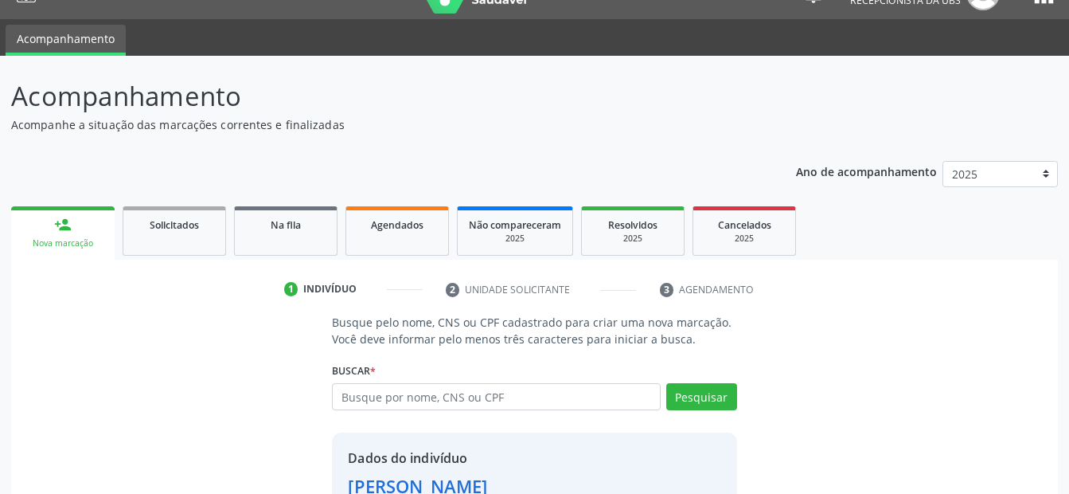
scroll to position [145, 0]
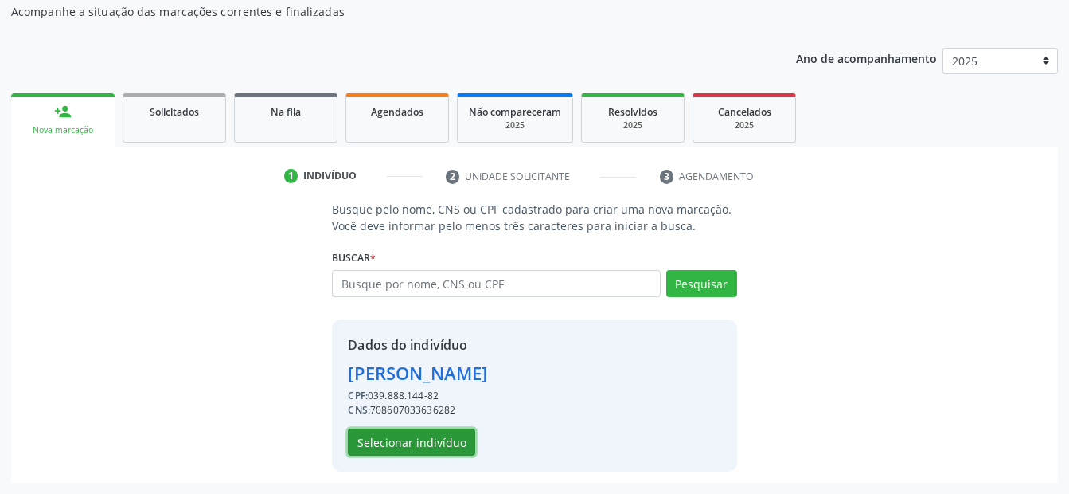
click at [393, 438] on button "Selecionar indivíduo" at bounding box center [411, 441] width 127 height 27
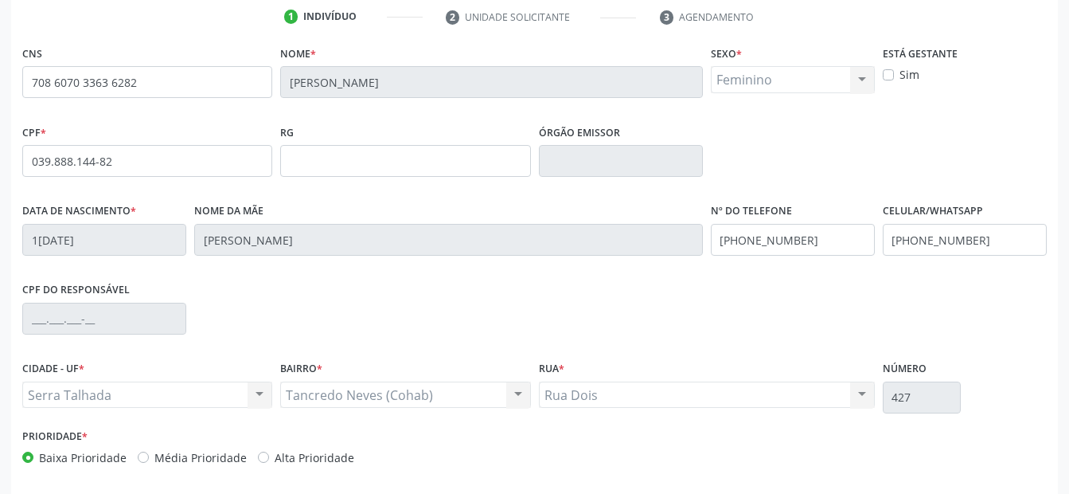
scroll to position [369, 0]
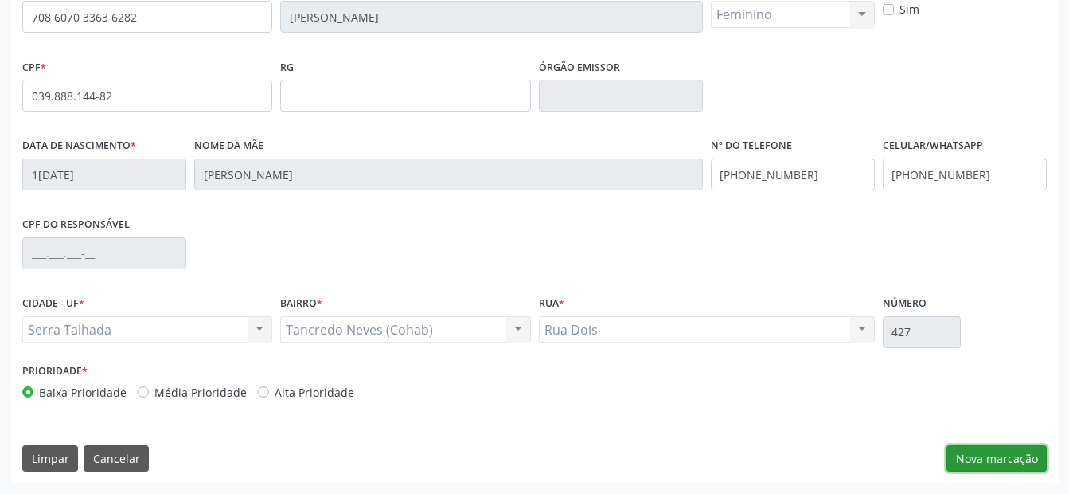
drag, startPoint x: 1004, startPoint y: 448, endPoint x: 606, endPoint y: 350, distance: 410.0
click at [987, 442] on div "CNS 708 6070 3363 6282 Nome * Ana Maria Foitosa Sexo * Feminino Masculino Femin…" at bounding box center [534, 229] width 1047 height 506
drag, startPoint x: 1008, startPoint y: 451, endPoint x: 751, endPoint y: 361, distance: 272.8
click at [1007, 451] on button "Nova marcação" at bounding box center [997, 458] width 100 height 27
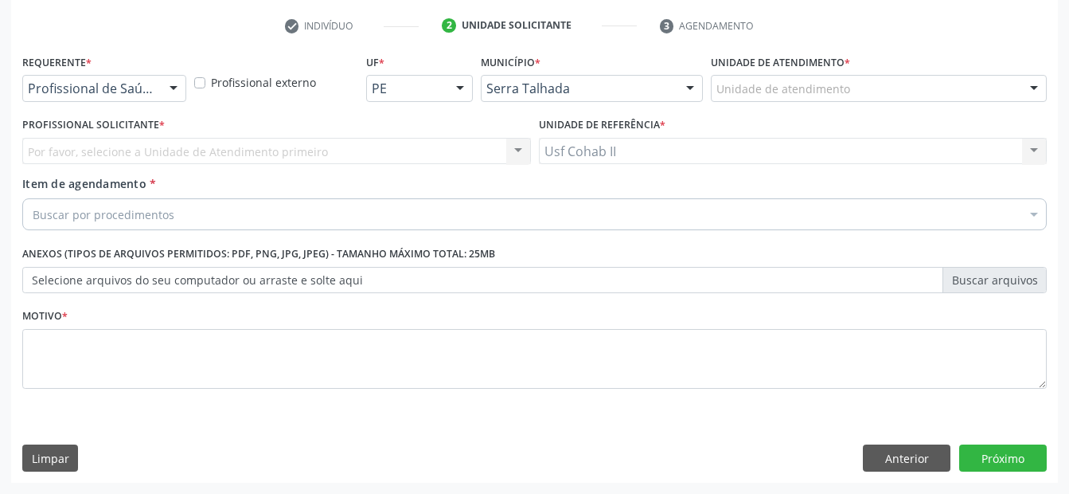
scroll to position [295, 0]
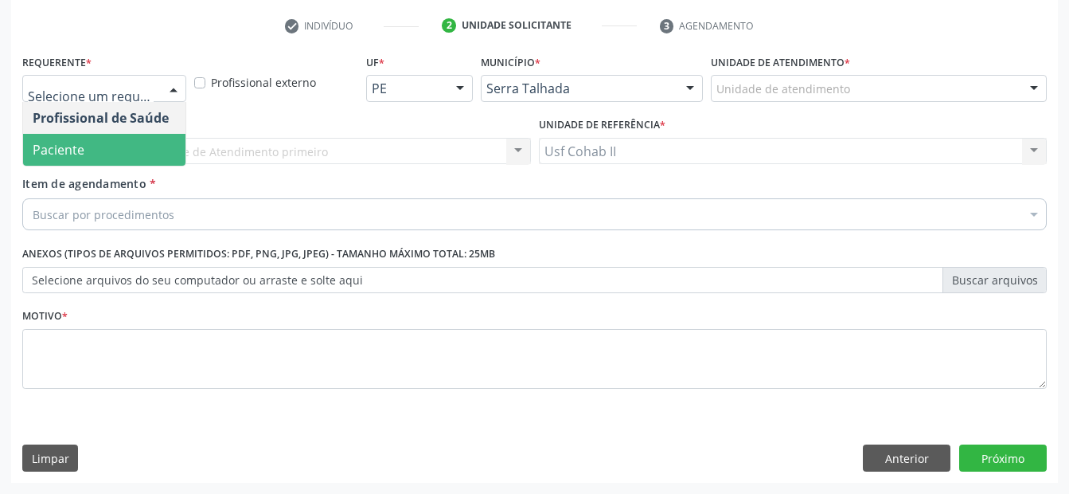
click at [121, 146] on span "Paciente" at bounding box center [104, 150] width 162 height 32
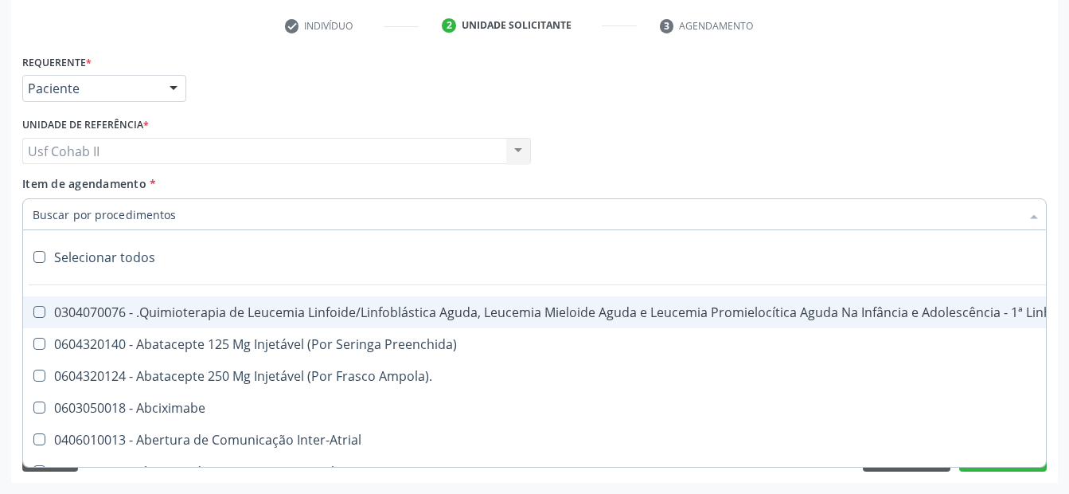
click at [107, 224] on div at bounding box center [534, 214] width 1025 height 32
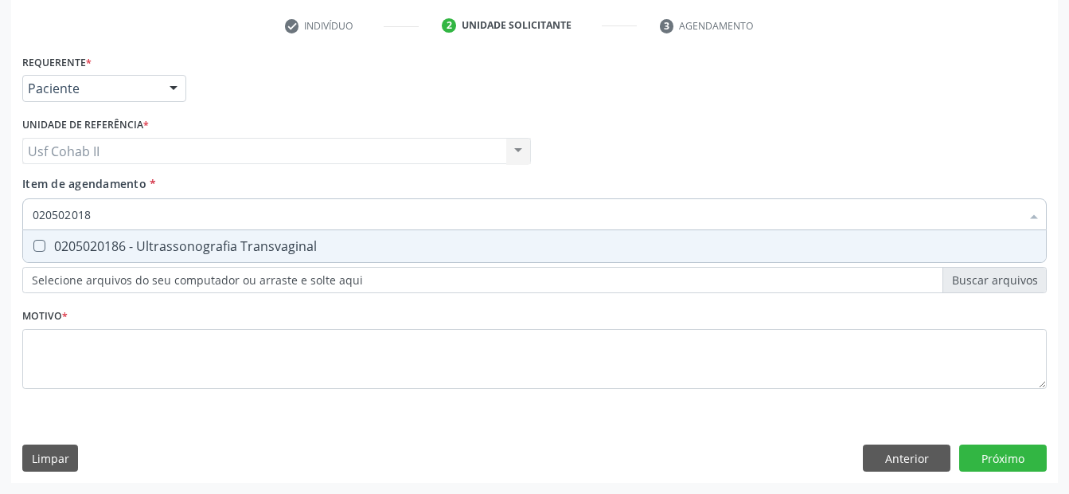
type input "0205020186"
click at [137, 244] on div "0205020186 - Ultrassonografia Transvaginal" at bounding box center [535, 246] width 1004 height 13
checkbox Transvaginal "true"
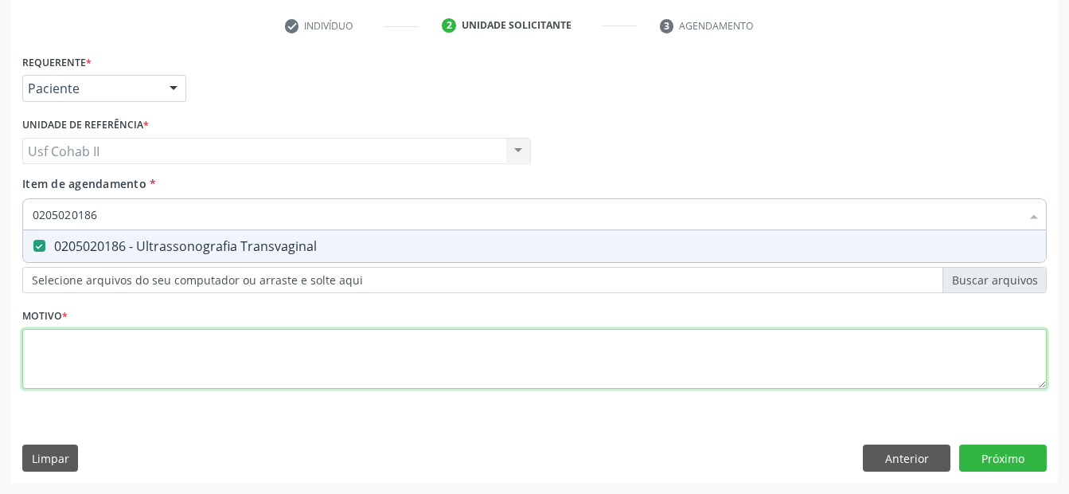
click at [104, 345] on div "Requerente * Paciente Profissional de Saúde Paciente Nenhum resultado encontrad…" at bounding box center [534, 230] width 1025 height 361
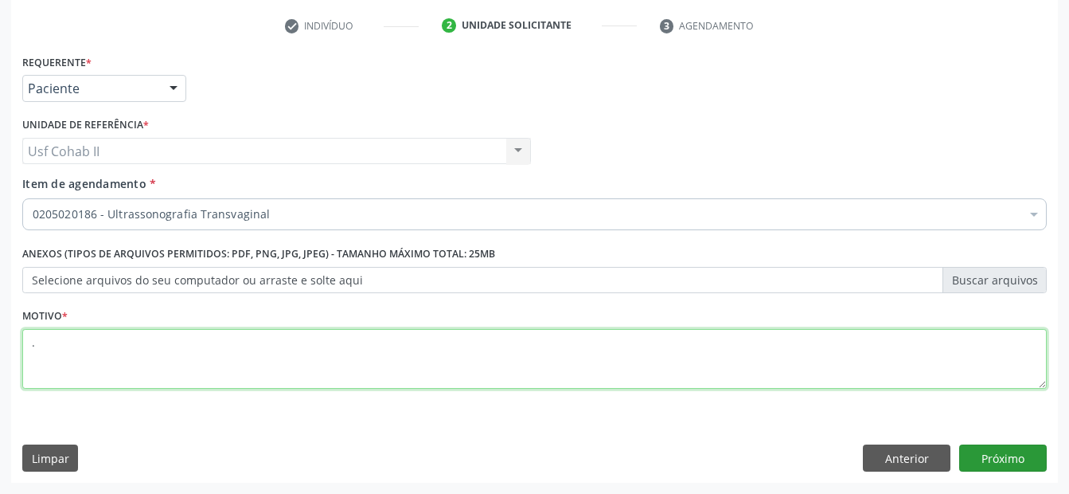
type textarea "."
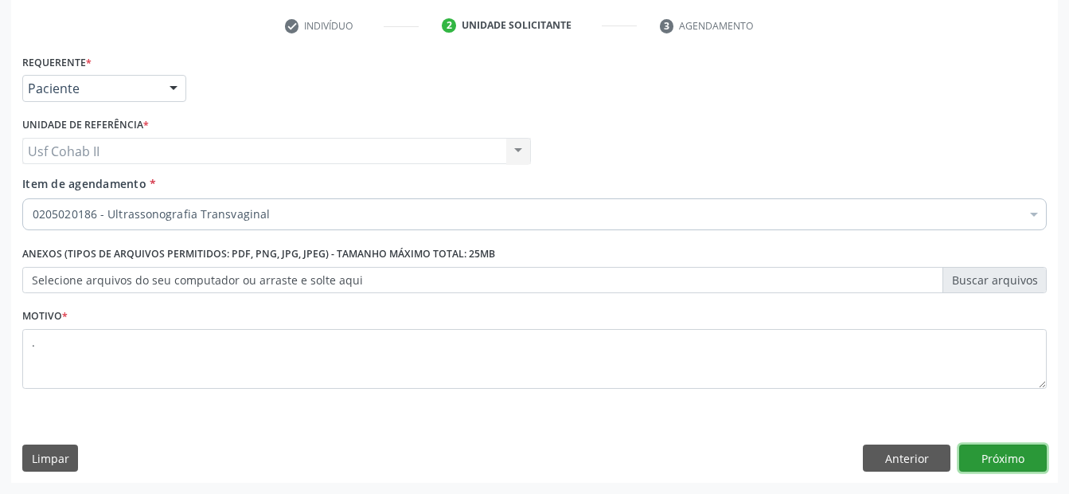
click at [1004, 460] on button "Próximo" at bounding box center [1004, 457] width 88 height 27
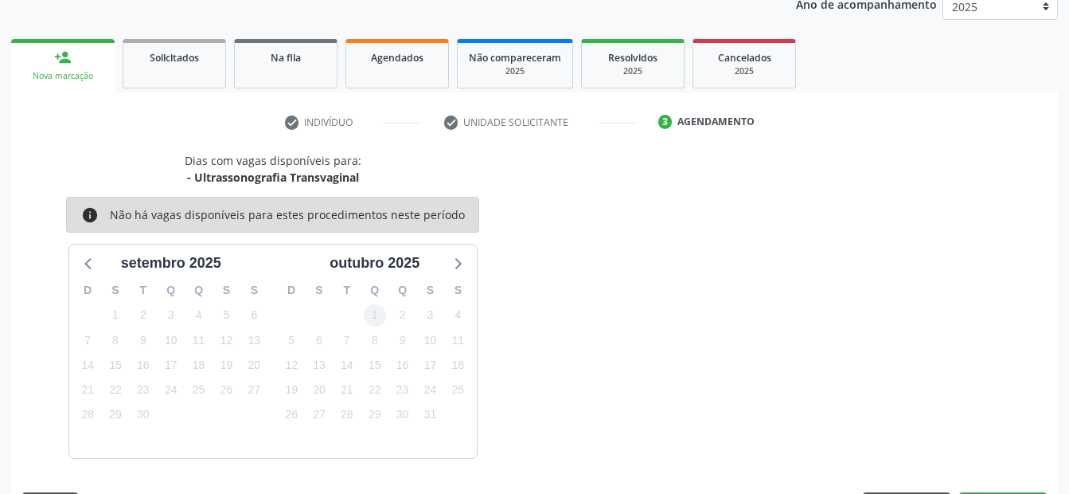
scroll to position [246, 0]
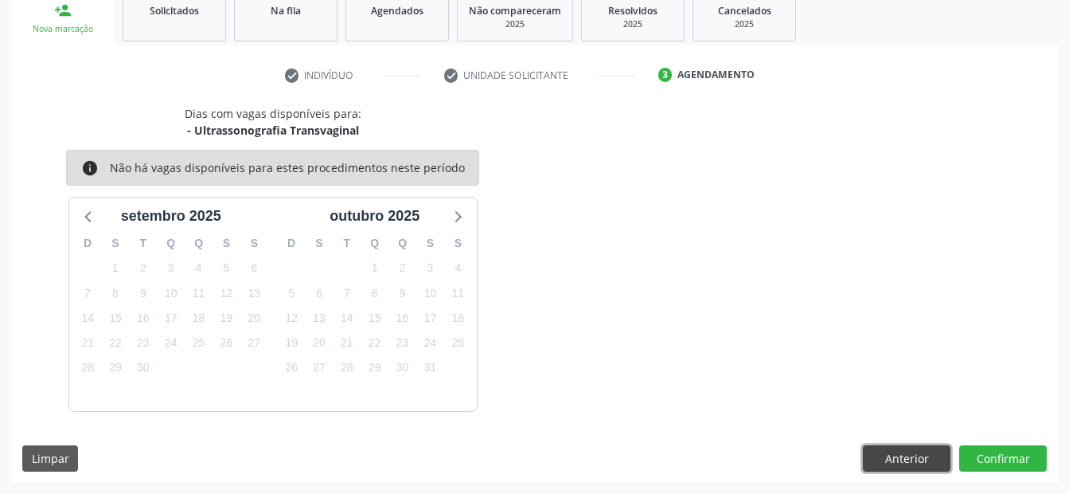
click at [882, 459] on button "Anterior" at bounding box center [907, 458] width 88 height 27
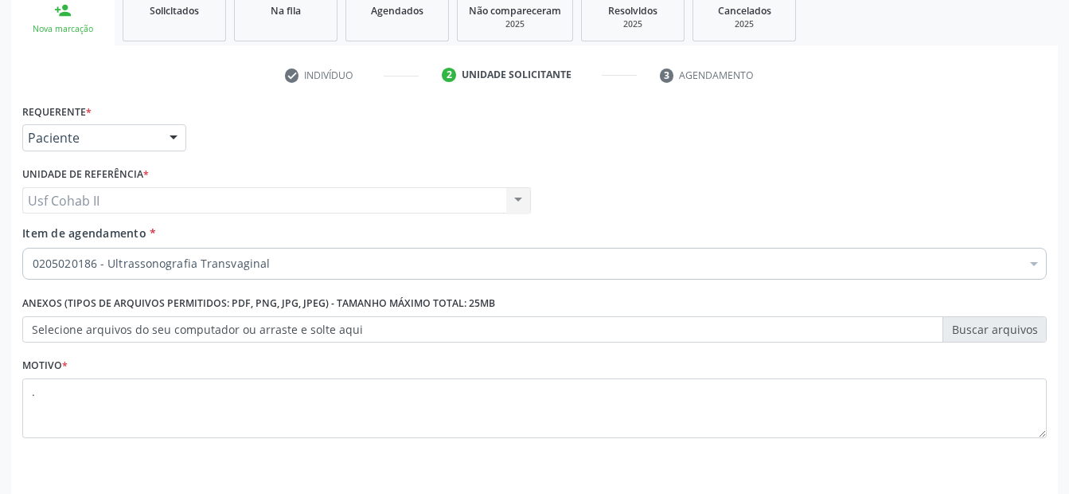
scroll to position [295, 0]
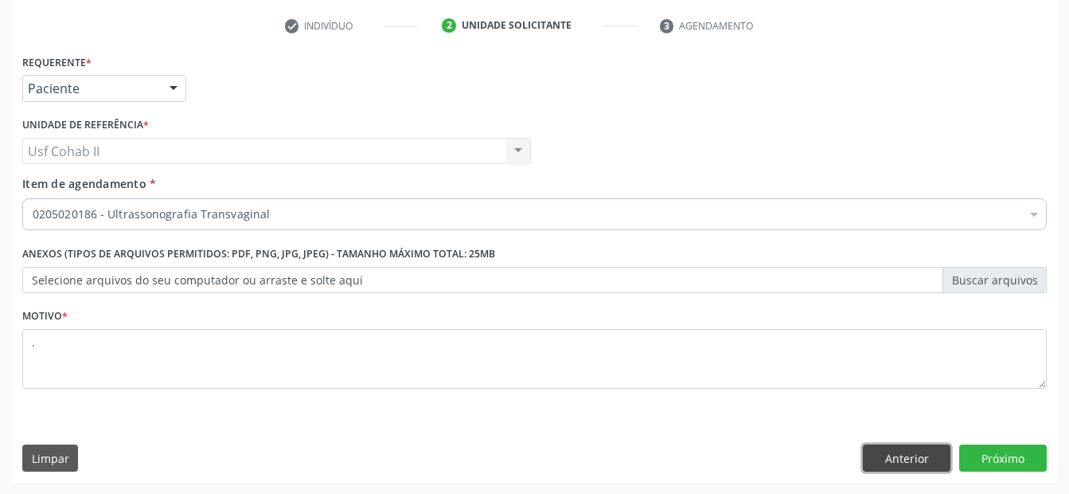
click at [873, 457] on button "Anterior" at bounding box center [907, 457] width 88 height 27
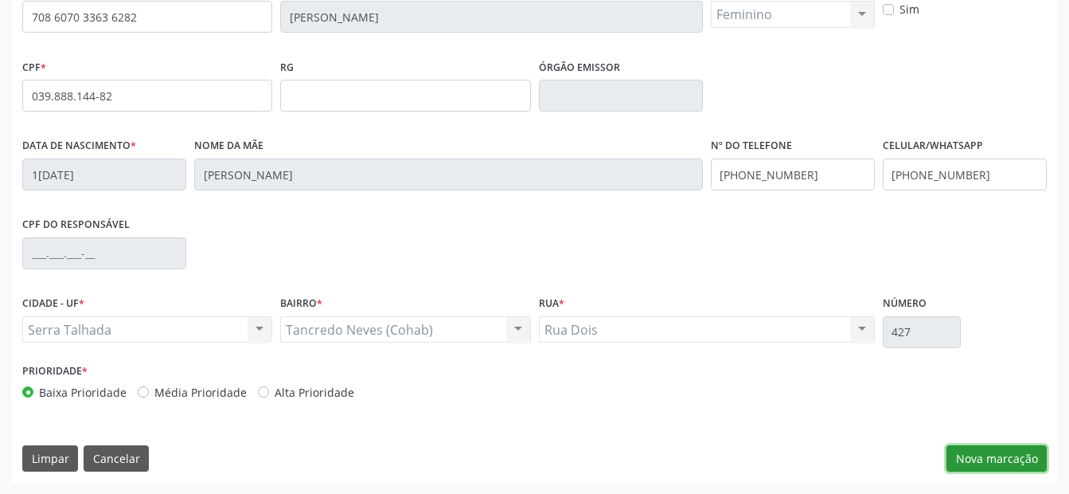
click at [1019, 456] on button "Nova marcação" at bounding box center [997, 458] width 100 height 27
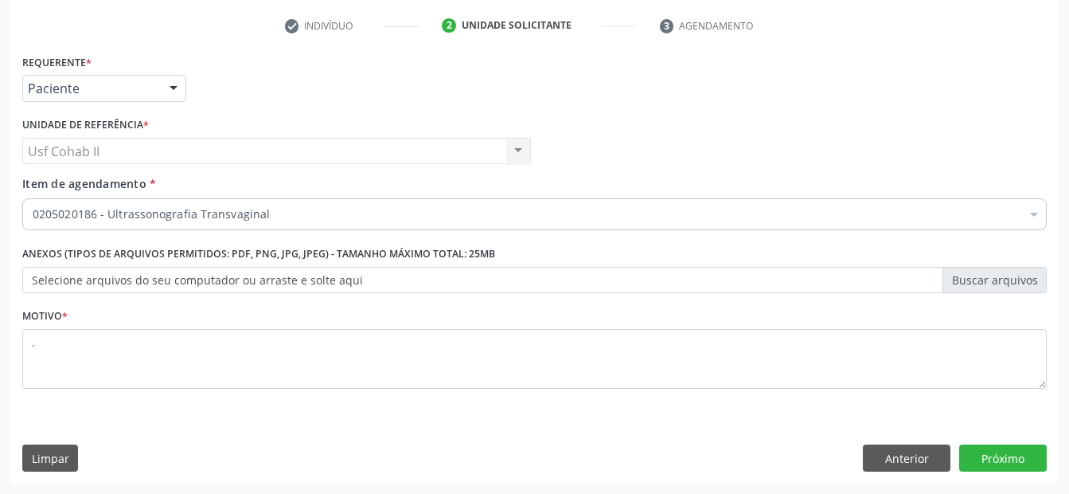
click at [992, 444] on div "Requerente * Paciente Profissional de Saúde Paciente Nenhum resultado encontrad…" at bounding box center [534, 266] width 1047 height 432
drag, startPoint x: 1061, startPoint y: 467, endPoint x: 1018, endPoint y: 459, distance: 42.9
click at [1045, 464] on div "Acompanhamento Acompanhe a situação das marcações correntes e finalizadas Relat…" at bounding box center [534, 143] width 1069 height 702
click at [1018, 459] on button "Próximo" at bounding box center [1004, 457] width 88 height 27
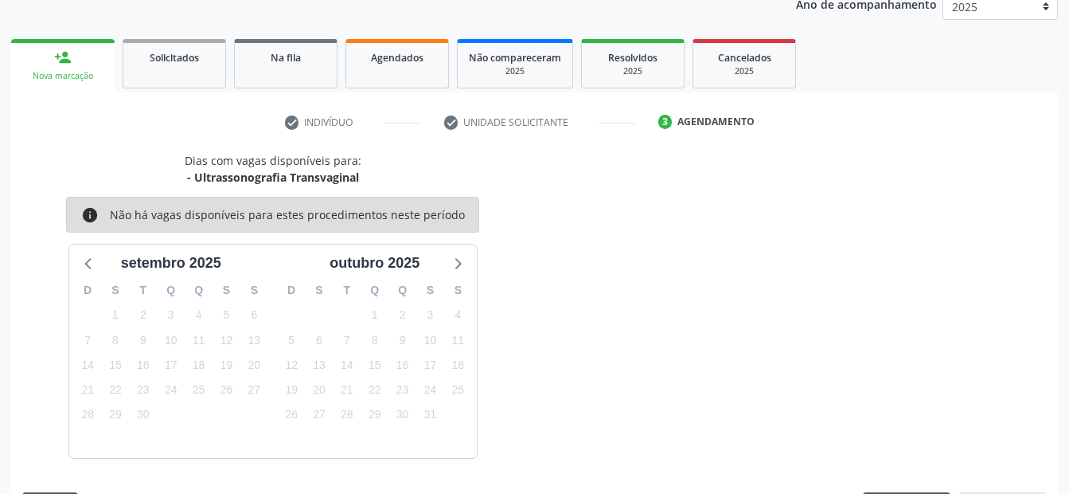
scroll to position [246, 0]
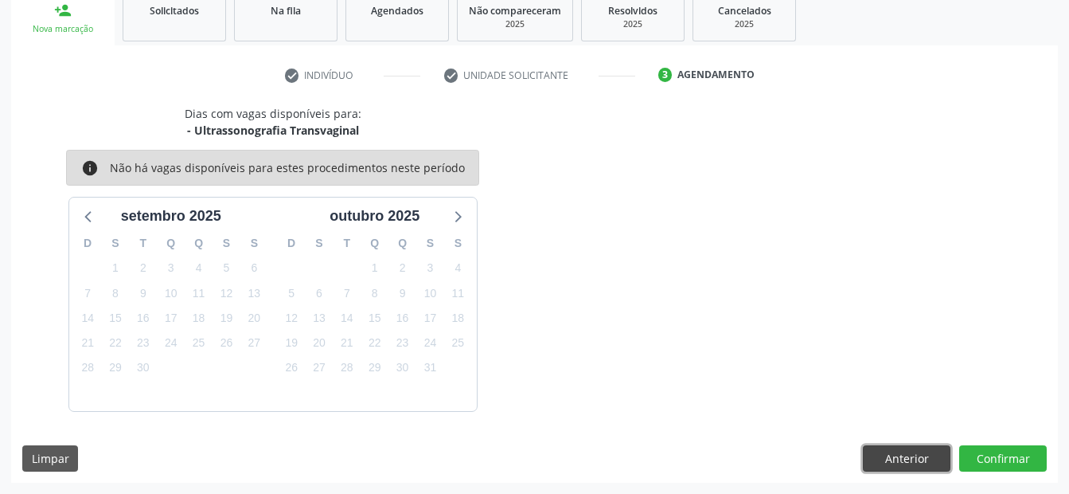
click at [927, 453] on button "Anterior" at bounding box center [907, 458] width 88 height 27
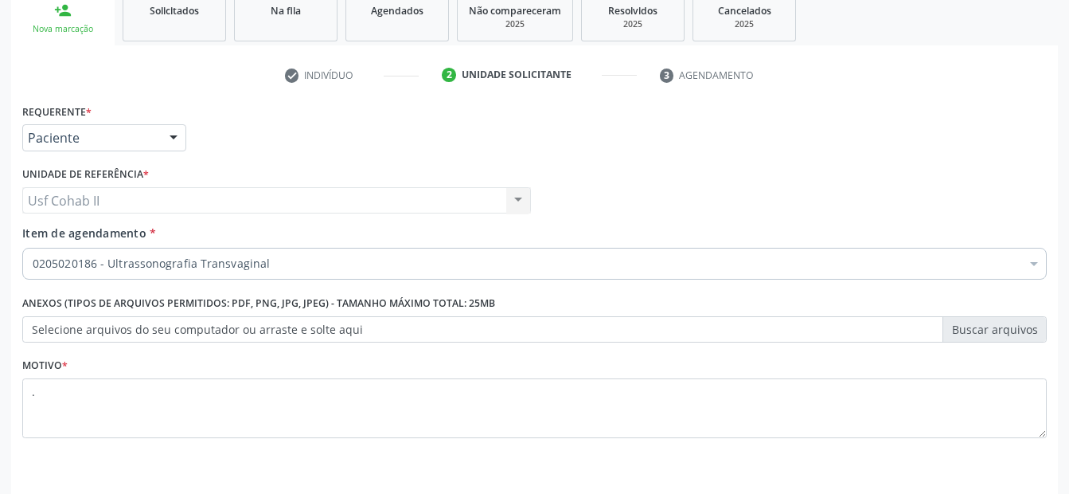
scroll to position [0, 0]
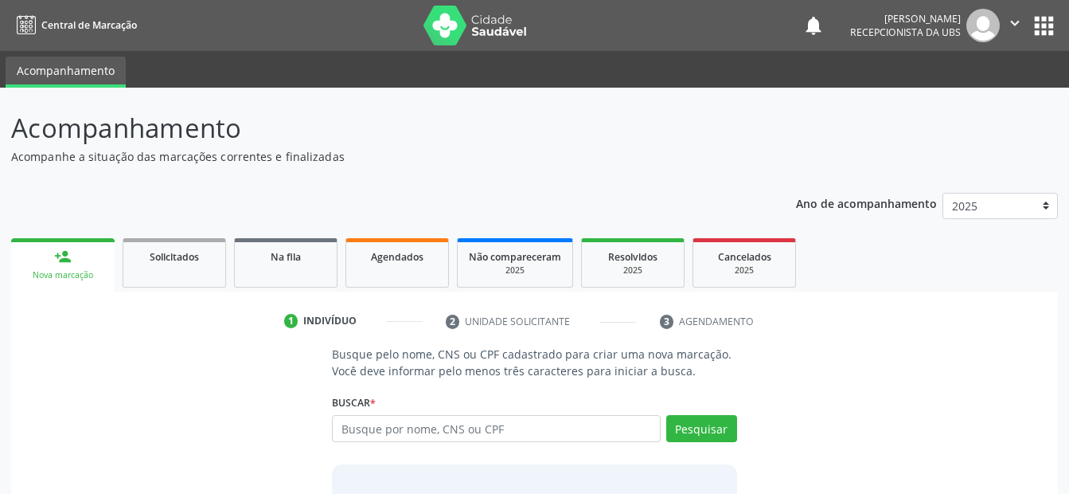
scroll to position [120, 0]
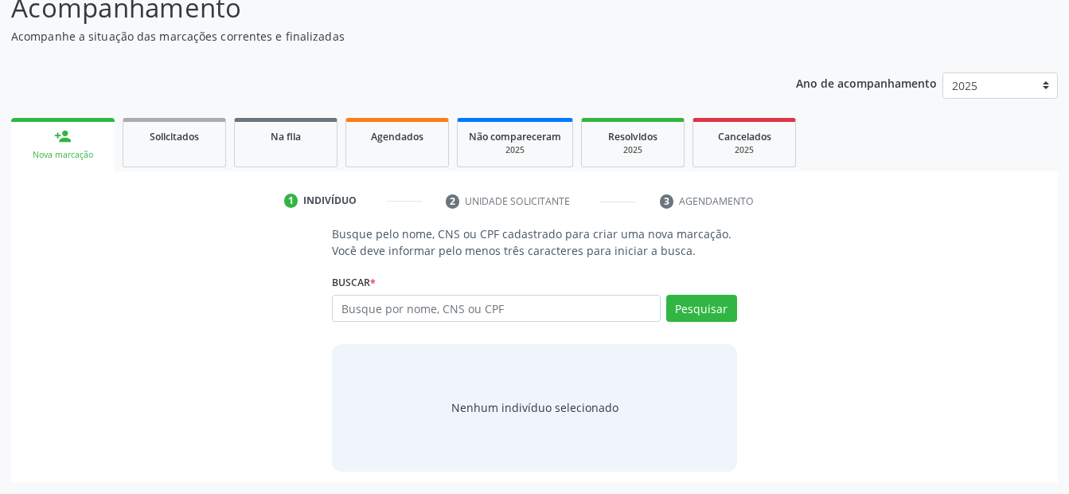
click at [381, 305] on input "text" at bounding box center [496, 308] width 328 height 27
type input "898003952733514"
click at [694, 307] on button "Pesquisar" at bounding box center [701, 308] width 71 height 27
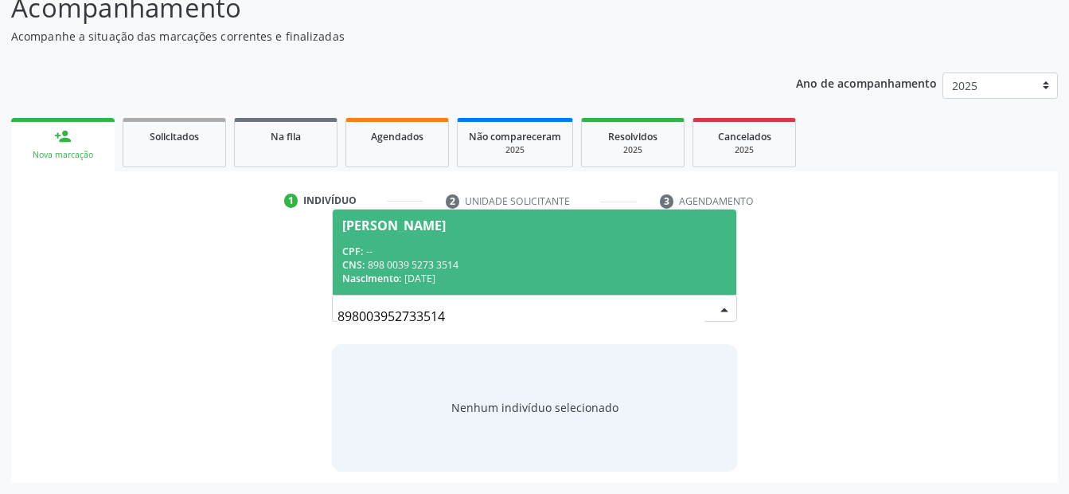
click at [483, 247] on div "CPF: --" at bounding box center [534, 251] width 384 height 14
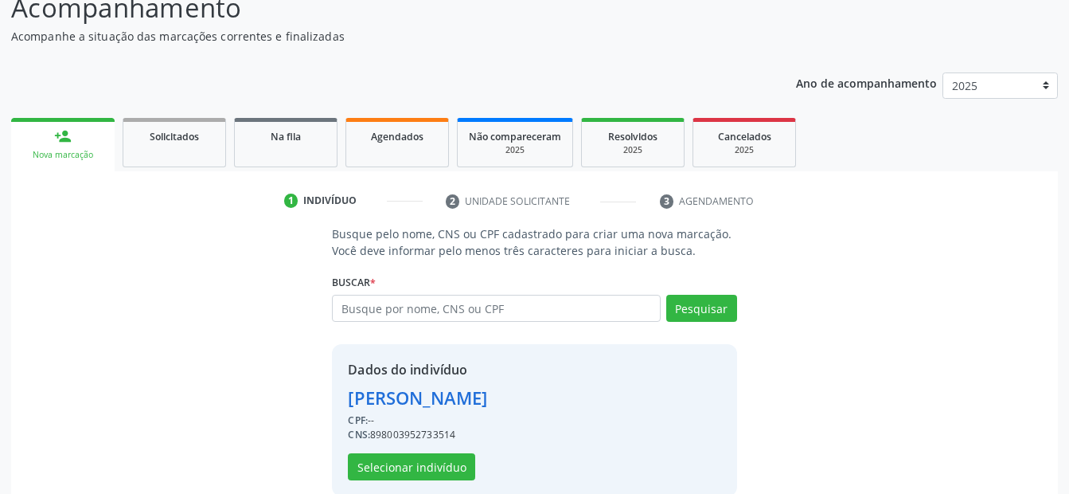
scroll to position [145, 0]
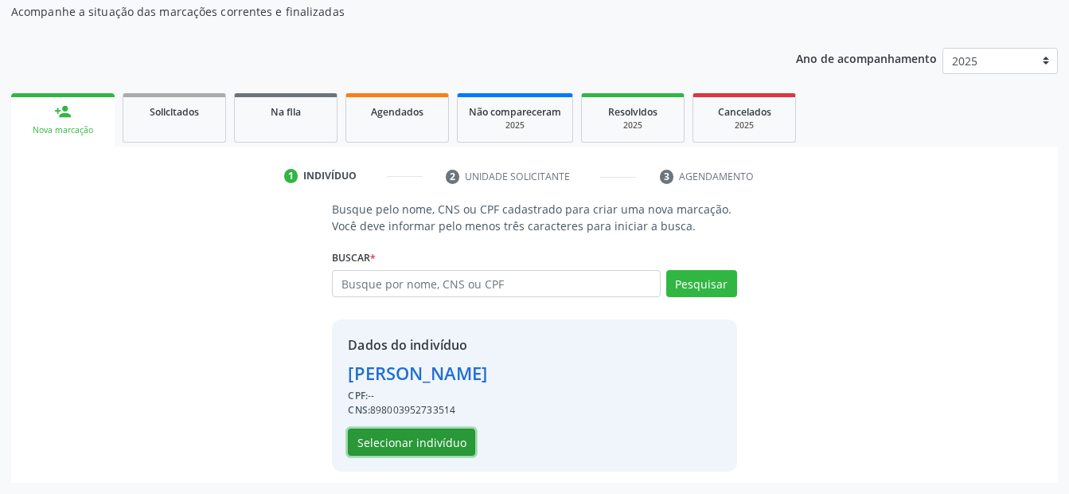
click at [449, 441] on button "Selecionar indivíduo" at bounding box center [411, 441] width 127 height 27
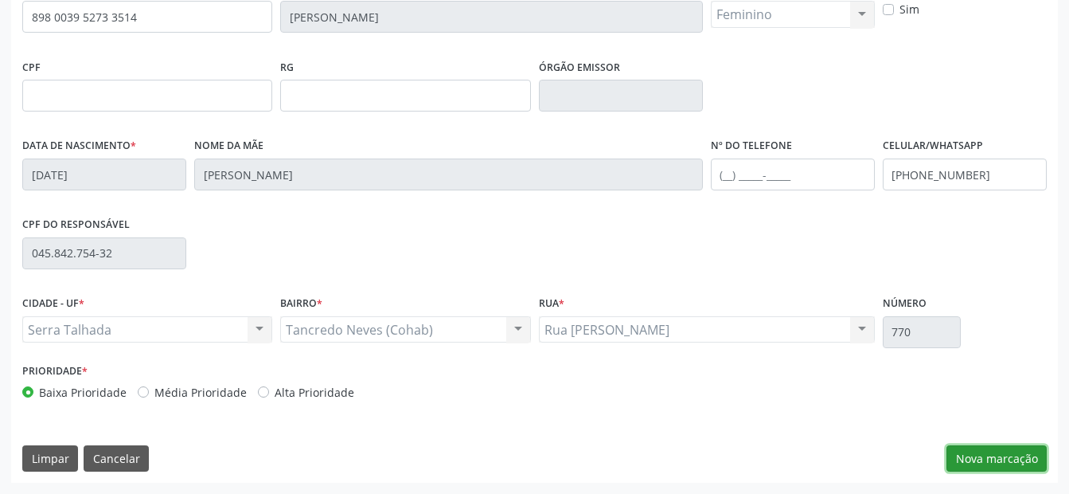
drag, startPoint x: 1005, startPoint y: 468, endPoint x: 823, endPoint y: 392, distance: 197.7
click at [1005, 467] on button "Nova marcação" at bounding box center [997, 458] width 100 height 27
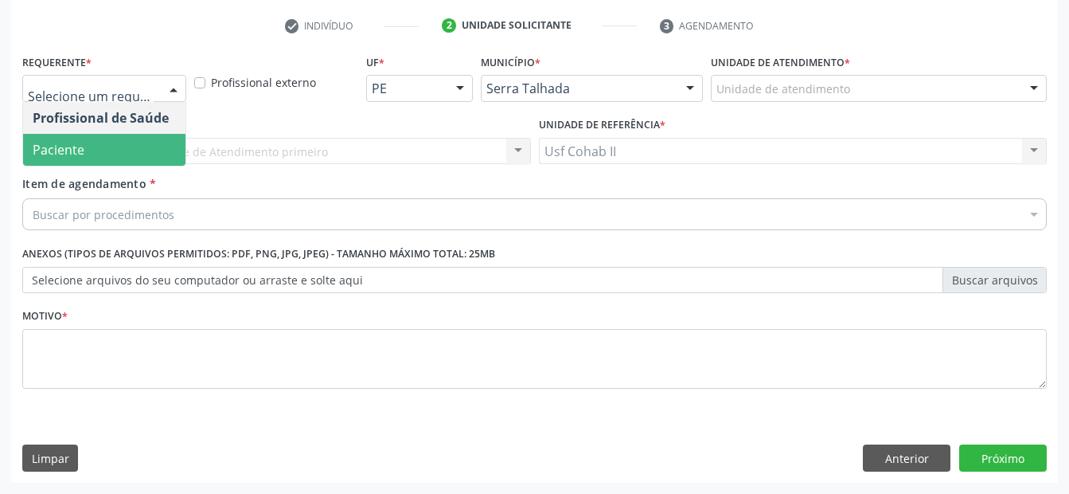
click at [91, 154] on span "Paciente" at bounding box center [104, 150] width 162 height 32
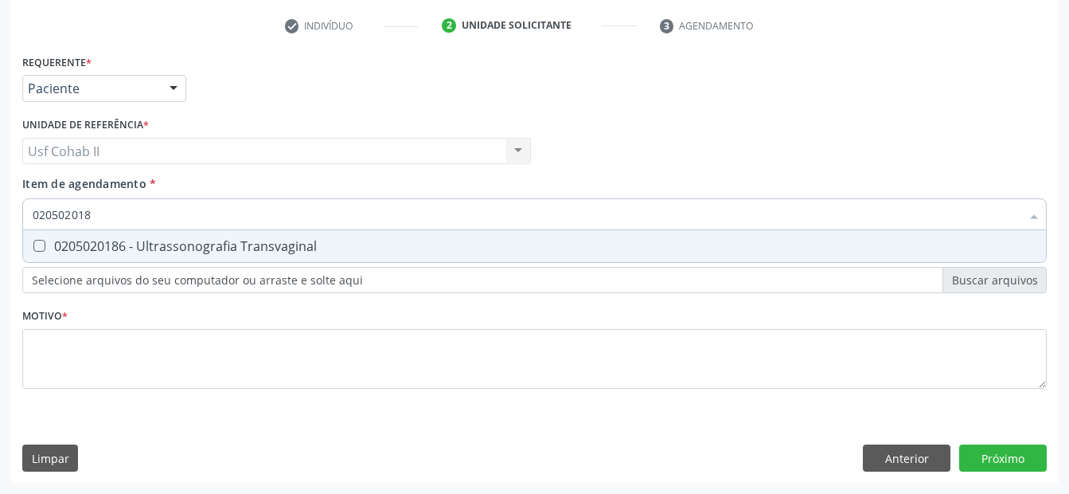
type input "0205020186"
click at [198, 240] on div "0205020186 - Ultrassonografia Transvaginal" at bounding box center [535, 246] width 1004 height 13
checkbox Transvaginal "true"
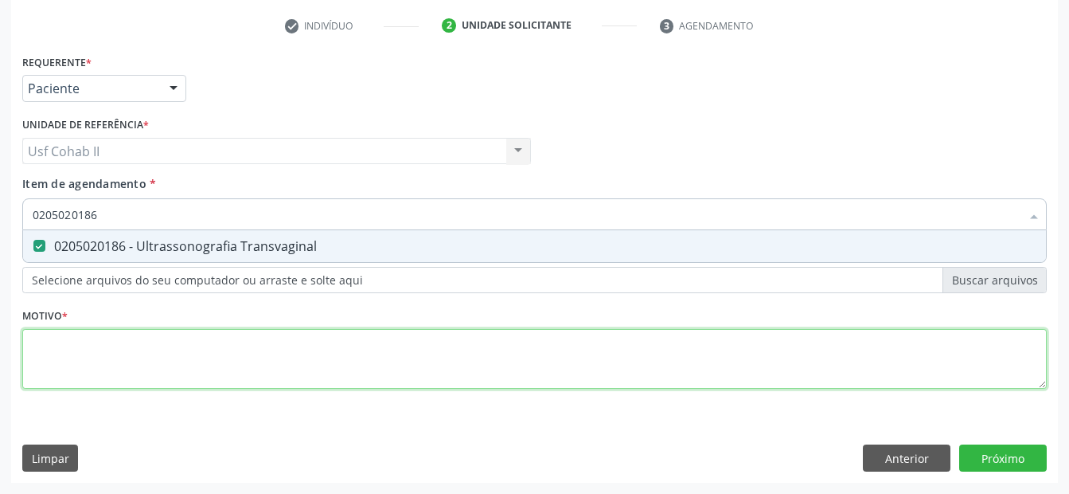
click at [163, 348] on div "Requerente * Paciente Profissional de Saúde Paciente Nenhum resultado encontrad…" at bounding box center [534, 230] width 1025 height 361
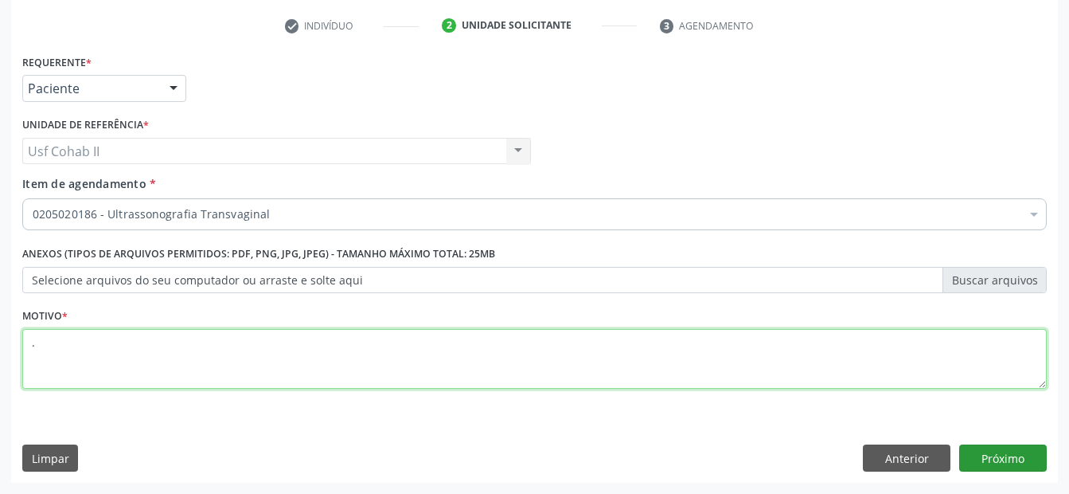
type textarea "."
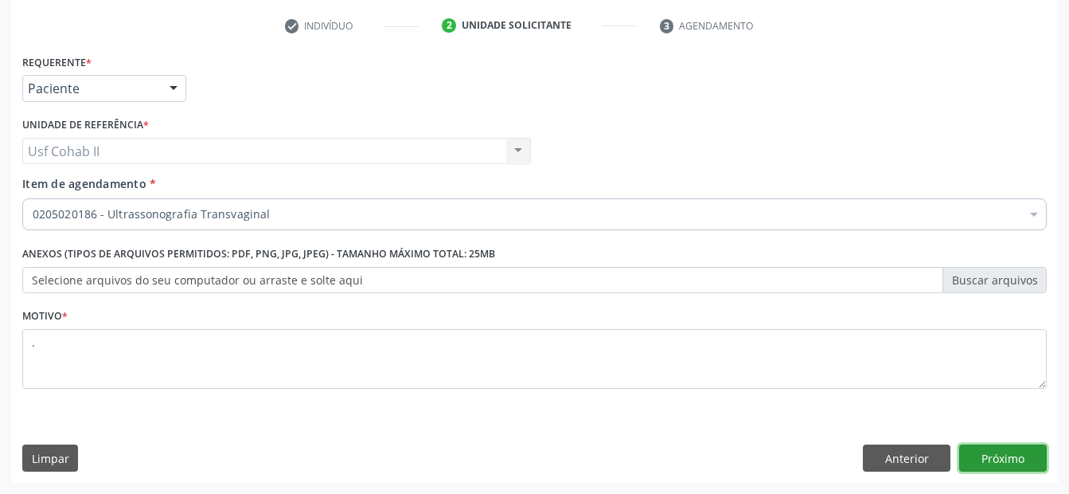
click at [1010, 448] on button "Próximo" at bounding box center [1004, 457] width 88 height 27
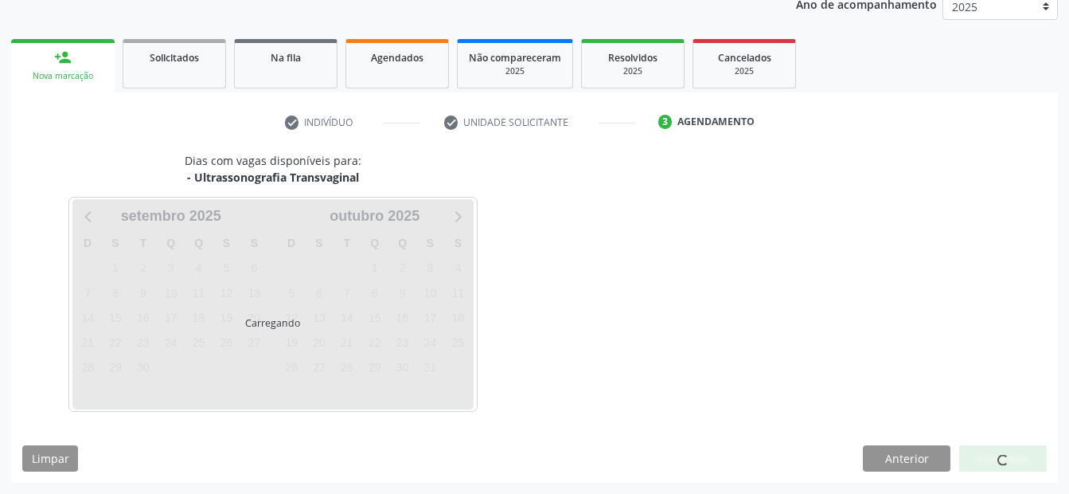
scroll to position [246, 0]
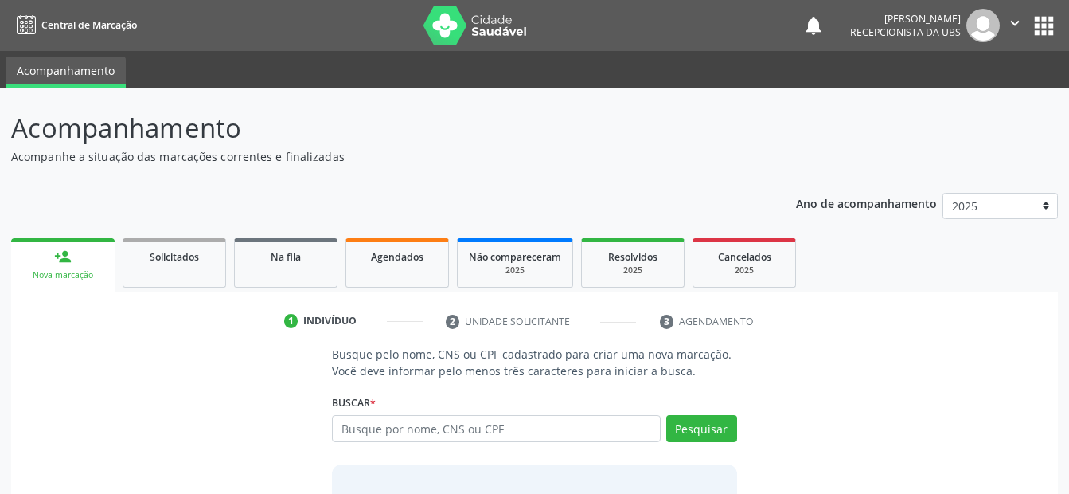
click at [361, 427] on input "text" at bounding box center [496, 428] width 328 height 27
type input "700609966855164"
click at [682, 430] on button "Pesquisar" at bounding box center [701, 428] width 71 height 27
type input "700609966855164"
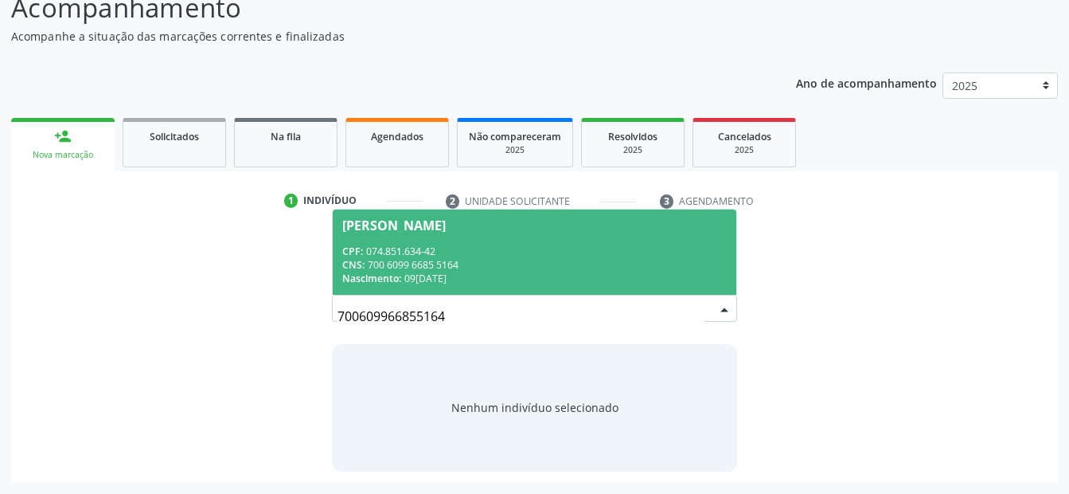
click at [510, 243] on span "[PERSON_NAME] CPF: 074.851.634-42 CNS: 700 6099 6685 5164 Nascimento: 09[DATE]" at bounding box center [534, 251] width 403 height 85
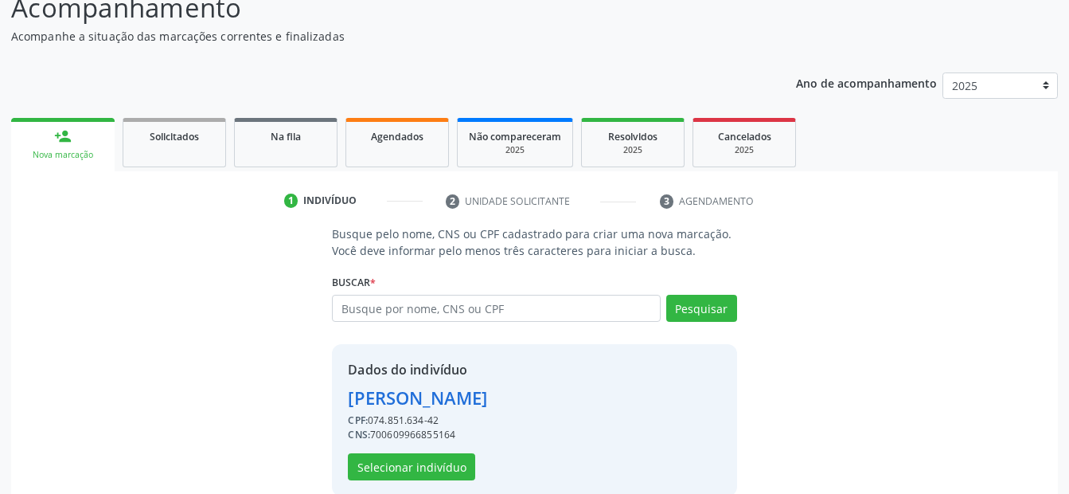
scroll to position [145, 0]
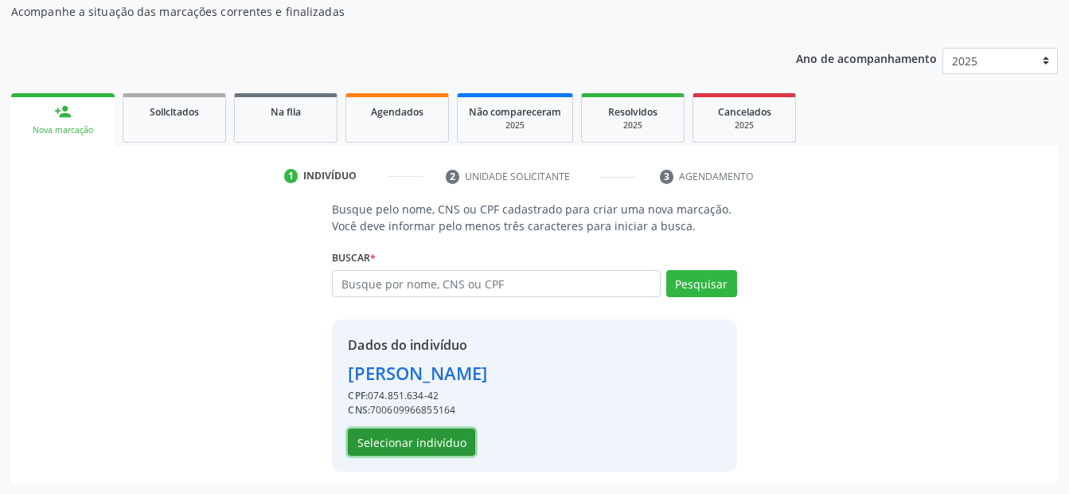
click at [430, 449] on button "Selecionar indivíduo" at bounding box center [411, 441] width 127 height 27
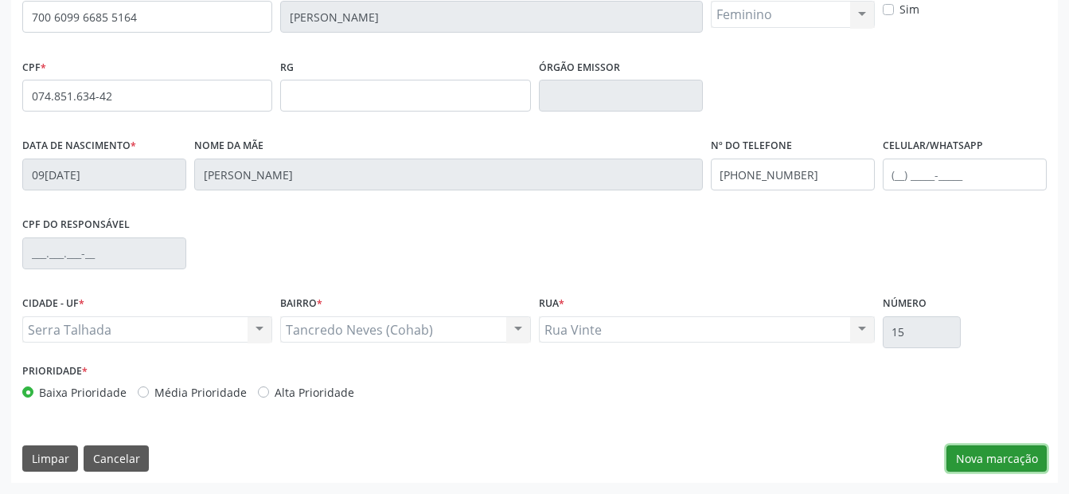
click at [1018, 456] on button "Nova marcação" at bounding box center [997, 458] width 100 height 27
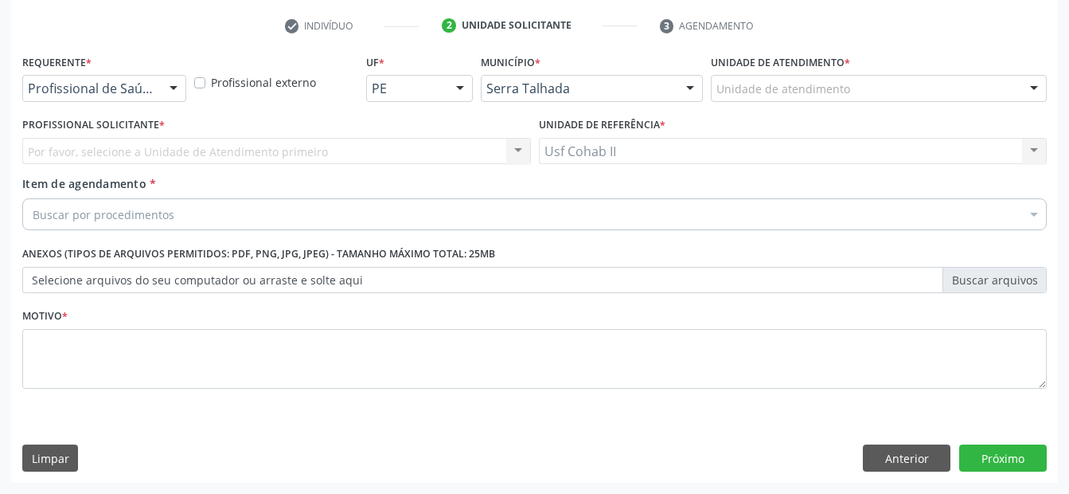
scroll to position [295, 0]
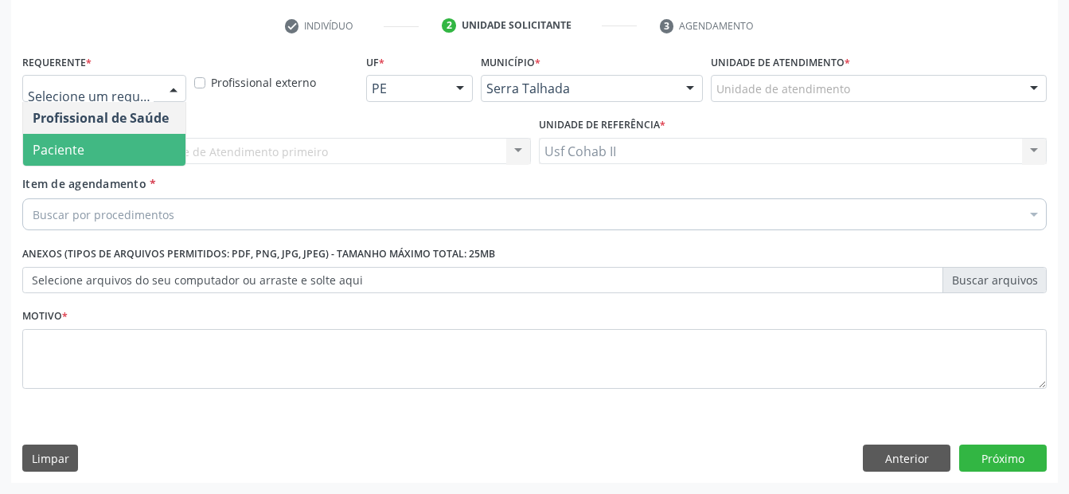
click at [130, 143] on span "Paciente" at bounding box center [104, 150] width 162 height 32
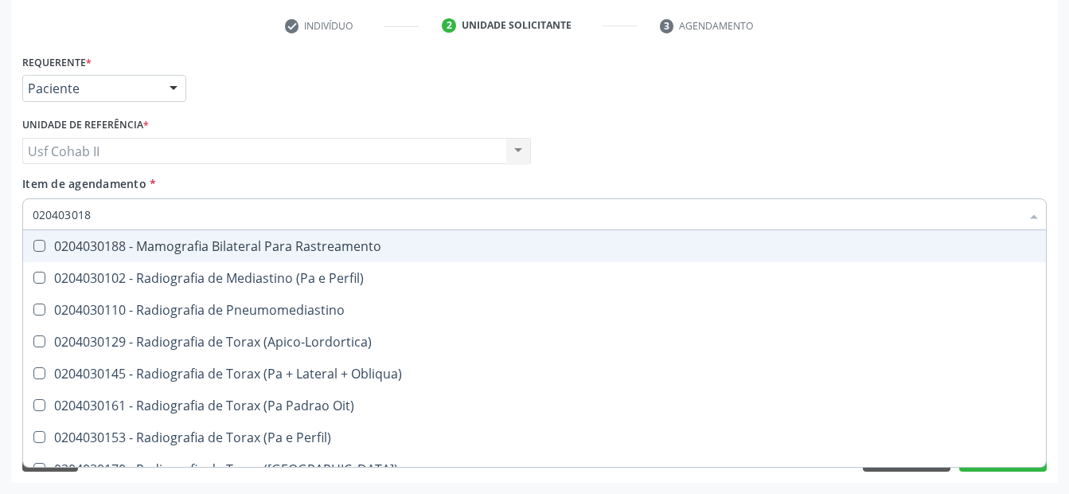
type input "0204030188"
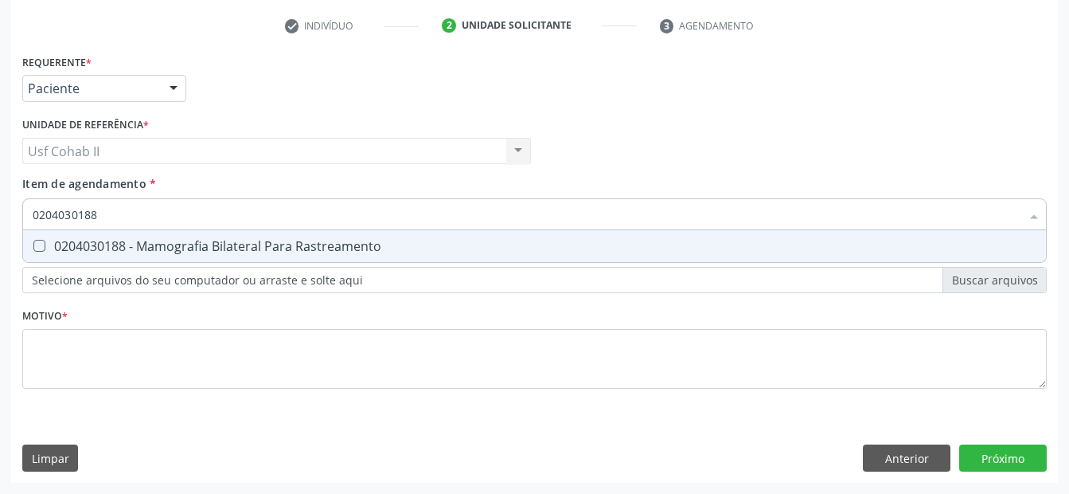
drag, startPoint x: 180, startPoint y: 238, endPoint x: 149, endPoint y: 341, distance: 107.3
click at [180, 244] on div "0204030188 - Mamografia Bilateral Para Rastreamento" at bounding box center [535, 246] width 1004 height 13
checkbox Rastreamento "true"
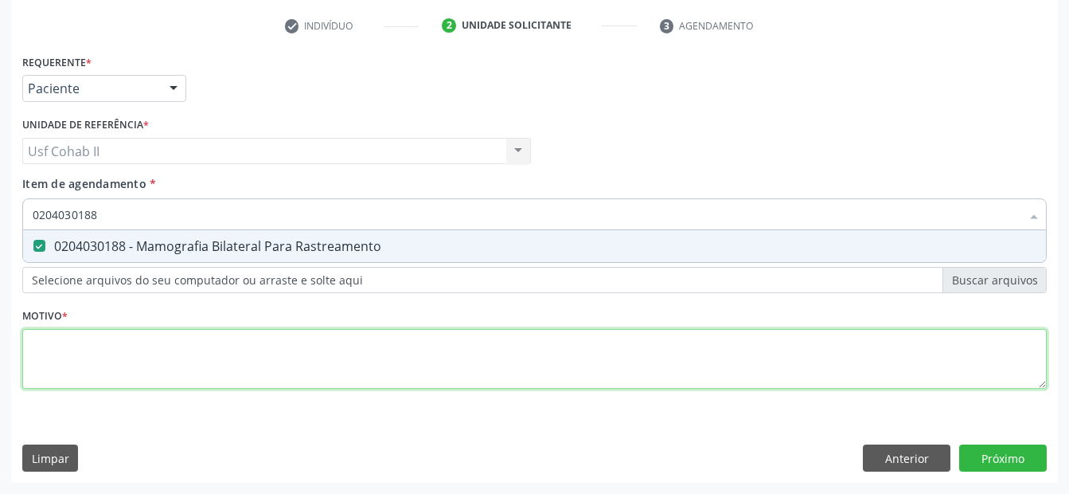
click at [148, 342] on div "Requerente * Paciente Profissional de Saúde Paciente Nenhum resultado encontrad…" at bounding box center [534, 230] width 1025 height 361
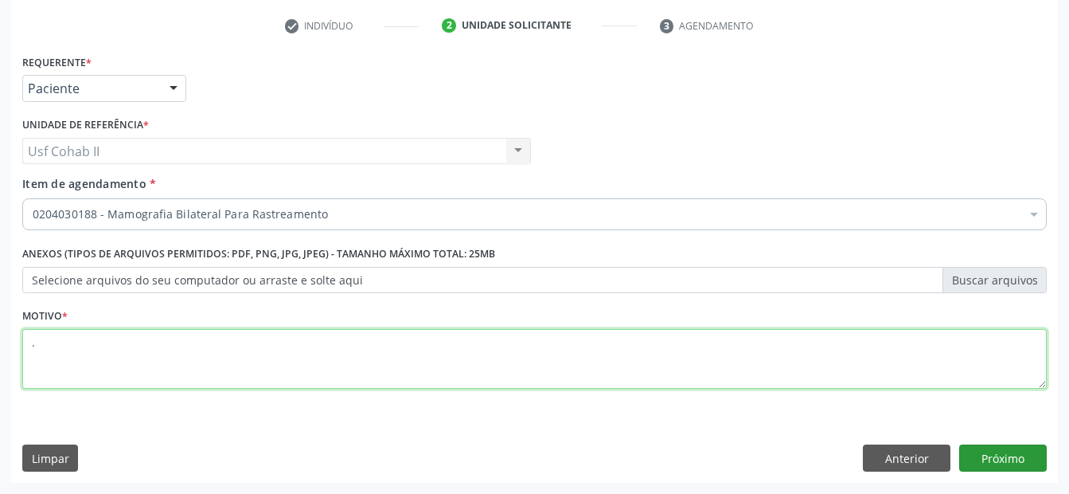
type textarea "."
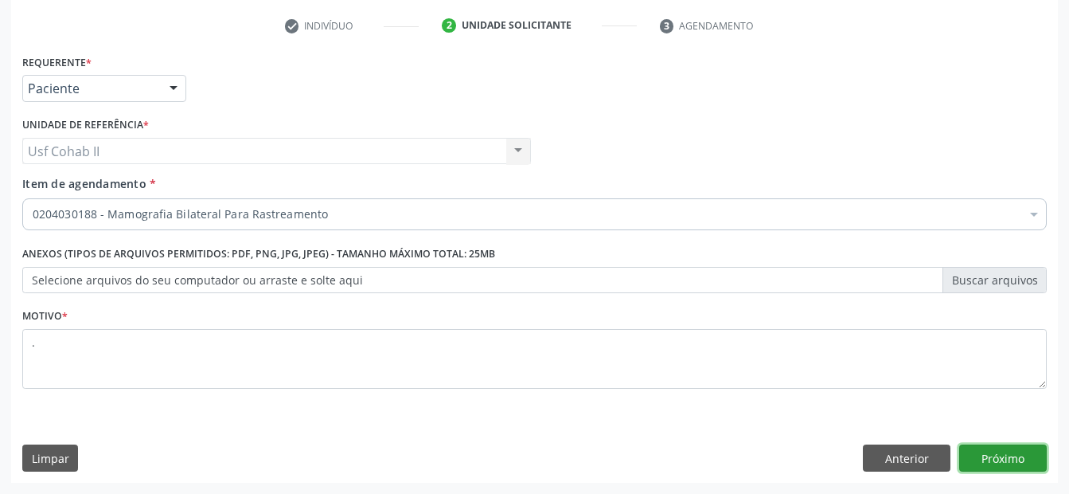
click at [1027, 457] on button "Próximo" at bounding box center [1004, 457] width 88 height 27
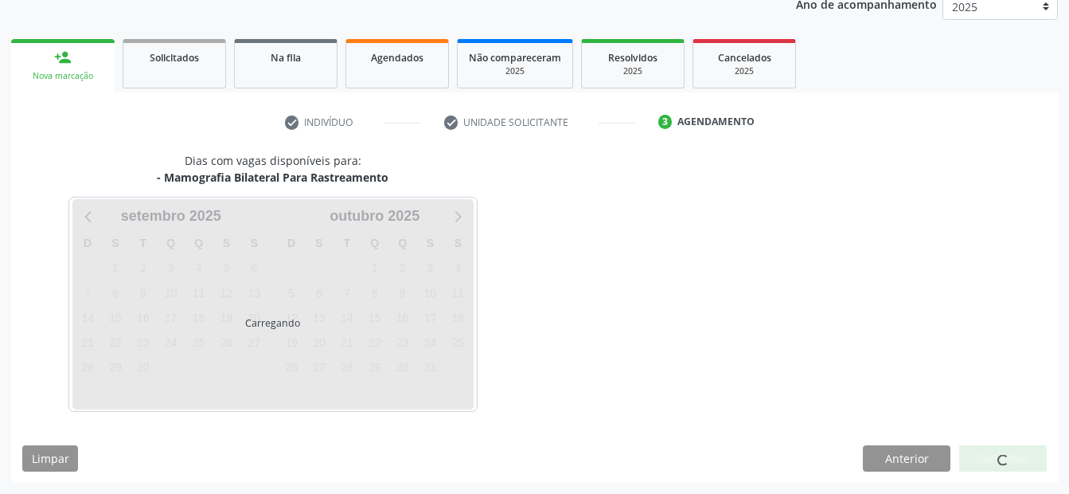
scroll to position [199, 0]
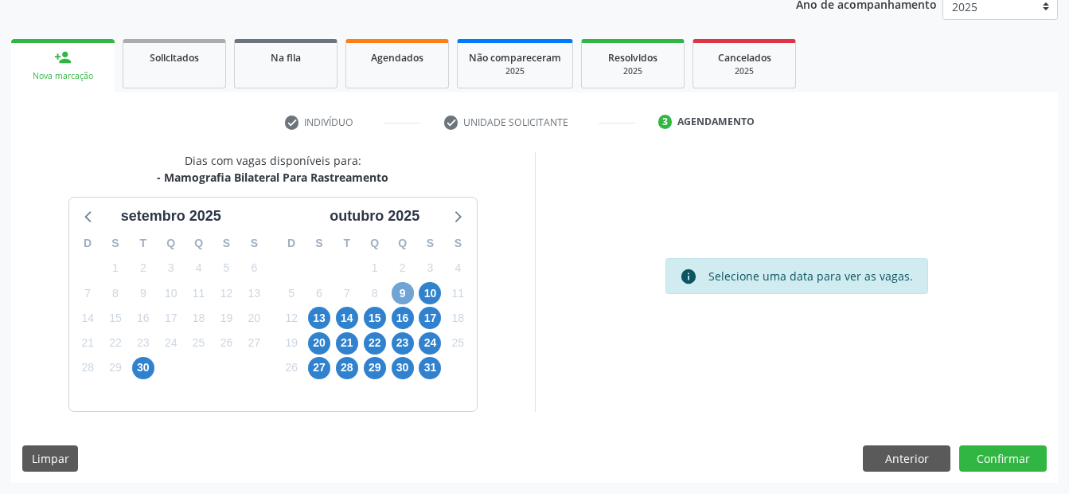
click at [404, 288] on span "9" at bounding box center [403, 293] width 22 height 22
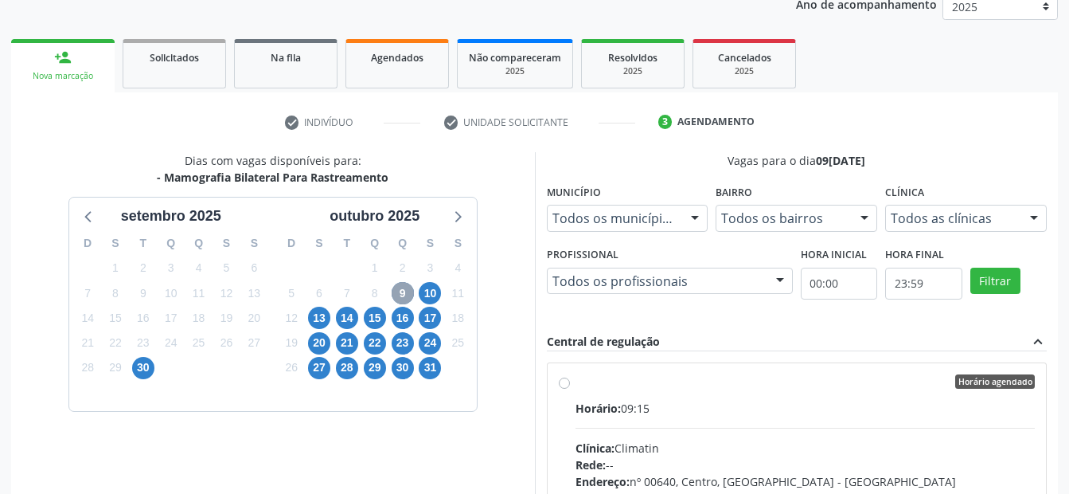
scroll to position [279, 0]
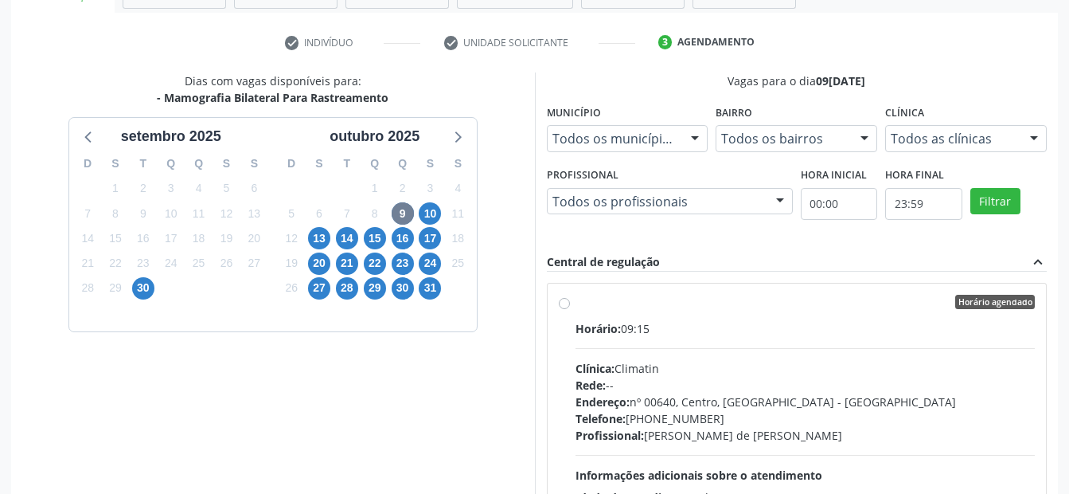
click at [576, 304] on label "Horário agendado Horário: 09:15 Clínica: Climatin Rede: -- Endereço: nº 00640, …" at bounding box center [806, 417] width 460 height 244
click at [565, 304] on input "Horário agendado Horário: 09:15 Clínica: Climatin Rede: -- Endereço: nº 00640, …" at bounding box center [564, 302] width 11 height 14
radio input "true"
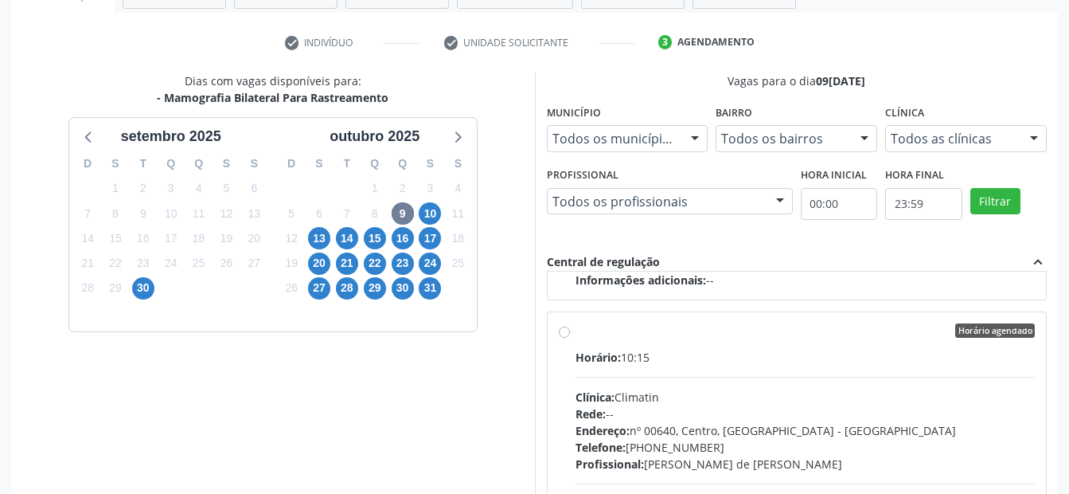
scroll to position [458, 0]
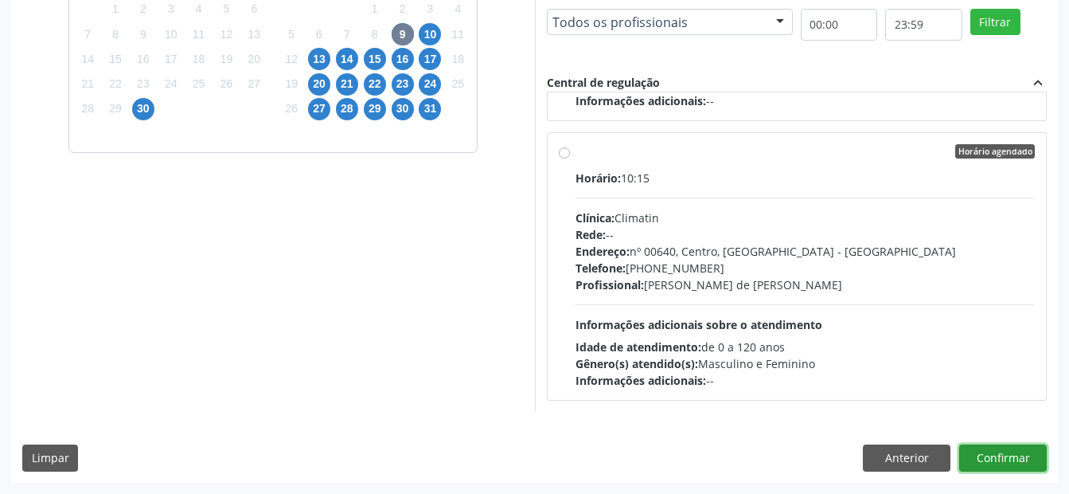
click at [1021, 464] on button "Confirmar" at bounding box center [1004, 457] width 88 height 27
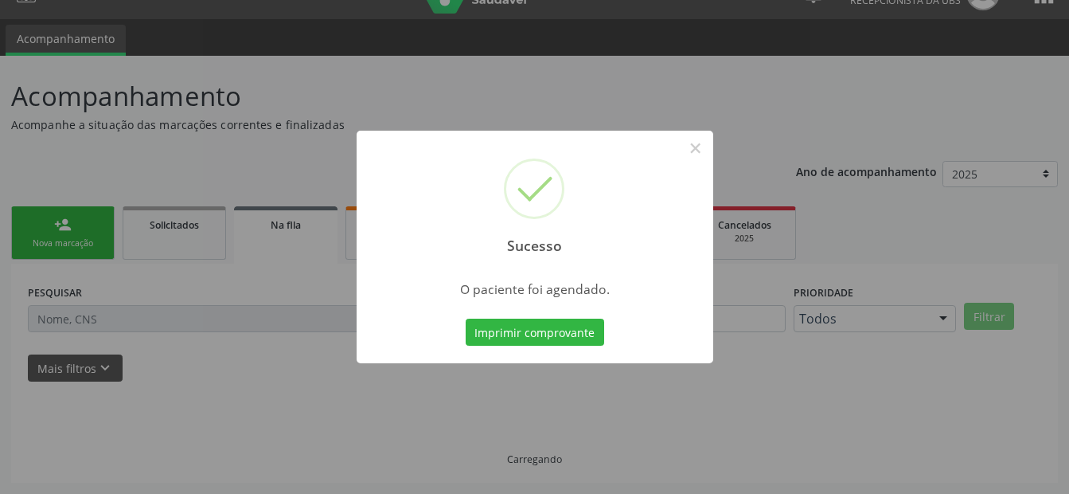
scroll to position [32, 0]
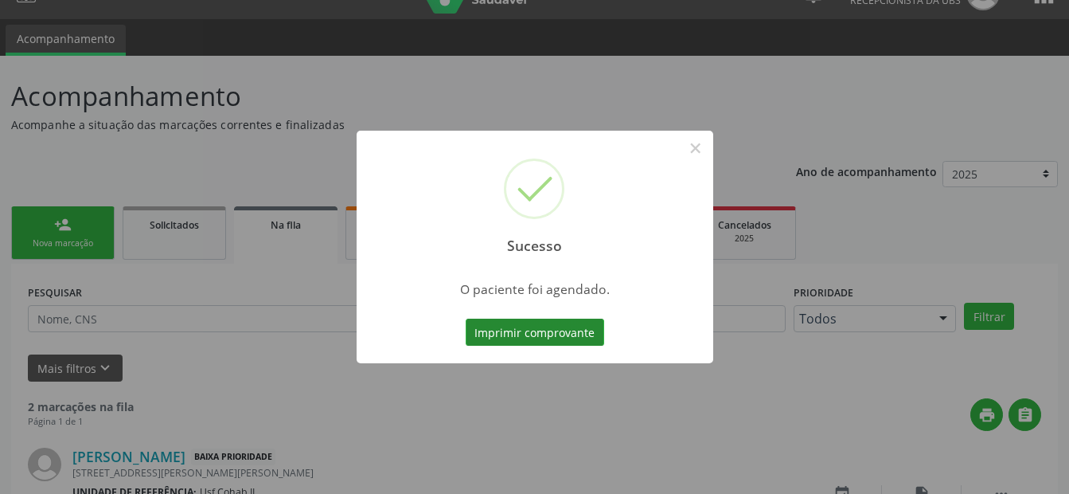
click at [552, 329] on button "Imprimir comprovante" at bounding box center [535, 332] width 139 height 27
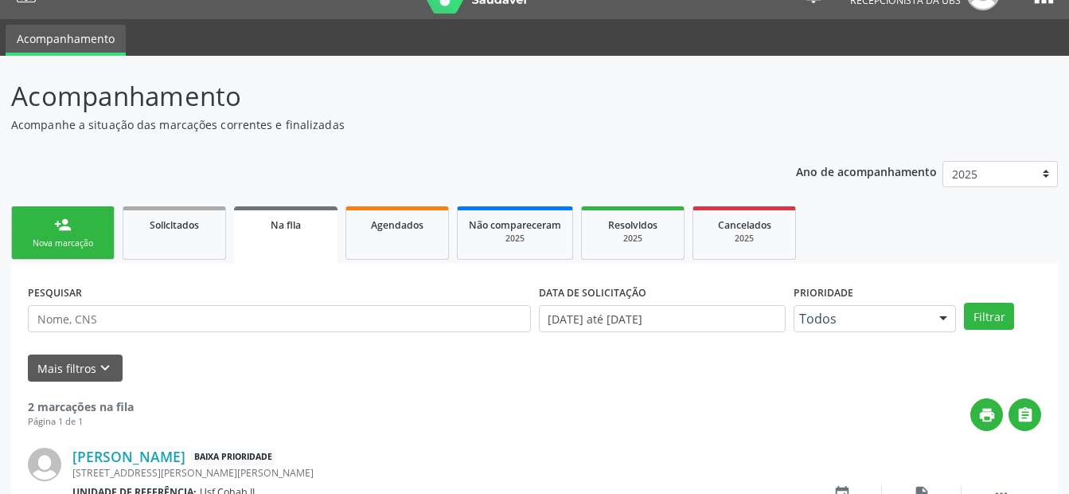
click at [76, 233] on link "person_add Nova marcação" at bounding box center [63, 232] width 104 height 53
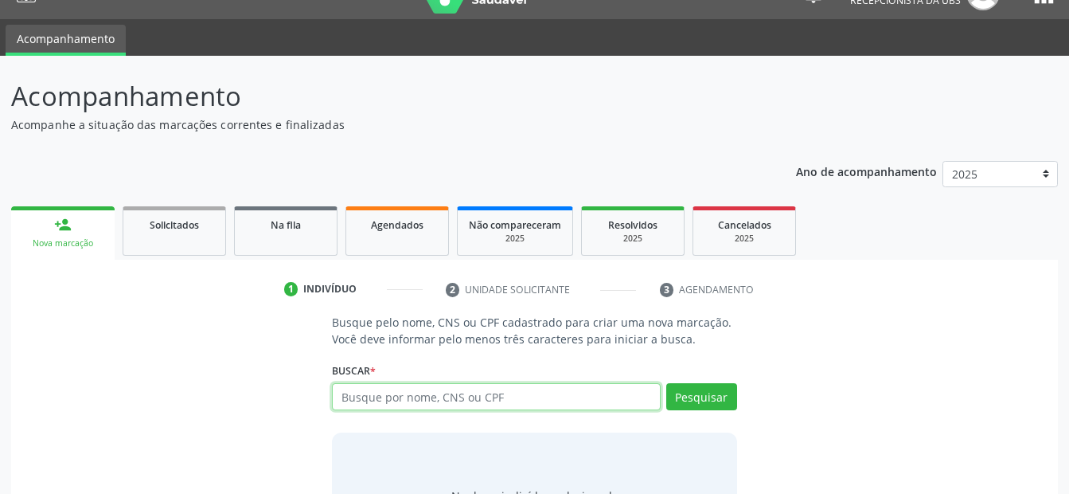
click at [414, 397] on input "text" at bounding box center [496, 396] width 328 height 27
type input "700508741563654"
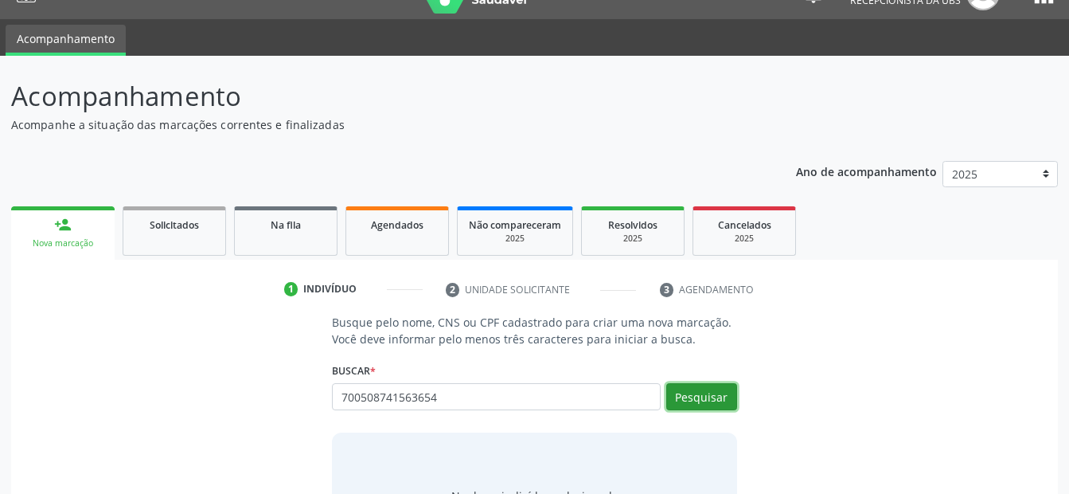
click at [707, 400] on button "Pesquisar" at bounding box center [701, 396] width 71 height 27
type input "700508741563654"
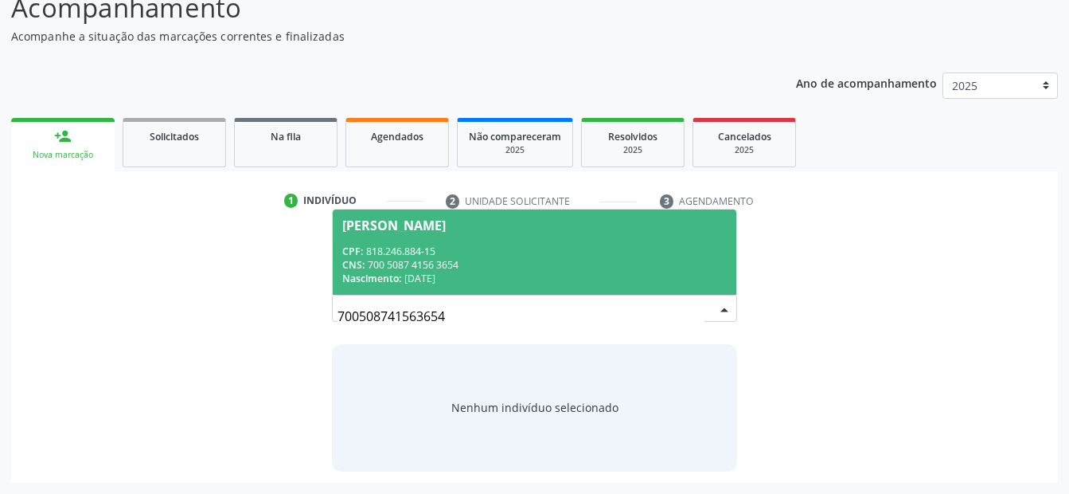
click at [524, 253] on div "CPF: 818.246.884-15" at bounding box center [534, 251] width 384 height 14
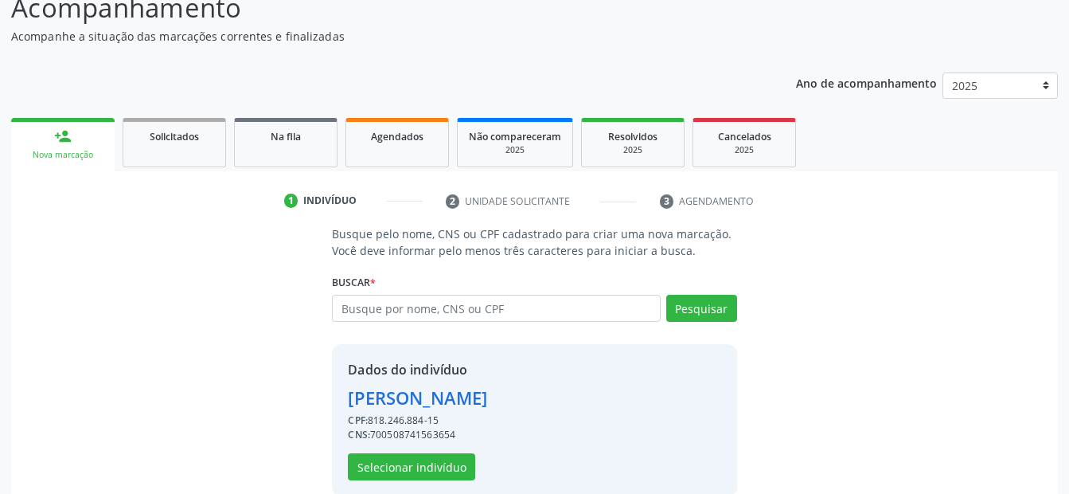
scroll to position [145, 0]
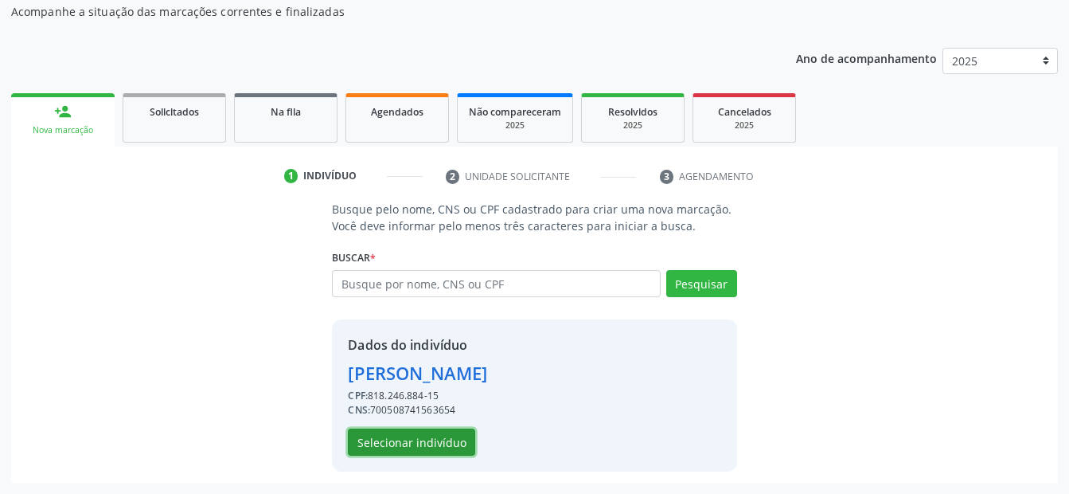
click at [419, 448] on button "Selecionar indivíduo" at bounding box center [411, 441] width 127 height 27
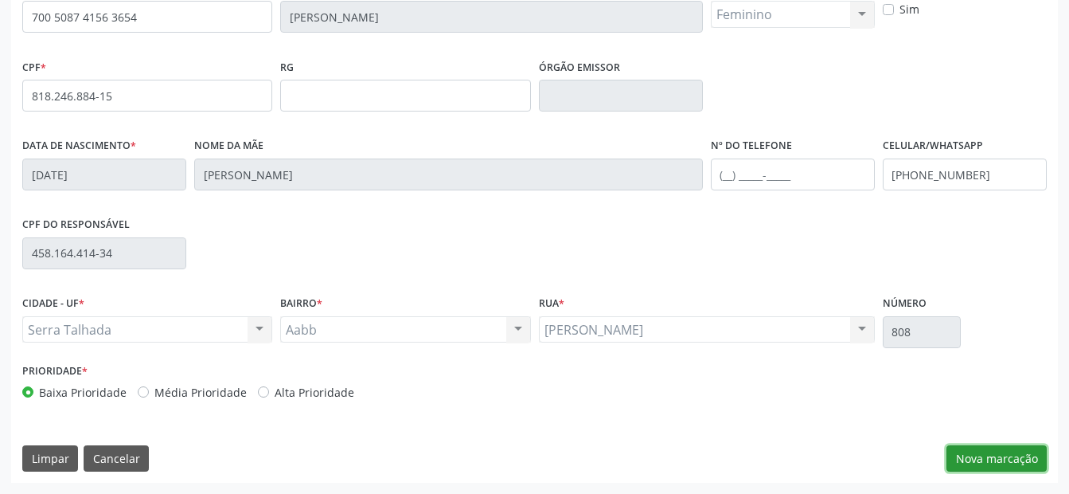
drag, startPoint x: 975, startPoint y: 454, endPoint x: 490, endPoint y: 355, distance: 494.9
click at [974, 453] on button "Nova marcação" at bounding box center [997, 458] width 100 height 27
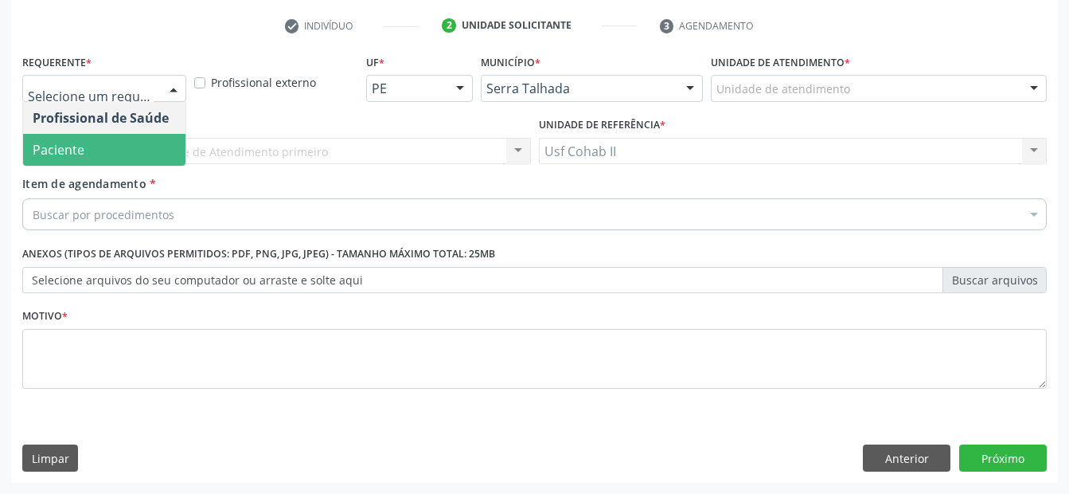
drag, startPoint x: 57, startPoint y: 147, endPoint x: 72, endPoint y: 186, distance: 42.3
click at [58, 149] on span "Paciente" at bounding box center [59, 150] width 52 height 18
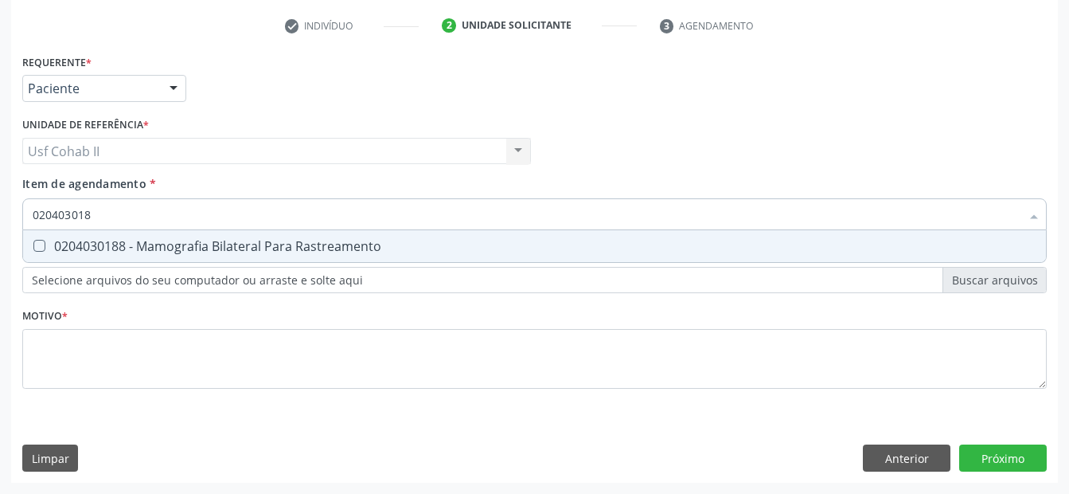
type input "0204030188"
click at [156, 240] on div "0204030188 - Mamografia Bilateral Para Rastreamento" at bounding box center [535, 246] width 1004 height 13
checkbox Rastreamento "true"
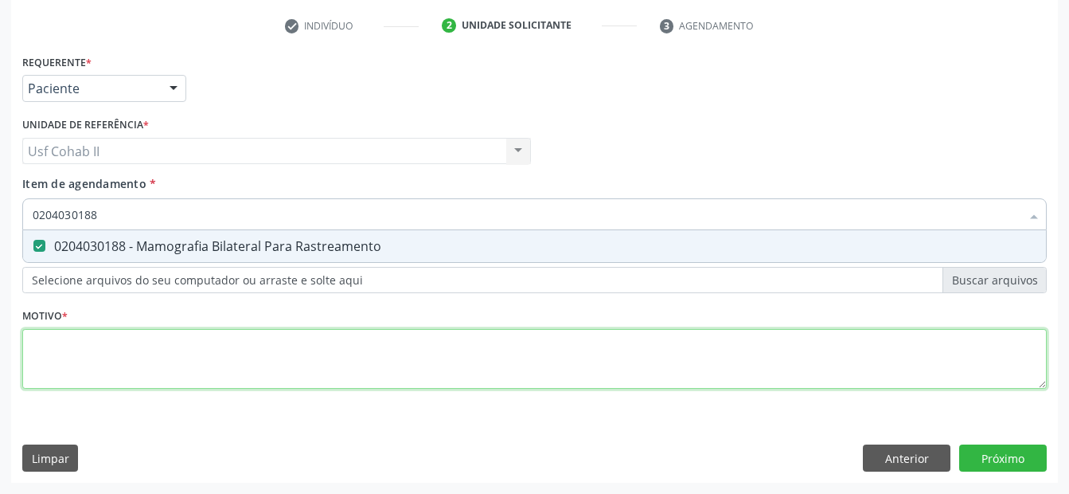
click at [135, 357] on div "Requerente * Paciente Profissional de Saúde Paciente Nenhum resultado encontrad…" at bounding box center [534, 230] width 1025 height 361
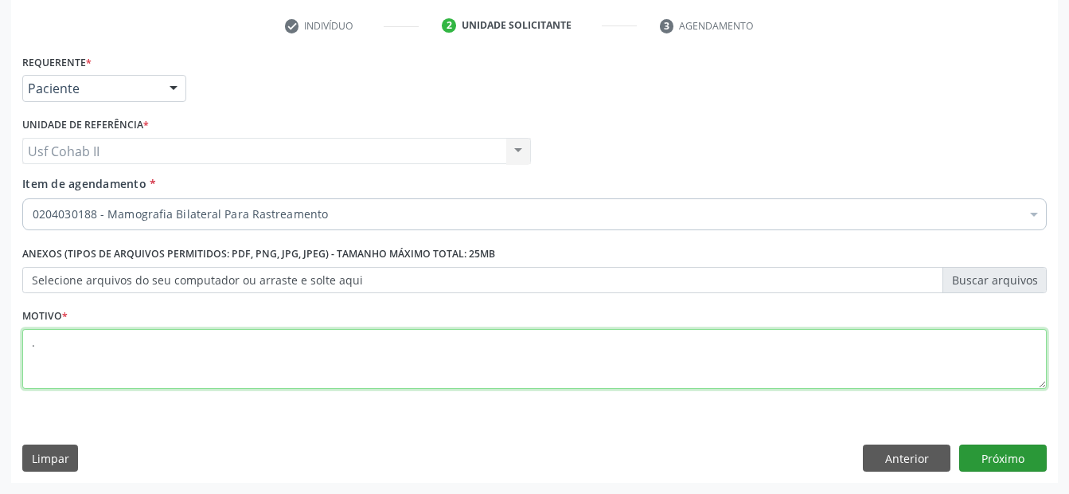
type textarea "."
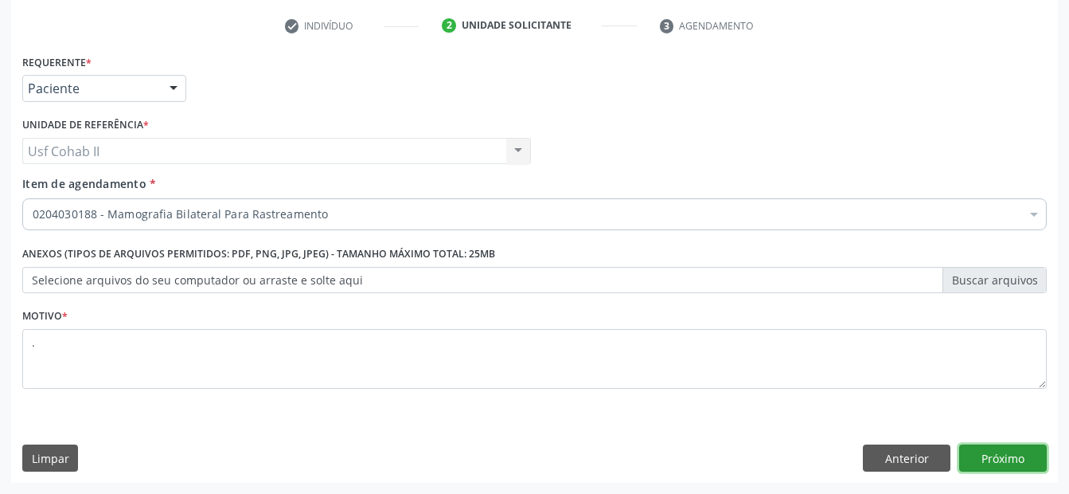
click at [1020, 463] on button "Próximo" at bounding box center [1004, 457] width 88 height 27
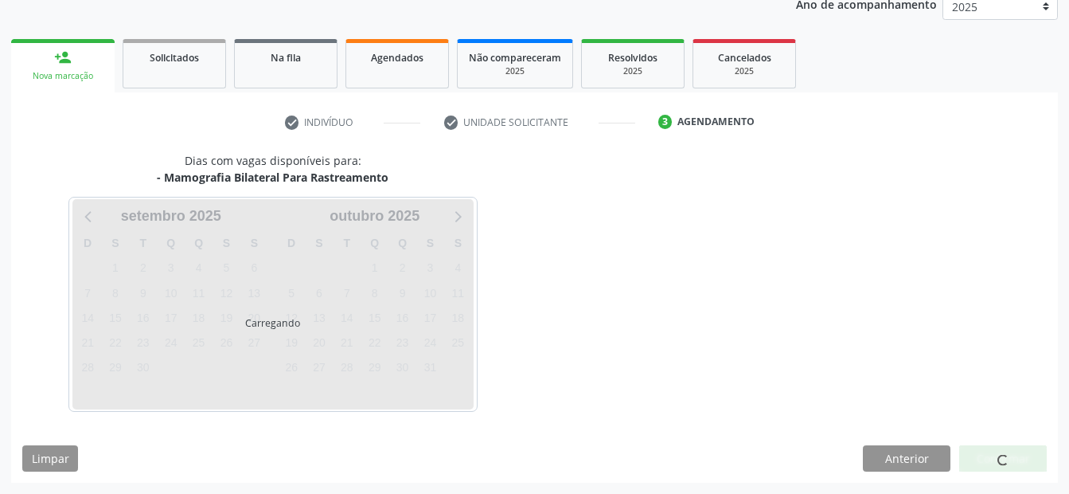
scroll to position [199, 0]
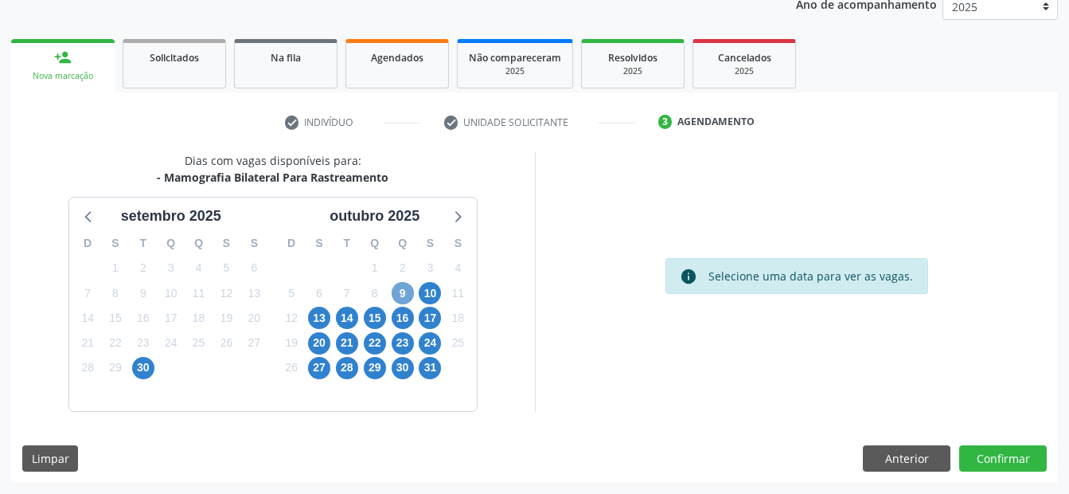
click at [410, 290] on span "9" at bounding box center [403, 293] width 22 height 22
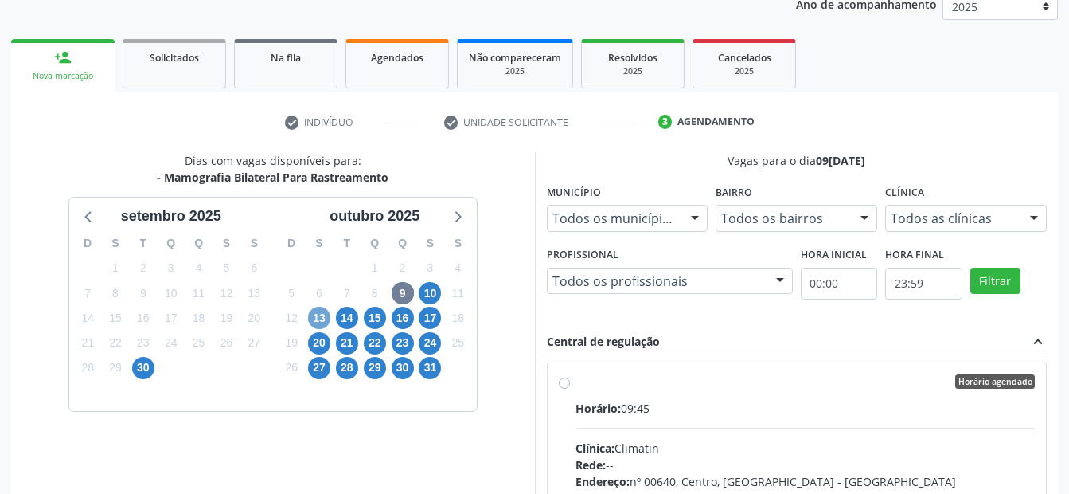
click at [319, 316] on span "13" at bounding box center [319, 318] width 22 height 22
click at [576, 383] on label "Horário agendado Horário: 07:15 Clínica: Climatin Rede: -- Endereço: nº 00640, …" at bounding box center [806, 496] width 460 height 244
click at [564, 383] on input "Horário agendado Horário: 07:15 Clínica: Climatin Rede: -- Endereço: nº 00640, …" at bounding box center [564, 381] width 11 height 14
radio input "true"
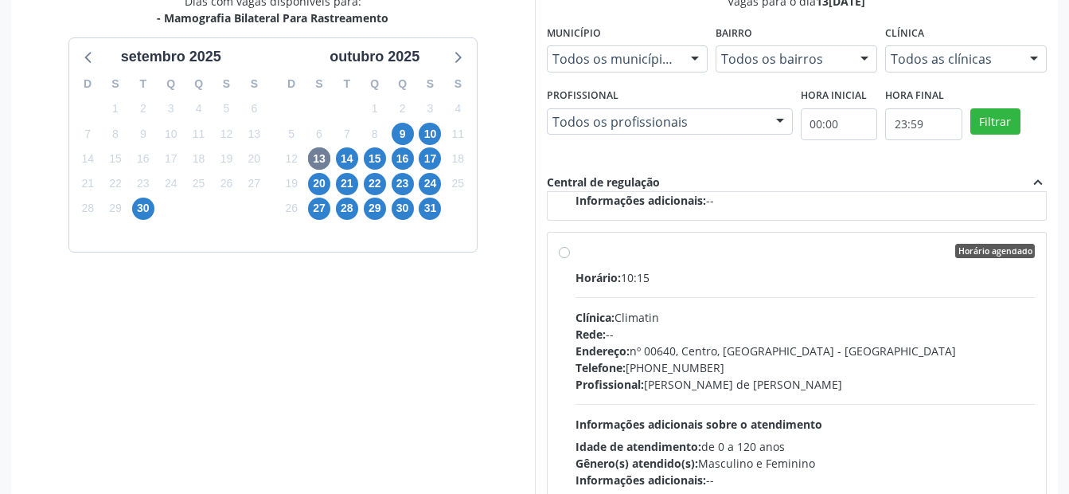
scroll to position [458, 0]
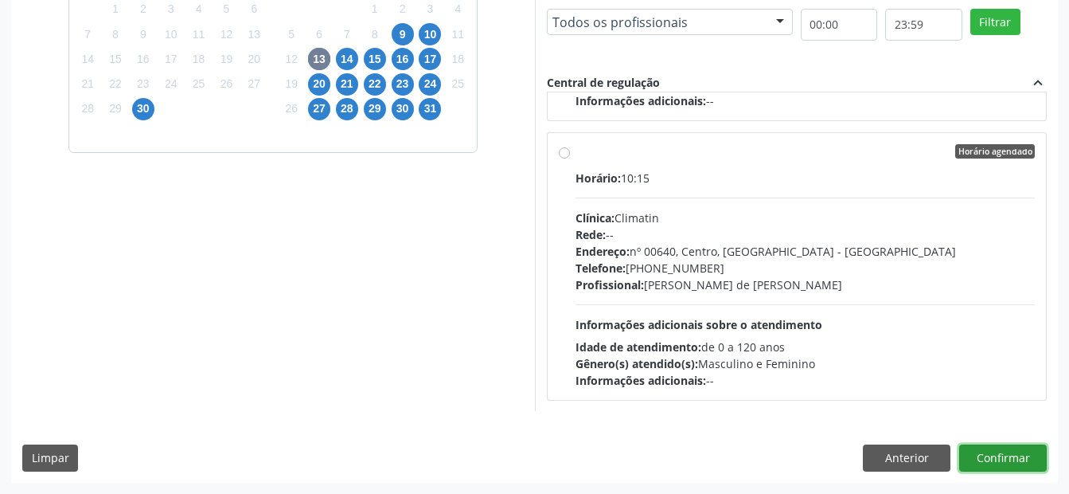
drag, startPoint x: 999, startPoint y: 459, endPoint x: 545, endPoint y: 298, distance: 482.3
click at [983, 450] on button "Confirmar" at bounding box center [1004, 457] width 88 height 27
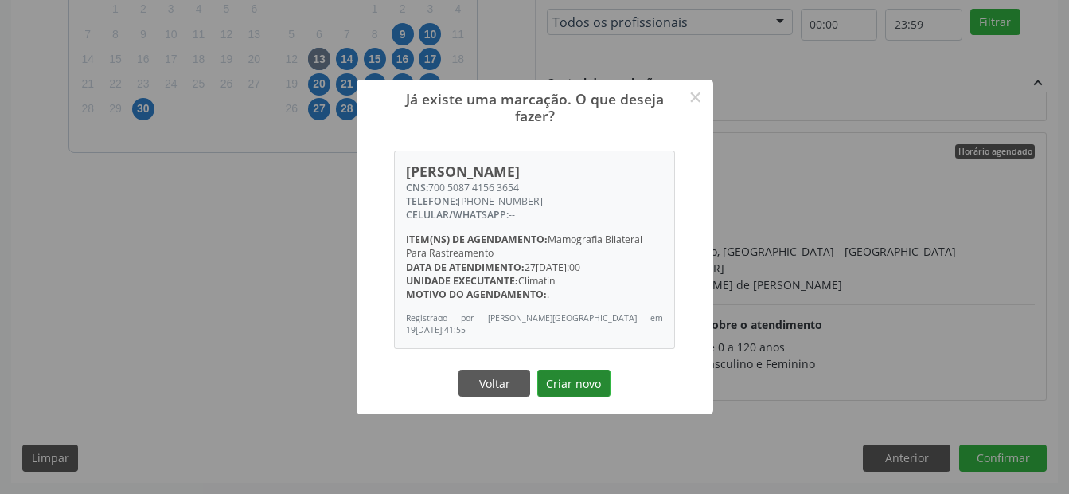
click at [578, 376] on button "Criar novo" at bounding box center [573, 382] width 73 height 27
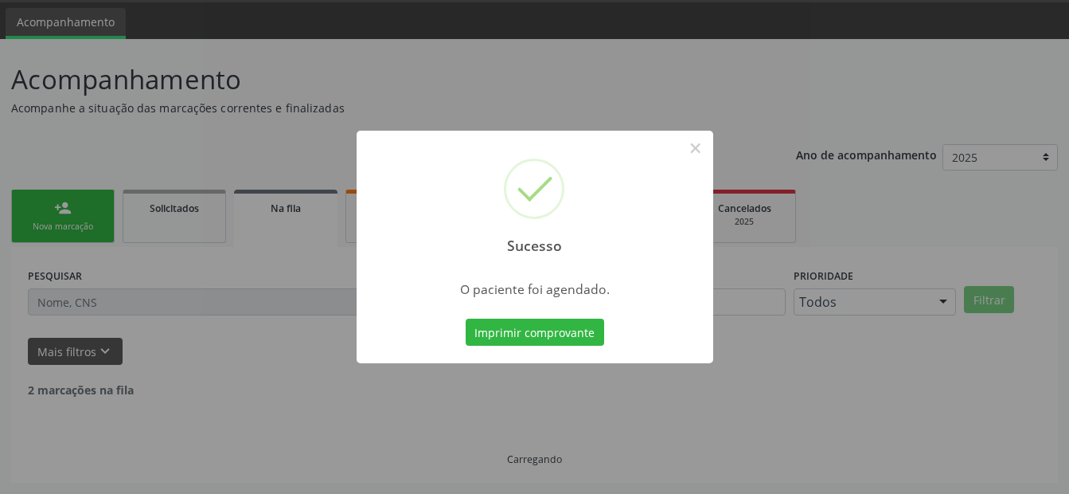
scroll to position [32, 0]
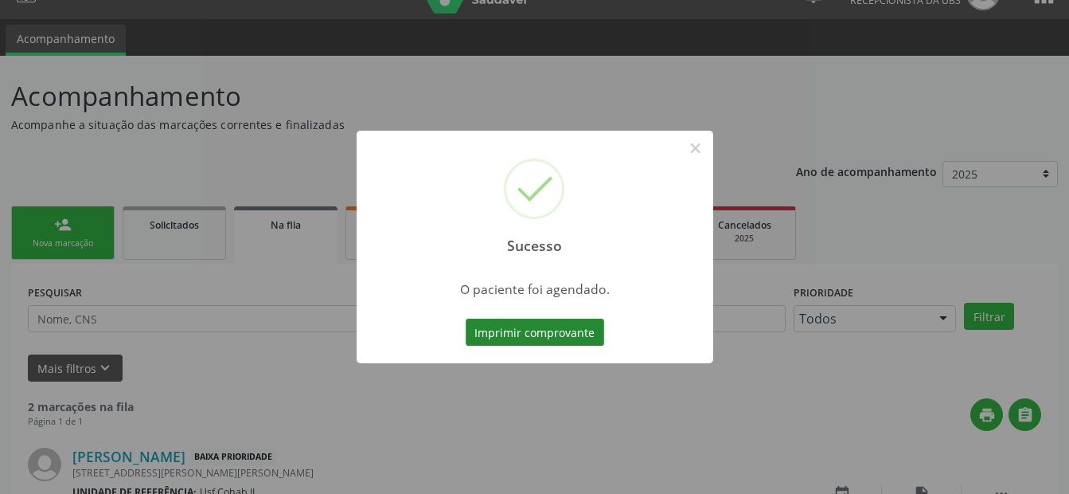
click at [561, 335] on button "Imprimir comprovante" at bounding box center [535, 332] width 139 height 27
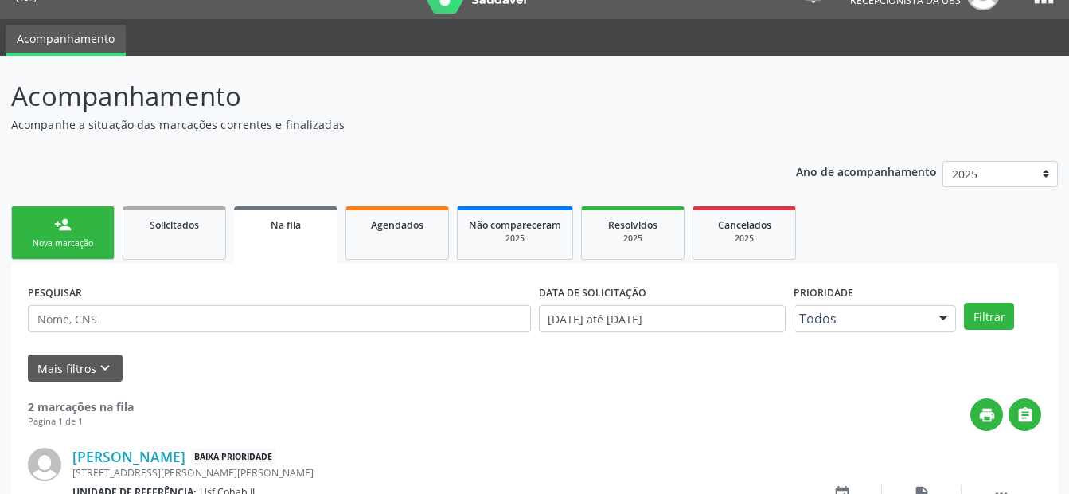
click at [60, 235] on link "person_add Nova marcação" at bounding box center [63, 232] width 104 height 53
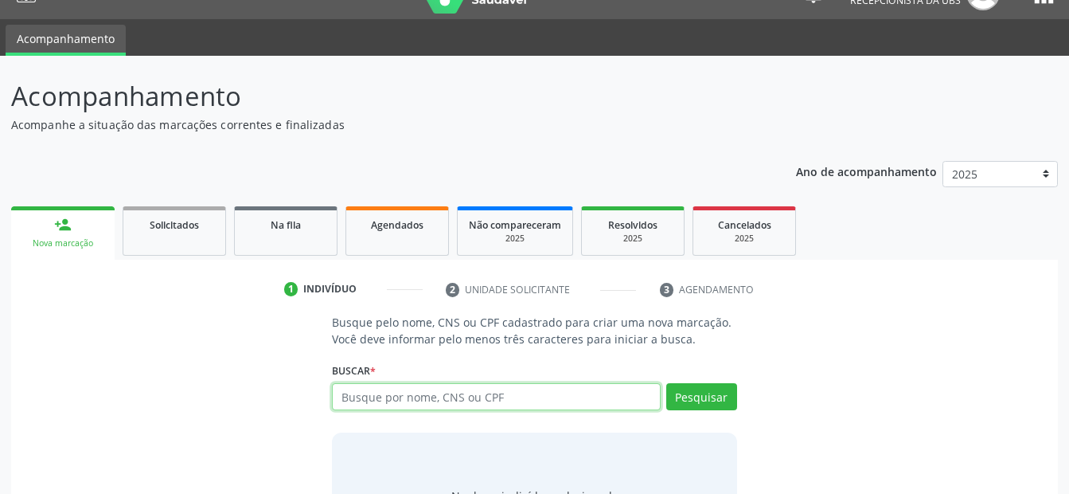
click at [416, 398] on input "text" at bounding box center [496, 396] width 328 height 27
type input "898050037944012"
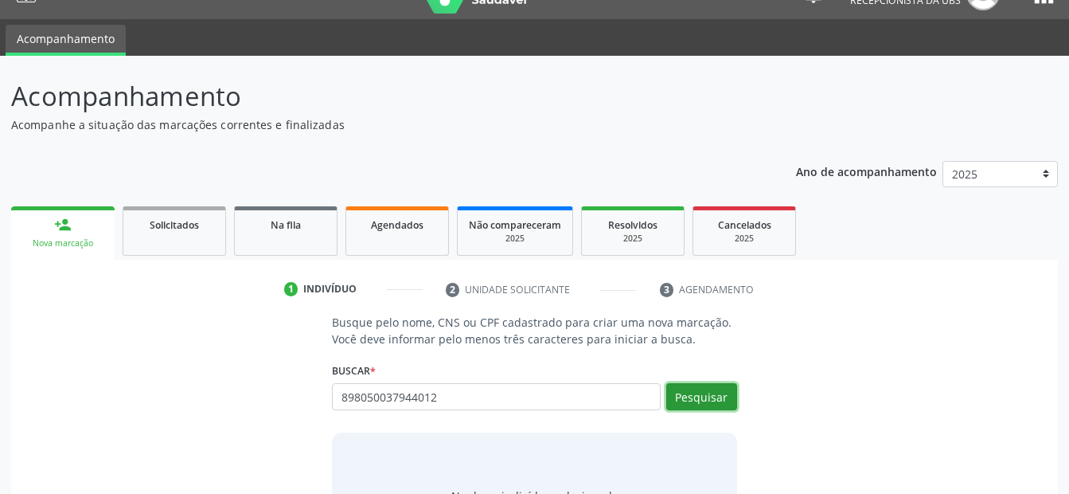
click at [683, 388] on button "Pesquisar" at bounding box center [701, 396] width 71 height 27
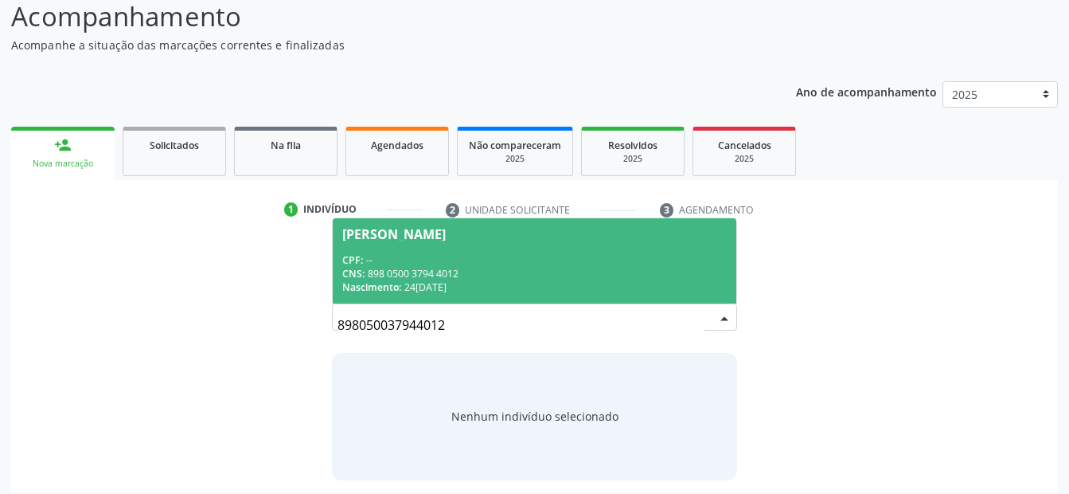
click at [526, 268] on div "CNS: 898 0500 3794 4012" at bounding box center [534, 274] width 384 height 14
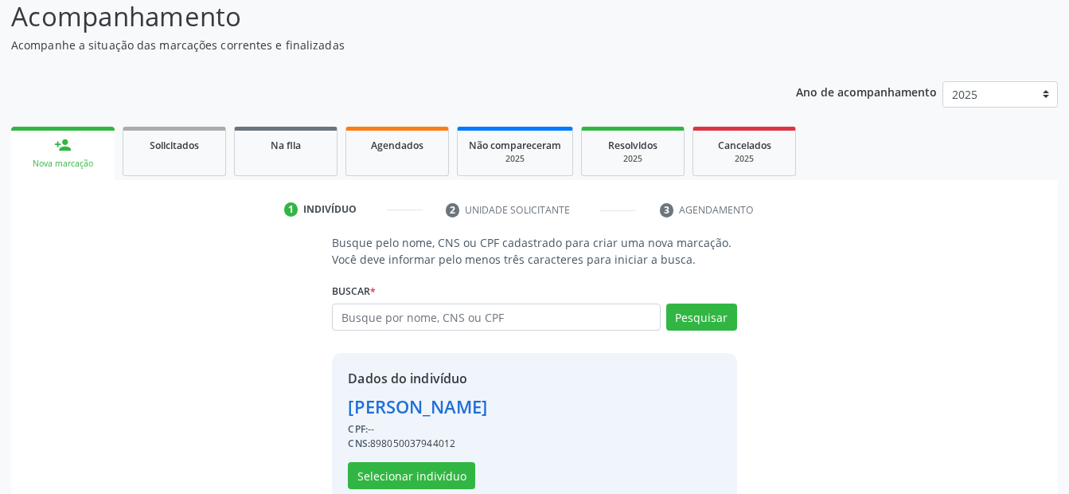
scroll to position [145, 0]
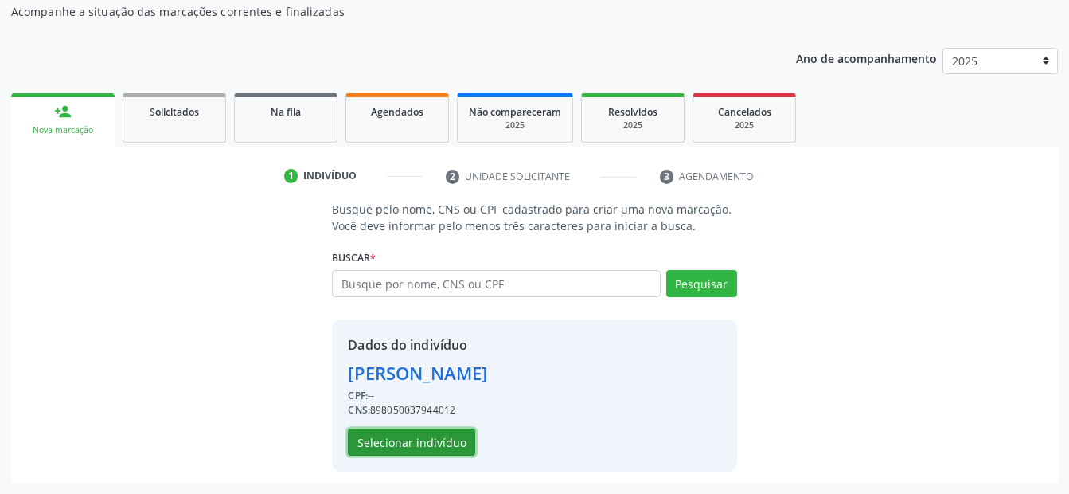
click at [402, 436] on button "Selecionar indivíduo" at bounding box center [411, 441] width 127 height 27
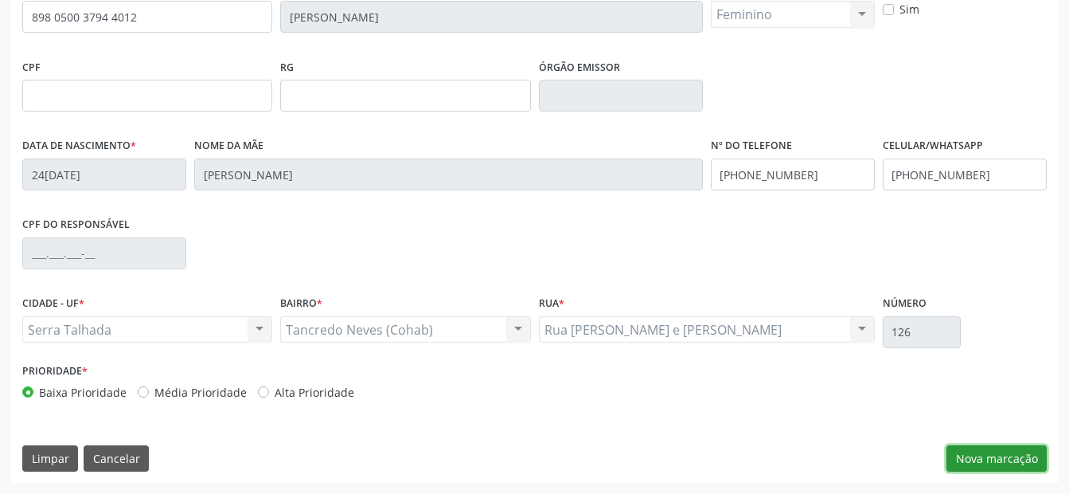
drag, startPoint x: 1007, startPoint y: 462, endPoint x: 935, endPoint y: 439, distance: 75.3
click at [1007, 461] on button "Nova marcação" at bounding box center [997, 458] width 100 height 27
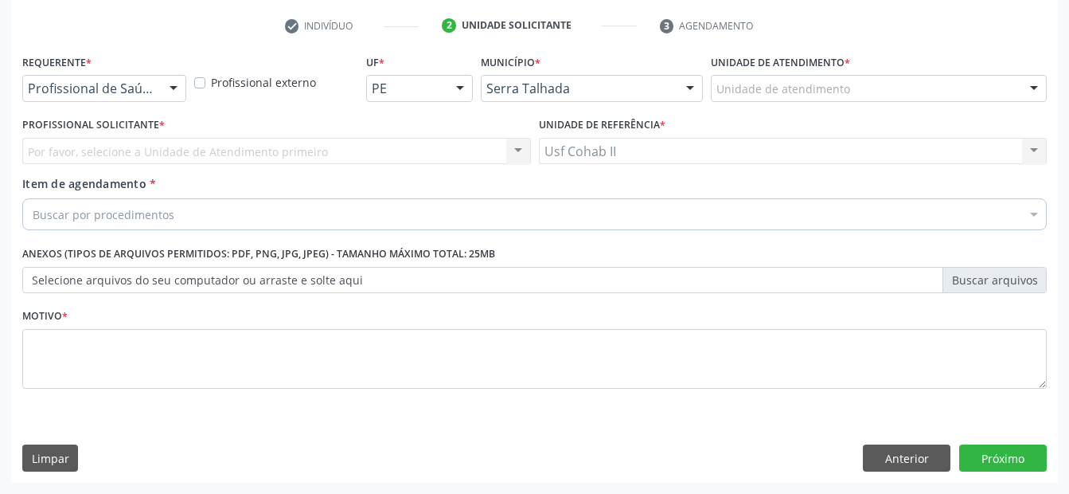
scroll to position [295, 0]
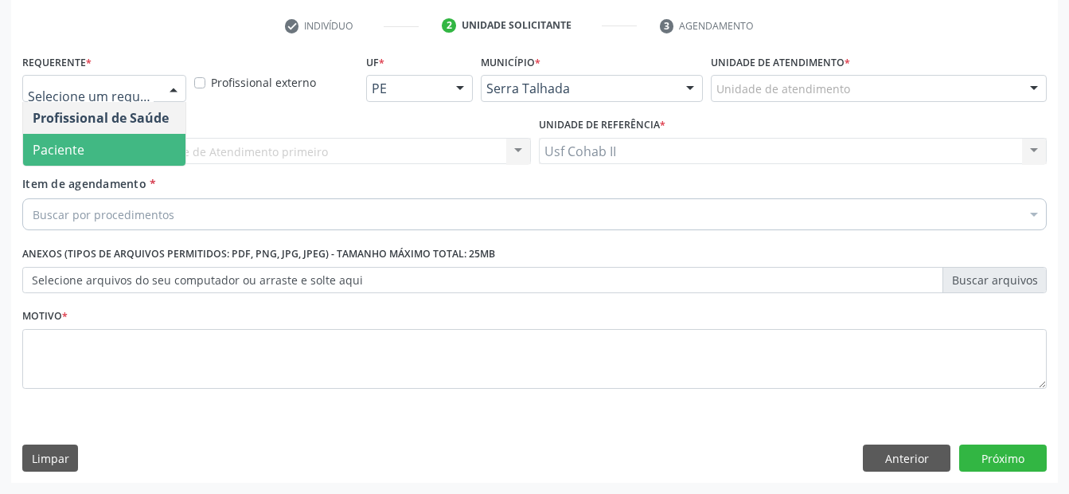
click at [122, 146] on span "Paciente" at bounding box center [104, 150] width 162 height 32
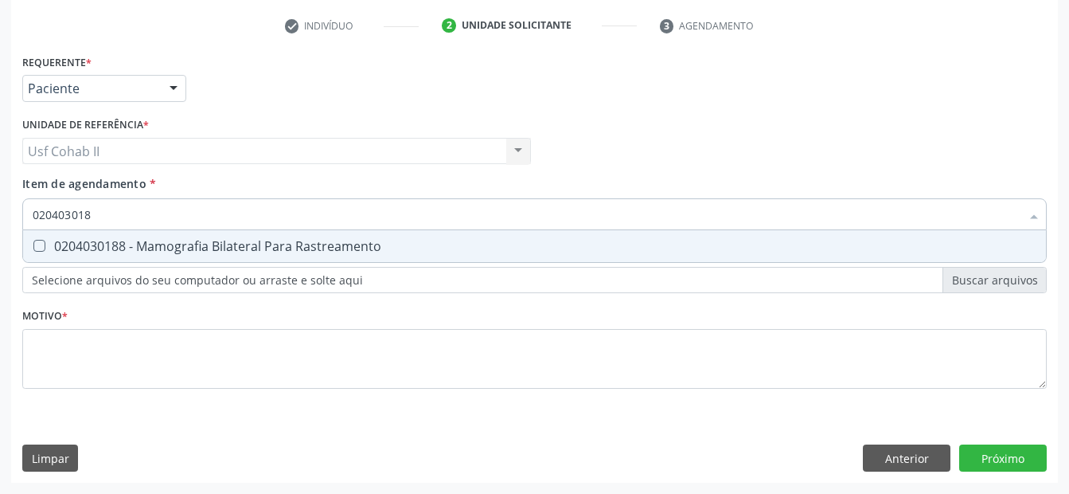
type input "0204030188"
click at [190, 241] on div "0204030188 - Mamografia Bilateral Para Rastreamento" at bounding box center [535, 246] width 1004 height 13
checkbox Rastreamento "true"
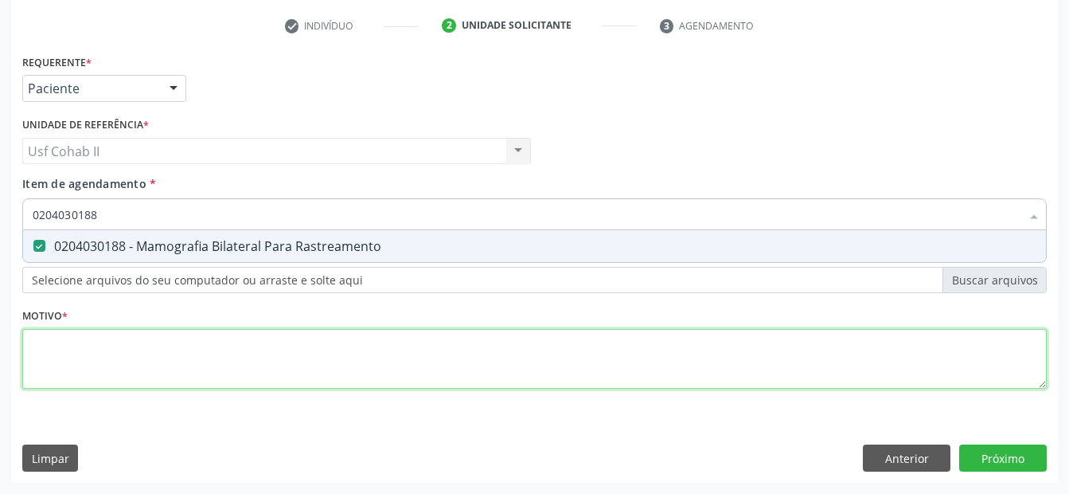
click at [158, 340] on div "Requerente * Paciente Profissional de Saúde Paciente Nenhum resultado encontrad…" at bounding box center [534, 230] width 1025 height 361
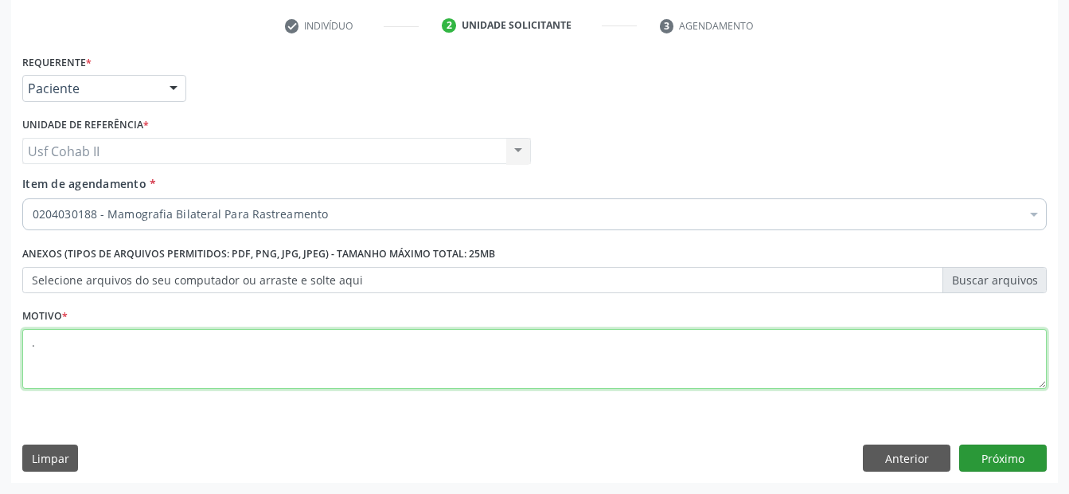
type textarea "."
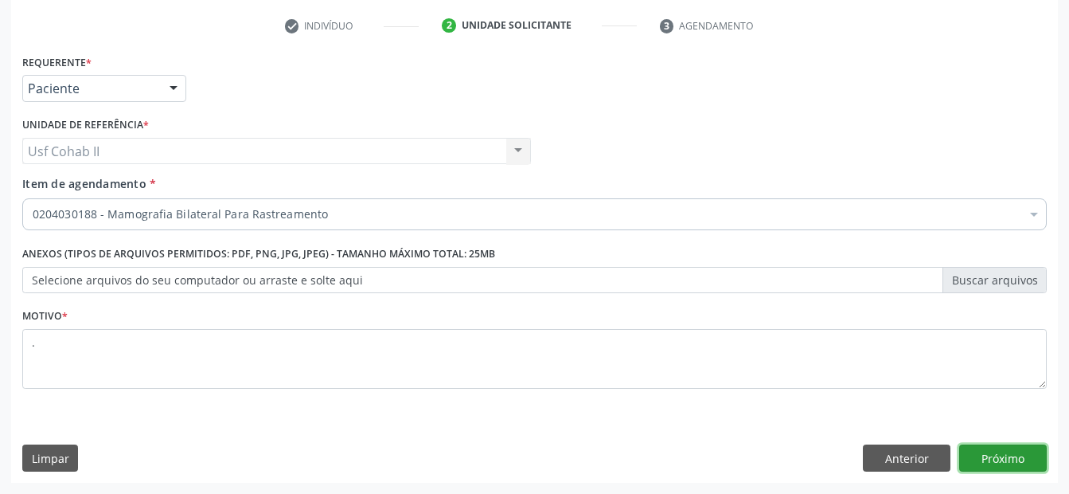
click at [967, 455] on button "Próximo" at bounding box center [1004, 457] width 88 height 27
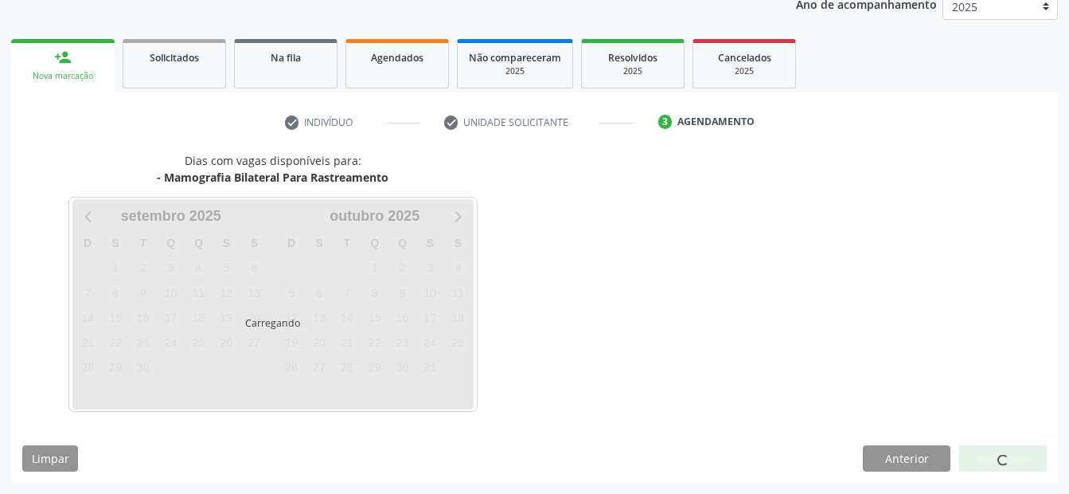
scroll to position [199, 0]
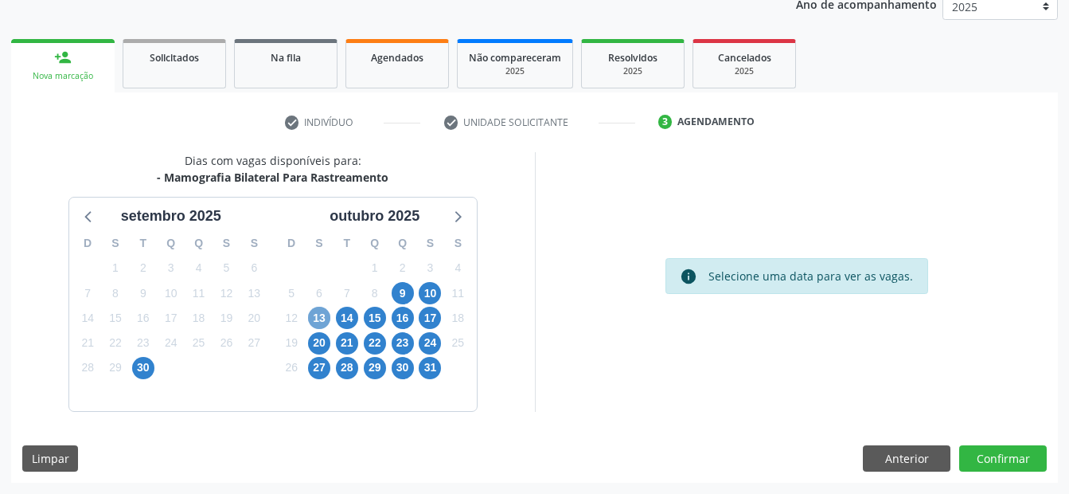
click at [322, 317] on span "13" at bounding box center [319, 318] width 22 height 22
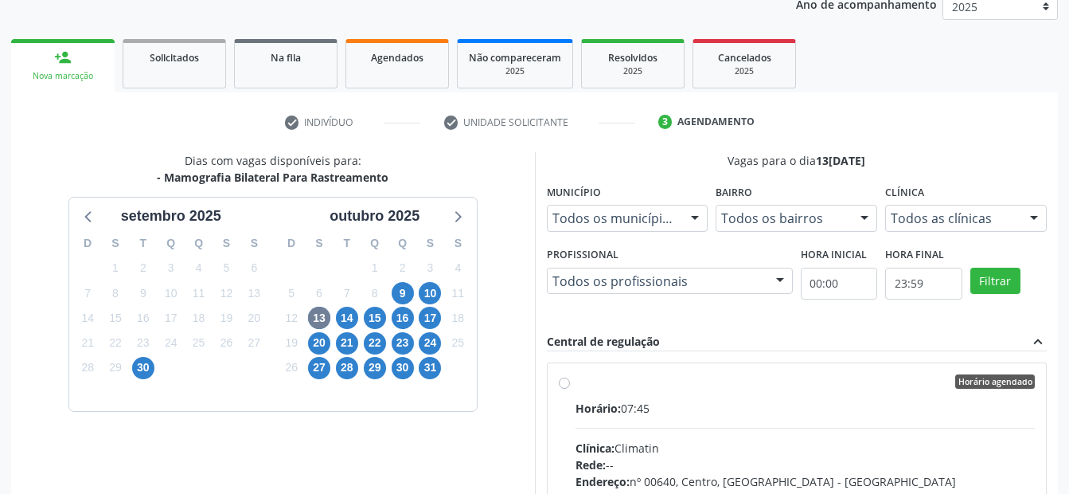
click at [576, 388] on label "Horário agendado Horário: 07:45 Clínica: Climatin Rede: -- Endereço: nº 00640, …" at bounding box center [806, 496] width 460 height 244
click at [564, 388] on input "Horário agendado Horário: 07:45 Clínica: Climatin Rede: -- Endereço: nº 00640, …" at bounding box center [564, 381] width 11 height 14
radio input "true"
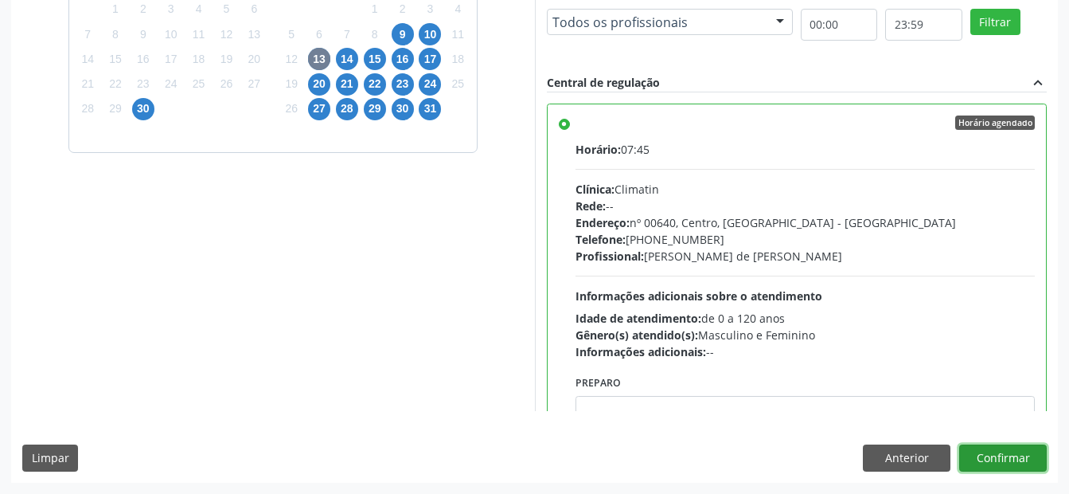
click at [986, 455] on button "Confirmar" at bounding box center [1004, 457] width 88 height 27
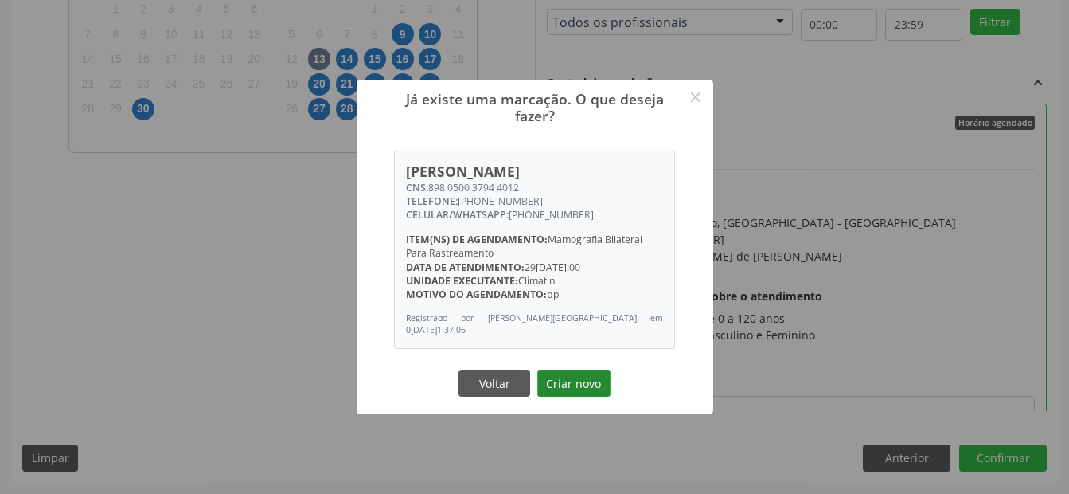
click at [589, 388] on button "Criar novo" at bounding box center [573, 382] width 73 height 27
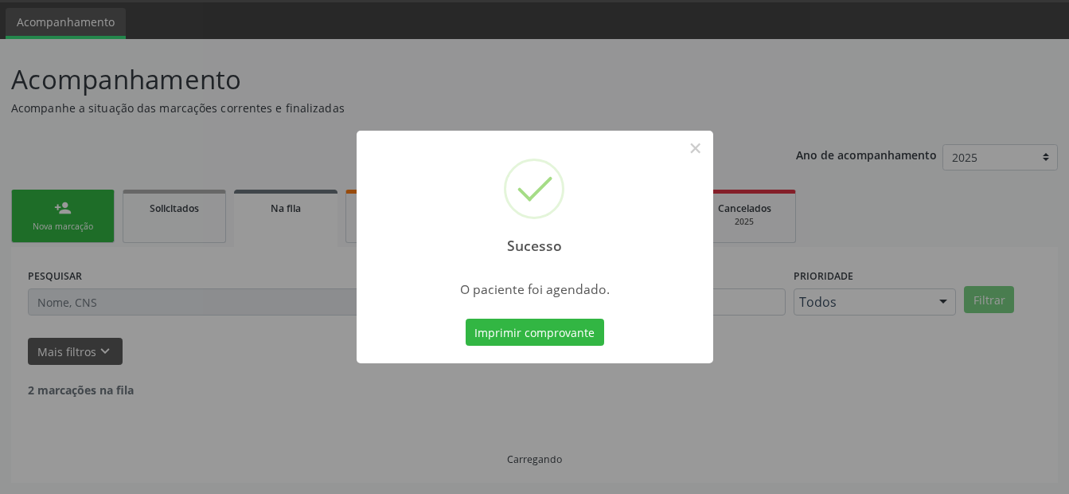
scroll to position [32, 0]
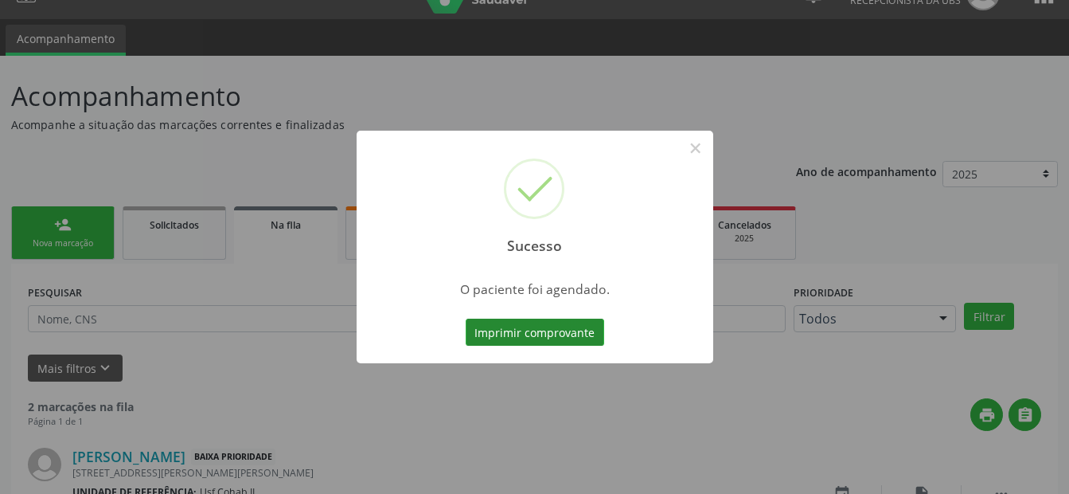
click at [513, 335] on button "Imprimir comprovante" at bounding box center [535, 332] width 139 height 27
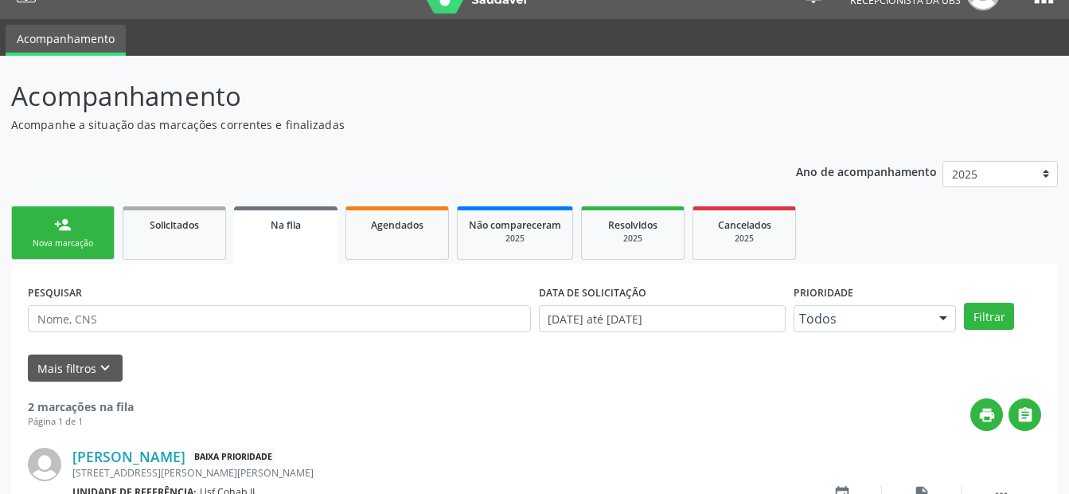
drag, startPoint x: 82, startPoint y: 230, endPoint x: 75, endPoint y: 225, distance: 8.6
click at [80, 229] on link "person_add Nova marcação" at bounding box center [63, 232] width 104 height 53
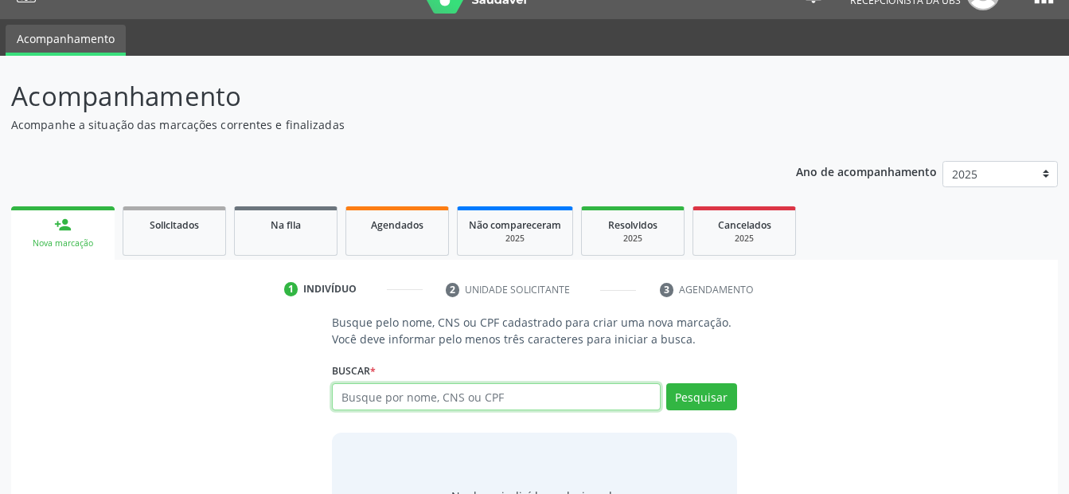
click at [514, 389] on input "text" at bounding box center [496, 396] width 328 height 27
type input "700005395421402"
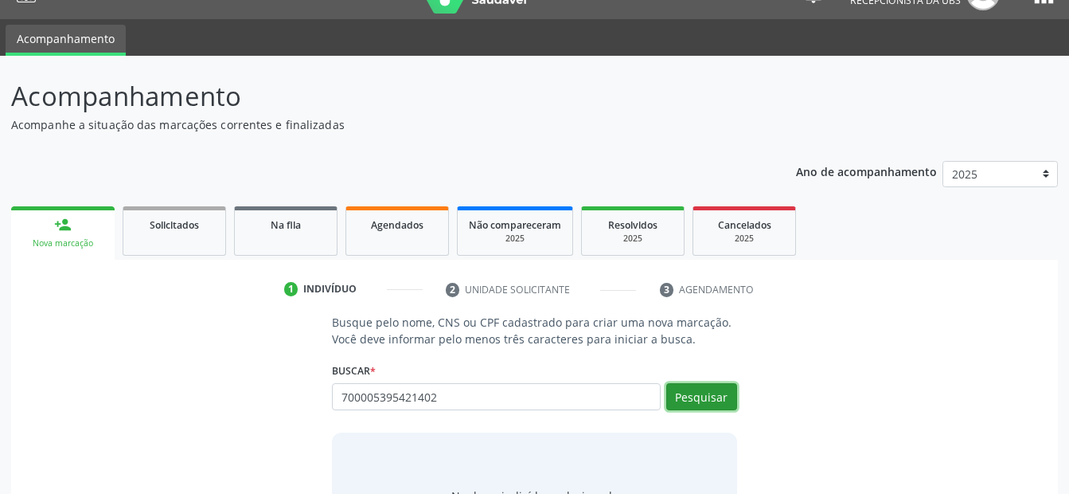
click at [721, 389] on button "Pesquisar" at bounding box center [701, 396] width 71 height 27
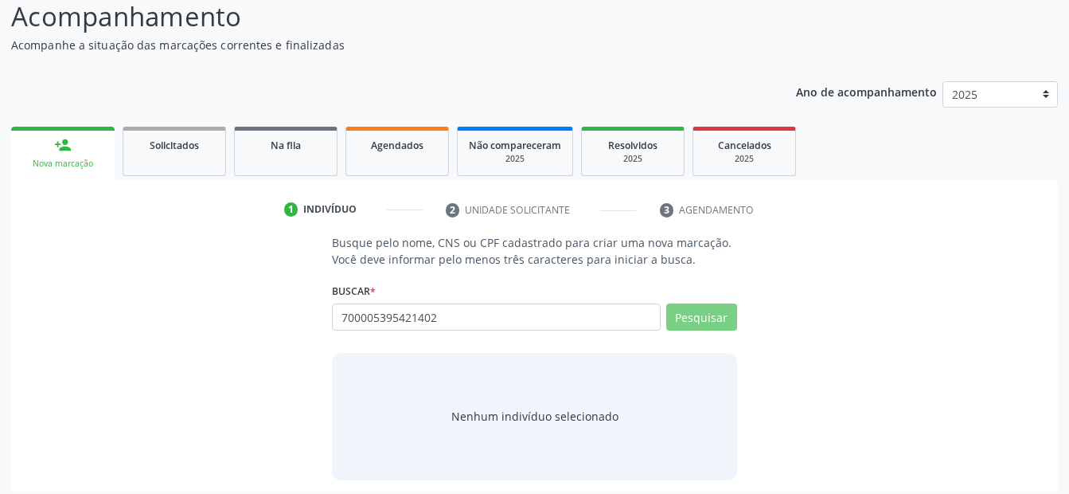
scroll to position [120, 0]
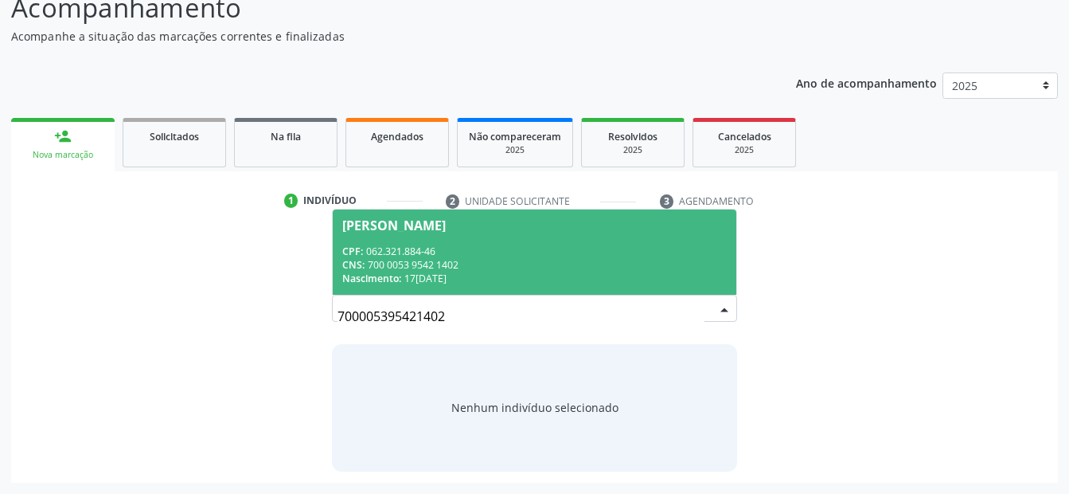
click at [519, 260] on div "CNS: 700 0053 9542 1402" at bounding box center [534, 265] width 384 height 14
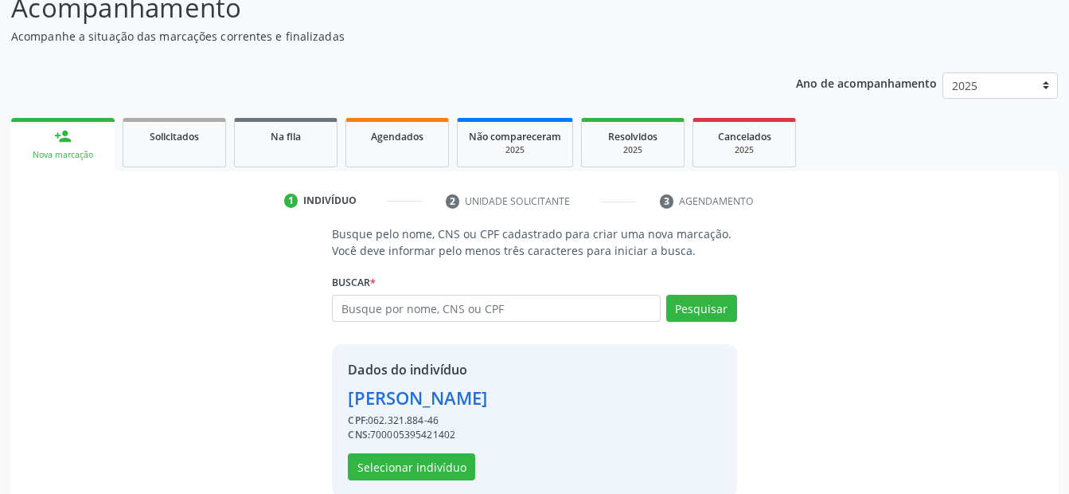
scroll to position [145, 0]
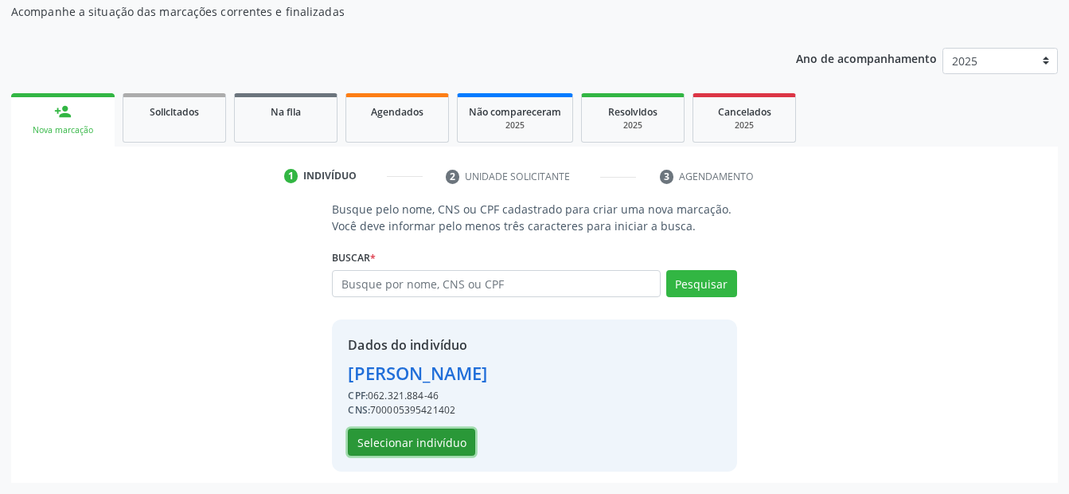
click at [427, 440] on button "Selecionar indivíduo" at bounding box center [411, 441] width 127 height 27
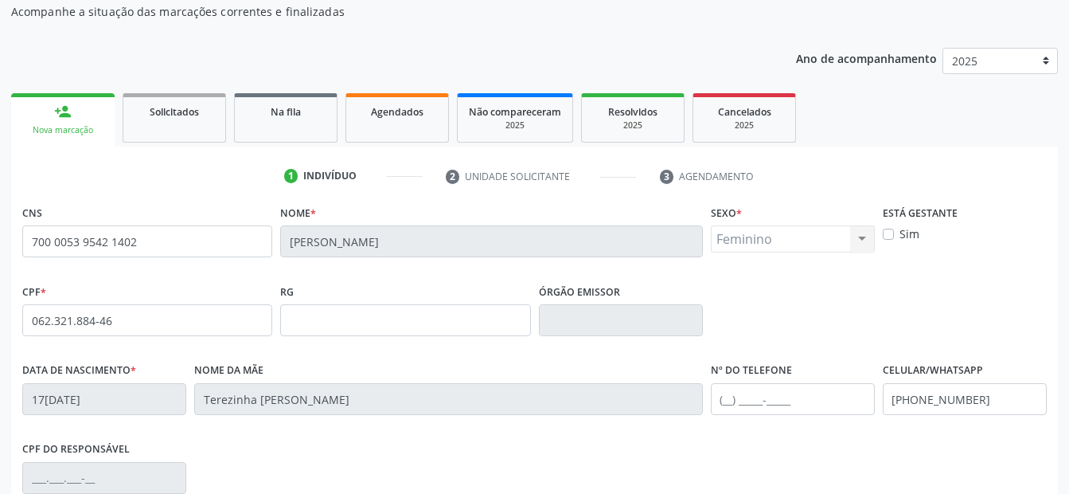
scroll to position [369, 0]
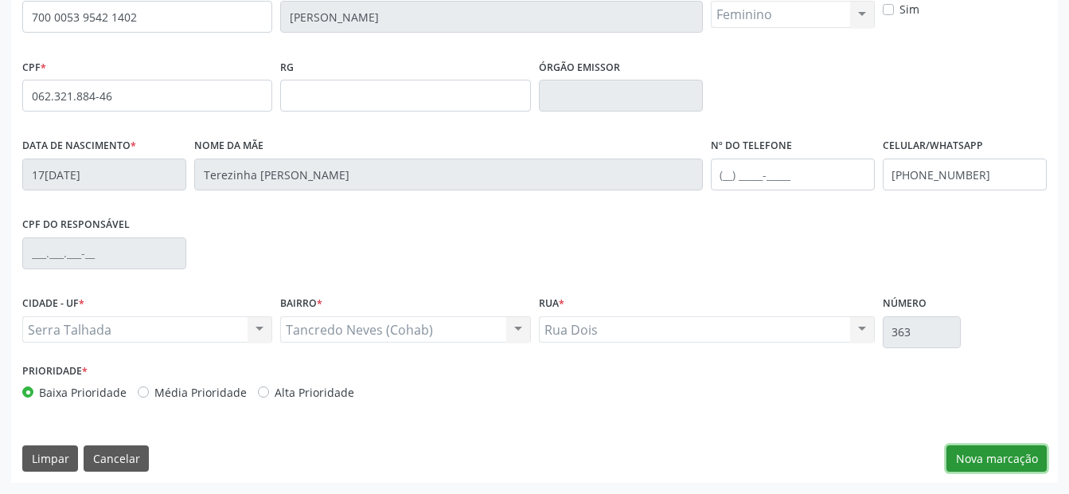
drag, startPoint x: 989, startPoint y: 459, endPoint x: 928, endPoint y: 432, distance: 67.4
click at [989, 459] on button "Nova marcação" at bounding box center [997, 458] width 100 height 27
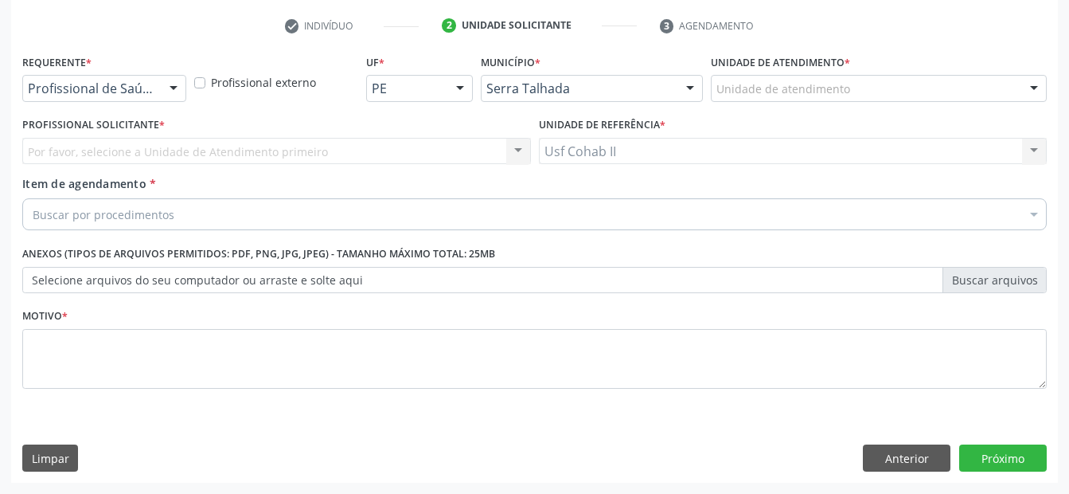
scroll to position [295, 0]
click at [150, 96] on div "Profissional de Saúde" at bounding box center [104, 88] width 164 height 27
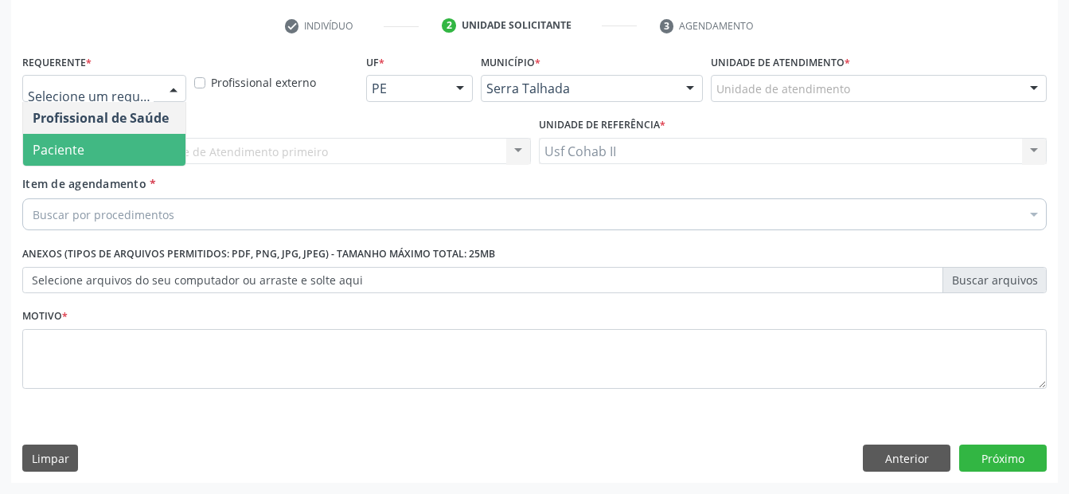
click at [113, 158] on span "Paciente" at bounding box center [104, 150] width 162 height 32
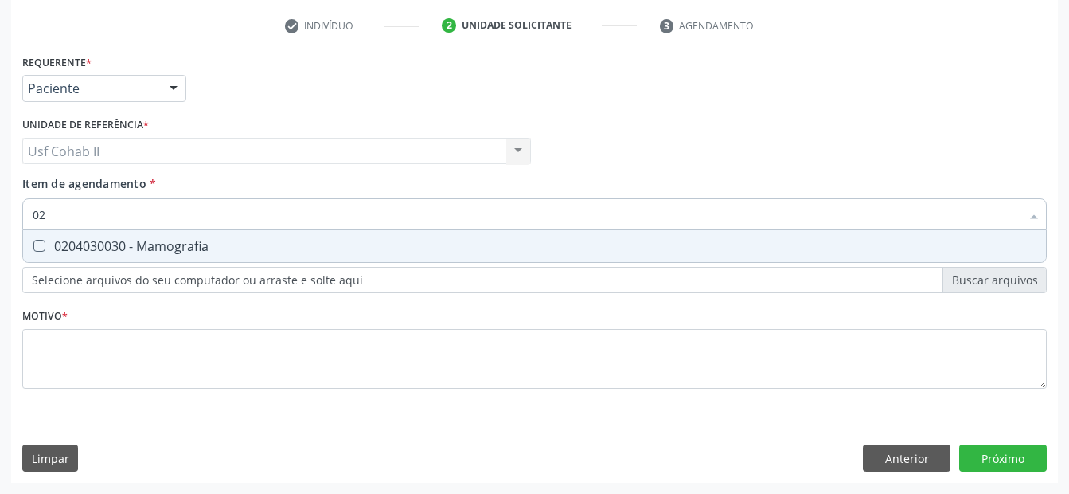
type input "0"
type input "0204030188"
click at [150, 242] on div "0204030188 - Mamografia Bilateral Para Rastreamento" at bounding box center [535, 246] width 1004 height 13
checkbox Rastreamento "true"
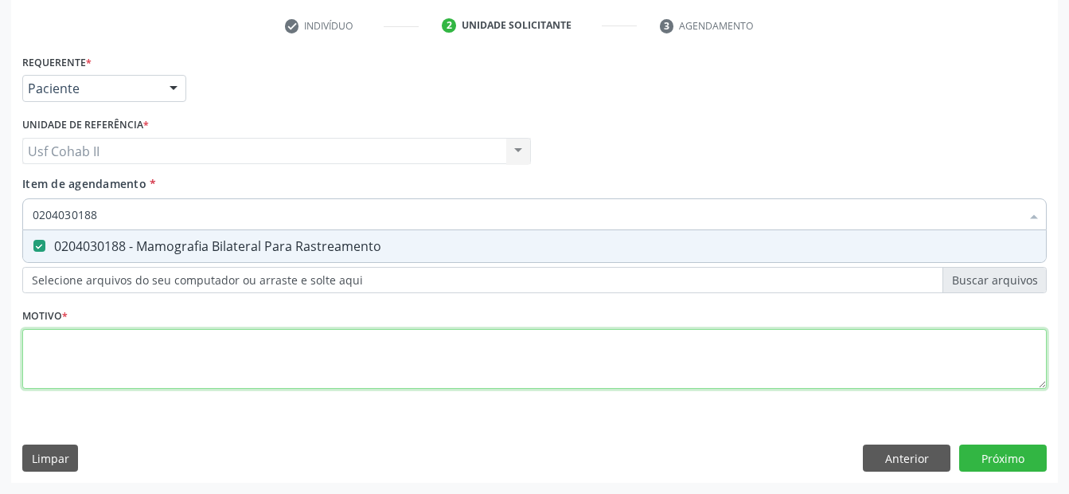
click at [117, 361] on div "Requerente * Paciente Profissional de Saúde Paciente Nenhum resultado encontrad…" at bounding box center [534, 230] width 1025 height 361
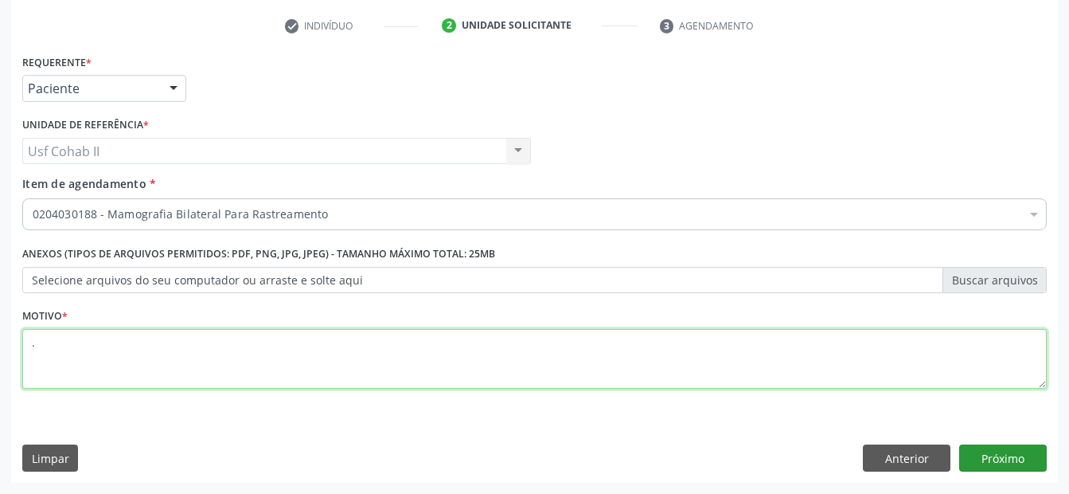
type textarea "."
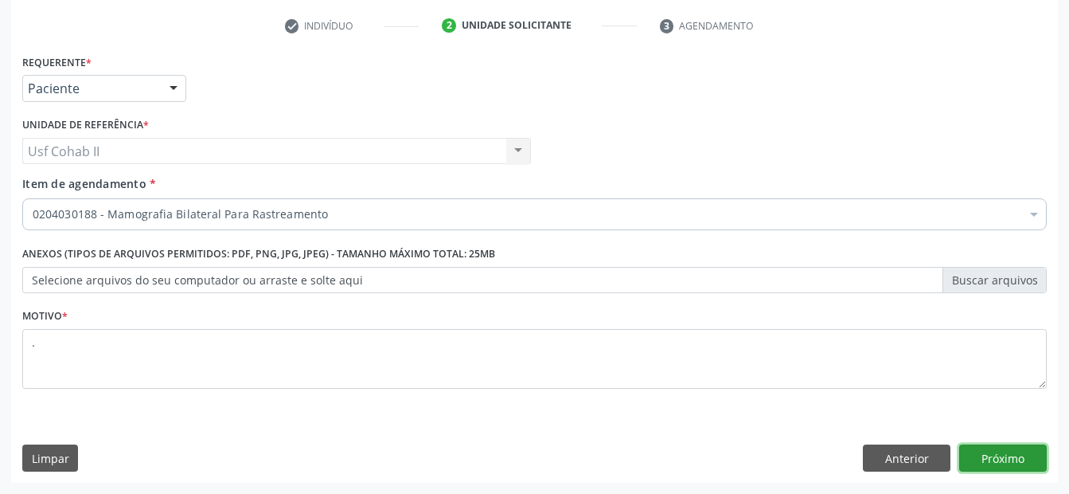
click at [983, 457] on button "Próximo" at bounding box center [1004, 457] width 88 height 27
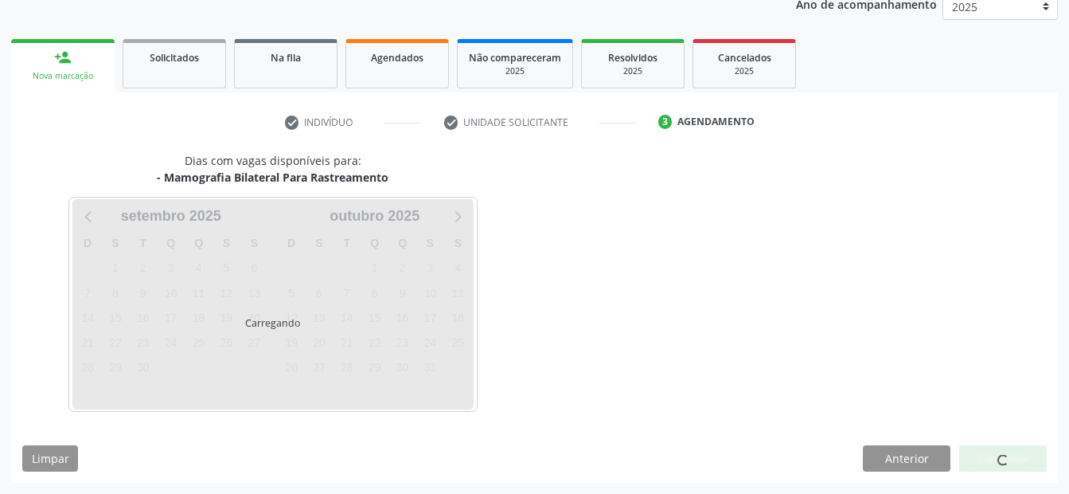
scroll to position [199, 0]
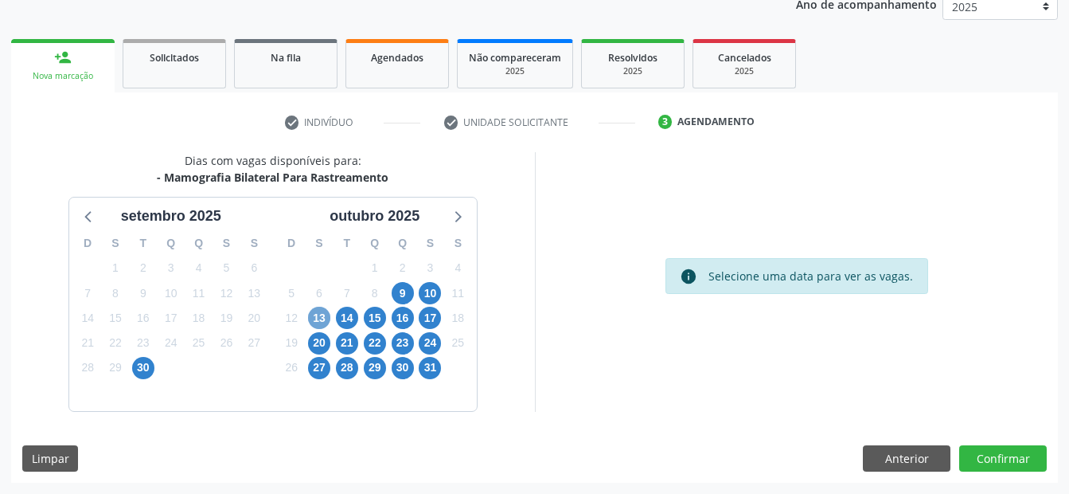
click at [316, 321] on span "13" at bounding box center [319, 318] width 22 height 22
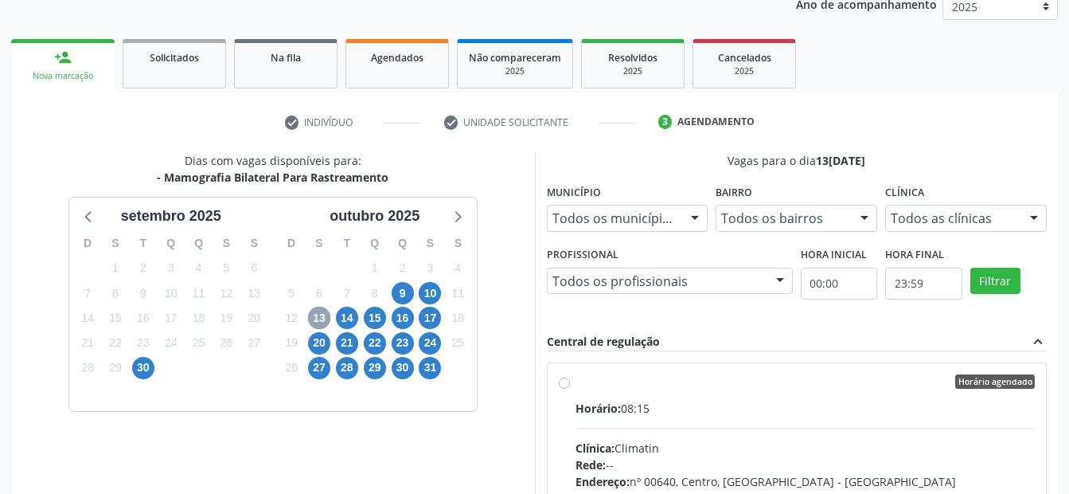
scroll to position [279, 0]
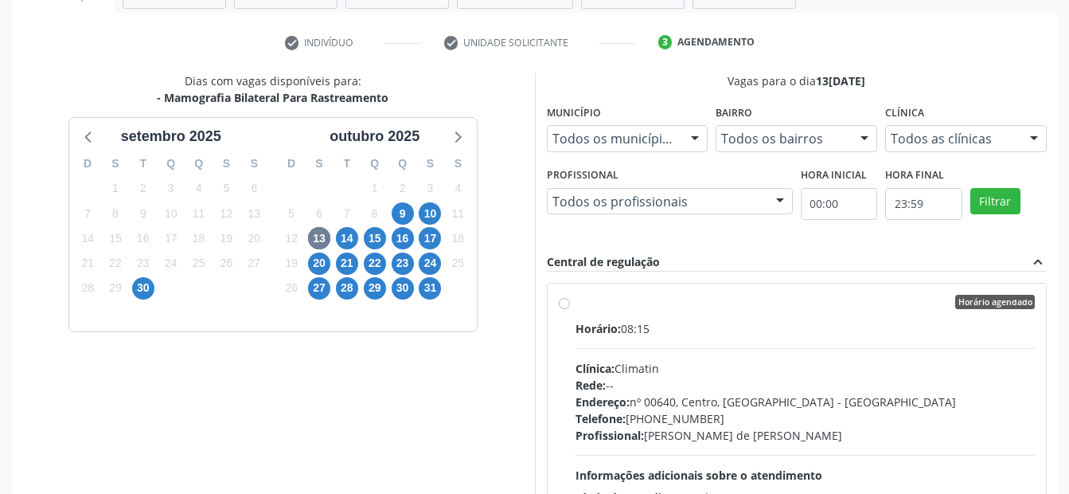
click at [576, 303] on label "Horário agendado Horário: 08:15 Clínica: Climatin Rede: -- Endereço: nº 00640, …" at bounding box center [806, 417] width 460 height 244
click at [562, 303] on input "Horário agendado Horário: 08:15 Clínica: Climatin Rede: -- Endereço: nº 00640, …" at bounding box center [564, 302] width 11 height 14
radio input "true"
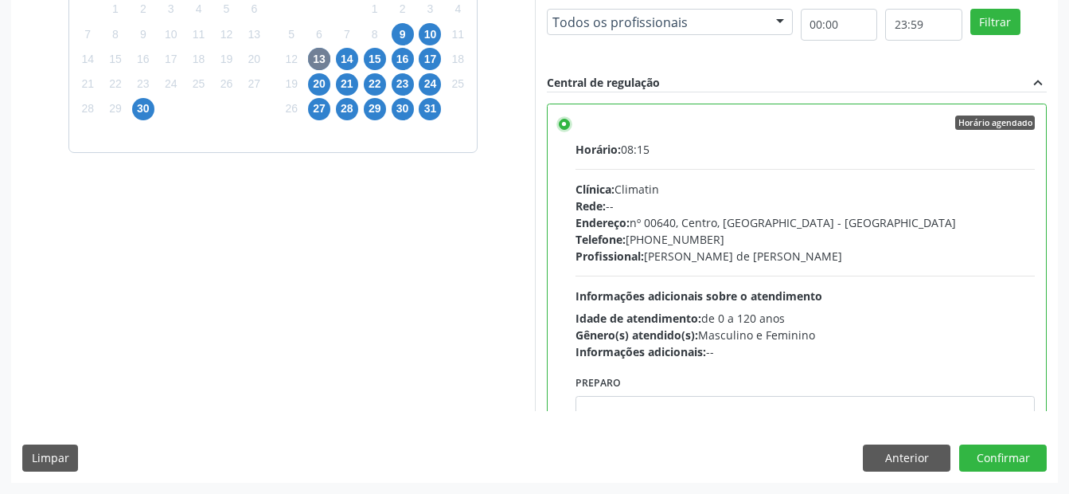
scroll to position [319, 0]
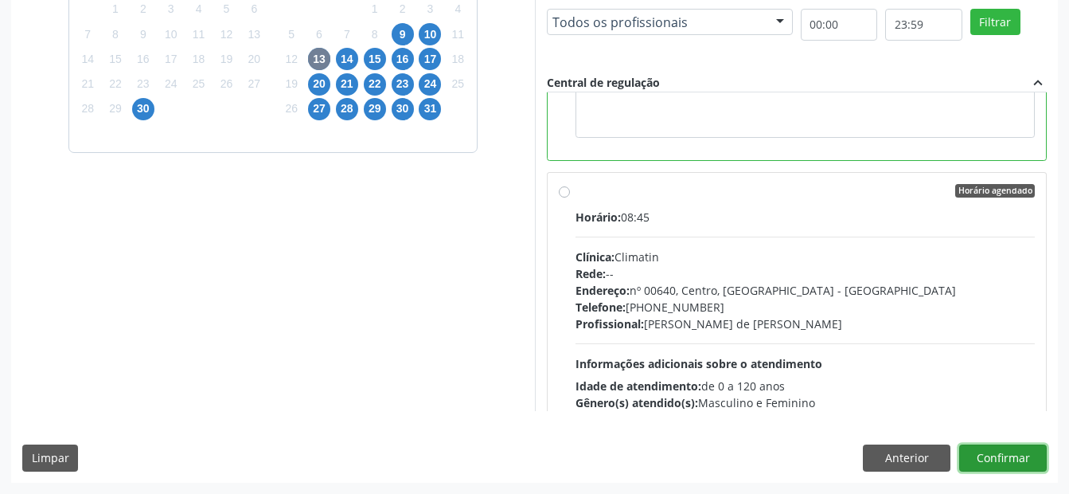
click at [1012, 460] on button "Confirmar" at bounding box center [1004, 457] width 88 height 27
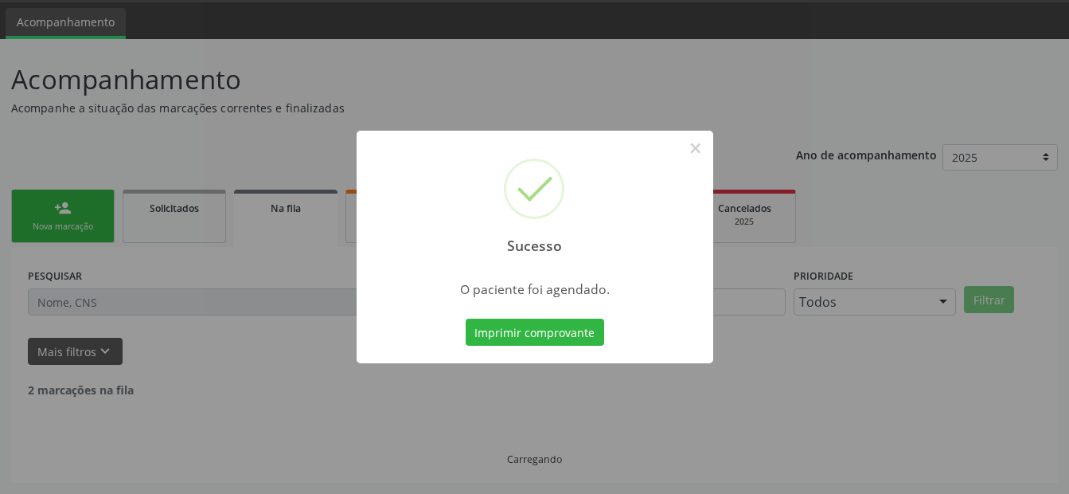
scroll to position [32, 0]
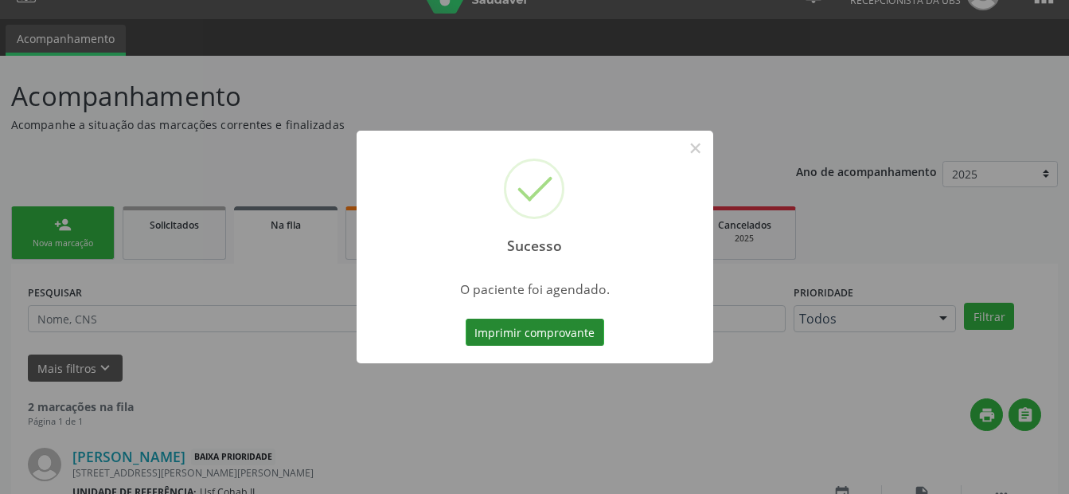
click at [544, 334] on button "Imprimir comprovante" at bounding box center [535, 332] width 139 height 27
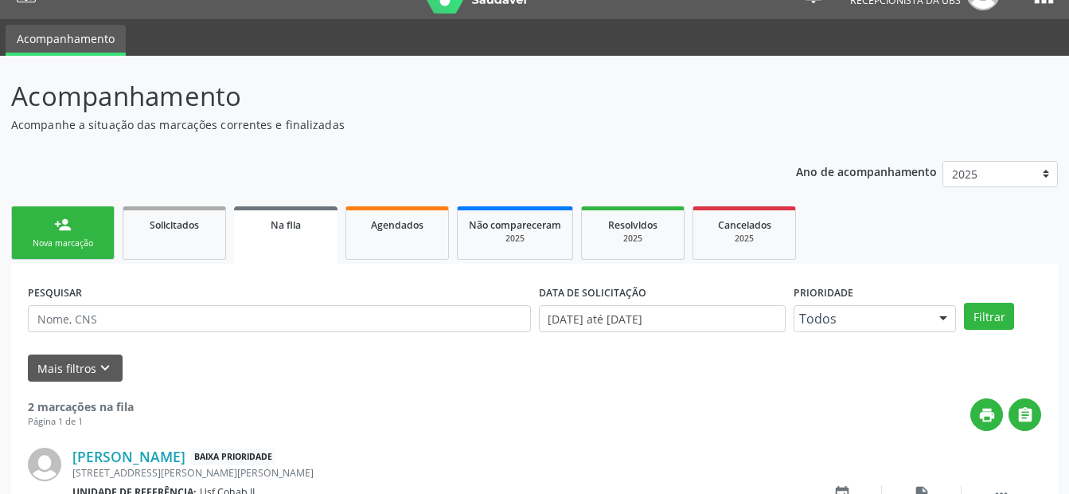
drag, startPoint x: 61, startPoint y: 221, endPoint x: 418, endPoint y: 259, distance: 358.7
click at [61, 221] on div "person_add" at bounding box center [63, 225] width 18 height 18
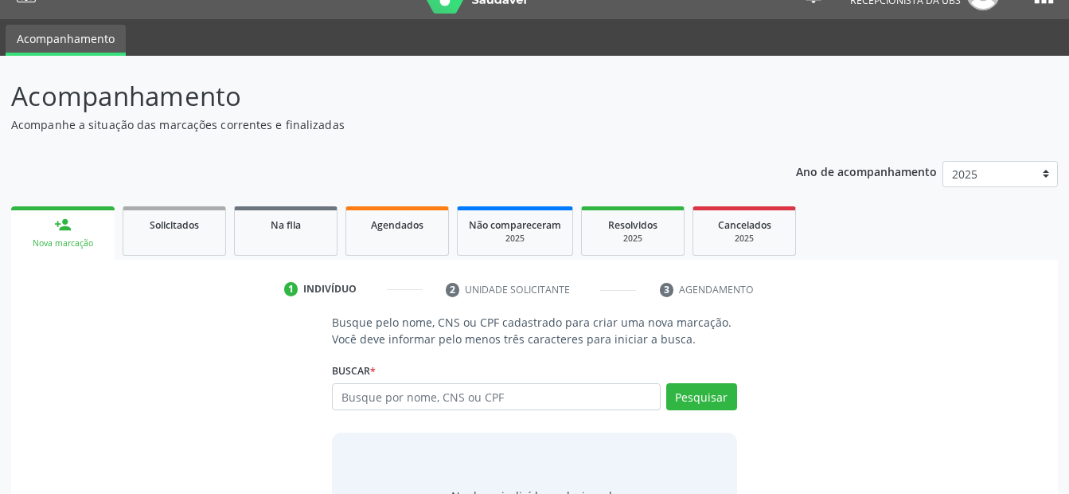
scroll to position [120, 0]
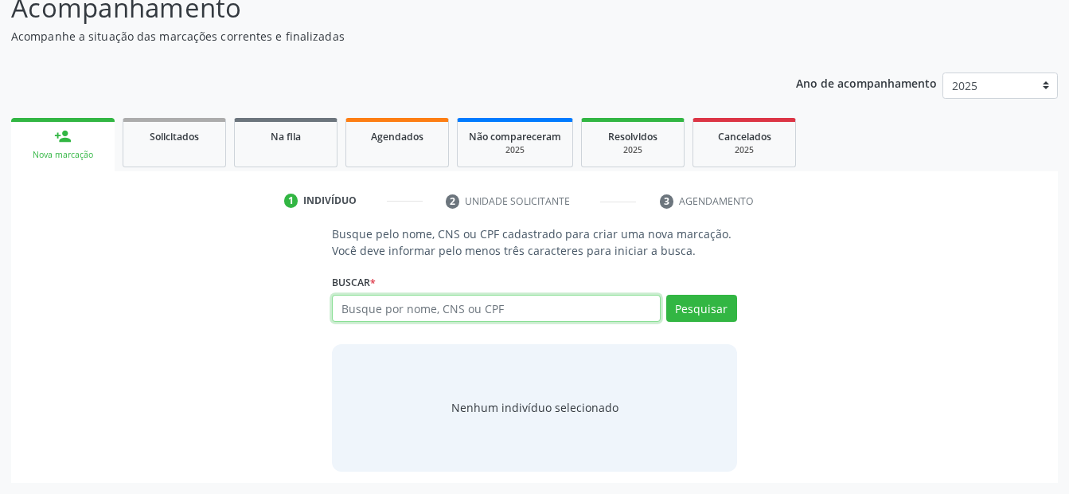
click at [443, 309] on input "text" at bounding box center [496, 308] width 328 height 27
click at [373, 307] on input "text" at bounding box center [496, 308] width 328 height 27
type input "703400254928019"
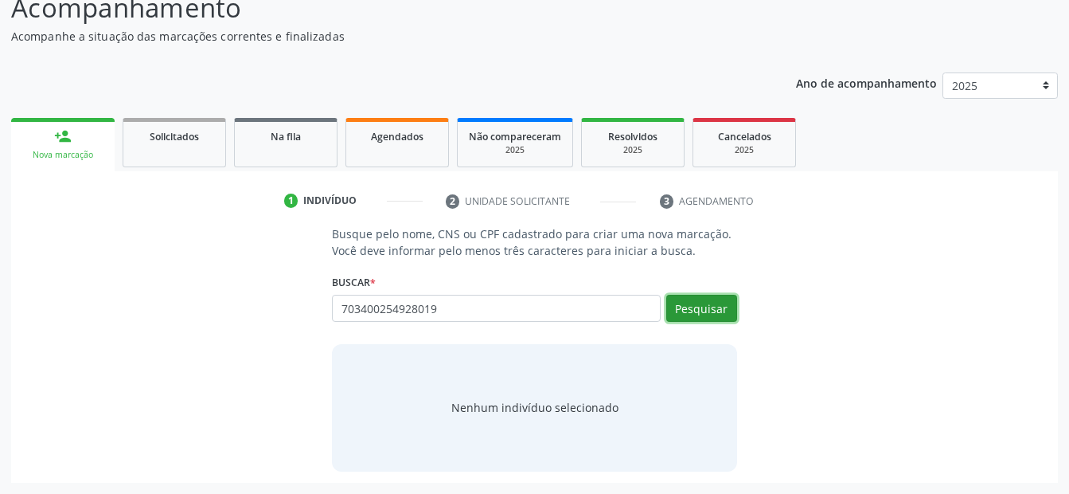
click at [704, 303] on button "Pesquisar" at bounding box center [701, 308] width 71 height 27
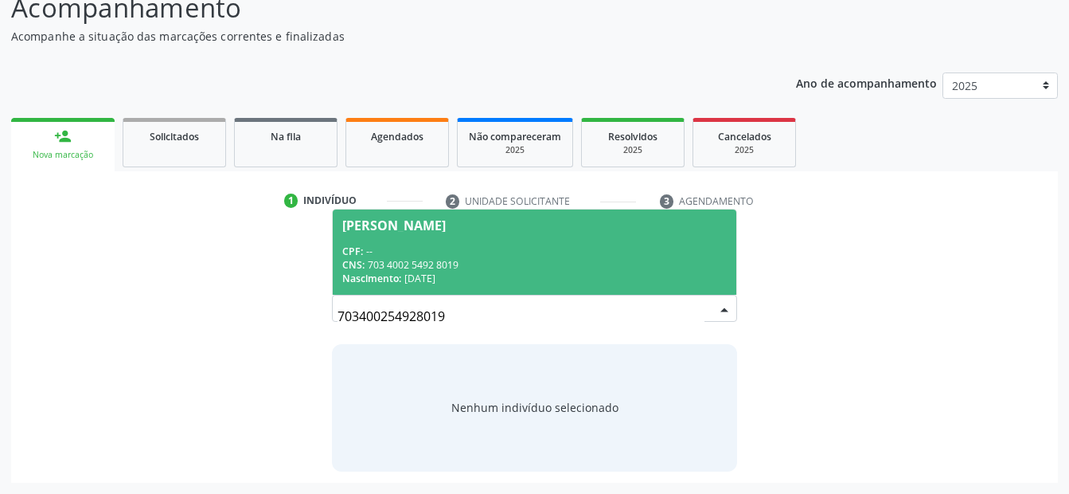
click at [433, 270] on div "CNS: 703 4002 5492 8019" at bounding box center [534, 265] width 384 height 14
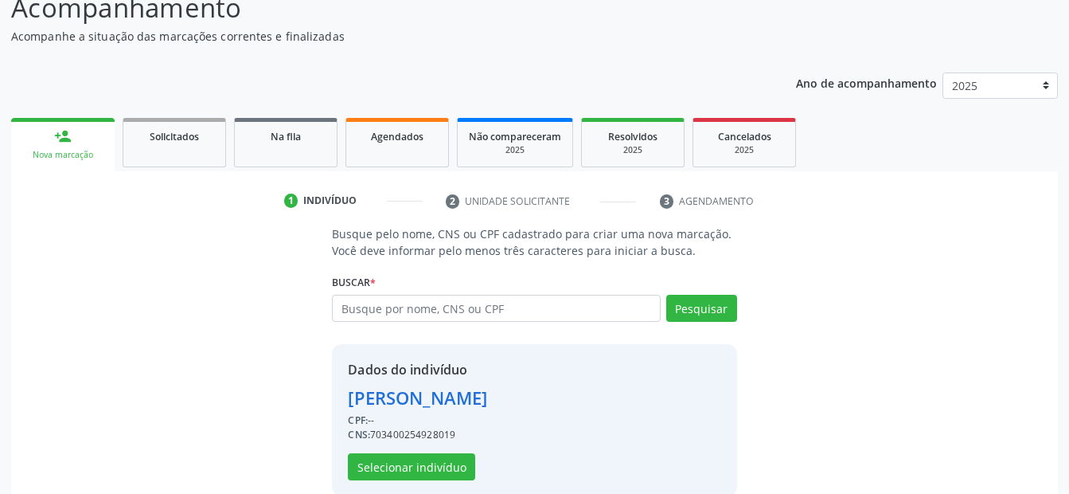
scroll to position [145, 0]
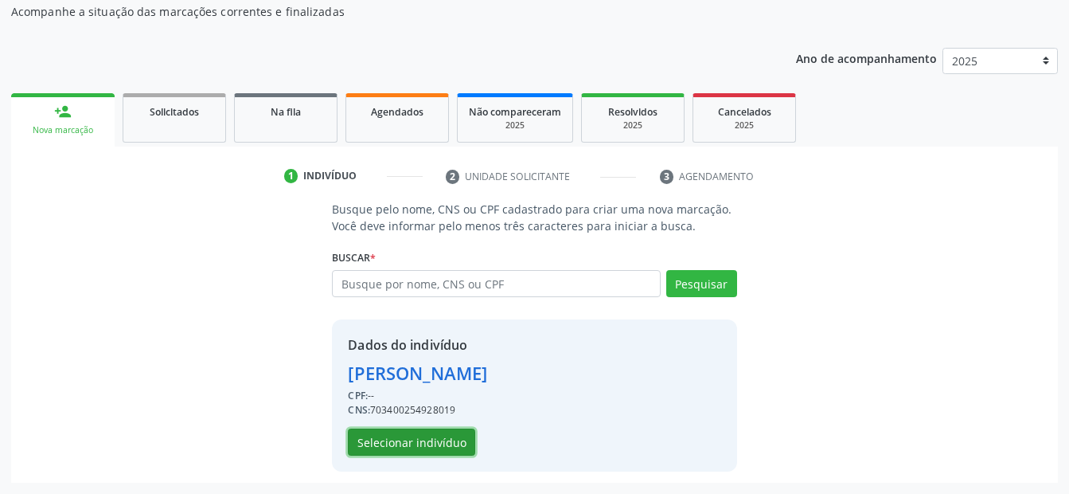
drag, startPoint x: 433, startPoint y: 436, endPoint x: 426, endPoint y: 432, distance: 8.2
click at [426, 432] on button "Selecionar indivíduo" at bounding box center [411, 441] width 127 height 27
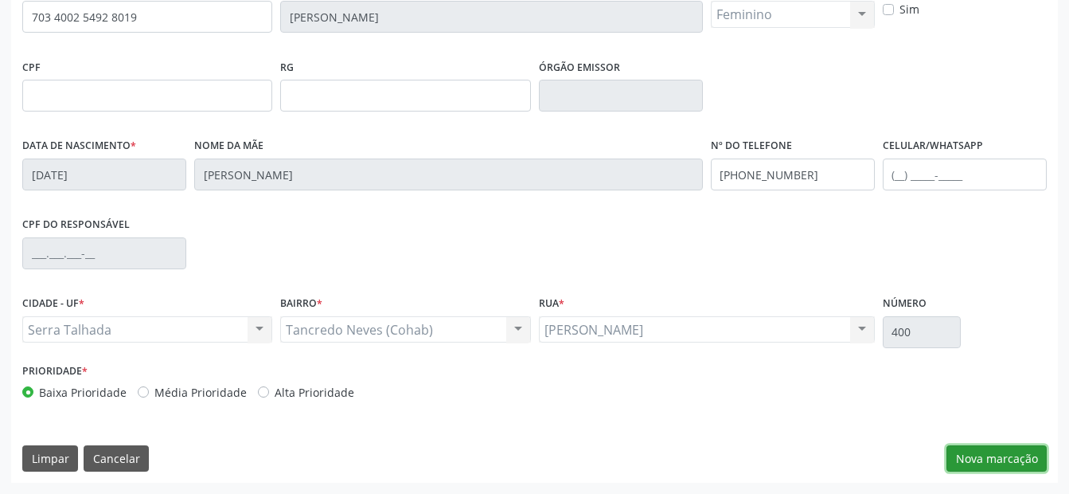
drag, startPoint x: 1012, startPoint y: 454, endPoint x: 815, endPoint y: 386, distance: 208.8
click at [1004, 451] on button "Nova marcação" at bounding box center [997, 458] width 100 height 27
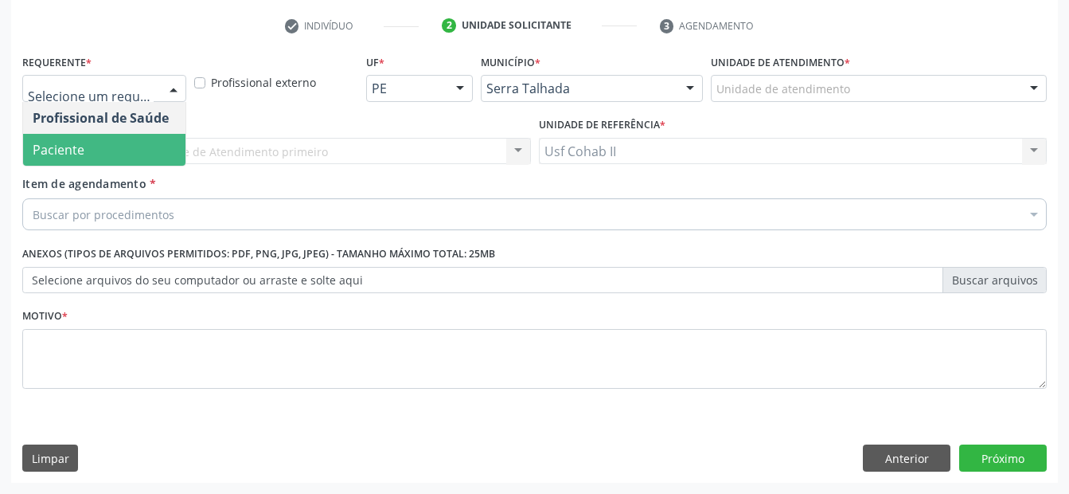
click at [110, 141] on span "Paciente" at bounding box center [104, 150] width 162 height 32
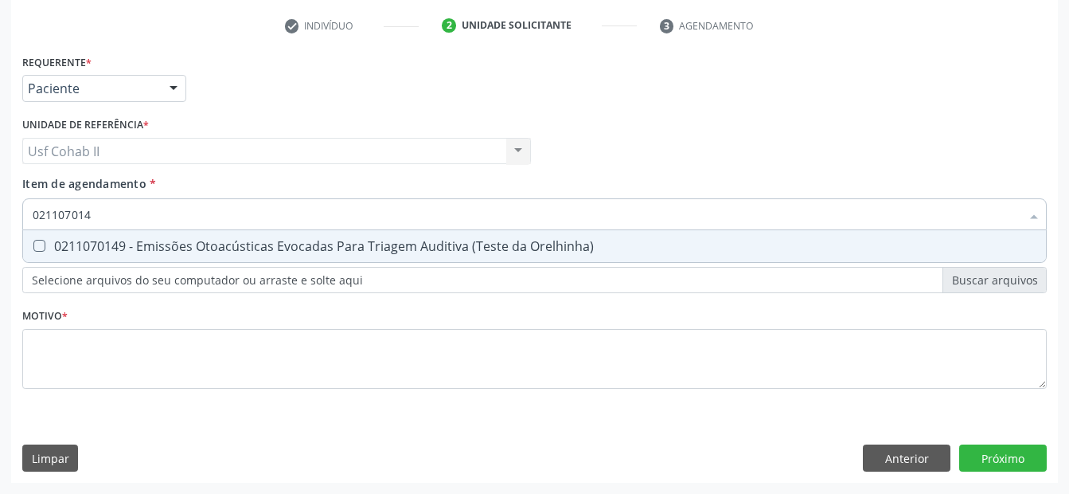
type input "0211070149"
click at [168, 247] on div "0211070149 - Emissões Otoacústicas Evocadas Para Triagem Auditiva (Teste da Ore…" at bounding box center [535, 246] width 1004 height 13
checkbox Orelhinha\) "true"
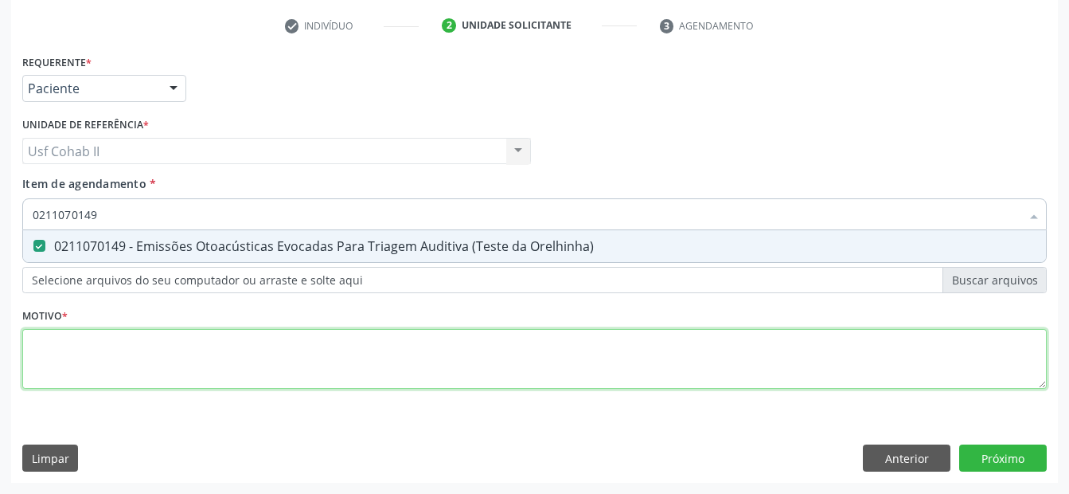
click at [154, 342] on div "Requerente * Paciente Profissional de Saúde Paciente Nenhum resultado encontrad…" at bounding box center [534, 230] width 1025 height 361
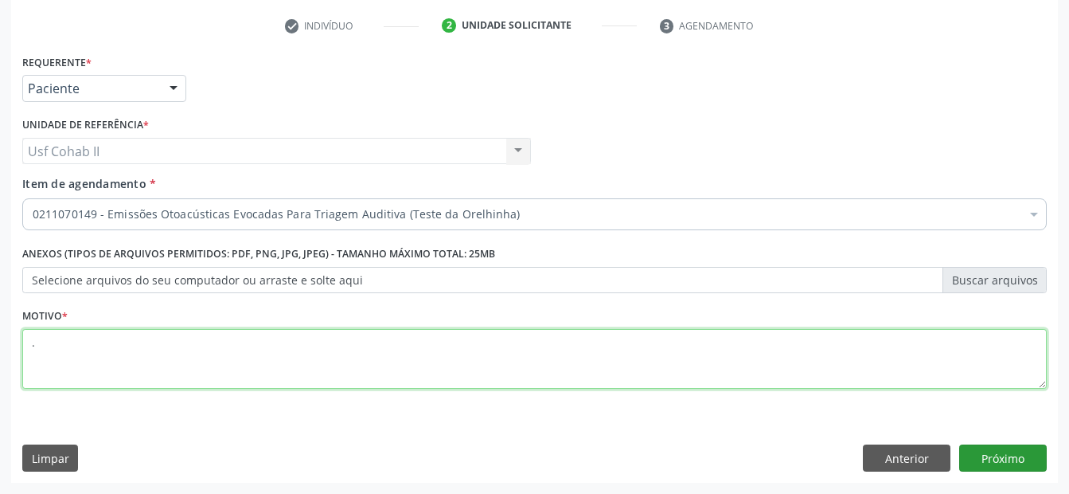
type textarea "."
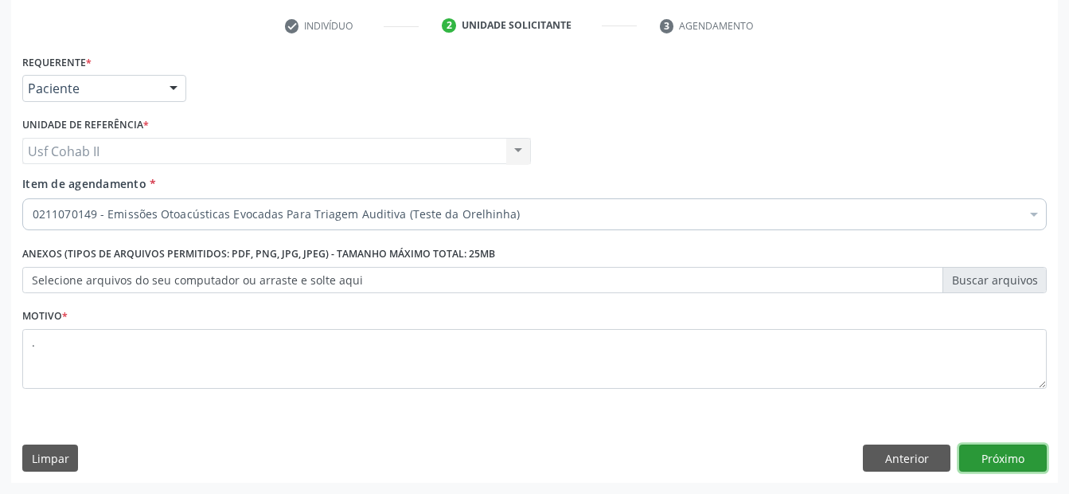
click at [994, 451] on button "Próximo" at bounding box center [1004, 457] width 88 height 27
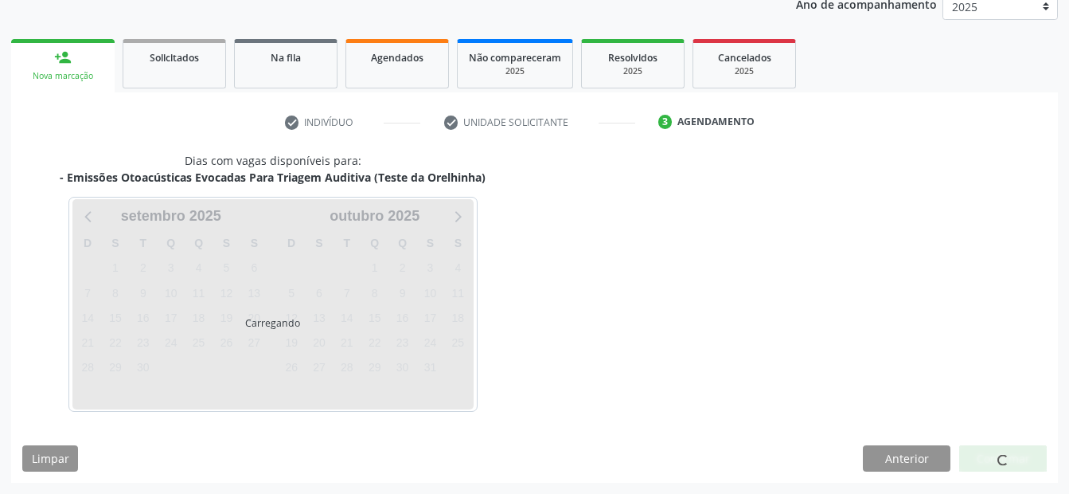
scroll to position [246, 0]
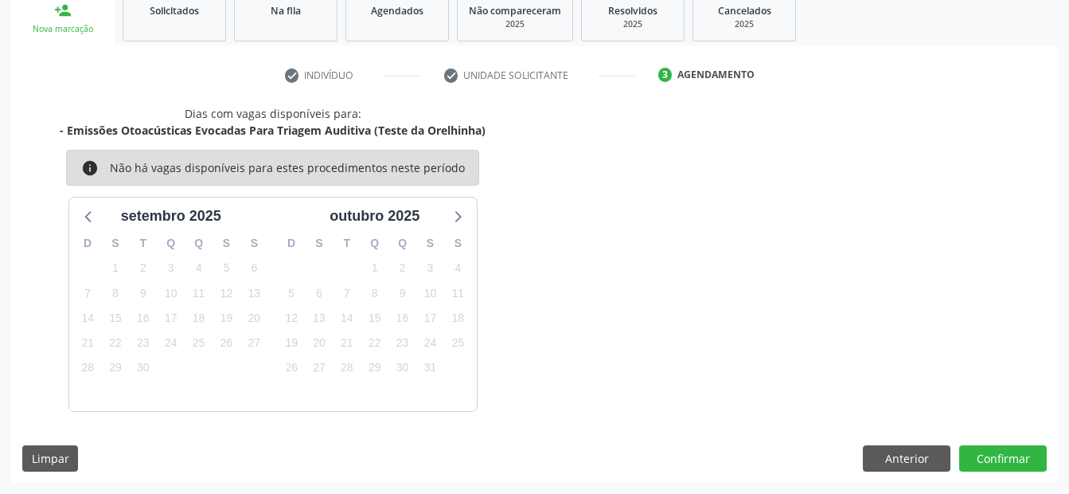
scroll to position [246, 0]
